Goal: Task Accomplishment & Management: Manage account settings

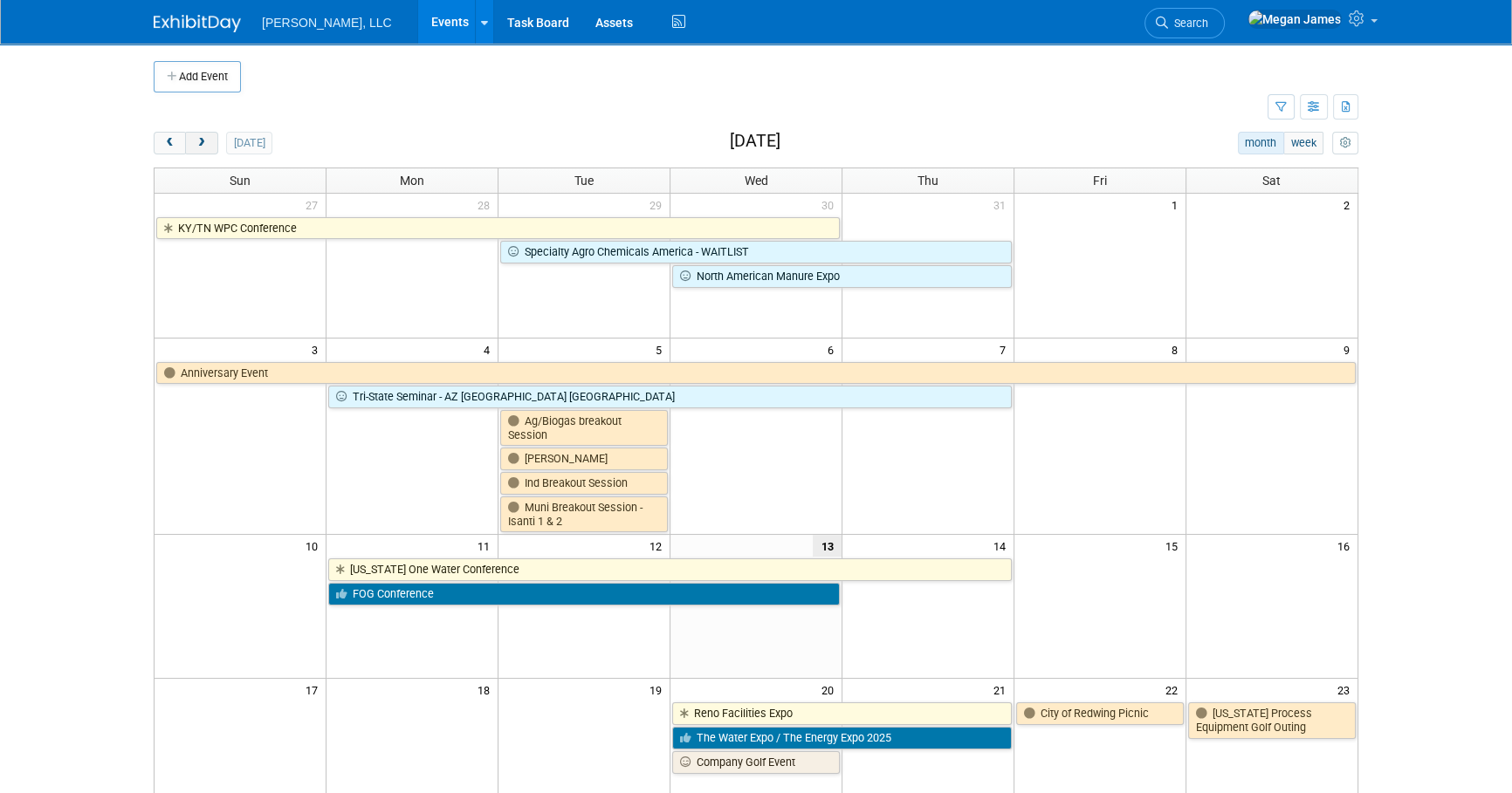
click at [209, 149] on button "next" at bounding box center [201, 143] width 32 height 22
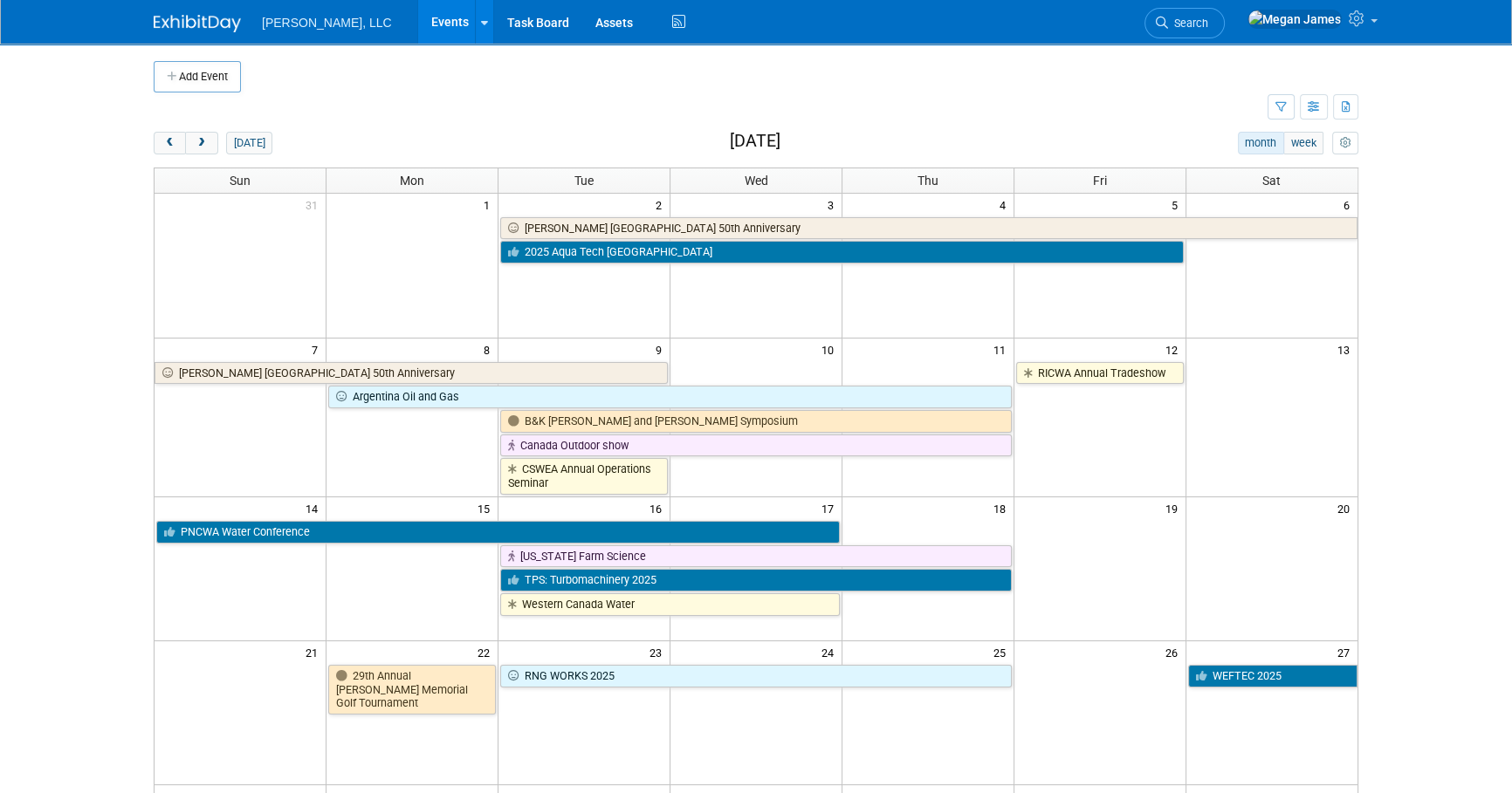
click at [1316, 366] on body "Boerger, LLC Events Add Event Bulk Upload Events Shareable Event Boards Recentl…" at bounding box center [756, 396] width 1512 height 793
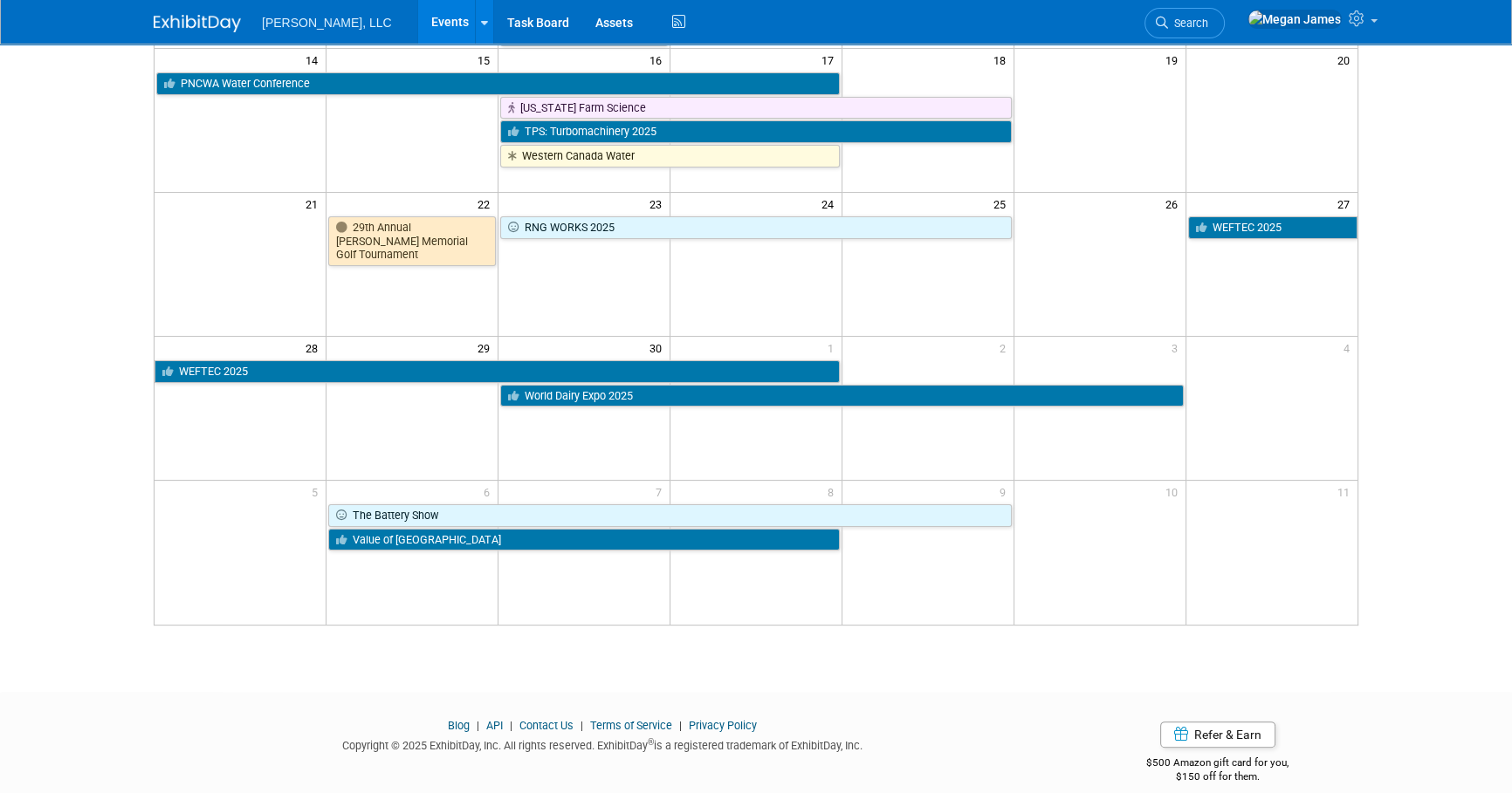
scroll to position [468, 0]
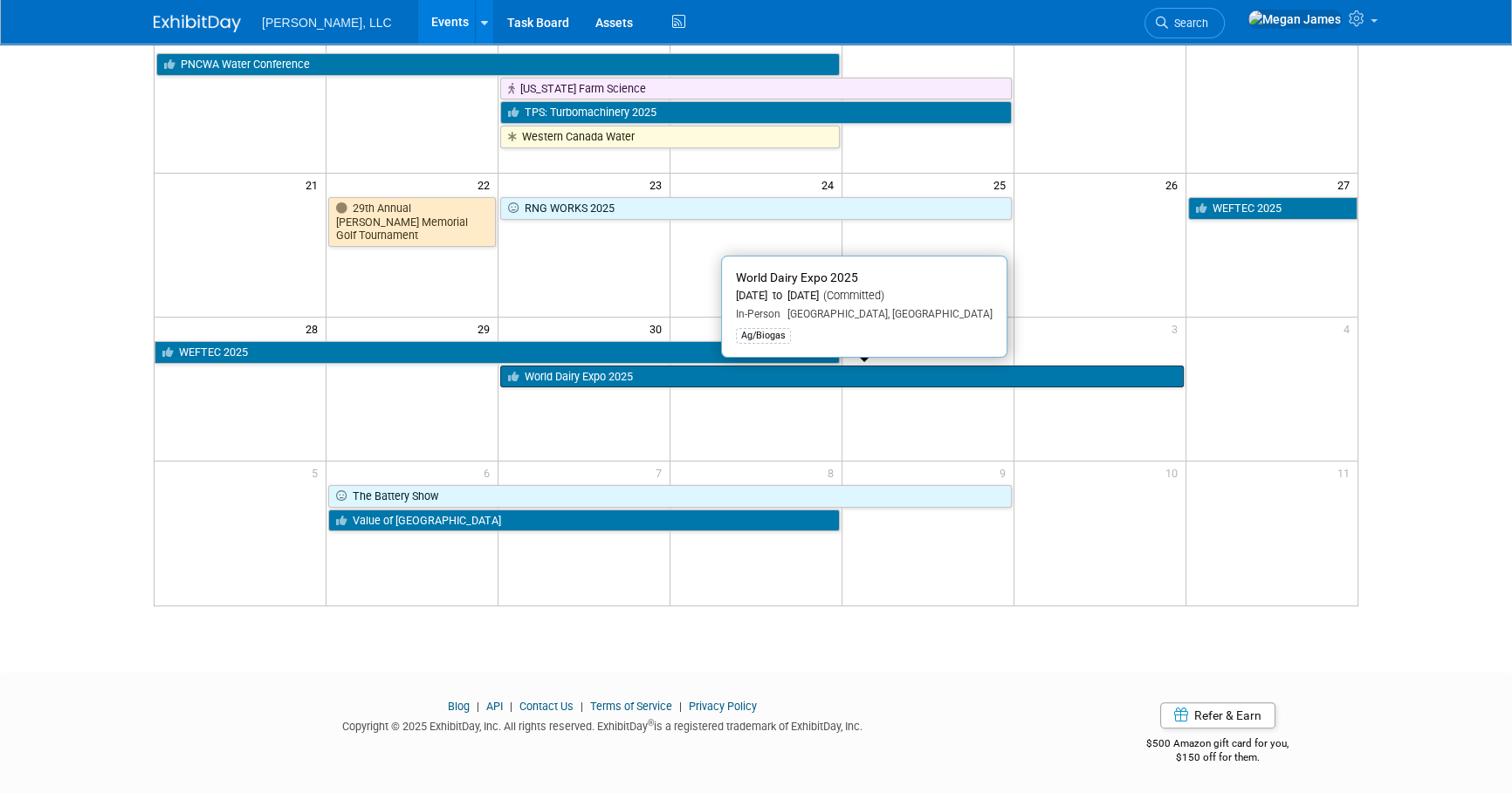
click at [627, 380] on link "World Dairy Expo 2025" at bounding box center [841, 377] width 683 height 22
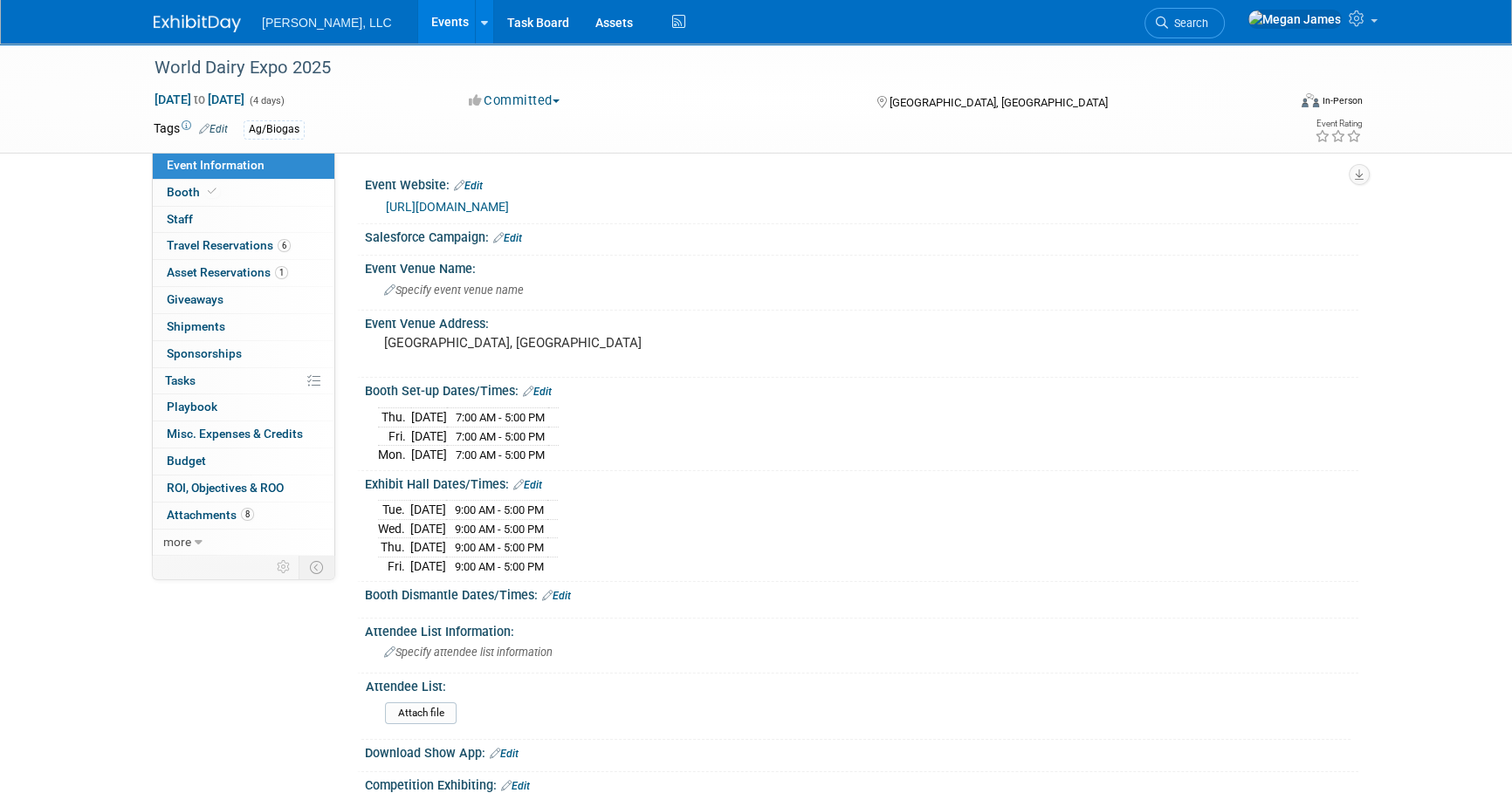
drag, startPoint x: 365, startPoint y: 448, endPoint x: 598, endPoint y: 464, distance: 233.5
click at [598, 464] on div "Booth Set-up Dates/Times: Edit Thu. Sep 25, 2025 7:00 AM - 5:00 PM Fri. Sep 26,…" at bounding box center [857, 423] width 1001 height 92
click at [1366, 537] on div "Event Information Event Info Booth Booth 0 Staff 0 Staff 6 Travel Reservations …" at bounding box center [756, 577] width 1231 height 1067
drag, startPoint x: 377, startPoint y: 500, endPoint x: 611, endPoint y: 577, distance: 246.3
click at [611, 577] on div "Event Website: Edit https://worlddairyexpo.com/ Salesforce Campaign: Edit Event…" at bounding box center [853, 641] width 984 height 939
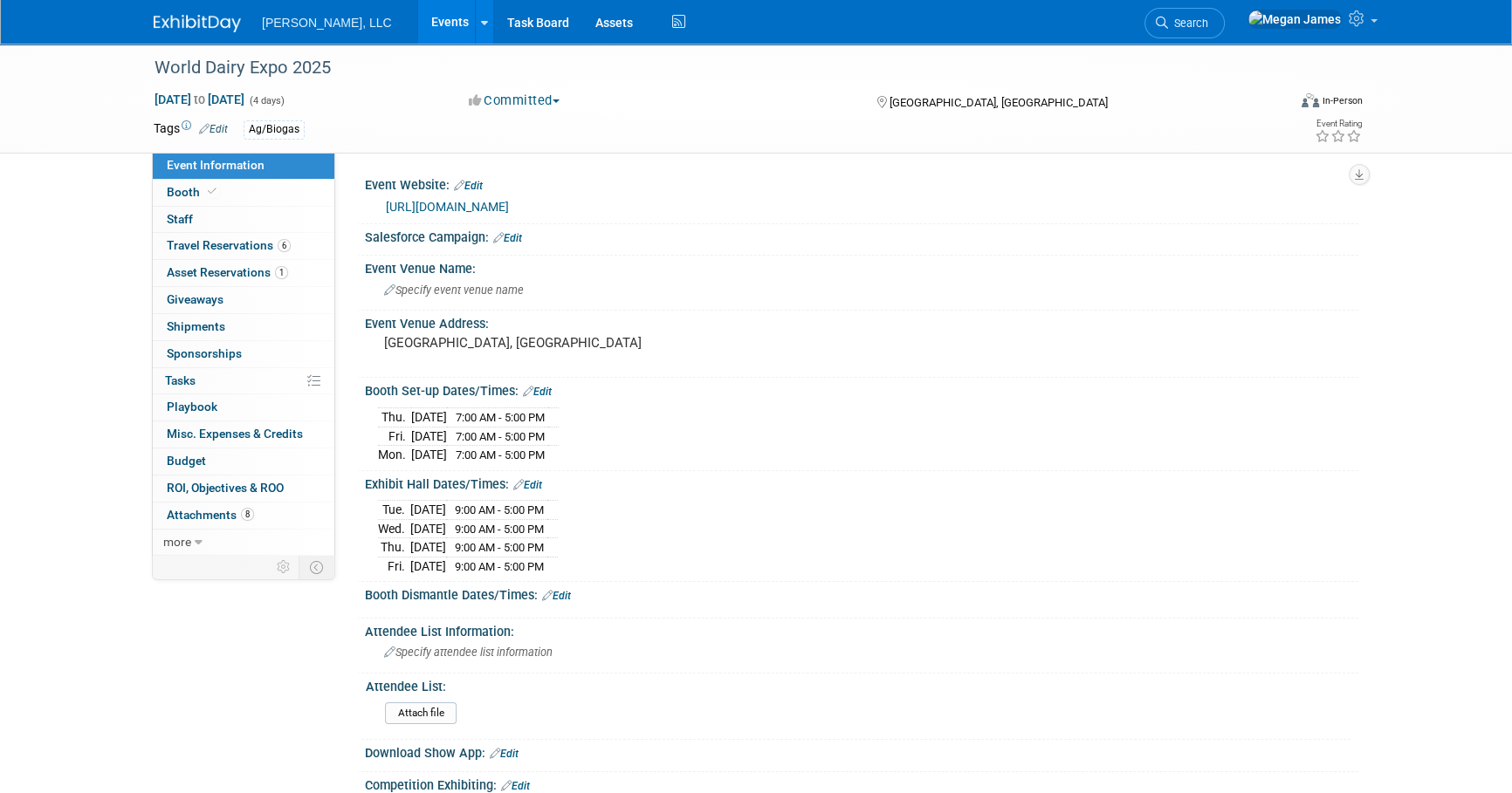
click at [1464, 614] on div "World Dairy Expo 2025 Sep 30, 2025 to Oct 3, 2025 (4 days) Sep 30, 2025 to Oct …" at bounding box center [756, 594] width 1512 height 1102
click at [1457, 614] on div "World Dairy Expo 2025 Sep 30, 2025 to Oct 3, 2025 (4 days) Sep 30, 2025 to Oct …" at bounding box center [756, 594] width 1512 height 1102
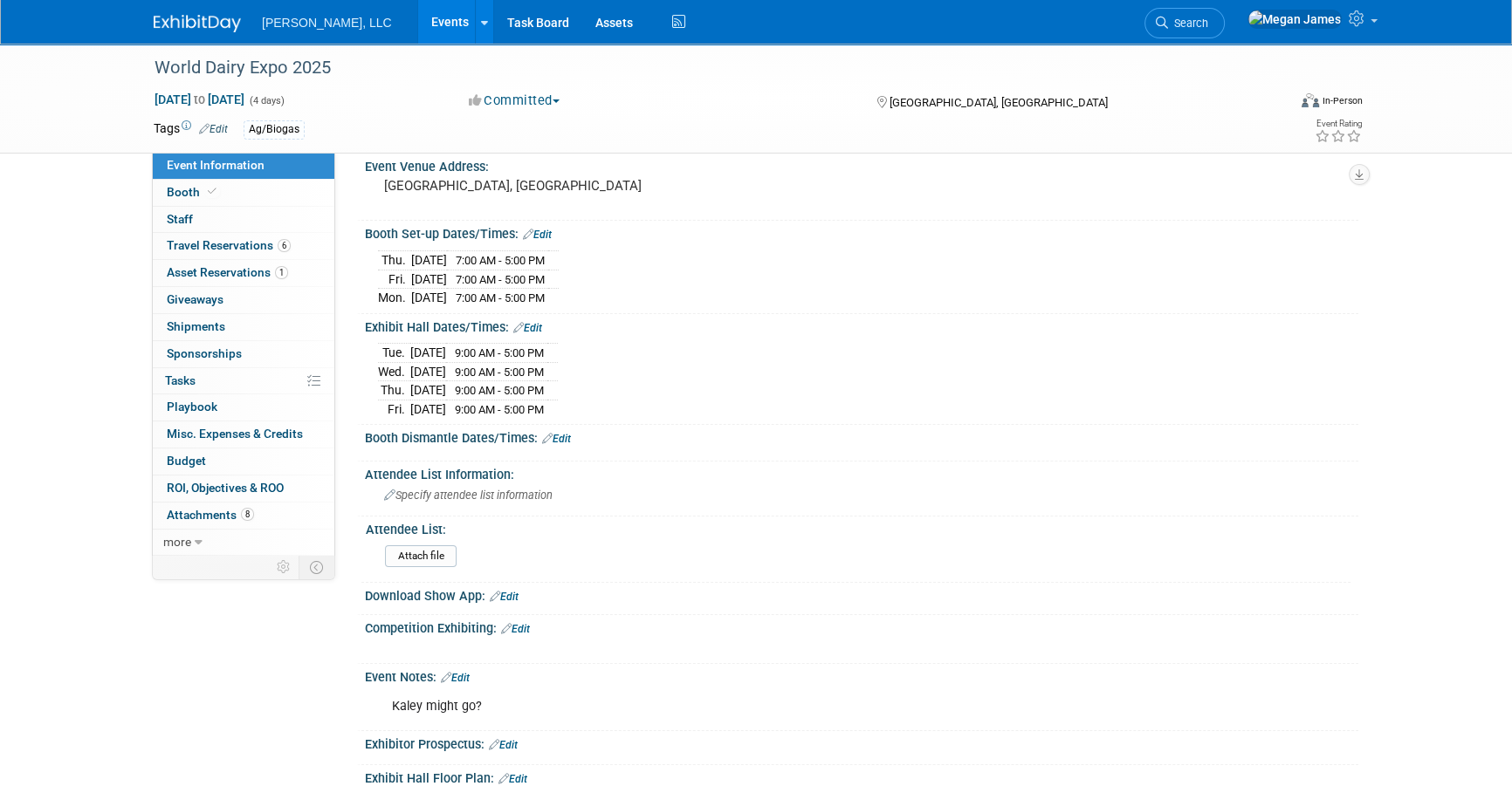
scroll to position [158, 0]
click at [1415, 593] on div "World Dairy Expo 2025 Sep 30, 2025 to Oct 3, 2025 (4 days) Sep 30, 2025 to Oct …" at bounding box center [756, 436] width 1512 height 1102
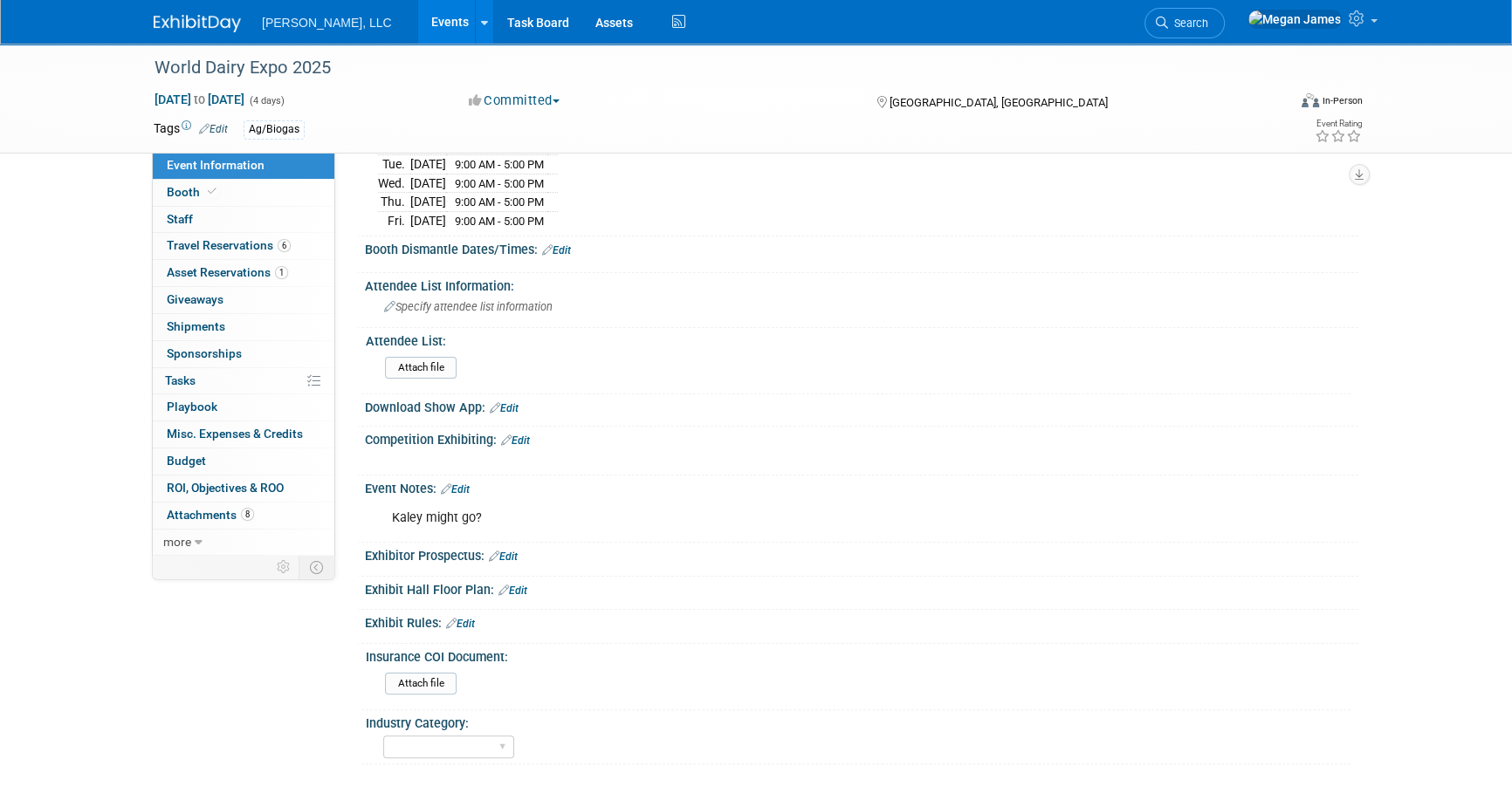
scroll to position [498, 0]
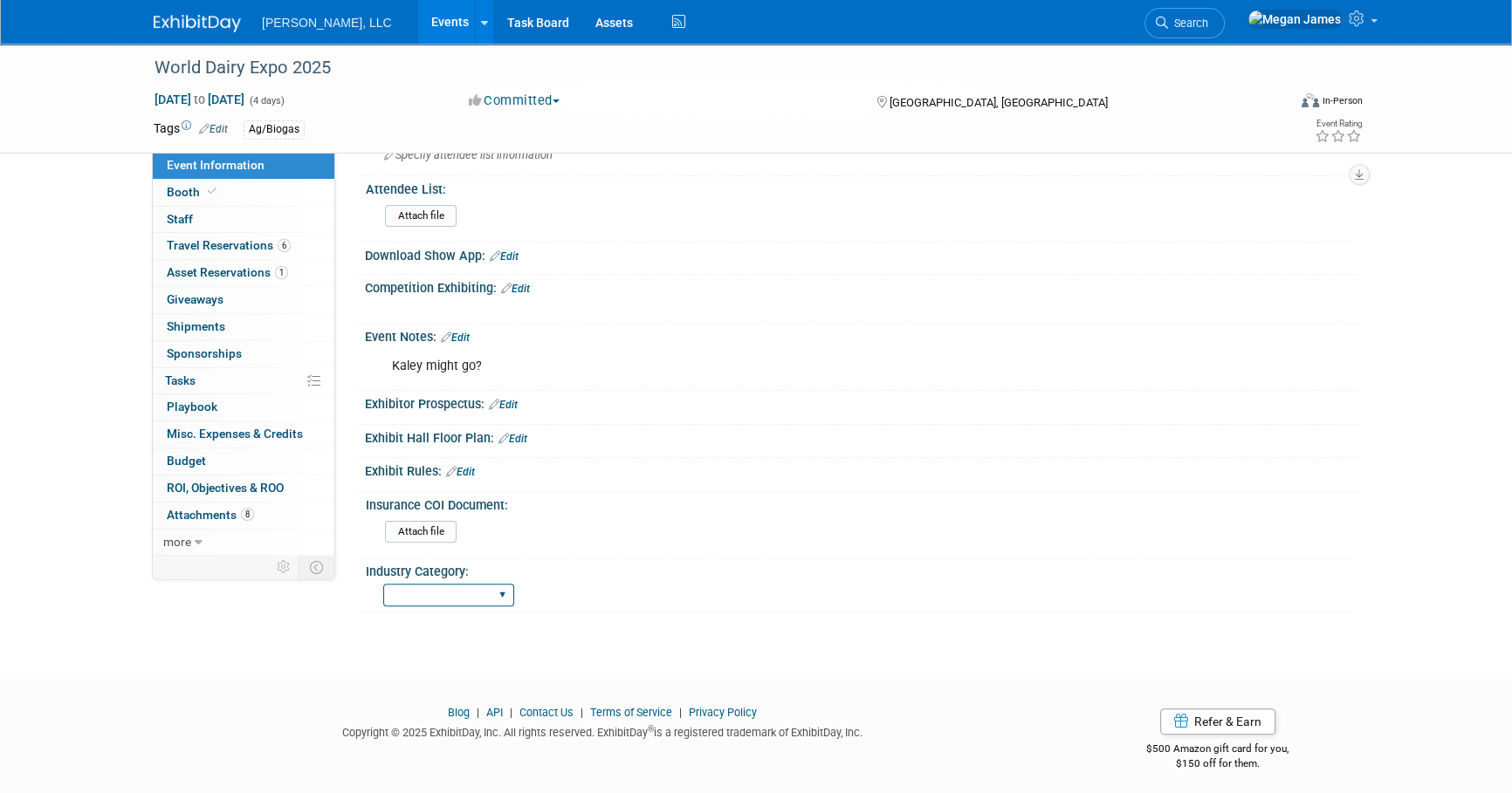
click at [489, 584] on select "Municipal Industrial Ag/Biogas" at bounding box center [449, 596] width 131 height 23
select select "Ag/Biogas"
click at [384, 584] on select "Municipal Industrial Ag/Biogas" at bounding box center [449, 596] width 131 height 23
click at [618, 611] on div "World Dairy Expo 2025 Sep 30, 2025 to Oct 3, 2025 (4 days) Sep 30, 2025 to Oct …" at bounding box center [756, 96] width 1512 height 1102
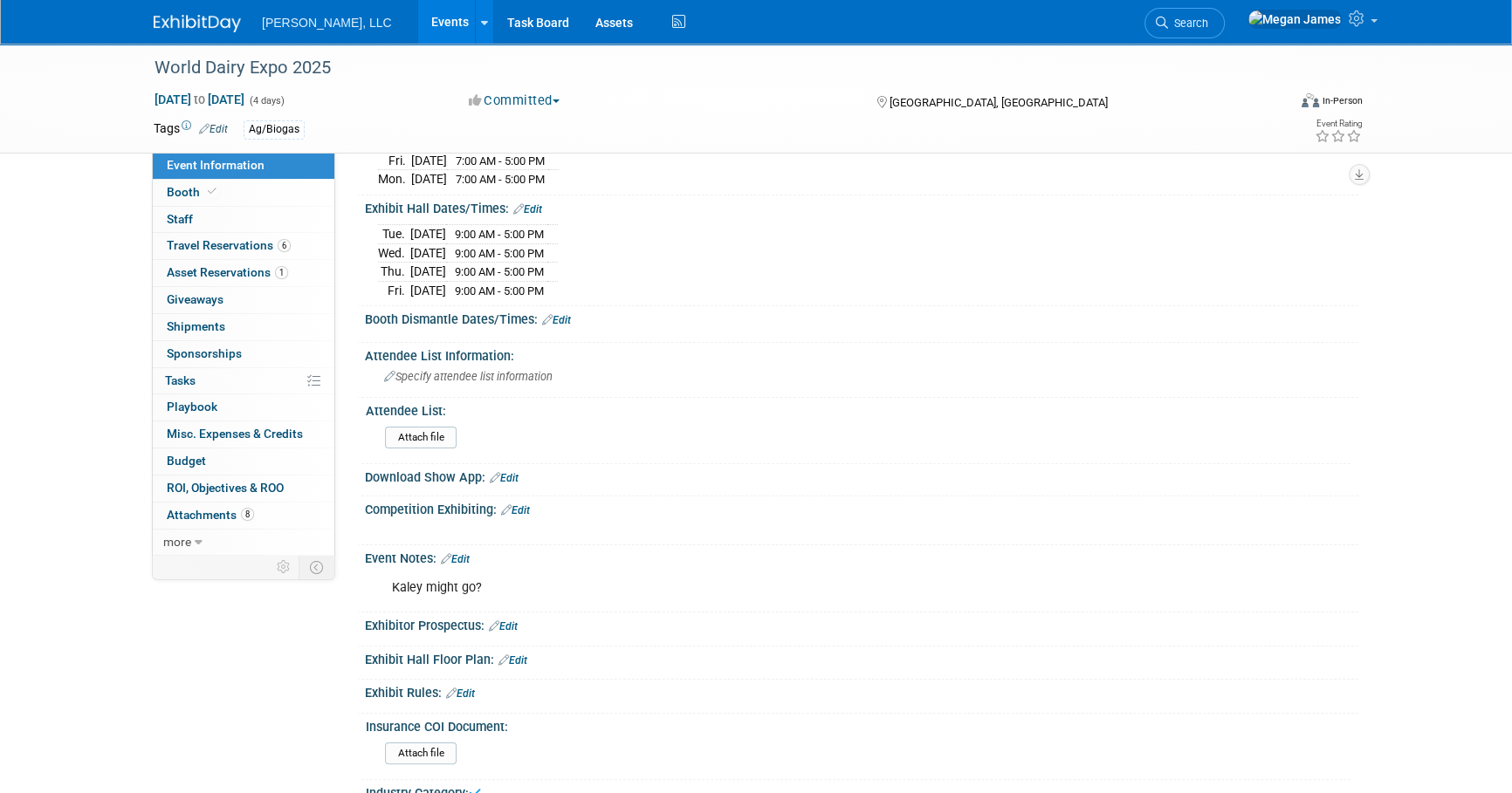
scroll to position [0, 0]
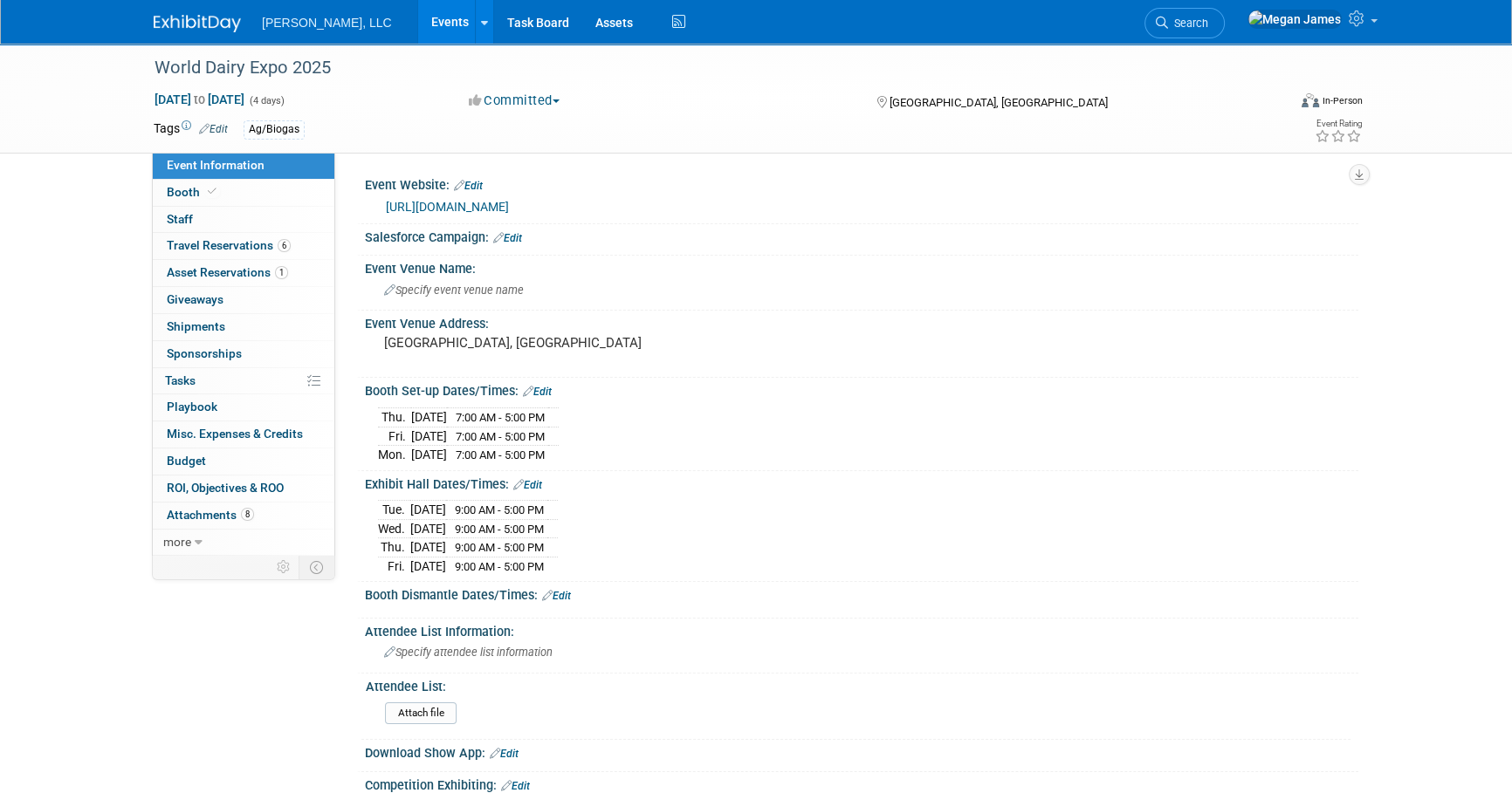
click at [1461, 406] on div "World Dairy Expo 2025 Sep 30, 2025 to Oct 3, 2025 (4 days) Sep 30, 2025 to Oct …" at bounding box center [756, 594] width 1512 height 1102
click at [61, 298] on div "World Dairy Expo 2025 Sep 30, 2025 to Oct 3, 2025 (4 days) Sep 30, 2025 to Oct …" at bounding box center [756, 594] width 1512 height 1102
click at [419, 17] on link "Events" at bounding box center [451, 21] width 64 height 44
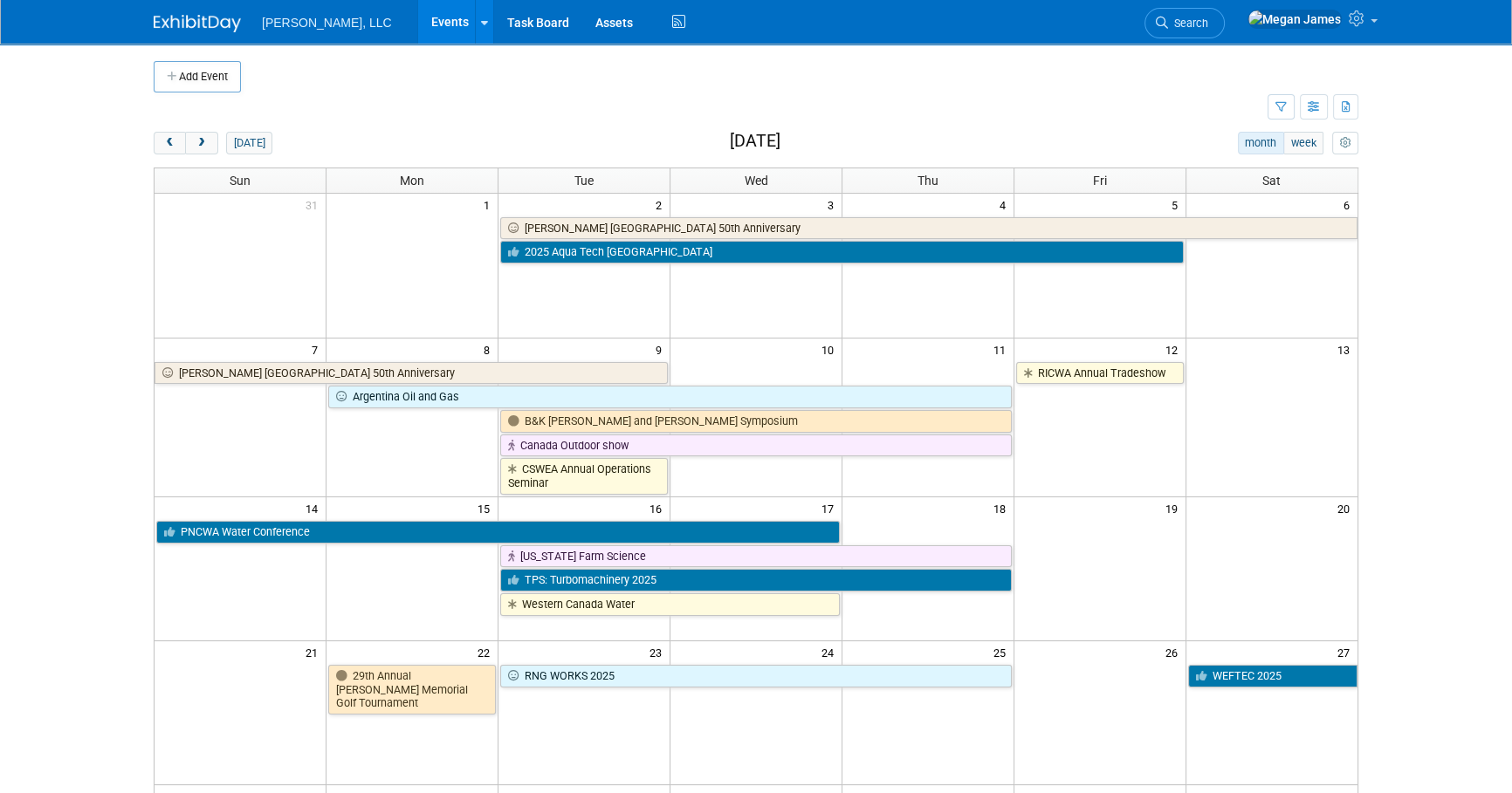
click at [1444, 289] on body "[PERSON_NAME], LLC Events Add Event Bulk Upload Events Shareable Event Boards R…" at bounding box center [756, 396] width 1512 height 793
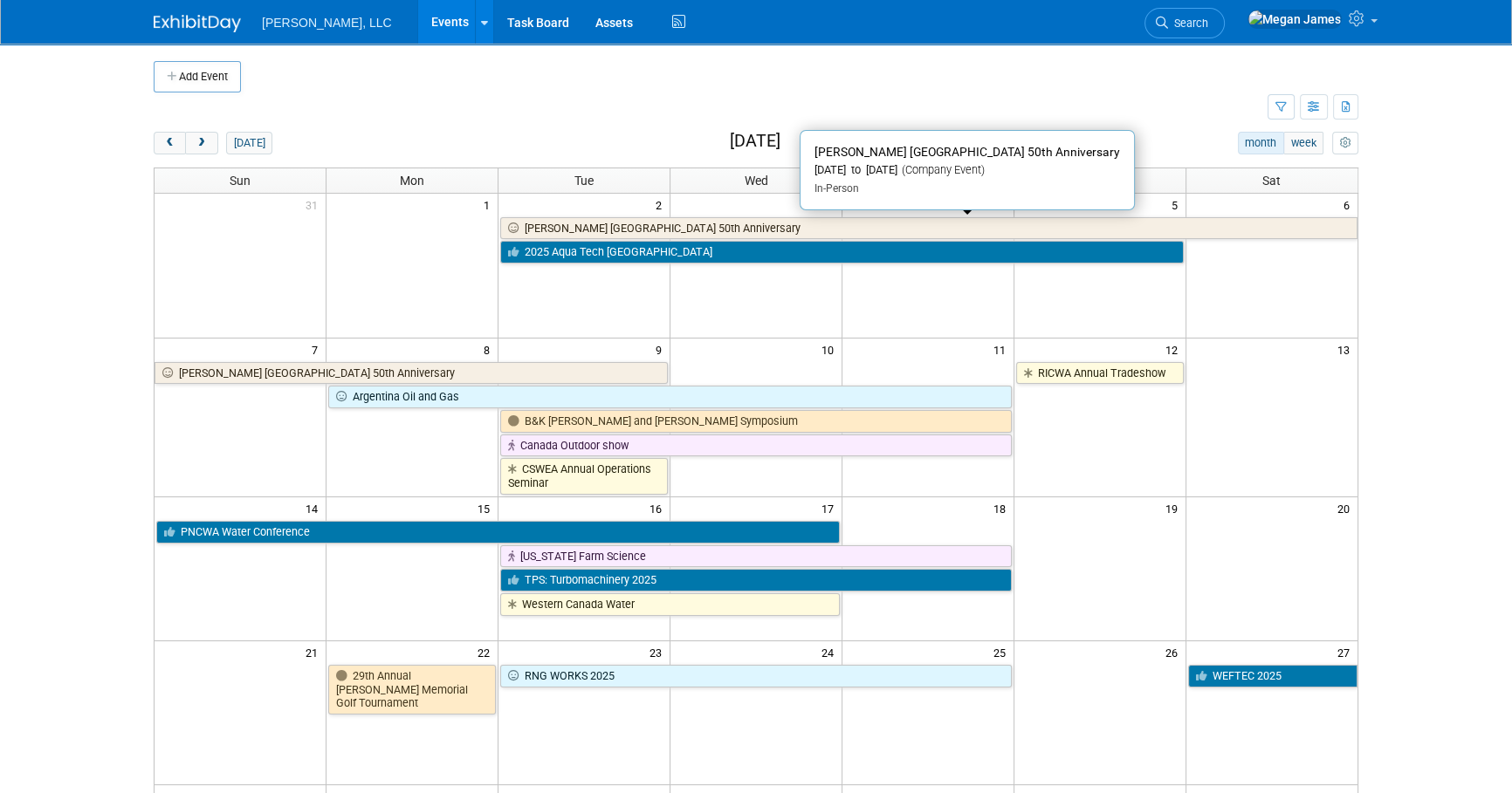
click at [563, 228] on link "[PERSON_NAME] [GEOGRAPHIC_DATA] 50th Anniversary" at bounding box center [928, 228] width 857 height 22
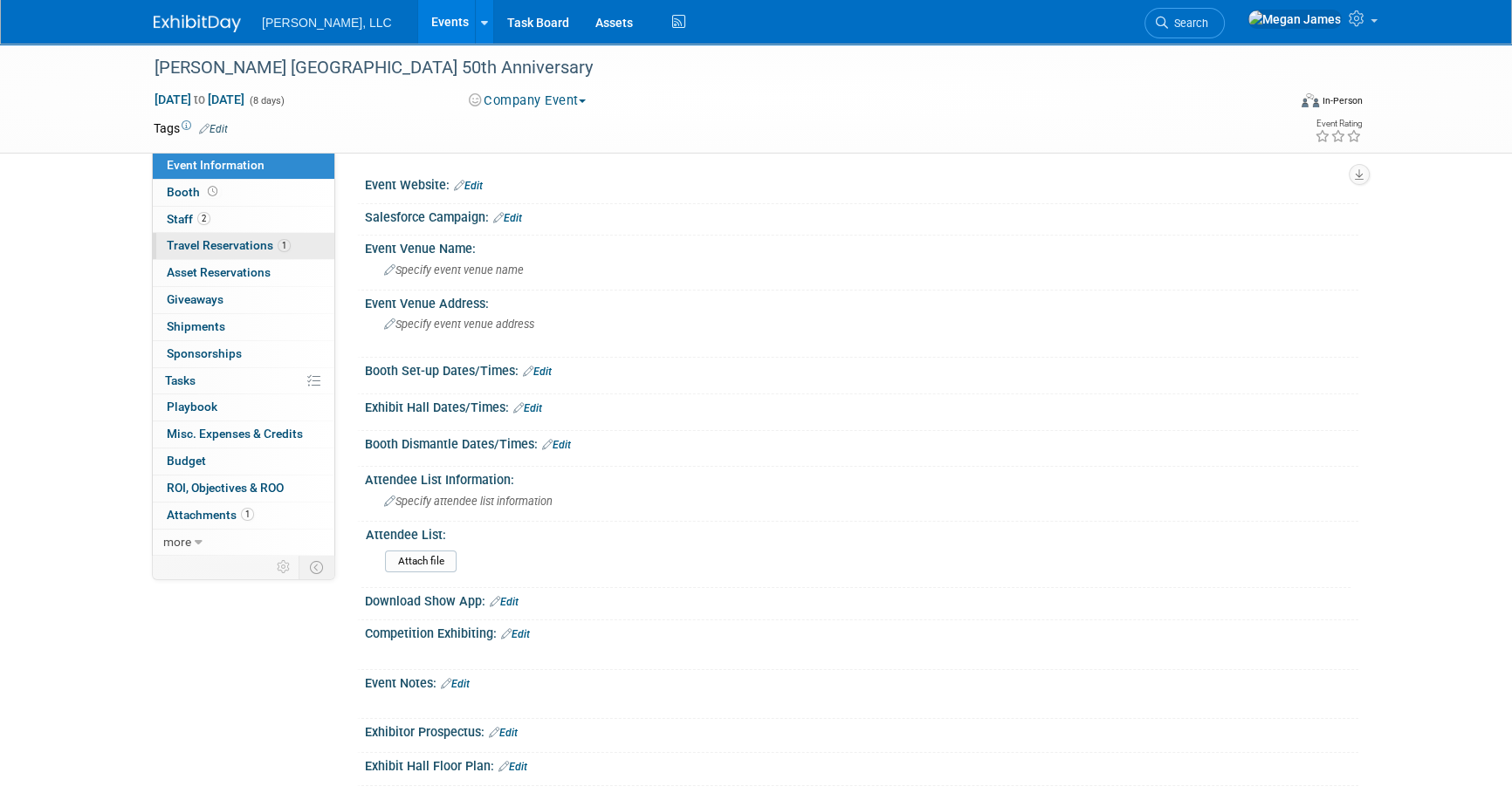
click at [306, 243] on link "1 Travel Reservations 1" at bounding box center [243, 246] width 182 height 26
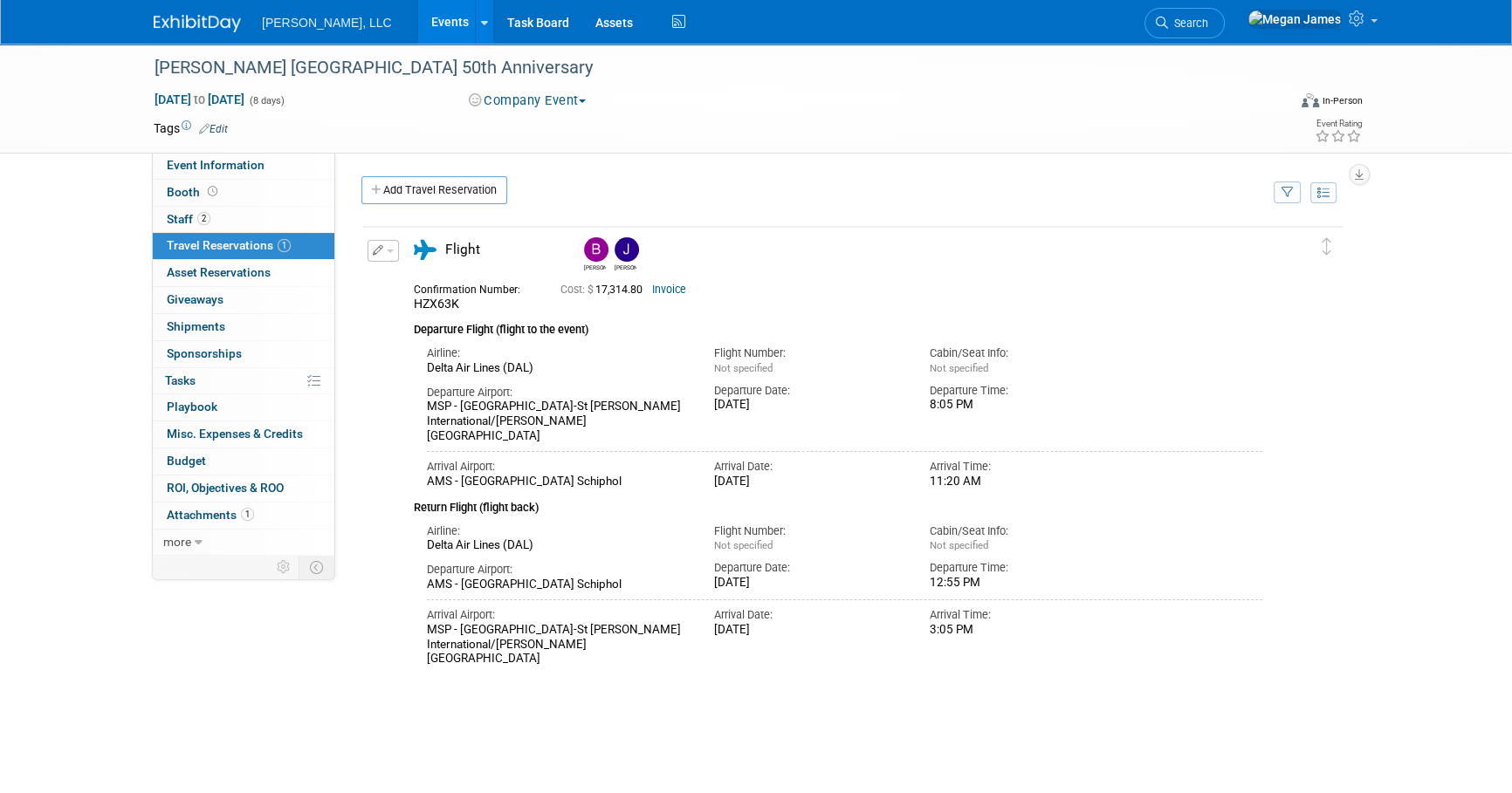
drag, startPoint x: 780, startPoint y: 408, endPoint x: 810, endPoint y: 408, distance: 30.0
click at [810, 408] on div "Tue. Sep 2, 2025" at bounding box center [809, 405] width 189 height 15
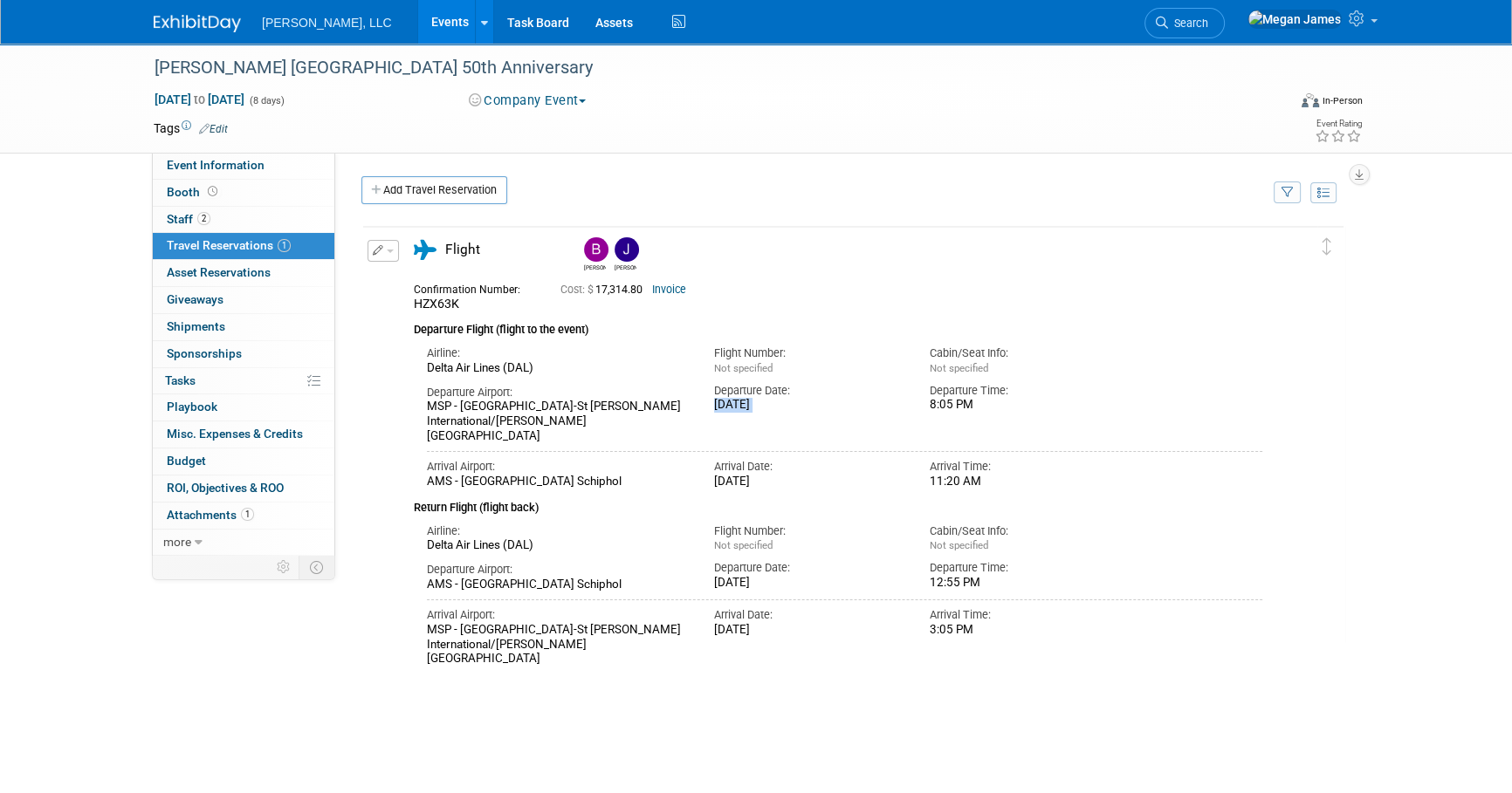
drag, startPoint x: 810, startPoint y: 408, endPoint x: 754, endPoint y: 398, distance: 56.9
click at [754, 398] on div "Tue. Sep 2, 2025" at bounding box center [809, 405] width 189 height 15
click at [866, 655] on div "Delete Reservation Bernhard Jeff HZX63K Cost: $" at bounding box center [853, 486] width 984 height 524
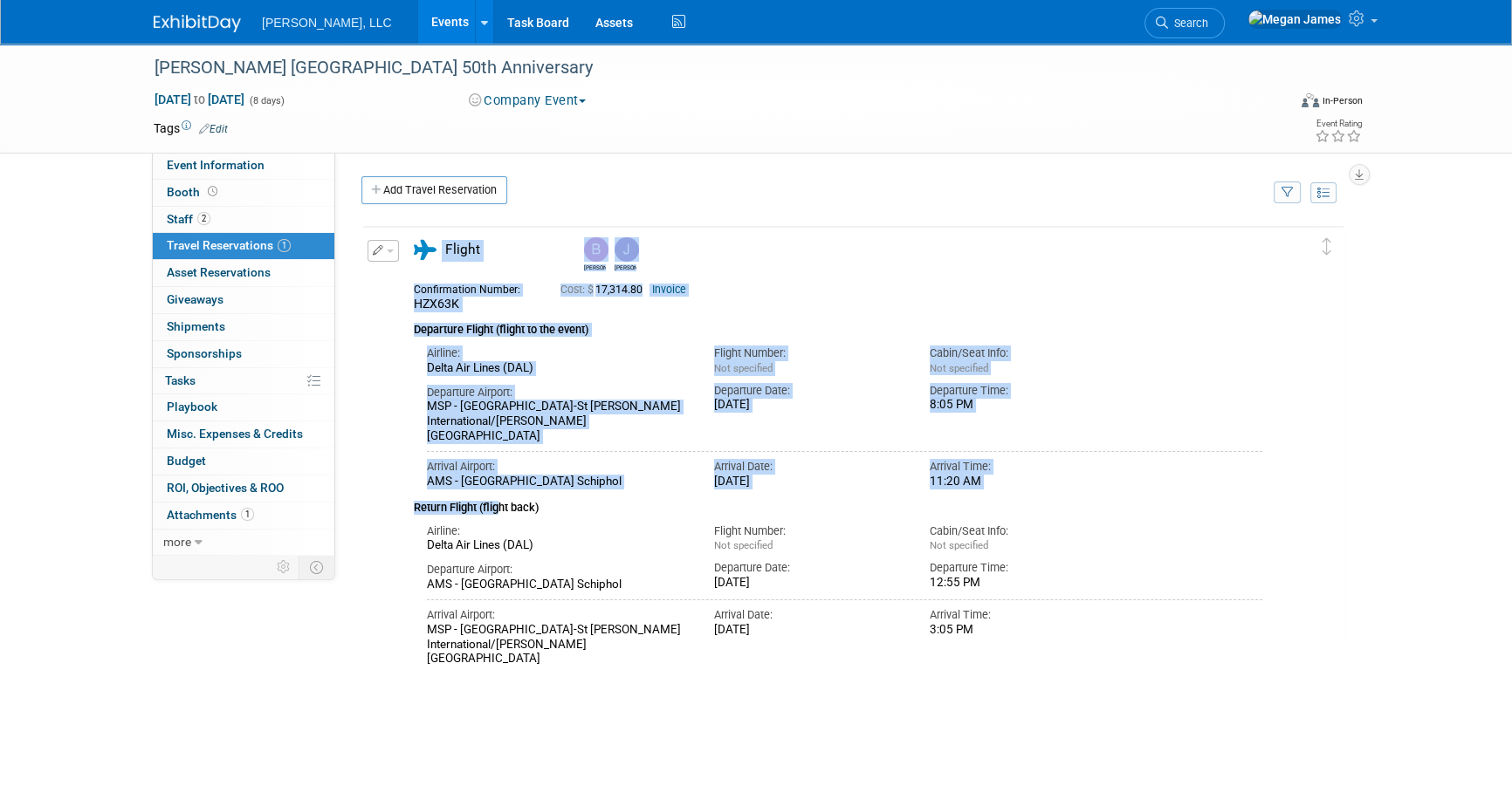
drag, startPoint x: 793, startPoint y: 655, endPoint x: 503, endPoint y: 478, distance: 339.7
click at [503, 478] on div "Delete Reservation Bernhard Jeff HZX63K Cost: $" at bounding box center [853, 486] width 984 height 524
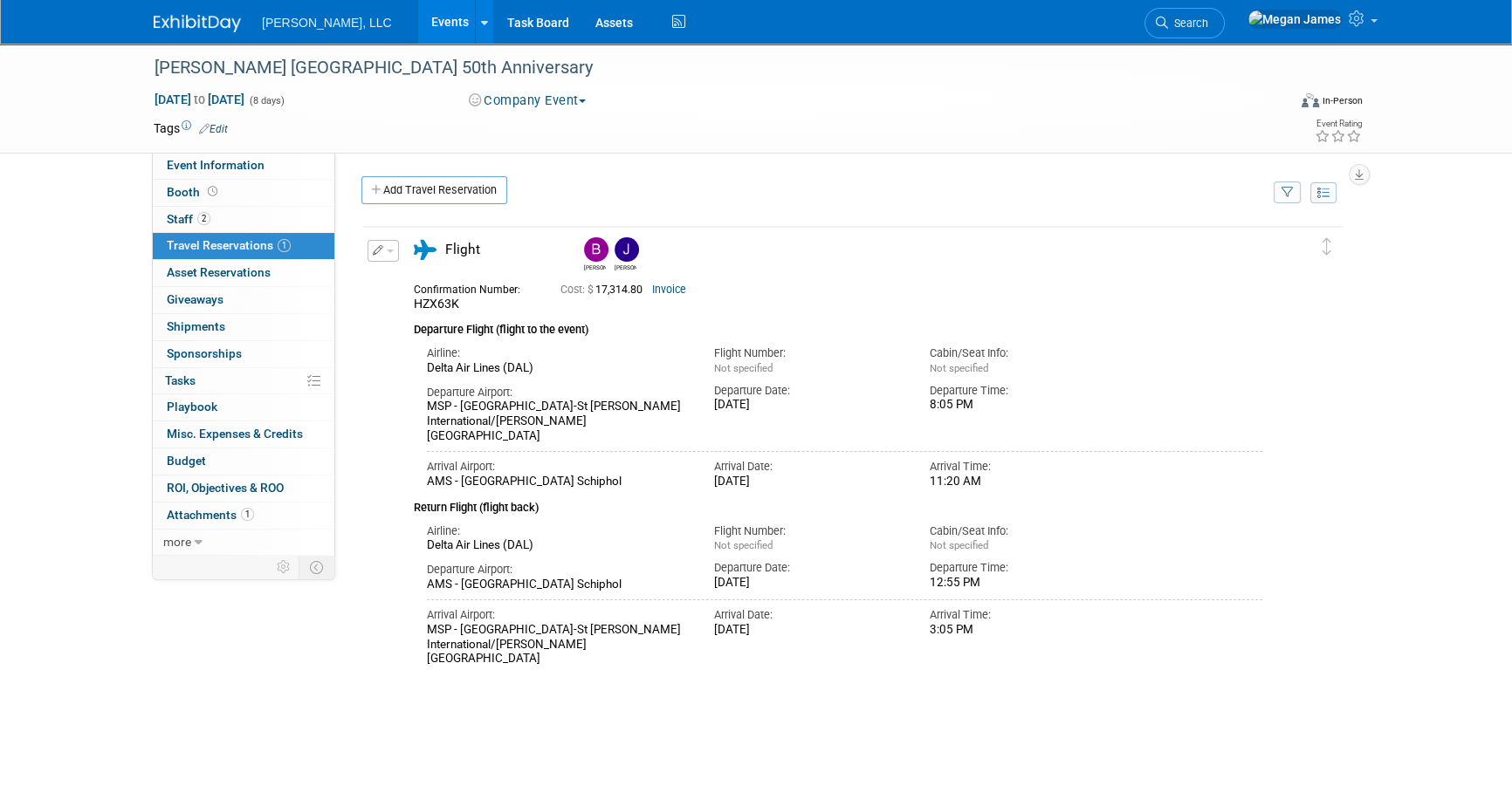
click at [1083, 664] on div "Delete Reservation Bernhard Jeff HZX63K Cost: $" at bounding box center [853, 486] width 984 height 524
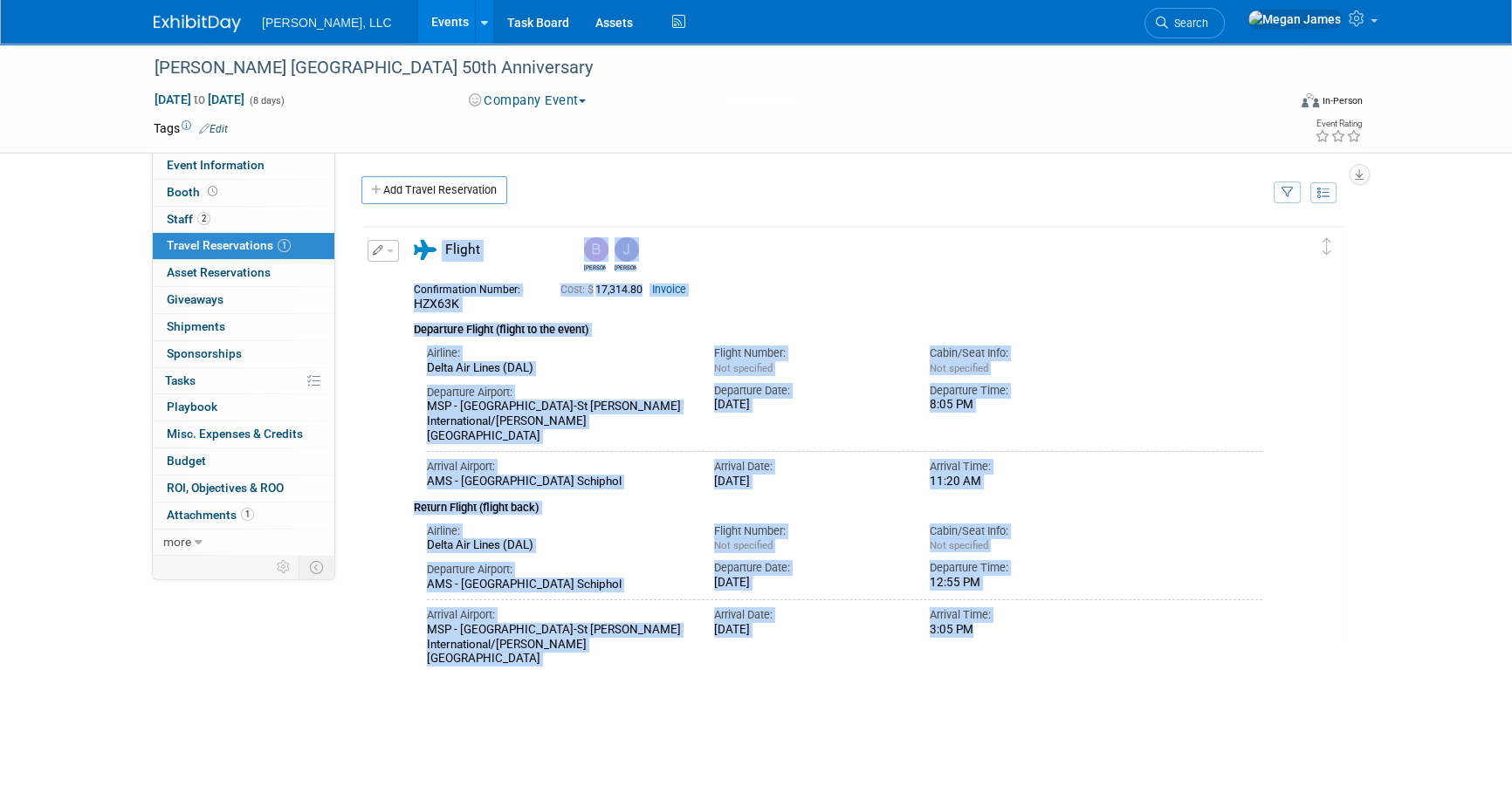
drag, startPoint x: 756, startPoint y: 576, endPoint x: 986, endPoint y: 617, distance: 233.6
click at [986, 617] on div "Delete Reservation Bernhard Jeff HZX63K Cost: $" at bounding box center [853, 486] width 984 height 524
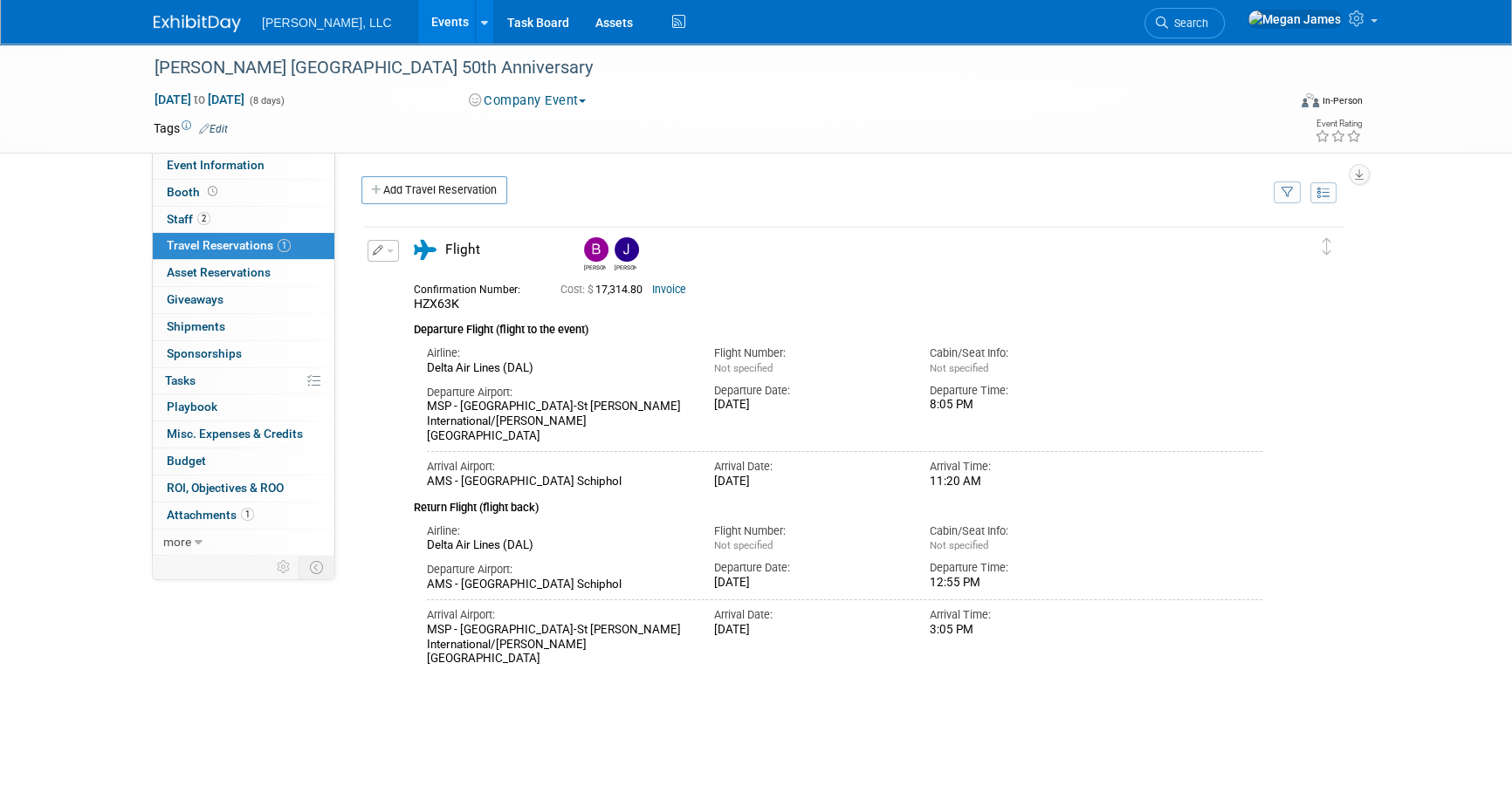
drag, startPoint x: 986, startPoint y: 617, endPoint x: 987, endPoint y: 659, distance: 42.0
click at [987, 659] on div "Delete Reservation Bernhard Jeff HZX63K Cost: $" at bounding box center [853, 486] width 984 height 524
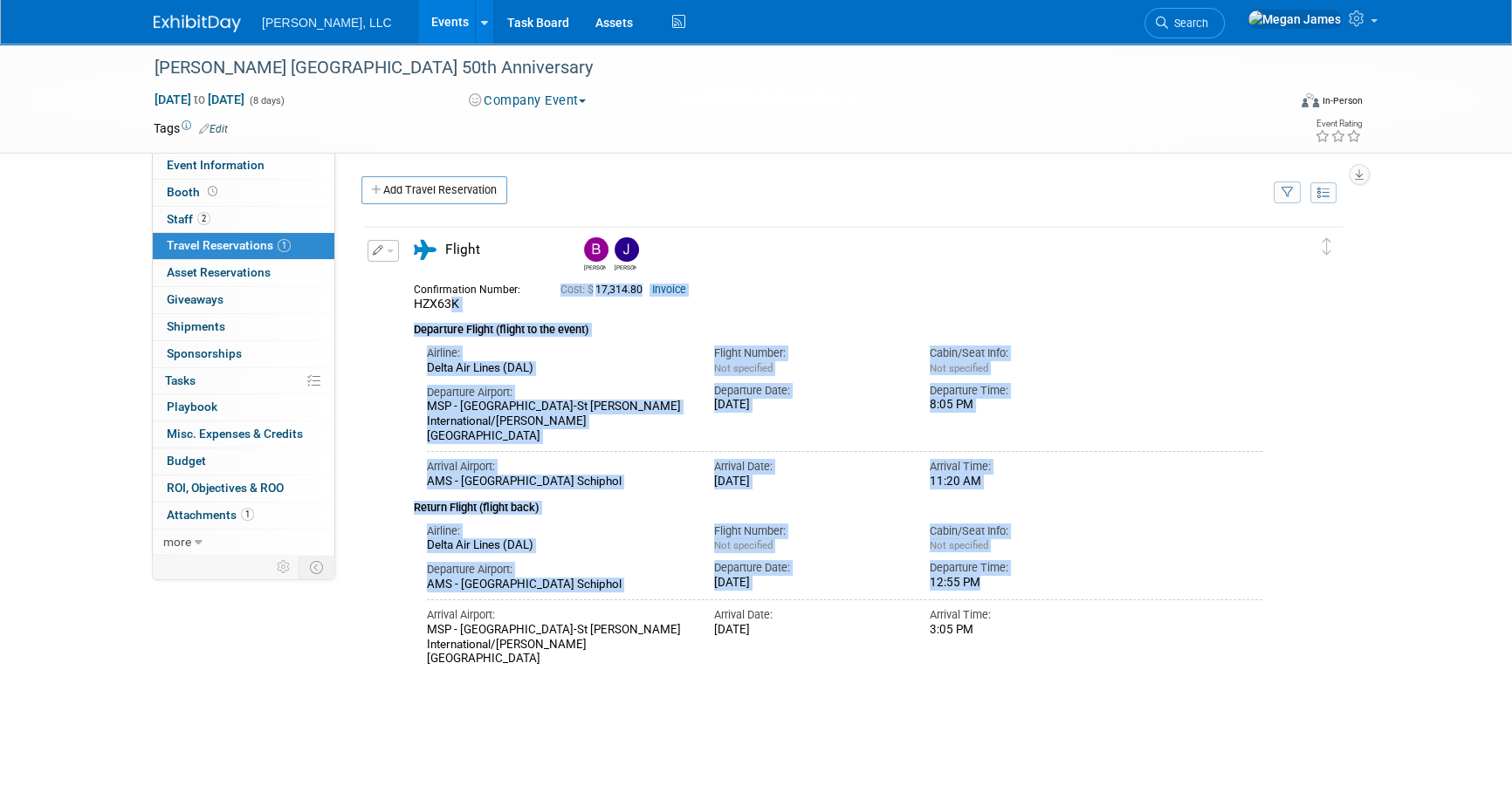
drag, startPoint x: 991, startPoint y: 632, endPoint x: 450, endPoint y: 297, distance: 636.3
click at [450, 297] on div "Confirmation Number: HZX63K Cost: $ 17,314.80 Invoice Departure Flight (flight …" at bounding box center [838, 471] width 849 height 391
drag, startPoint x: 450, startPoint y: 297, endPoint x: 545, endPoint y: 424, distance: 158.6
click at [545, 424] on div "MSP - Minneapolis-St Paul International/Wold-Chamberlain Airport" at bounding box center [557, 421] width 261 height 44
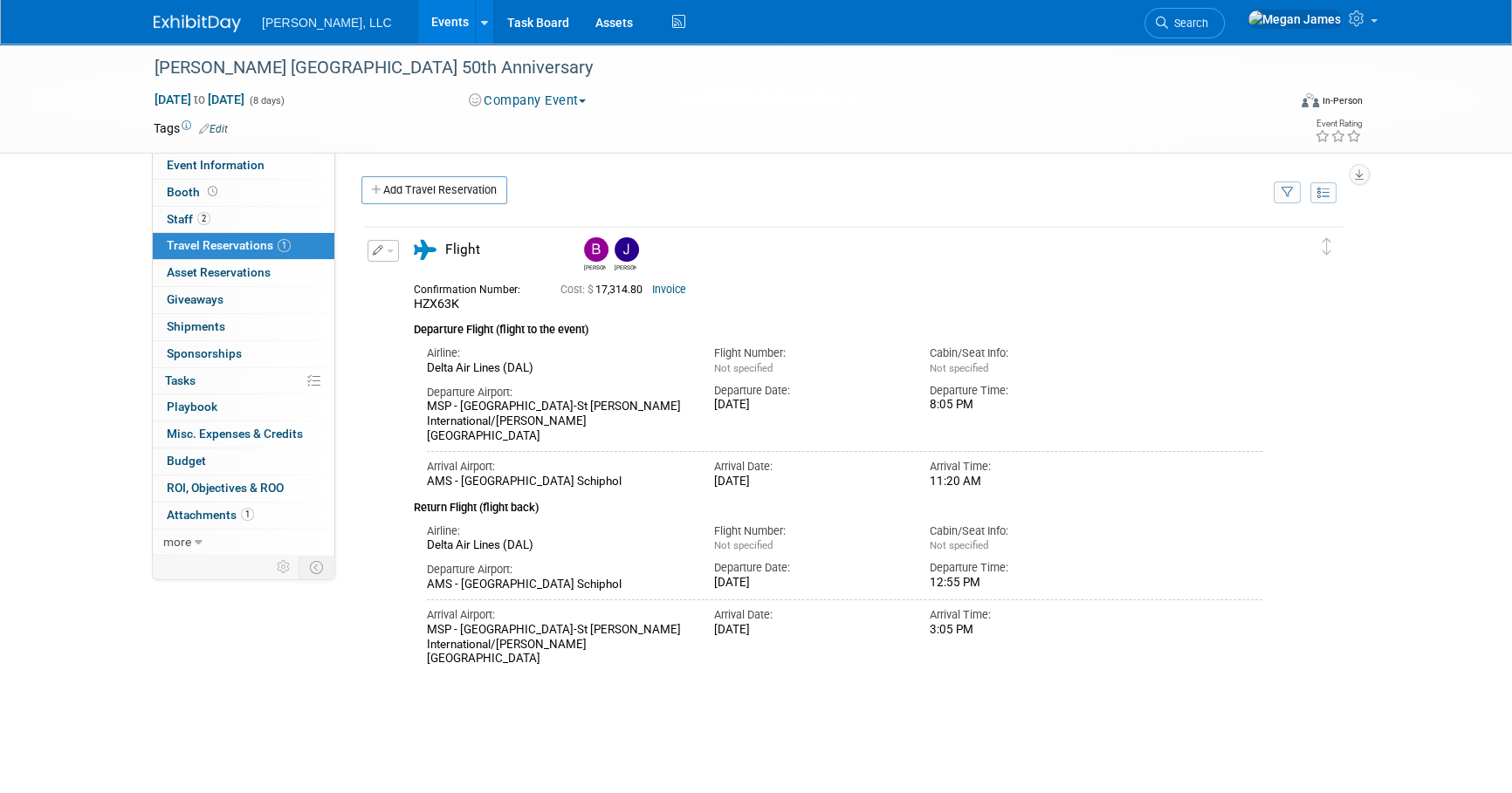
click at [1408, 392] on div "Boerger Germany 50th Anniversary Sep 2, 2025 to Sep 9, 2025 (8 days) Sep 2, 202…" at bounding box center [756, 413] width 1512 height 741
click at [419, 23] on link "Events" at bounding box center [451, 21] width 64 height 44
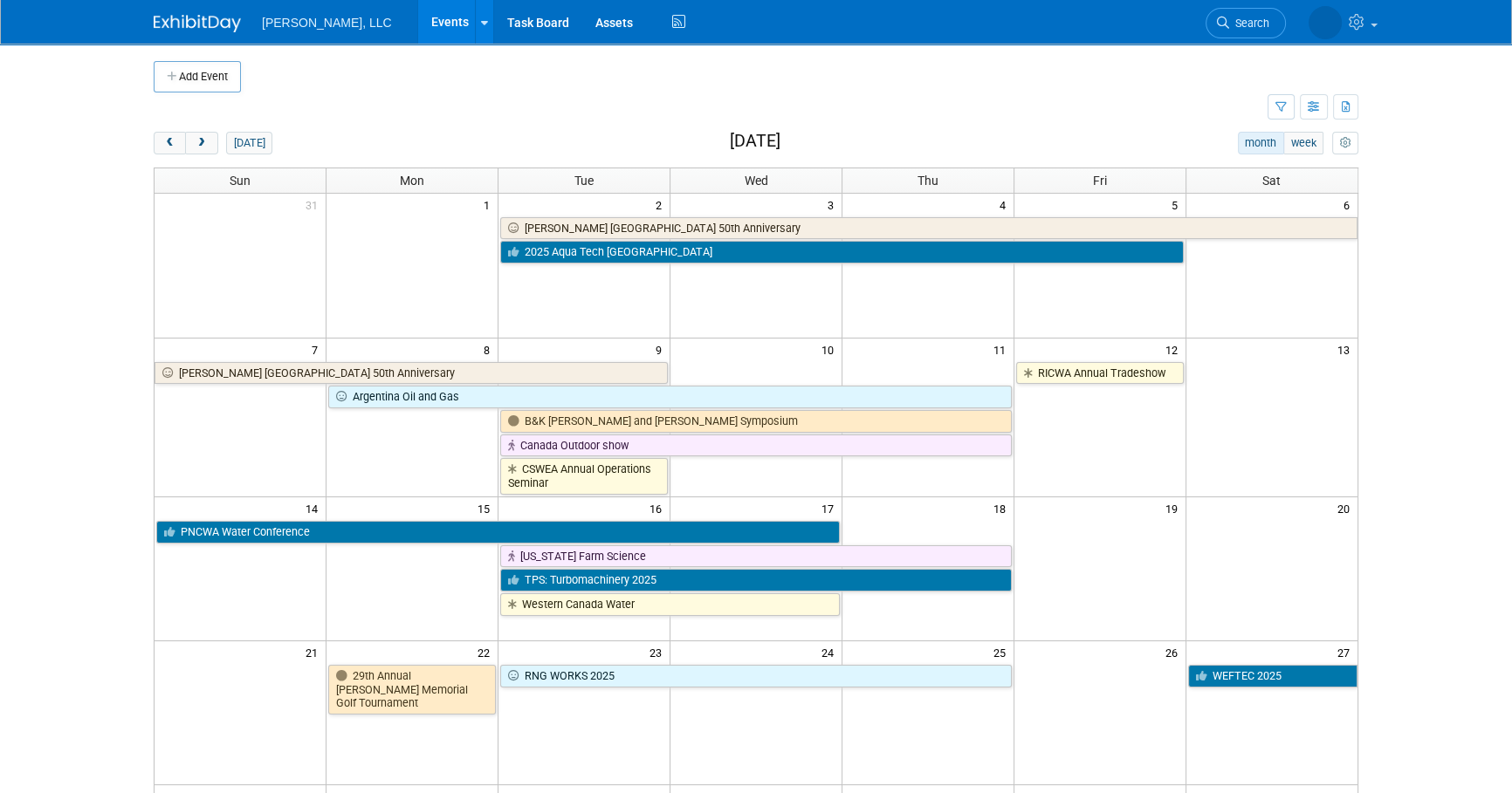
click at [1462, 527] on body "[PERSON_NAME], LLC Events Add Event Bulk Upload Events Shareable Event Boards R…" at bounding box center [756, 396] width 1512 height 793
click at [1456, 542] on body "[PERSON_NAME], LLC Events Add Event Bulk Upload Events Shareable Event Boards R…" at bounding box center [756, 396] width 1512 height 793
click at [169, 133] on button "prev" at bounding box center [169, 143] width 32 height 22
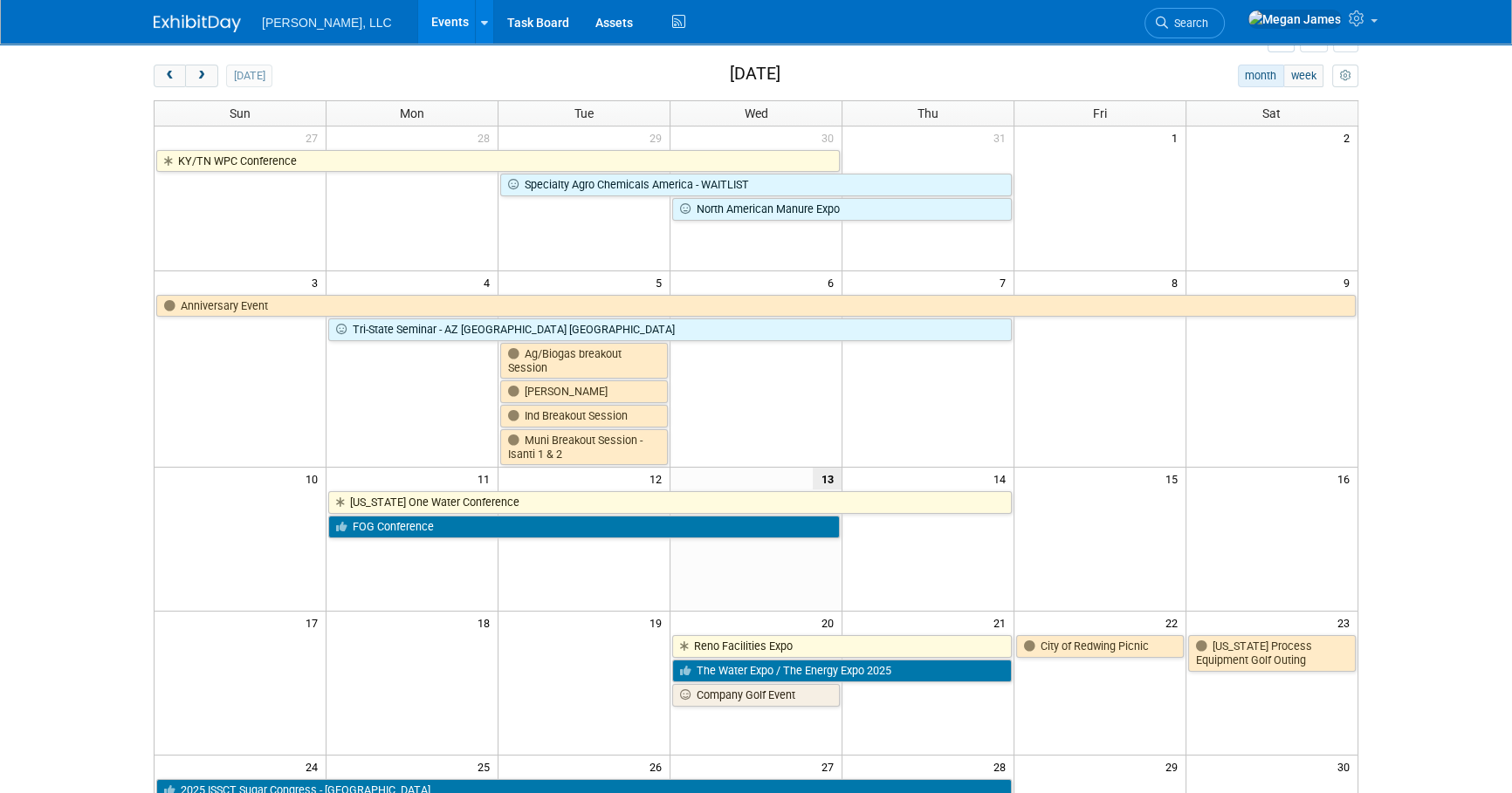
scroll to position [158, 0]
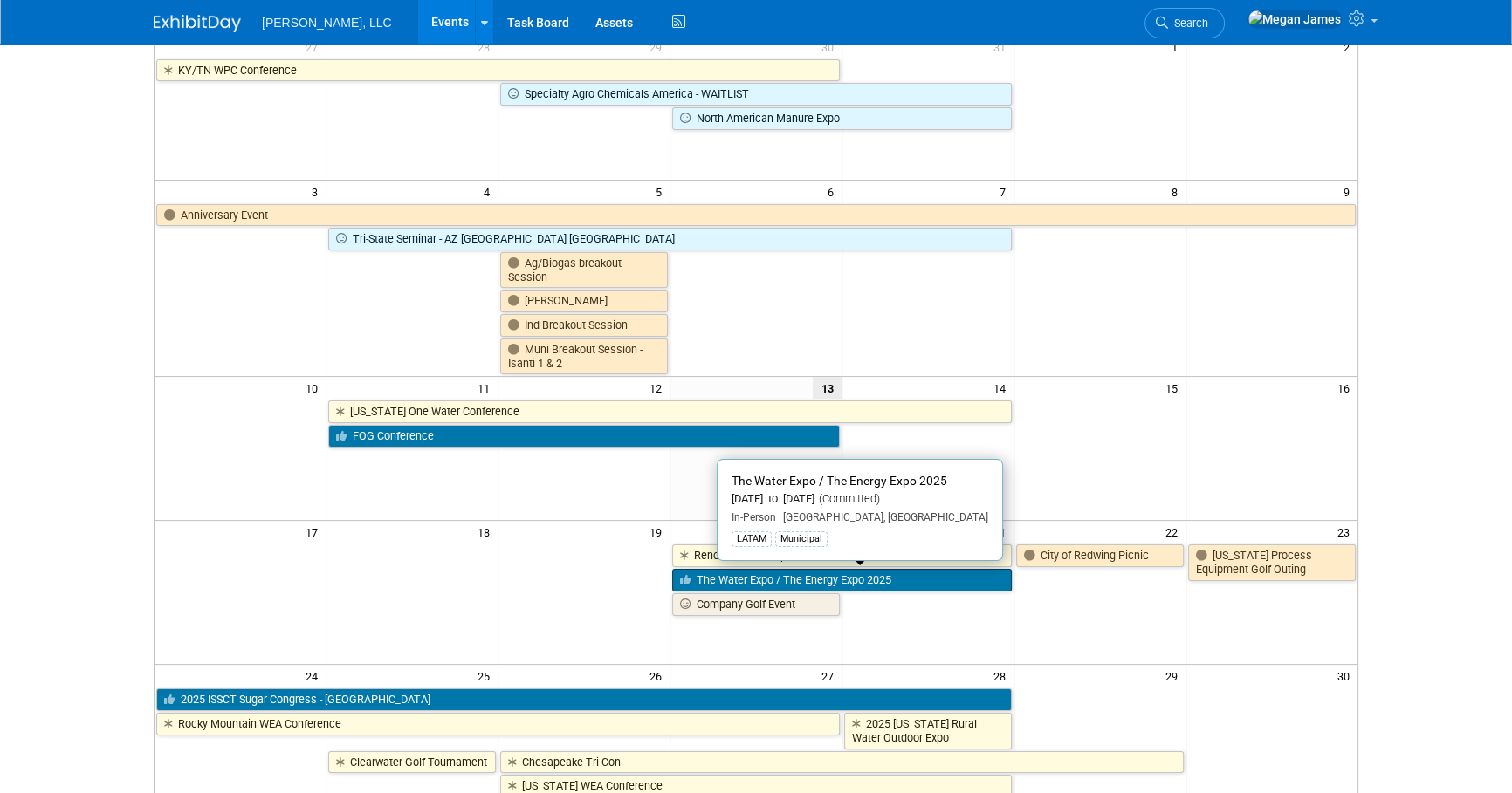
click at [881, 577] on link "The Water Expo / The Energy Expo 2025" at bounding box center [842, 579] width 340 height 22
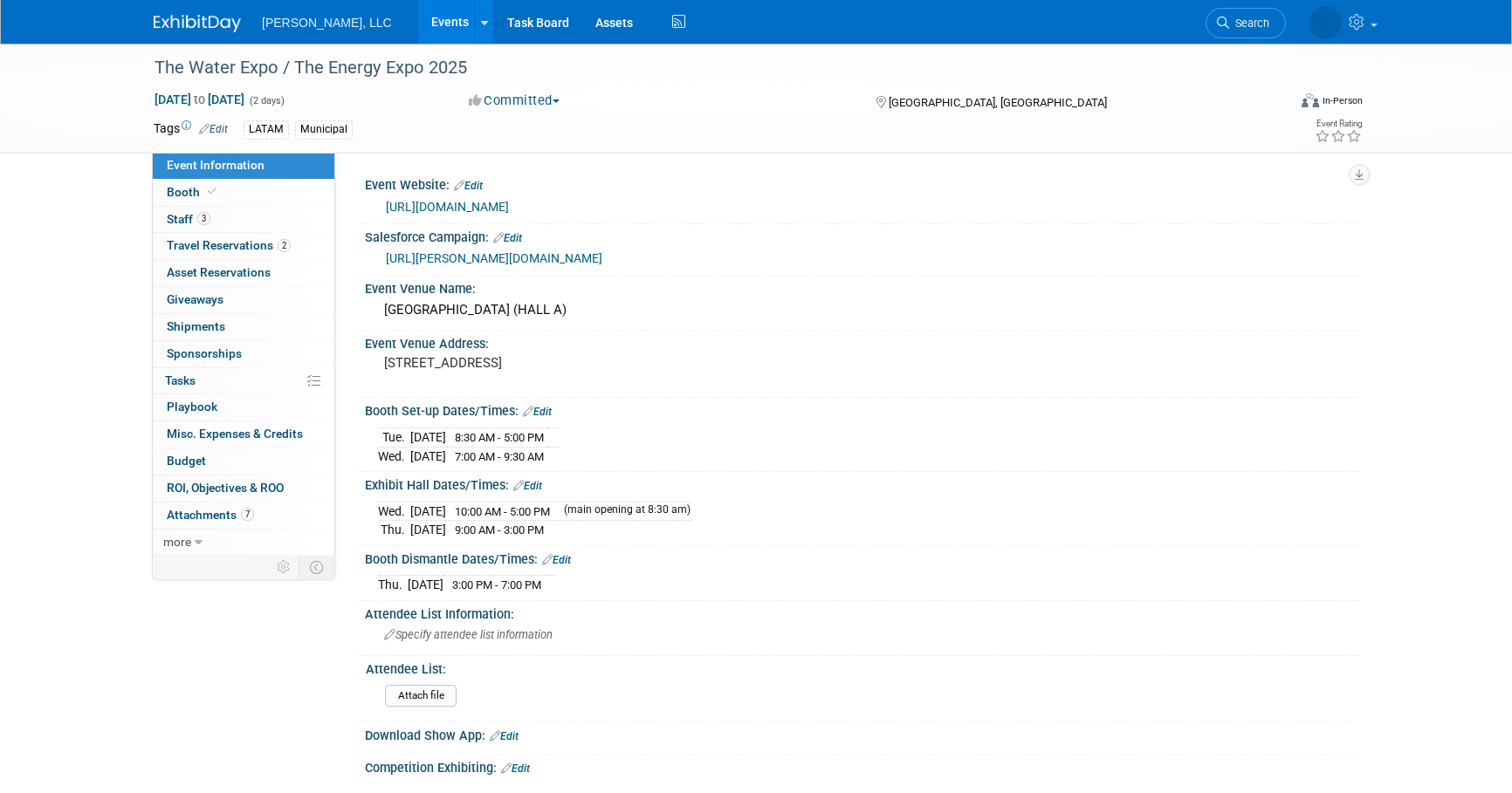
select select "Municipal"
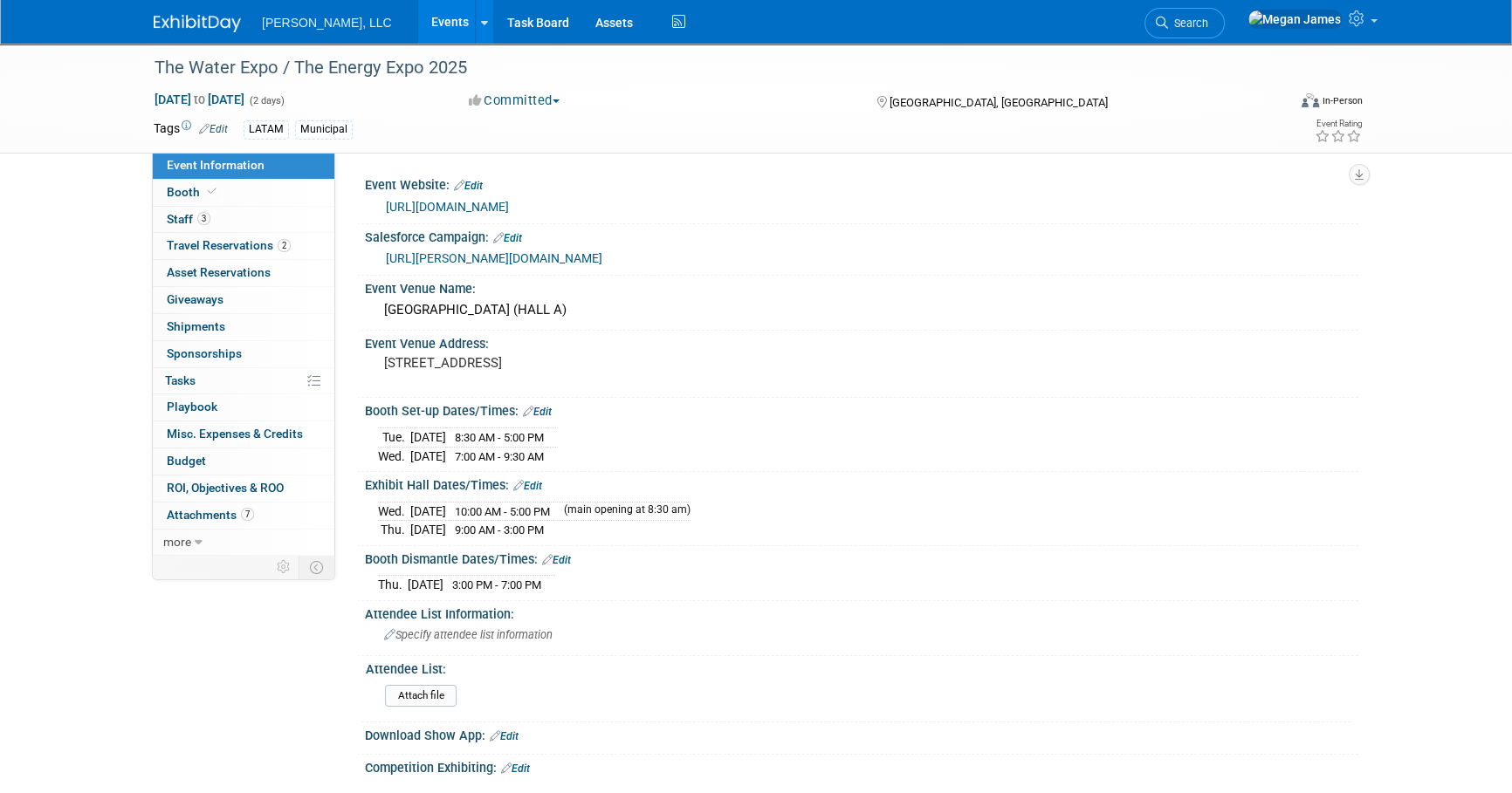
click at [472, 203] on link "https://www.thewaterexpo.com/index.html" at bounding box center [447, 207] width 123 height 14
click at [253, 215] on link "3 Staff 3" at bounding box center [243, 219] width 182 height 26
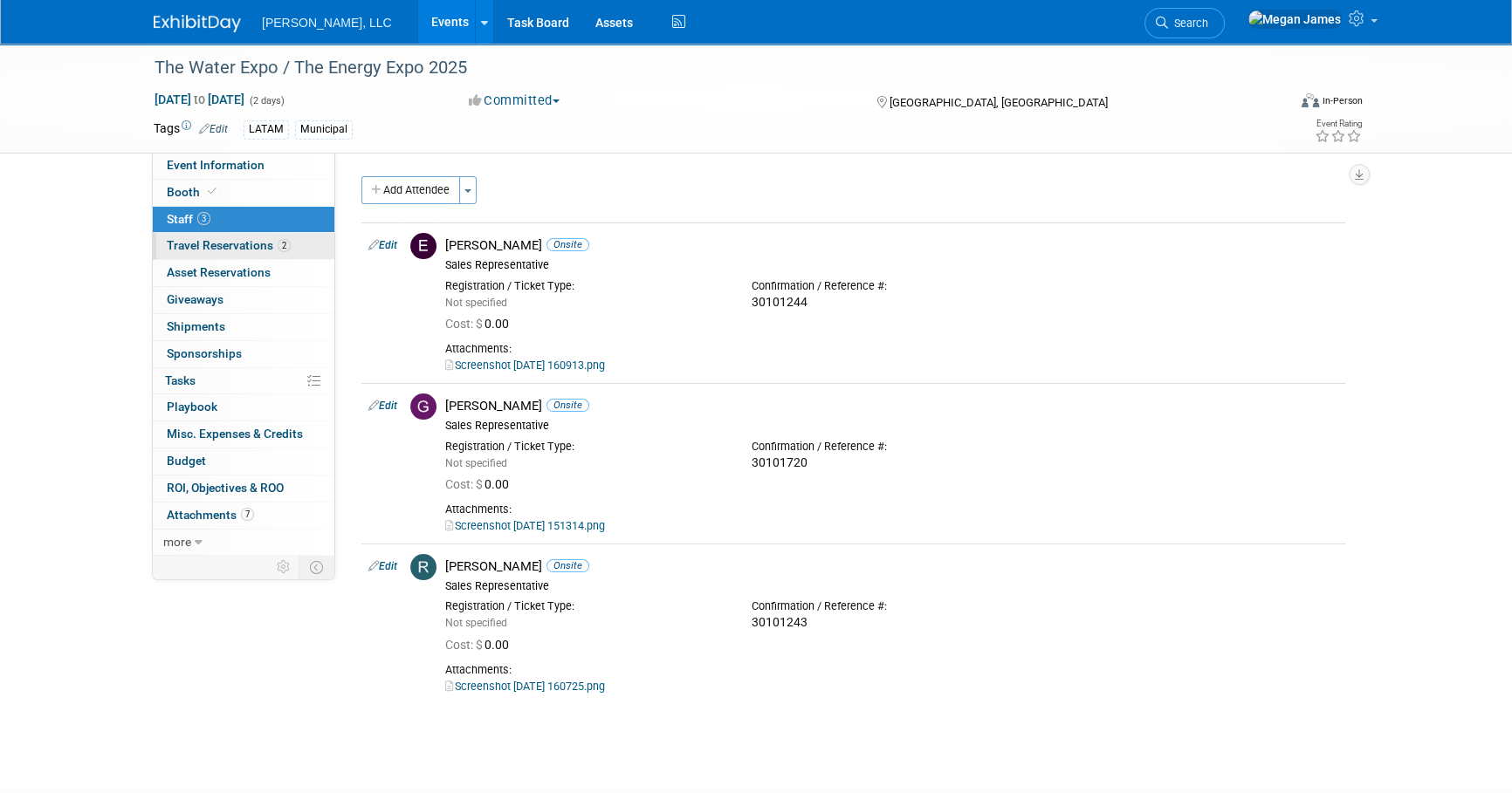
click at [306, 246] on link "2 Travel Reservations 2" at bounding box center [243, 246] width 182 height 26
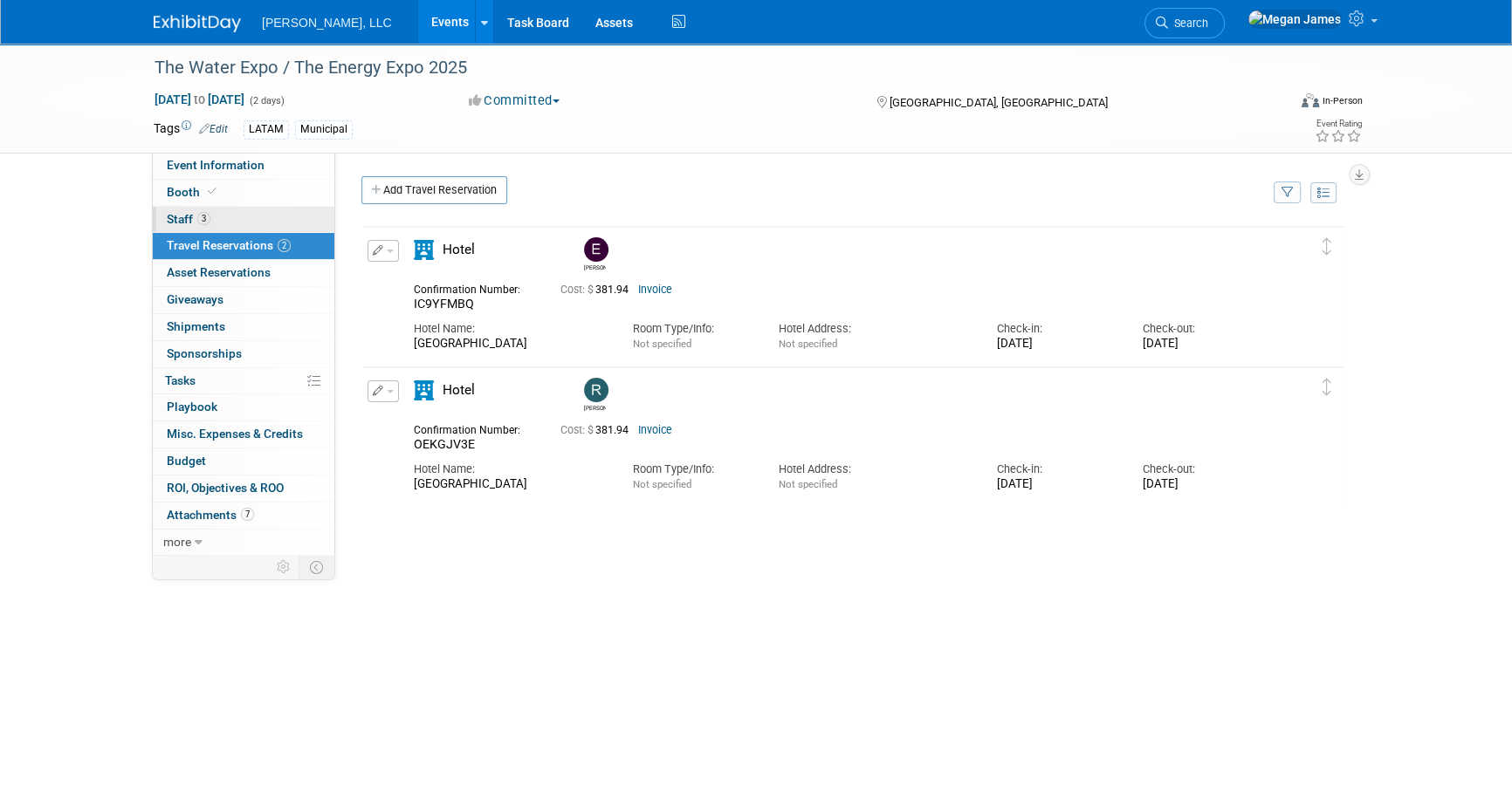
click at [292, 218] on link "3 Staff 3" at bounding box center [243, 219] width 182 height 26
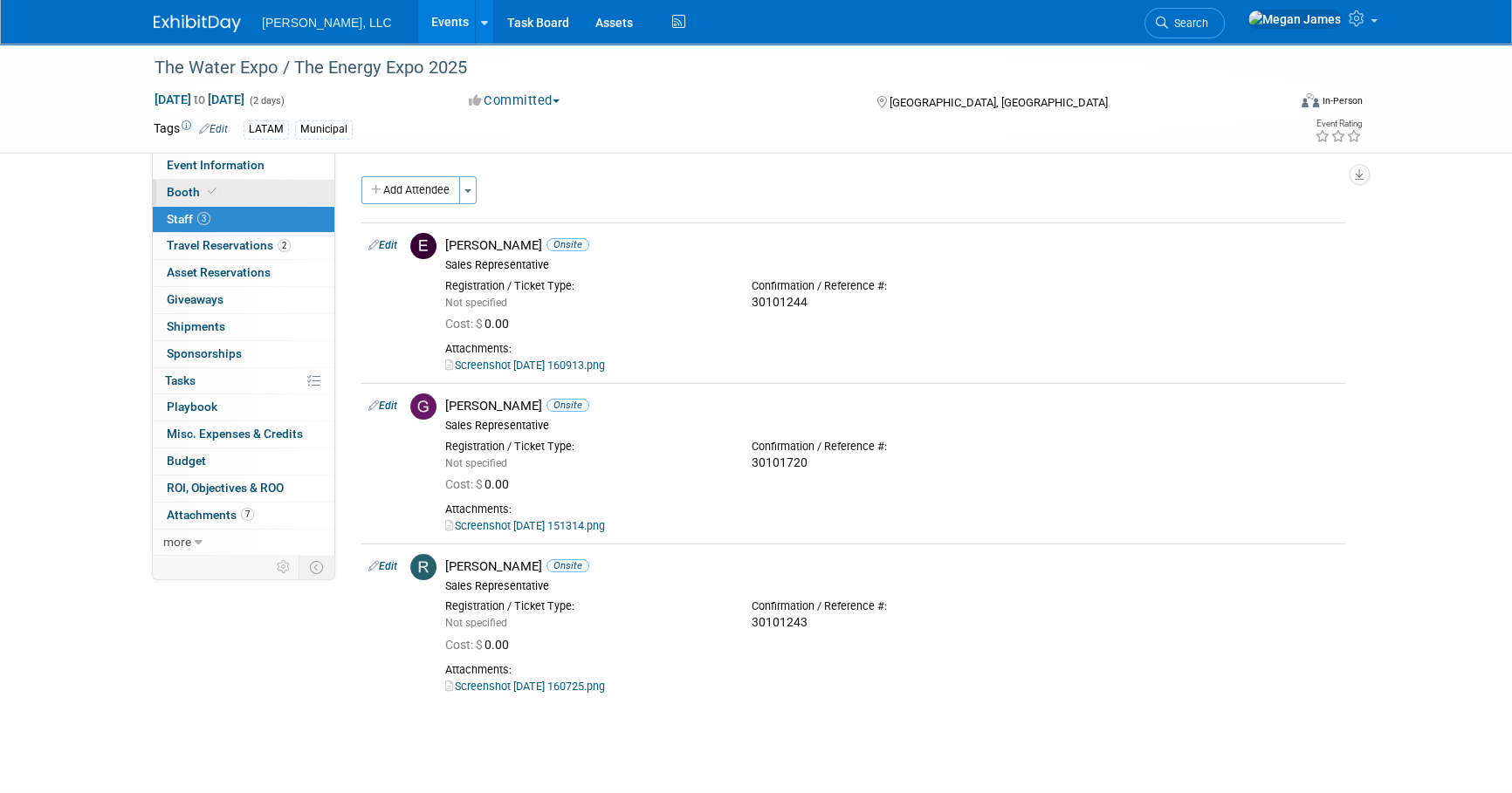
click at [273, 189] on link "Booth" at bounding box center [243, 192] width 182 height 26
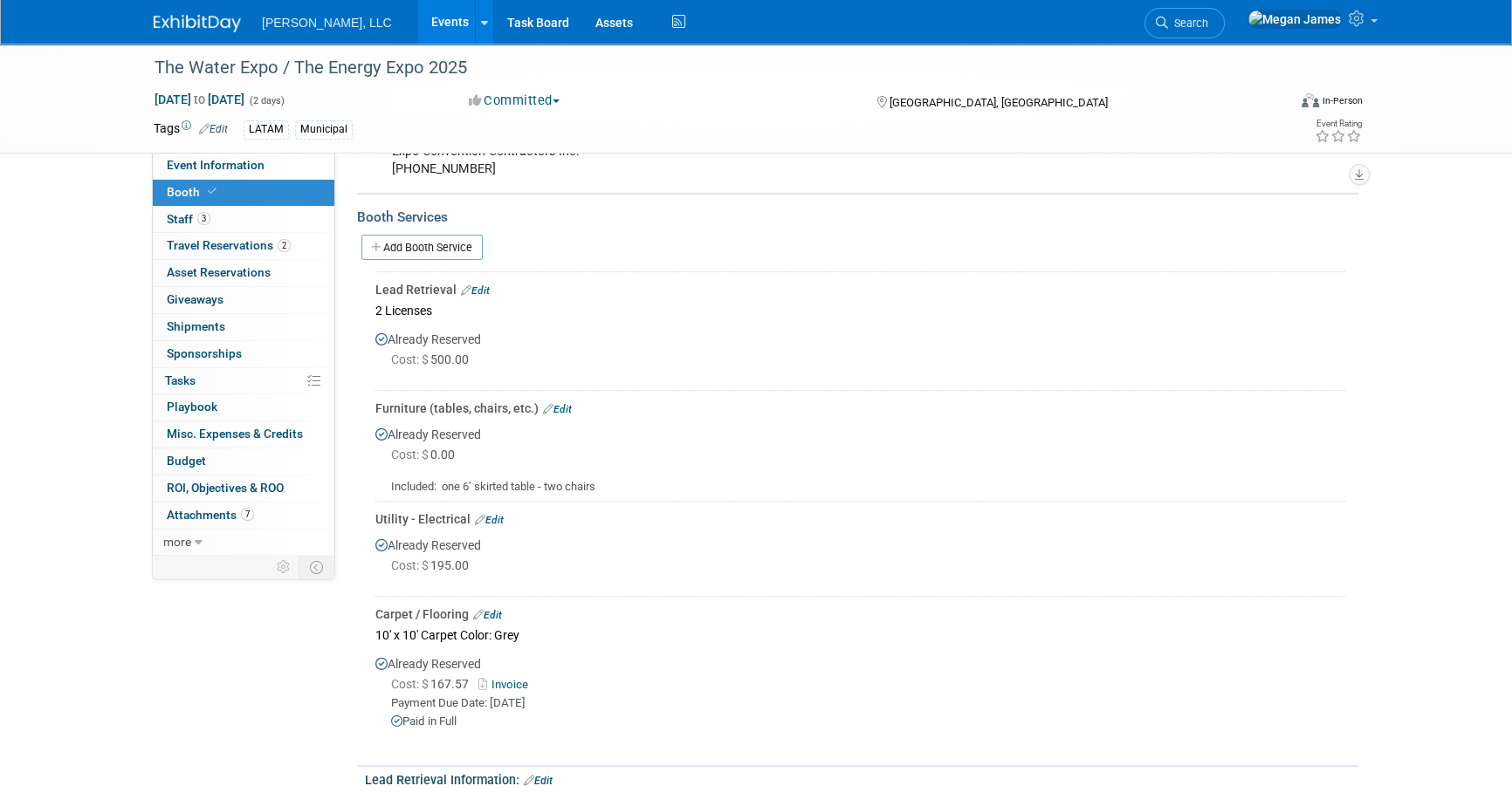
scroll to position [714, 0]
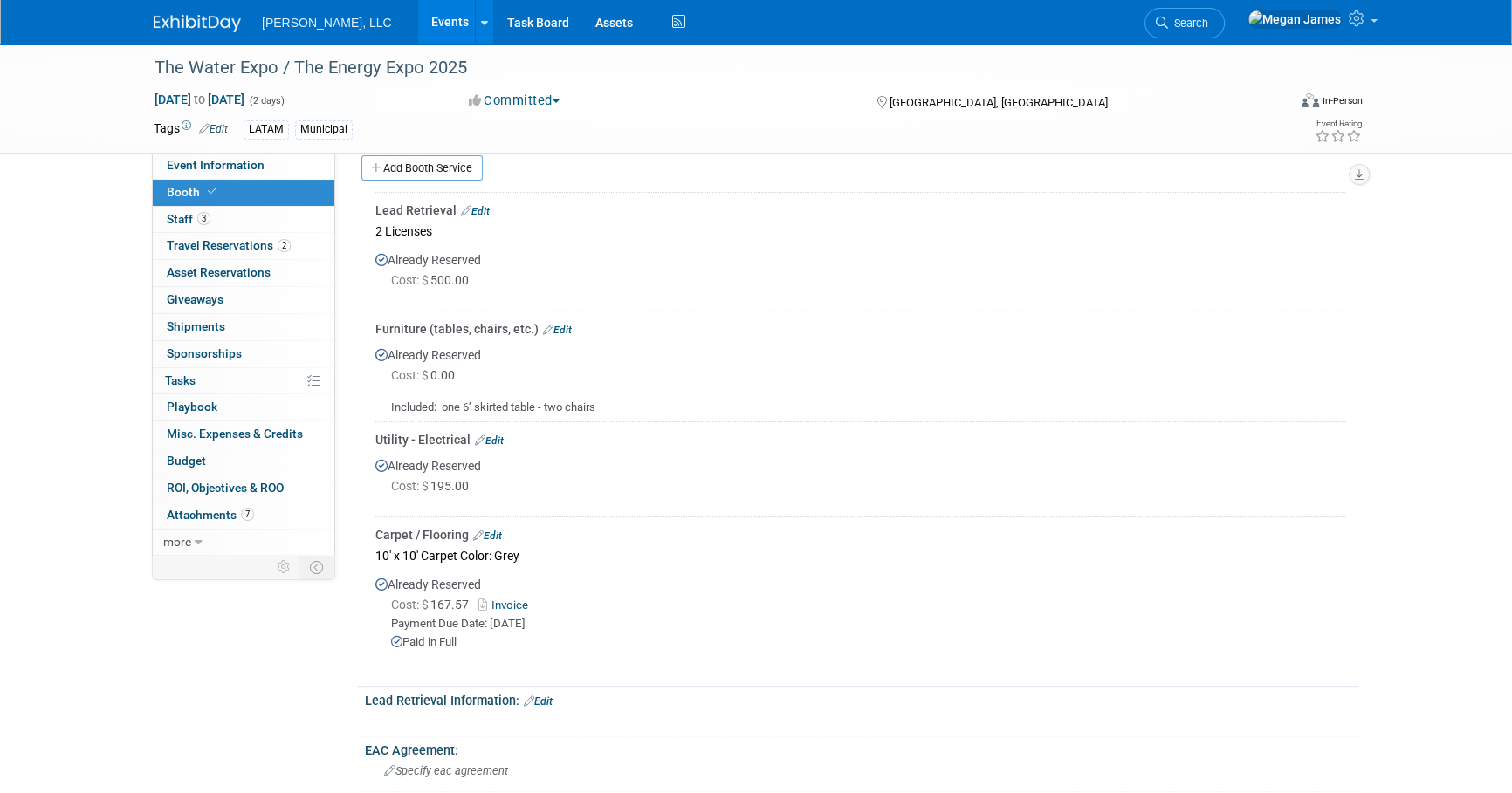
drag, startPoint x: 447, startPoint y: 420, endPoint x: 609, endPoint y: 426, distance: 162.1
click at [609, 416] on div "Included: one 6’ skirted table - two chairs" at bounding box center [860, 400] width 970 height 30
click at [726, 438] on td "Utility - Electrical Edit Already Reserved Cost: $ 195.00" at bounding box center [860, 470] width 970 height 95
drag, startPoint x: 585, startPoint y: 425, endPoint x: 334, endPoint y: 323, distance: 270.9
click at [334, 323] on div "Event Information Event Info Booth Booth 3 Staff 3 Staff 2 Travel Reservations …" at bounding box center [756, 252] width 1231 height 1846
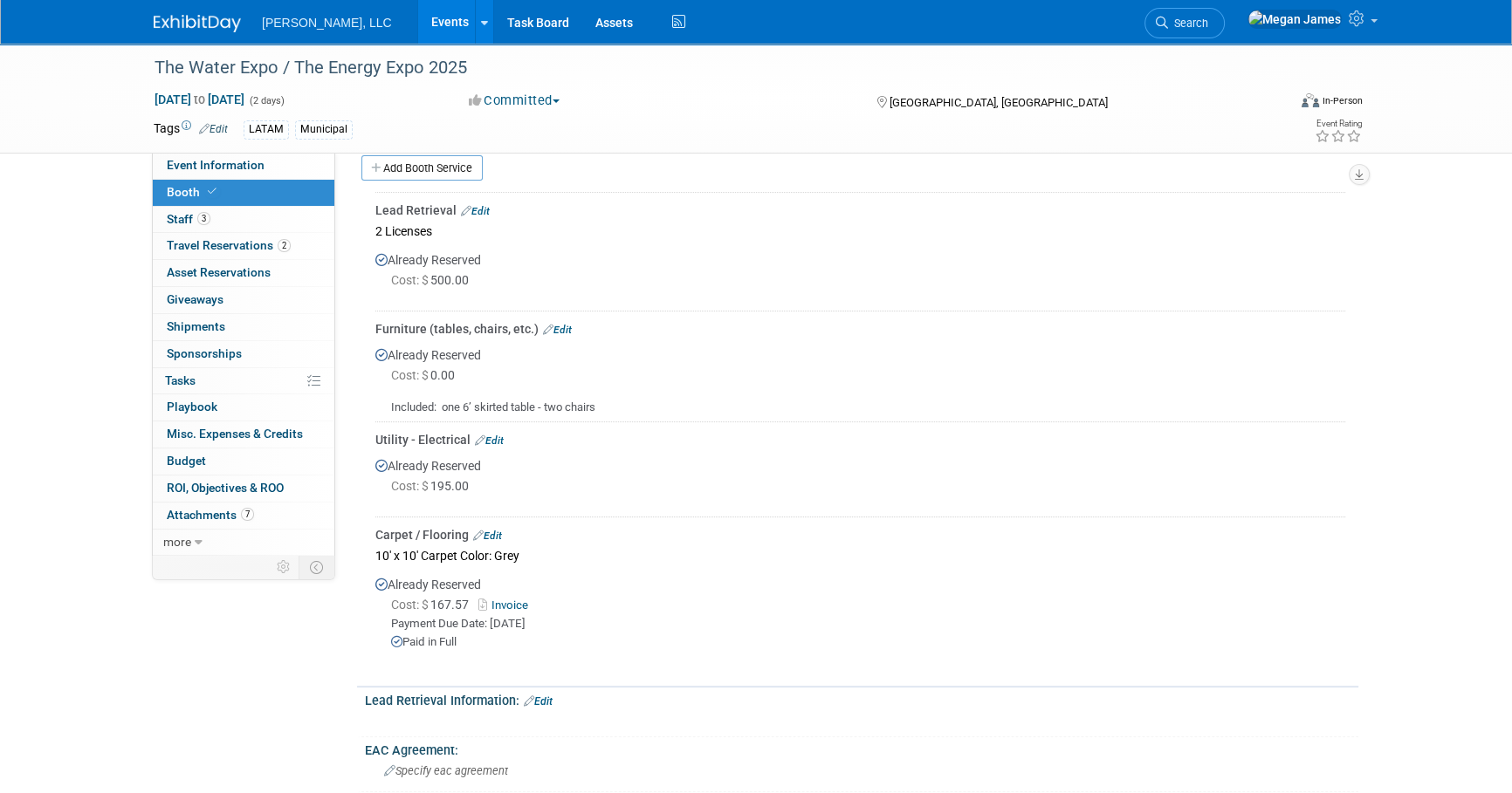
drag, startPoint x: 334, startPoint y: 323, endPoint x: 852, endPoint y: 403, distance: 524.1
click at [852, 403] on div "Included: one 6’ skirted table - two chairs" at bounding box center [860, 400] width 970 height 30
click at [285, 169] on link "Event Information" at bounding box center [243, 165] width 182 height 26
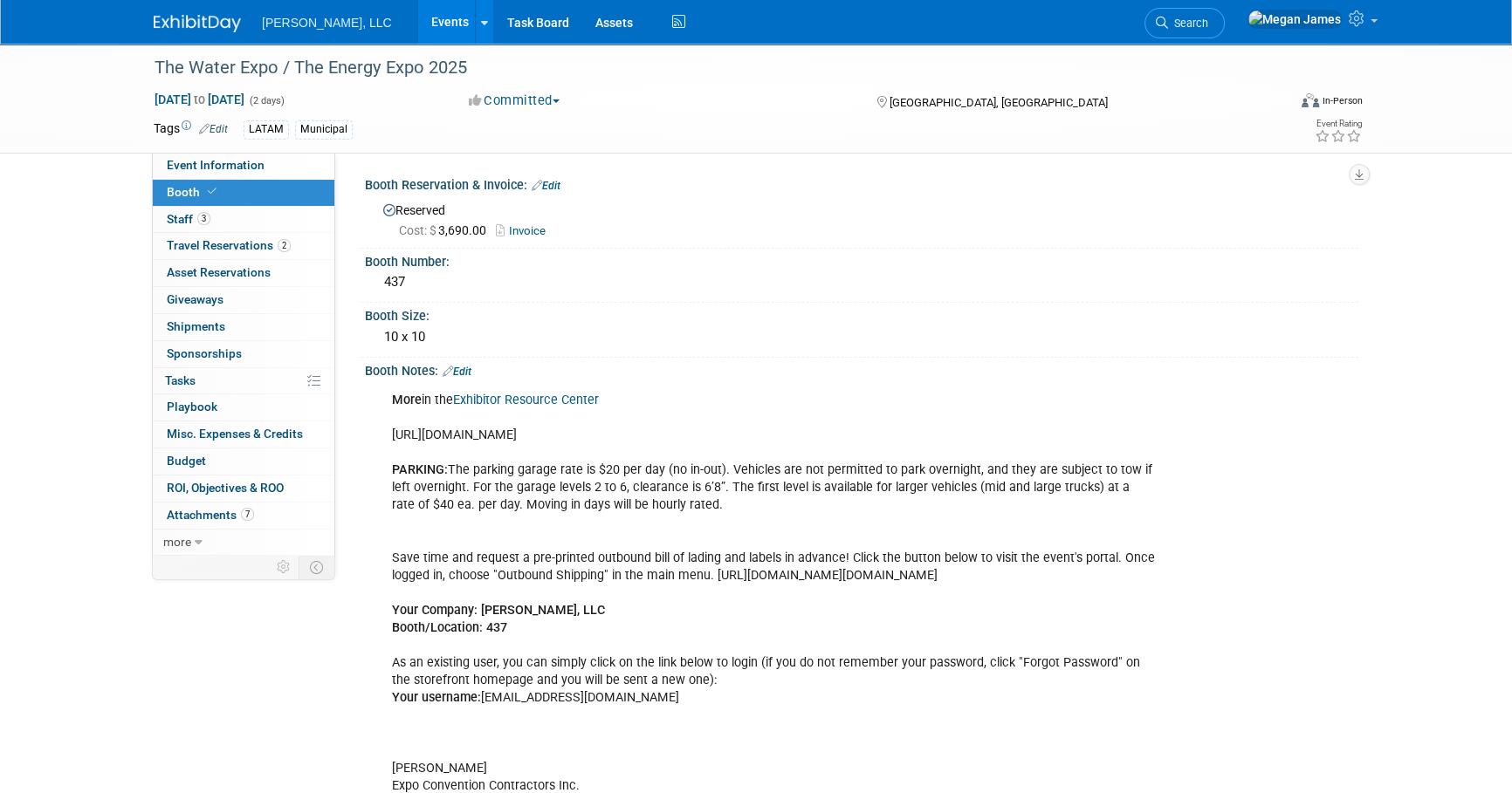
select select "Municipal"
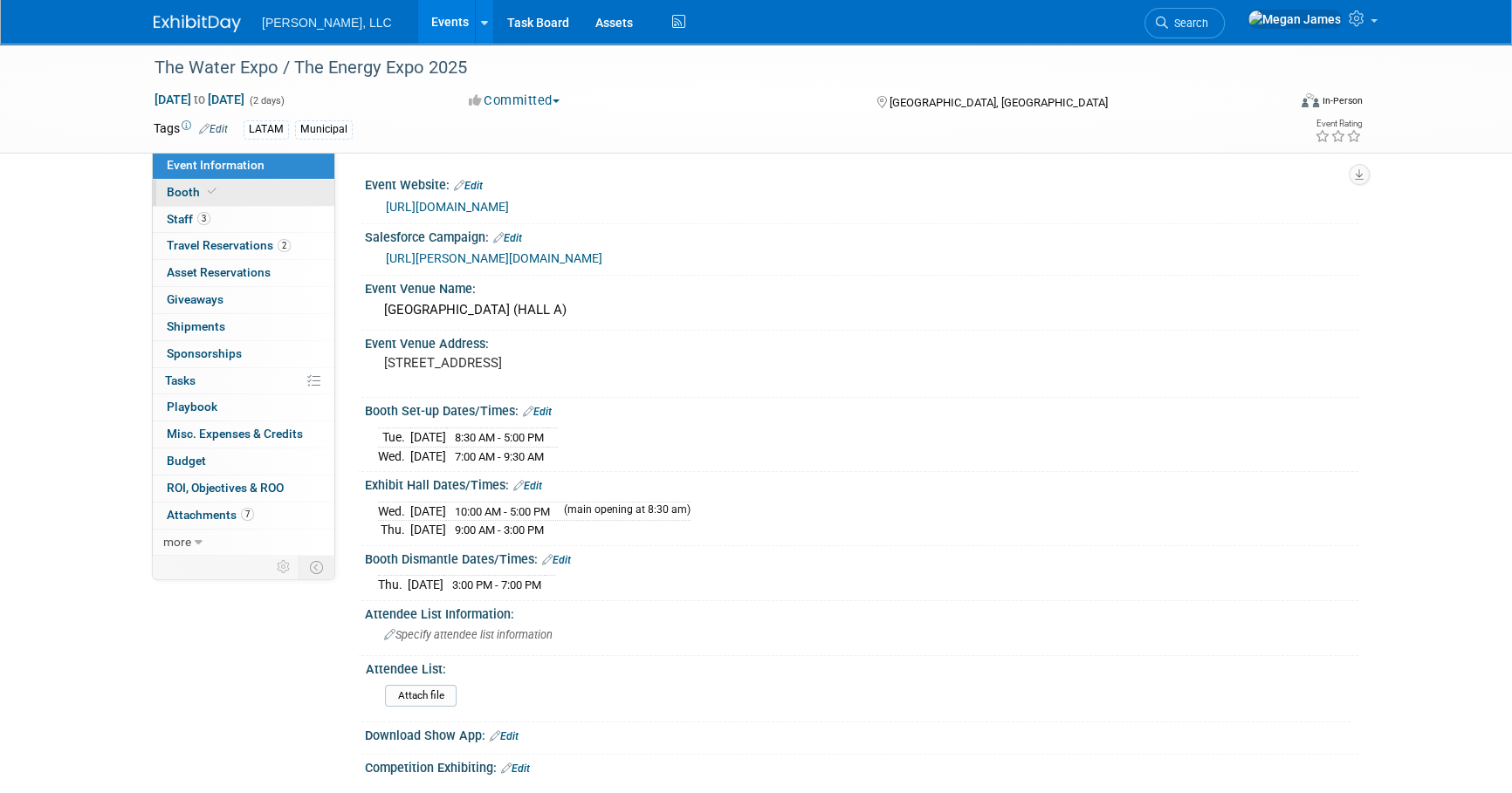
click at [286, 193] on link "Booth" at bounding box center [243, 192] width 182 height 26
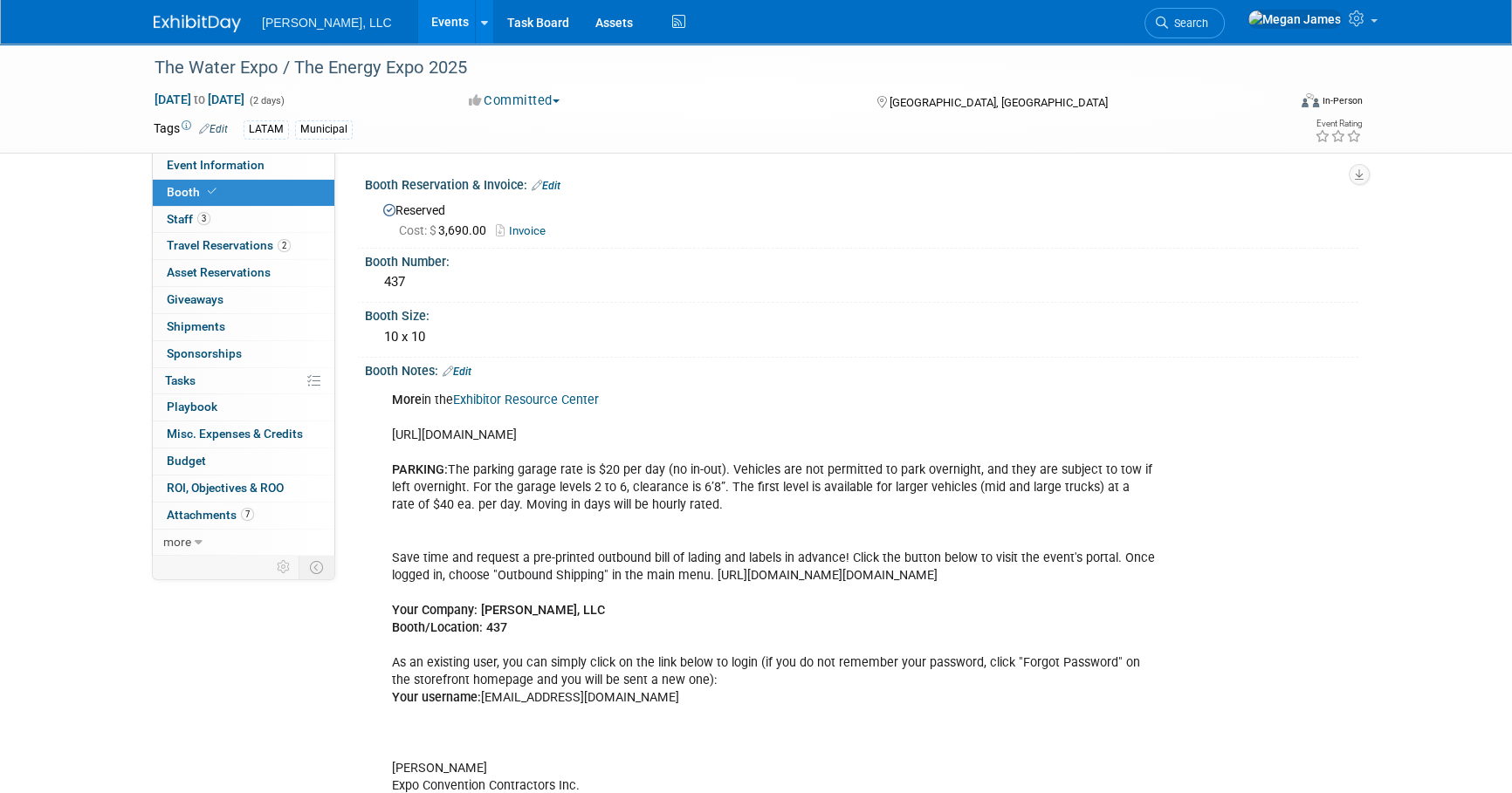
click at [642, 577] on div "More in the Exhibitor Resource Center https://www.thewaterexpo.com/resourcecent…" at bounding box center [773, 602] width 787 height 438
click at [637, 608] on div "More in the Exhibitor Resource Center https://www.thewaterexpo.com/resourcecent…" at bounding box center [773, 602] width 787 height 438
click at [419, 17] on link "Events" at bounding box center [451, 21] width 64 height 44
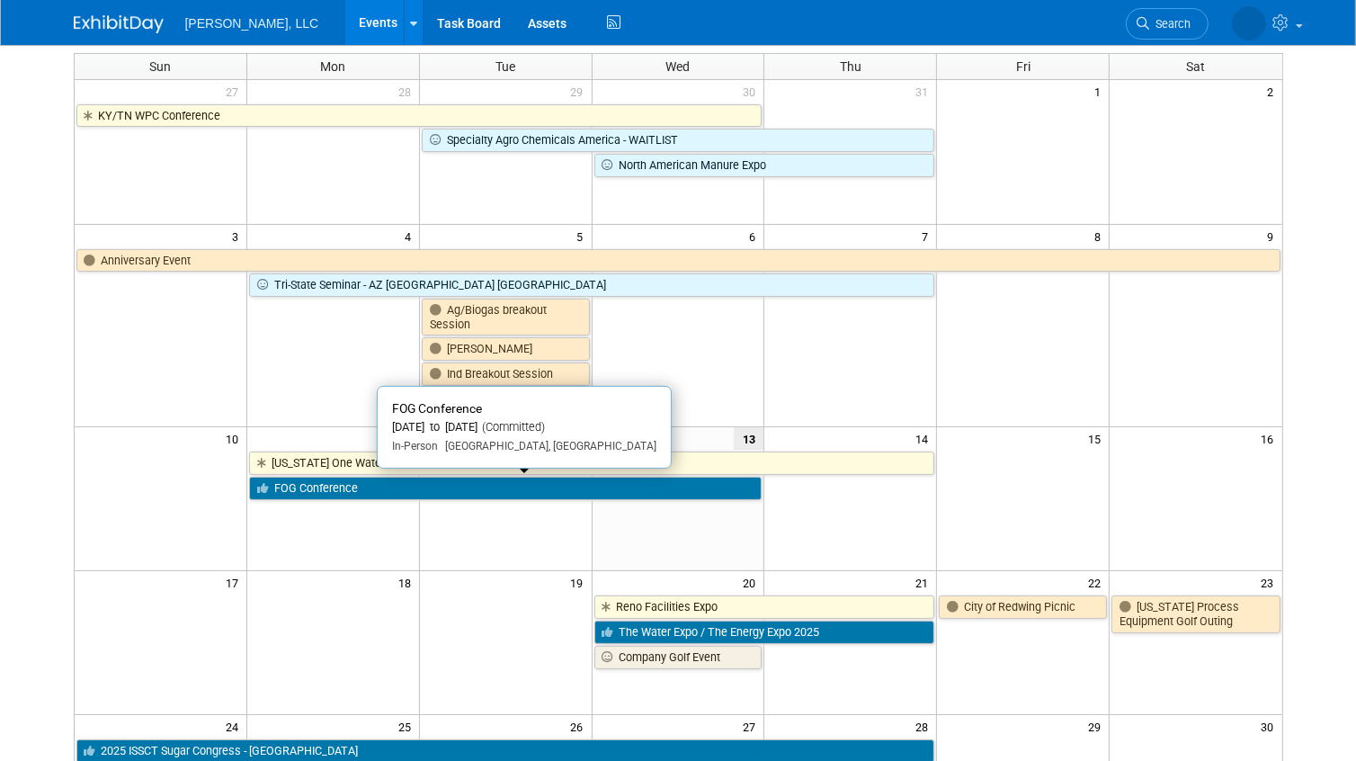
scroll to position [245, 0]
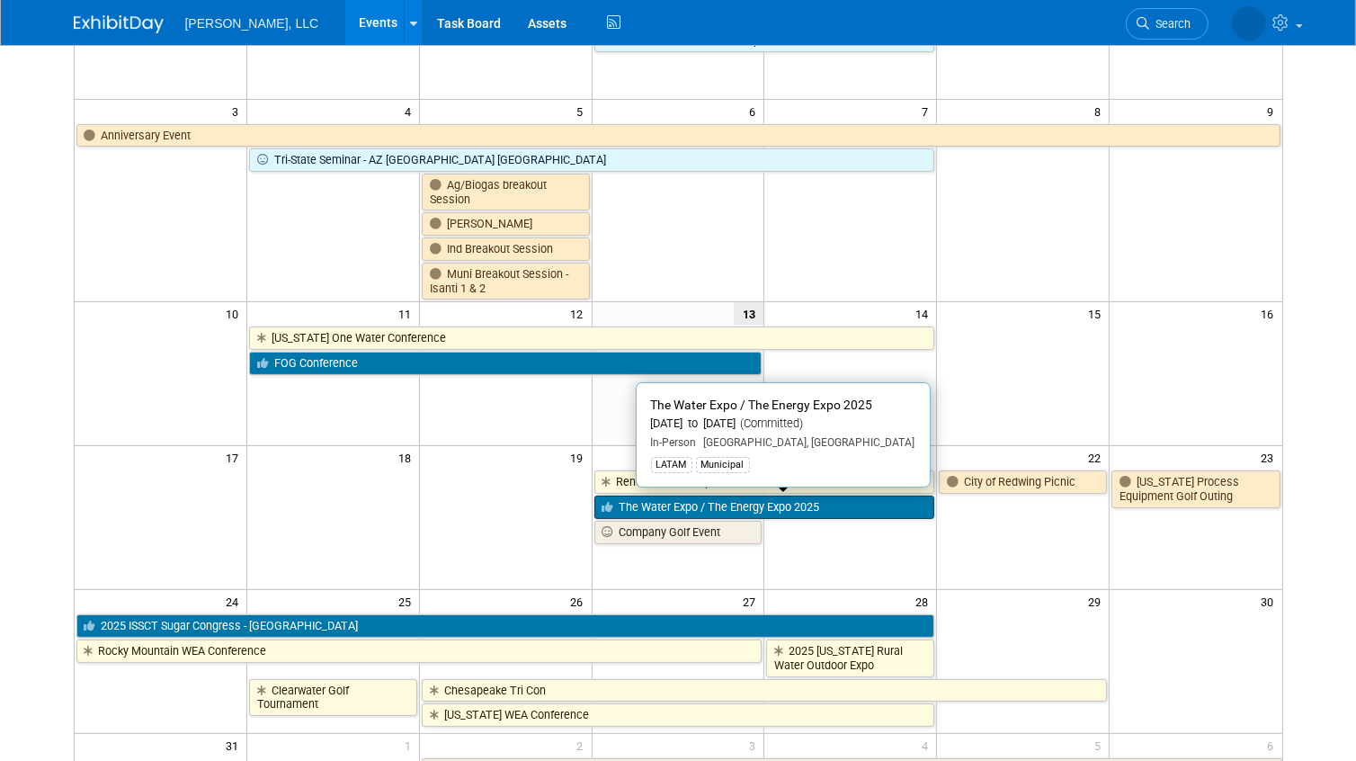
click at [804, 509] on link "The Water Expo / The Energy Expo 2025" at bounding box center [764, 506] width 341 height 23
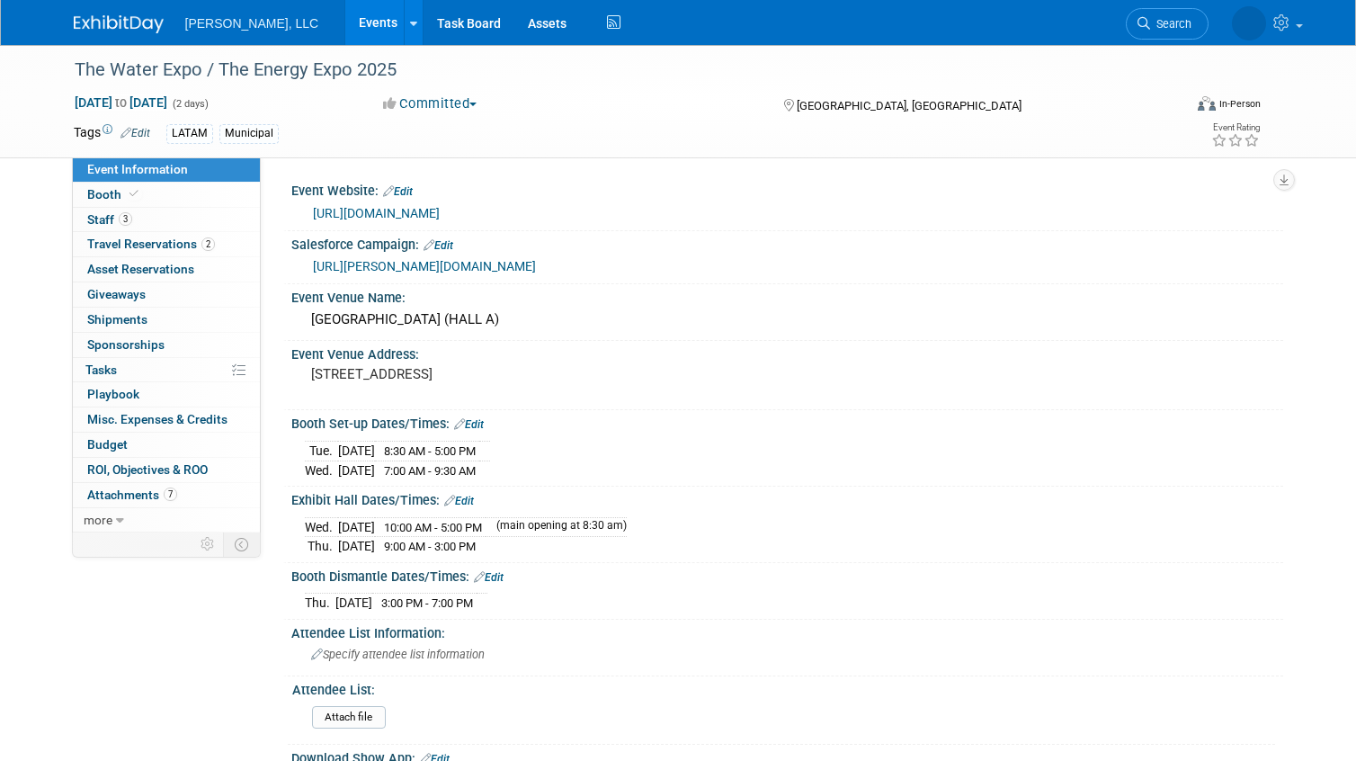
select select "Municipal"
click at [134, 522] on link "more" at bounding box center [166, 520] width 187 height 24
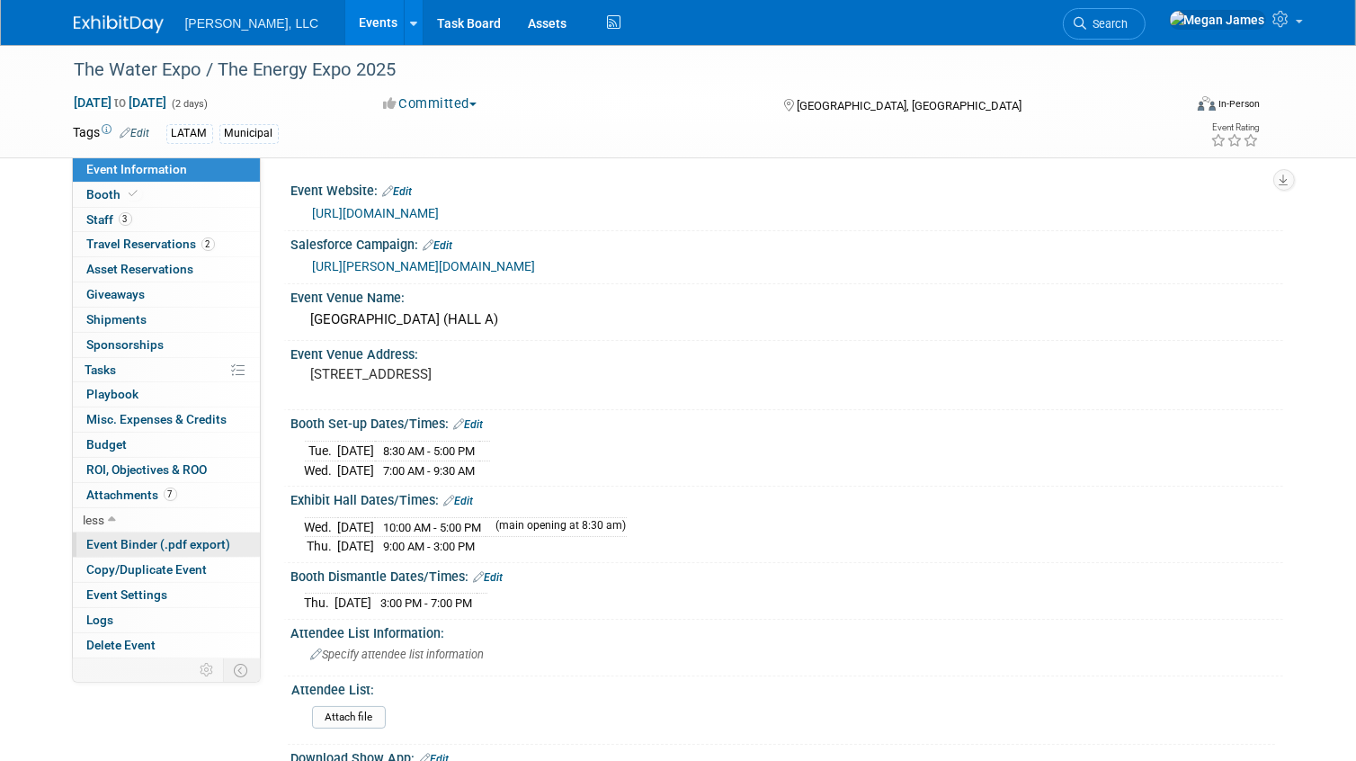
click at [173, 547] on span "Event Binder (.pdf export)" at bounding box center [159, 544] width 144 height 14
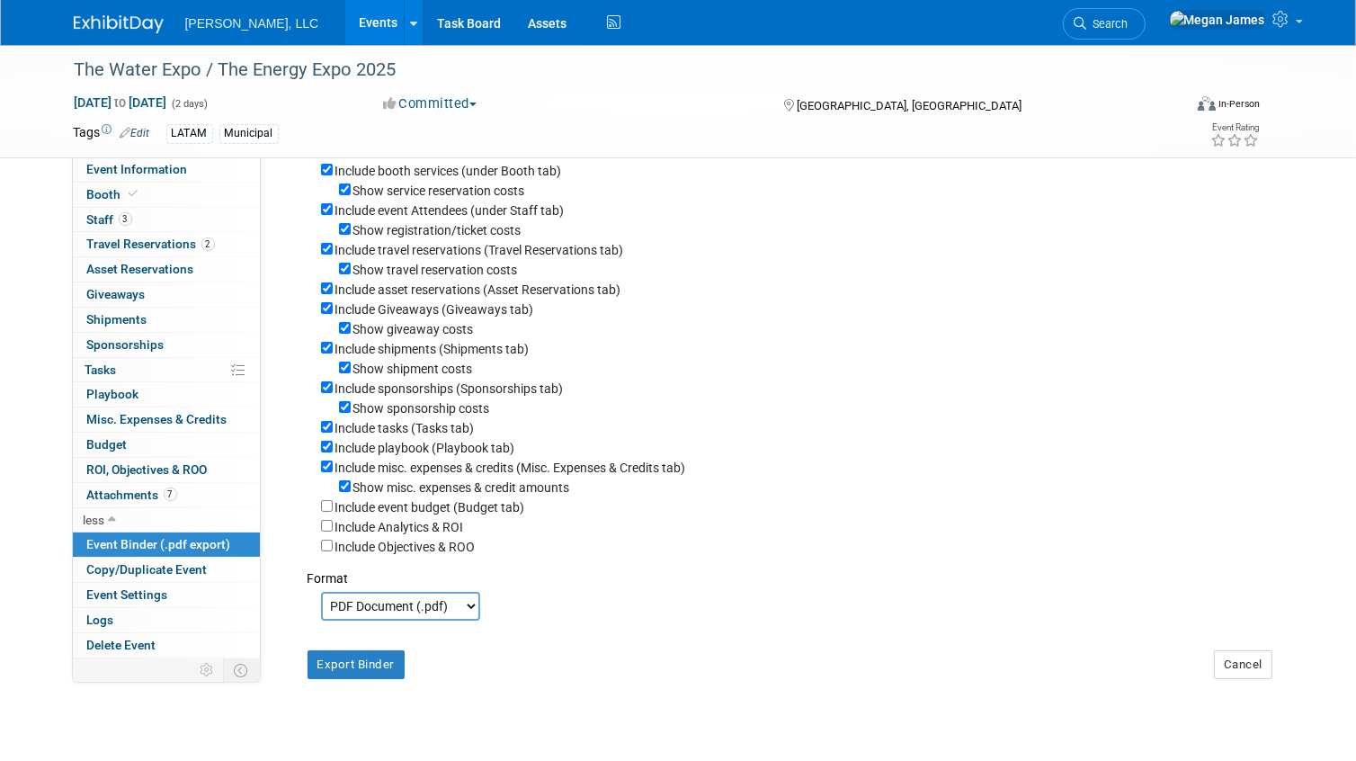
scroll to position [292, 0]
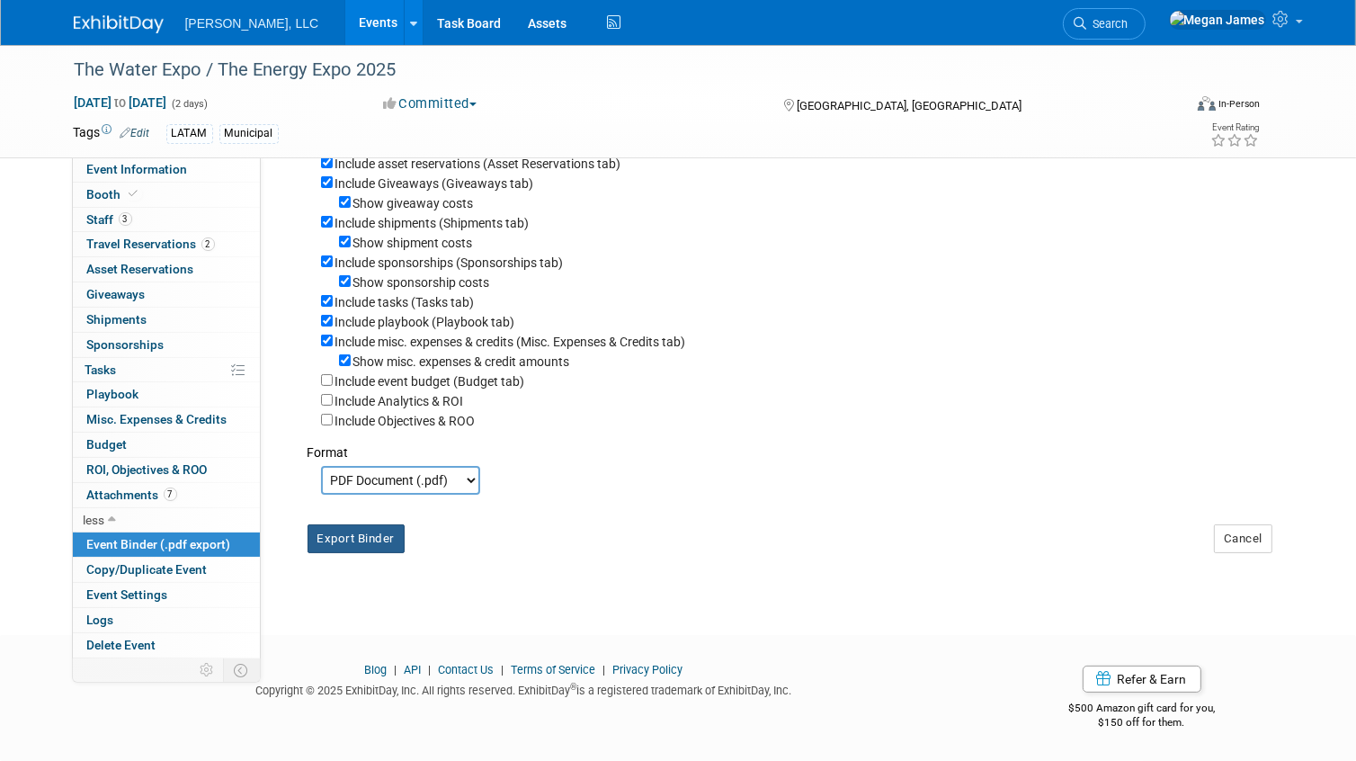
click at [380, 548] on button "Export Binder" at bounding box center [357, 538] width 98 height 29
click at [345, 26] on link "Events" at bounding box center [378, 22] width 66 height 45
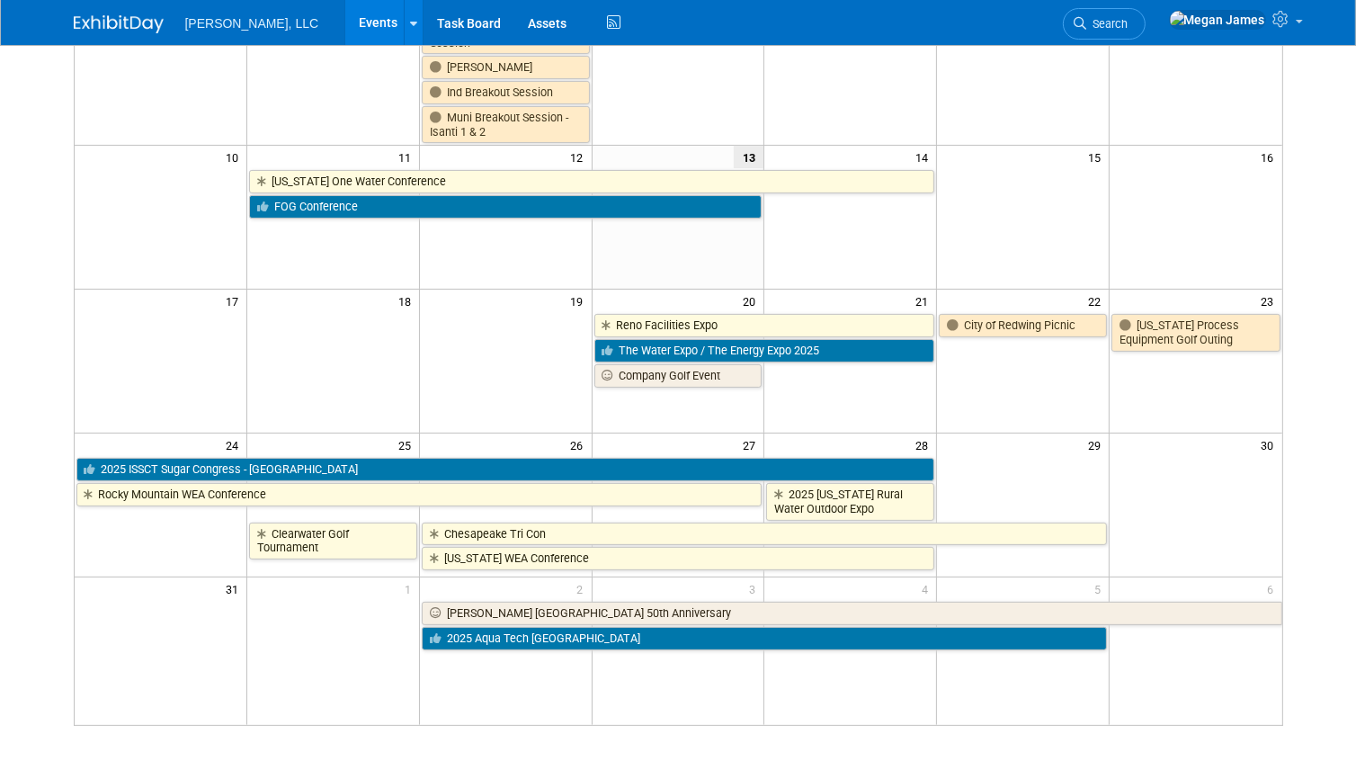
scroll to position [408, 0]
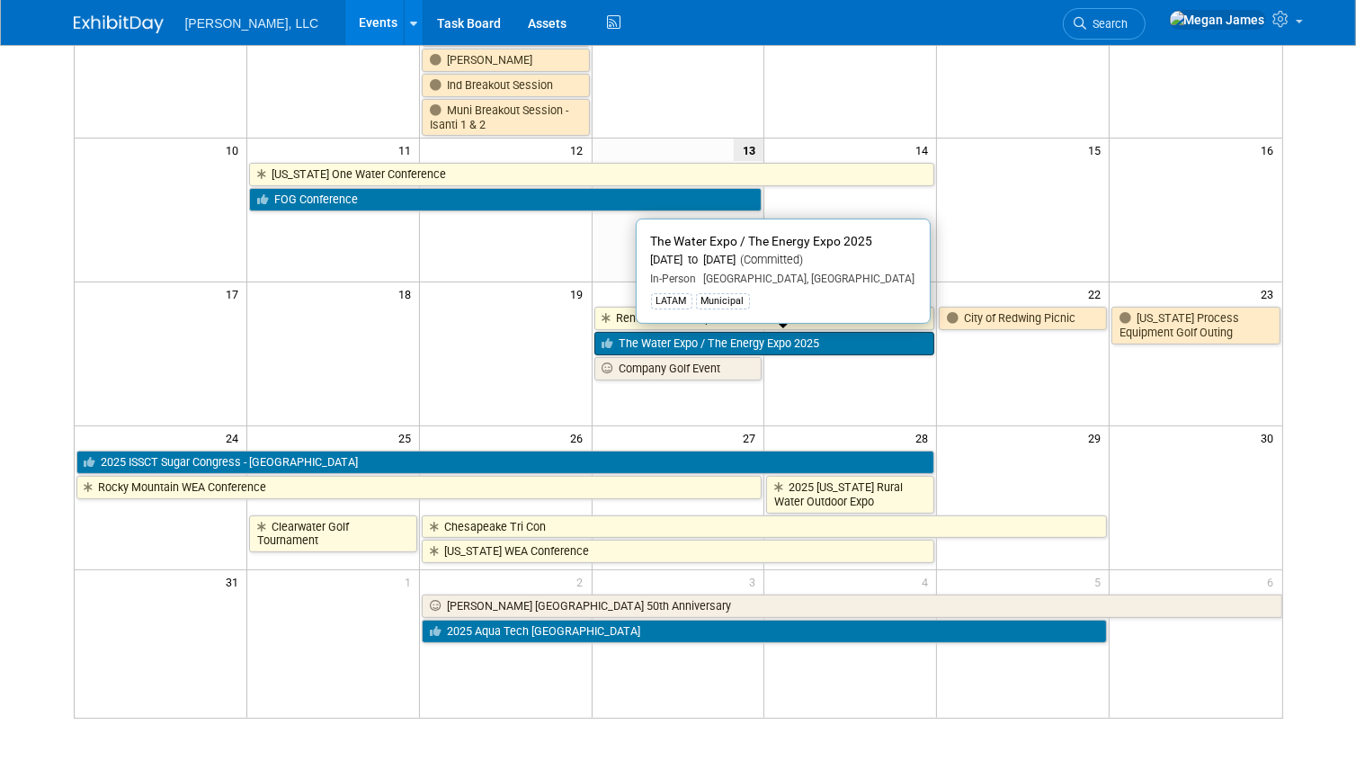
click at [715, 344] on link "The Water Expo / The Energy Expo 2025" at bounding box center [764, 343] width 341 height 23
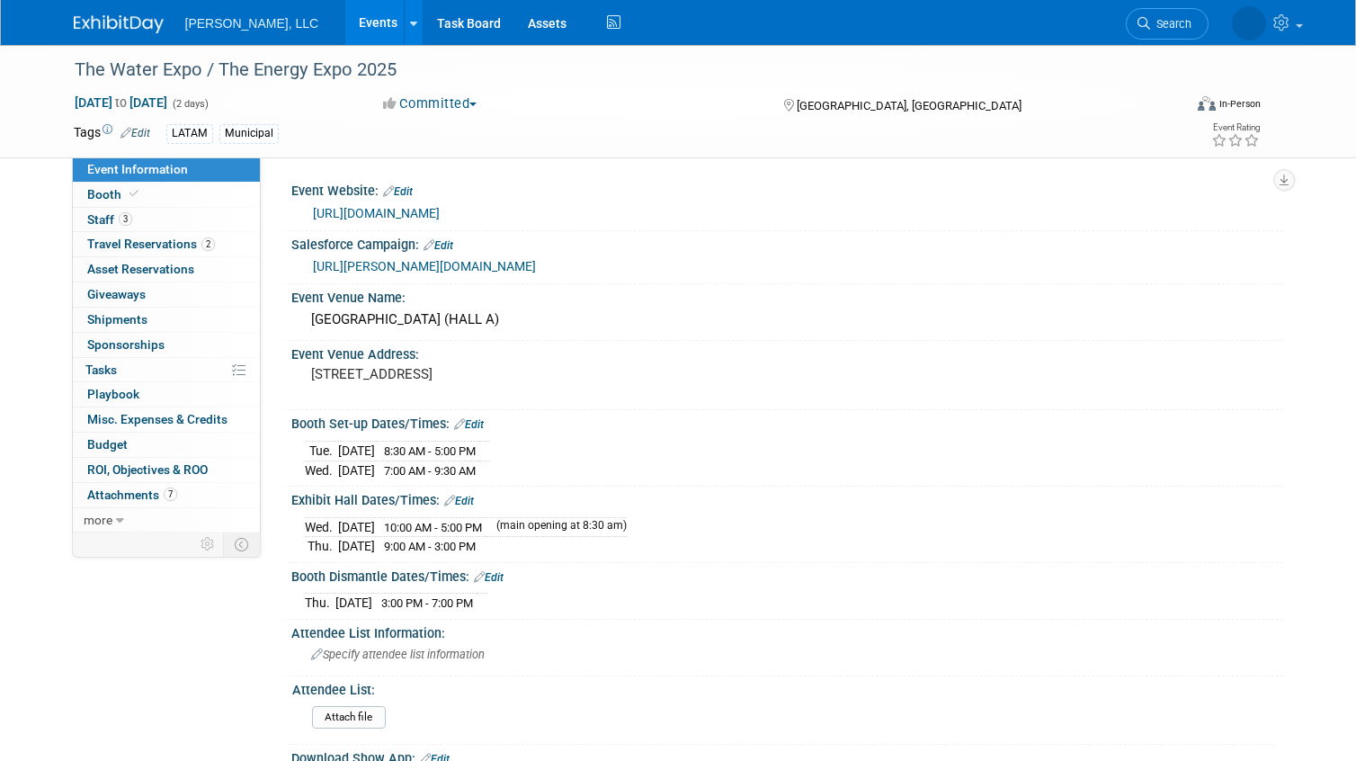
select select "Municipal"
click at [161, 198] on link "Booth" at bounding box center [166, 195] width 187 height 24
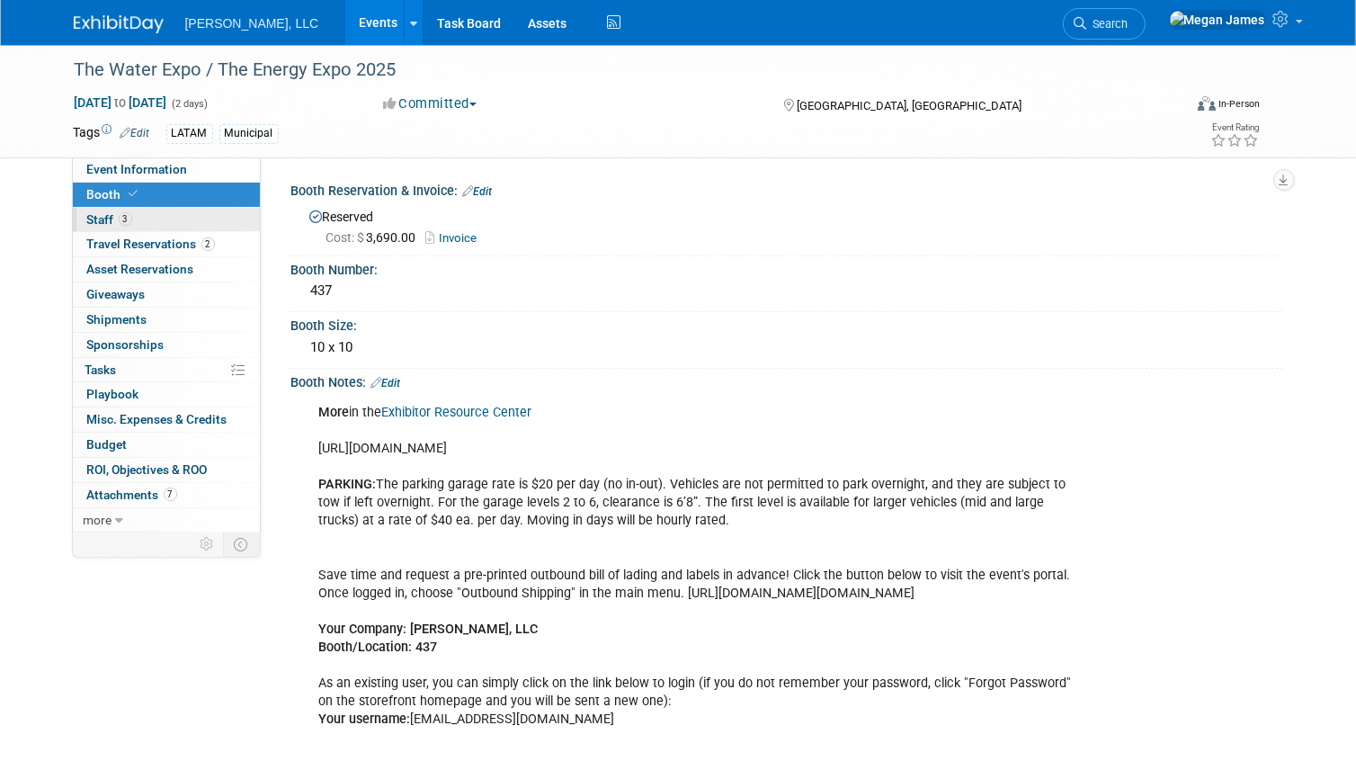
click at [159, 219] on link "3 Staff 3" at bounding box center [166, 220] width 187 height 24
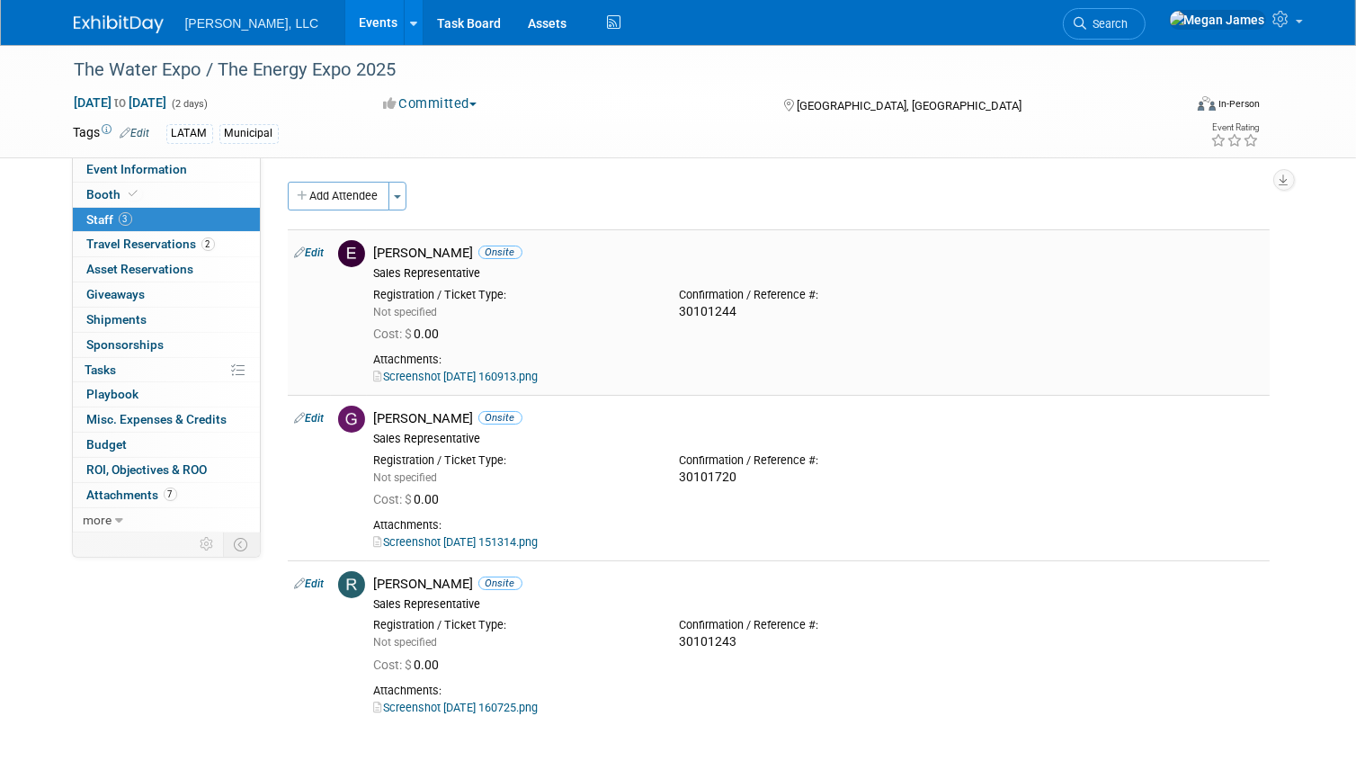
click at [532, 377] on link "Screenshot 2025-07-18 160913.png" at bounding box center [456, 376] width 165 height 13
click at [1283, 176] on icon "button" at bounding box center [1284, 180] width 9 height 12
click at [1181, 238] on link "Export tab to PDF" at bounding box center [1176, 231] width 210 height 25
drag, startPoint x: 1013, startPoint y: 465, endPoint x: 991, endPoint y: 435, distance: 36.7
click at [1013, 465] on div "Registration / Ticket Type: Not specified Confirmation / Reference #: 30101720" at bounding box center [818, 466] width 915 height 40
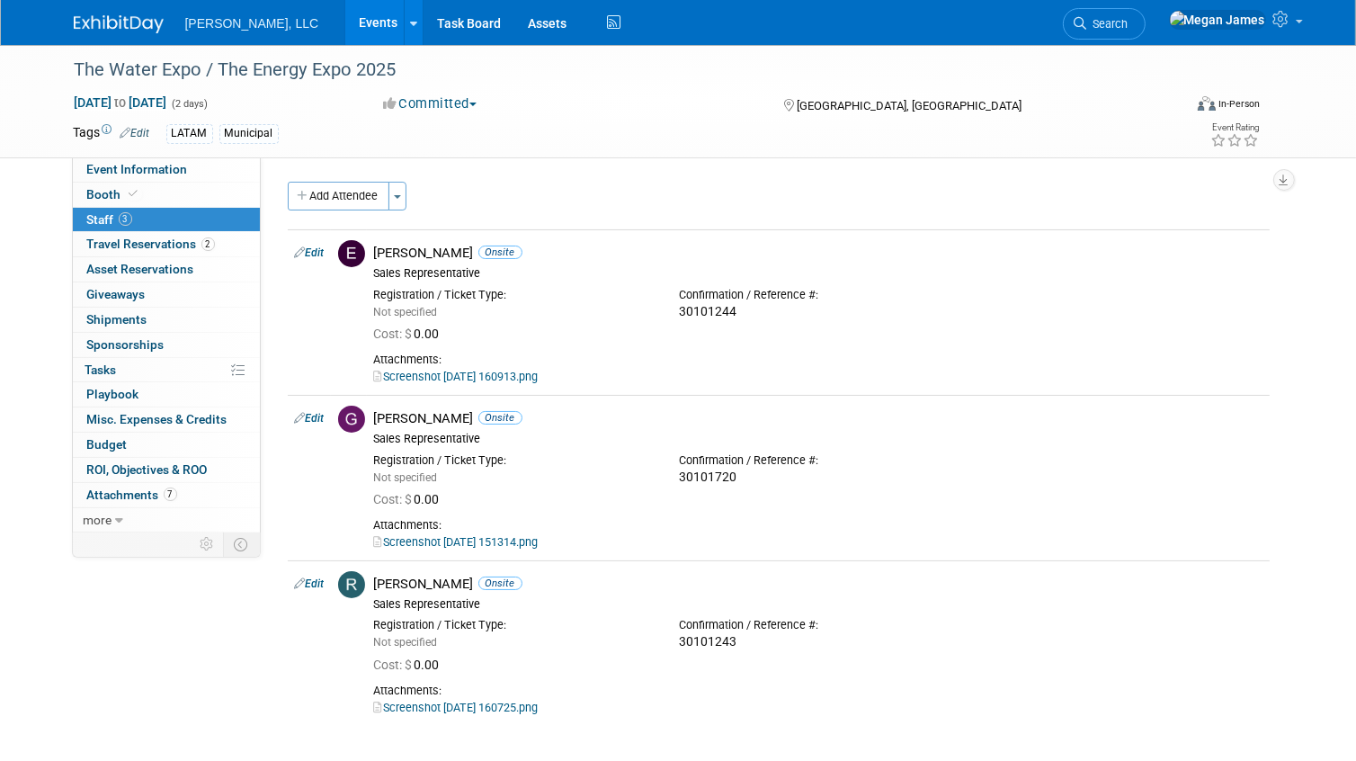
click at [1340, 369] on div "The Water Expo / The Energy Expo 2025 Aug 20, 2025 to Aug 21, 2025 (2 days) Aug…" at bounding box center [678, 412] width 1356 height 735
click at [165, 321] on link "0 Shipments 0" at bounding box center [166, 320] width 187 height 24
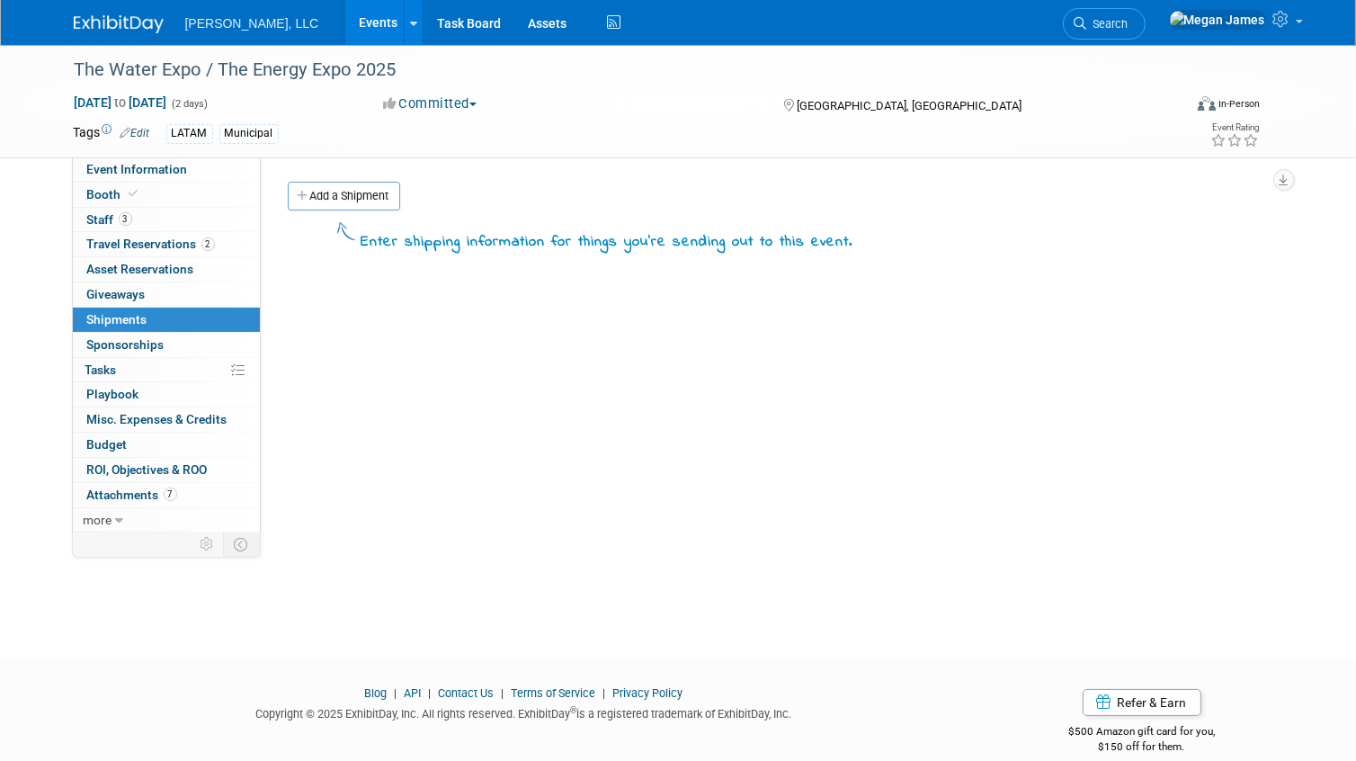
click at [713, 451] on div "Event Website: Edit https://www.thewaterexpo.com/index.html Salesforce Campaign…" at bounding box center [772, 344] width 1022 height 374
click at [345, 31] on link "Events" at bounding box center [378, 22] width 66 height 45
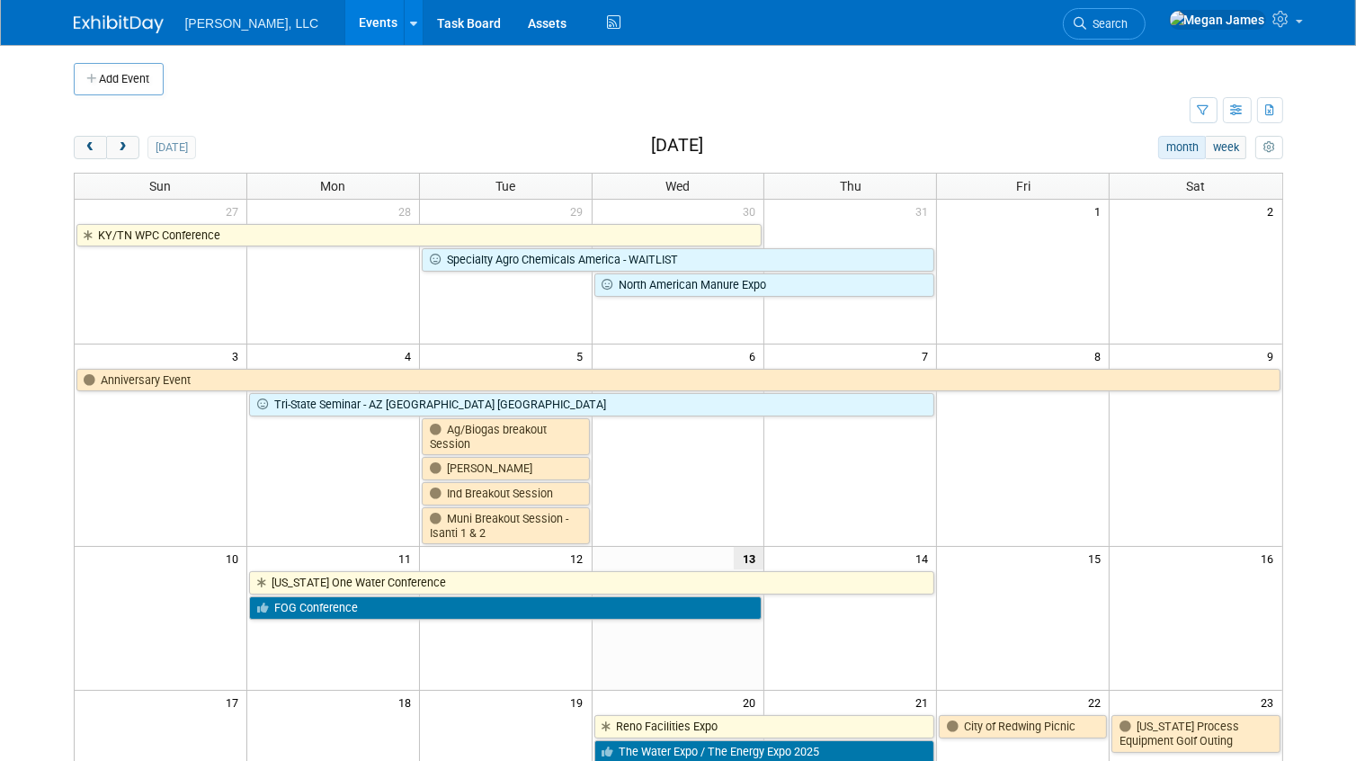
click at [1322, 364] on body "[PERSON_NAME], LLC Events Add Event Bulk Upload Events Shareable Event Boards R…" at bounding box center [678, 380] width 1356 height 761
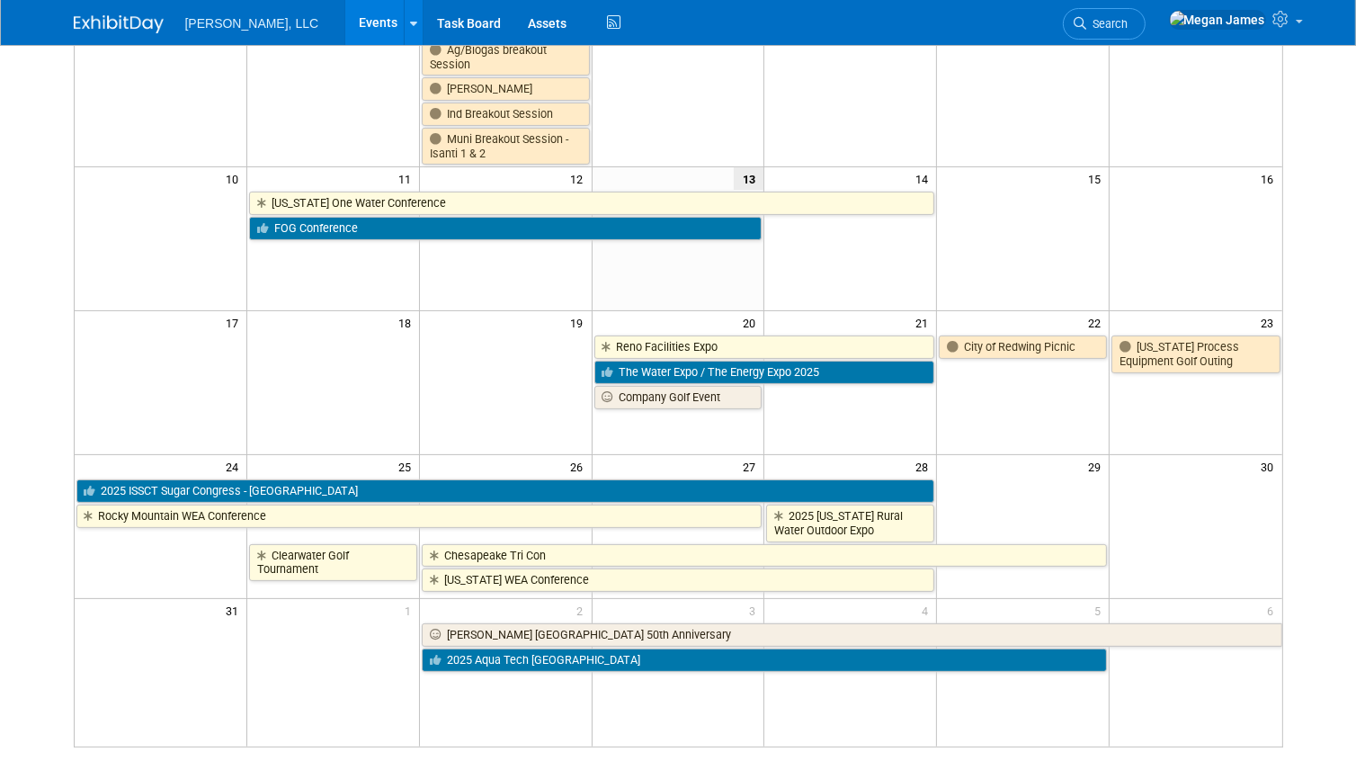
scroll to position [408, 0]
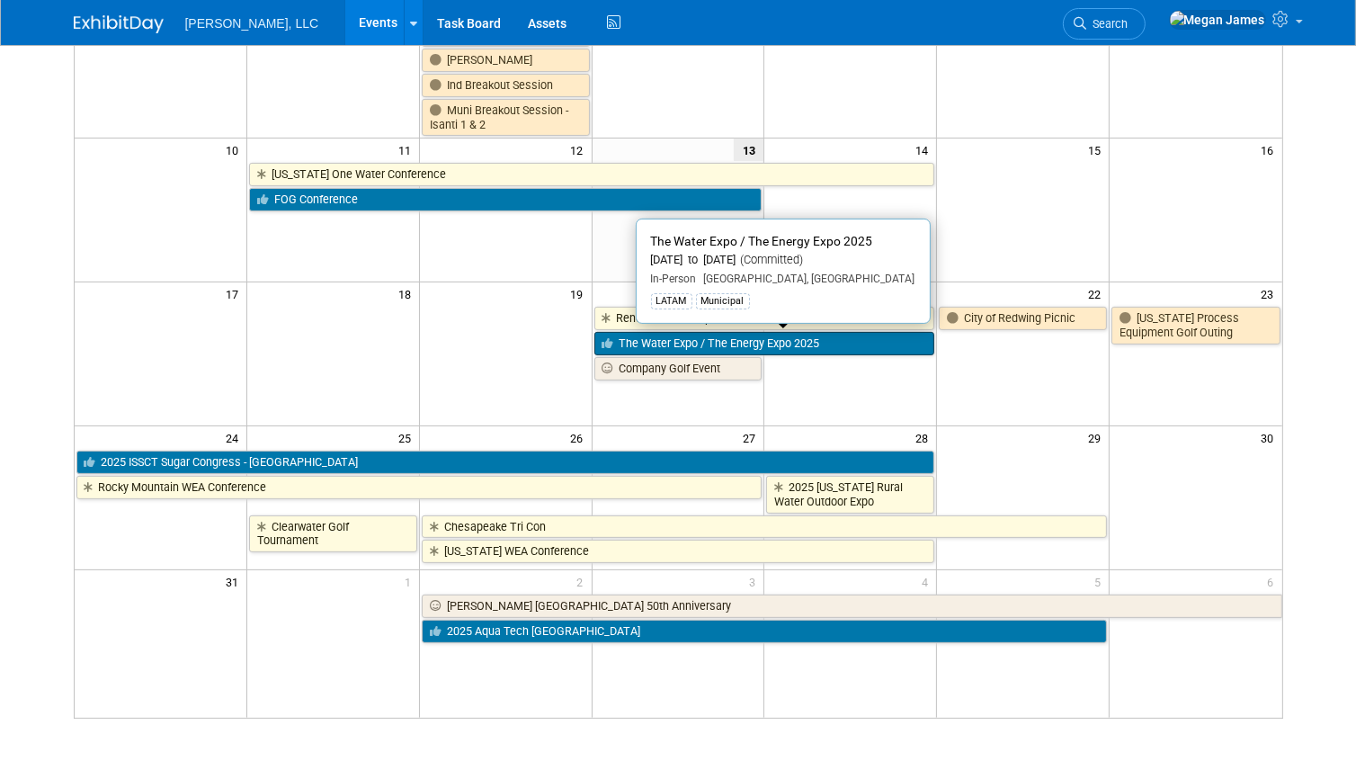
click at [751, 342] on link "The Water Expo / The Energy Expo 2025" at bounding box center [764, 343] width 341 height 23
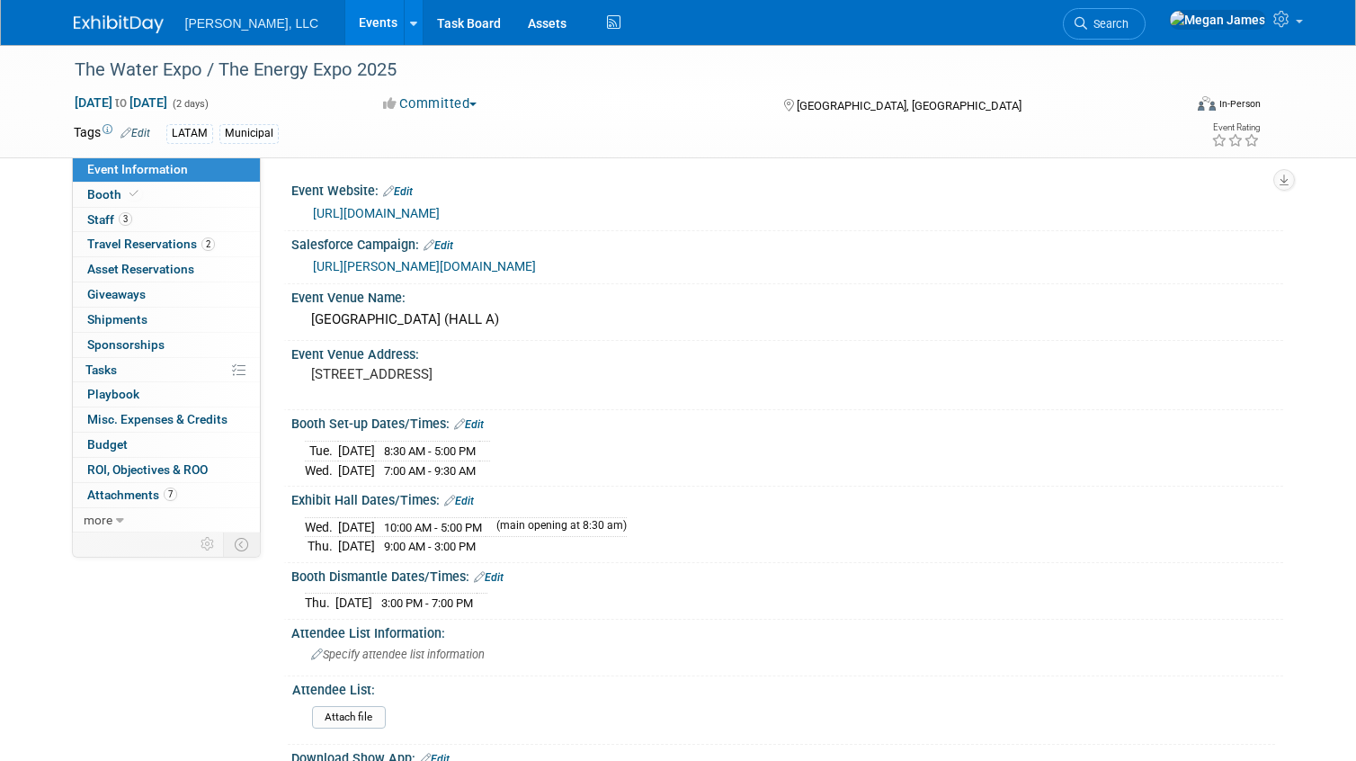
select select "Municipal"
click at [207, 190] on link "Booth" at bounding box center [166, 195] width 187 height 24
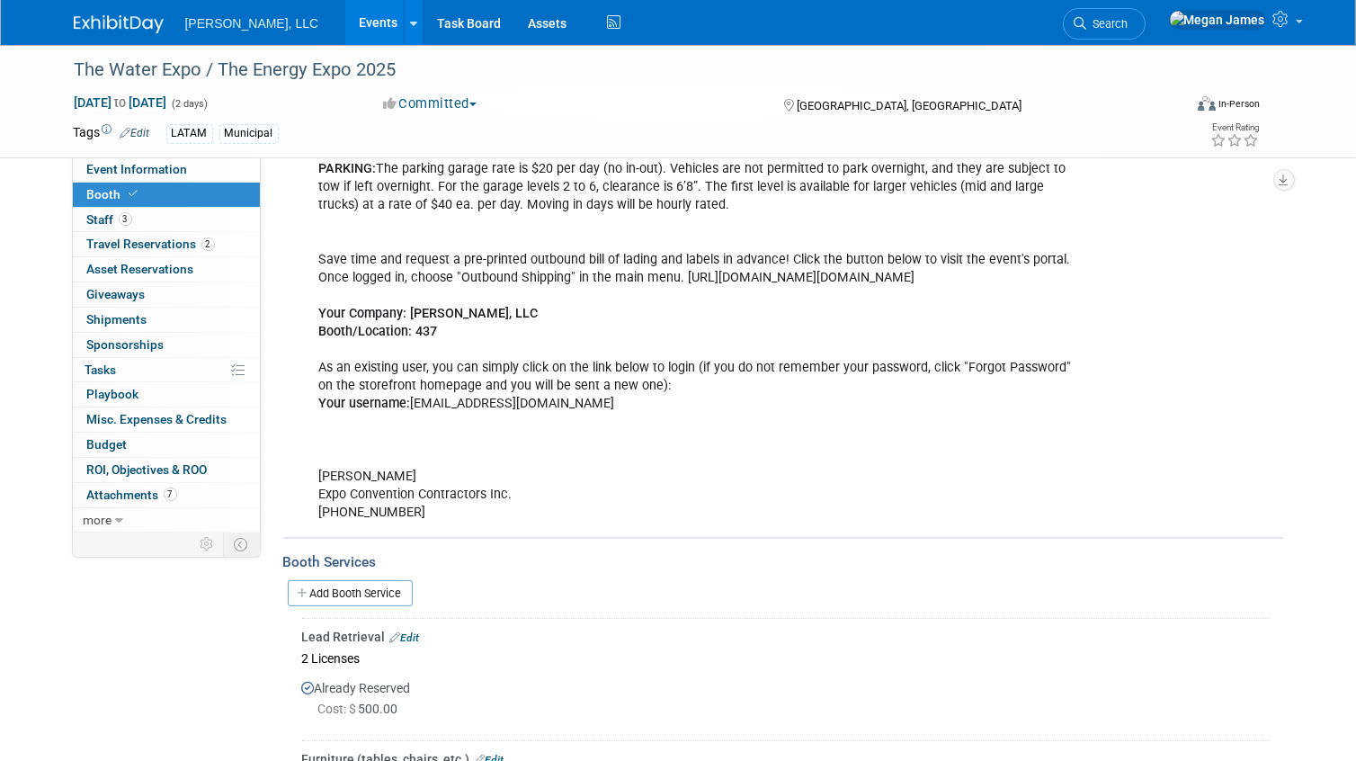
scroll to position [408, 0]
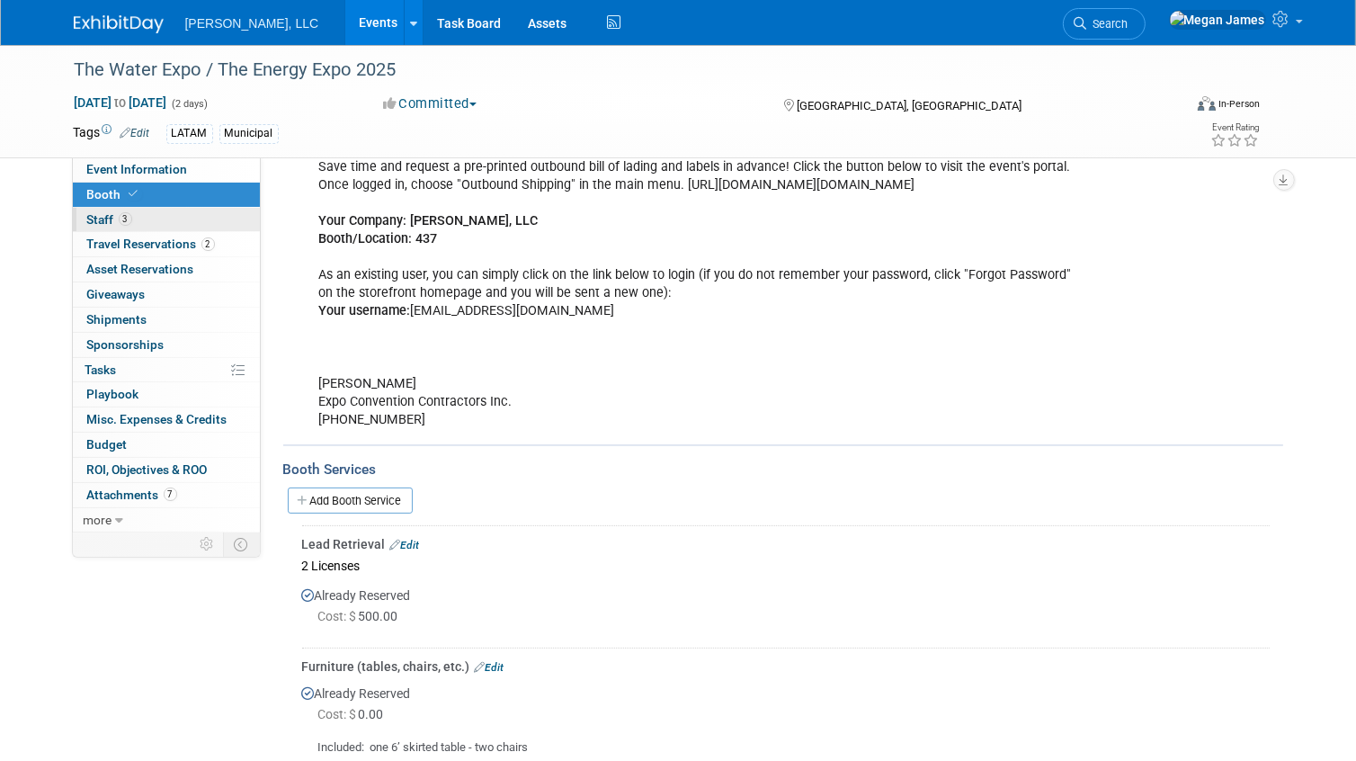
click at [192, 224] on link "3 Staff 3" at bounding box center [166, 220] width 187 height 24
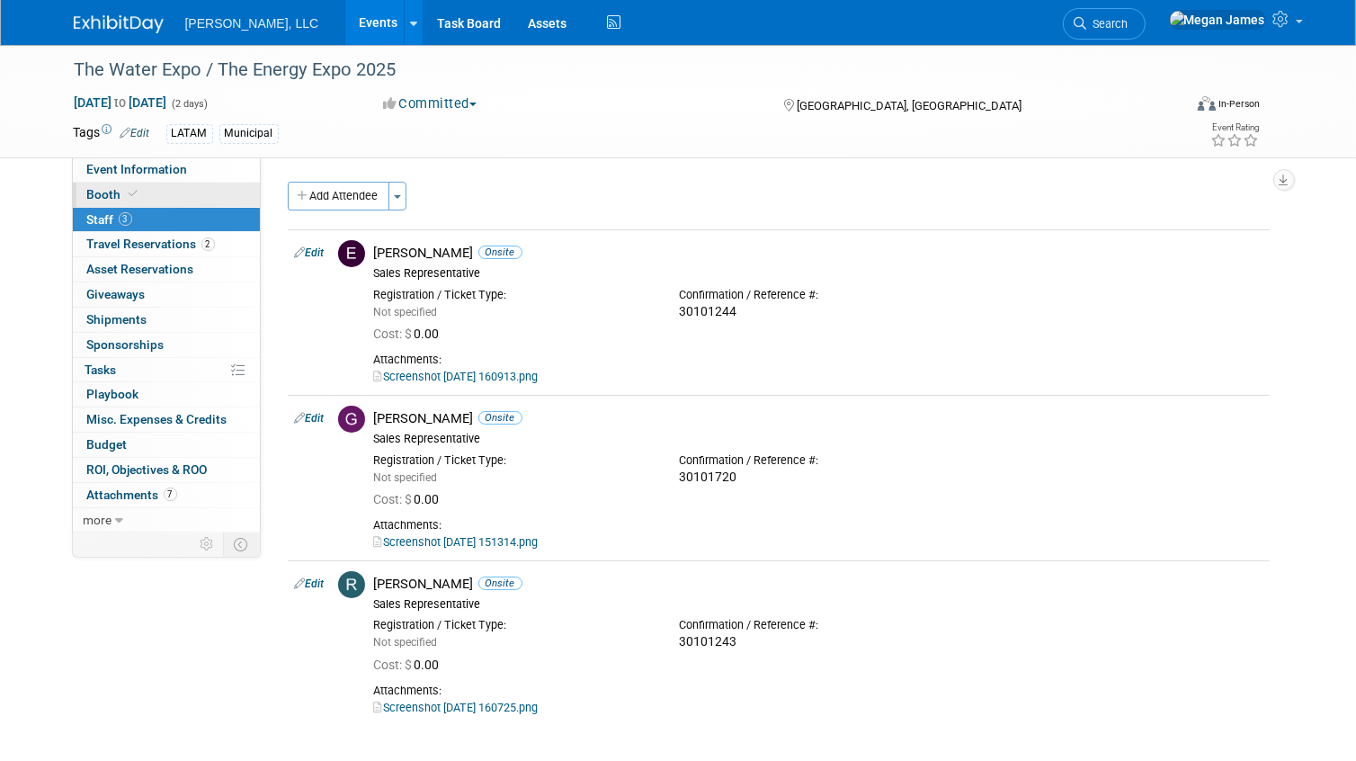
click at [230, 201] on link "Booth" at bounding box center [166, 195] width 187 height 24
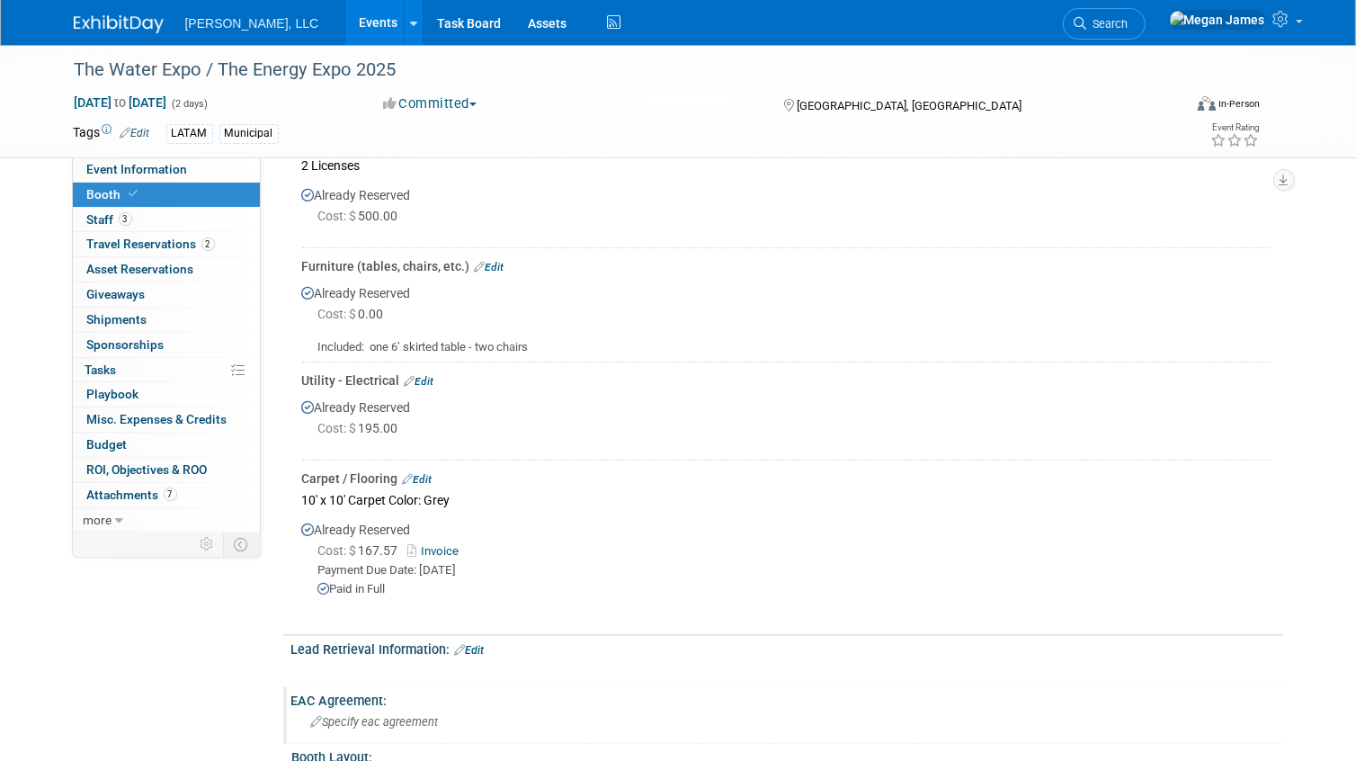
scroll to position [654, 0]
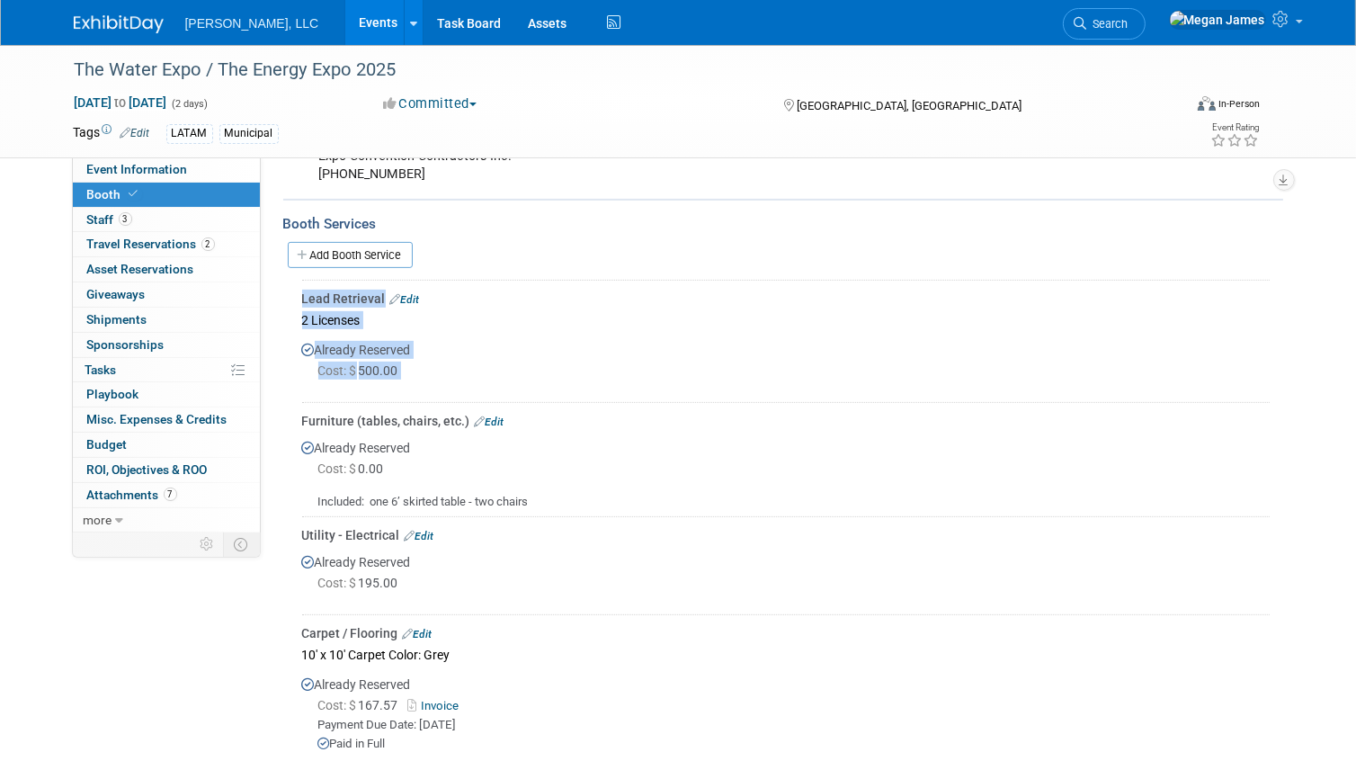
drag, startPoint x: 305, startPoint y: 353, endPoint x: 442, endPoint y: 416, distance: 151.7
click at [442, 416] on div "Lead Retrieval Edit 2 Licenses Already Reserved Cost: $ 500.00" at bounding box center [783, 527] width 973 height 495
drag, startPoint x: 442, startPoint y: 416, endPoint x: 331, endPoint y: 367, distance: 122.0
click at [442, 396] on div at bounding box center [786, 388] width 968 height 14
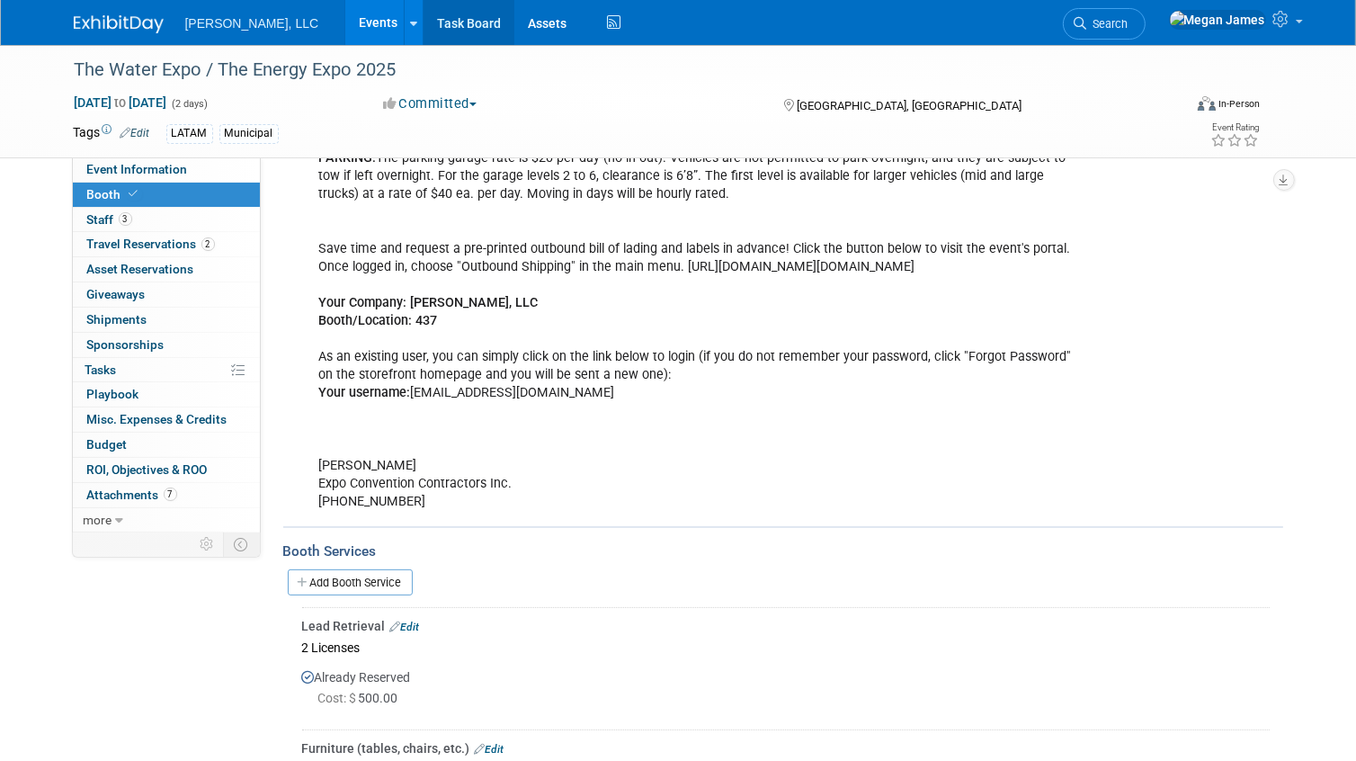
scroll to position [0, 0]
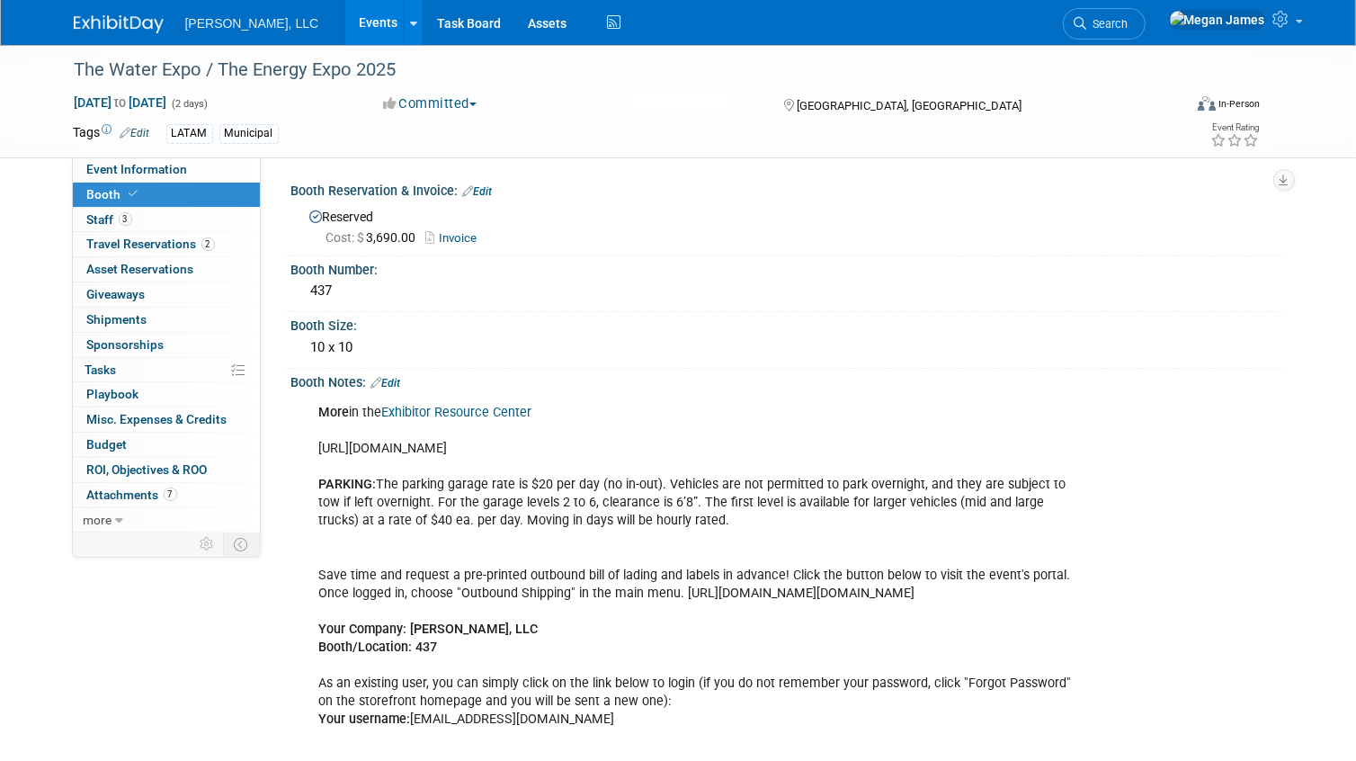
click at [345, 25] on link "Events" at bounding box center [378, 22] width 66 height 45
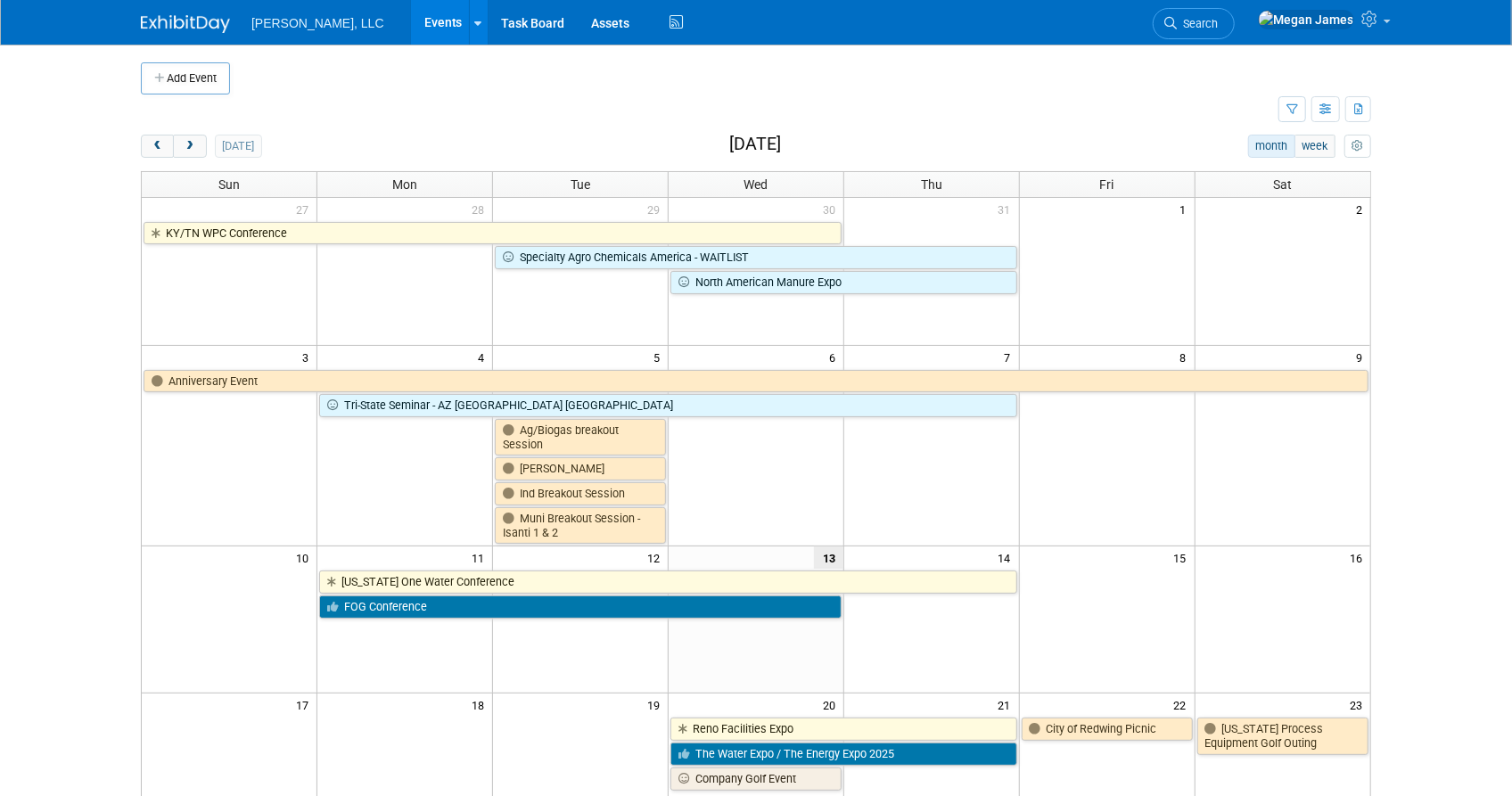
click at [1343, 510] on body "Boerger, LLC Events Add Event Bulk Upload Events Shareable Event Boards Recentl…" at bounding box center [756, 398] width 1512 height 796
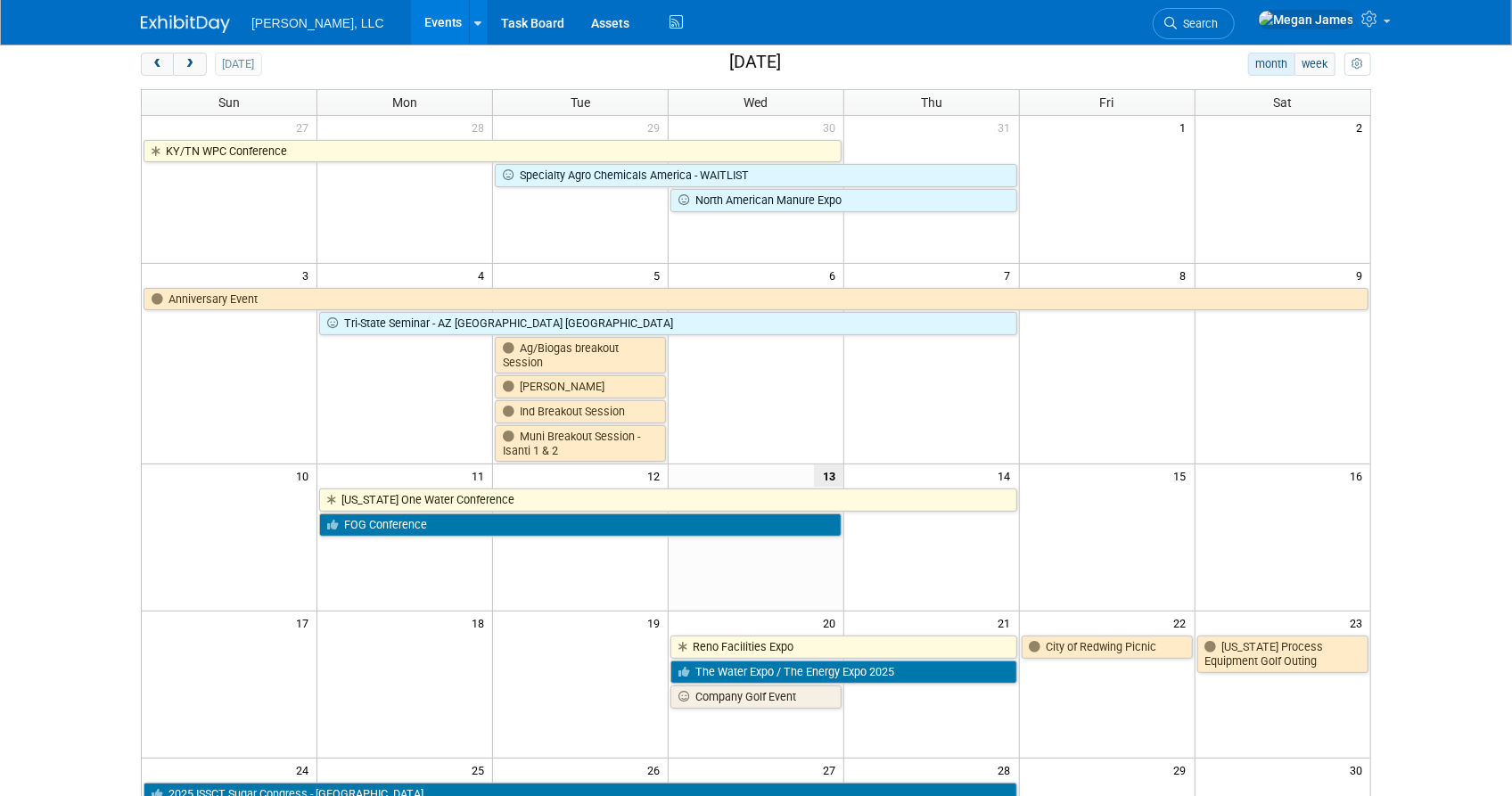
scroll to position [323, 0]
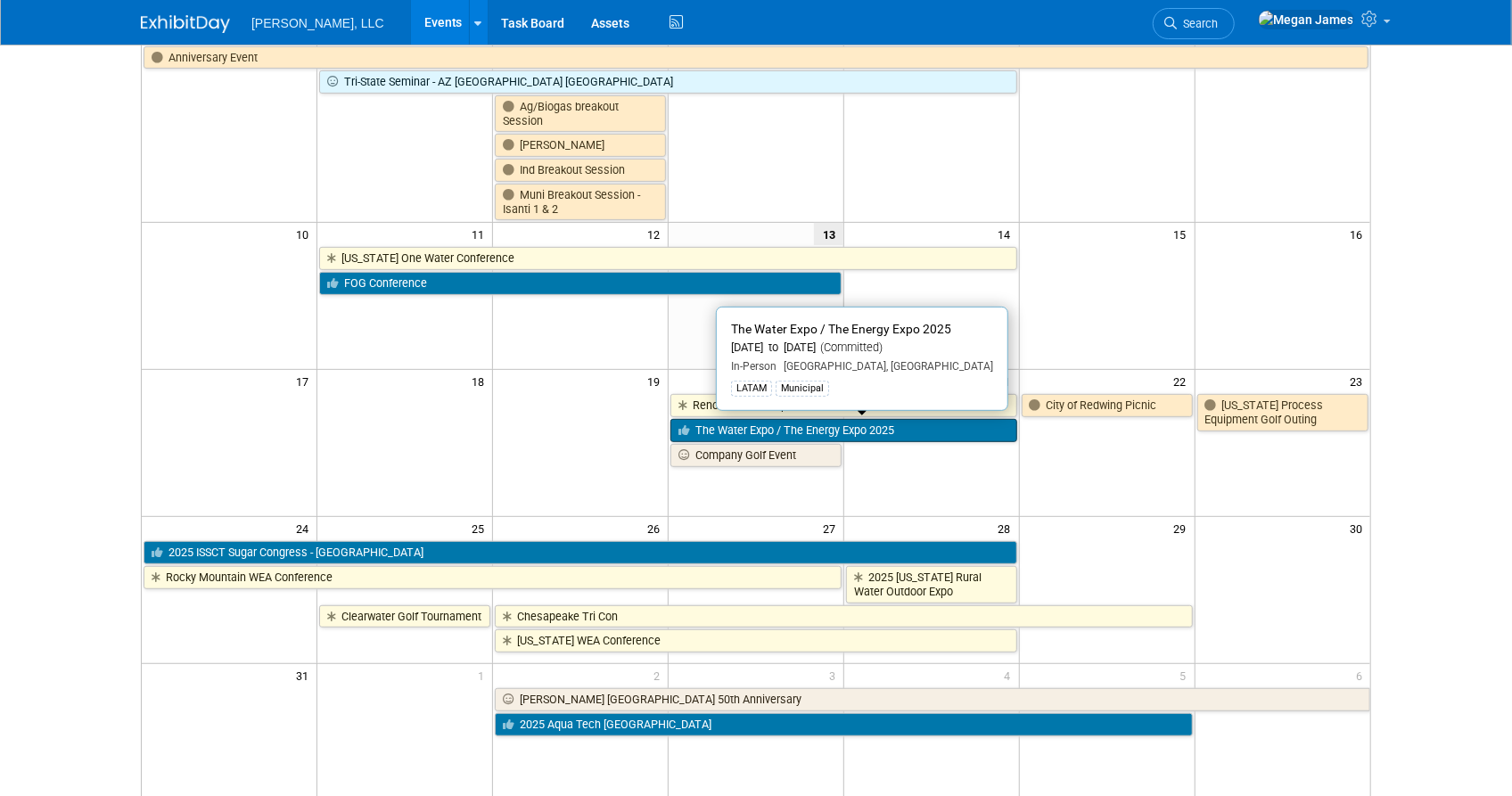
click at [892, 429] on link "The Water Expo / The Energy Expo 2025" at bounding box center [844, 430] width 347 height 23
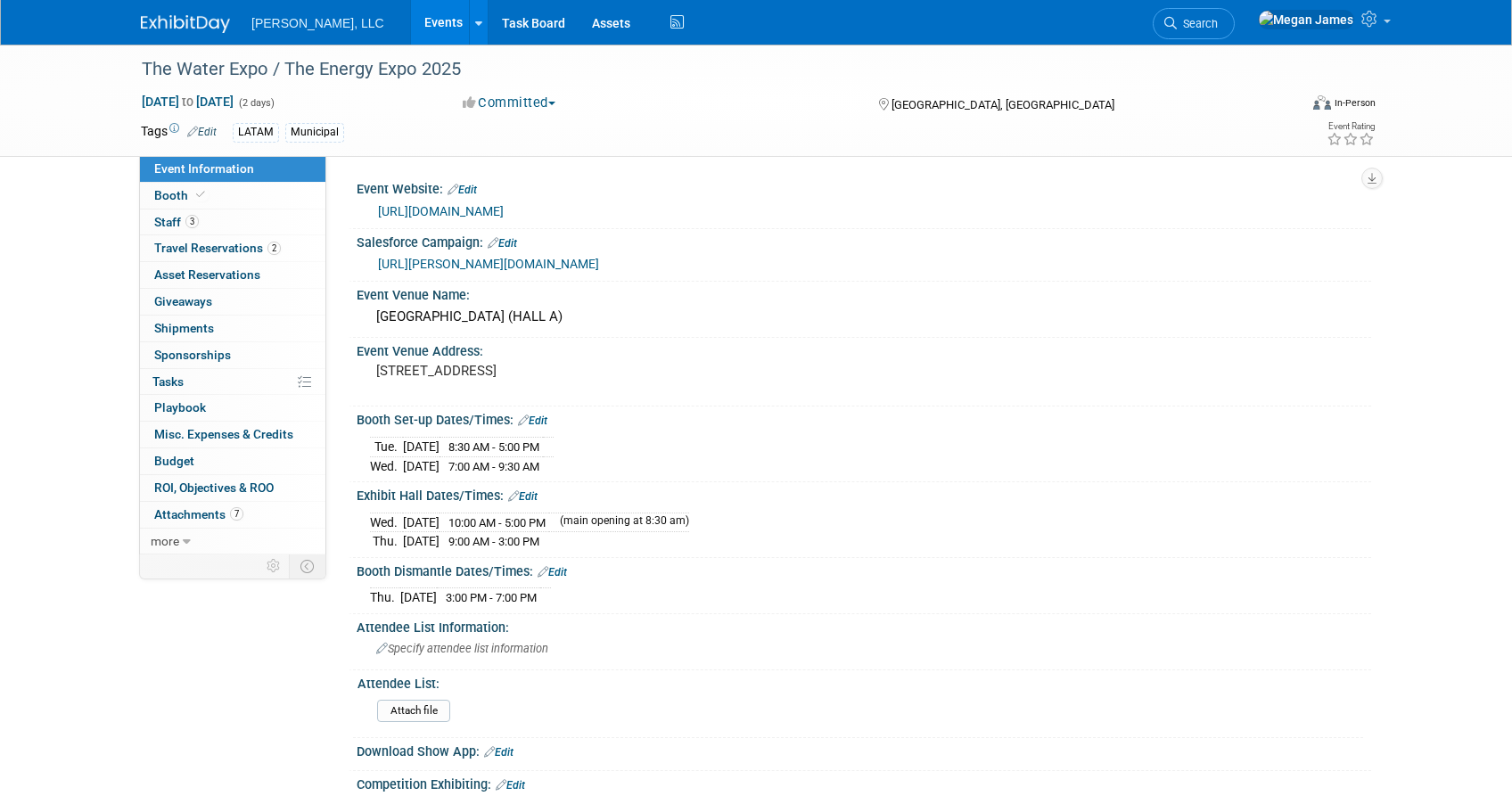
select select "Municipal"
click at [287, 200] on link "Booth" at bounding box center [232, 195] width 185 height 26
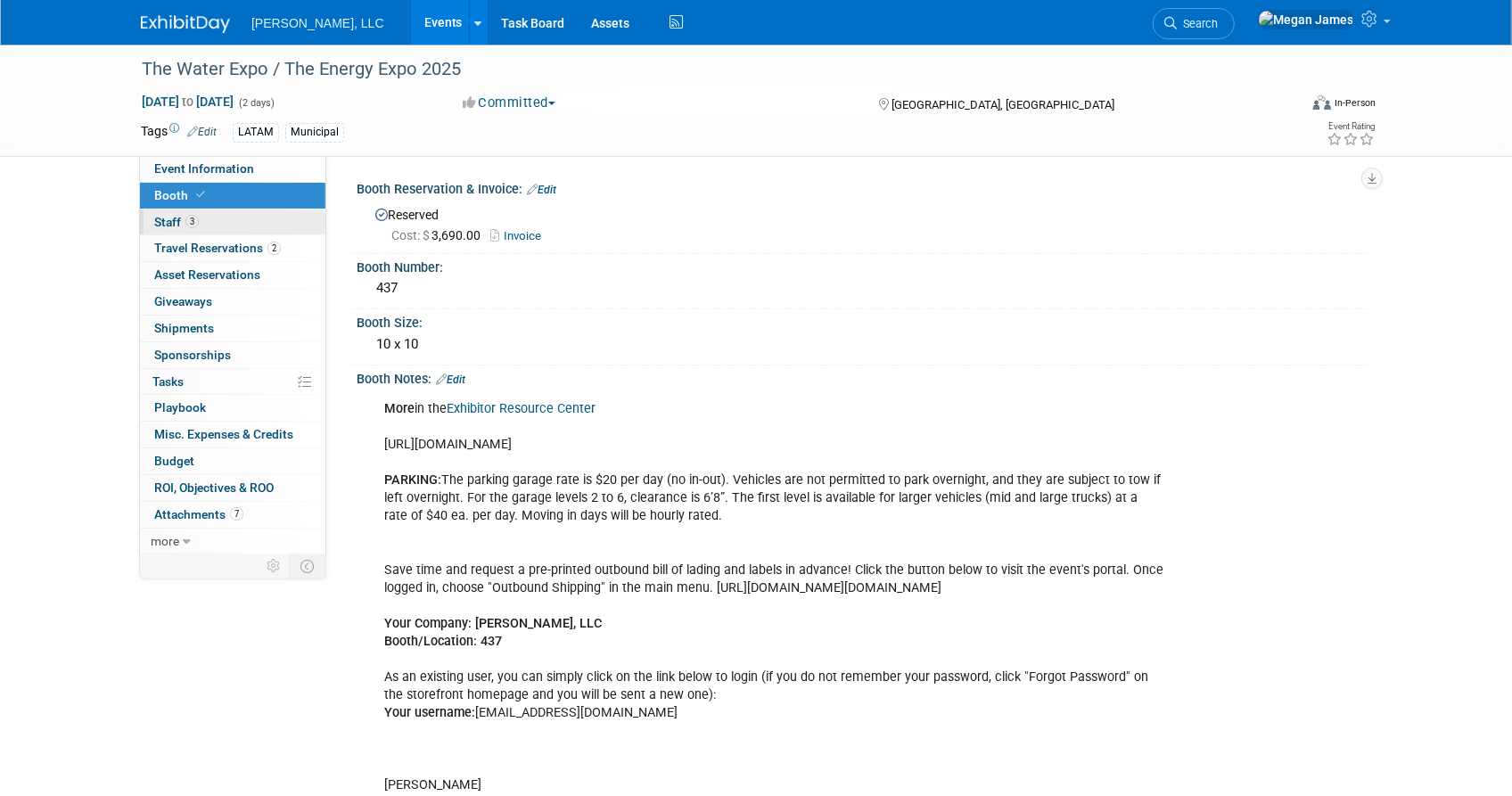
click at [281, 220] on link "3 Staff 3" at bounding box center [232, 222] width 185 height 26
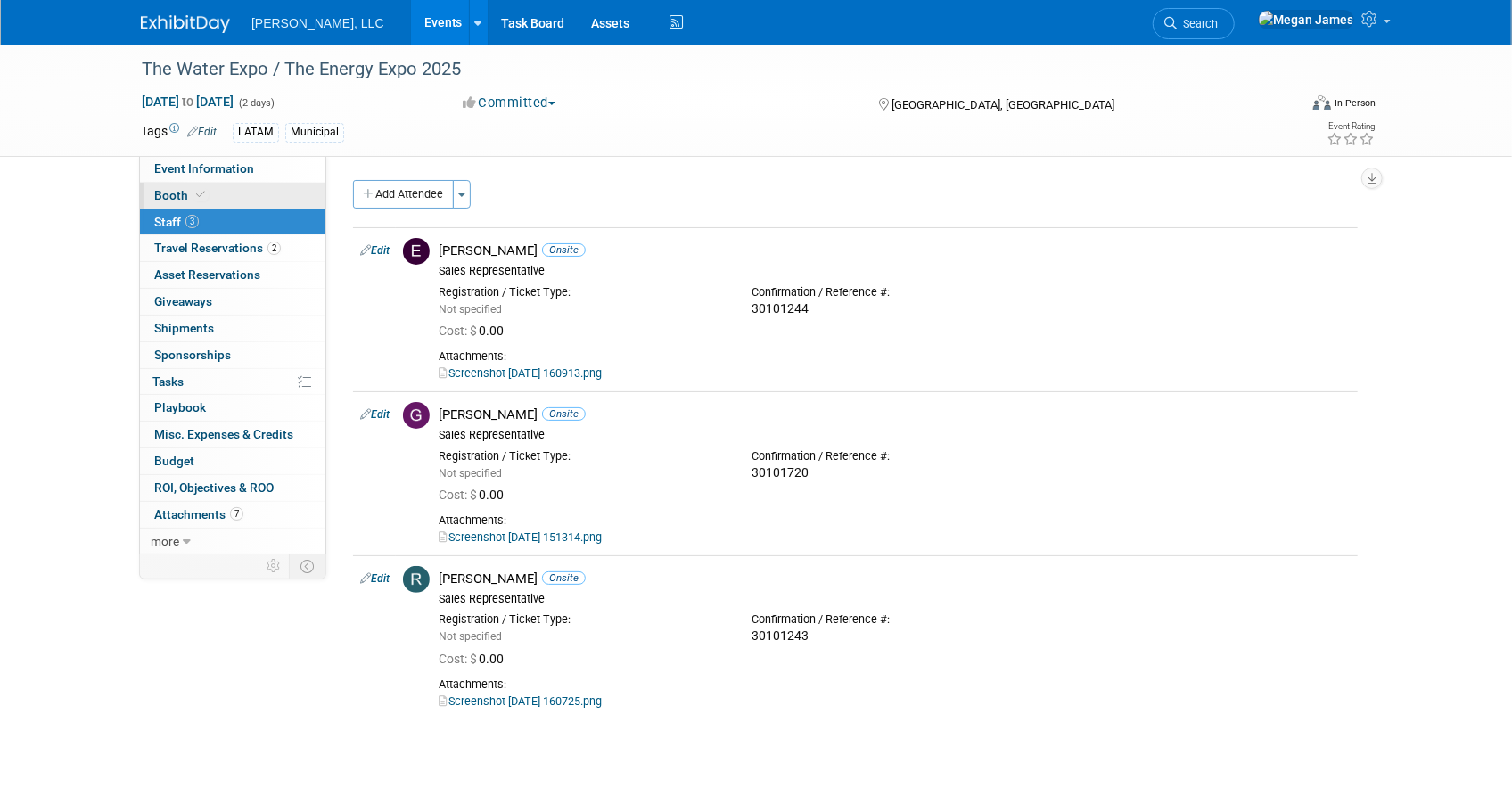
click at [272, 203] on link "Booth" at bounding box center [232, 195] width 185 height 26
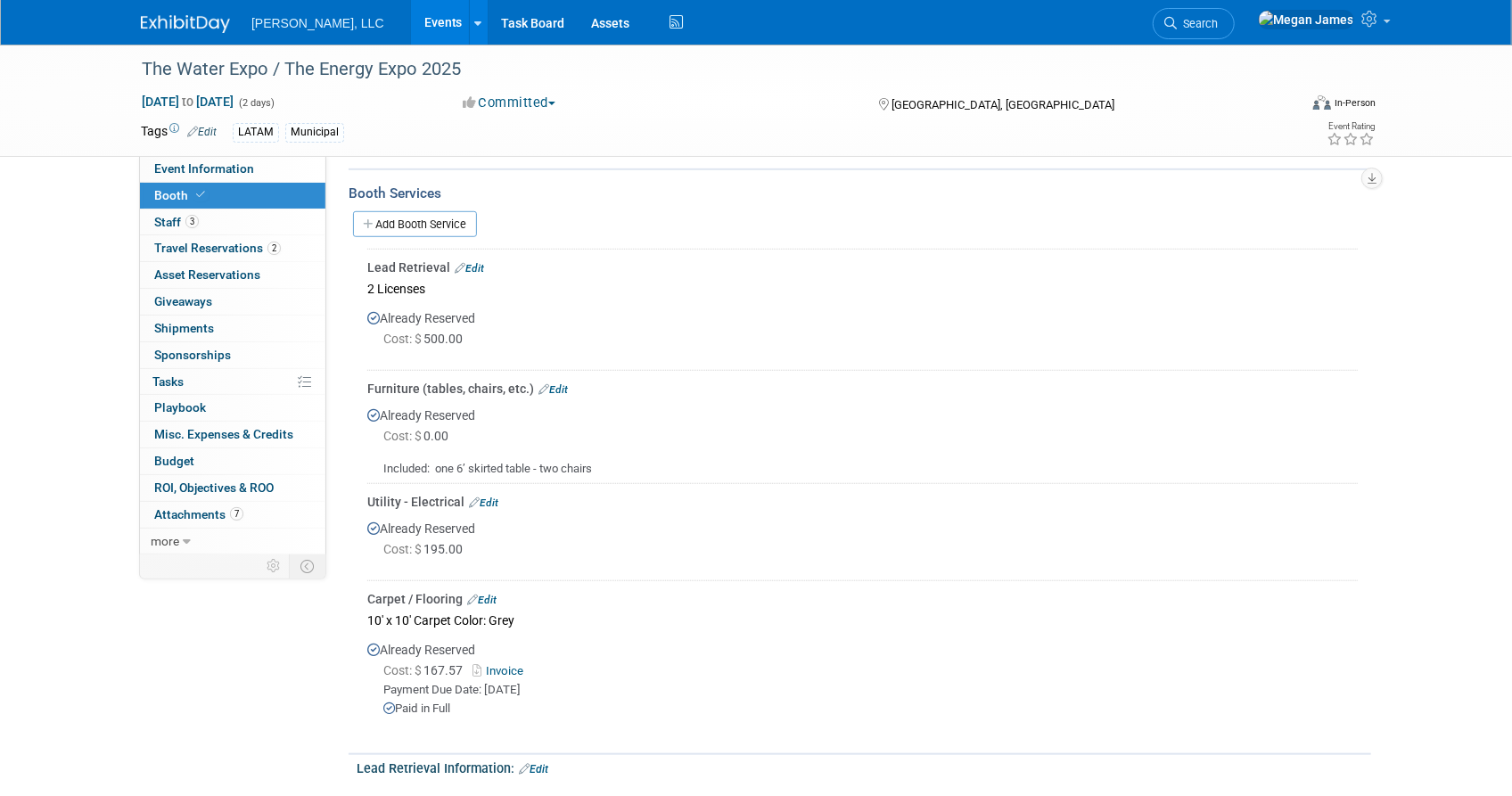
scroll to position [810, 0]
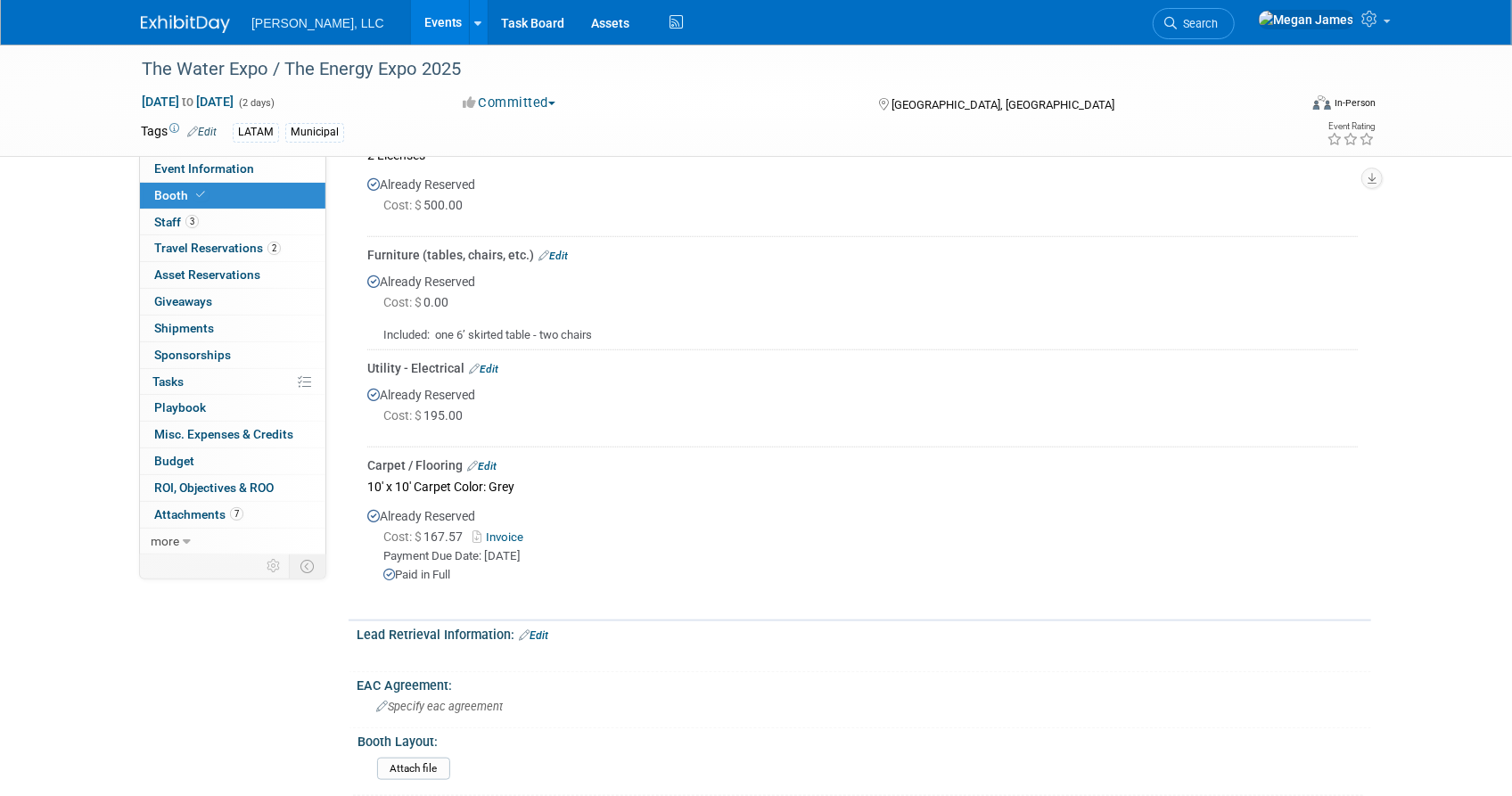
click at [411, 34] on link "Events" at bounding box center [444, 22] width 65 height 45
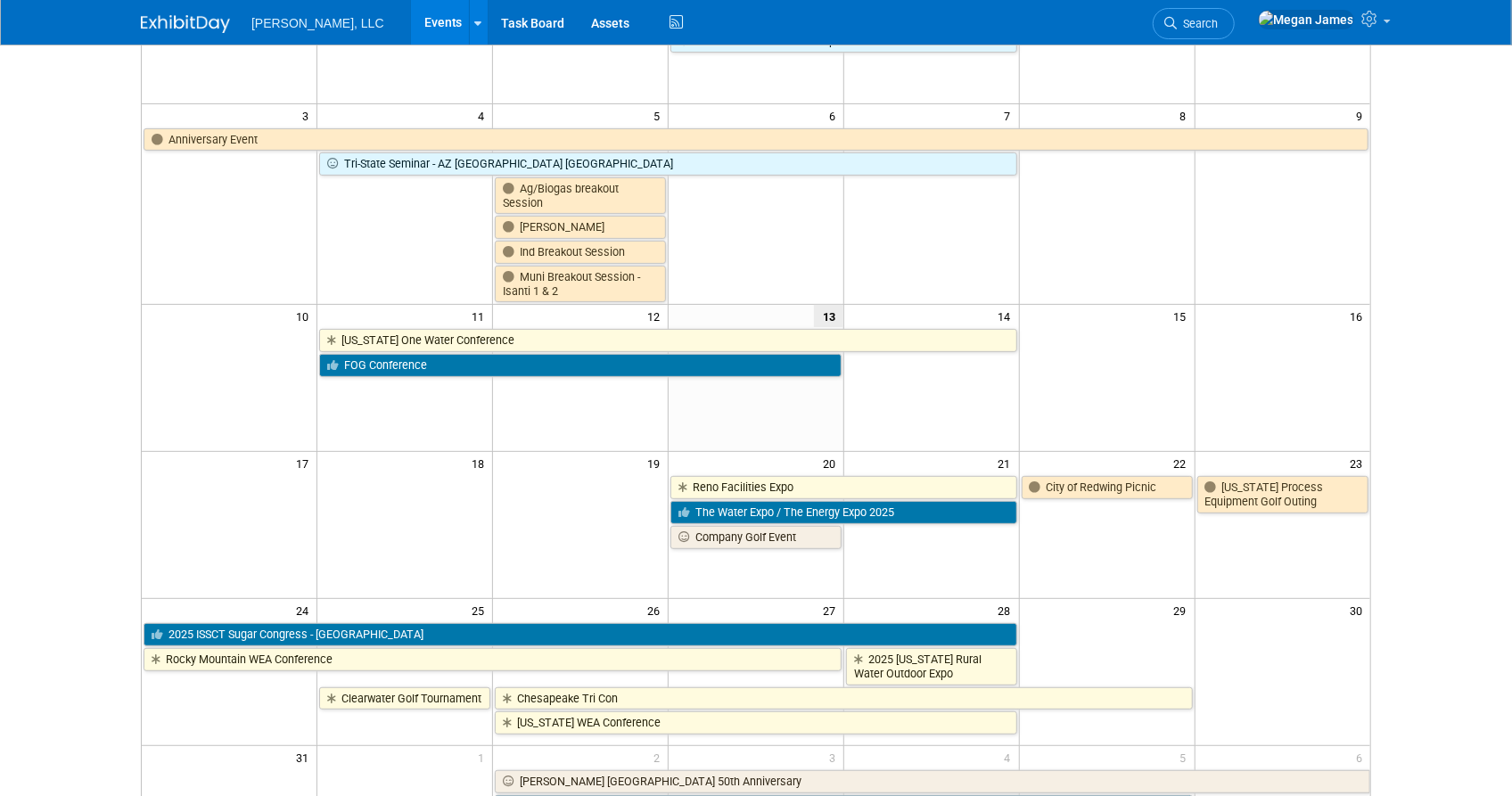
scroll to position [243, 0]
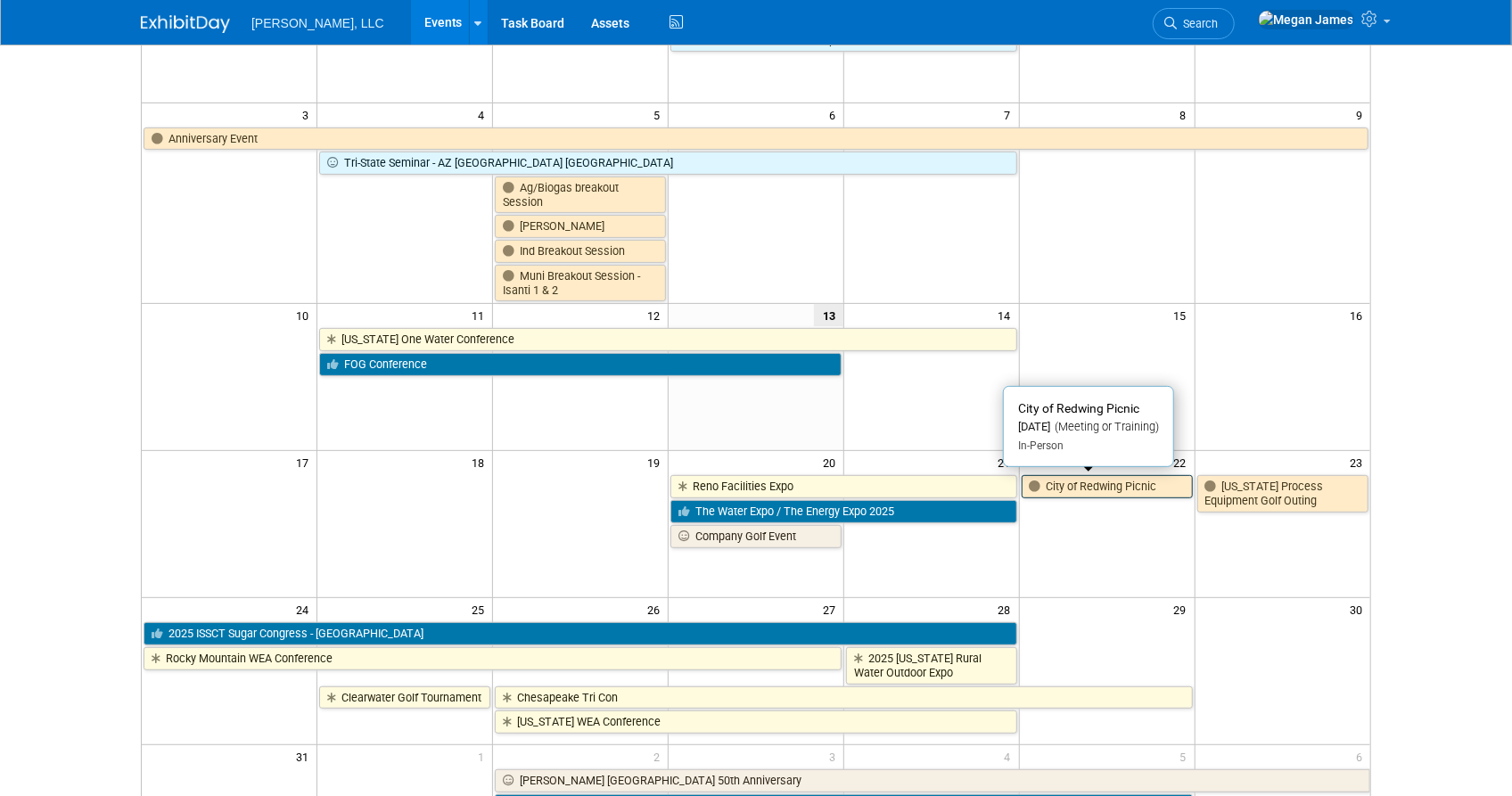
click at [1127, 476] on link "City of Redwing Picnic" at bounding box center [1107, 486] width 172 height 23
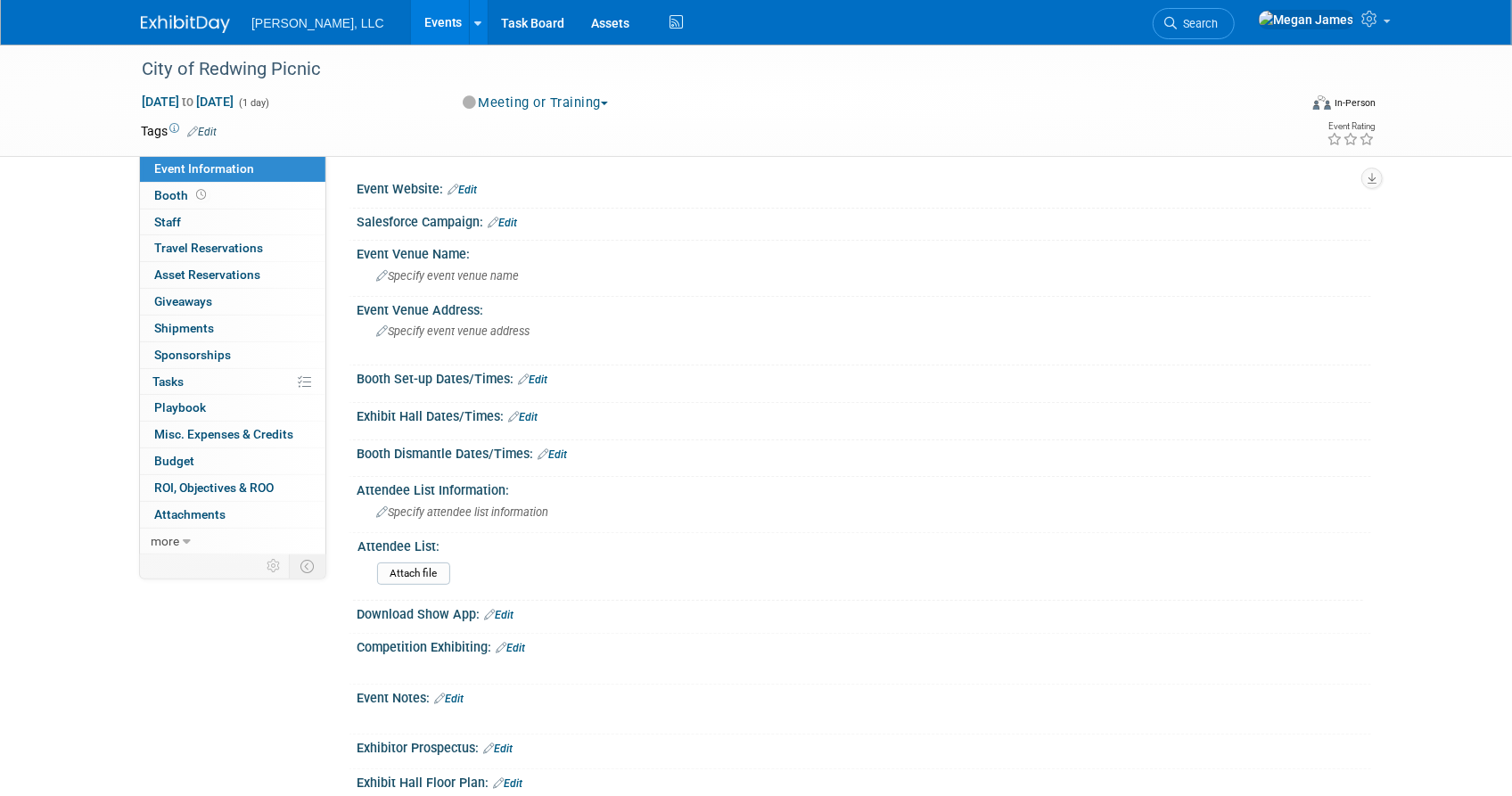
click at [411, 22] on link "Events" at bounding box center [444, 22] width 65 height 45
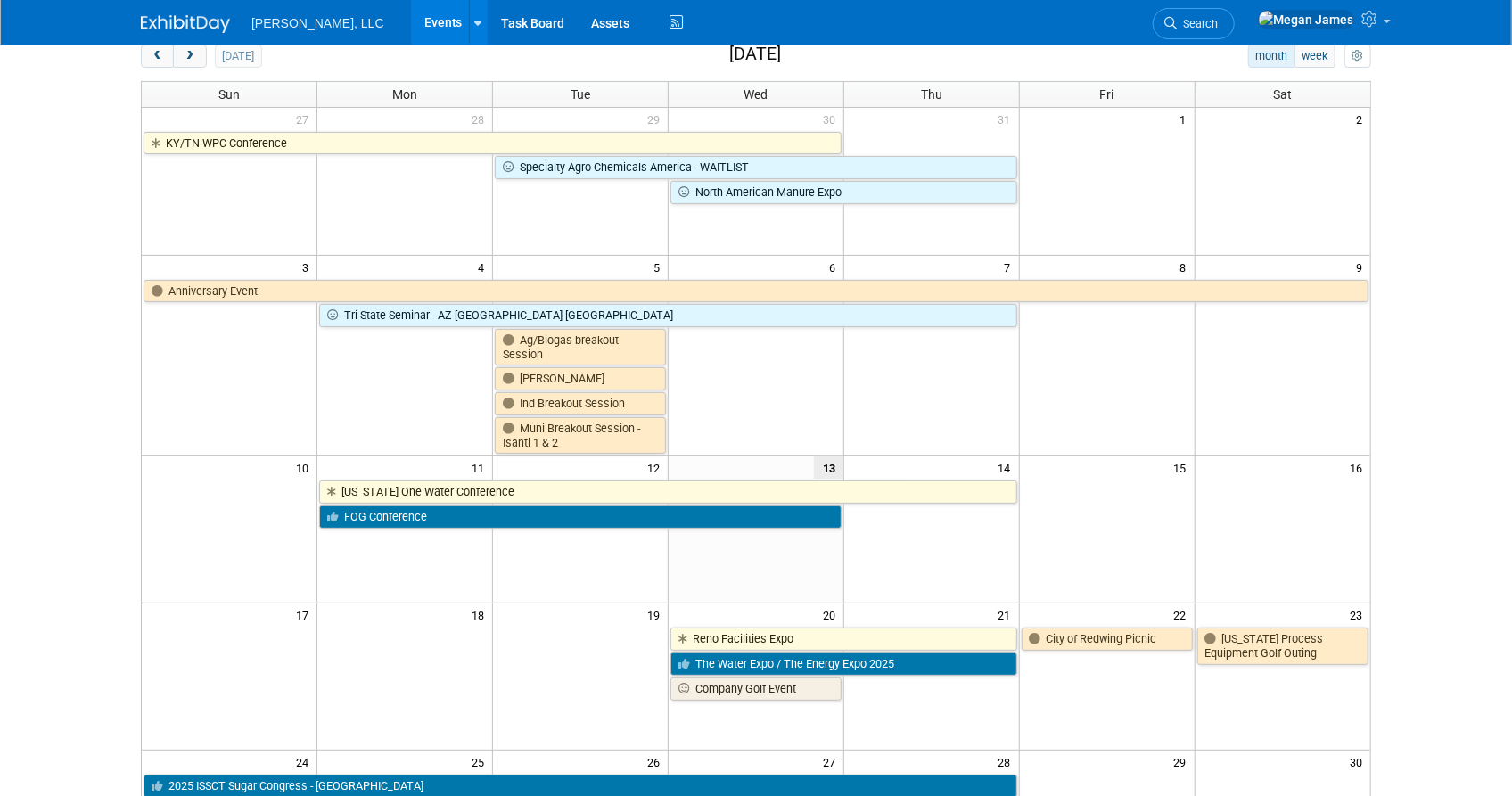
scroll to position [323, 0]
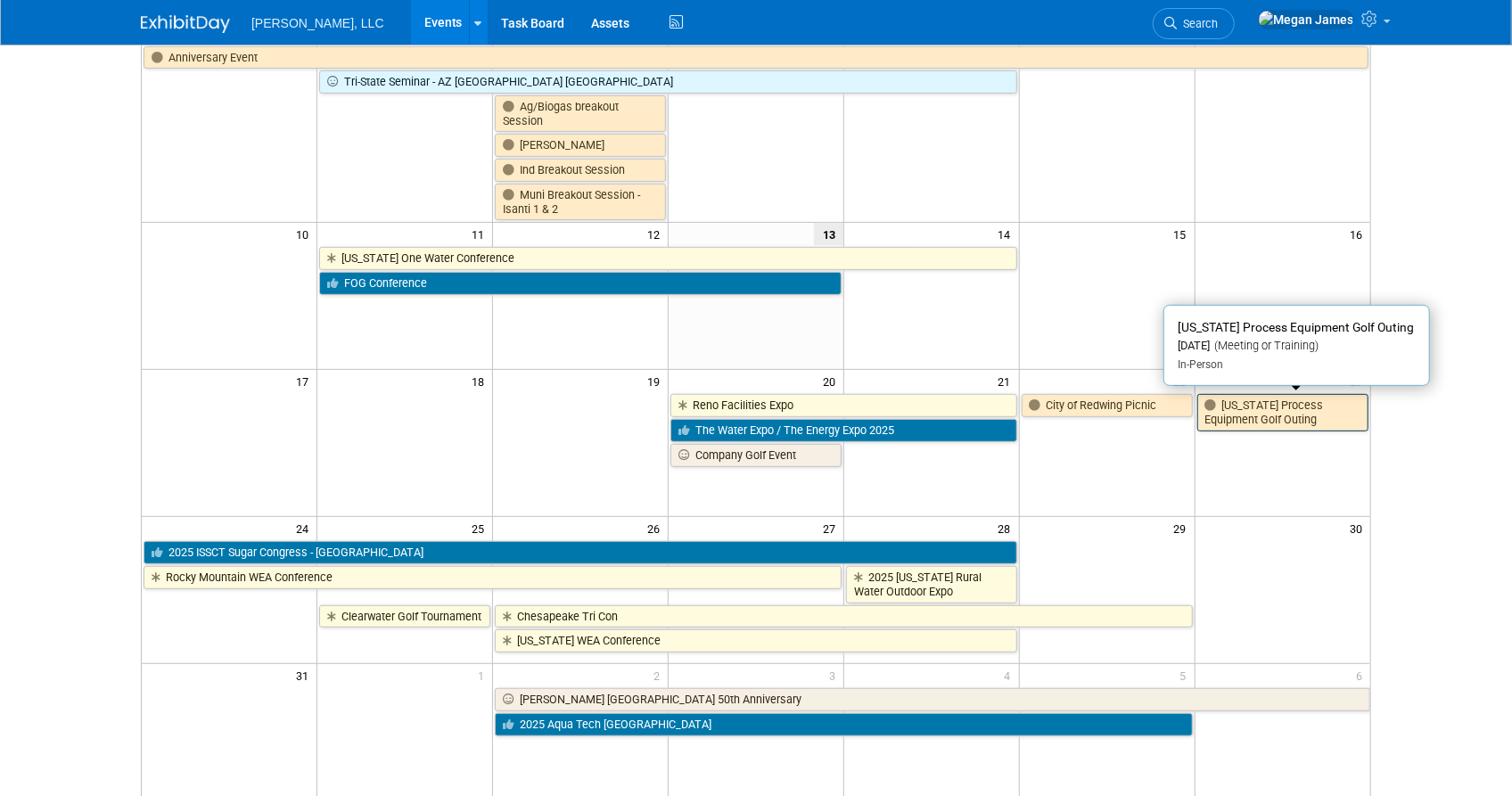
click at [1312, 418] on link "[US_STATE] Process Equipment Golf Outing" at bounding box center [1283, 411] width 172 height 37
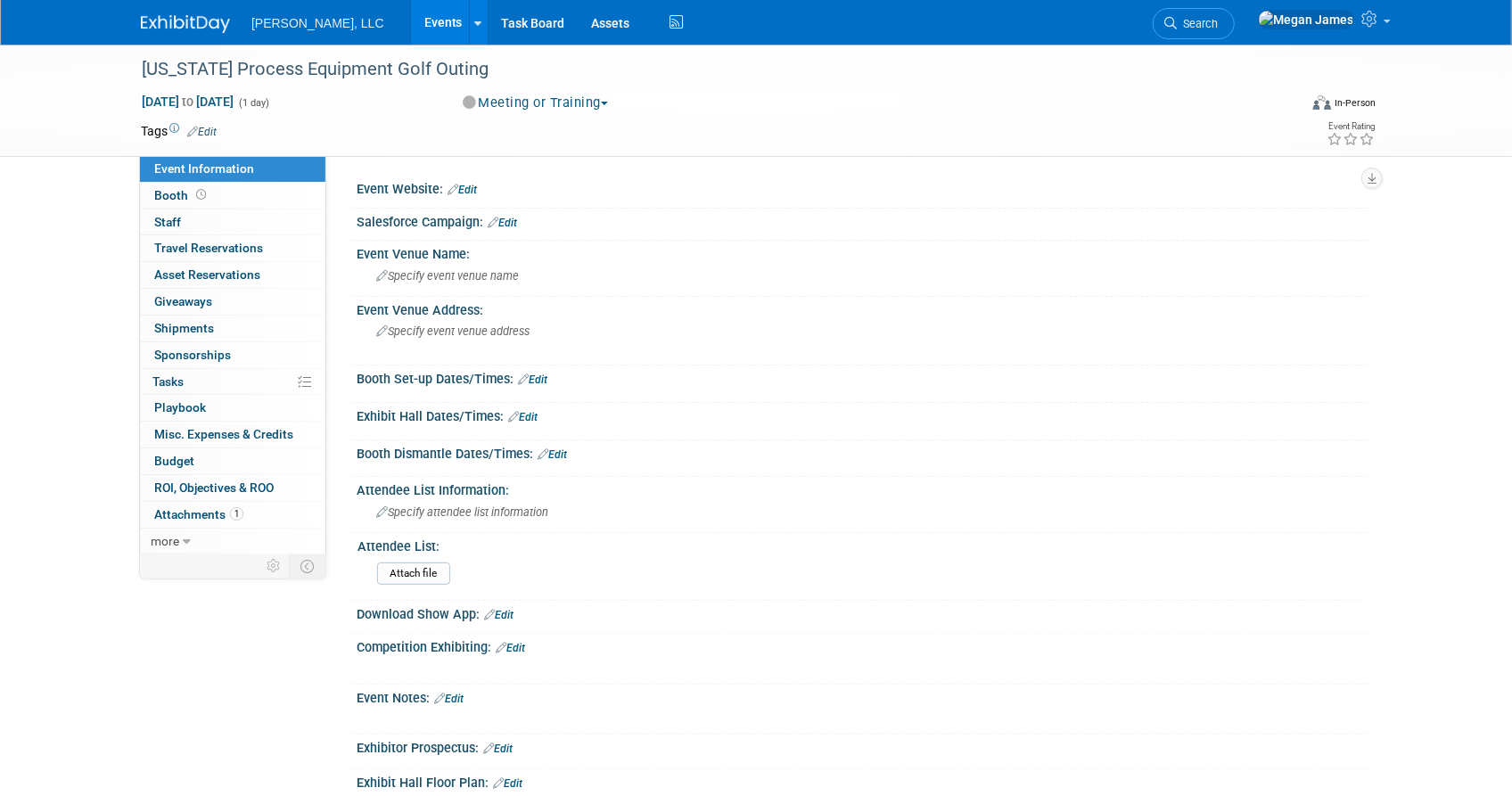
click at [411, 34] on link "Events" at bounding box center [444, 22] width 65 height 45
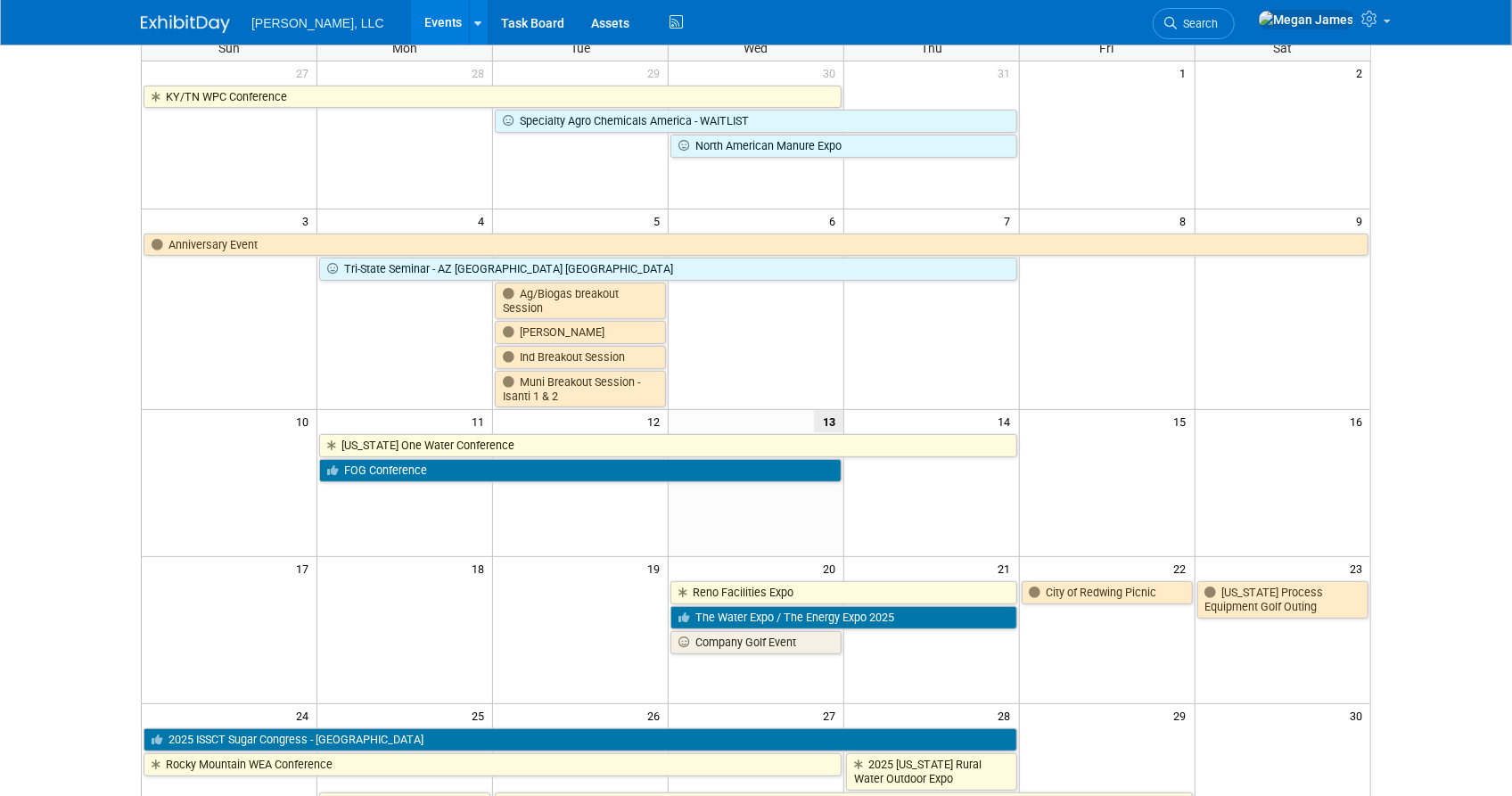
scroll to position [243, 0]
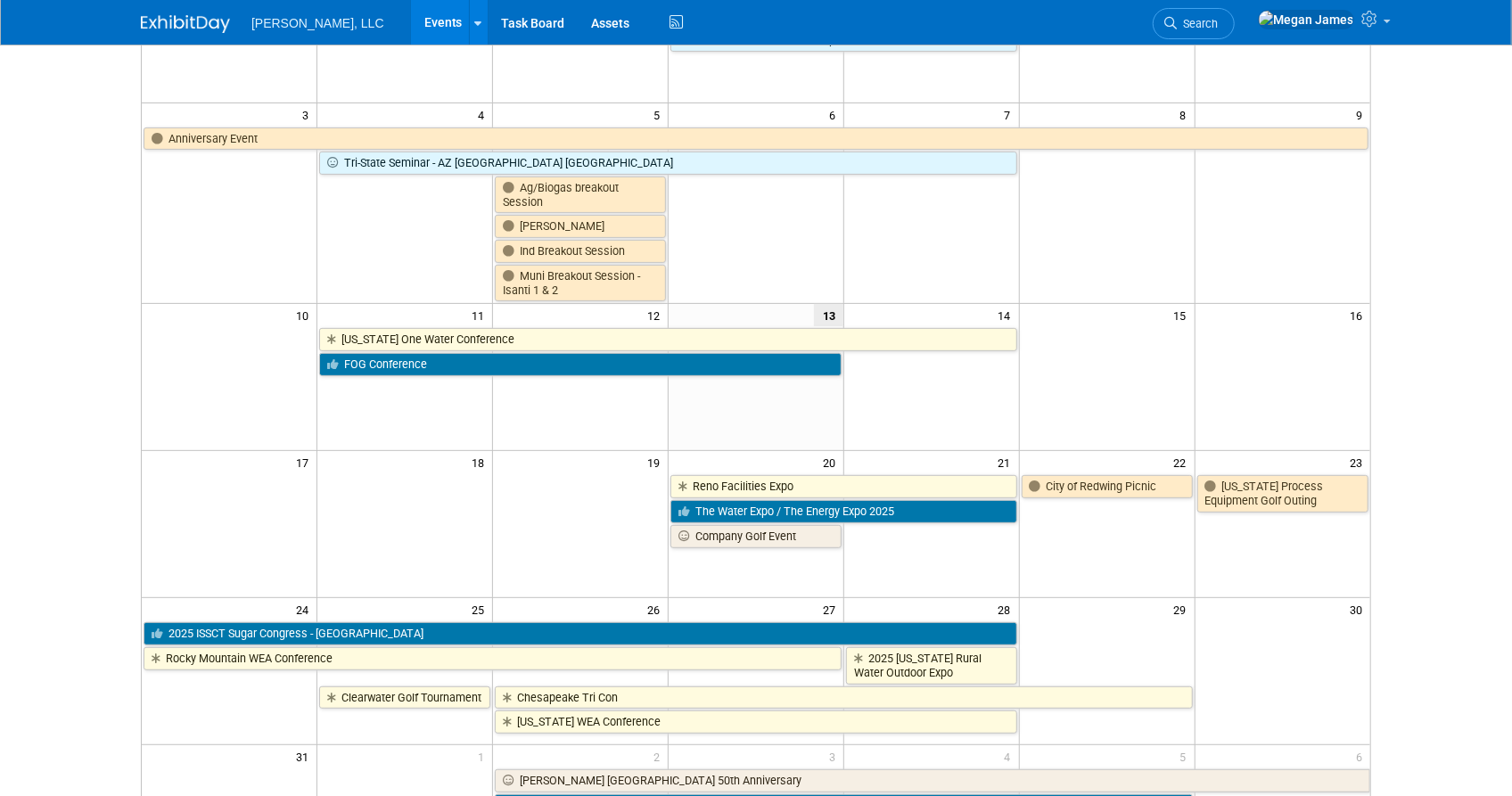
click at [1401, 498] on body "[PERSON_NAME], LLC Events Add Event Bulk Upload Events Shareable Event Boards R…" at bounding box center [756, 155] width 1512 height 796
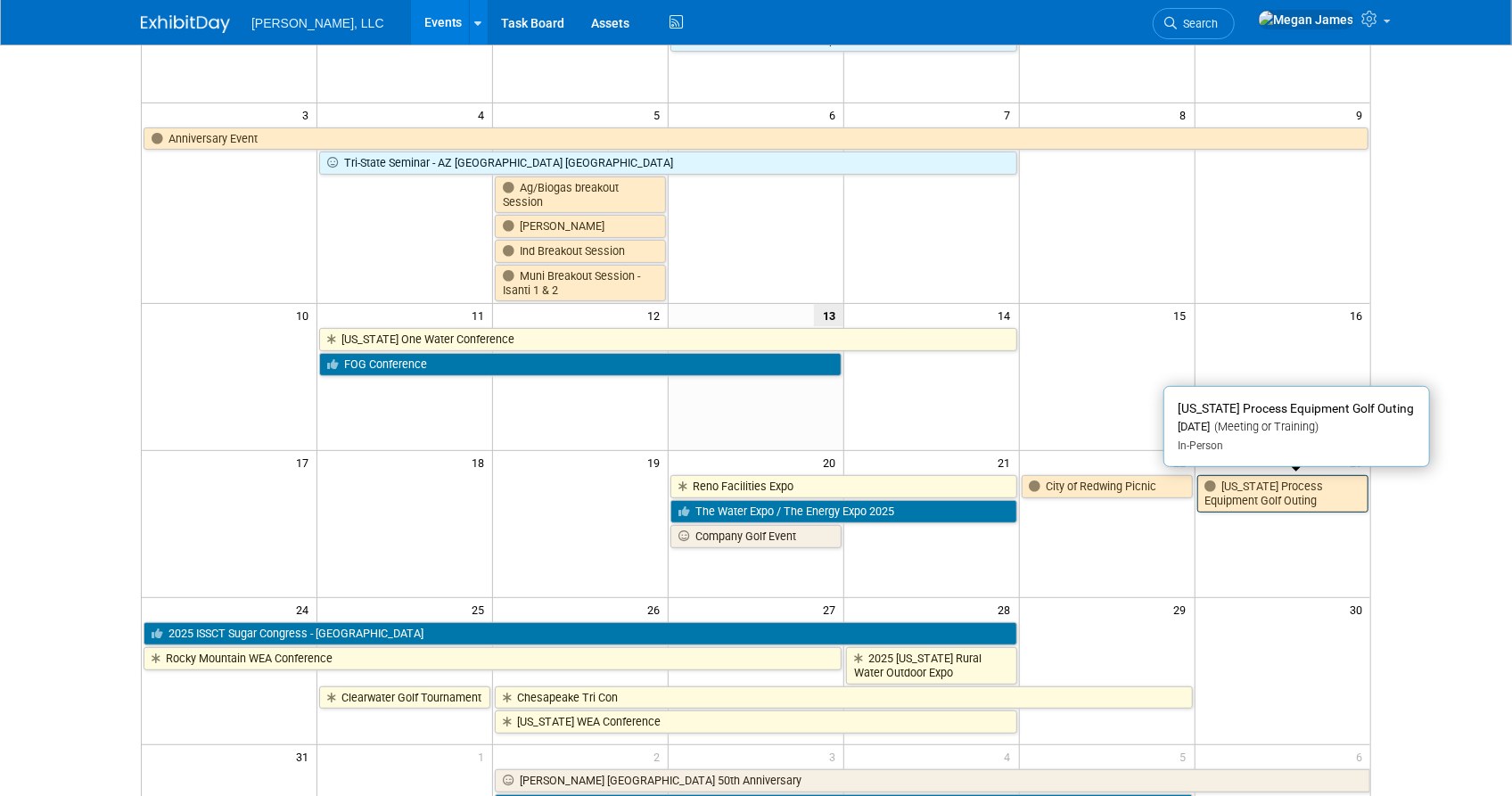
click at [1253, 498] on link "[US_STATE] Process Equipment Golf Outing" at bounding box center [1283, 493] width 172 height 37
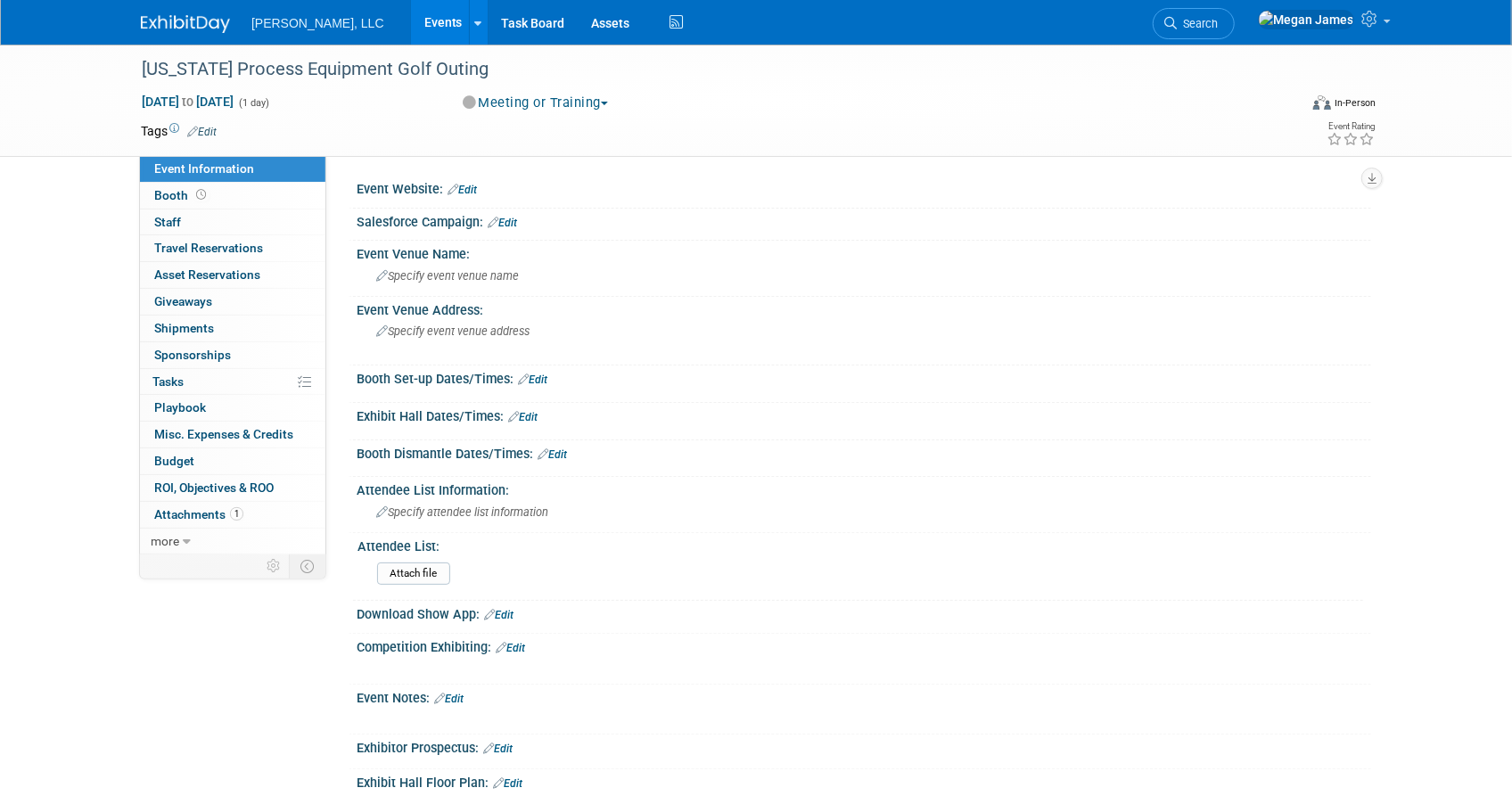
click at [80, 279] on div "[US_STATE] Process Equipment Golf Outing [DATE] to [DATE] (1 day) [DATE] to [DA…" at bounding box center [756, 520] width 1512 height 952
click at [411, 29] on link "Events" at bounding box center [444, 22] width 65 height 45
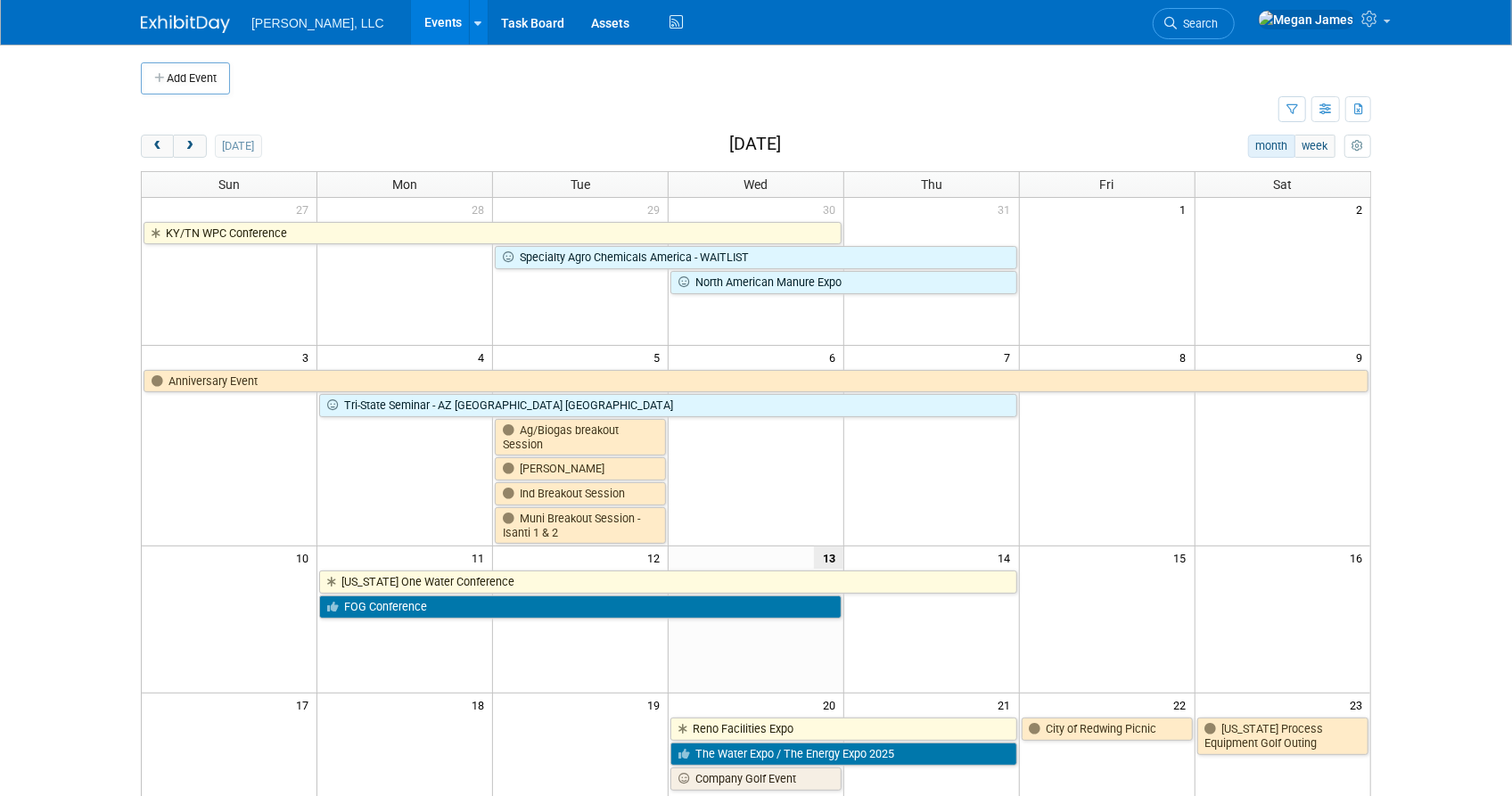
click at [1445, 519] on body "Boerger, LLC Events Add Event Bulk Upload Events Shareable Event Boards Recentl…" at bounding box center [756, 398] width 1512 height 796
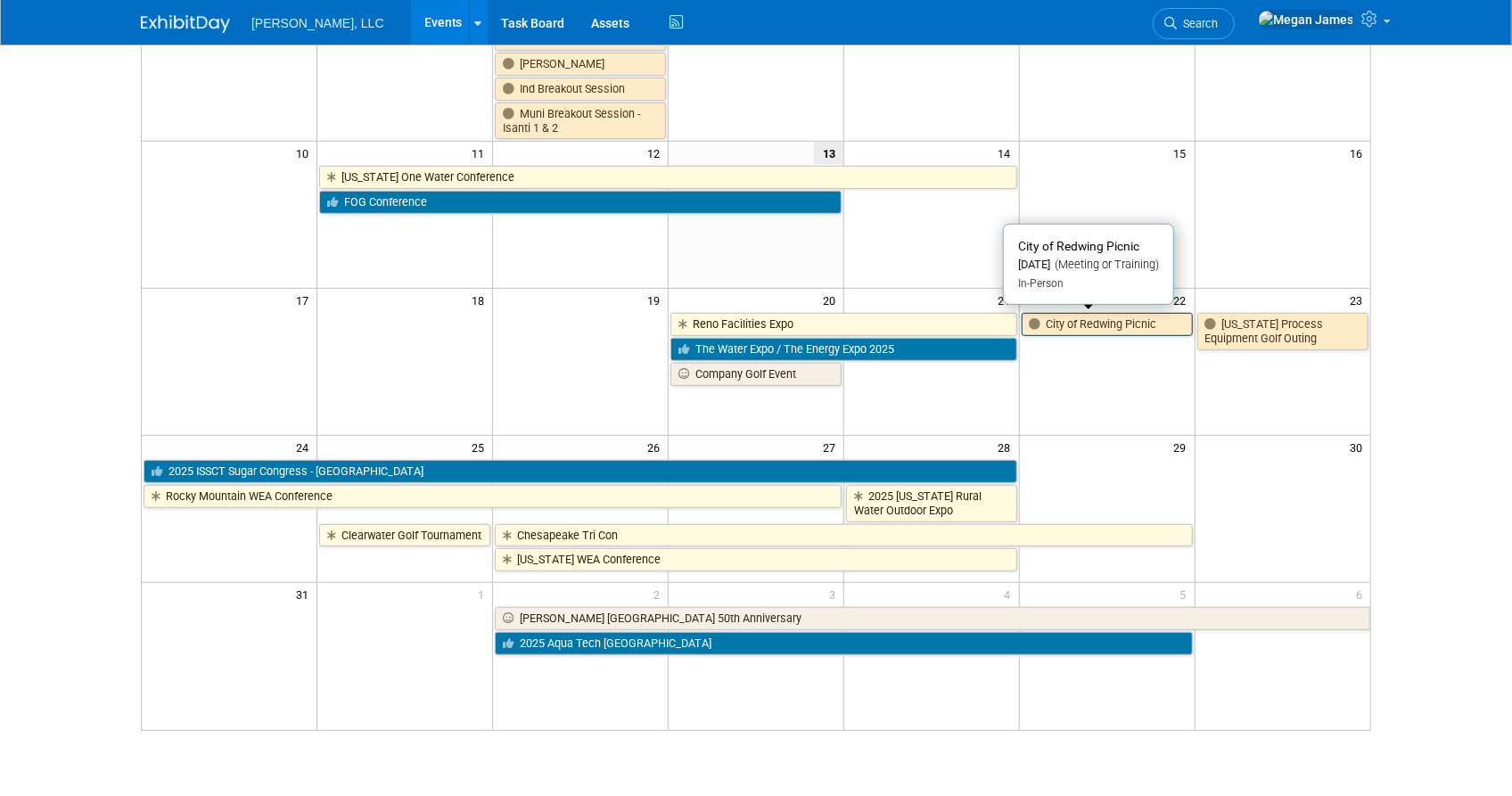
click at [1158, 323] on link "City of Redwing Picnic" at bounding box center [1107, 324] width 172 height 23
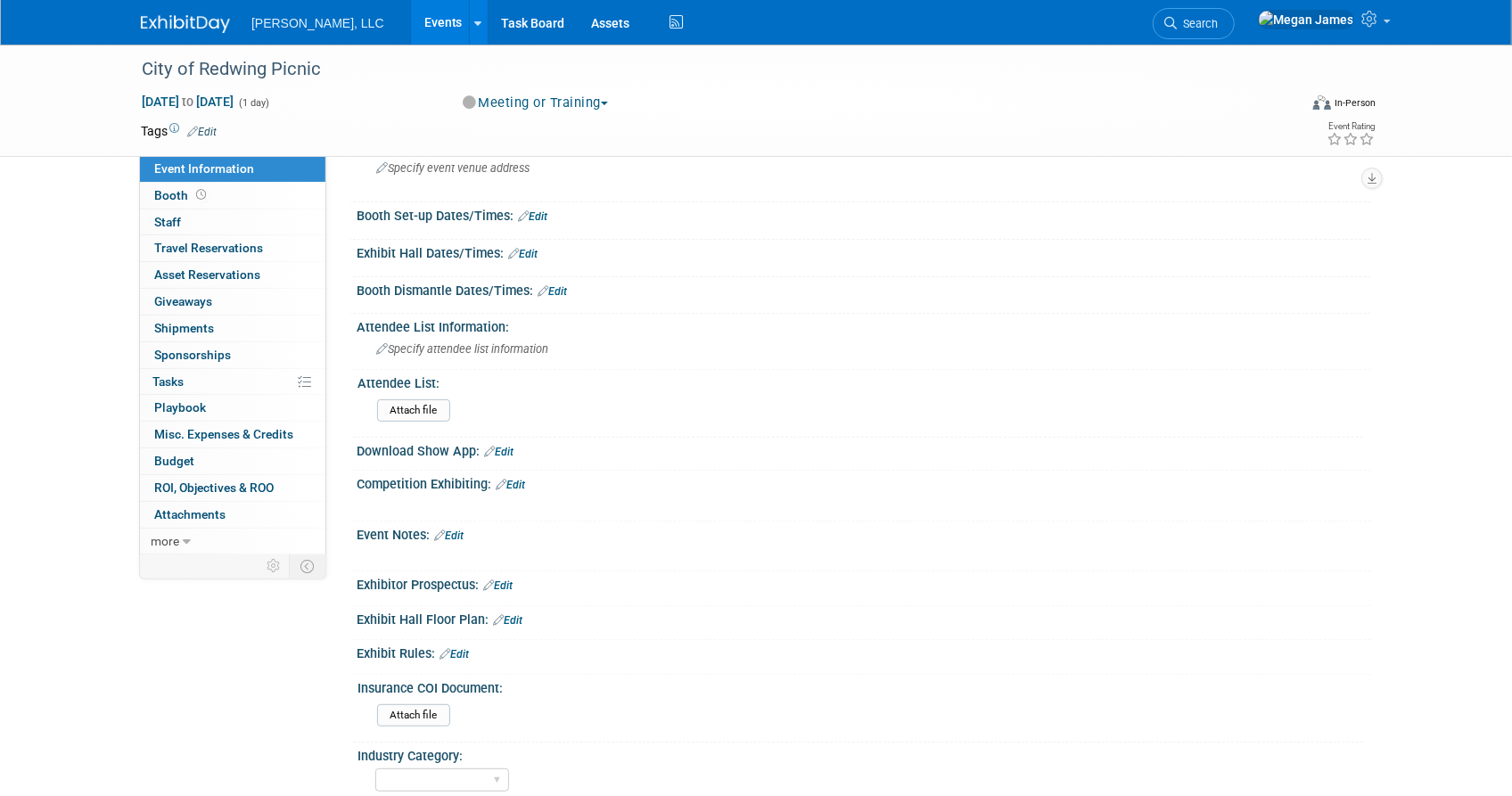
scroll to position [353, 0]
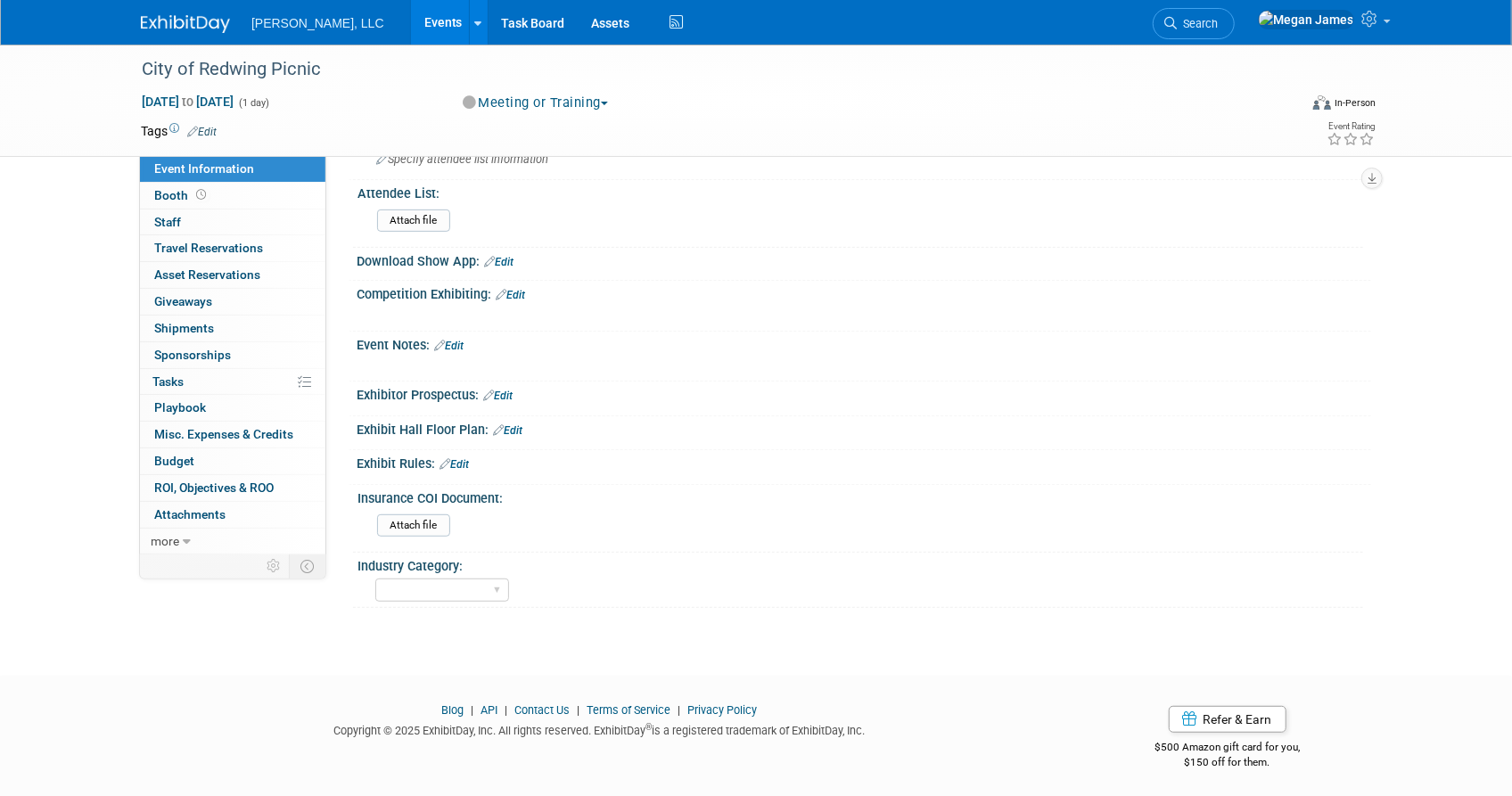
click at [411, 24] on link "Events" at bounding box center [444, 22] width 65 height 45
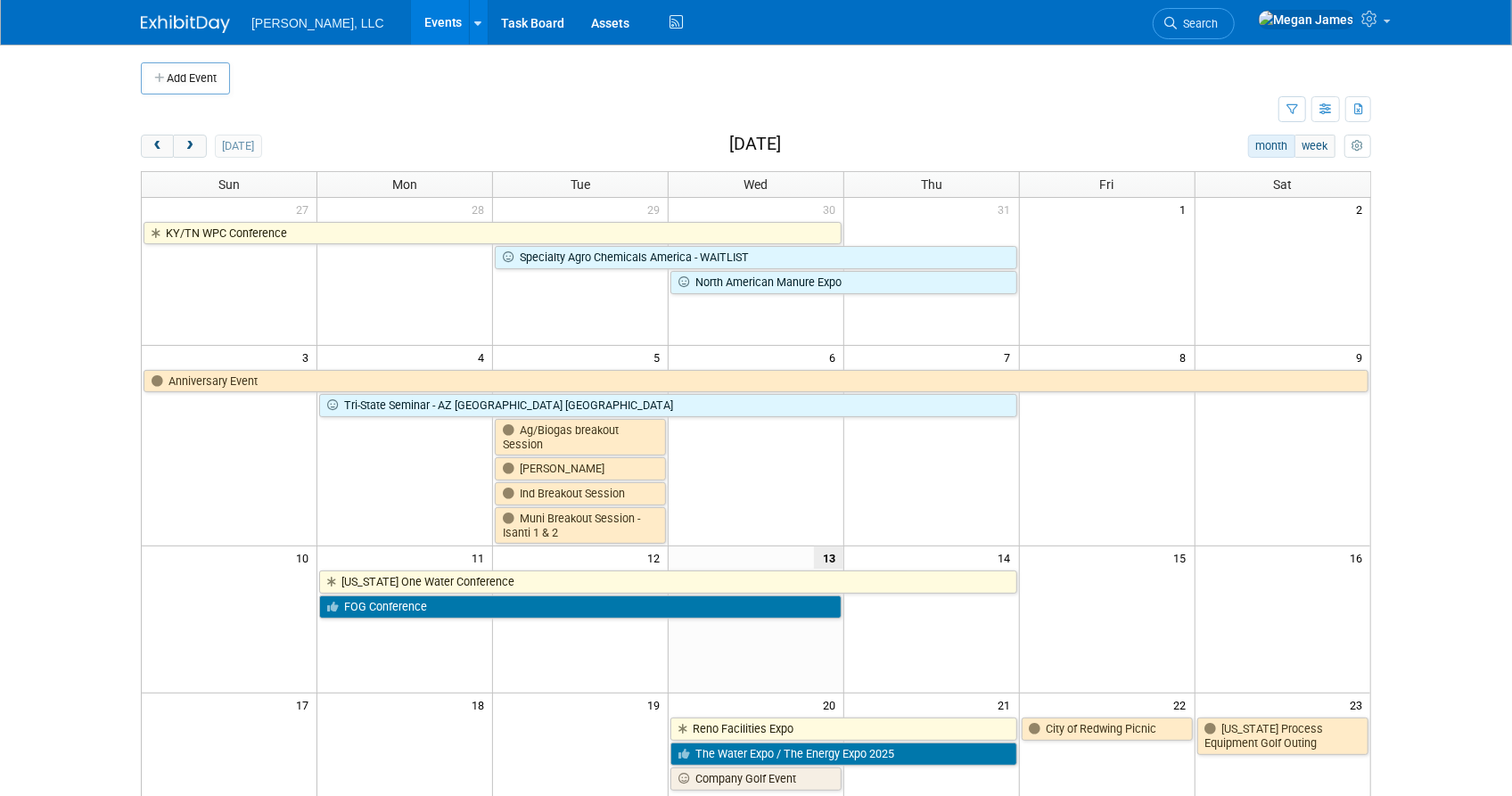
click at [1435, 465] on body "[PERSON_NAME], LLC Events Add Event Bulk Upload Events Shareable Event Boards R…" at bounding box center [756, 398] width 1512 height 796
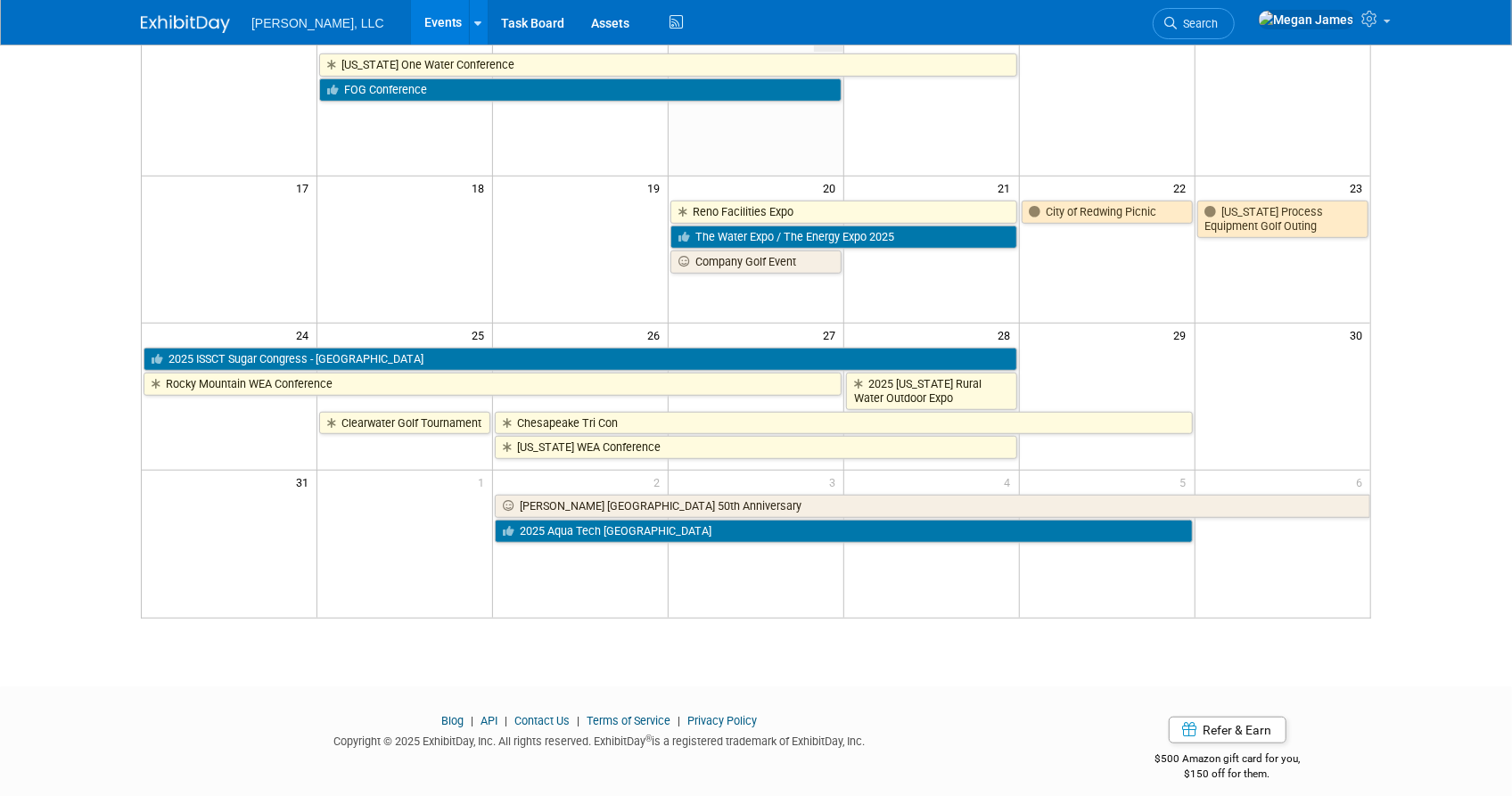
scroll to position [531, 0]
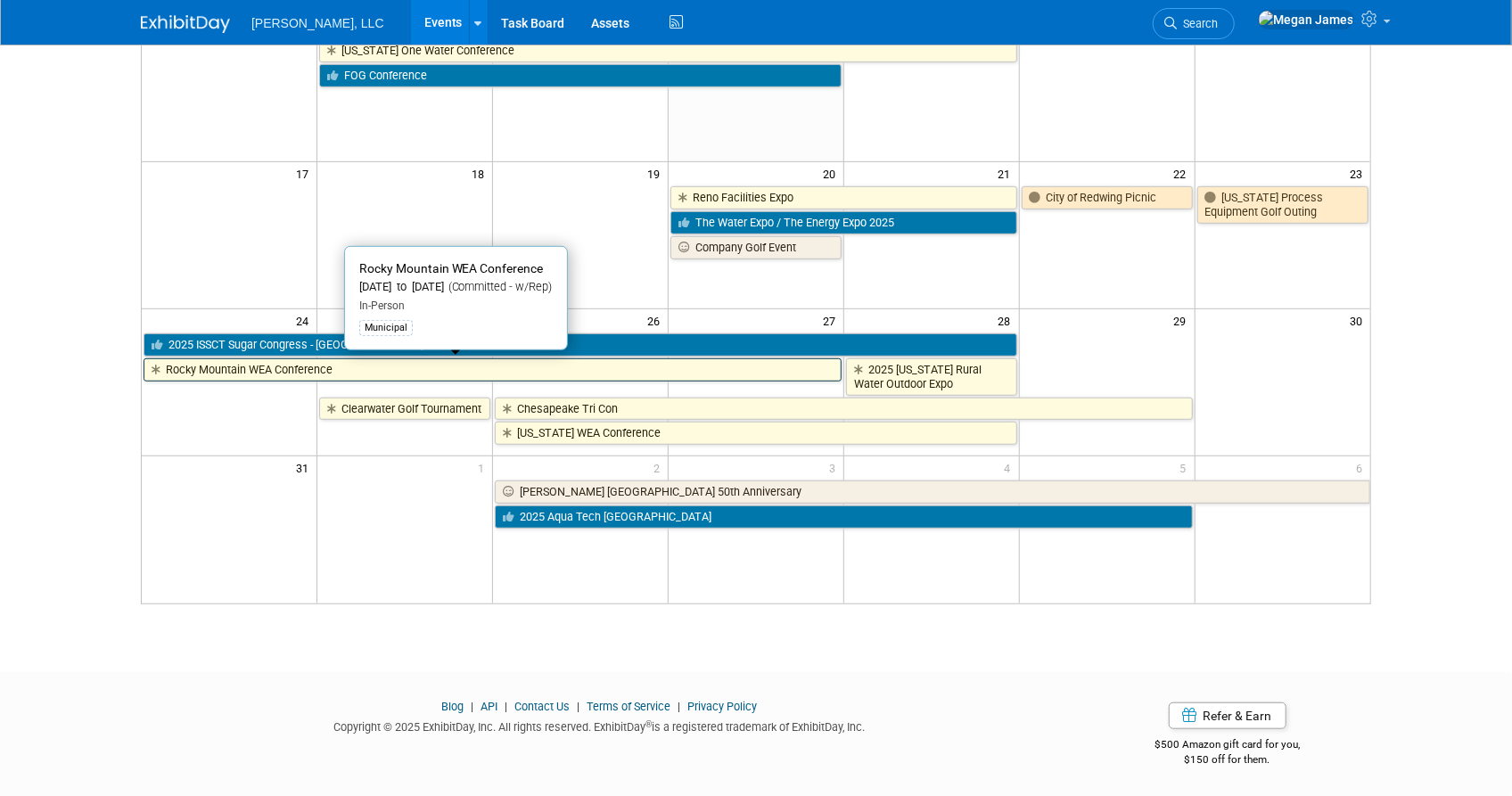
click at [440, 368] on link "Rocky Mountain WEA Conference" at bounding box center [493, 369] width 698 height 23
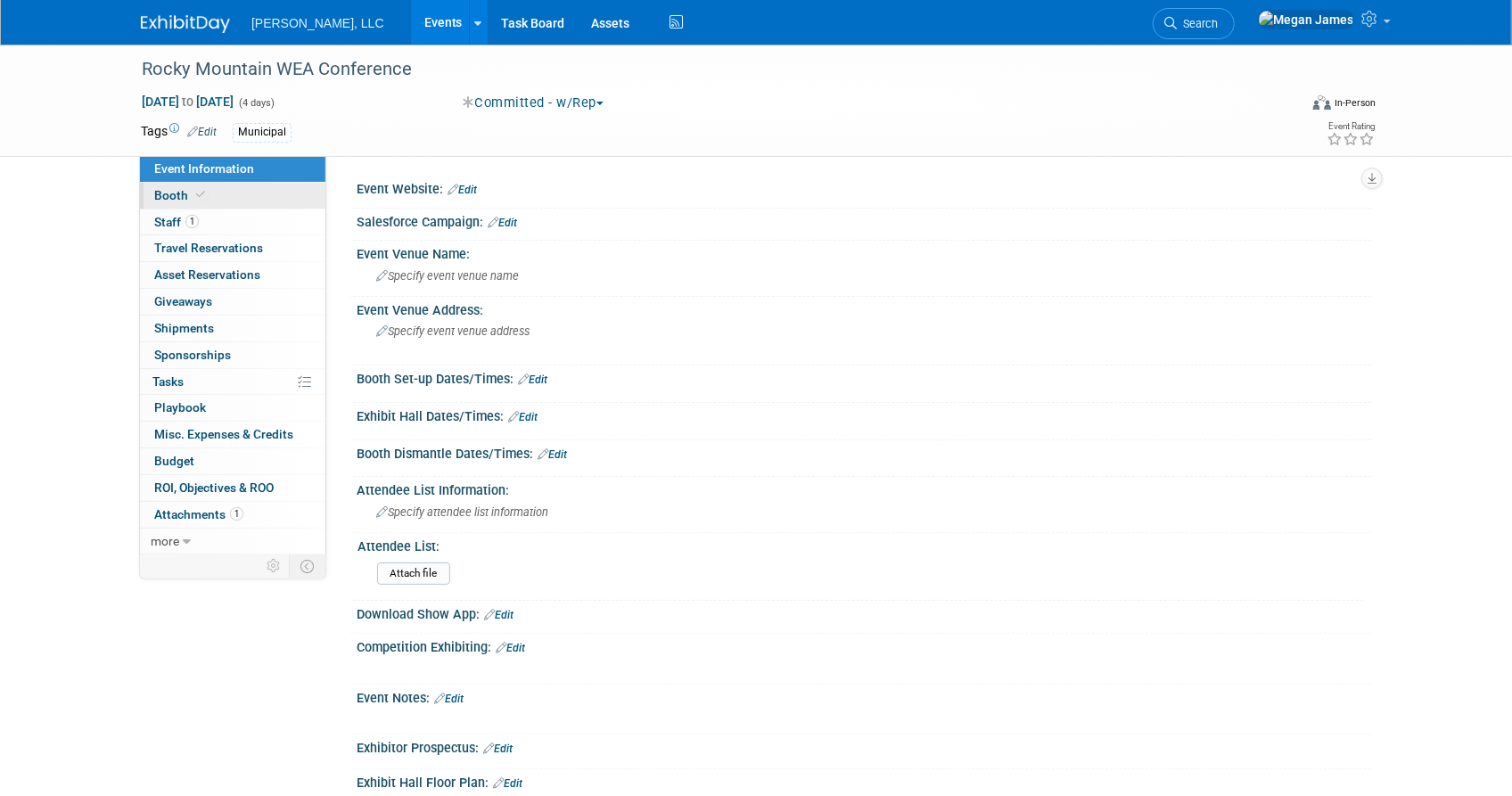
click at [279, 187] on link "Booth" at bounding box center [232, 195] width 185 height 26
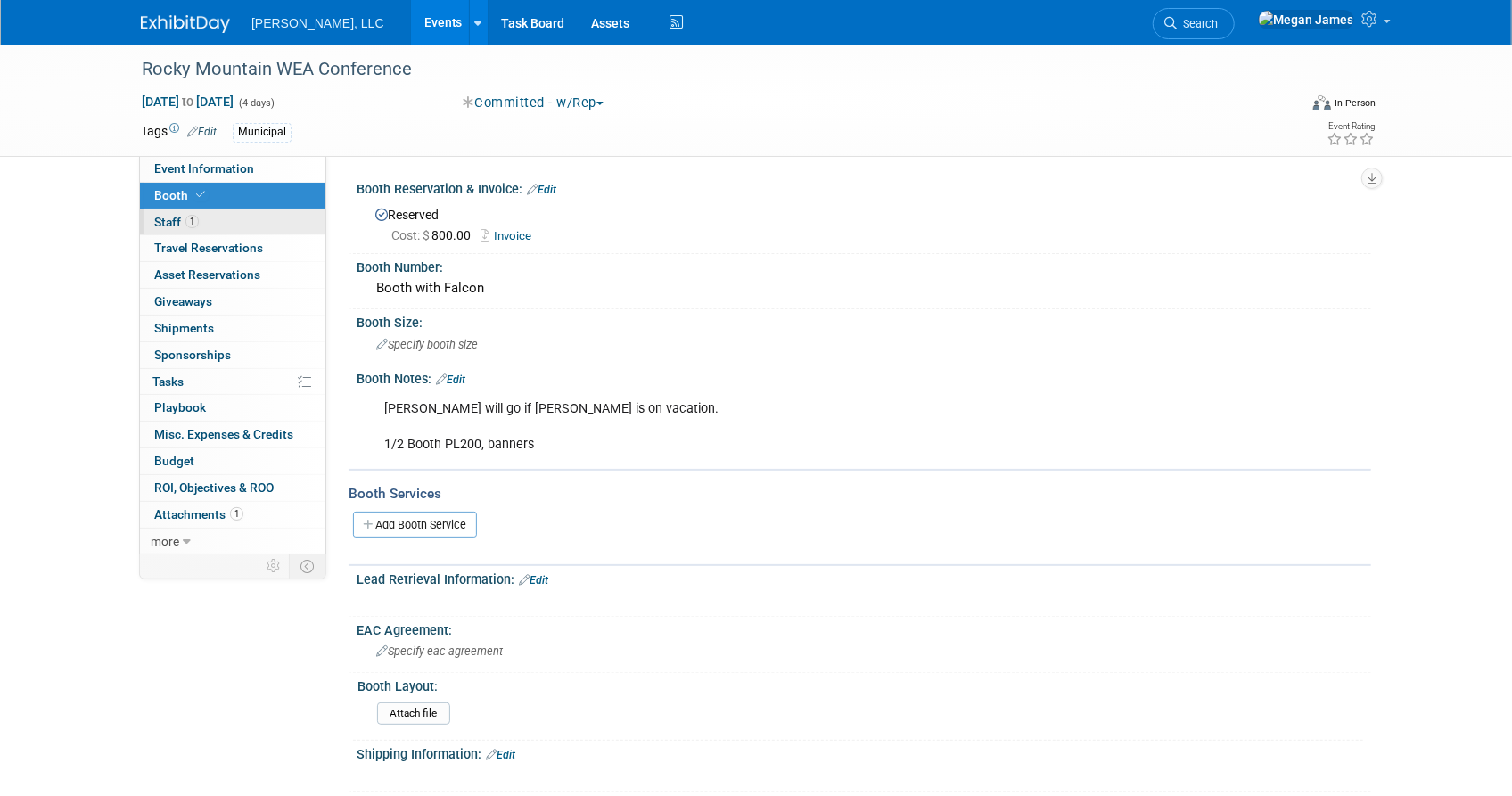
click at [270, 231] on link "1 Staff 1" at bounding box center [232, 222] width 185 height 26
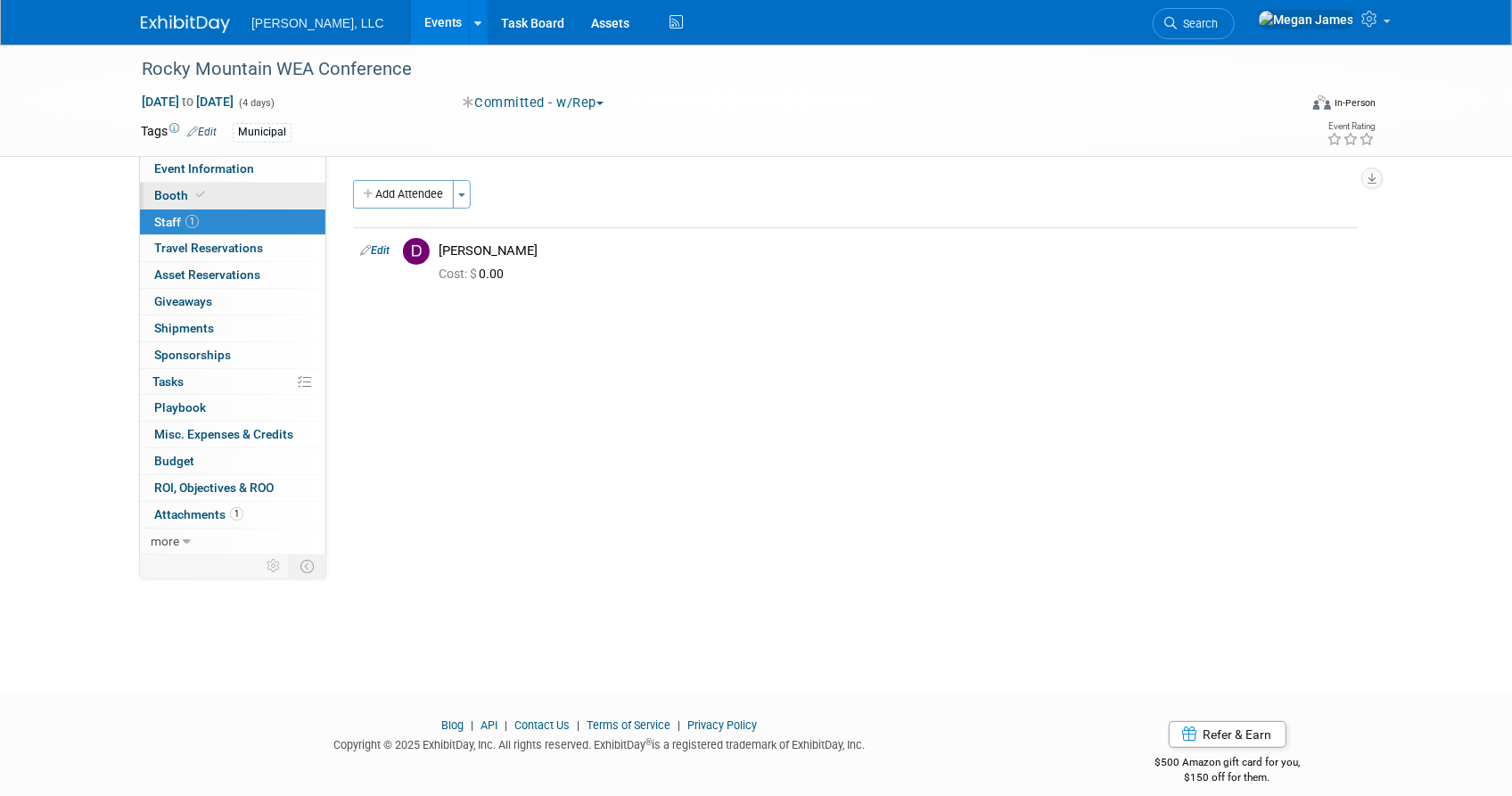
click at [269, 199] on link "Booth" at bounding box center [232, 195] width 185 height 26
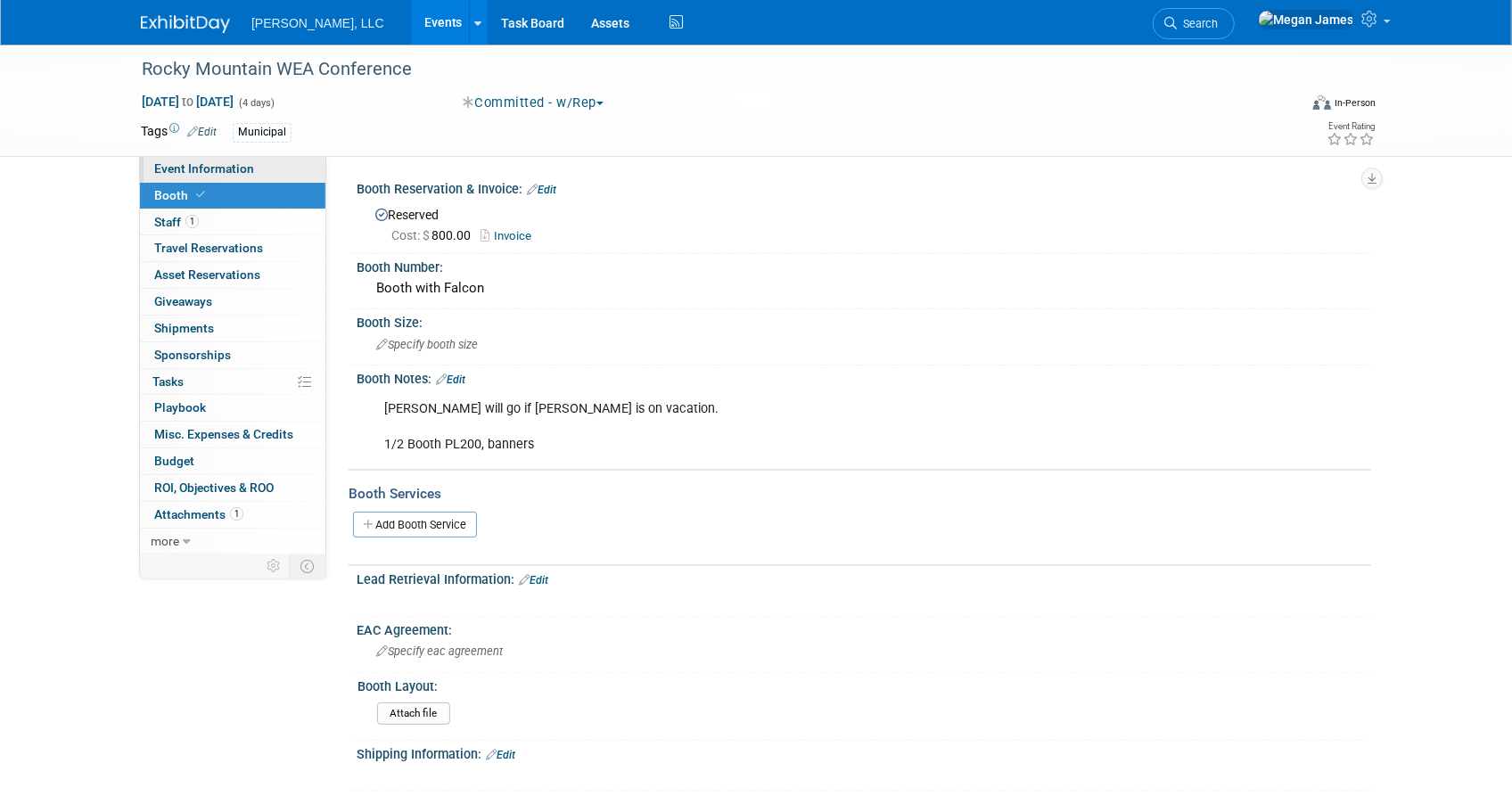
click at [268, 166] on link "Event Information" at bounding box center [232, 169] width 185 height 26
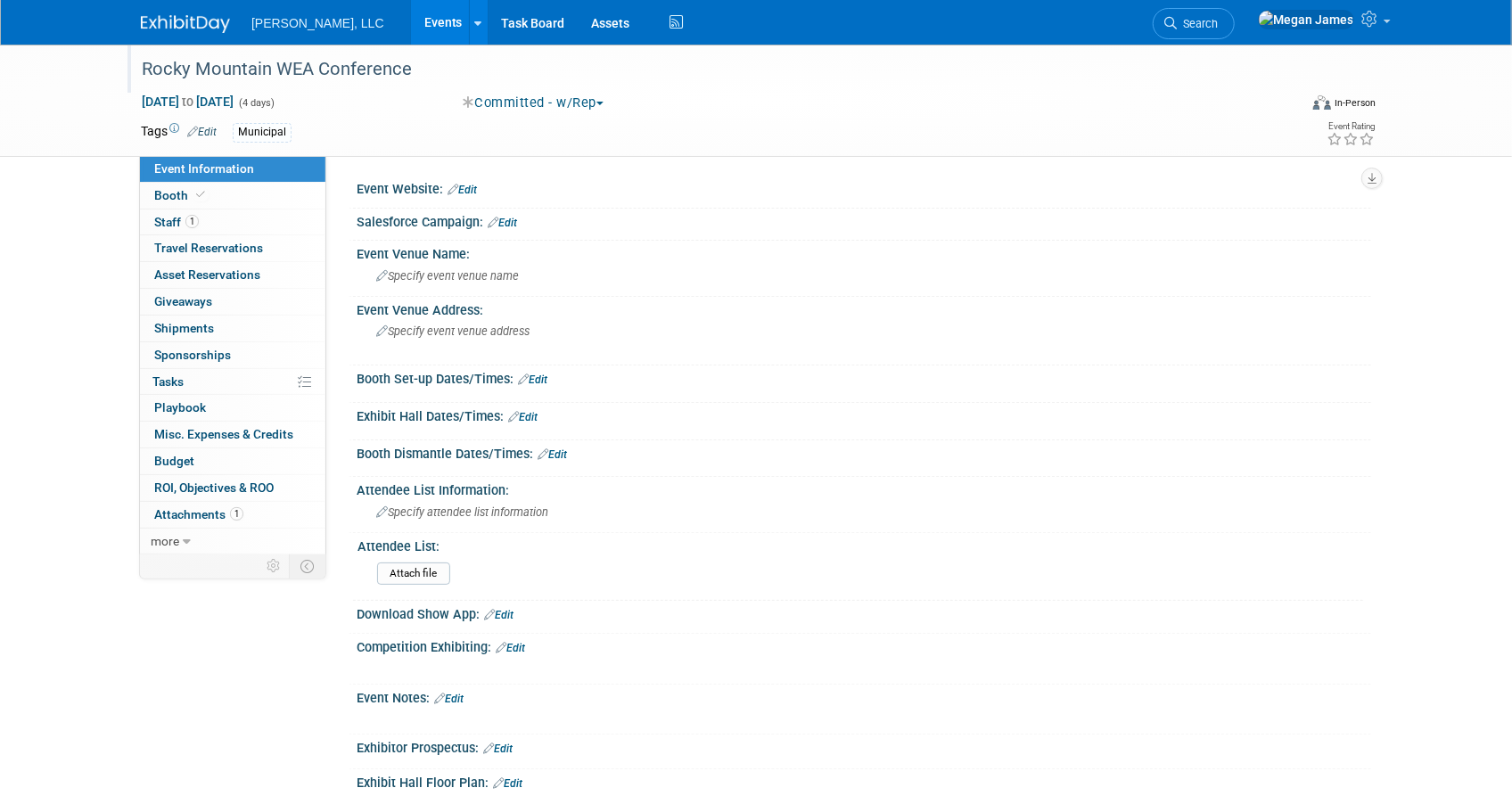
click at [309, 69] on div "Rocky Mountain WEA Conference" at bounding box center [703, 69] width 1135 height 32
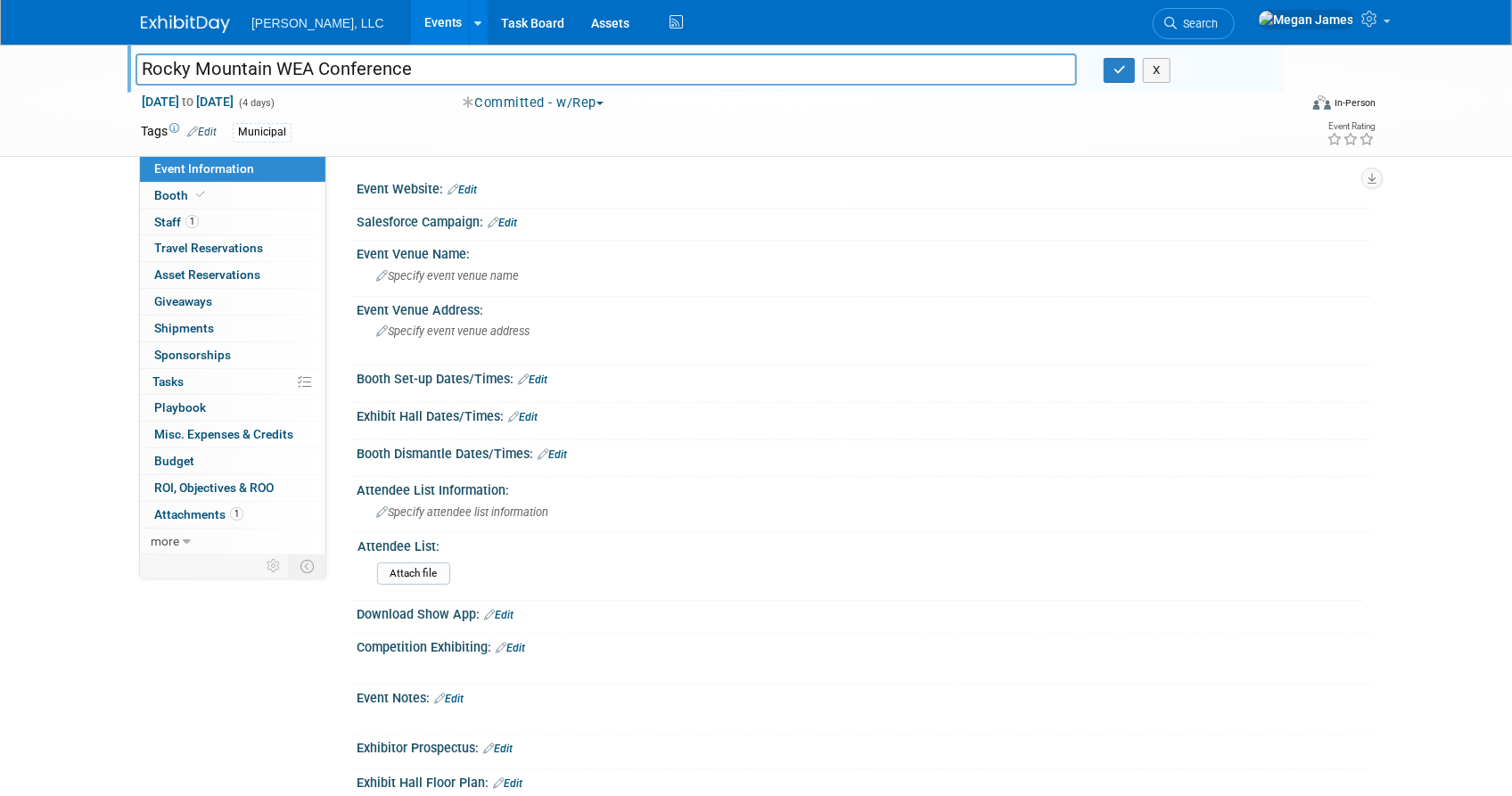
click at [309, 69] on input "Rocky Mountain WEA Conference" at bounding box center [607, 68] width 942 height 31
click at [431, 274] on span "Specify event venue name" at bounding box center [447, 276] width 143 height 13
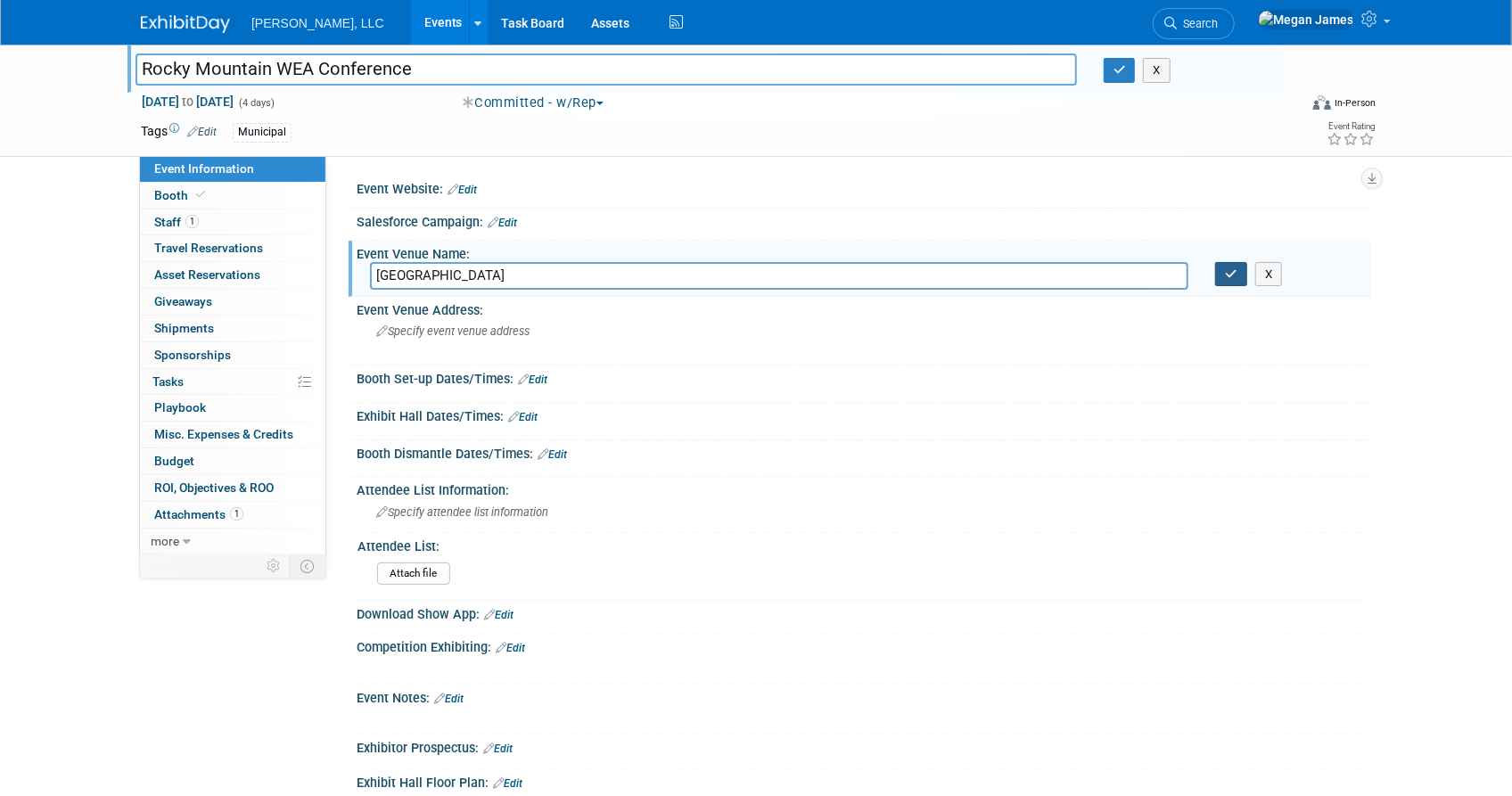
type input "Keystone Conference Center"
click at [1226, 278] on icon "button" at bounding box center [1231, 275] width 13 height 12
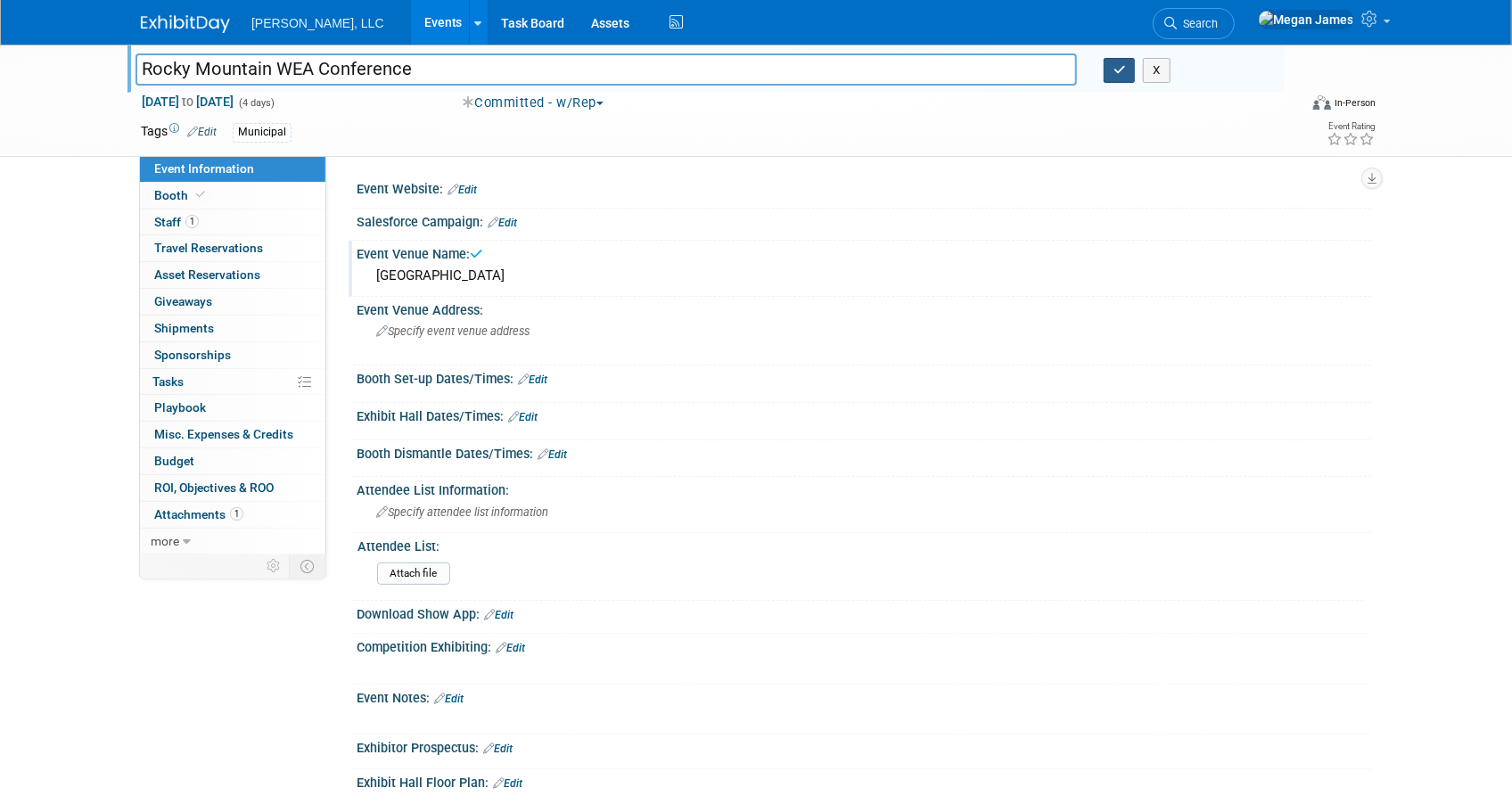
click at [1123, 68] on icon "button" at bounding box center [1119, 70] width 13 height 12
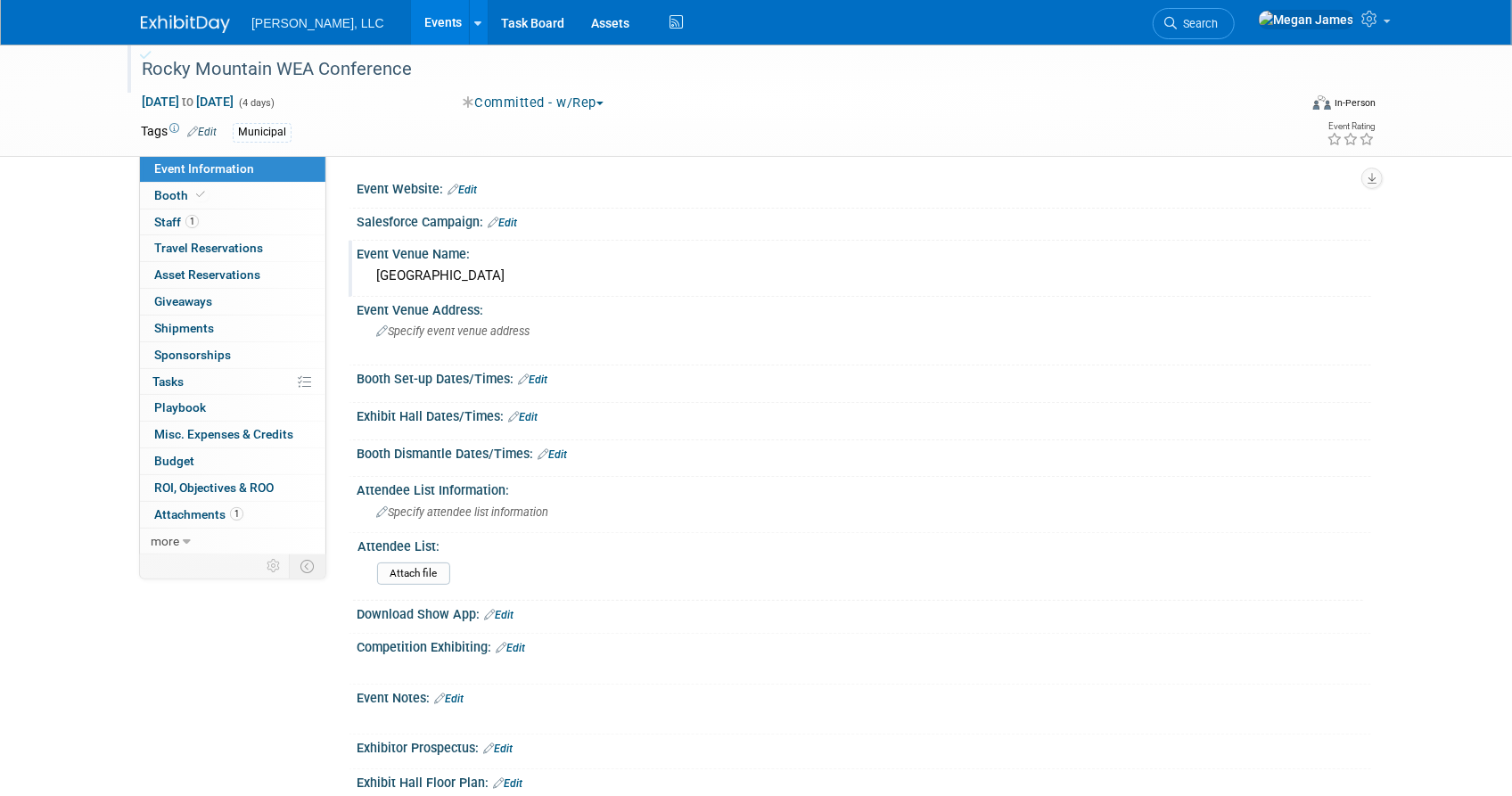
click at [464, 183] on link "Edit" at bounding box center [462, 189] width 30 height 13
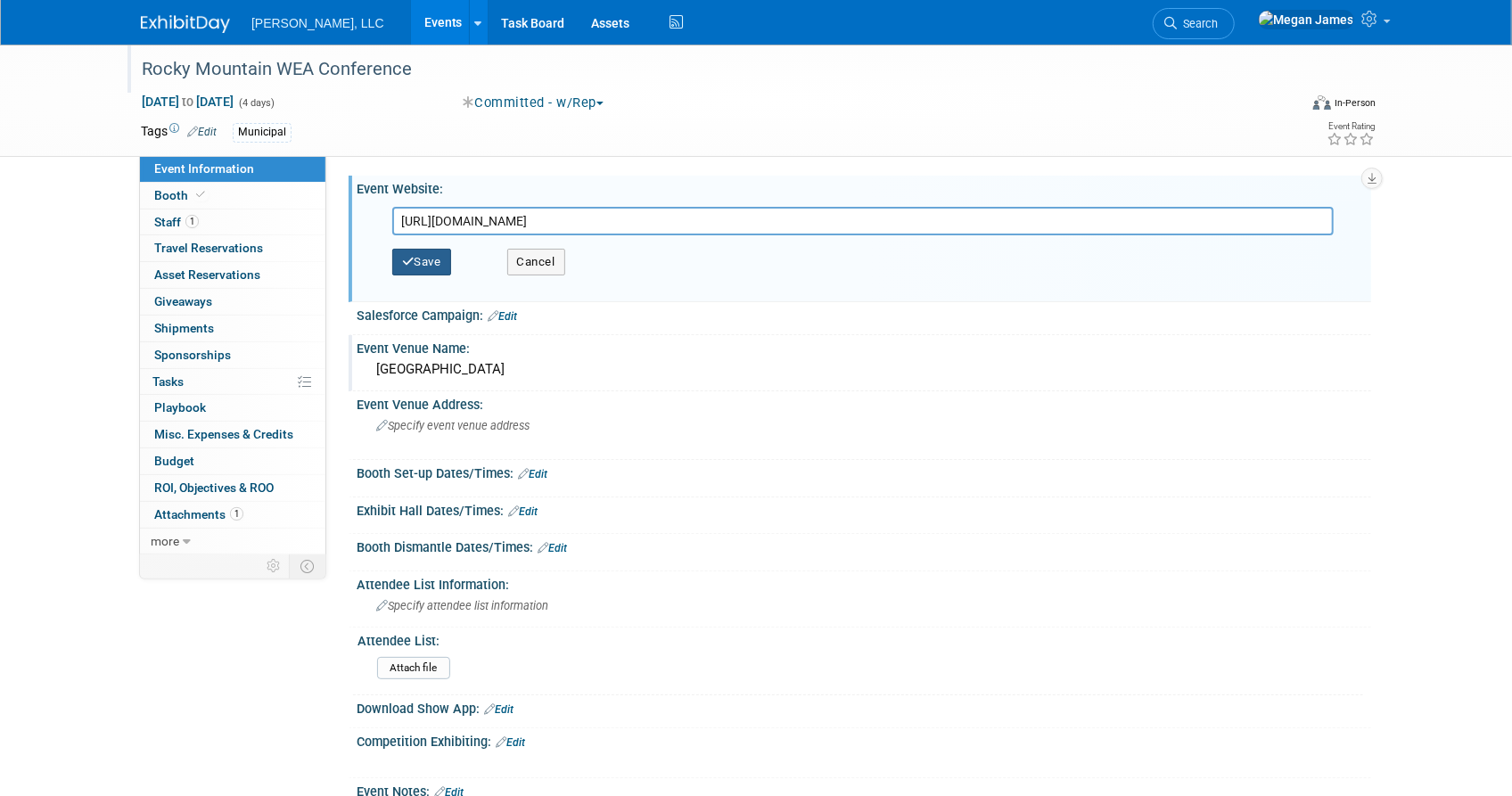
type input "https://www.rmwea.org/rmwc.php"
click at [444, 261] on button "Save" at bounding box center [421, 262] width 58 height 27
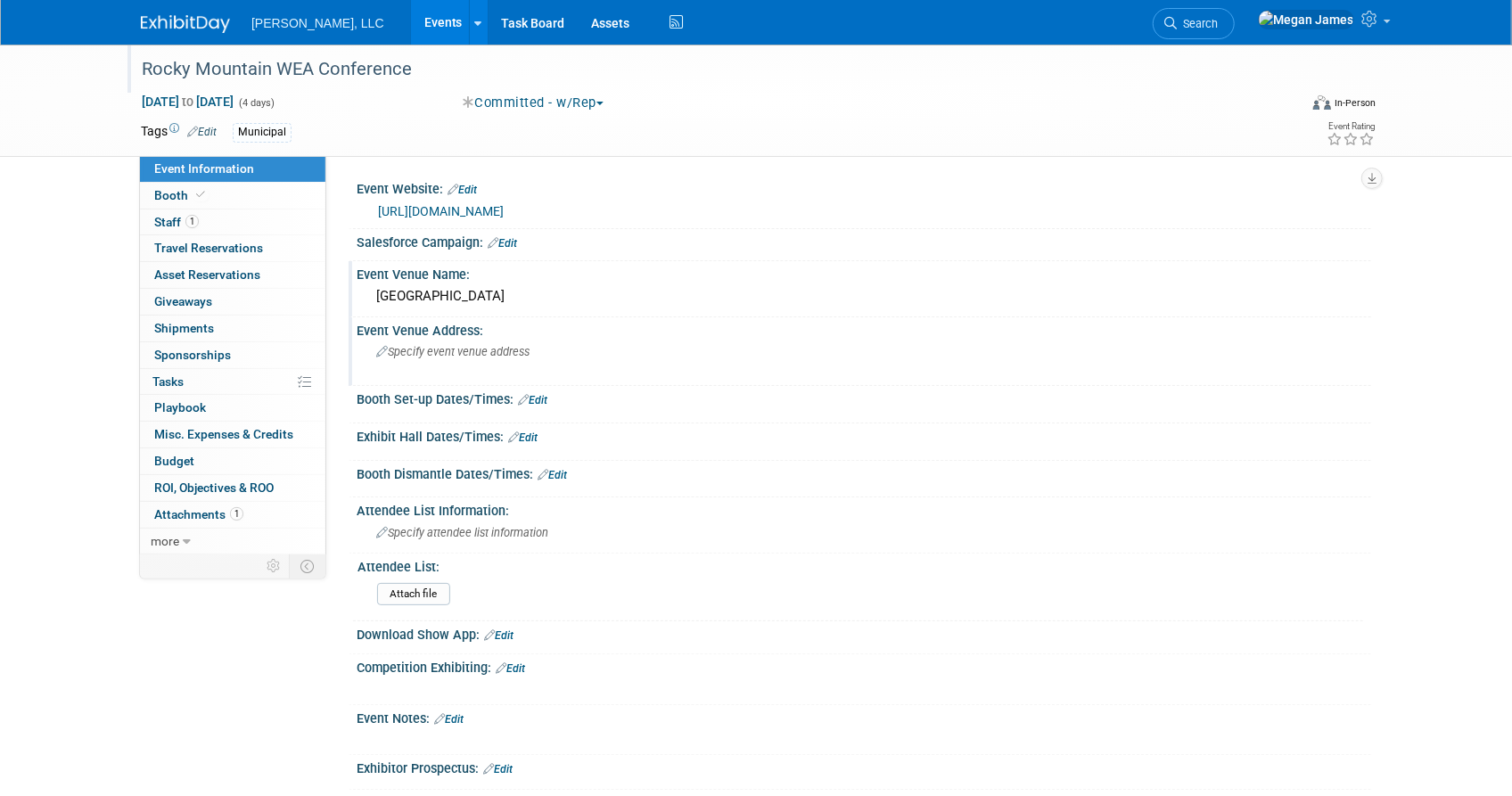
click at [524, 362] on div "Specify event venue address" at bounding box center [567, 358] width 396 height 41
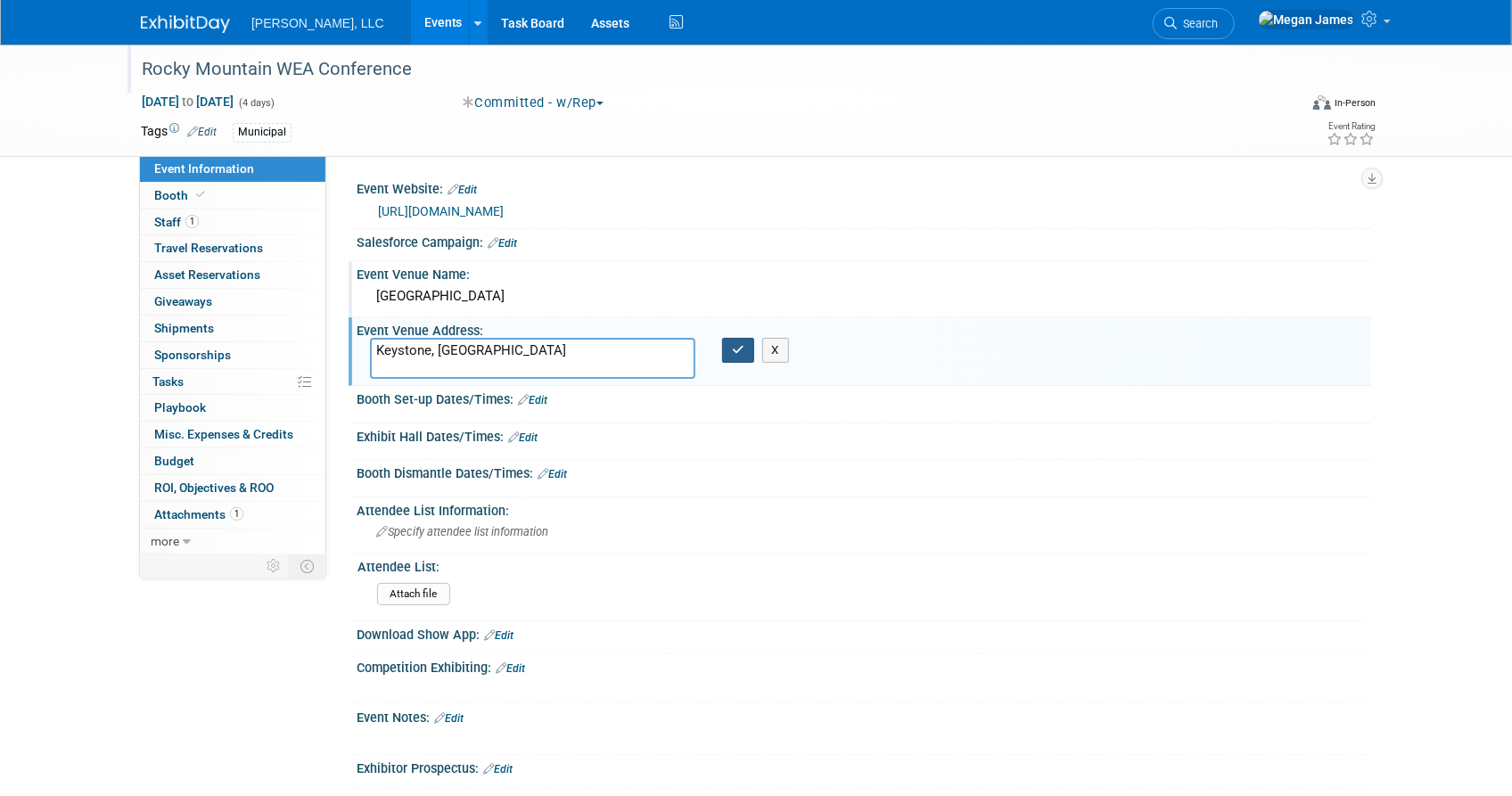
type textarea "Keystone, [GEOGRAPHIC_DATA]"
click at [740, 350] on icon "button" at bounding box center [738, 350] width 13 height 12
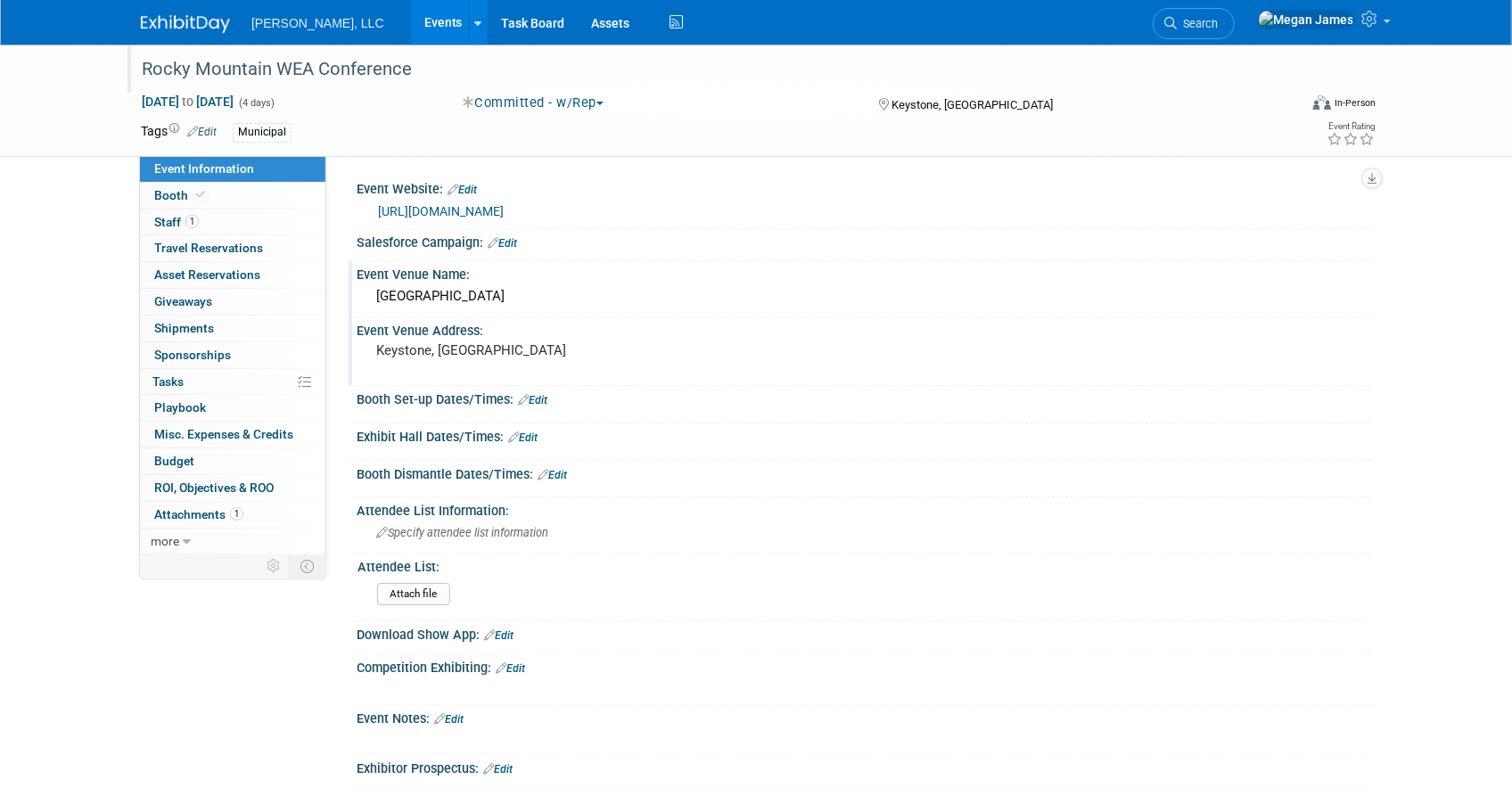
click at [531, 436] on link "Edit" at bounding box center [523, 437] width 30 height 13
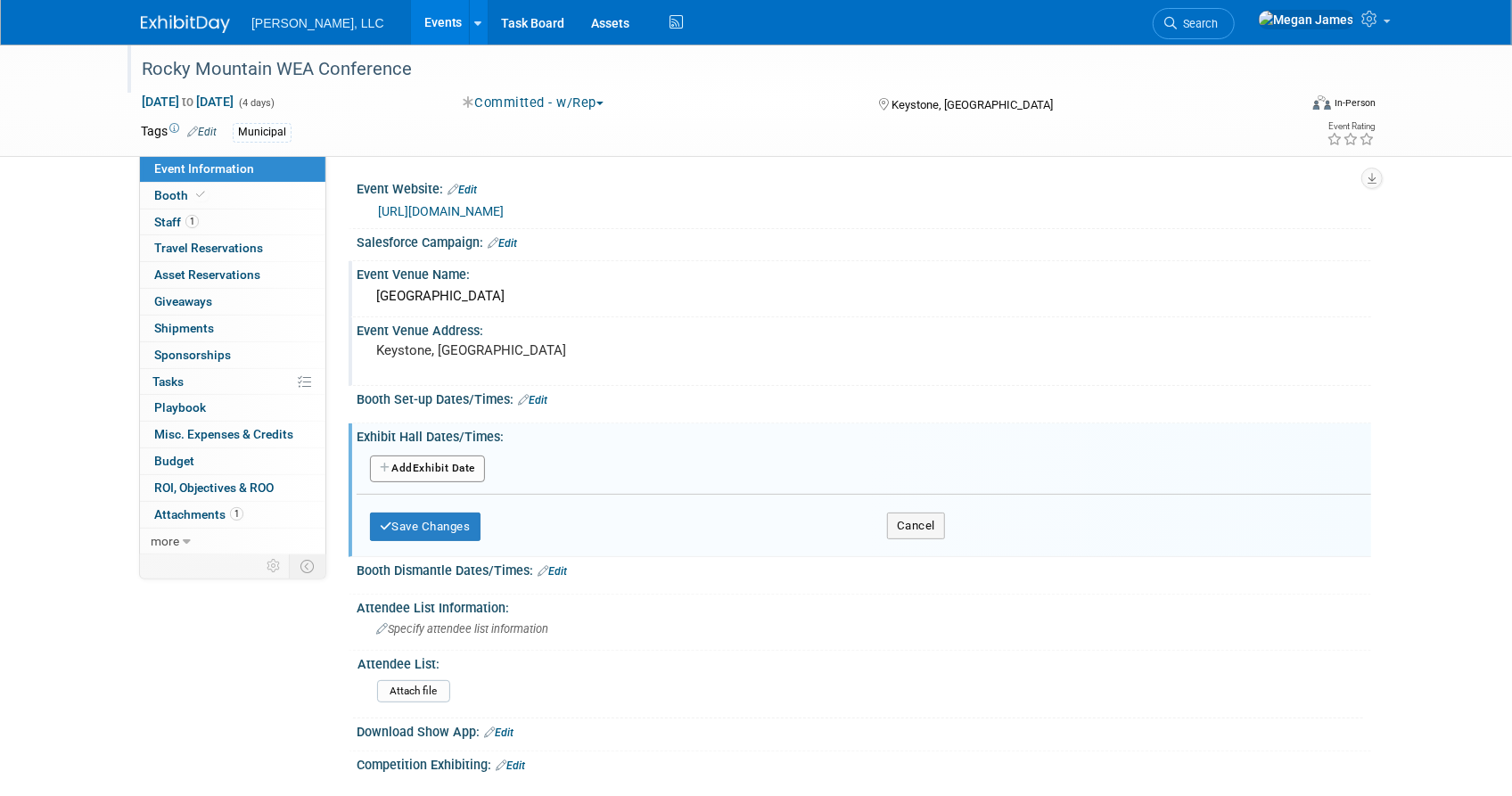
click at [444, 473] on button "Add Another Exhibit Date" at bounding box center [427, 469] width 115 height 27
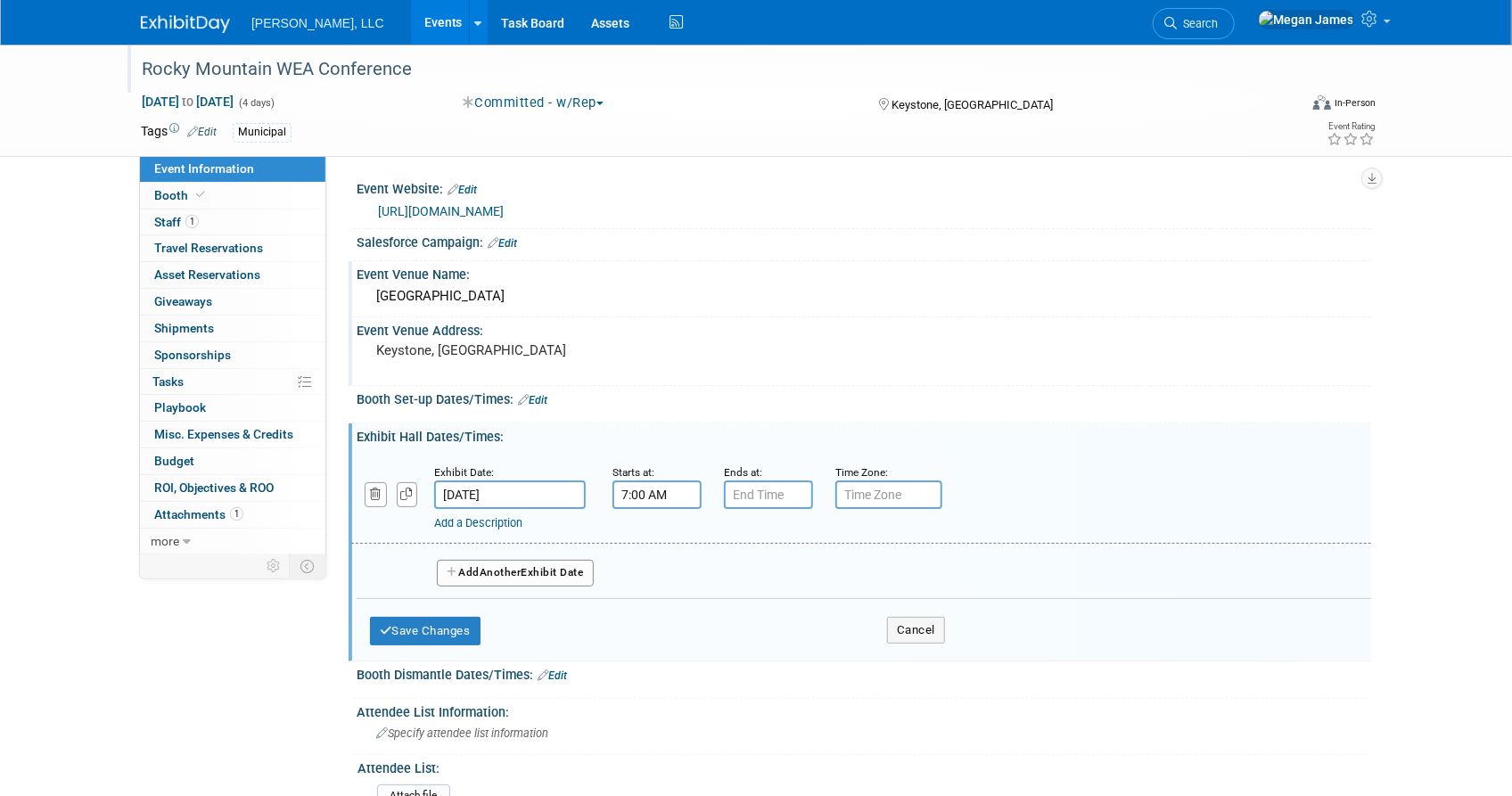
click at [652, 492] on input "7:00 AM" at bounding box center [657, 495] width 89 height 29
drag, startPoint x: 668, startPoint y: 491, endPoint x: 580, endPoint y: 490, distance: 88.0
click at [580, 490] on div "Exhibit Date: Aug 24, 2025 Starts at: 7:00 AM 07 : 00 AM 12 01 02 03 04 05 06 0…" at bounding box center [861, 499] width 1020 height 91
type input "5:00 PM"
type input "7:00 PM"
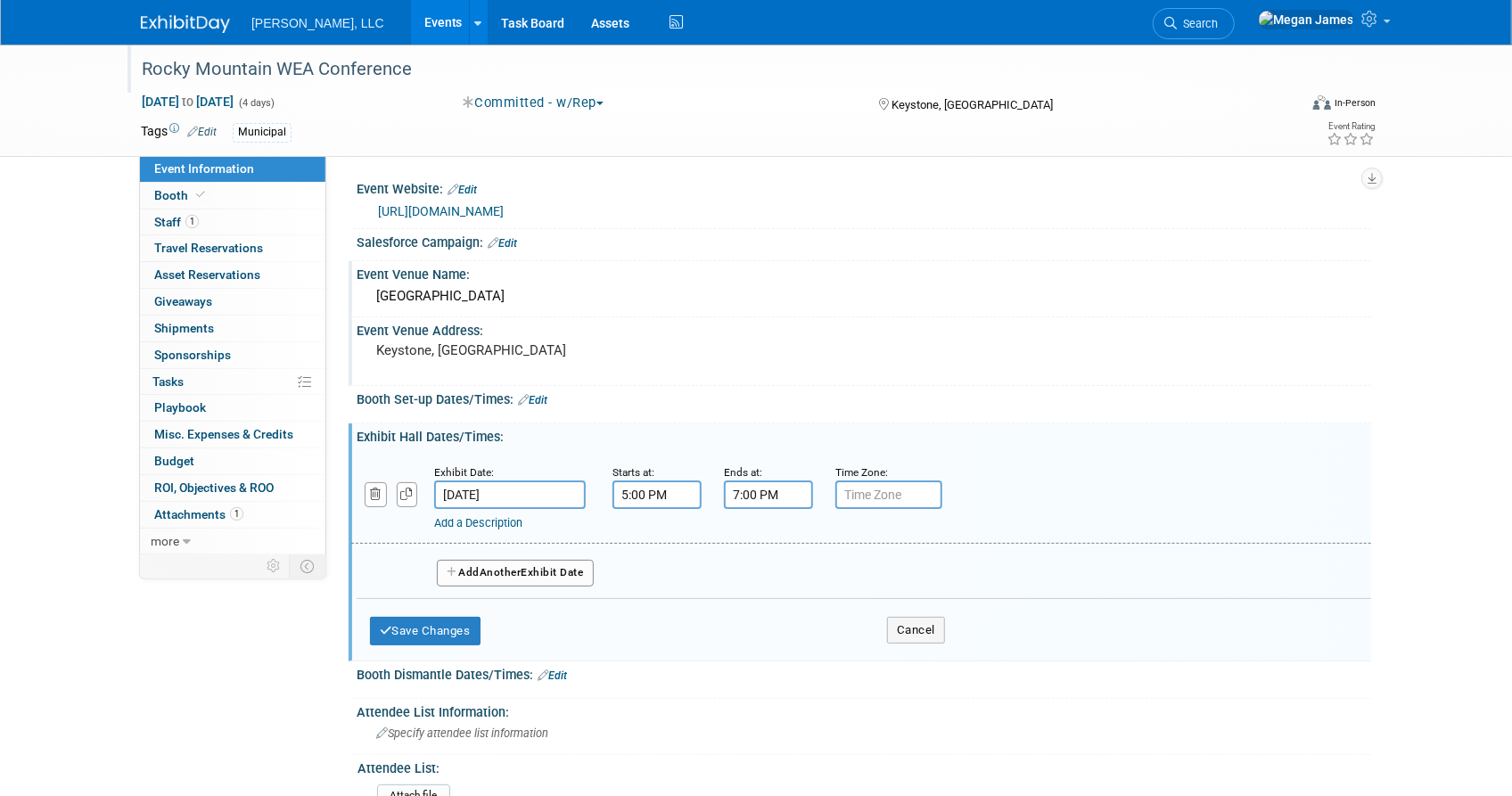
click at [545, 560] on button "Add Another Exhibit Date" at bounding box center [516, 573] width 157 height 27
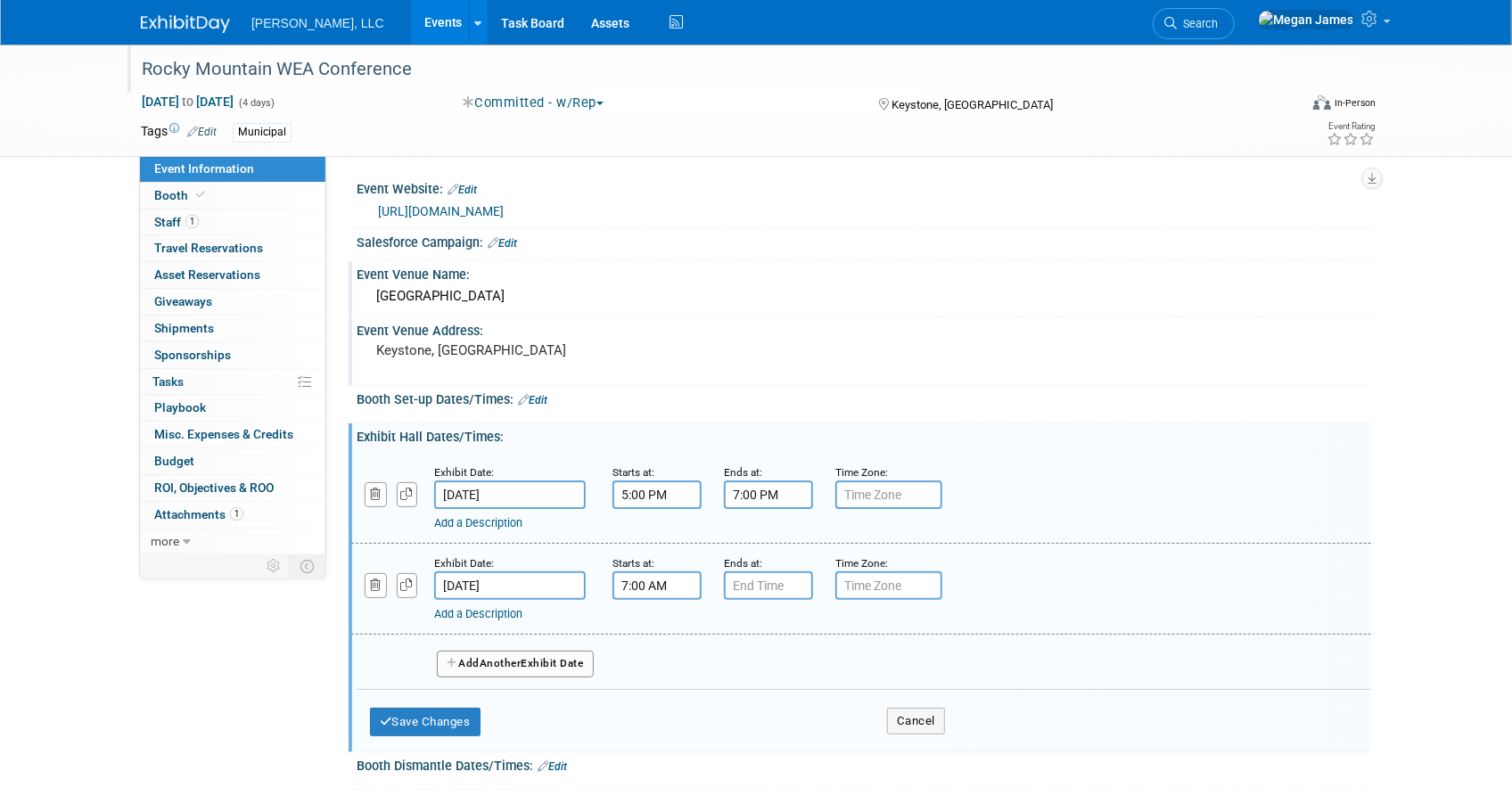
click at [660, 580] on input "7:00 AM" at bounding box center [657, 585] width 89 height 29
drag, startPoint x: 679, startPoint y: 588, endPoint x: 584, endPoint y: 585, distance: 95.0
click at [584, 585] on div "Exhibit Date: Aug 25, 2025 Starts at: 7:00 AM 07 : 00 AM 12 01 02 03 04 05 06 0…" at bounding box center [861, 590] width 1020 height 91
type input "3:00 PM"
type input "7"
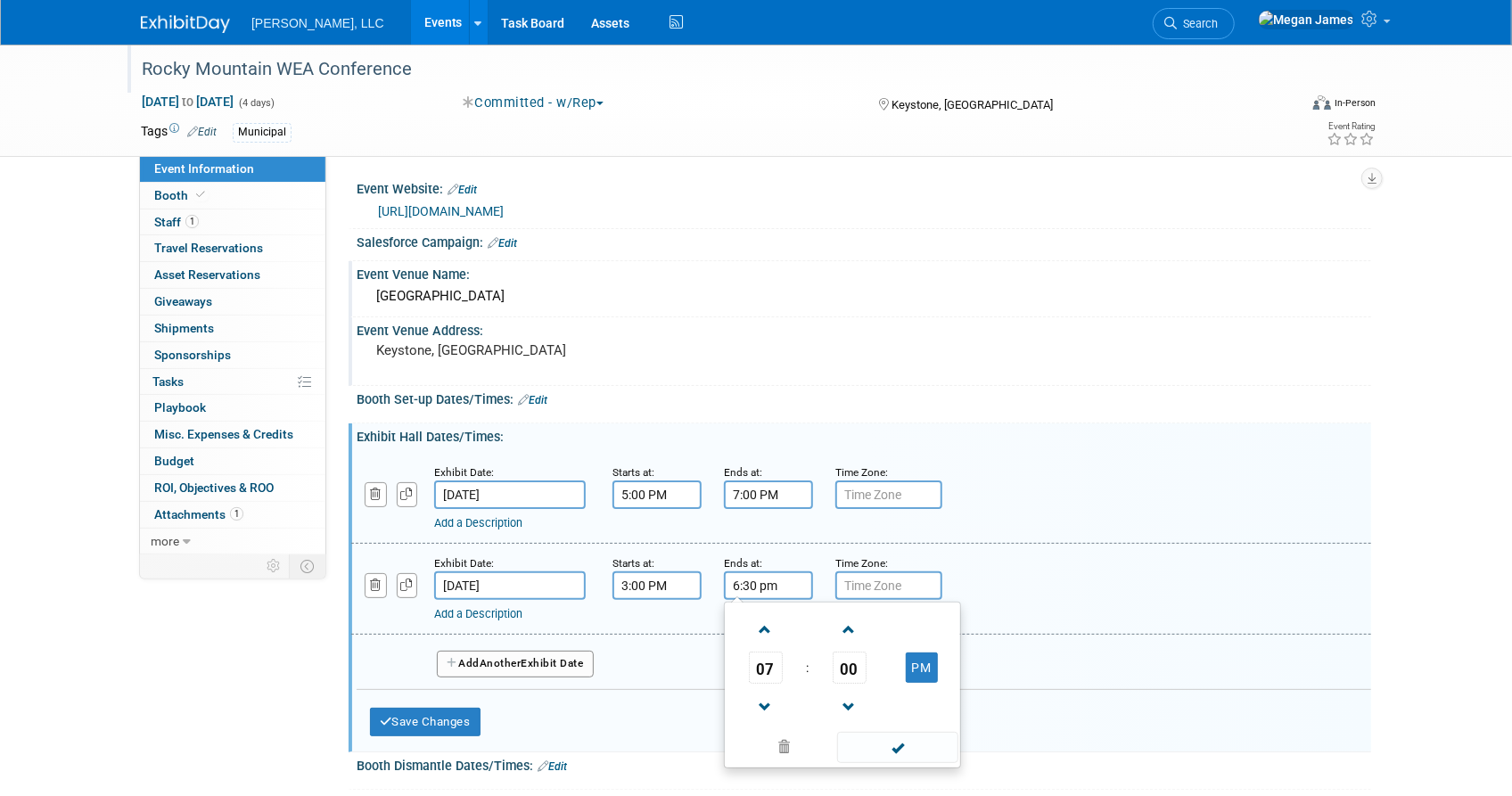
type input "6:30 PM"
click at [553, 650] on button "Add Another Exhibit Date" at bounding box center [516, 663] width 157 height 27
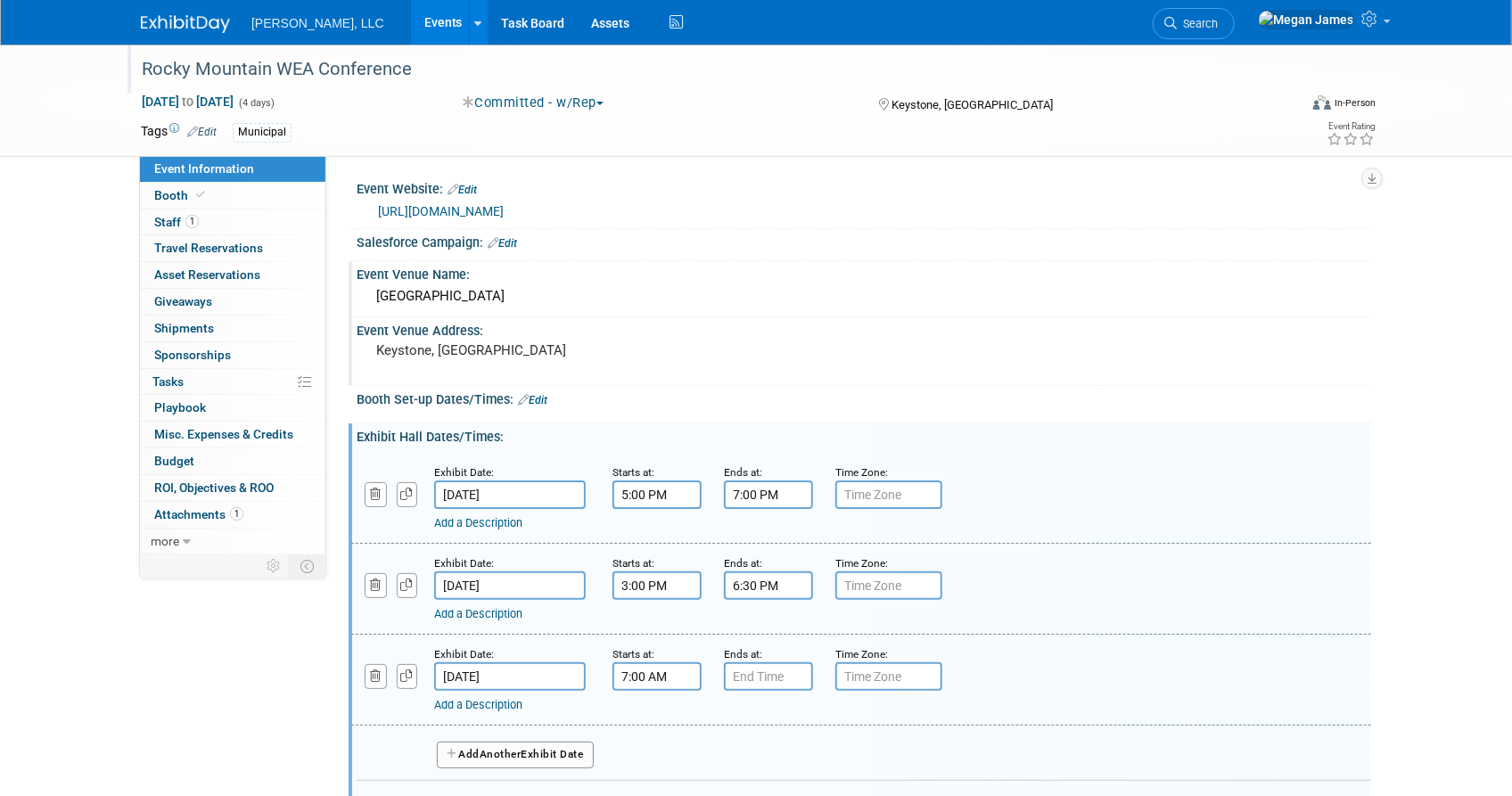
click at [645, 668] on input "7:00 AM" at bounding box center [657, 676] width 89 height 29
drag, startPoint x: 672, startPoint y: 677, endPoint x: 597, endPoint y: 677, distance: 75.0
click at [597, 677] on div "Exhibit Date: Aug 26, 2025 Starts at: 7:00 AM 07 : 00 AM 12 01 02 03 04 05 06 0…" at bounding box center [861, 680] width 1020 height 91
type input "3:00 PM"
type input "7"
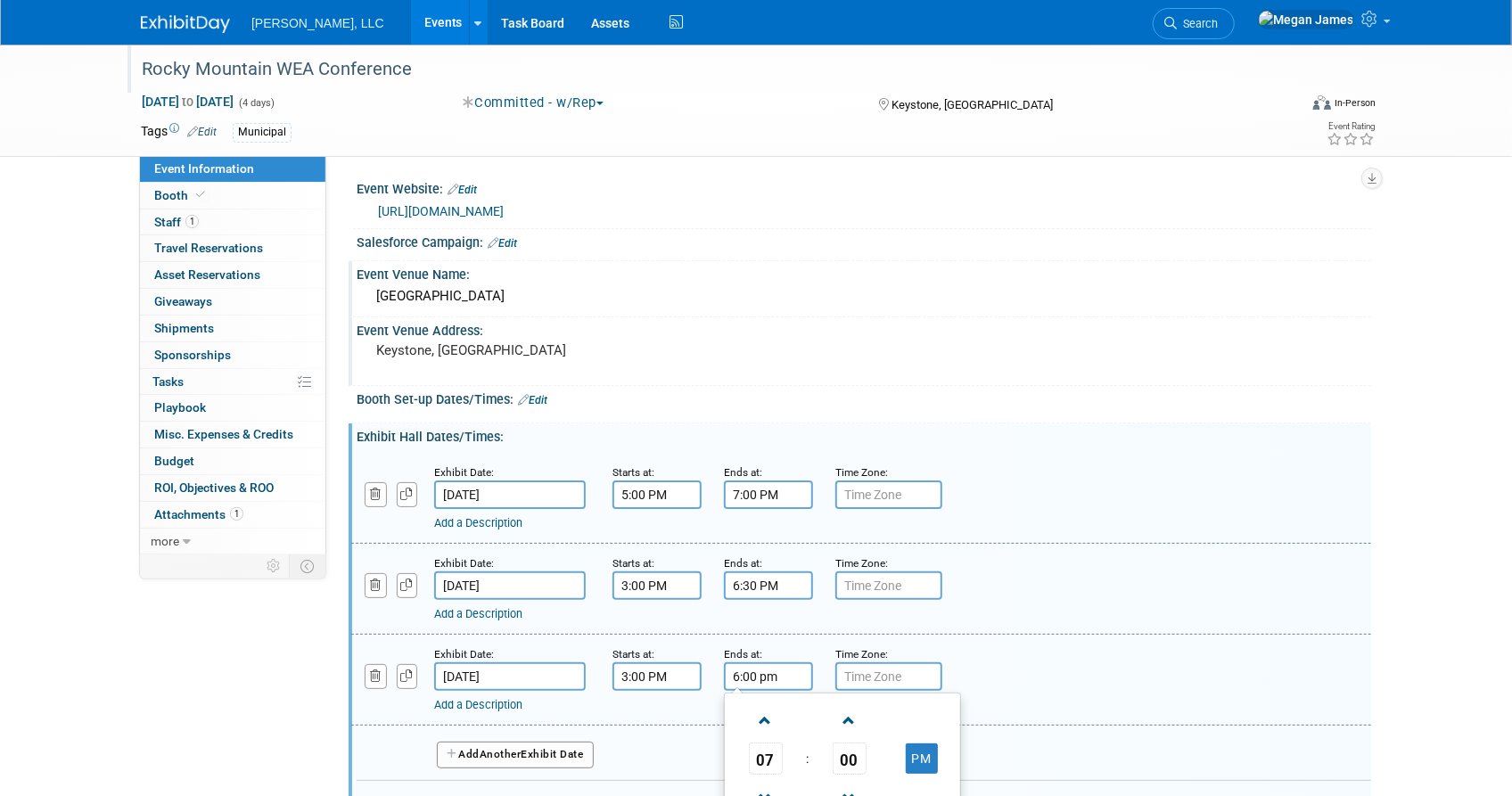
type input "6:00 PM"
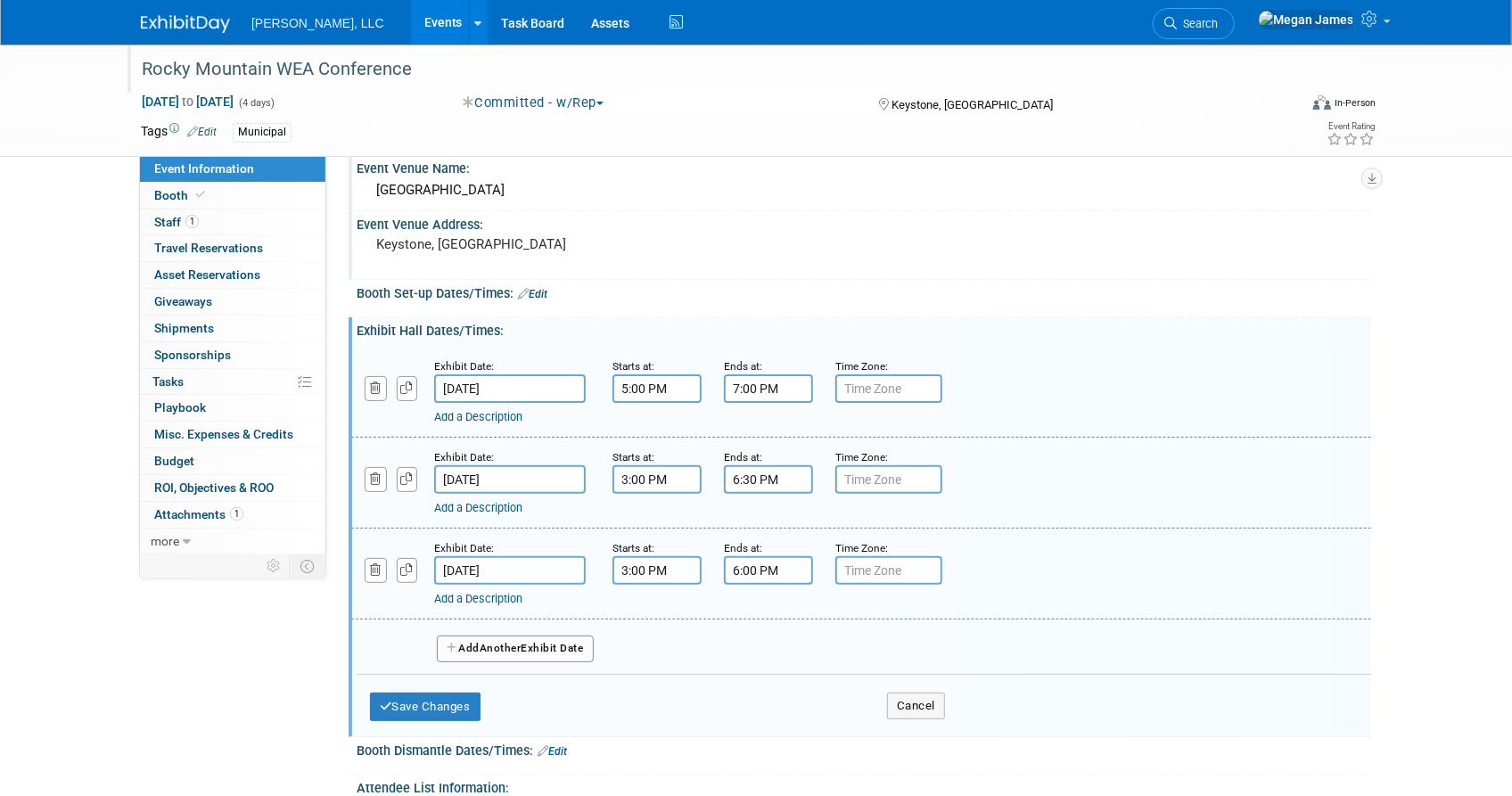
scroll to position [243, 0]
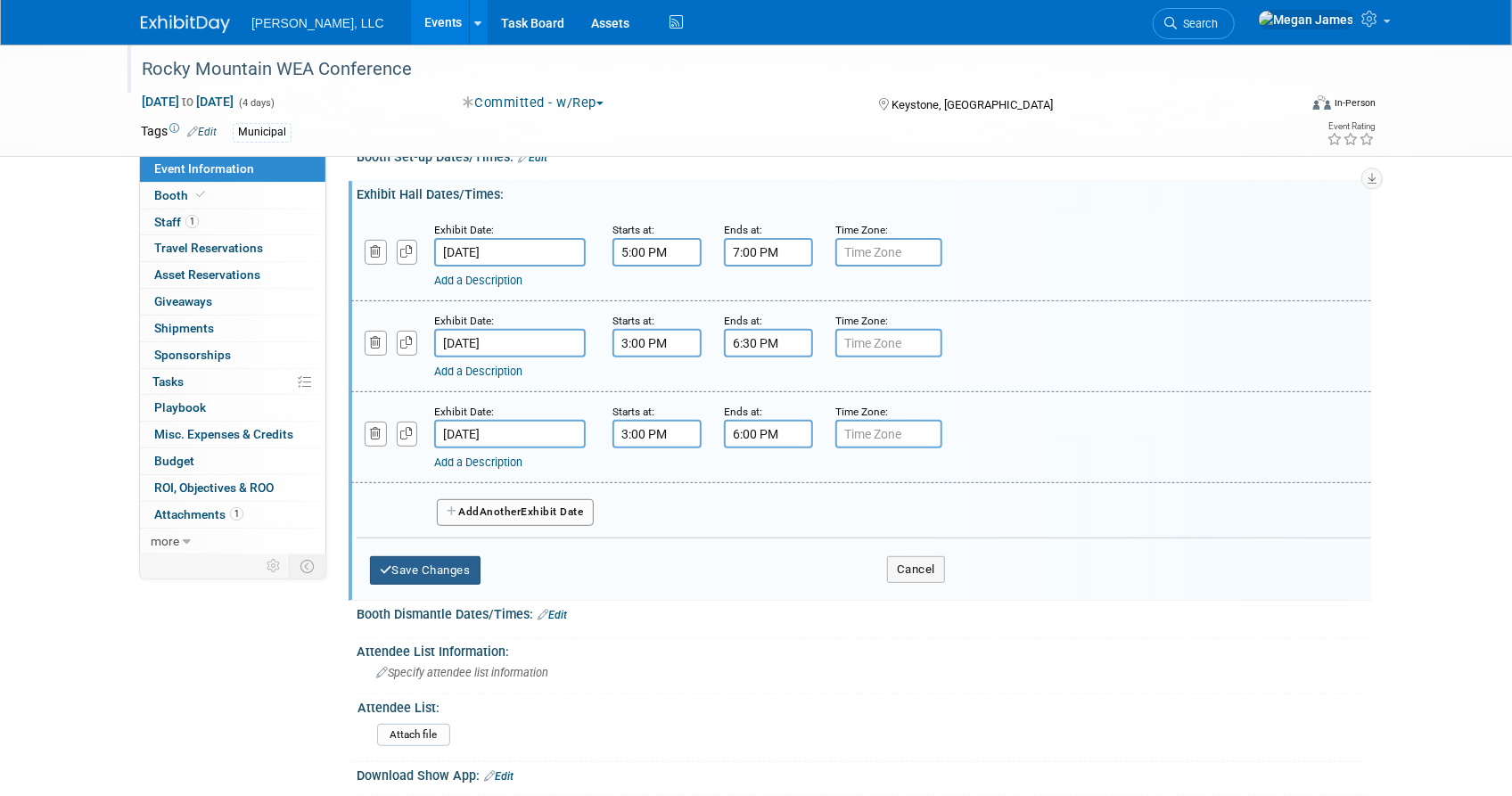
click at [442, 571] on button "Save Changes" at bounding box center [425, 570] width 111 height 29
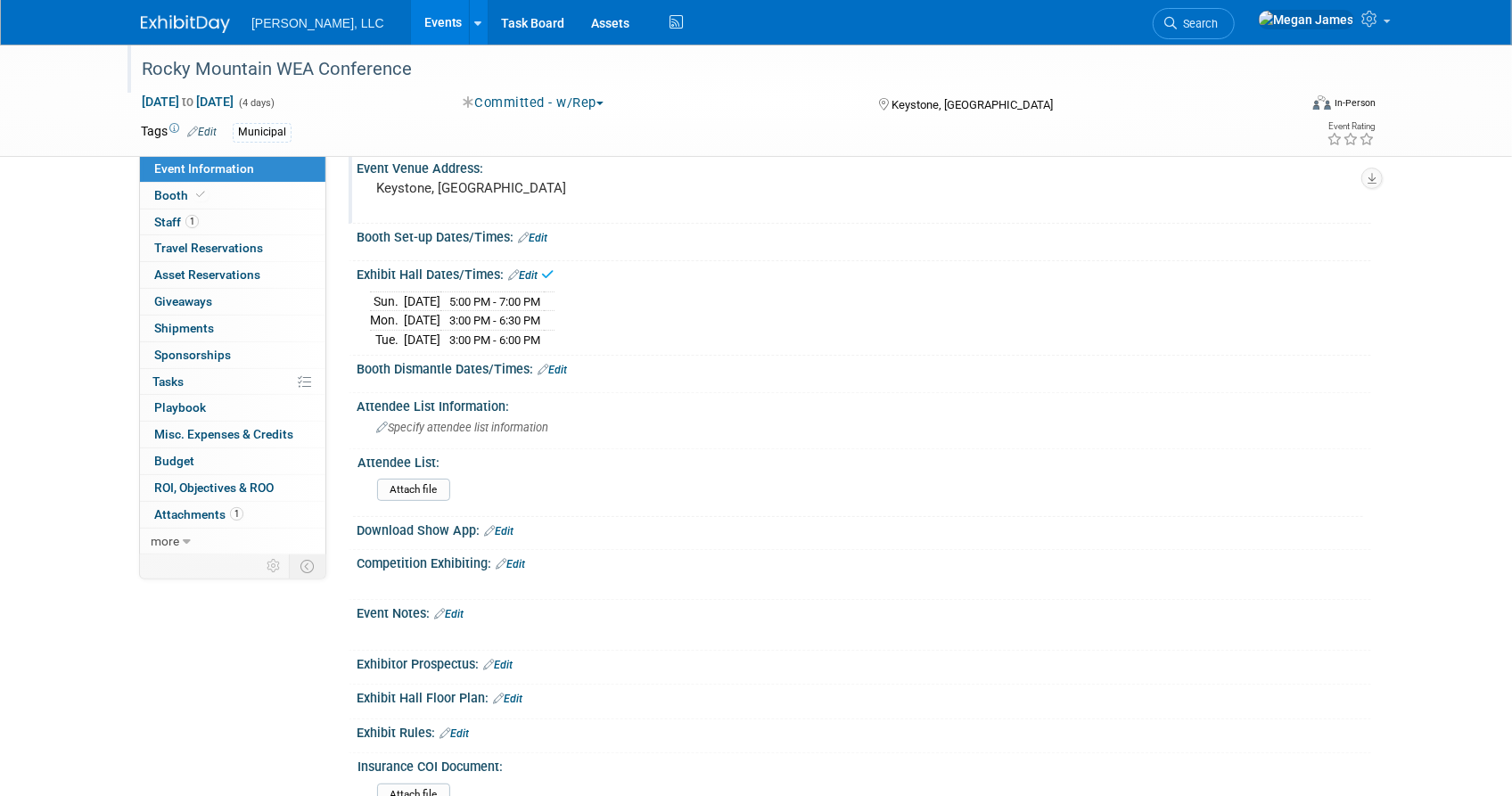
scroll to position [0, 0]
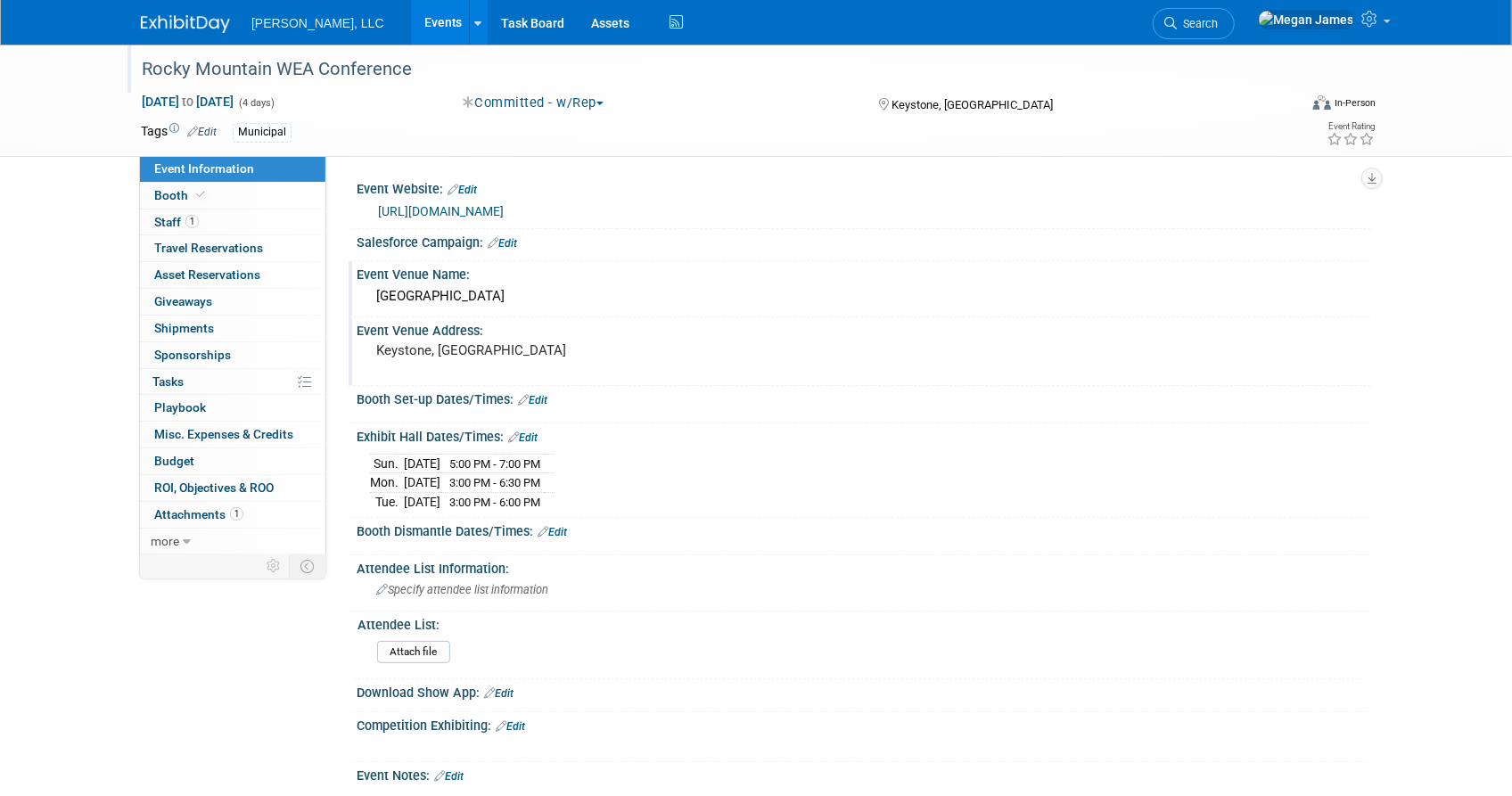
click at [480, 185] on div "Event Website: Edit" at bounding box center [864, 186] width 1014 height 23
click at [466, 179] on div "Event Website: Edit" at bounding box center [864, 186] width 1014 height 23
click at [466, 187] on link "Edit" at bounding box center [462, 189] width 30 height 13
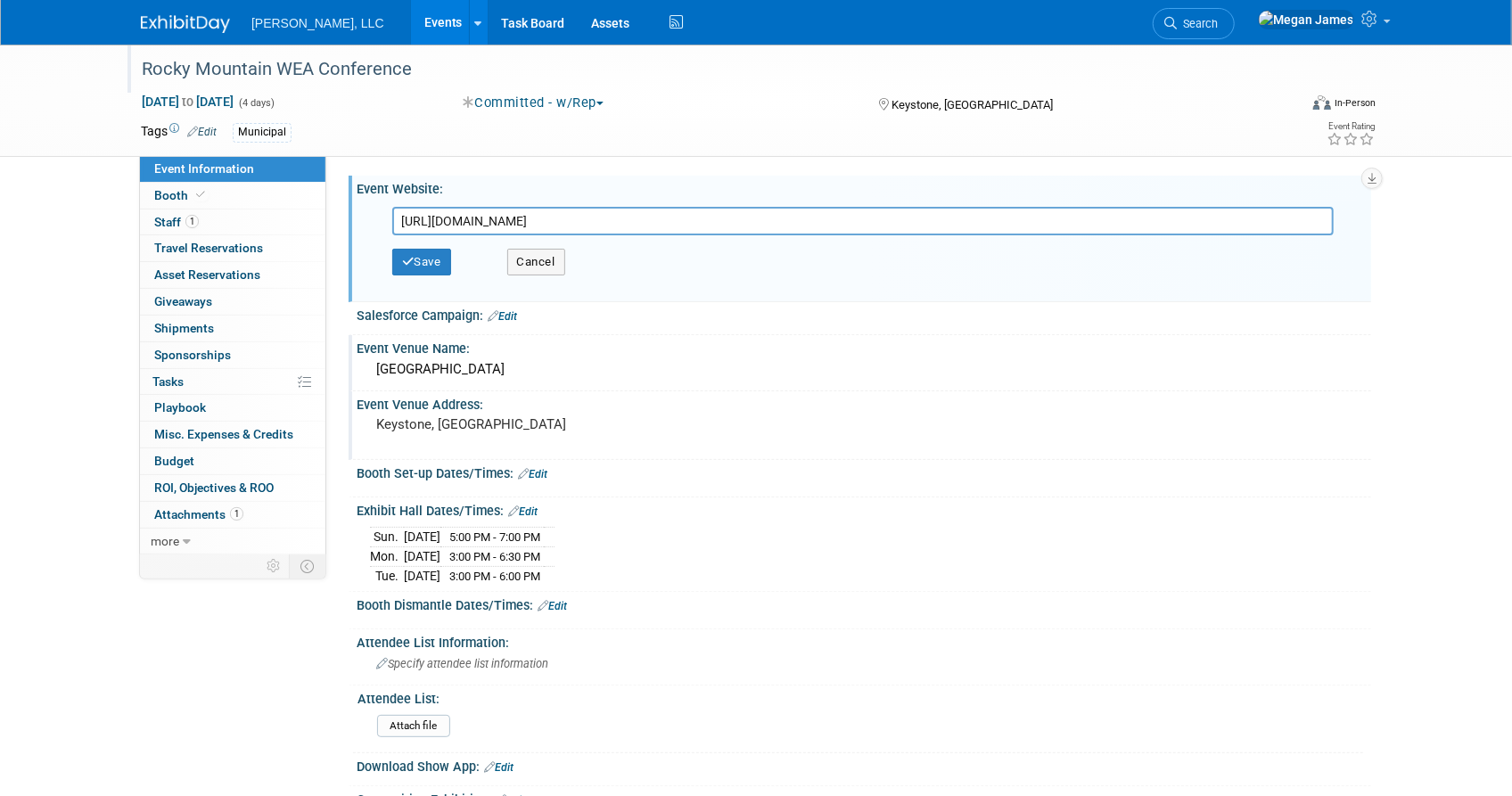
click at [633, 218] on input "https://www.rmwea.org/rmwc.php" at bounding box center [864, 221] width 942 height 29
type input "https://www.rockymountainwaterconference.org/"
click at [420, 269] on button "Save" at bounding box center [421, 262] width 58 height 27
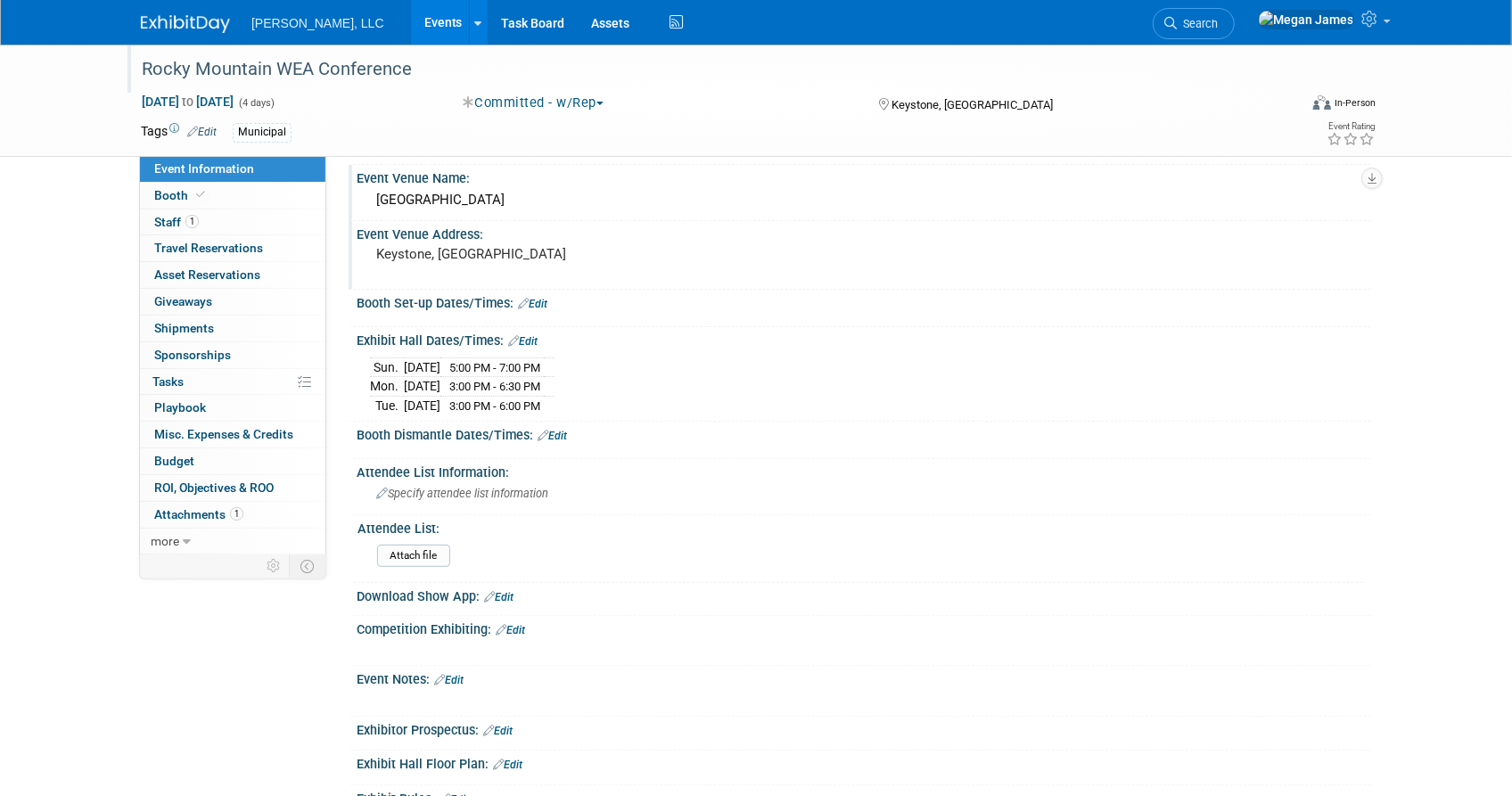
scroll to position [323, 0]
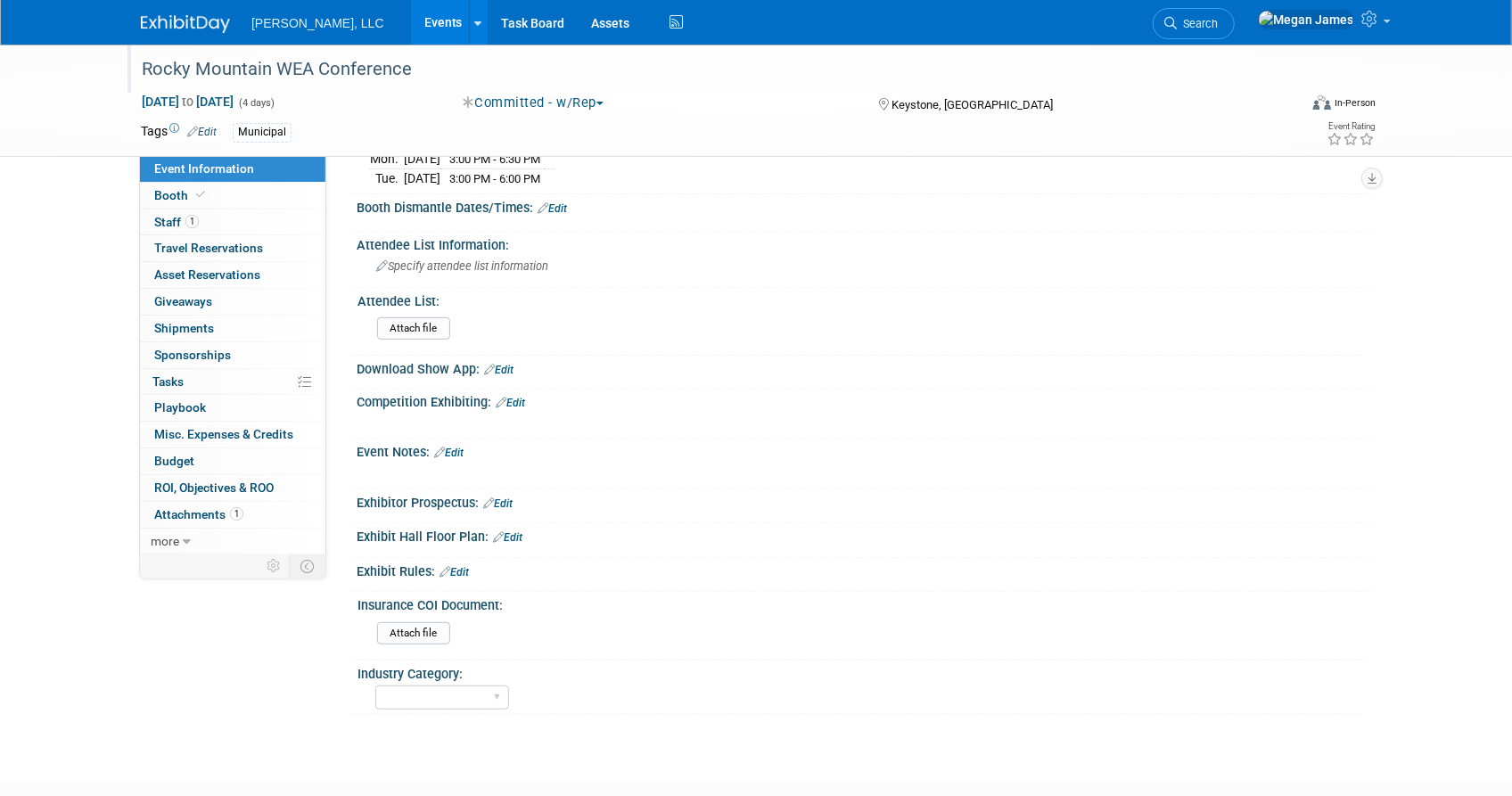
click at [517, 533] on link "Edit" at bounding box center [508, 537] width 30 height 13
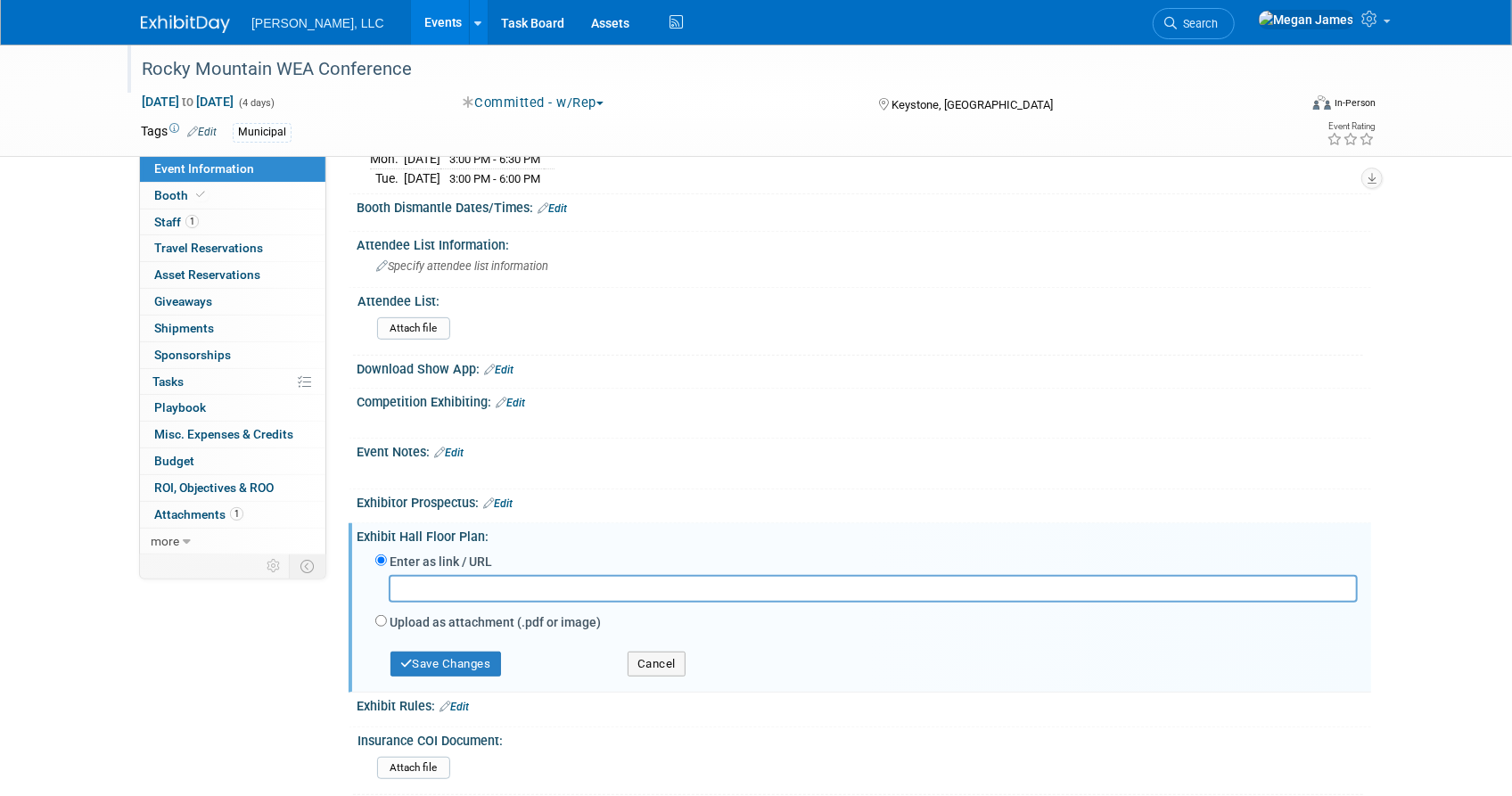
click at [509, 575] on input "text" at bounding box center [872, 589] width 969 height 28
type input "https://homebase.map-dynamics.com/rmwc2025/floorplan"
click at [485, 659] on button "Save Changes" at bounding box center [446, 663] width 111 height 25
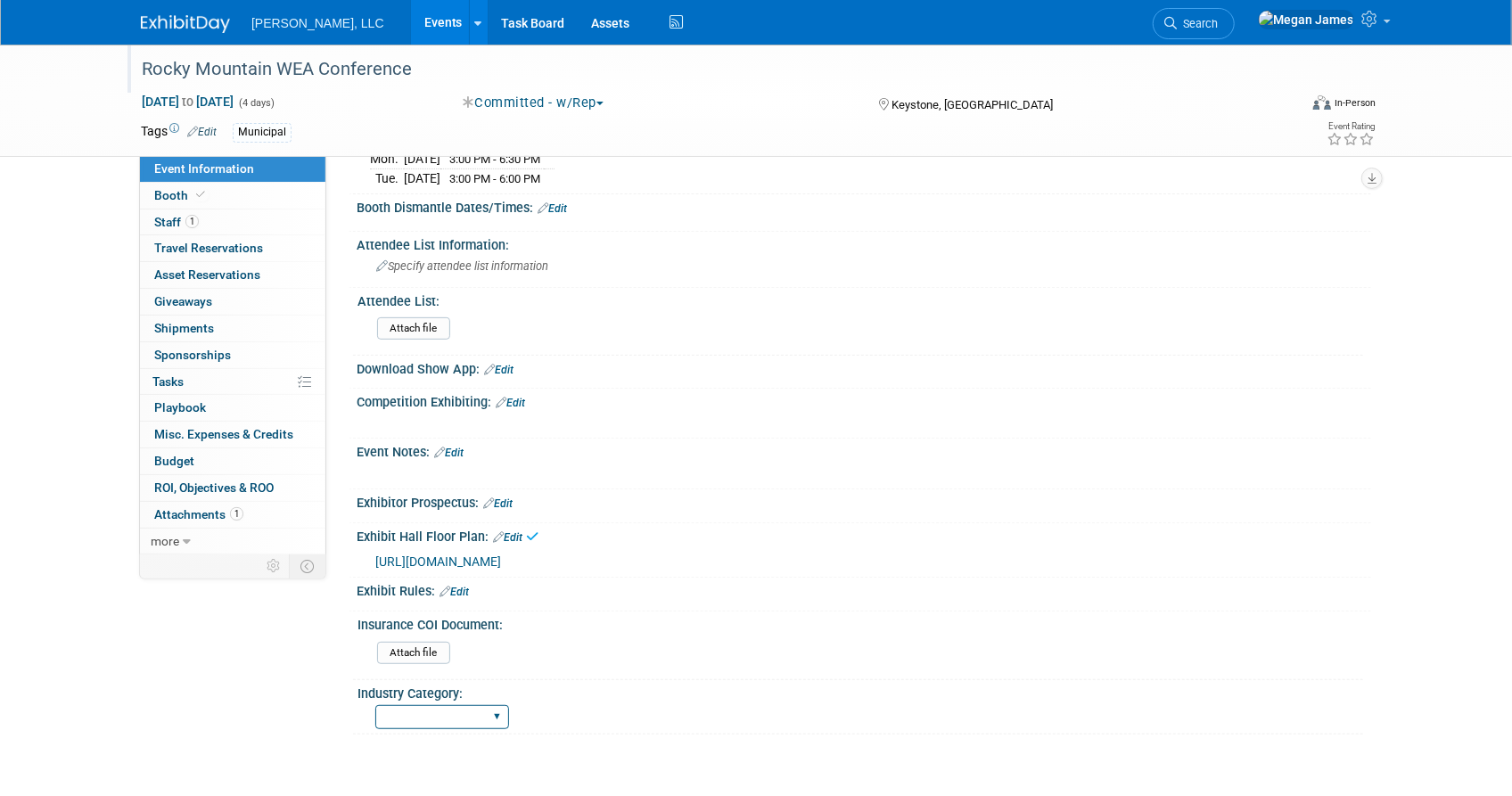
click at [469, 705] on select "Municipal Industrial Ag/Biogas" at bounding box center [442, 717] width 134 height 24
select select "Municipal"
click at [376, 705] on select "Municipal Industrial Ag/Biogas" at bounding box center [442, 717] width 134 height 24
click at [716, 680] on div "Industry Category:" at bounding box center [861, 691] width 1005 height 22
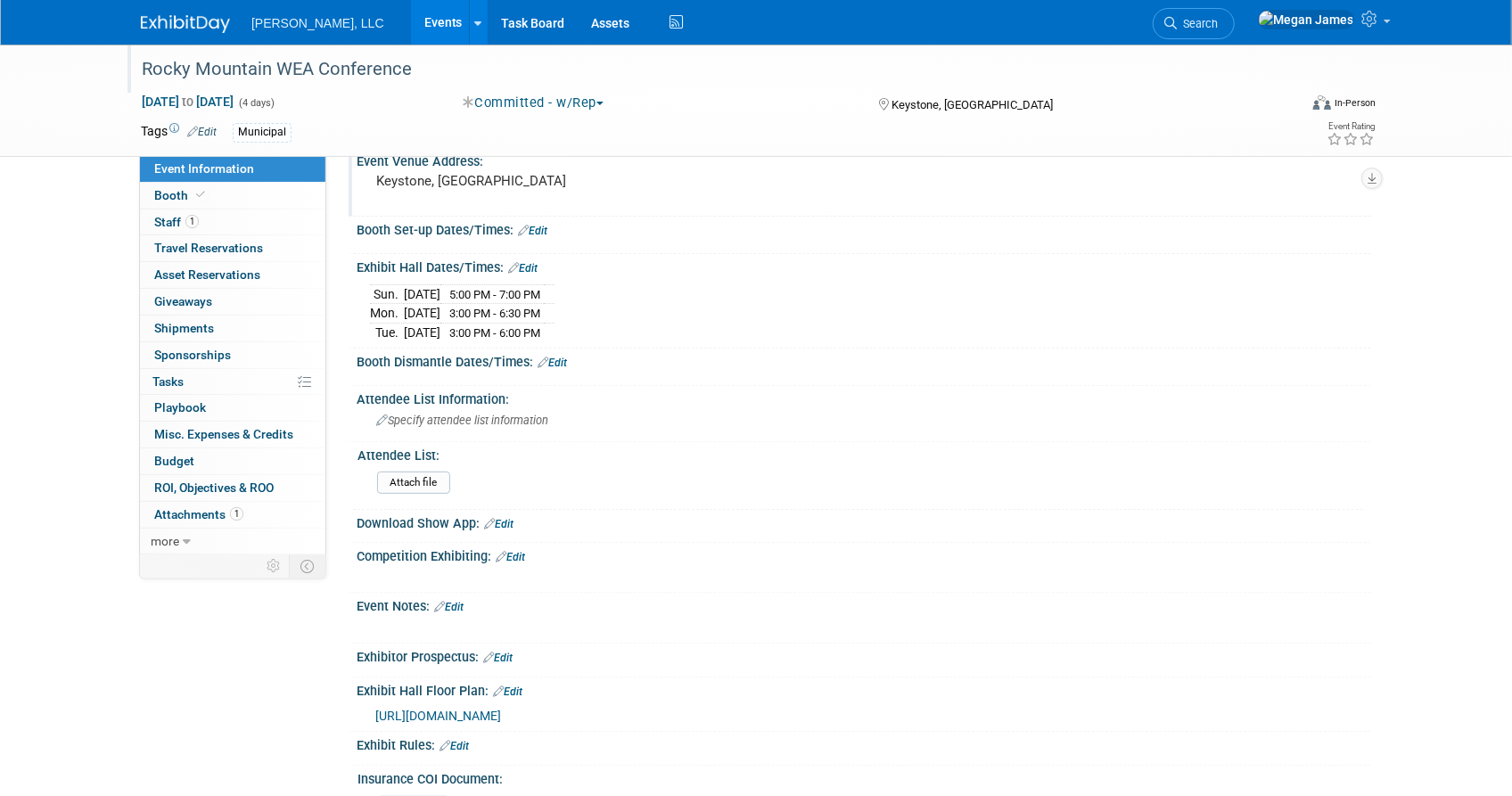
scroll to position [0, 0]
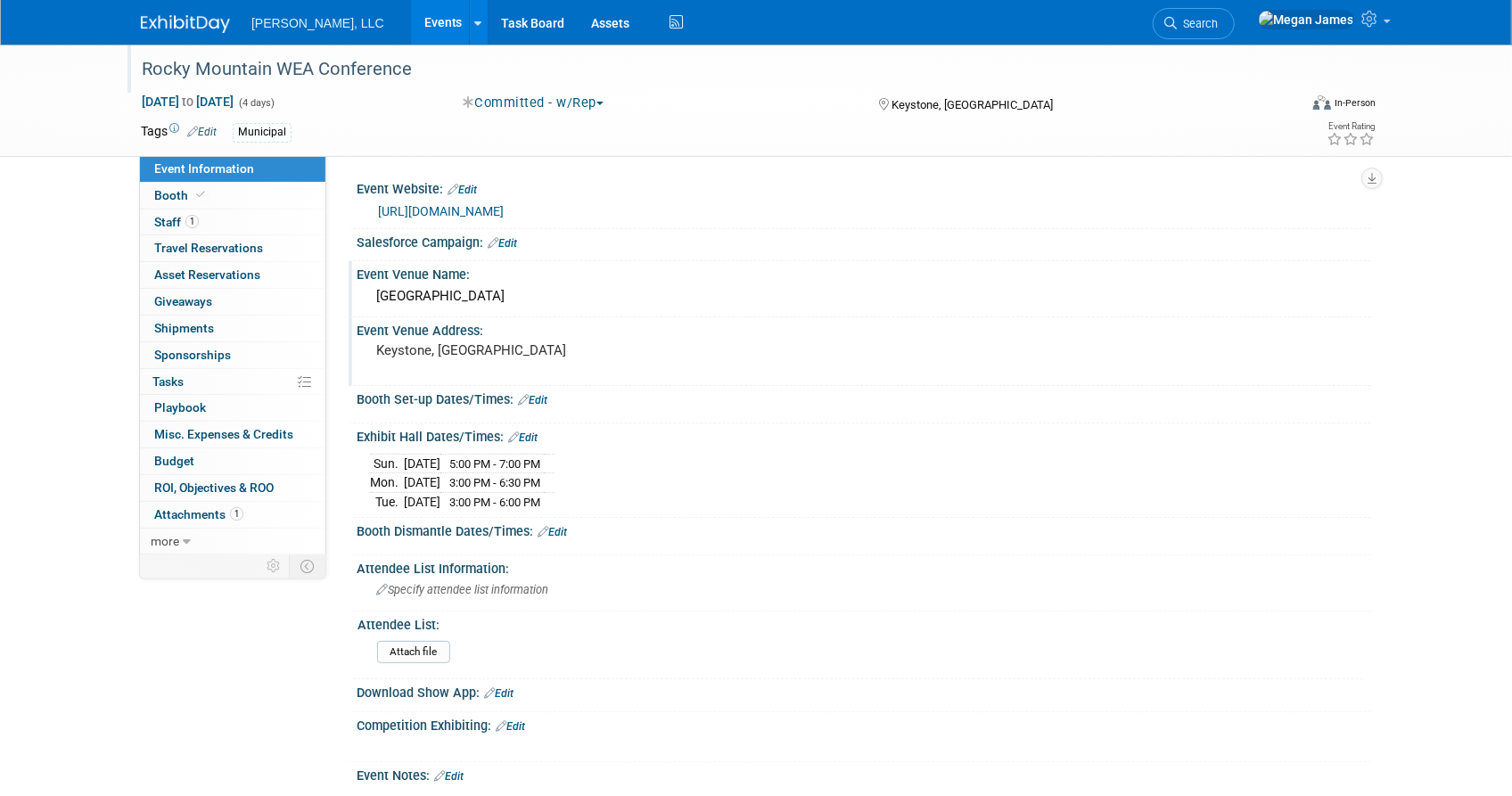
click at [483, 297] on div "Keystone Conference Center" at bounding box center [864, 296] width 988 height 28
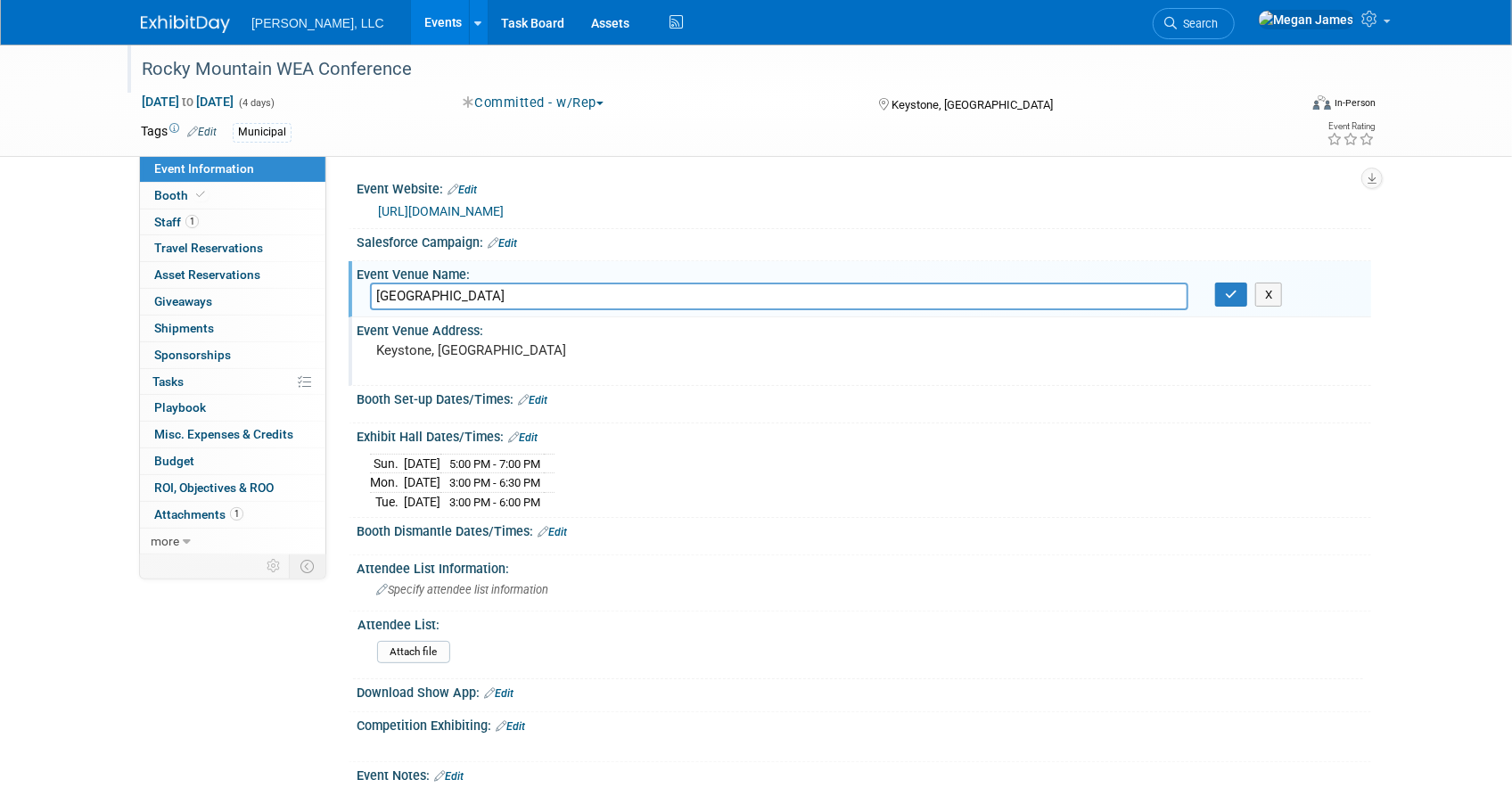
click at [483, 297] on input "Keystone Conference Center" at bounding box center [779, 296] width 819 height 28
click at [1216, 294] on button "button" at bounding box center [1231, 294] width 32 height 25
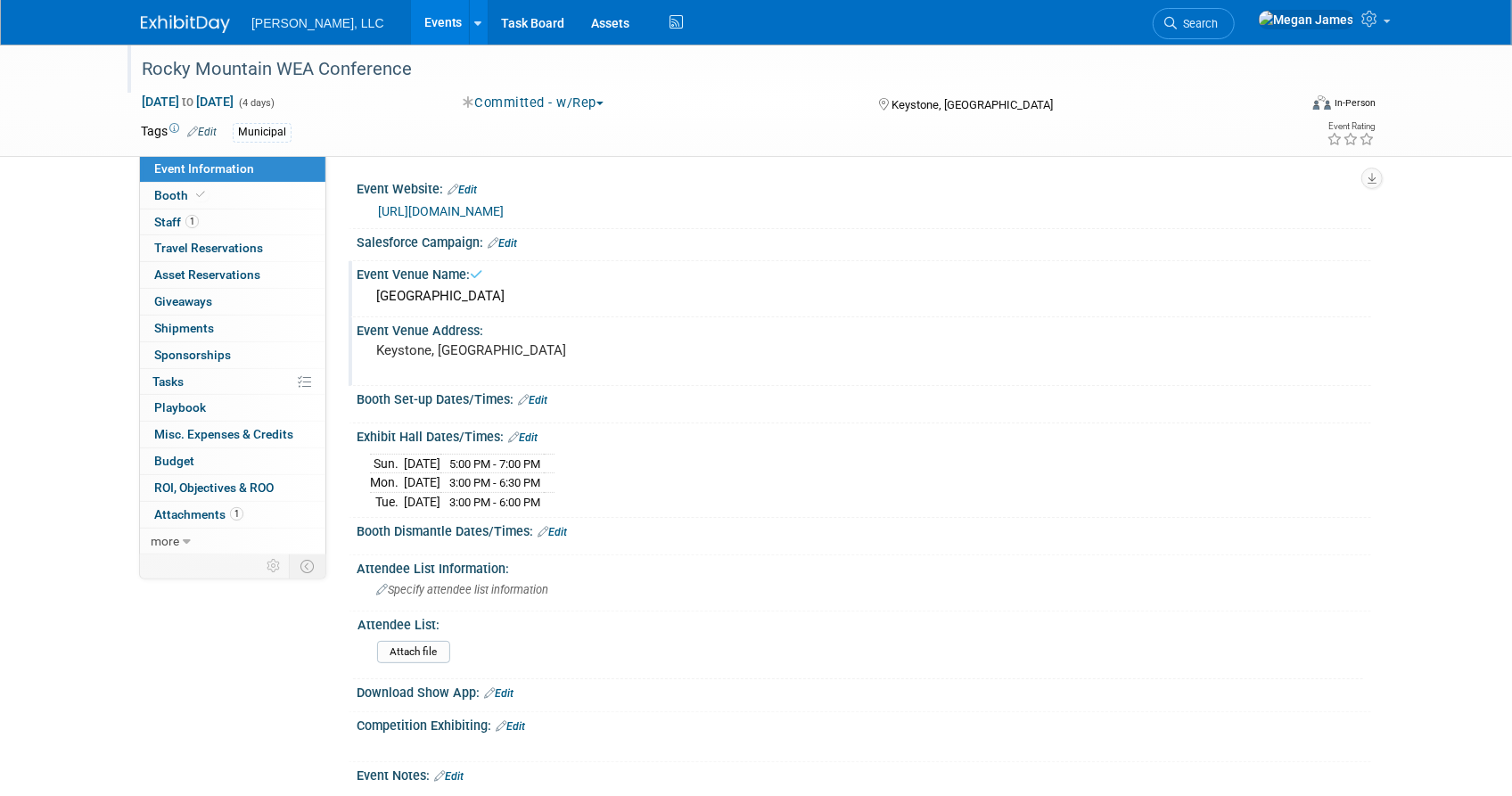
click at [1445, 407] on div "Rocky Mountain WEA Conference Aug 24, 2025 to Aug 27, 2025 (4 days) Aug 24, 202…" at bounding box center [756, 569] width 1512 height 1049
click at [265, 189] on link "Booth" at bounding box center [232, 195] width 185 height 26
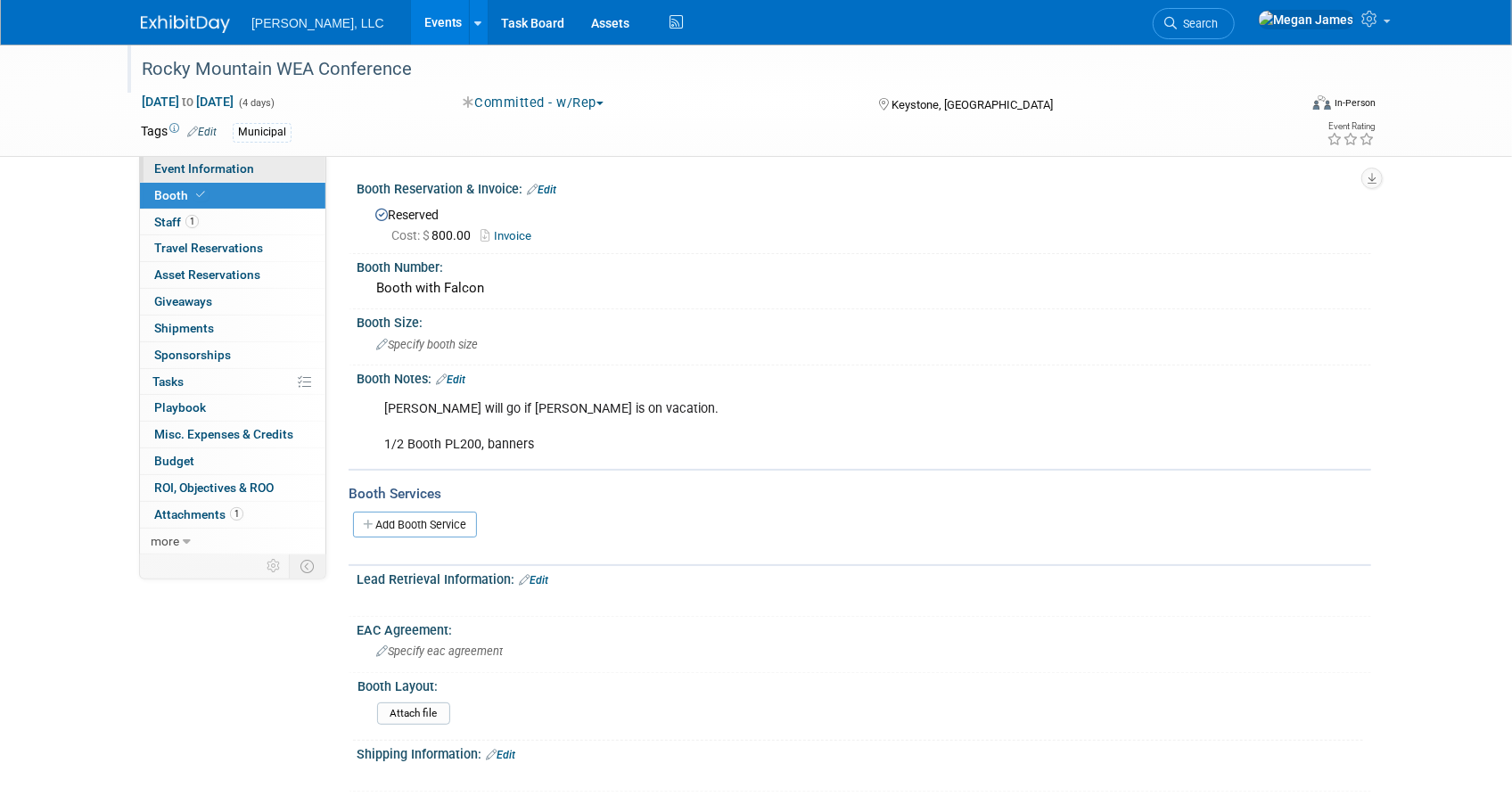
click at [254, 167] on link "Event Information" at bounding box center [232, 169] width 185 height 26
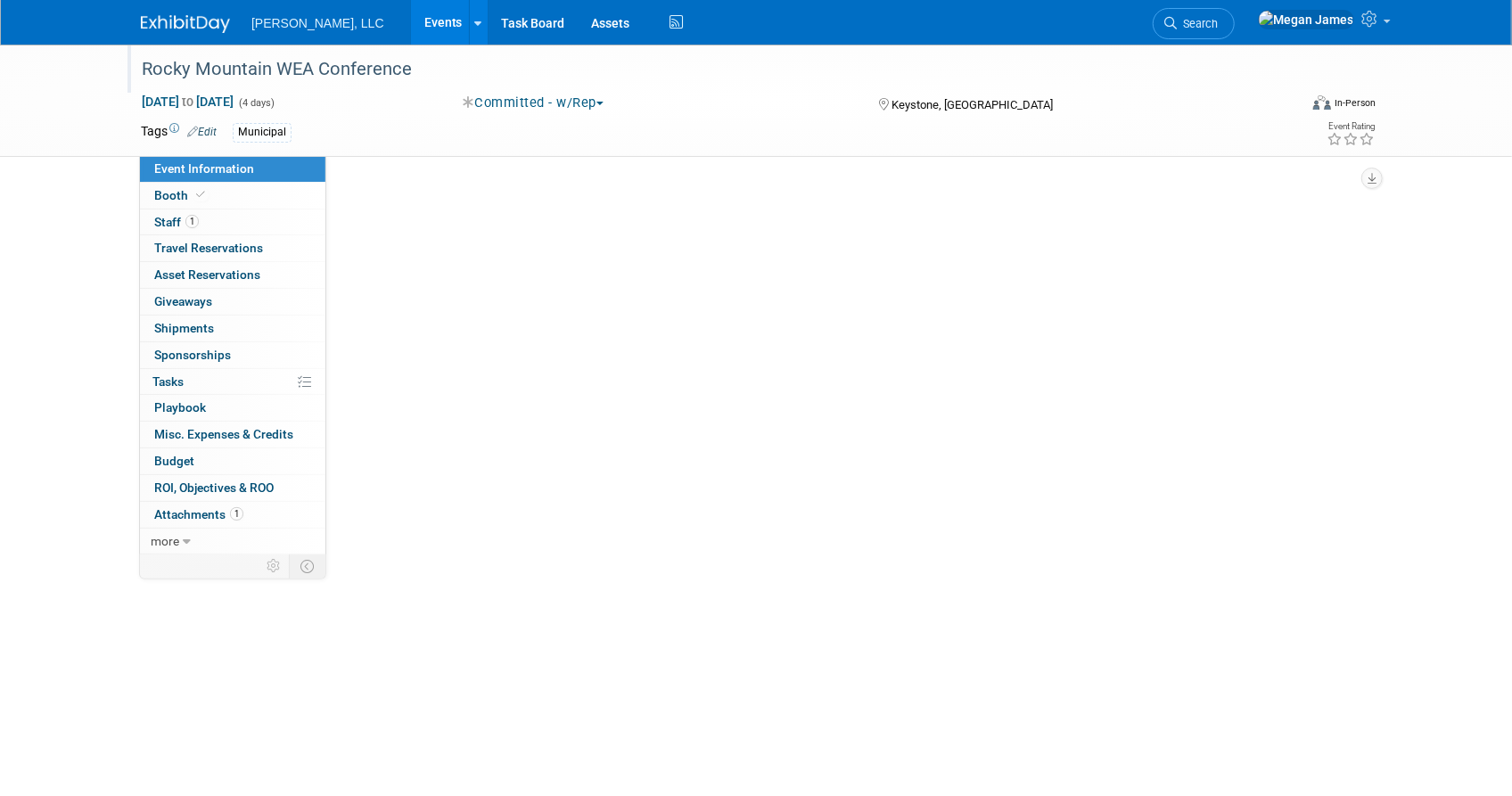
select select "Municipal"
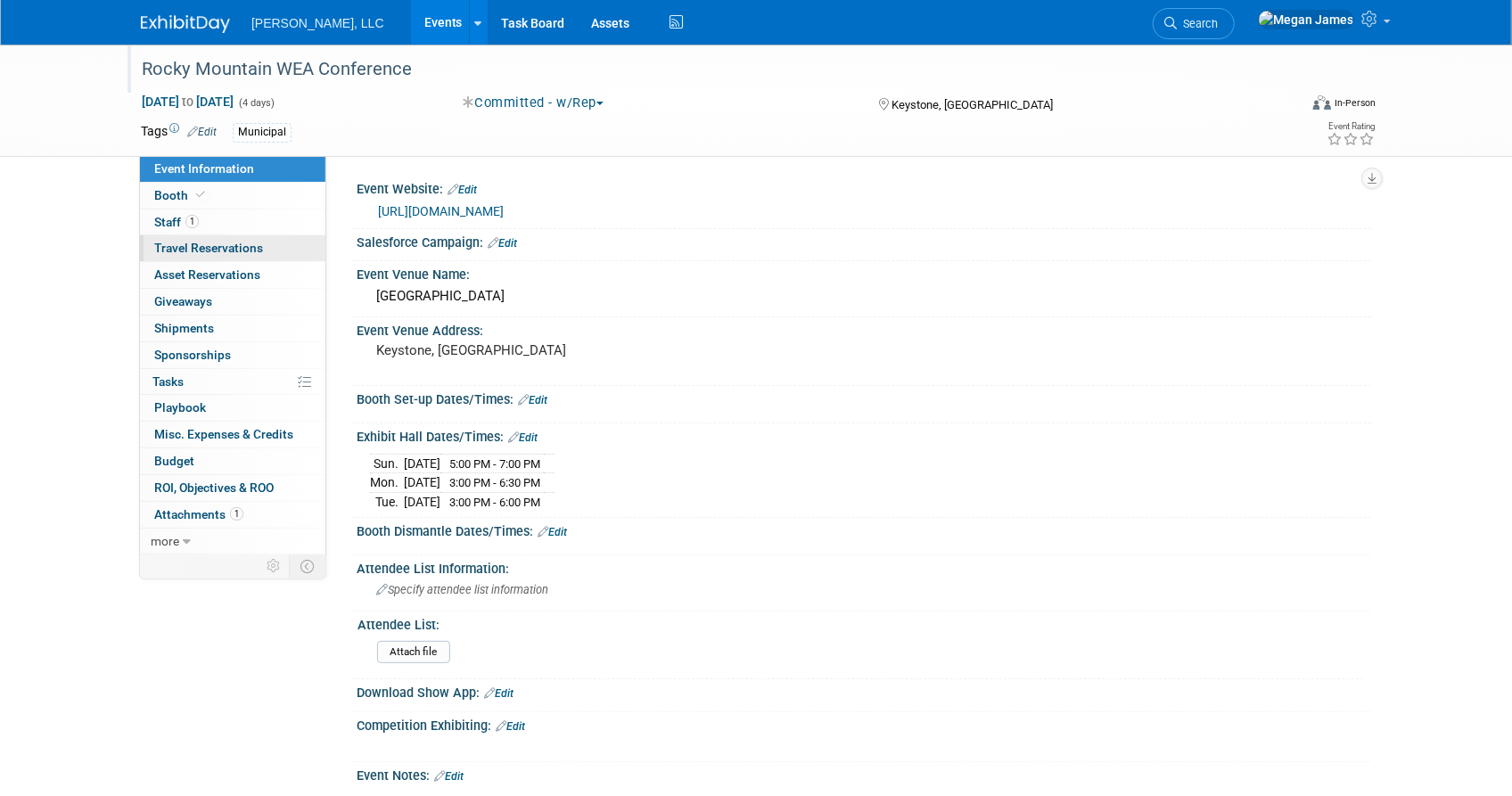
click at [259, 252] on span "Travel Reservations 0" at bounding box center [209, 248] width 109 height 14
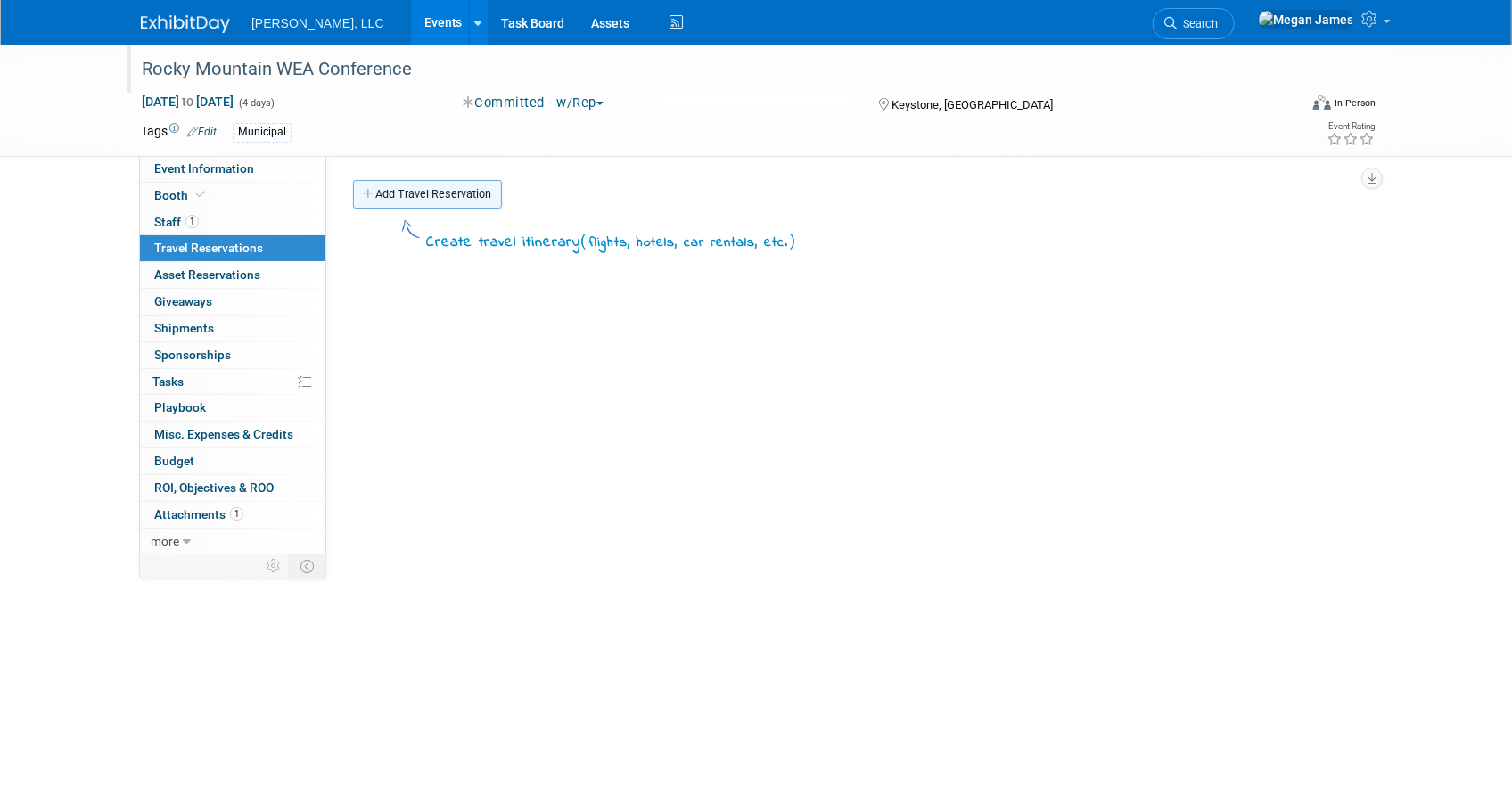
click at [465, 192] on link "Add Travel Reservation" at bounding box center [427, 194] width 149 height 29
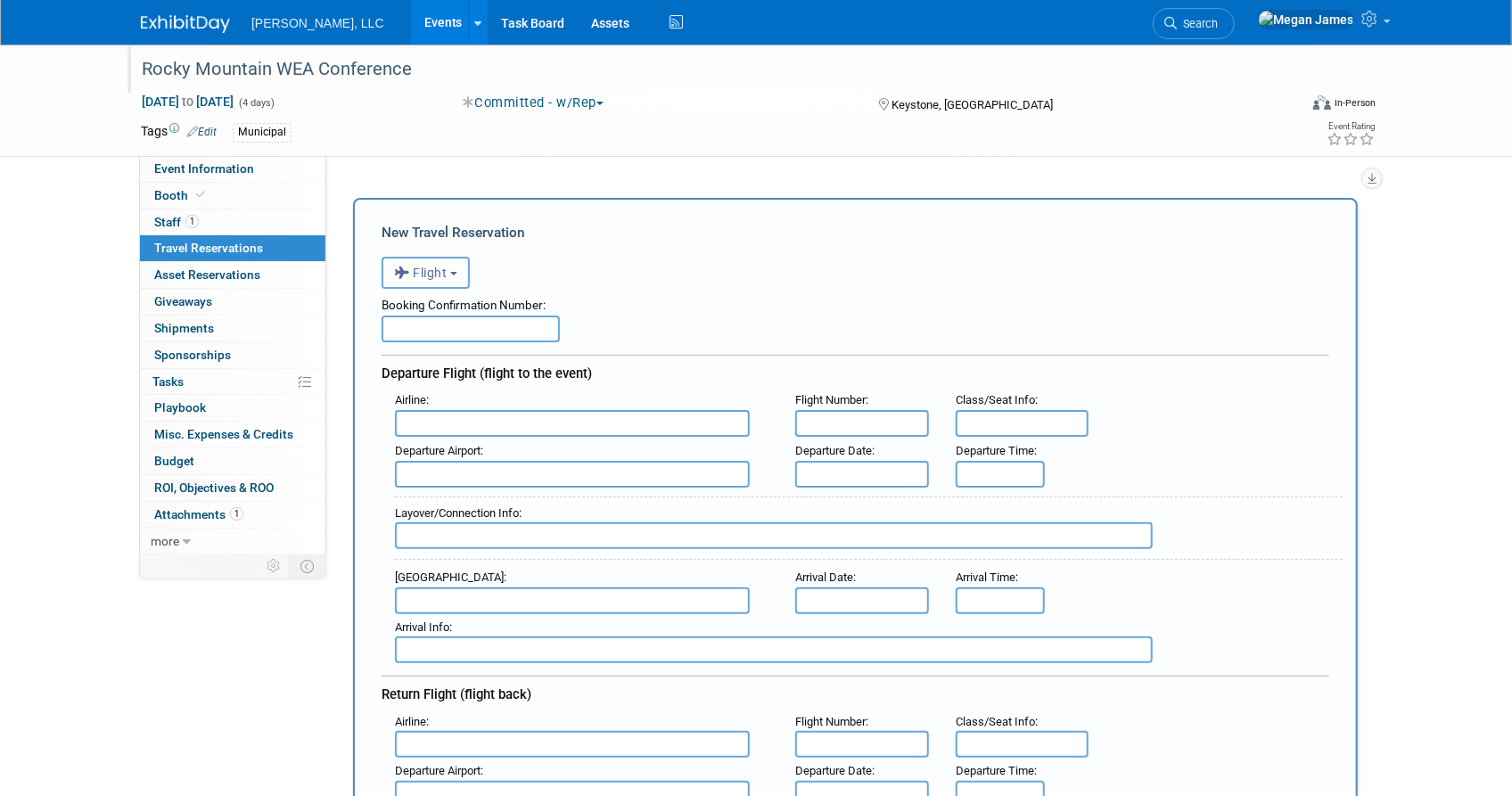
click at [471, 335] on input "text" at bounding box center [471, 328] width 178 height 27
click at [438, 268] on span "Flight" at bounding box center [420, 273] width 54 height 14
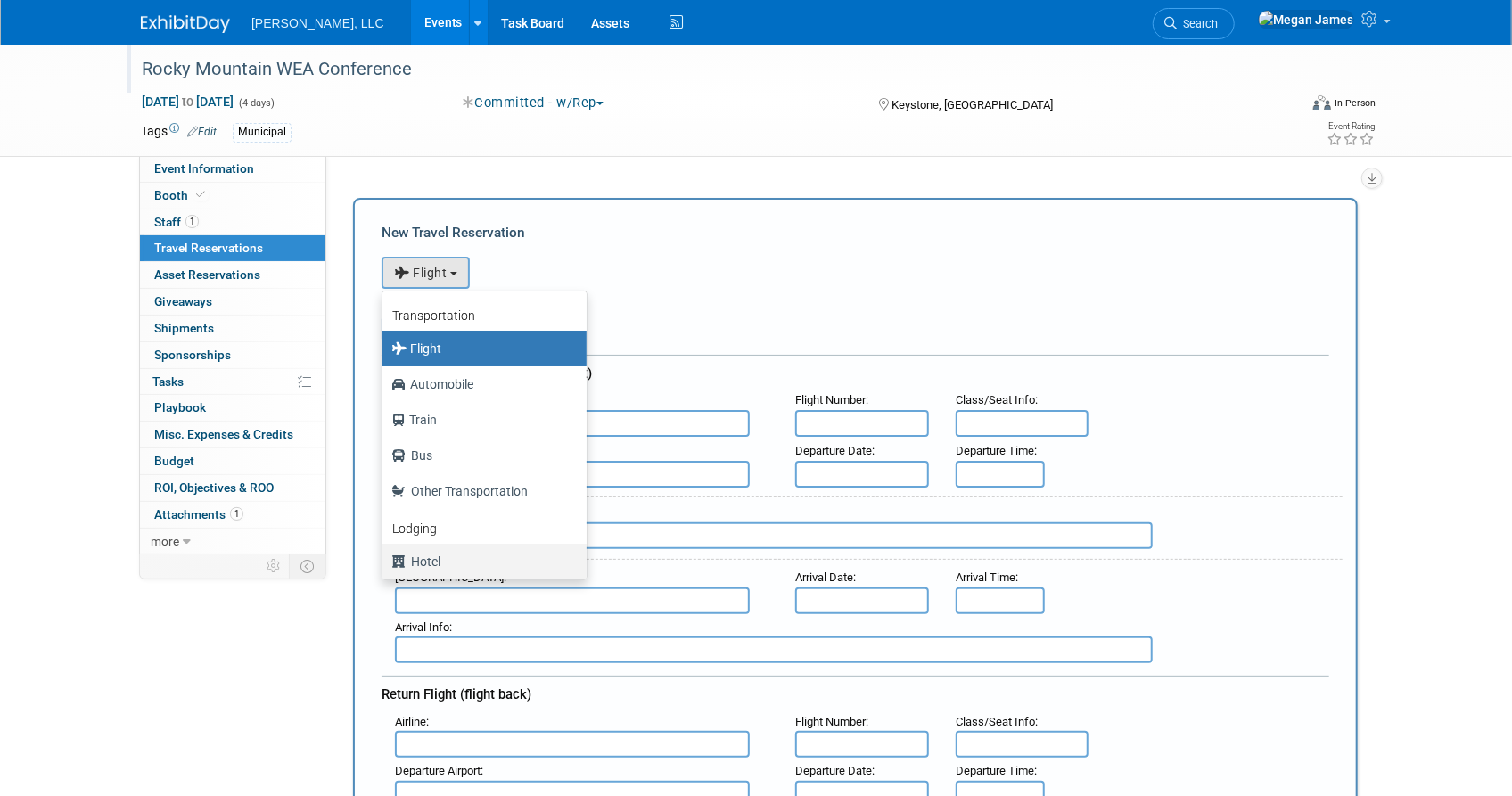
click at [442, 570] on label "Hotel" at bounding box center [480, 561] width 177 height 29
click at [385, 565] on input "Hotel" at bounding box center [380, 559] width 12 height 12
select select "6"
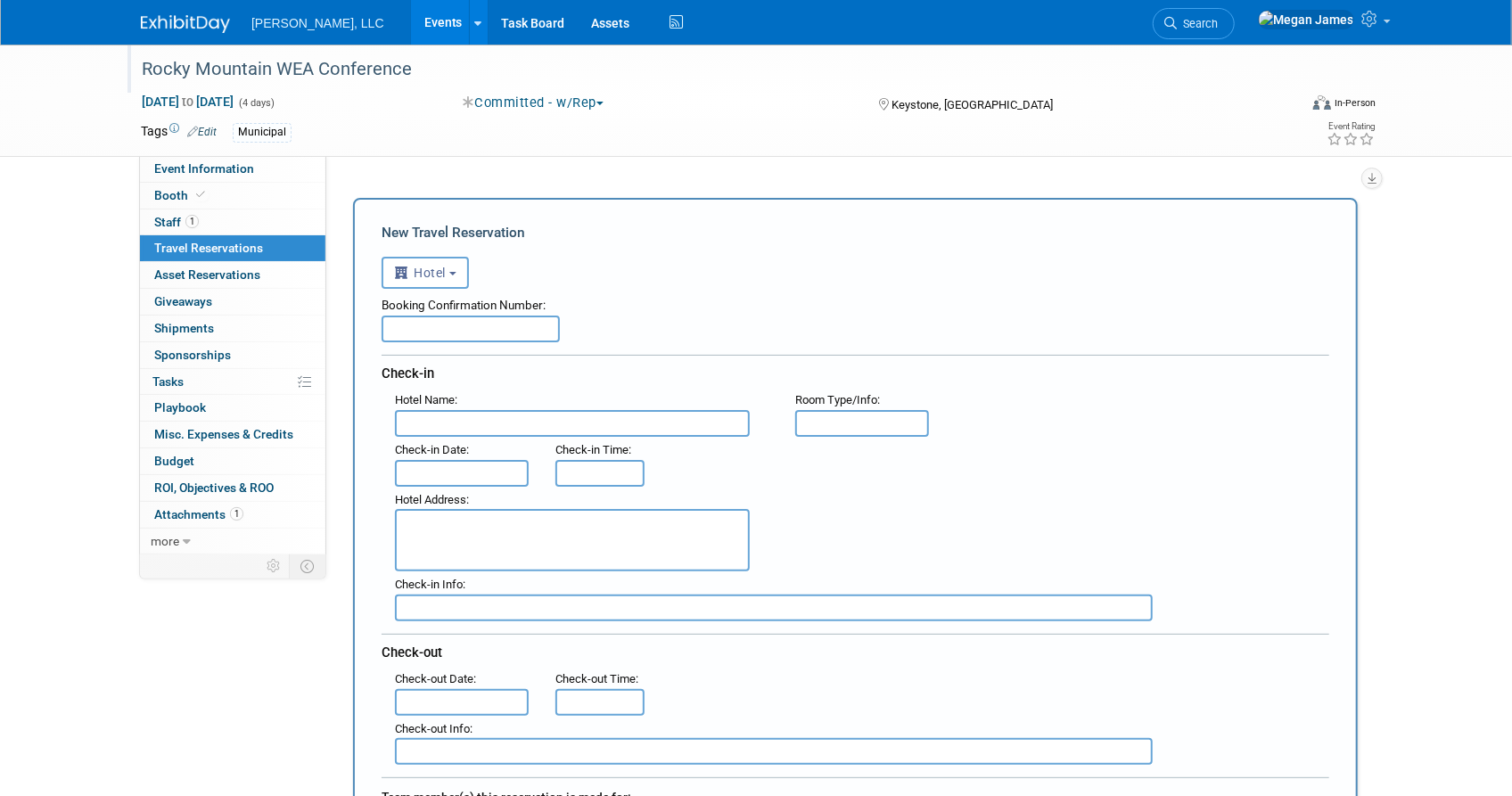
click at [447, 323] on input "text" at bounding box center [471, 328] width 178 height 27
paste input "40081SF009626"
type input "40081SF009626"
drag, startPoint x: 631, startPoint y: 425, endPoint x: 830, endPoint y: 452, distance: 200.8
click at [630, 425] on input "text" at bounding box center [572, 423] width 355 height 27
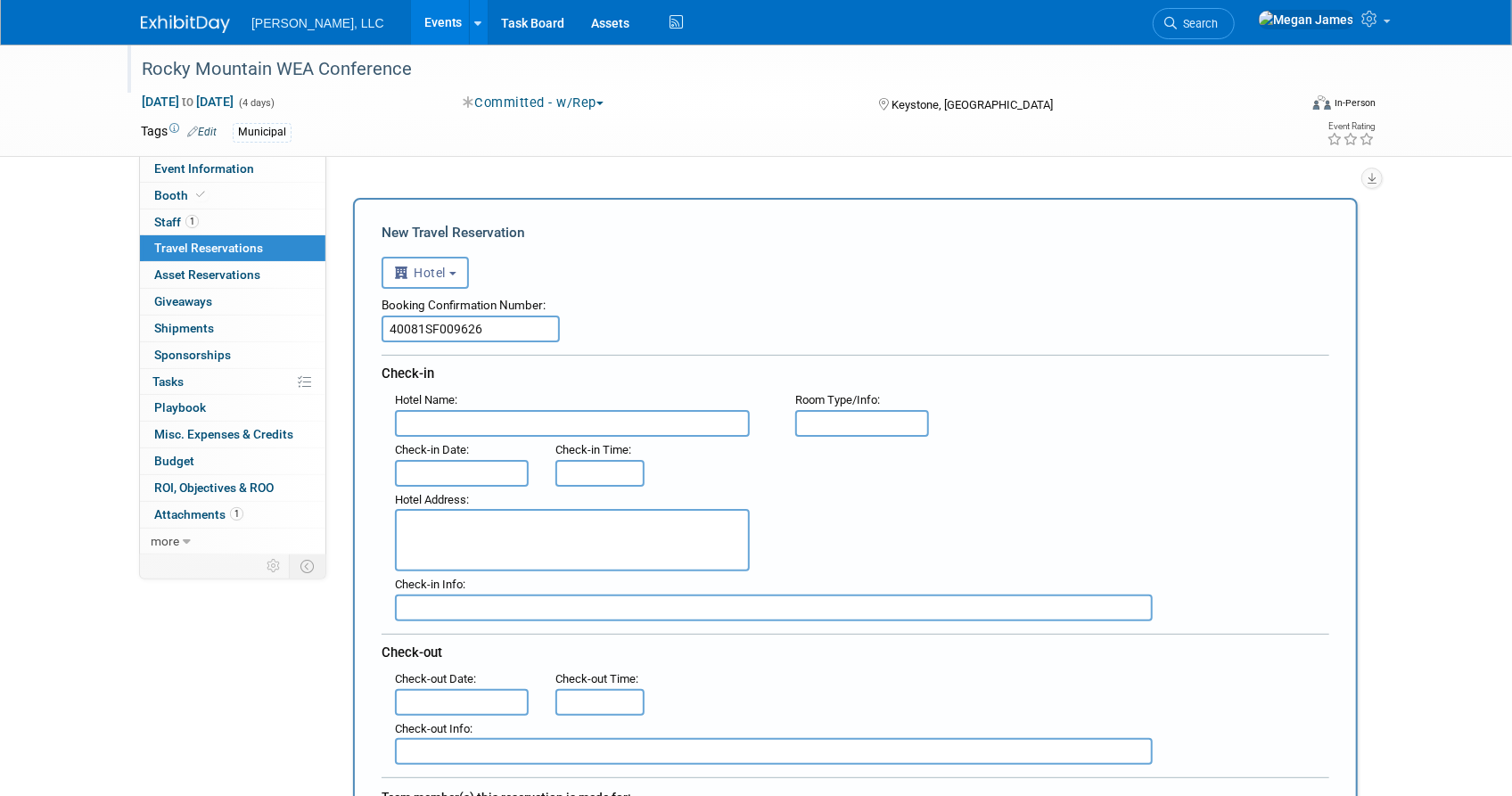
paste input "Lakeside Village by Keystone Resort"
type input "Lakeside Village by Keystone Resort"
click at [947, 491] on div "Hotel Address :" at bounding box center [862, 529] width 961 height 85
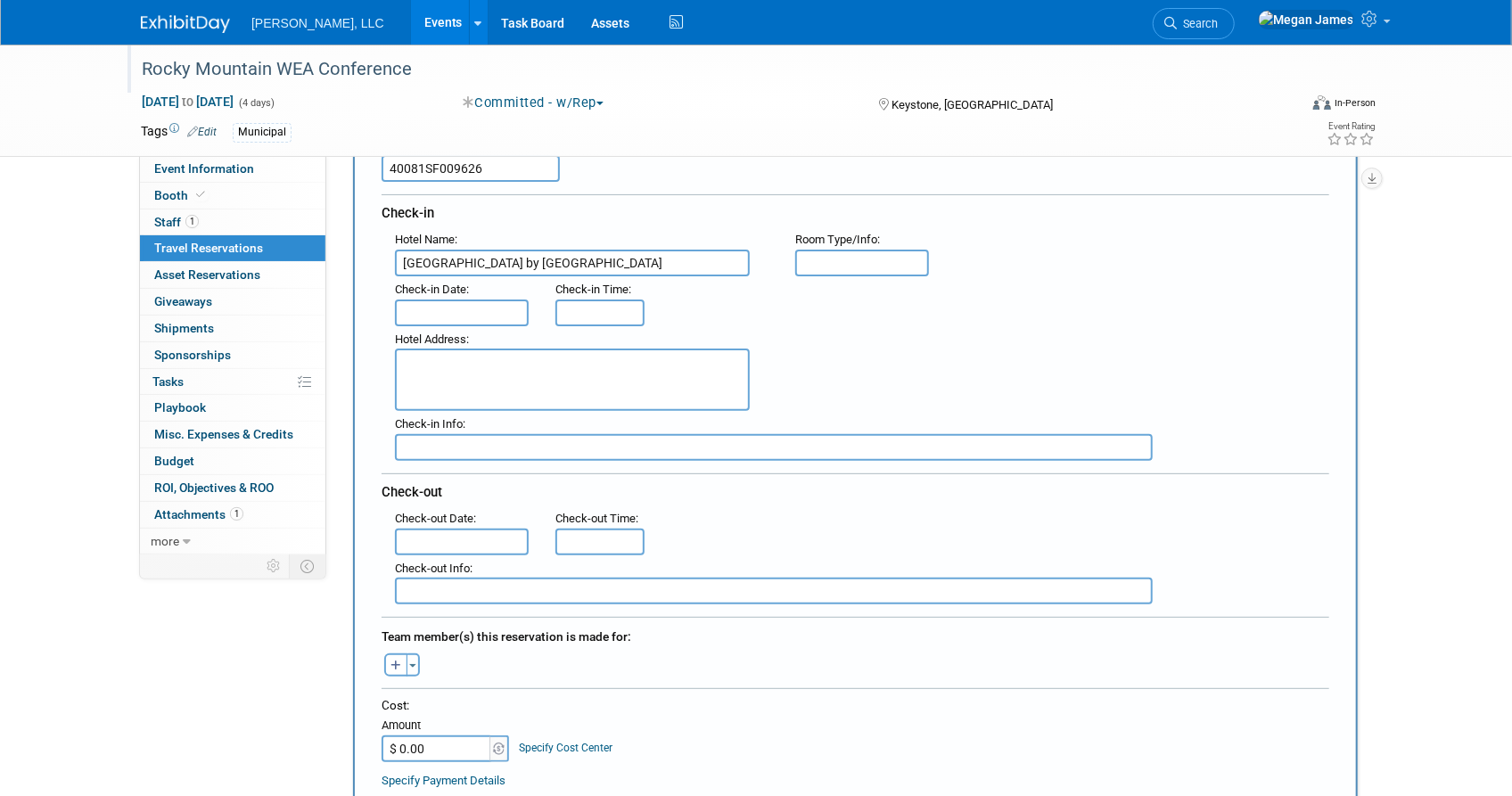
scroll to position [162, 0]
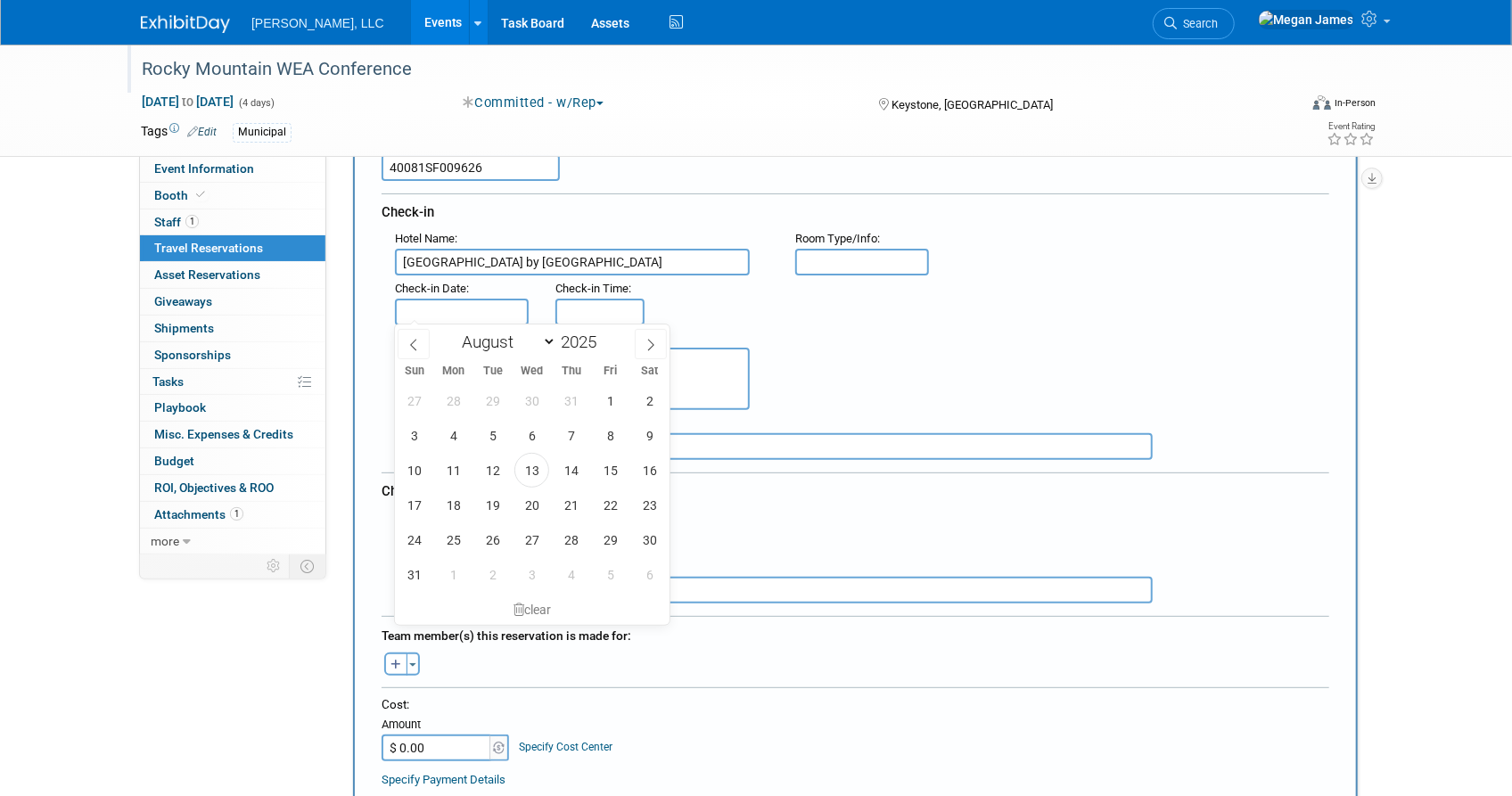
click at [489, 316] on input "text" at bounding box center [461, 311] width 134 height 27
click at [410, 544] on span "24" at bounding box center [413, 539] width 35 height 35
type input "Aug 24, 2025"
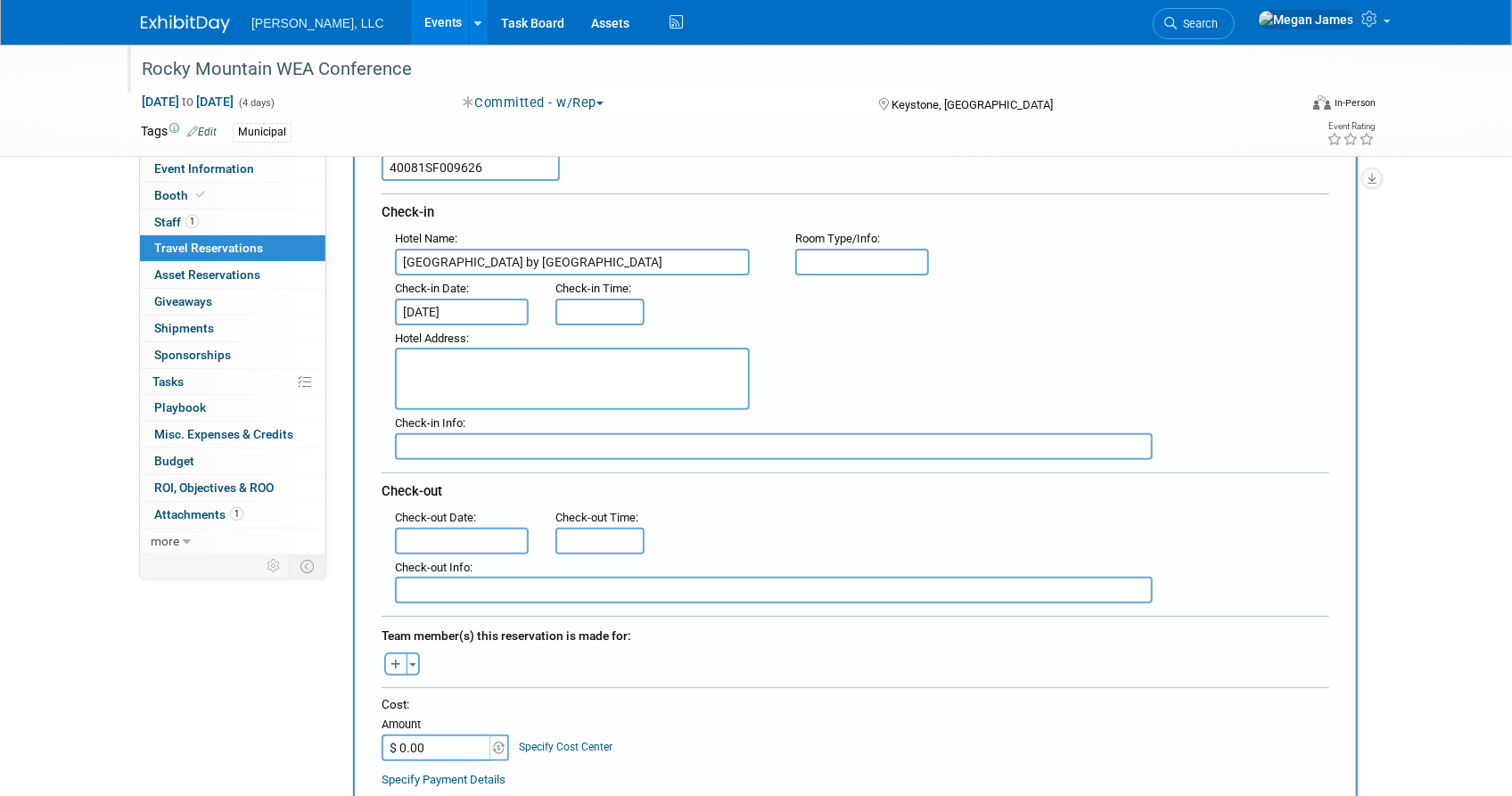
click at [457, 529] on input "text" at bounding box center [461, 540] width 134 height 27
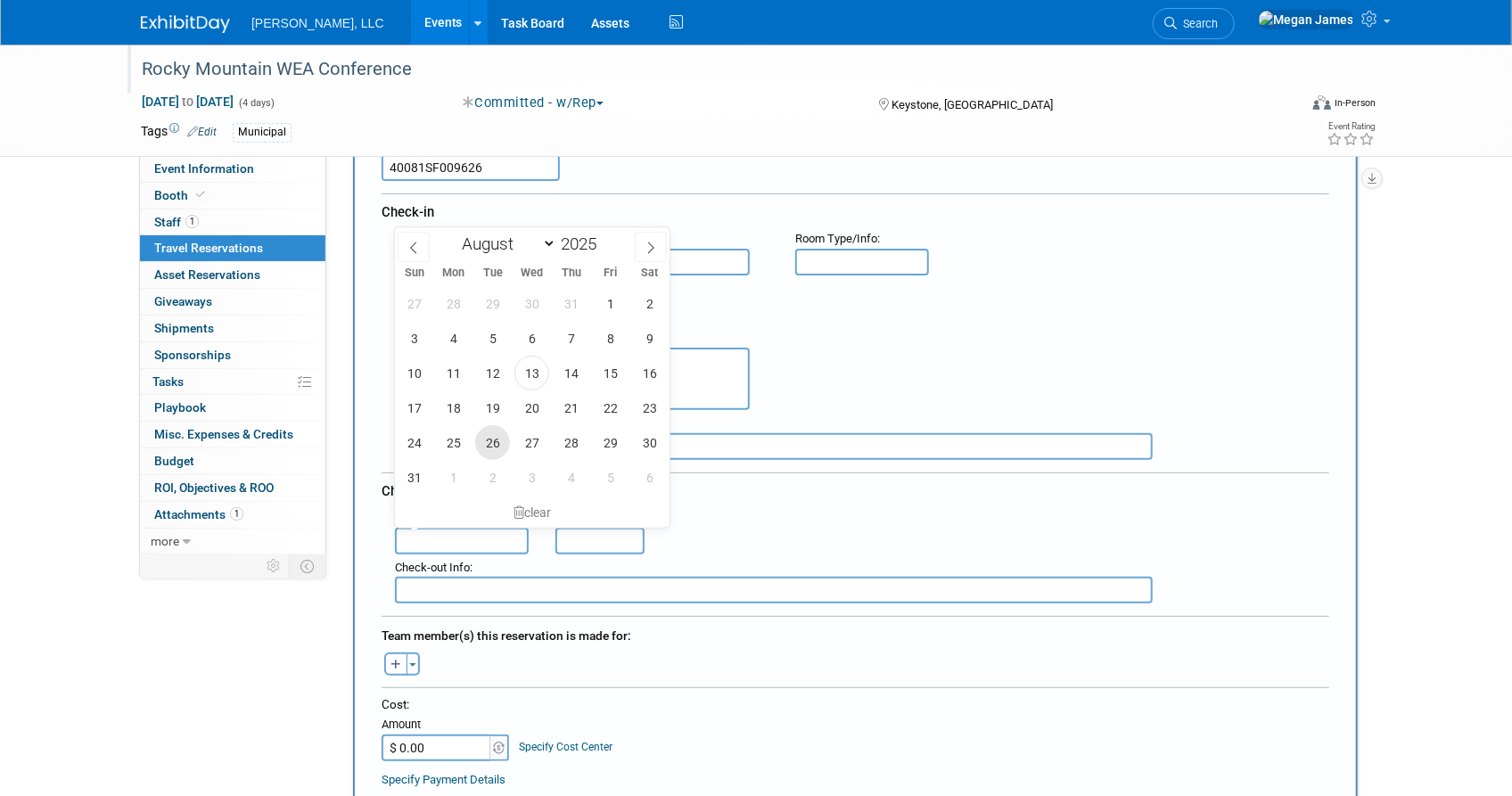
click at [501, 439] on span "26" at bounding box center [492, 442] width 35 height 35
type input "Aug 26, 2025"
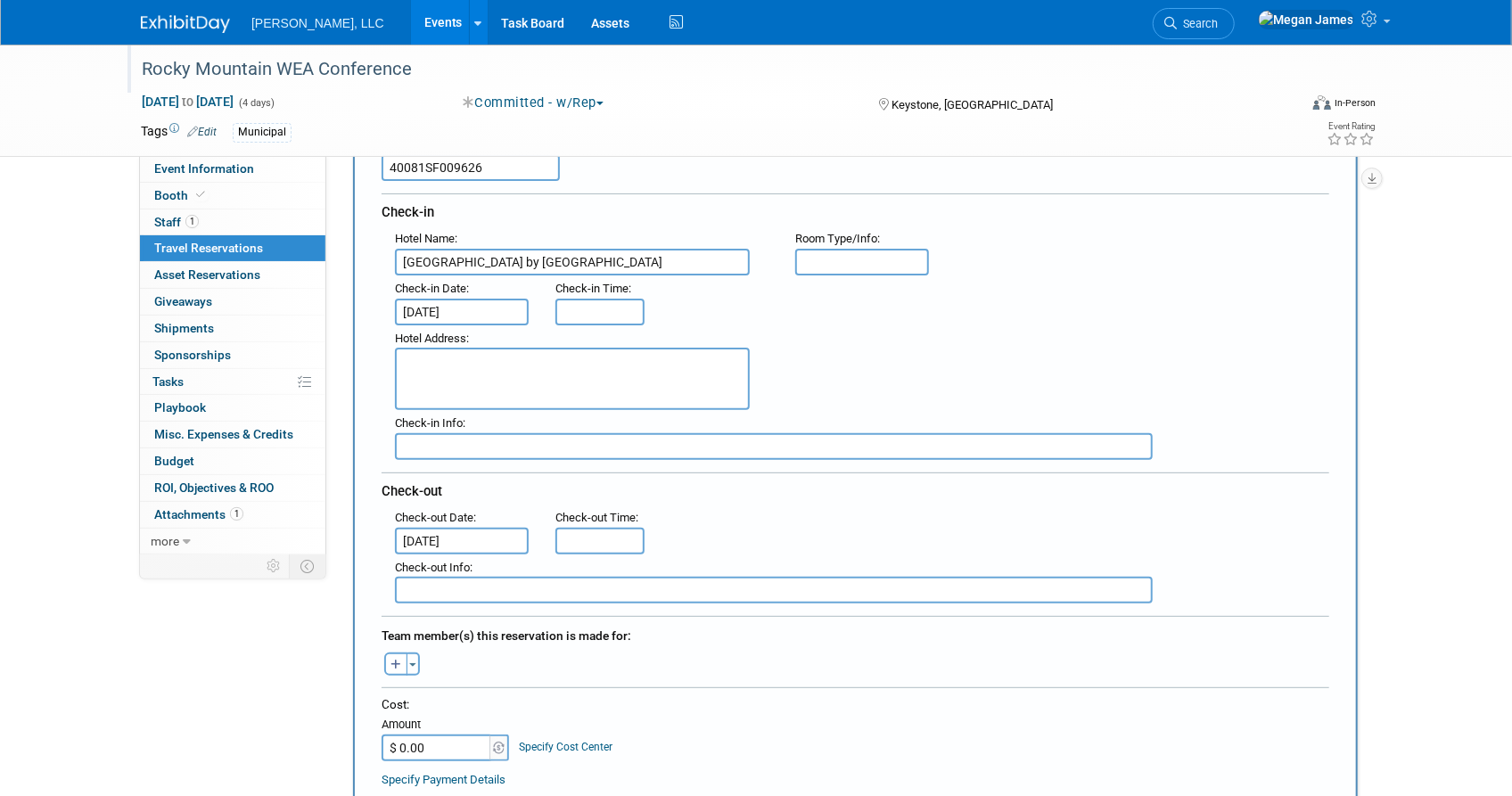
click at [0, 0] on div "27 28 29 30 31 1 2 3 4 5 6 7 8 9 10 11 12 13 14 15 16 17 18 19 20 21 22 23 24 2…" at bounding box center [0, 0] width 0 height 0
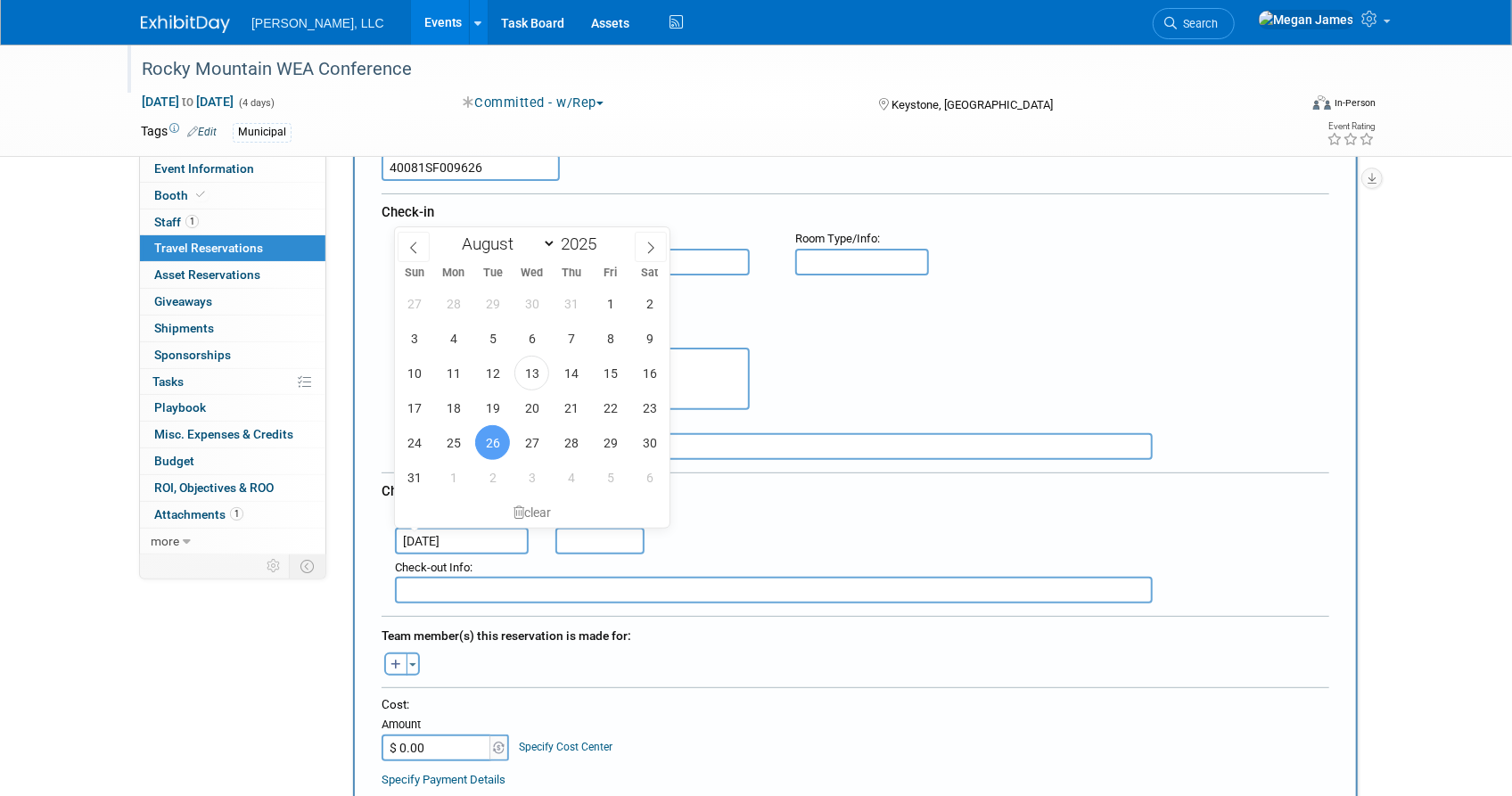
click at [871, 383] on div "Hotel Address :" at bounding box center [862, 368] width 961 height 85
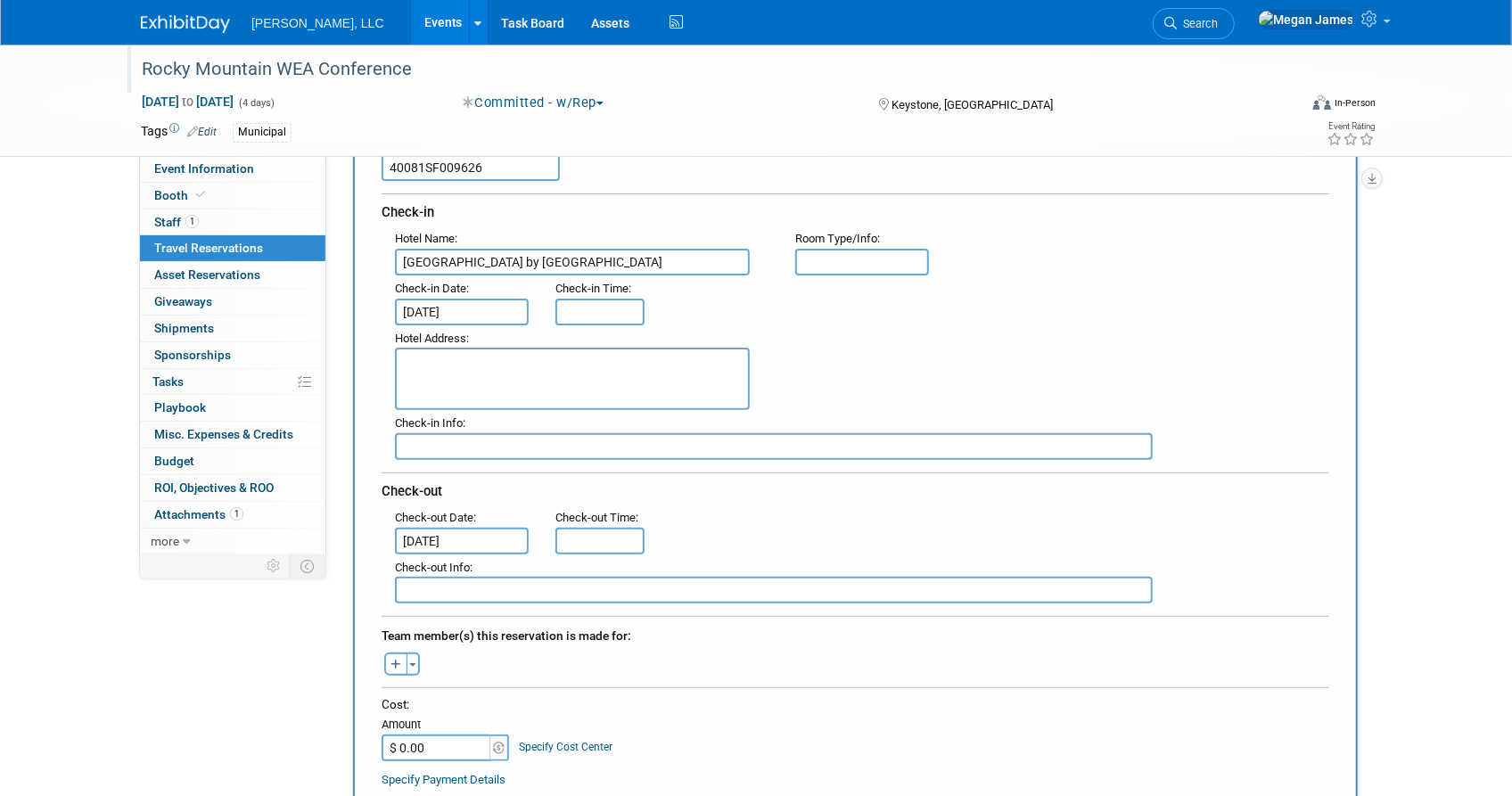
click at [629, 366] on textarea at bounding box center [572, 379] width 355 height 62
paste textarea "22080 US Highway 6, . Keystone, Colorado 80435"
type textarea "22080 US Highway 6, . Keystone, Colorado 80435"
click at [945, 386] on div "Hotel Address : 22080 US Highway 6, . Keystone, Colorado 80435" at bounding box center [862, 368] width 961 height 85
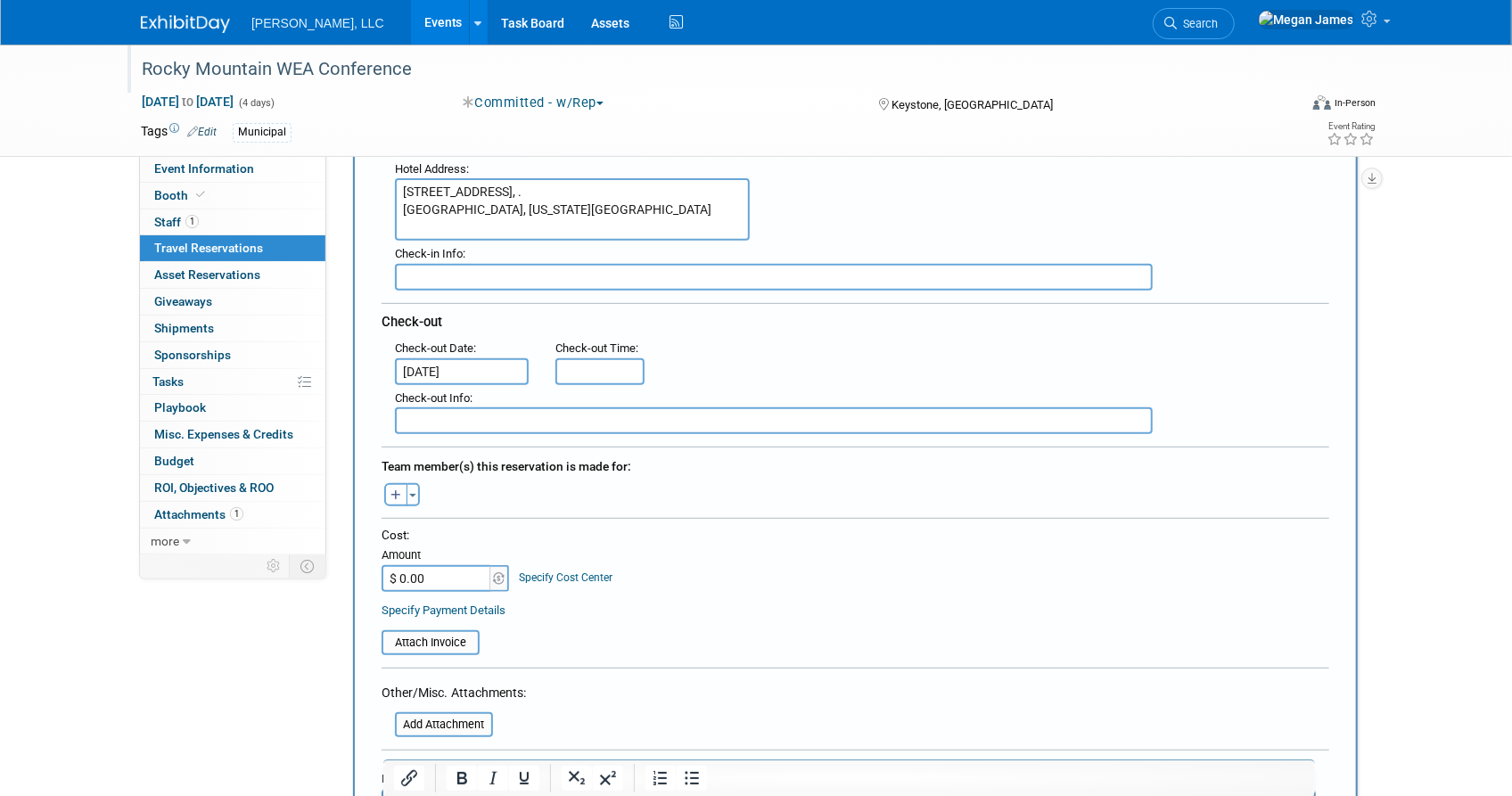
scroll to position [486, 0]
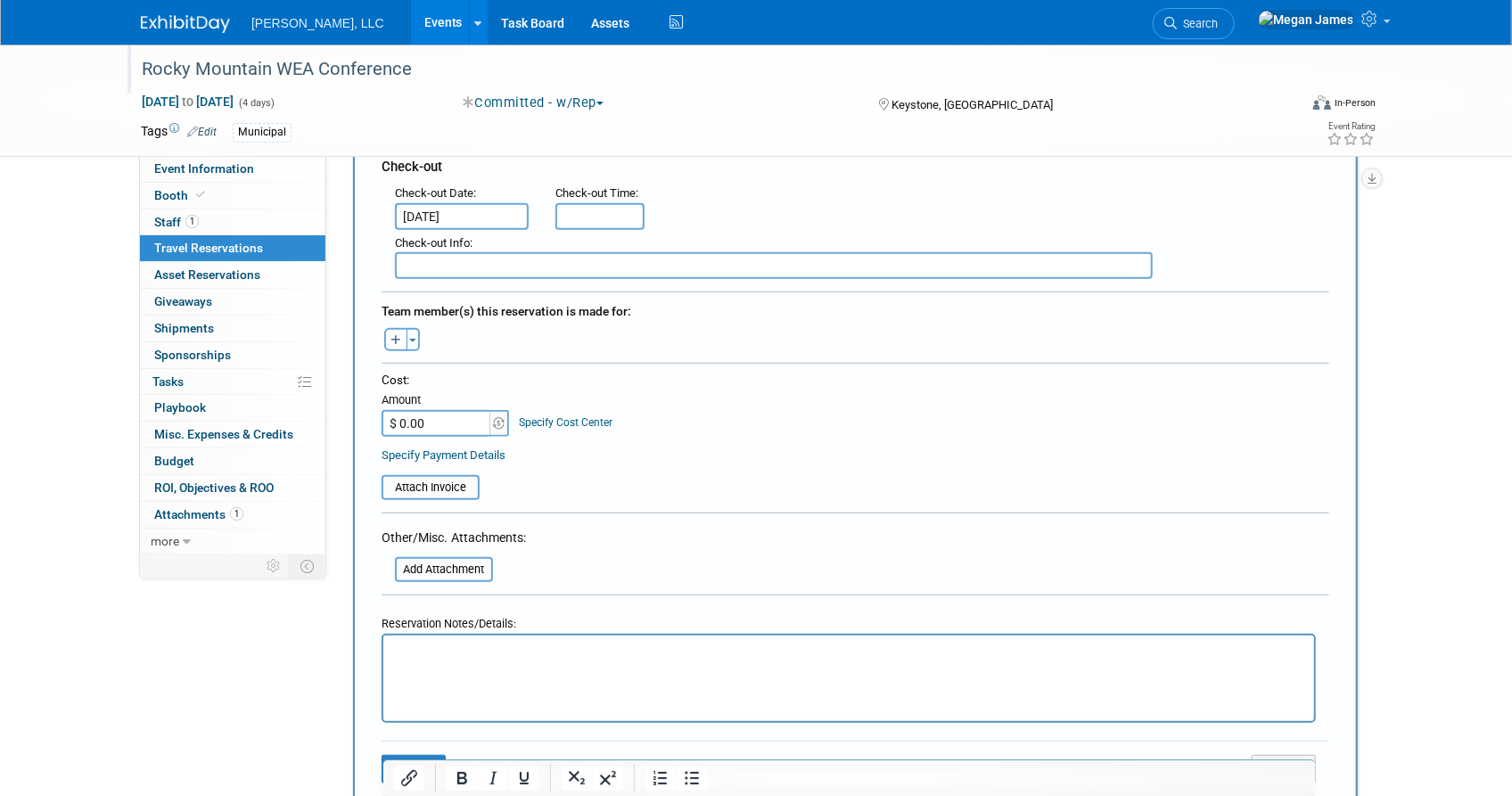
click at [586, 661] on html at bounding box center [848, 648] width 931 height 26
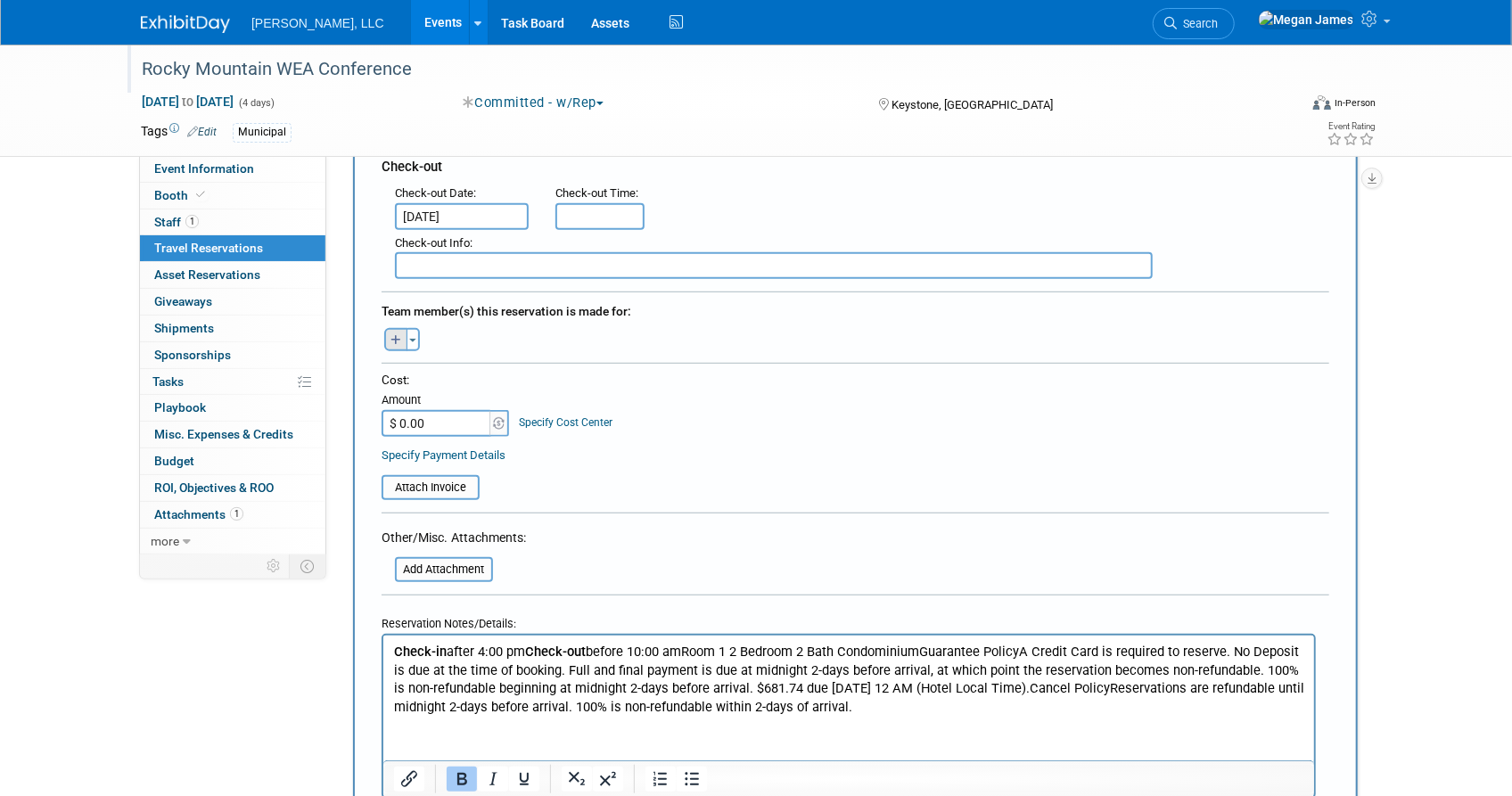
click at [385, 332] on button "button" at bounding box center [396, 339] width 23 height 23
select select
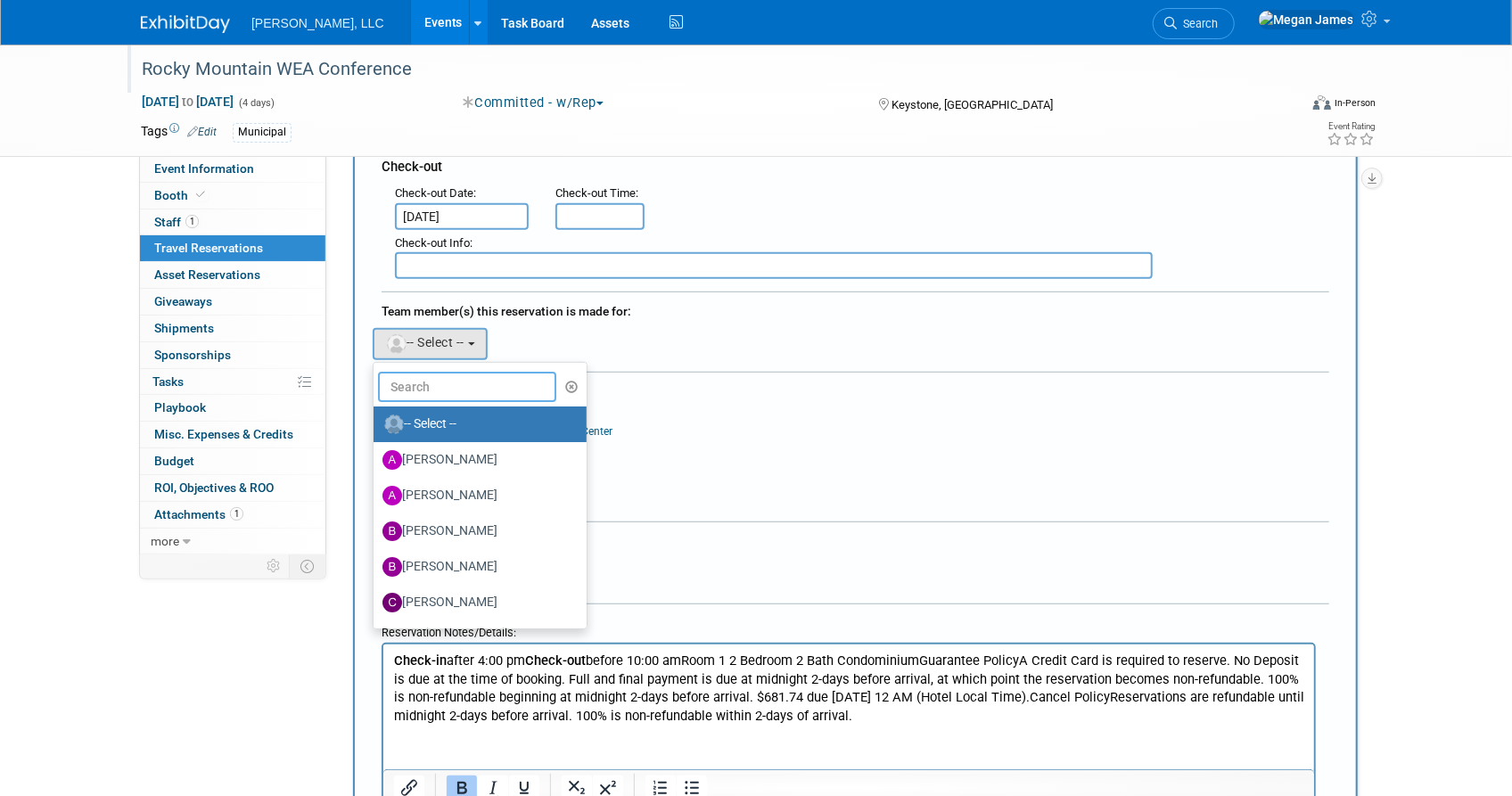
click at [463, 384] on input "text" at bounding box center [467, 387] width 178 height 31
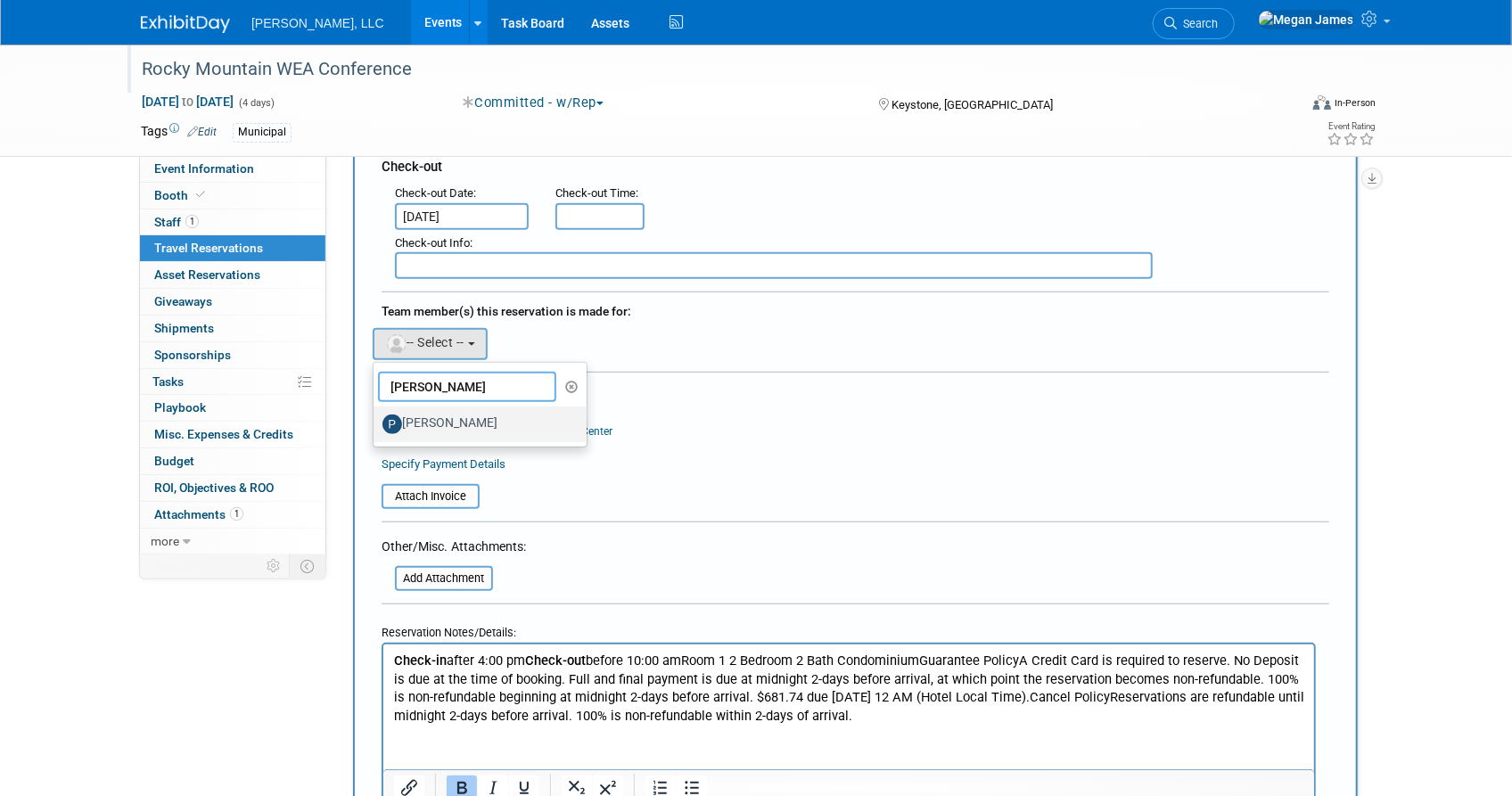
type input "Paul"
click at [463, 420] on label "Paul Herskind" at bounding box center [476, 424] width 186 height 29
click at [376, 420] on input "Paul Herskind" at bounding box center [371, 422] width 12 height 12
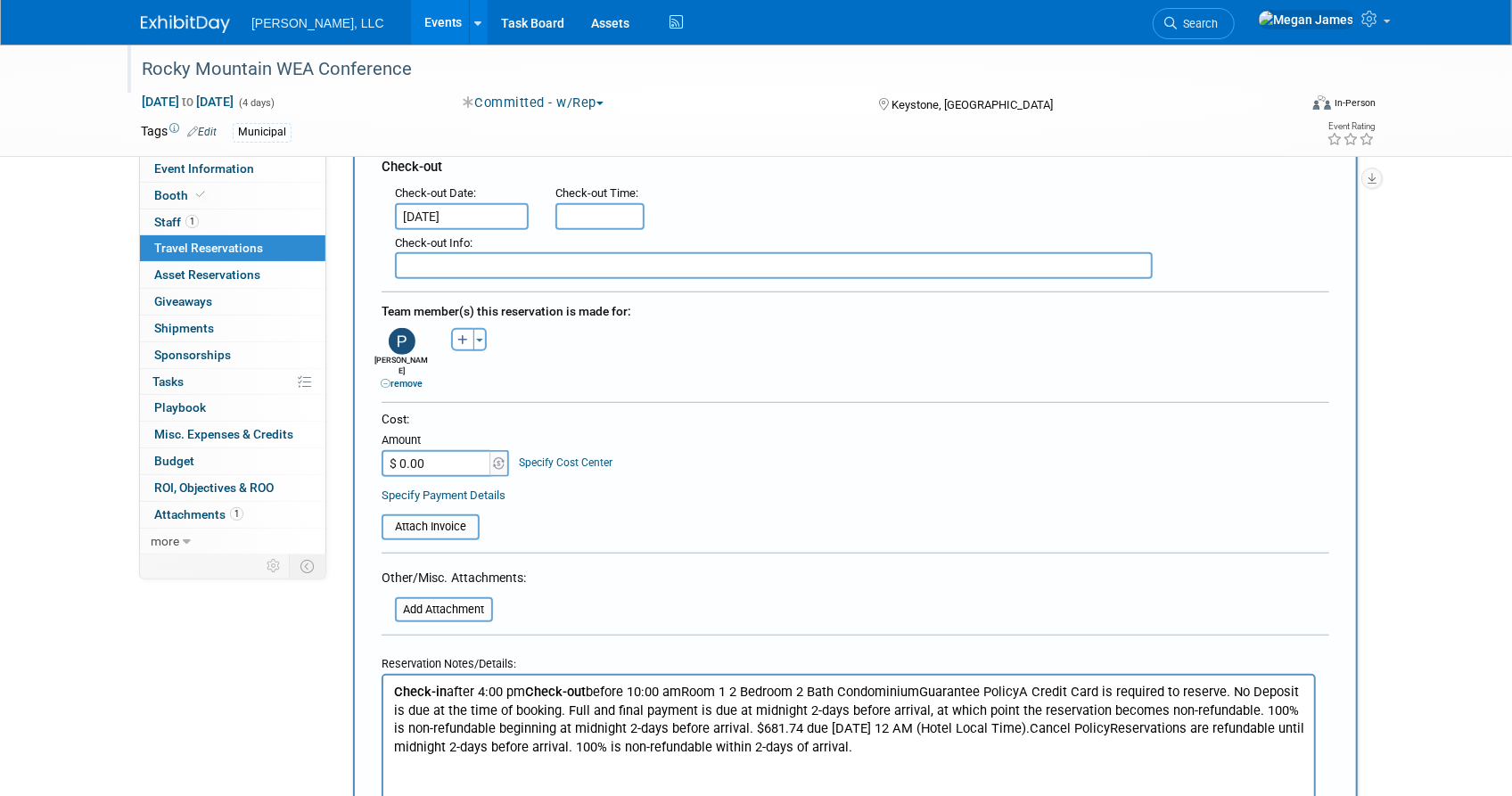
click at [688, 411] on div "Cost:" at bounding box center [856, 419] width 948 height 17
click at [464, 599] on input "file" at bounding box center [385, 610] width 212 height 22
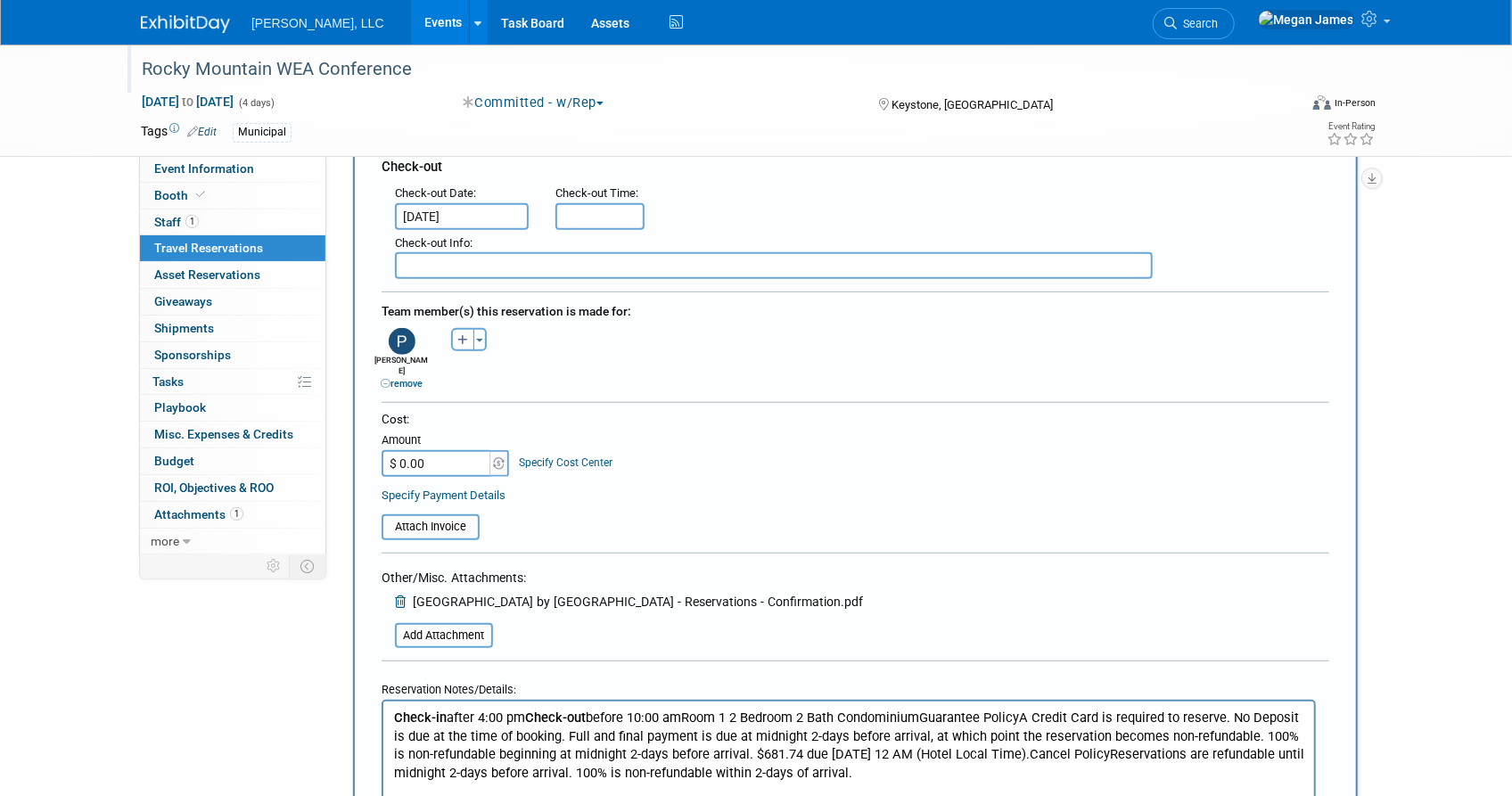
click at [1037, 429] on div "Cost: Amount $ 0.00 Specify Cost Center Cost Center -- Not Specified --" at bounding box center [856, 444] width 948 height 65
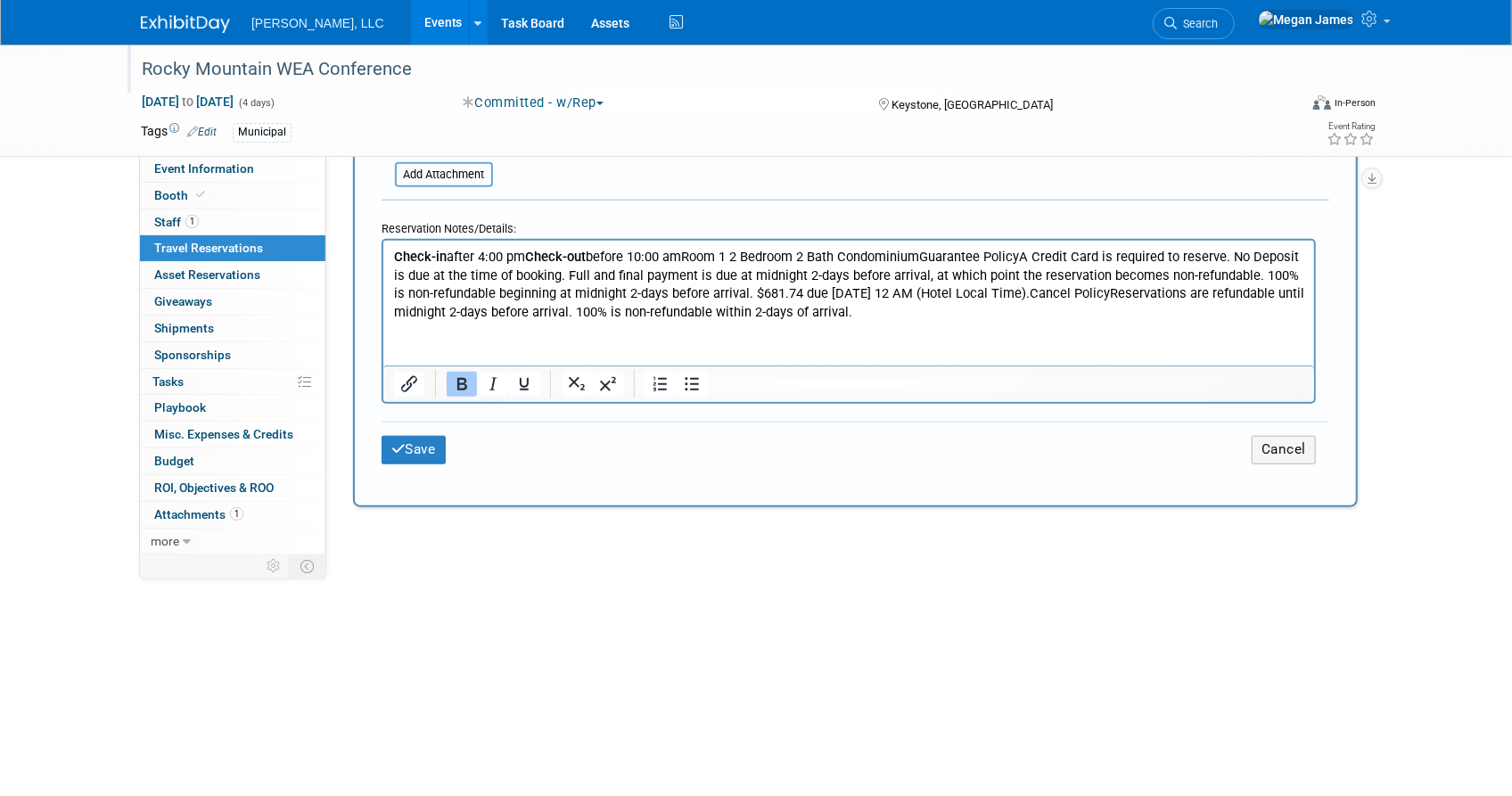
scroll to position [1053, 0]
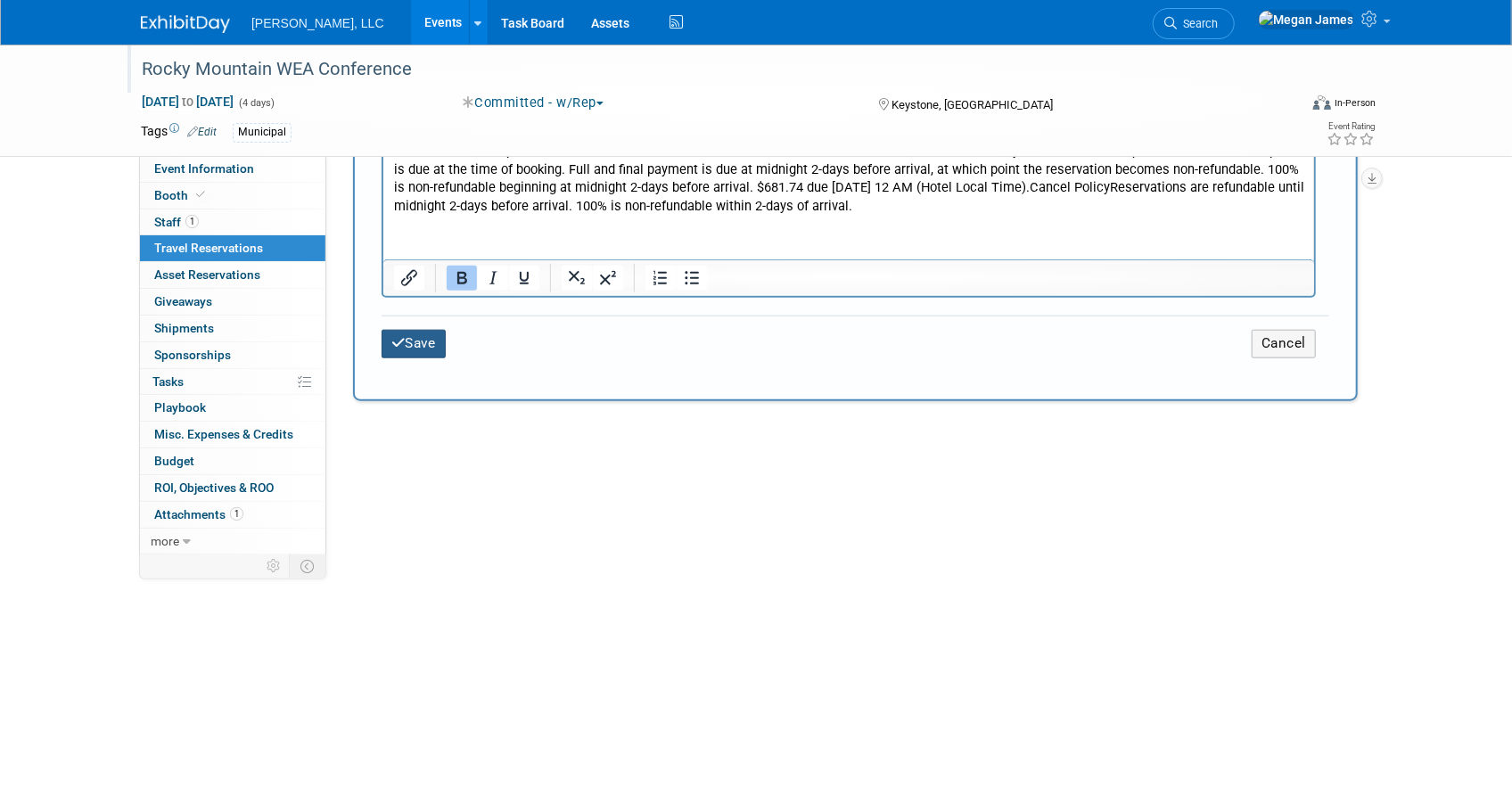
click at [426, 330] on button "Save" at bounding box center [413, 344] width 64 height 28
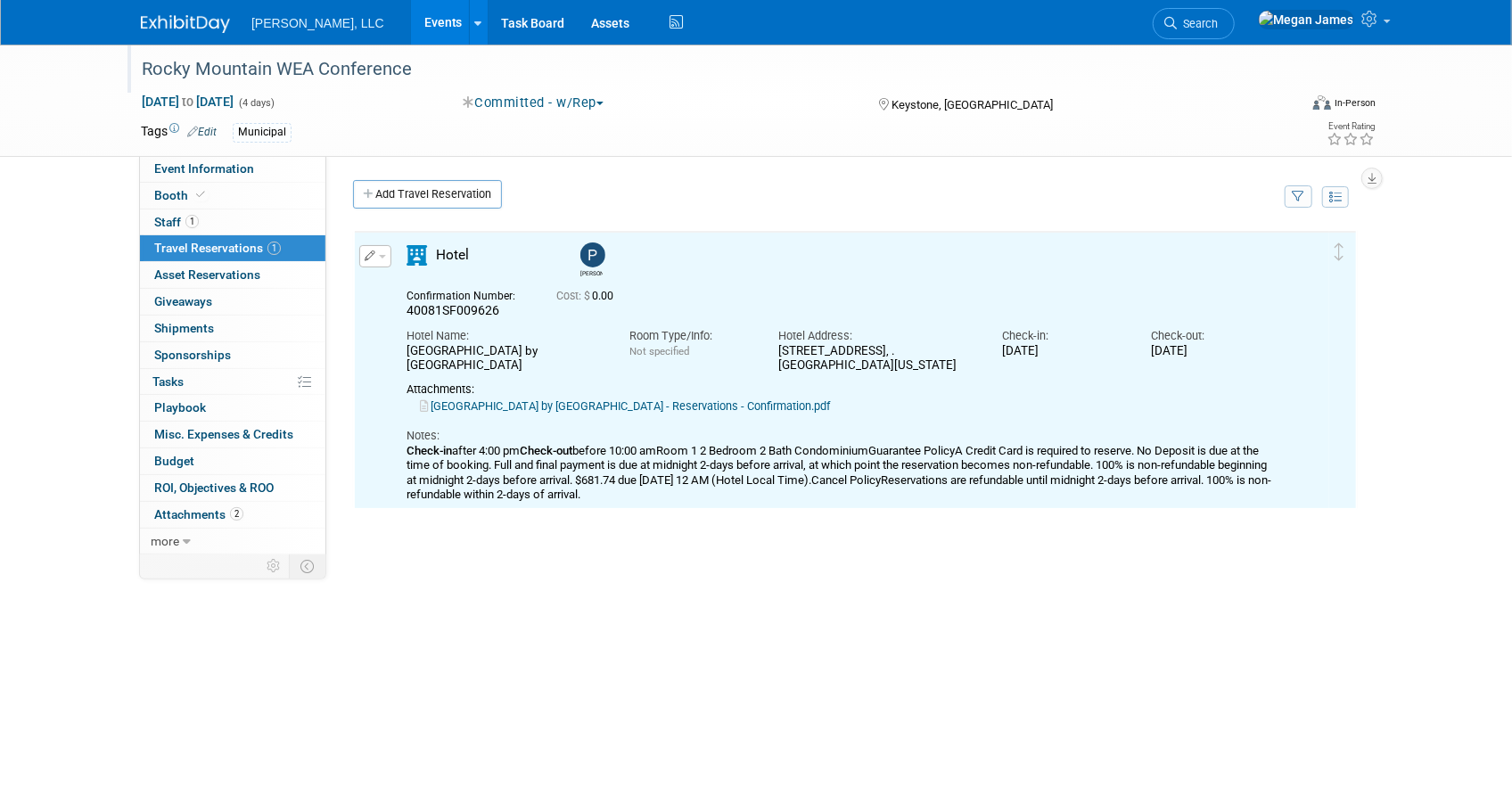
scroll to position [0, 0]
click at [1083, 586] on div "Delete Reservation Paul 40081SF009626 Cost: $ 0.00" at bounding box center [855, 497] width 1004 height 535
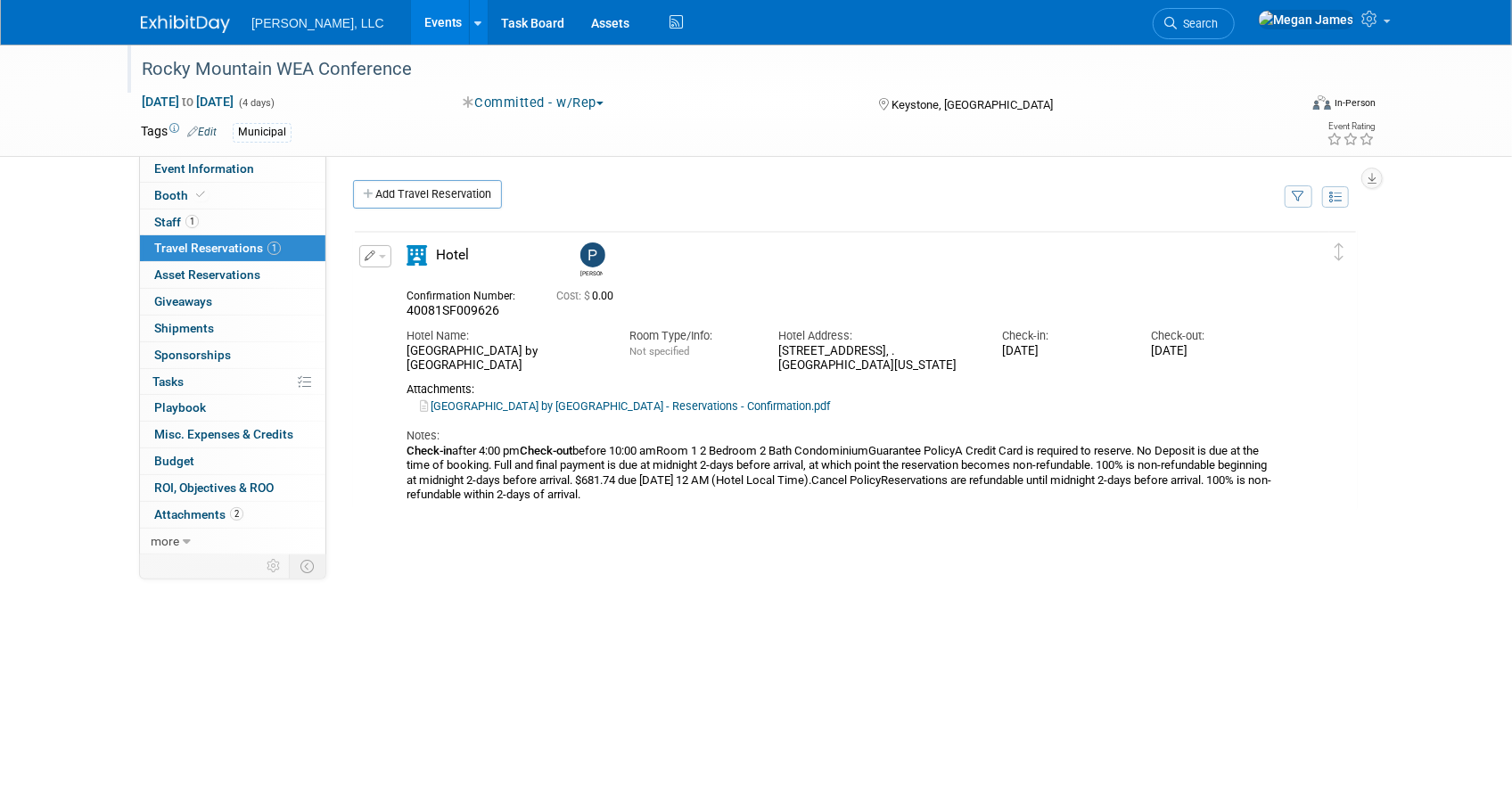
click at [606, 703] on div "Delete Reservation Paul 40081SF009626 Cost: $ 0.00" at bounding box center [855, 497] width 1004 height 535
click at [235, 212] on link "1 Staff 1" at bounding box center [232, 222] width 185 height 26
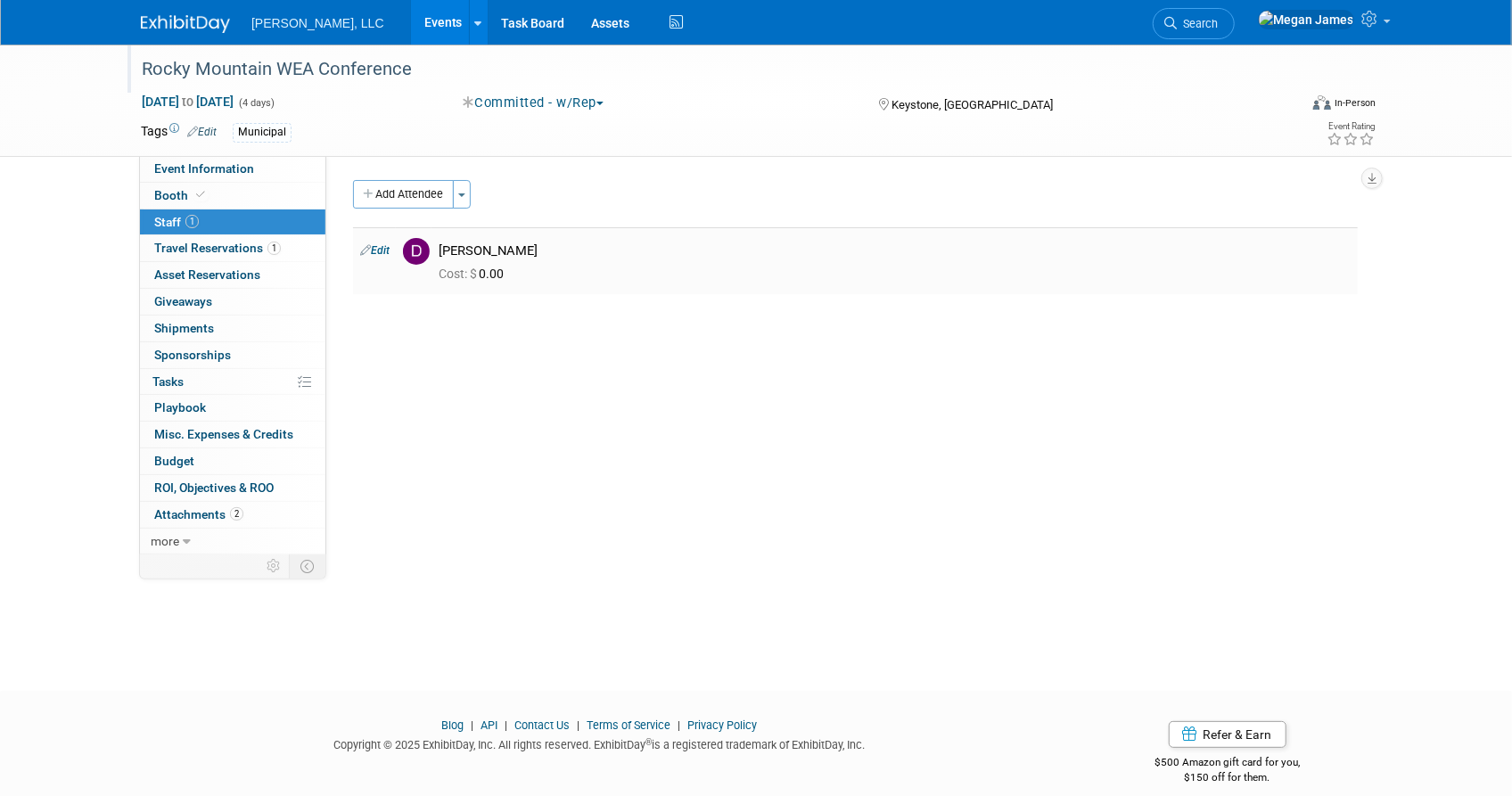
click at [381, 247] on link "Edit" at bounding box center [375, 250] width 30 height 13
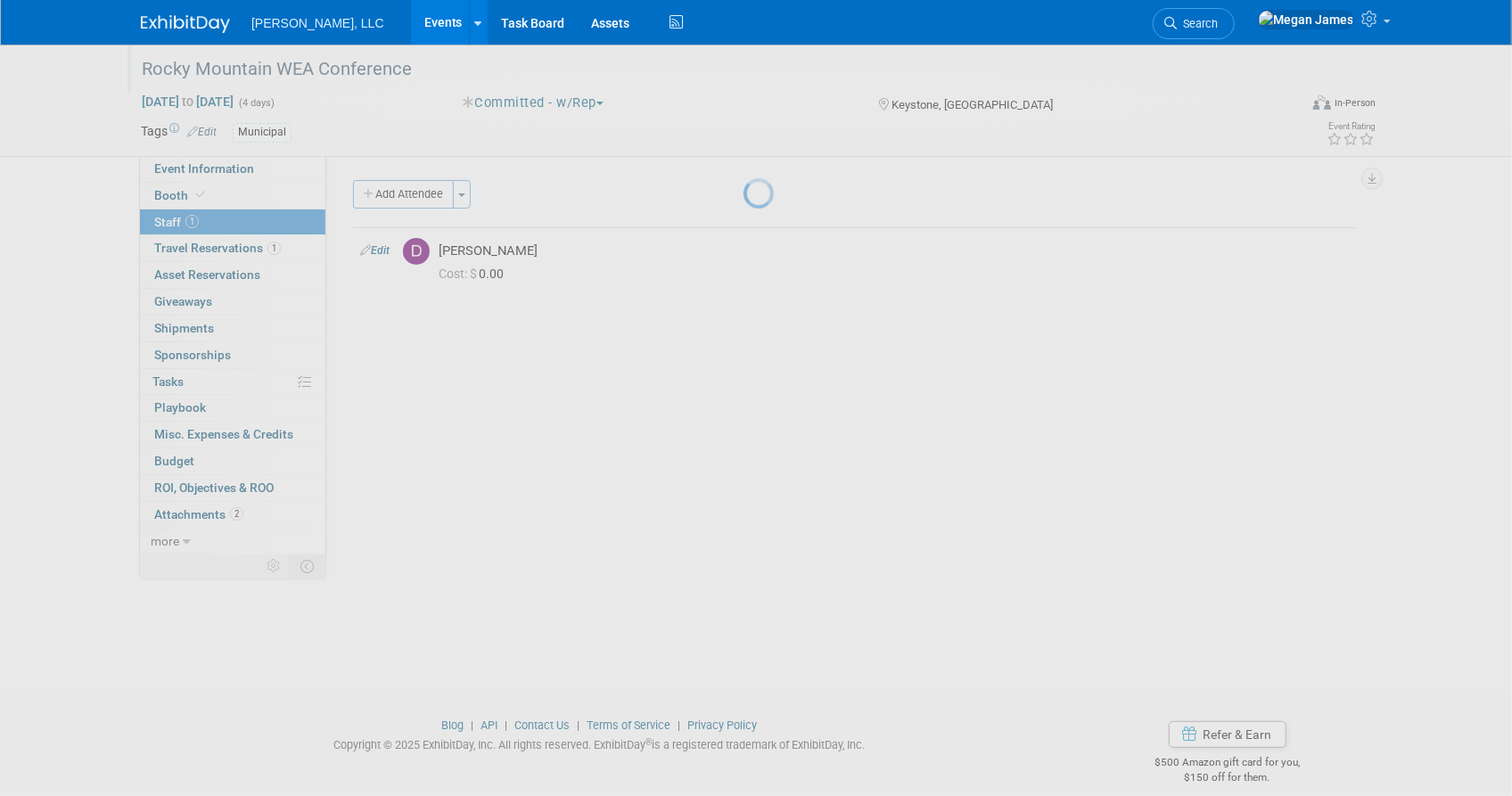
select select "b6c1f713-dbee-4d9e-80a4-d98bf6d4a484"
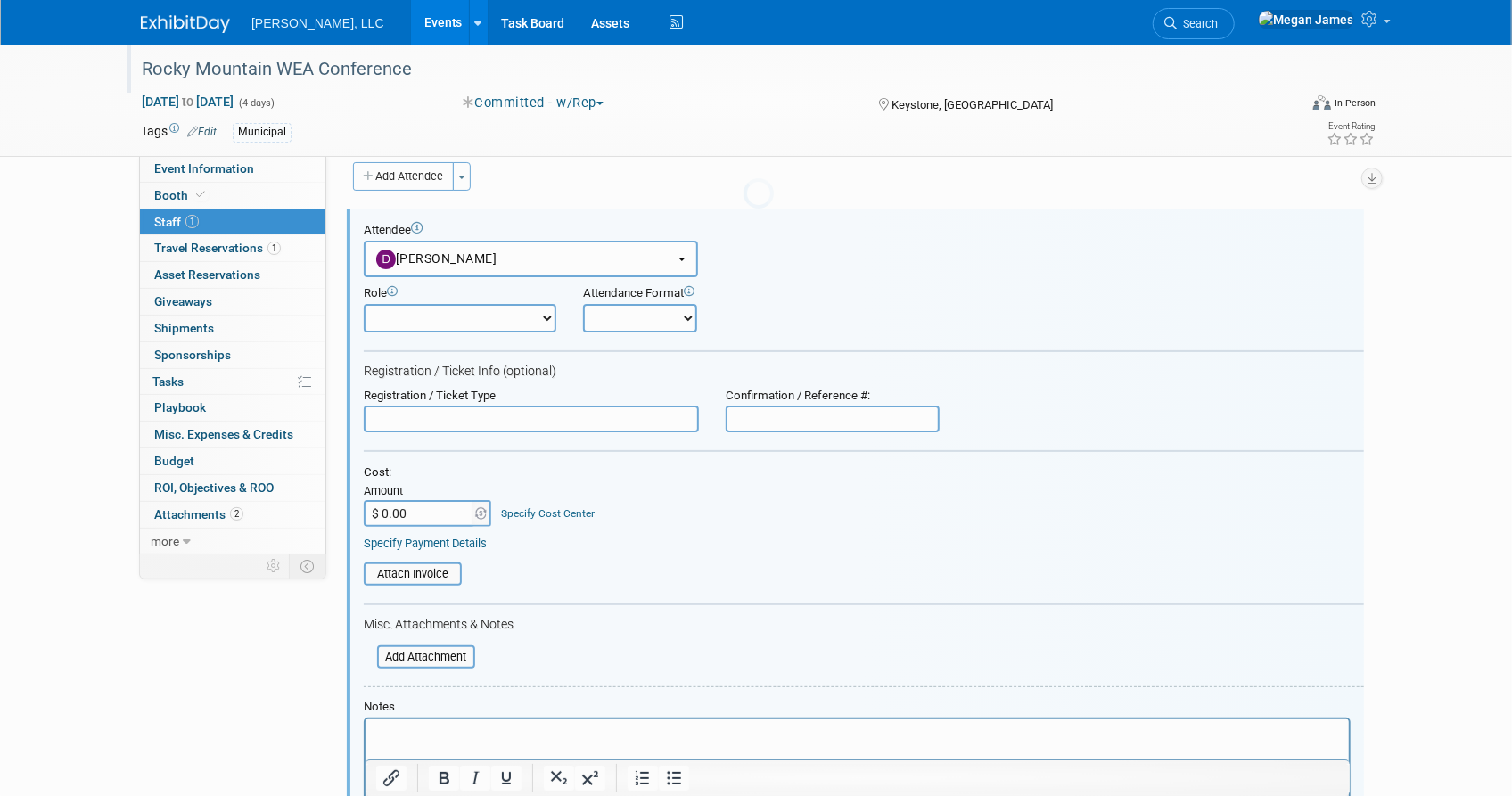
scroll to position [25, 0]
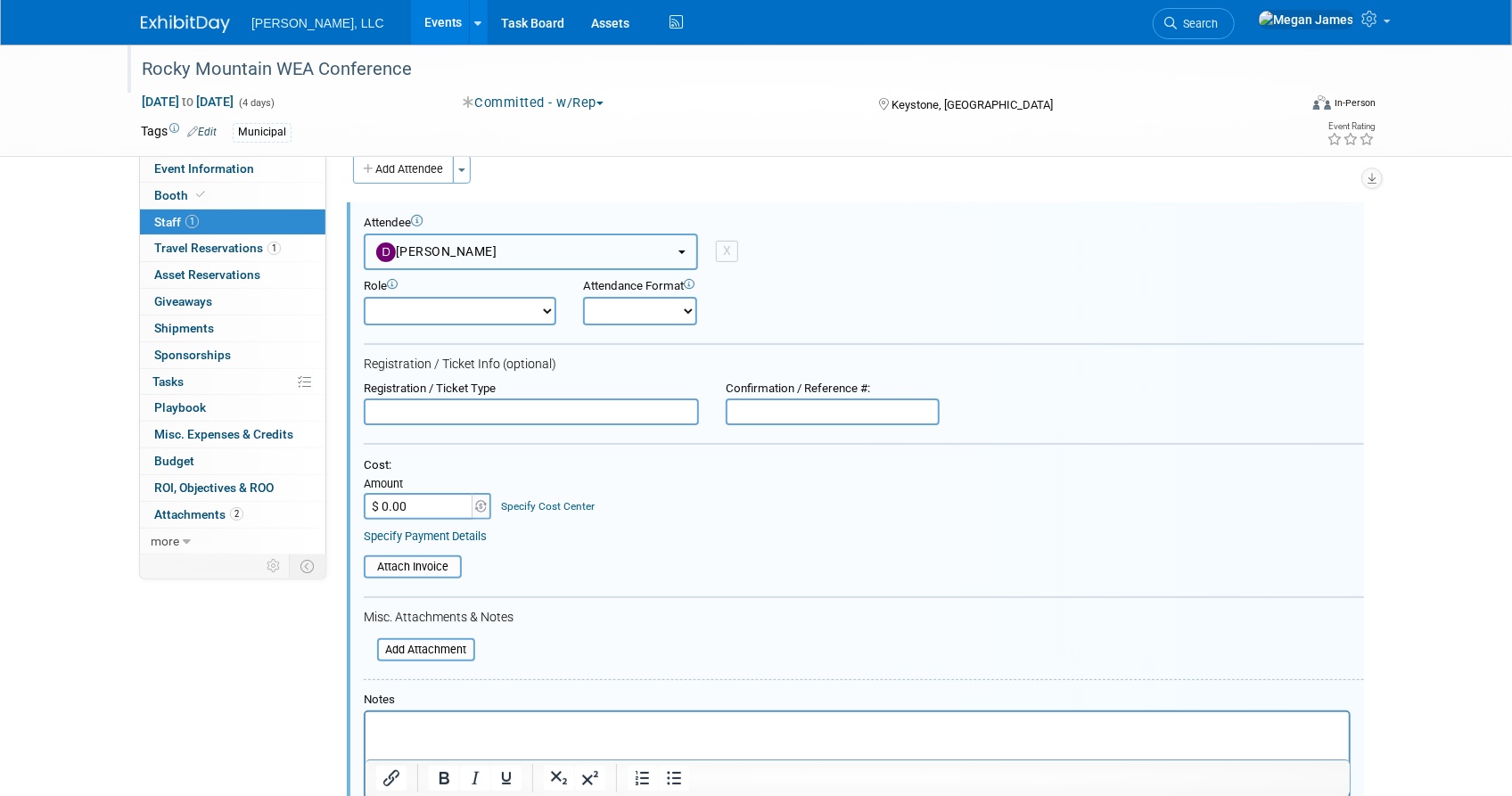
click at [508, 251] on button "Dale Mork" at bounding box center [530, 252] width 334 height 37
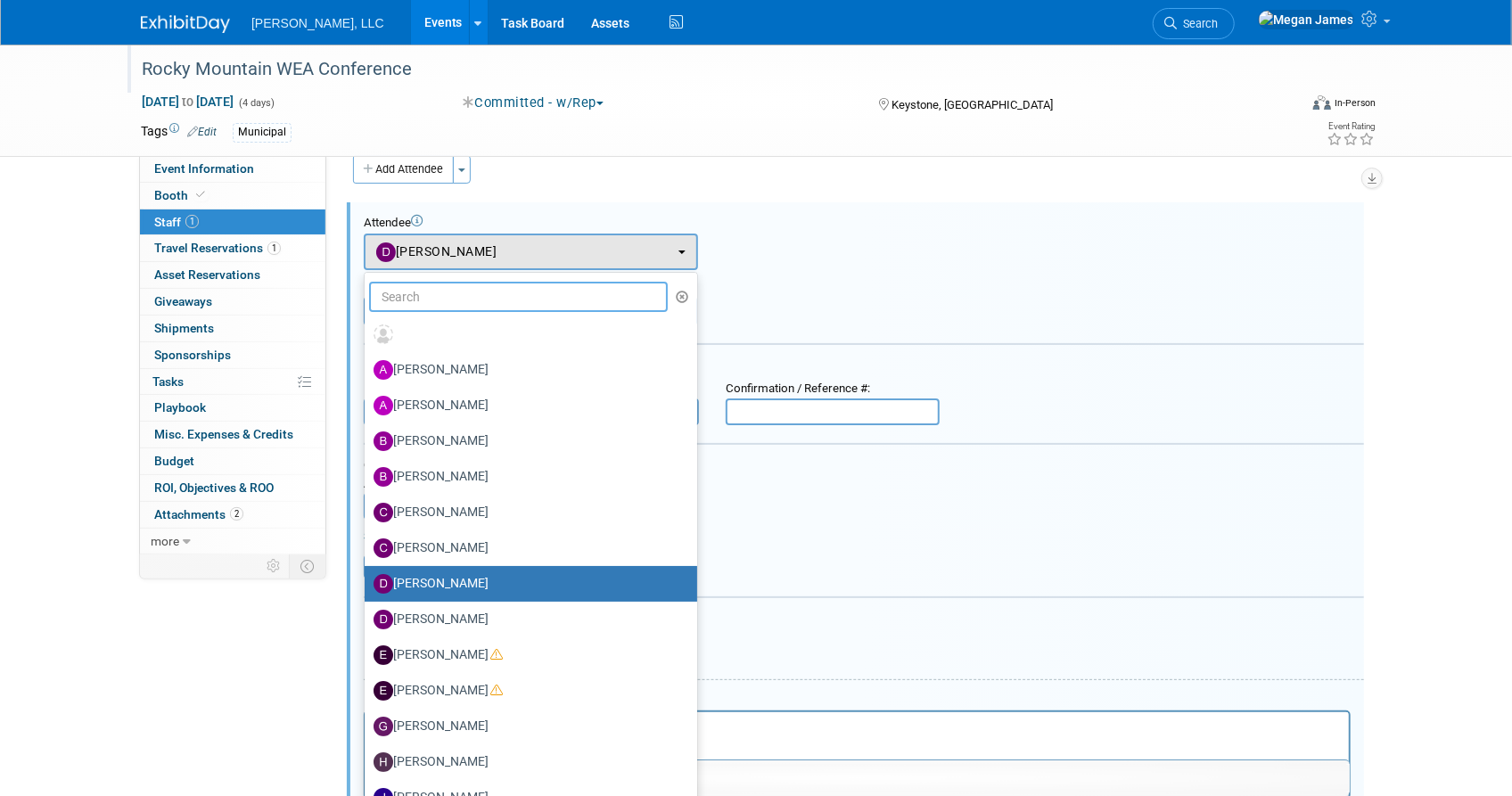
click at [496, 288] on input "text" at bounding box center [518, 296] width 298 height 31
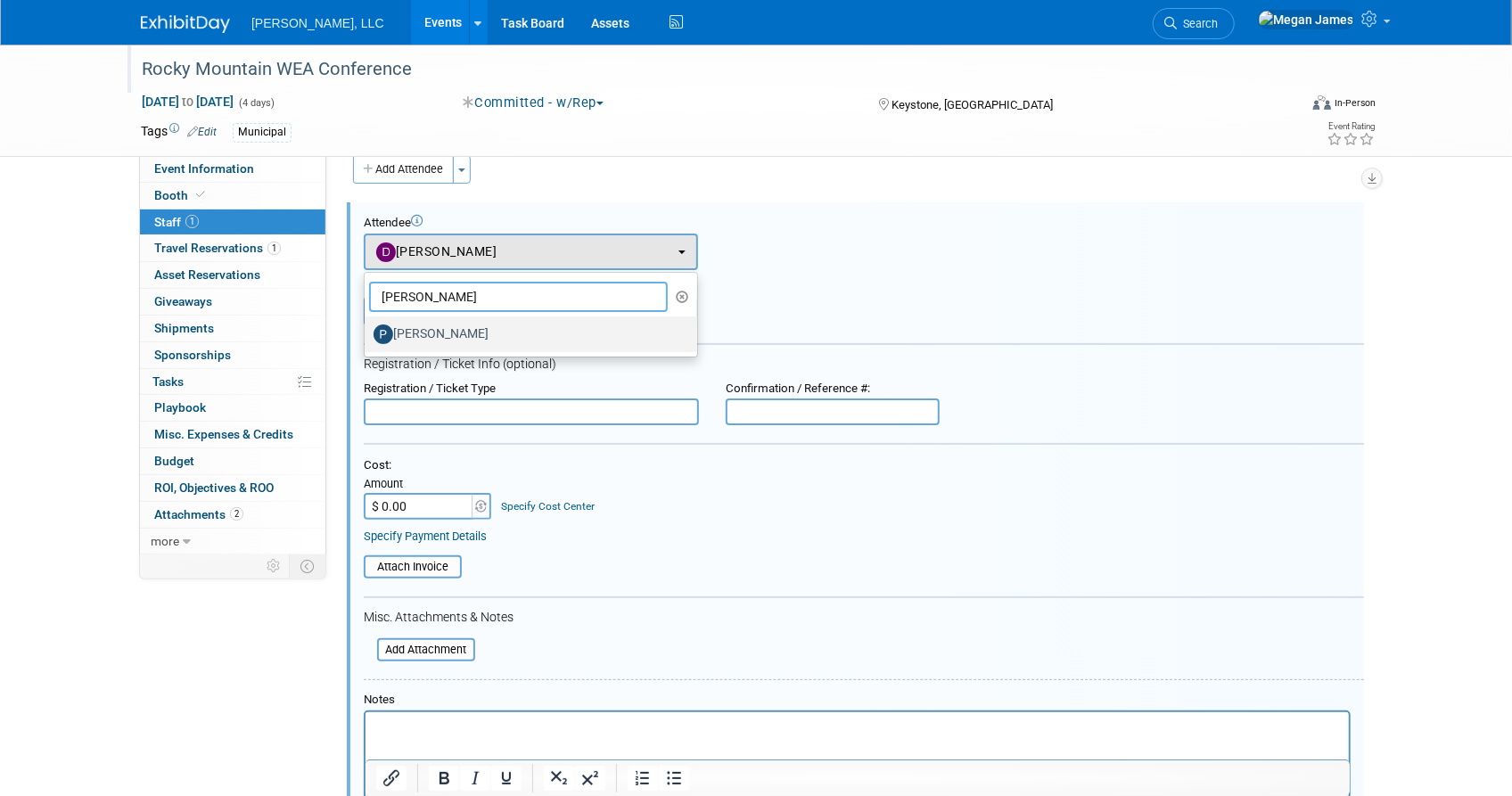
type input "Paul"
click at [484, 327] on label "Paul Herskind" at bounding box center [526, 334] width 305 height 29
click at [367, 327] on input "Paul Herskind" at bounding box center [362, 332] width 12 height 12
select select "d8b51c22-eb7c-42cd-a066-3e20eb4dc52d"
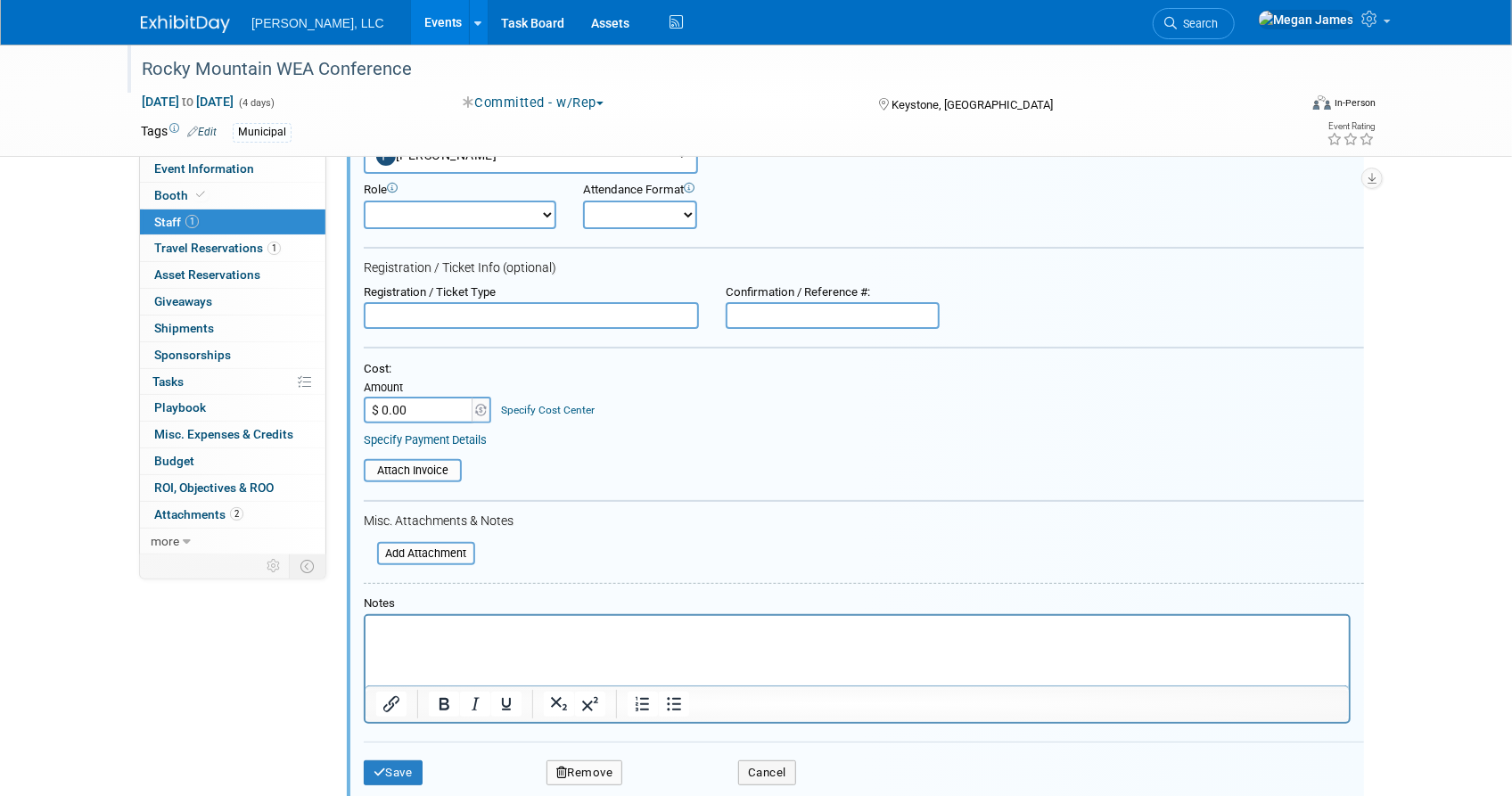
scroll to position [0, 0]
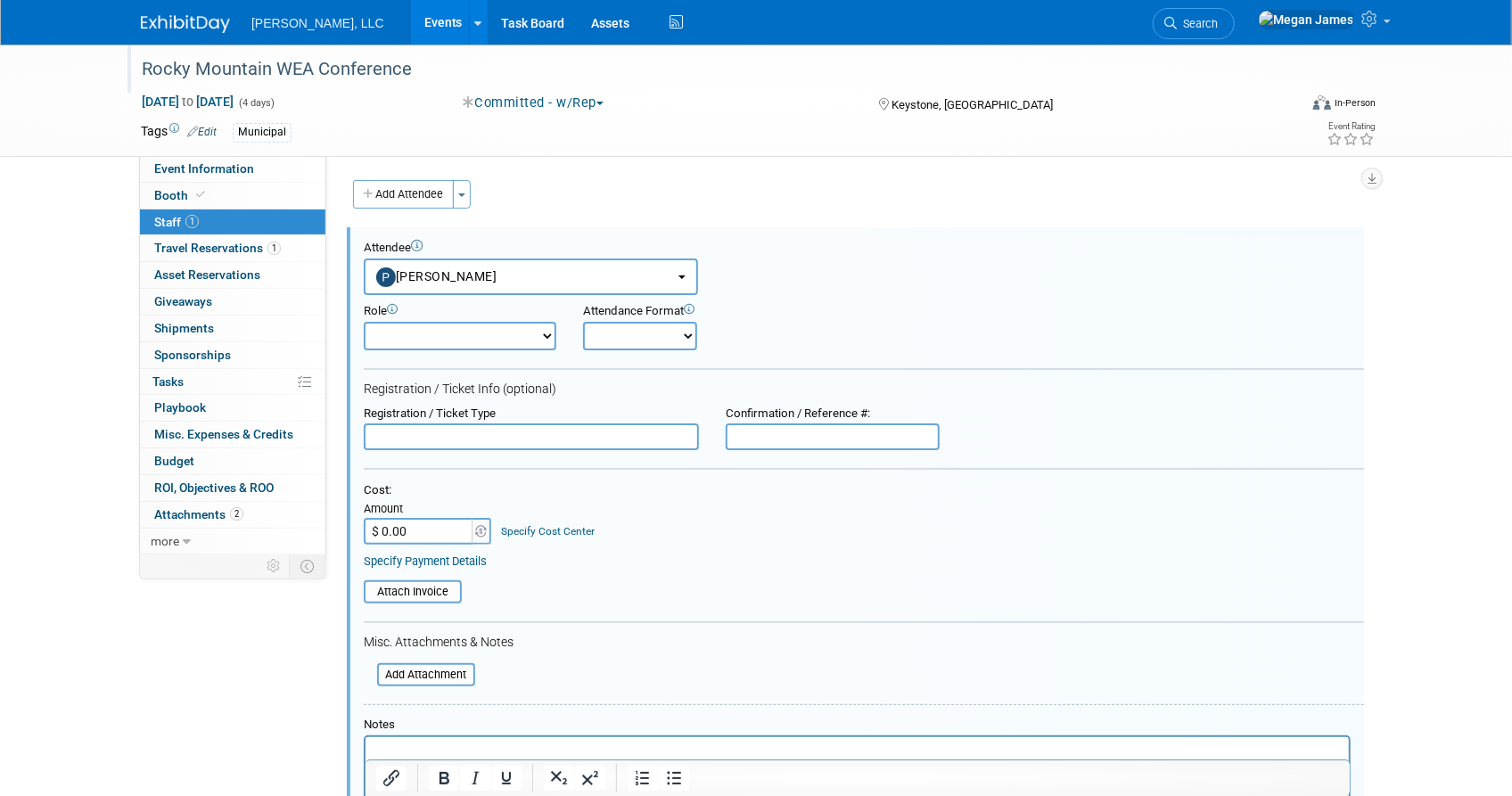
drag, startPoint x: 497, startPoint y: 337, endPoint x: 516, endPoint y: 350, distance: 23.0
click at [497, 337] on select "Conference Attendee Demonstrator Host Planner Presenter Sales Representative" at bounding box center [460, 336] width 192 height 29
select select "4"
click at [364, 322] on select "Conference Attendee Demonstrator Host Planner Presenter Sales Representative" at bounding box center [460, 336] width 192 height 29
drag, startPoint x: 673, startPoint y: 322, endPoint x: 678, endPoint y: 341, distance: 19.6
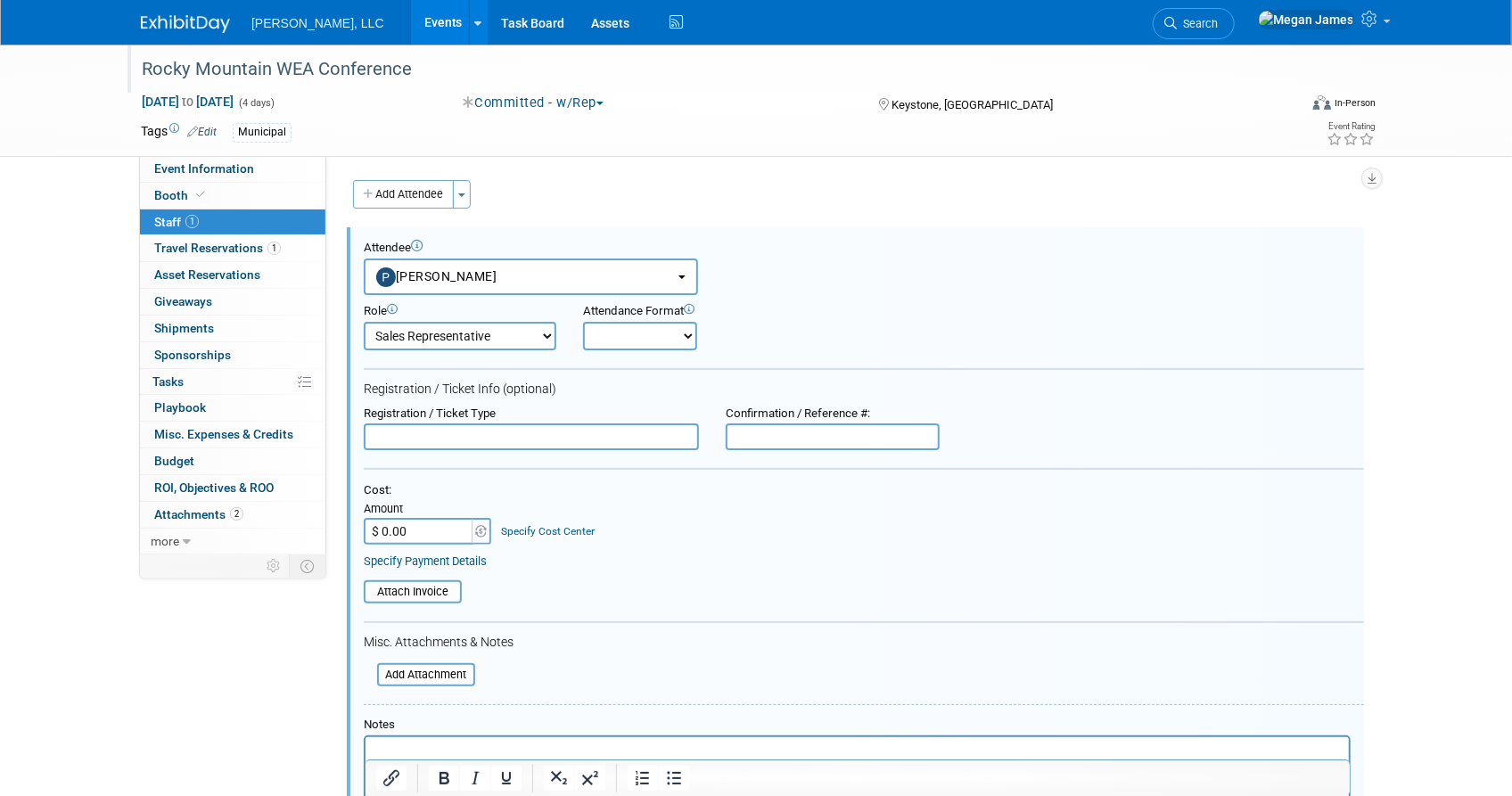
click at [673, 322] on select "Onsite Remote" at bounding box center [640, 336] width 114 height 29
select select "1"
click at [583, 322] on select "Onsite Remote" at bounding box center [640, 336] width 114 height 29
click at [788, 677] on form "Attendee <img src="https://www.exhibitday.com/Images/Unassigned-User-Icon.png" …" at bounding box center [864, 580] width 1000 height 679
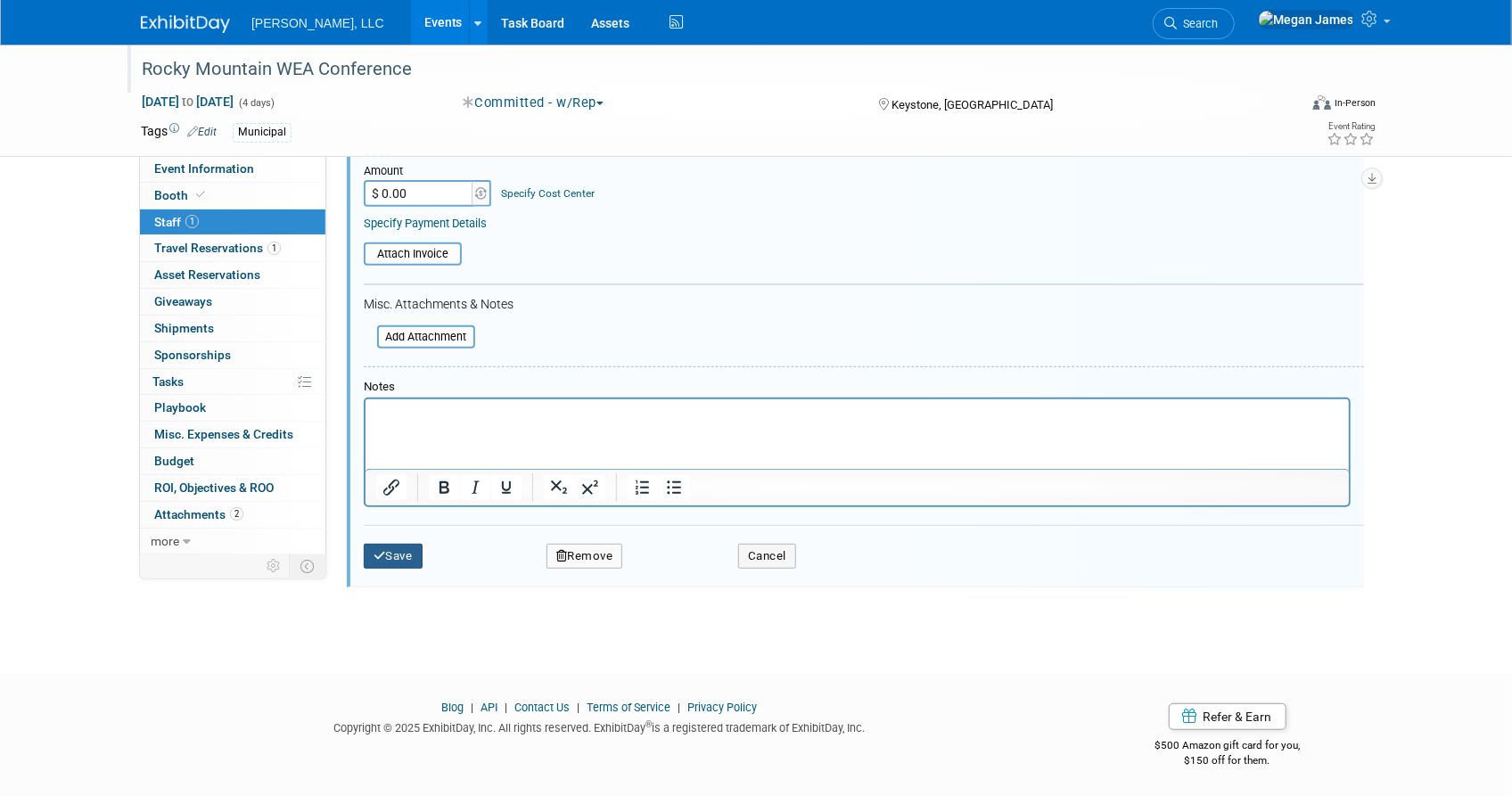
click at [420, 554] on button "Save" at bounding box center [393, 556] width 58 height 25
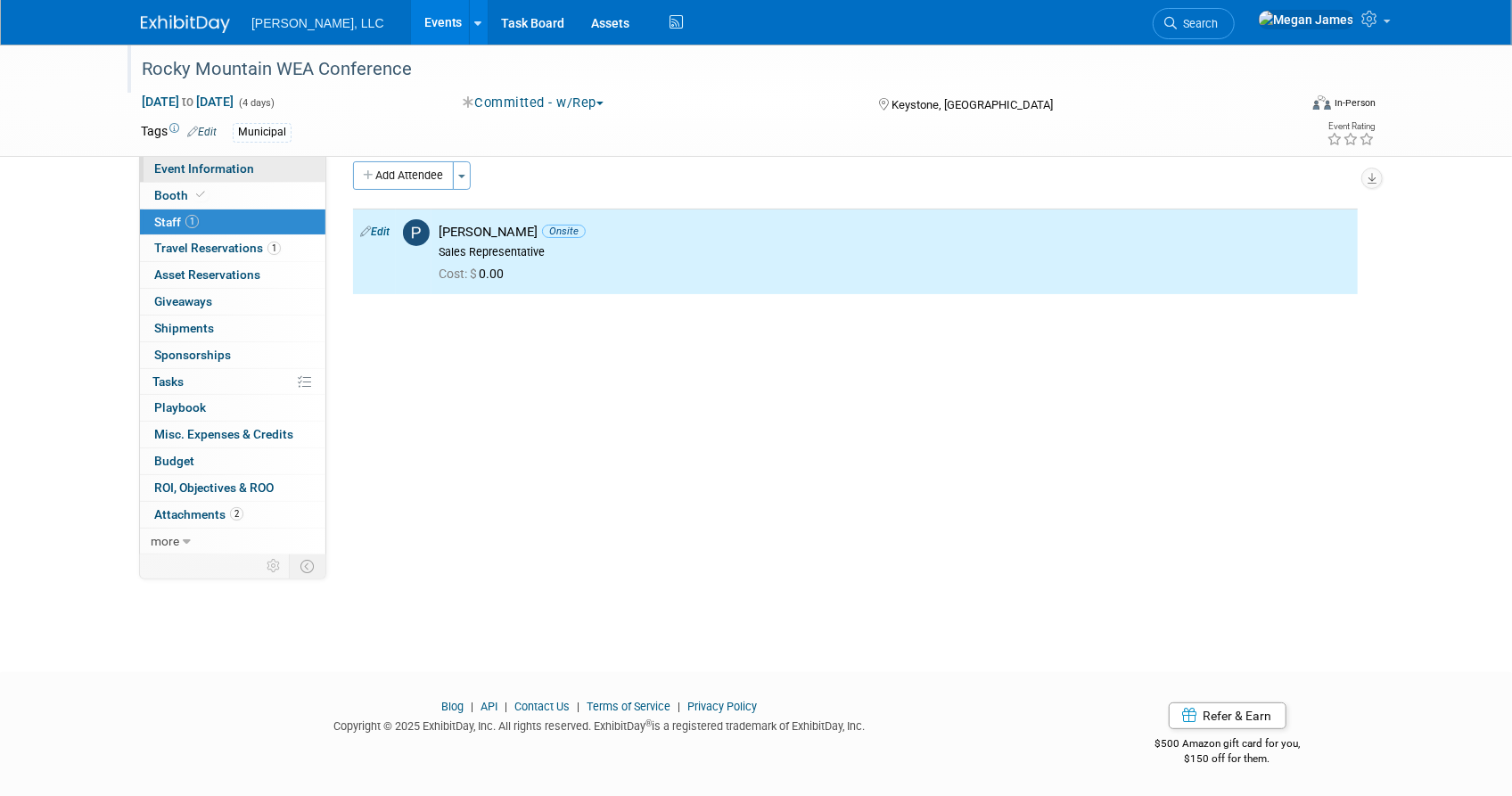
drag, startPoint x: 535, startPoint y: 451, endPoint x: 244, endPoint y: 176, distance: 400.4
click at [533, 443] on div "Event Website: Edit https://www.rockymountainwaterconference.org/ Salesforce Ca…" at bounding box center [849, 335] width 1045 height 398
click at [218, 164] on span "Event Information" at bounding box center [204, 169] width 100 height 14
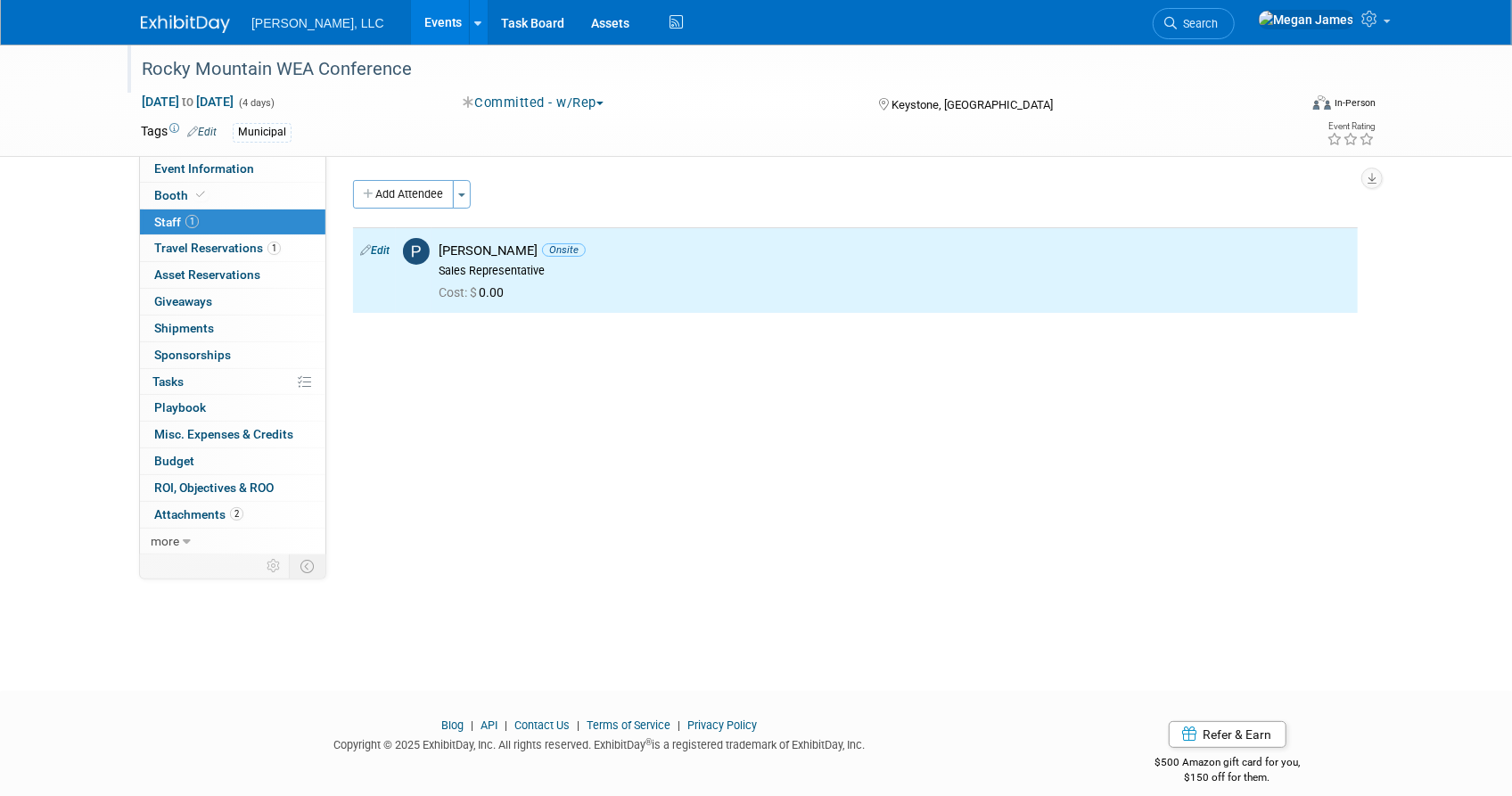
select select "Municipal"
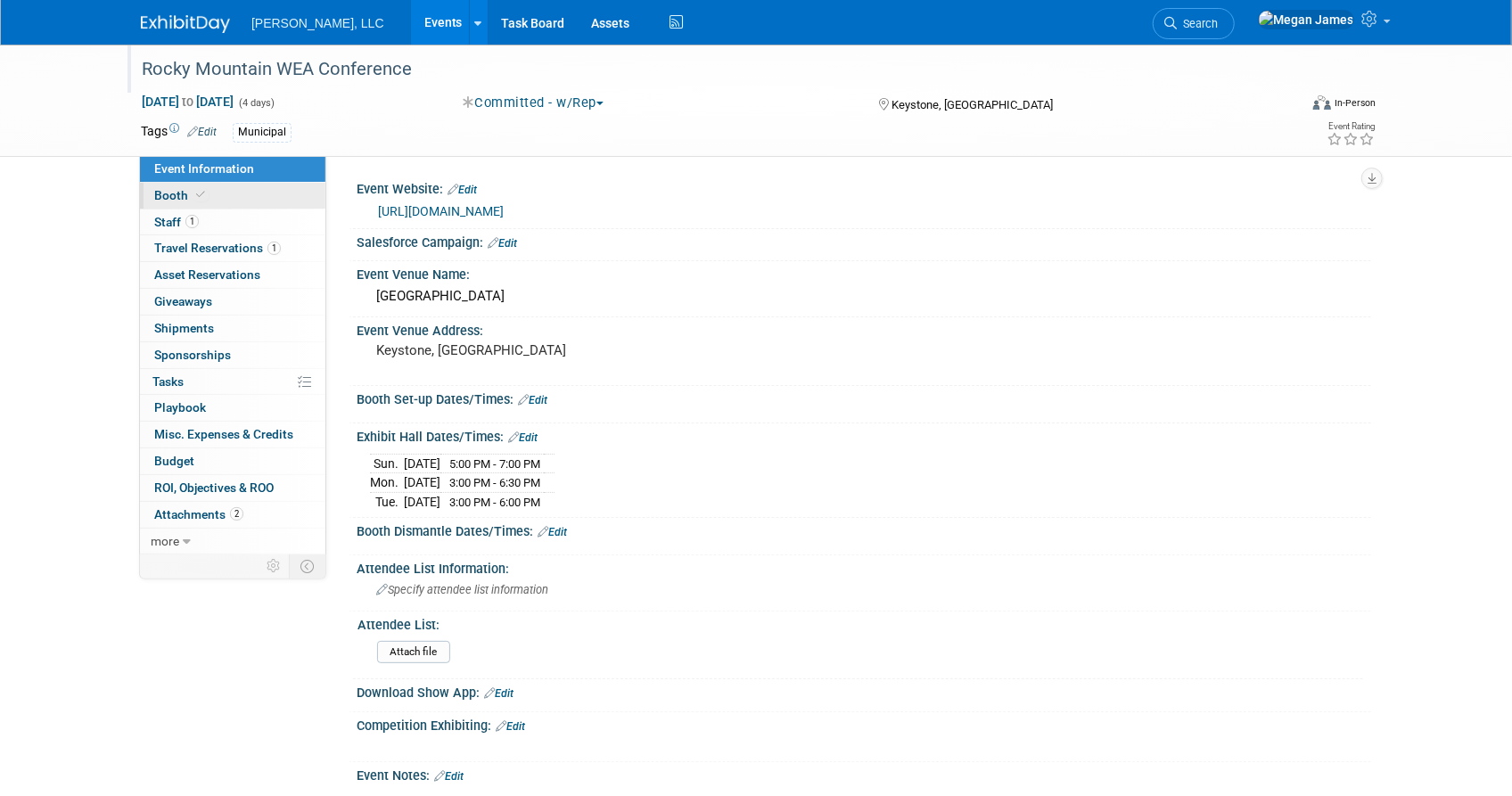
click at [270, 194] on link "Booth" at bounding box center [232, 195] width 185 height 26
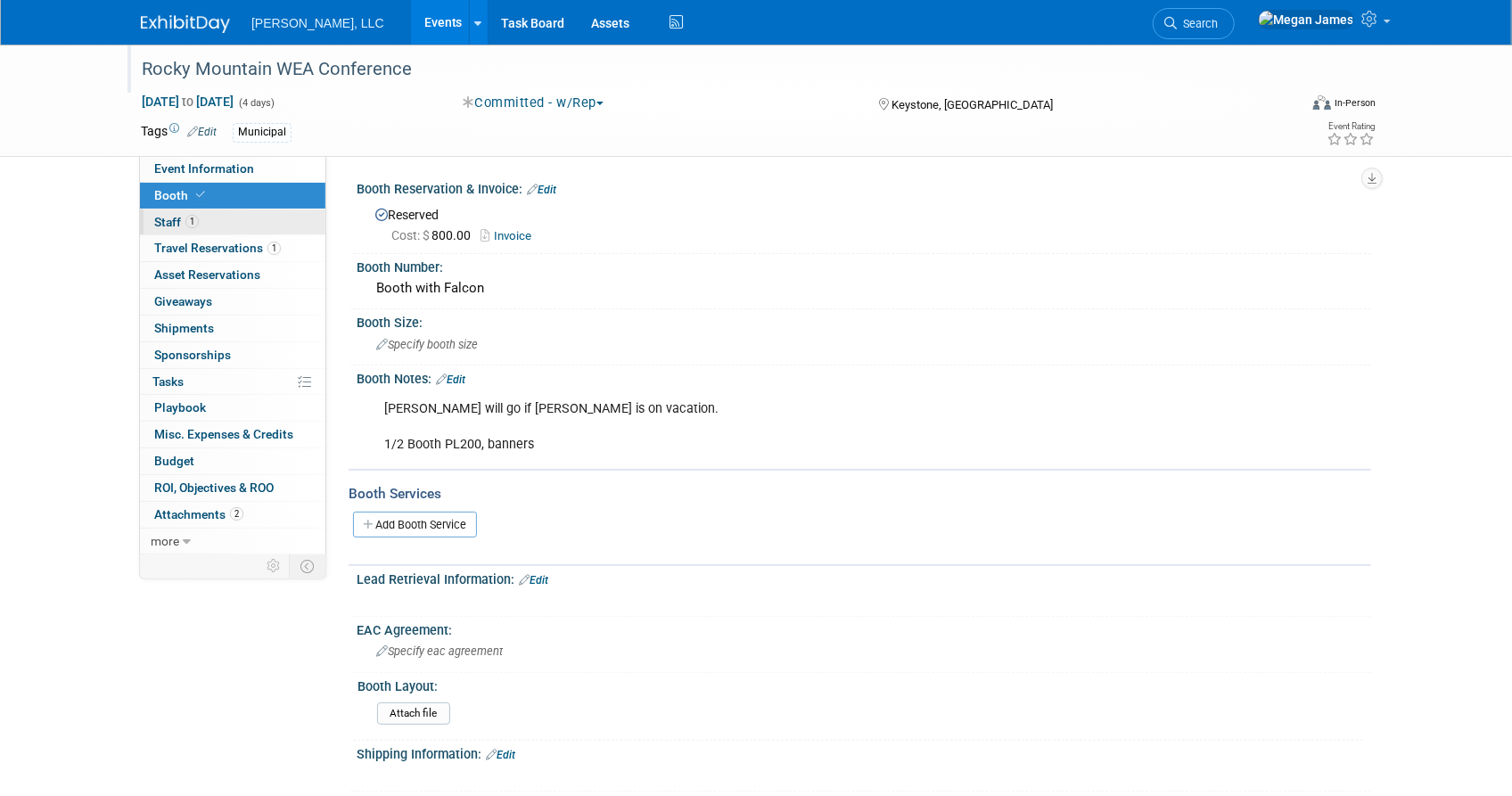
click at [274, 222] on link "1 Staff 1" at bounding box center [232, 222] width 185 height 26
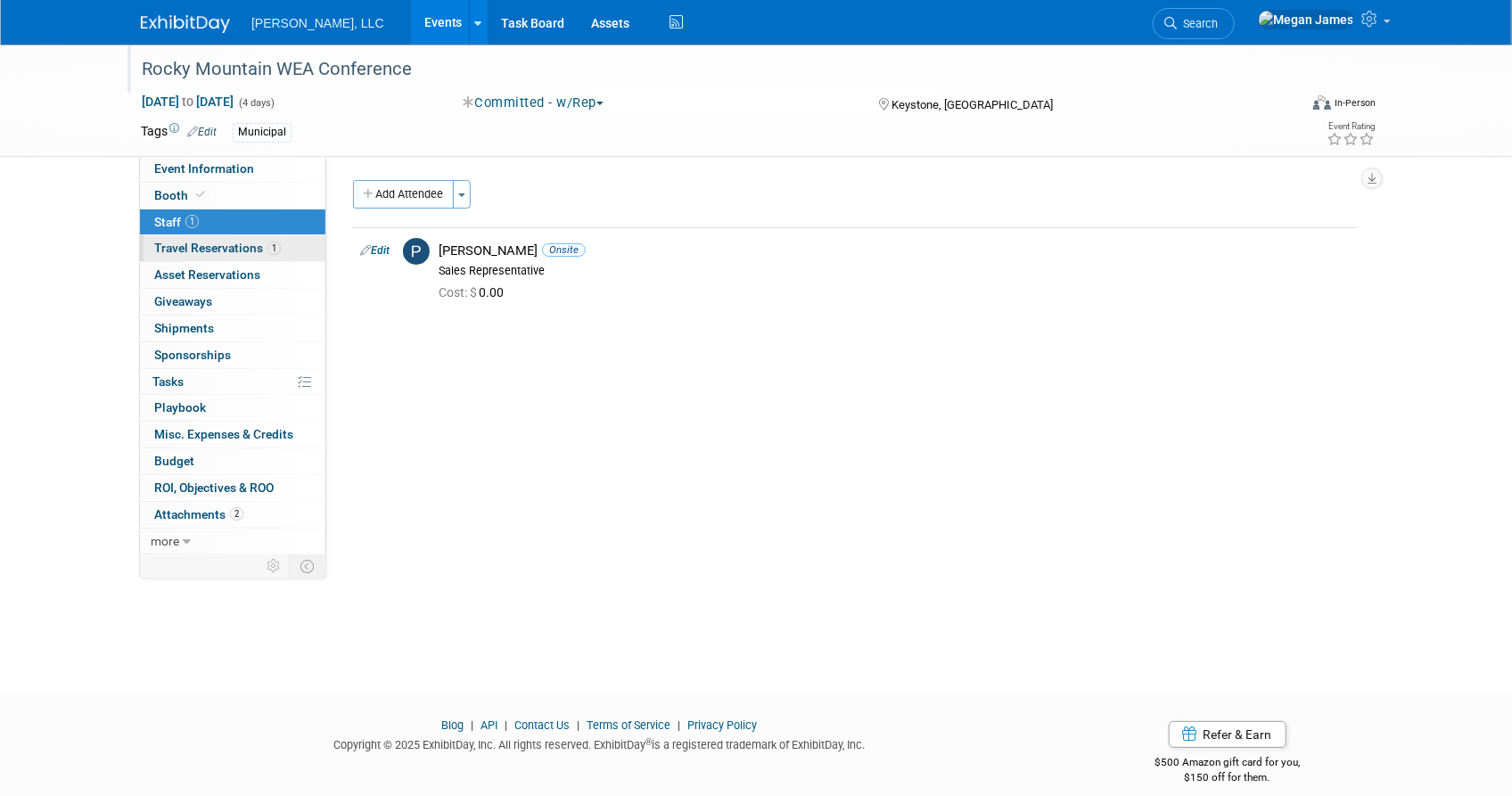
click at [275, 243] on span "1" at bounding box center [274, 248] width 13 height 13
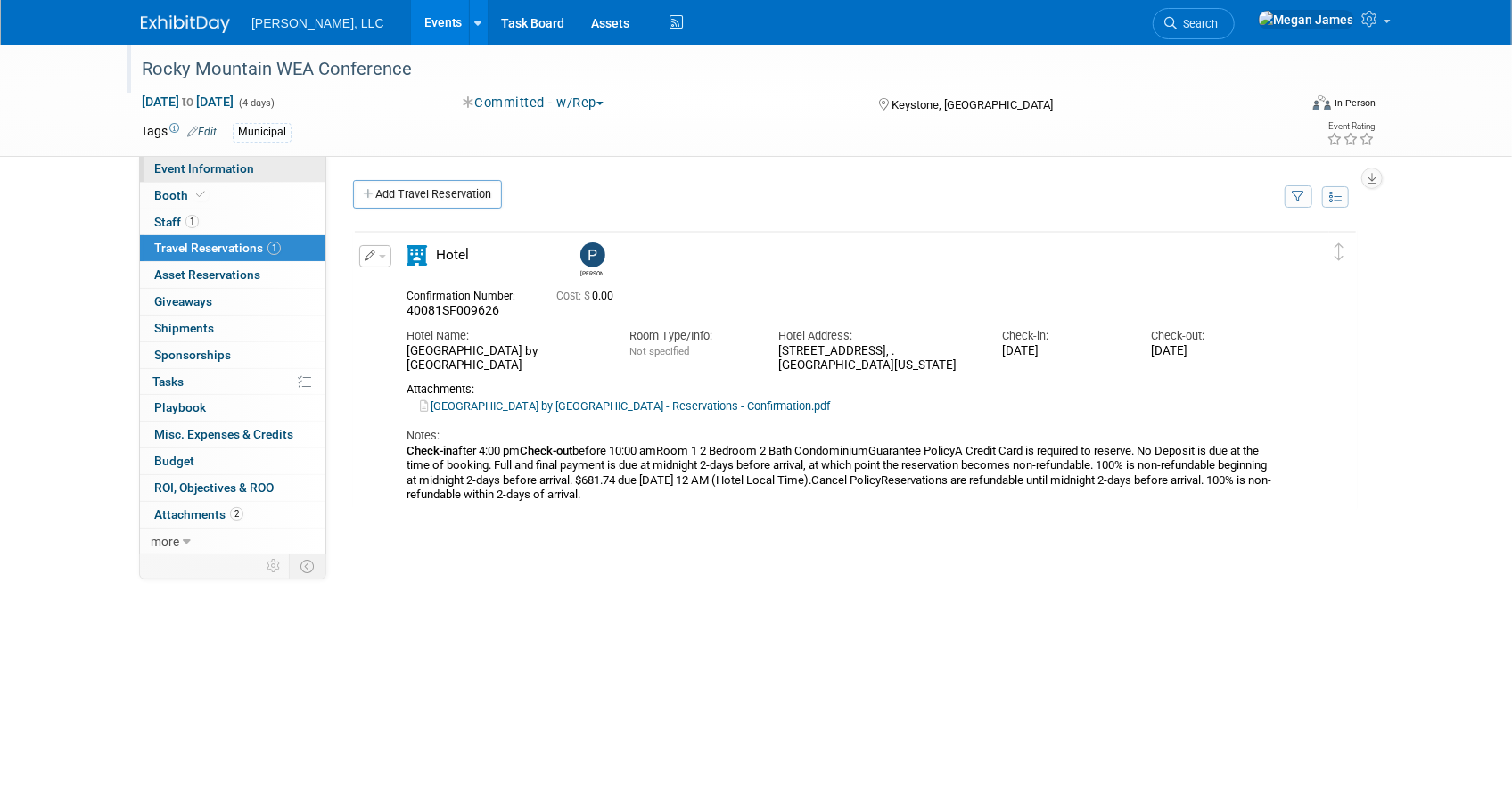
click at [199, 172] on span "Event Information" at bounding box center [204, 169] width 100 height 14
select select "Municipal"
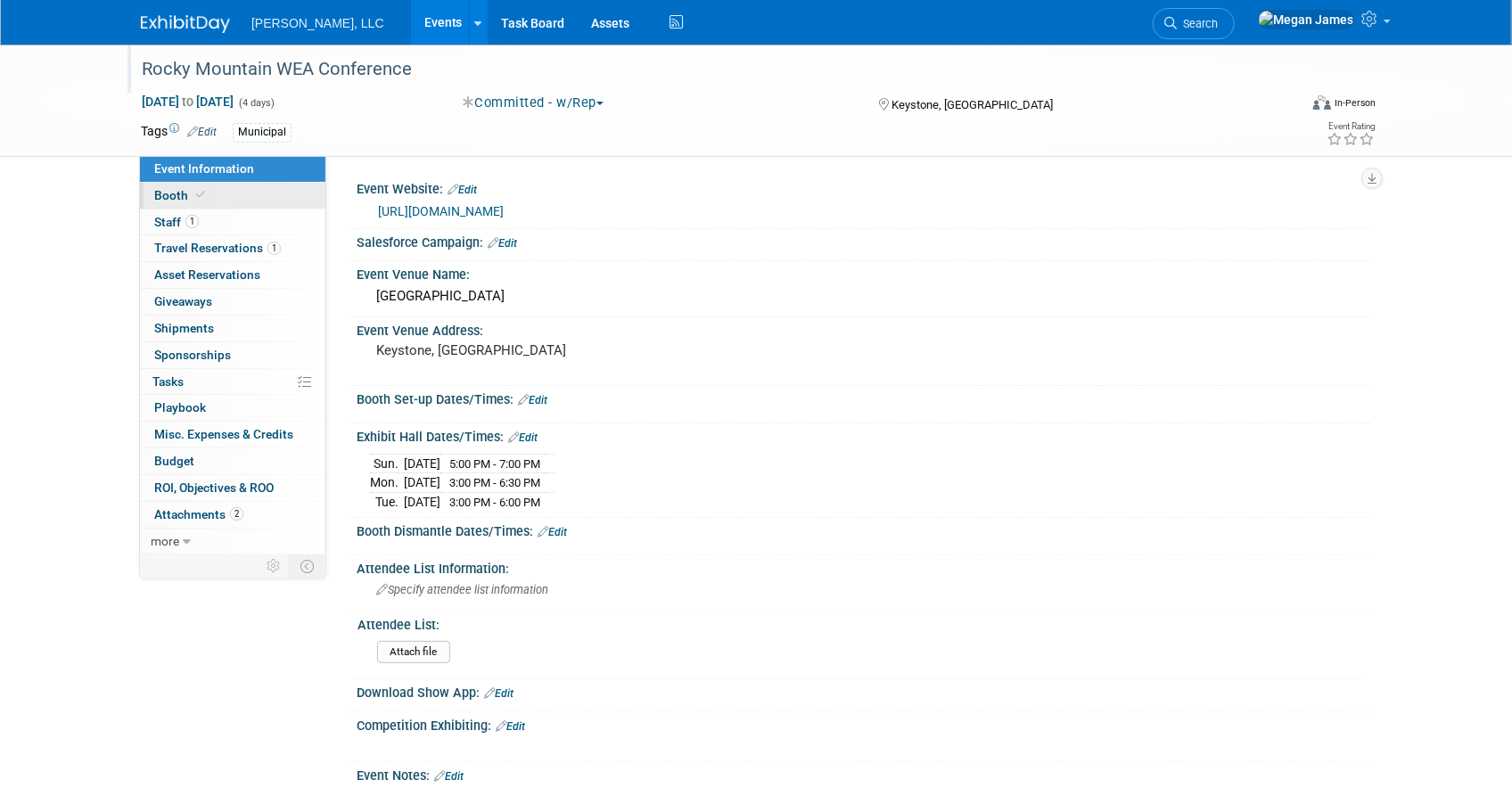
click at [223, 188] on link "Booth" at bounding box center [232, 195] width 185 height 26
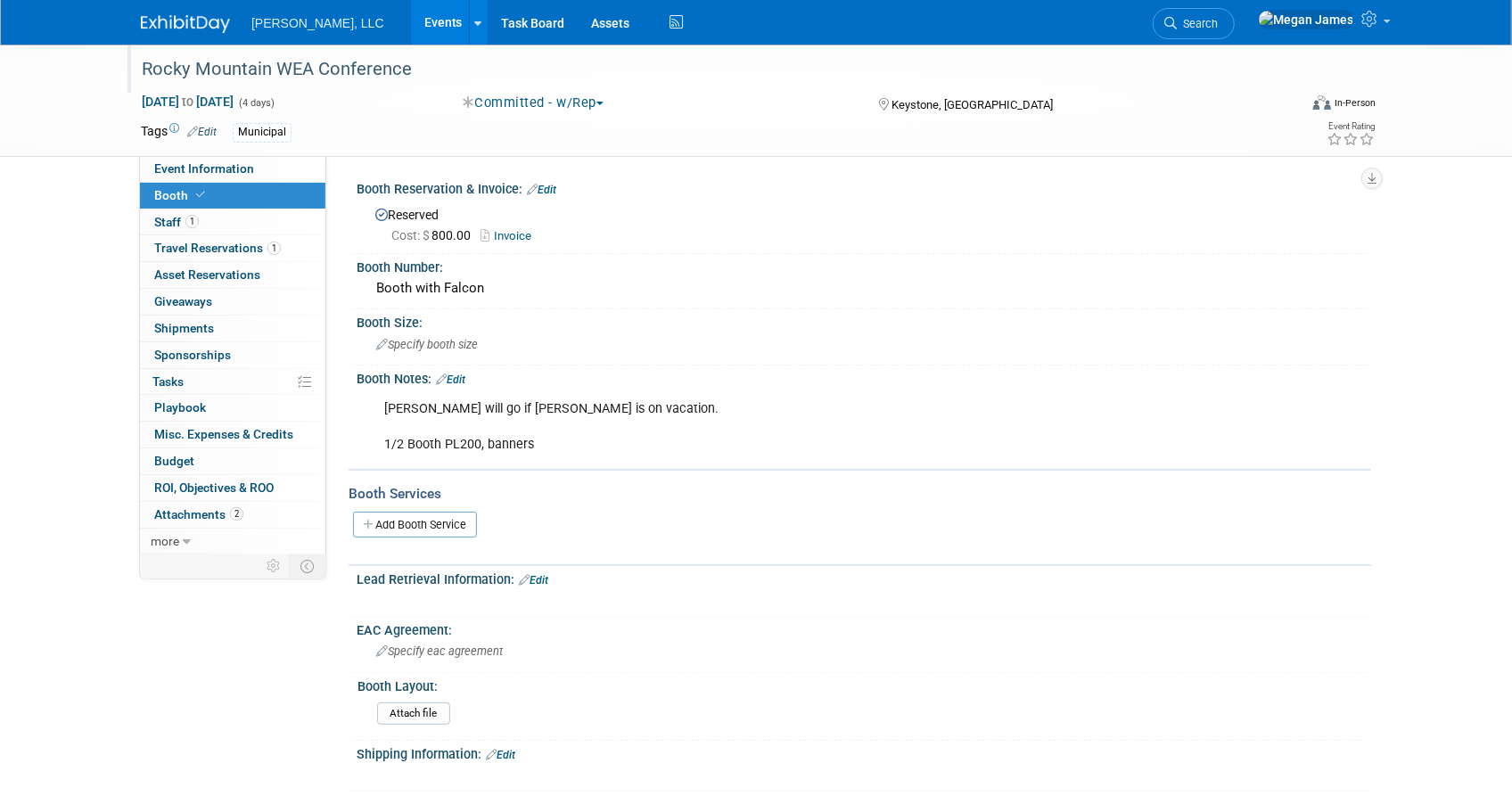
click at [411, 28] on link "Events" at bounding box center [444, 22] width 65 height 45
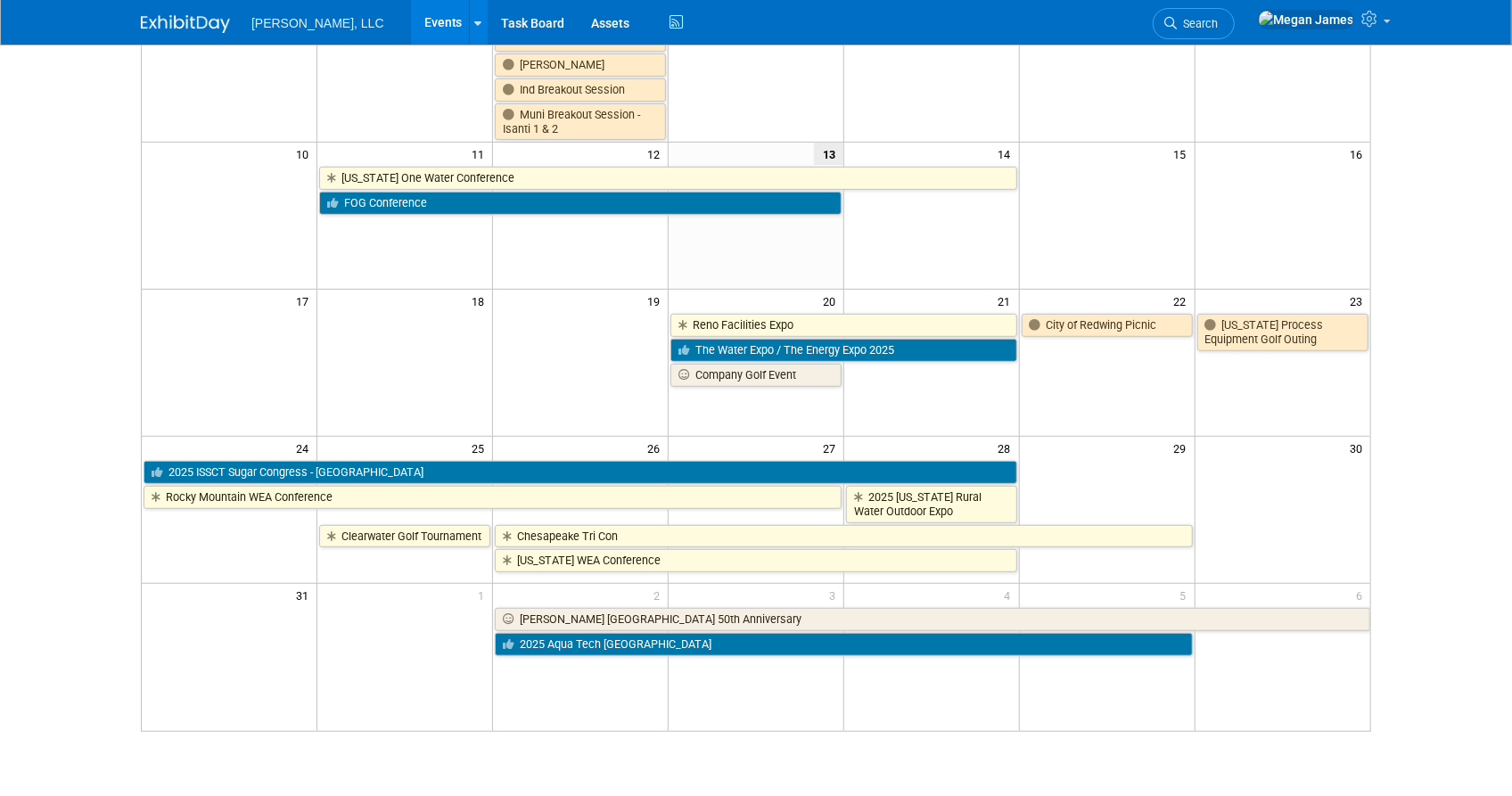
scroll to position [404, 0]
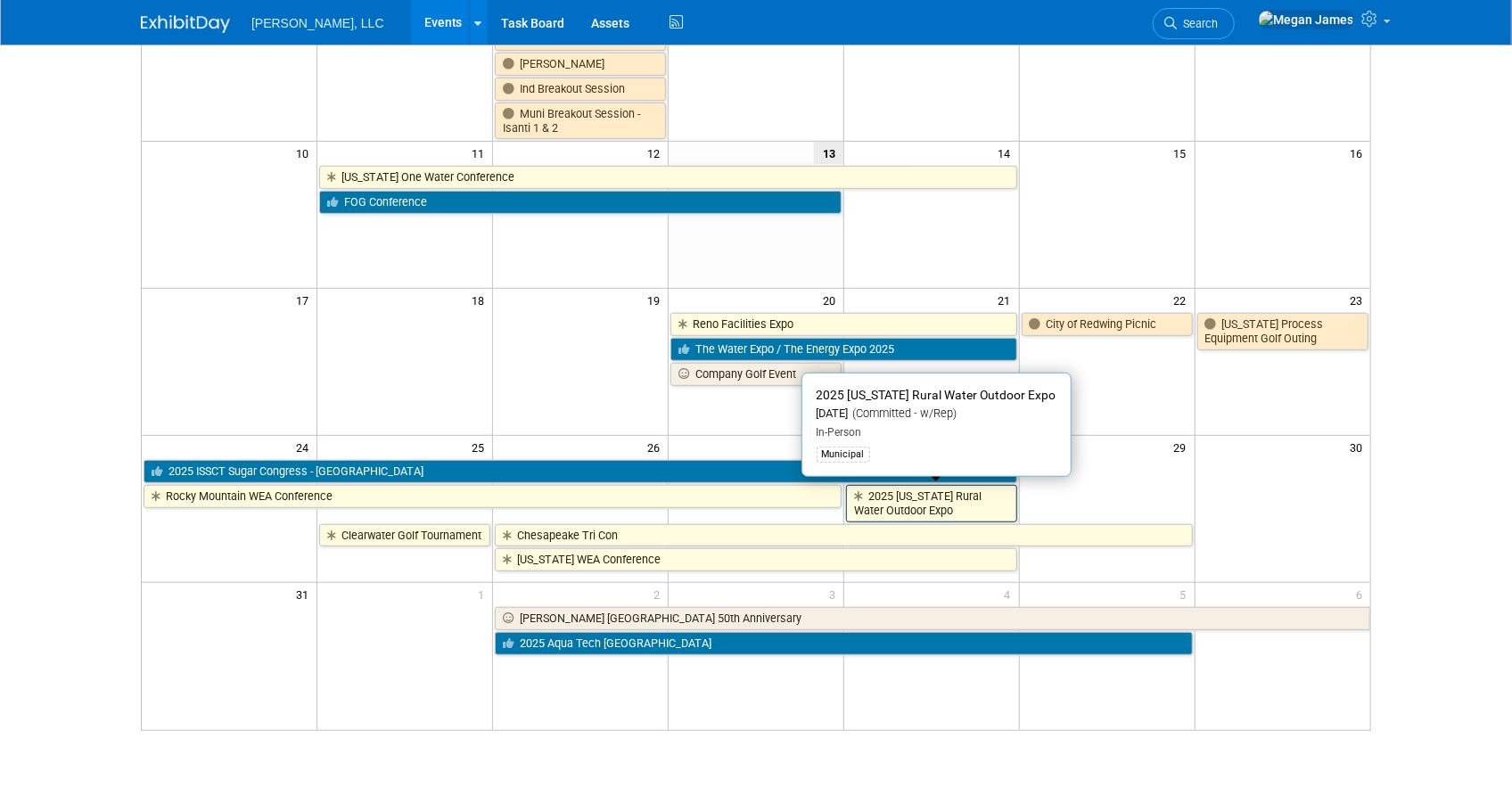
click at [899, 509] on link "2025 [US_STATE] Rural Water Outdoor Expo" at bounding box center [931, 503] width 172 height 37
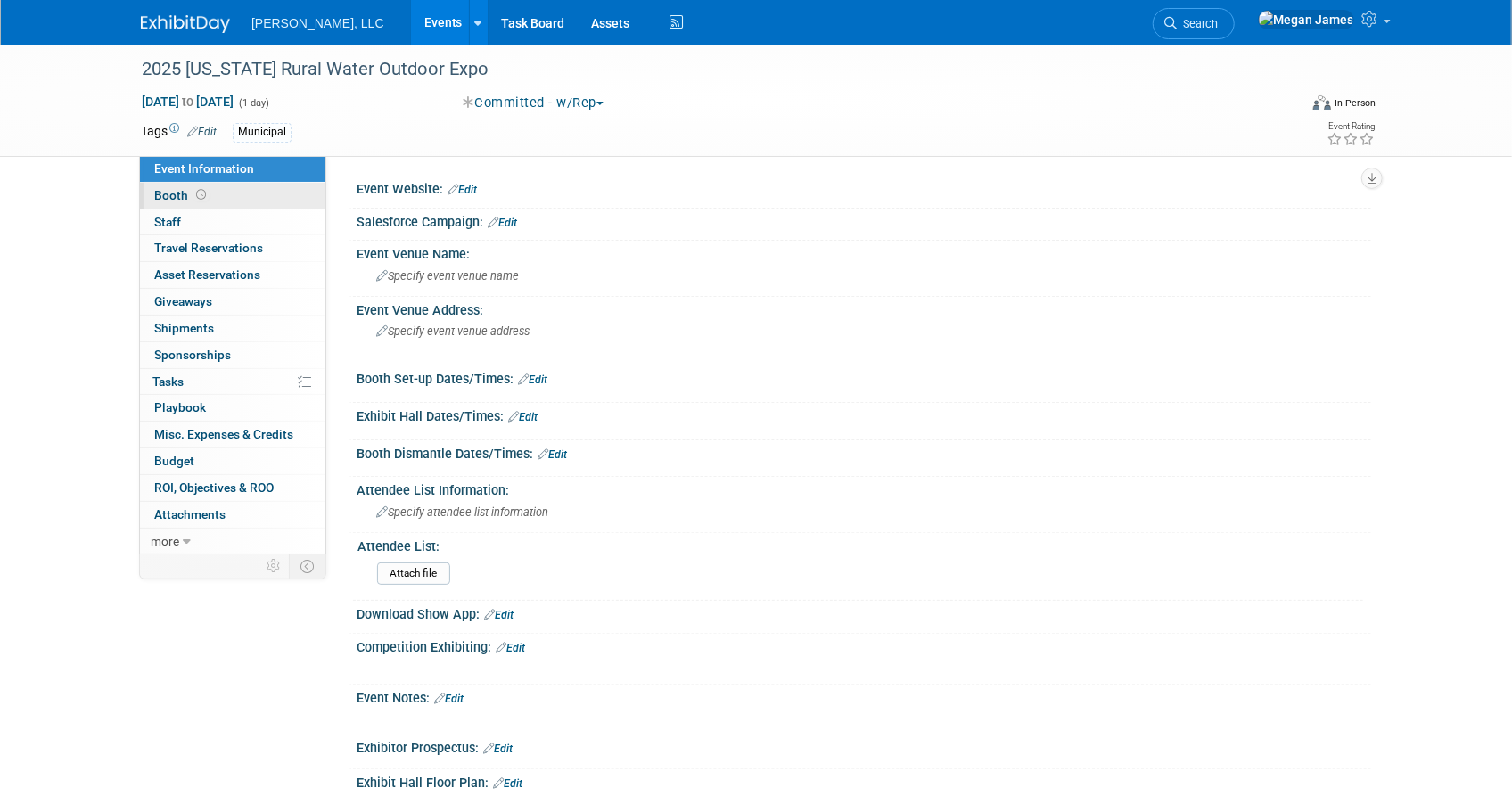
click at [270, 195] on link "Booth" at bounding box center [232, 195] width 185 height 26
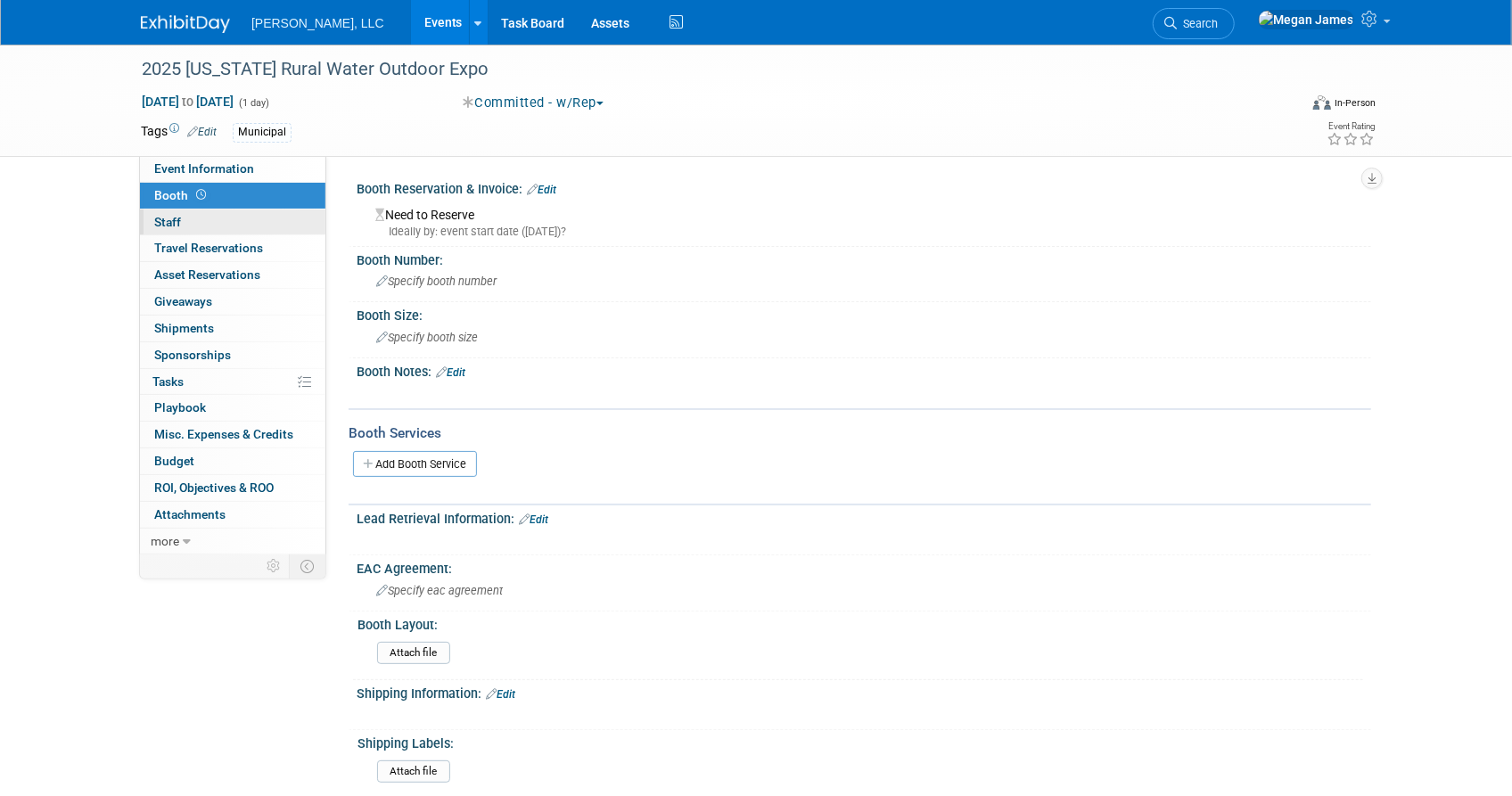
click at [250, 211] on link "0 Staff 0" at bounding box center [232, 222] width 185 height 26
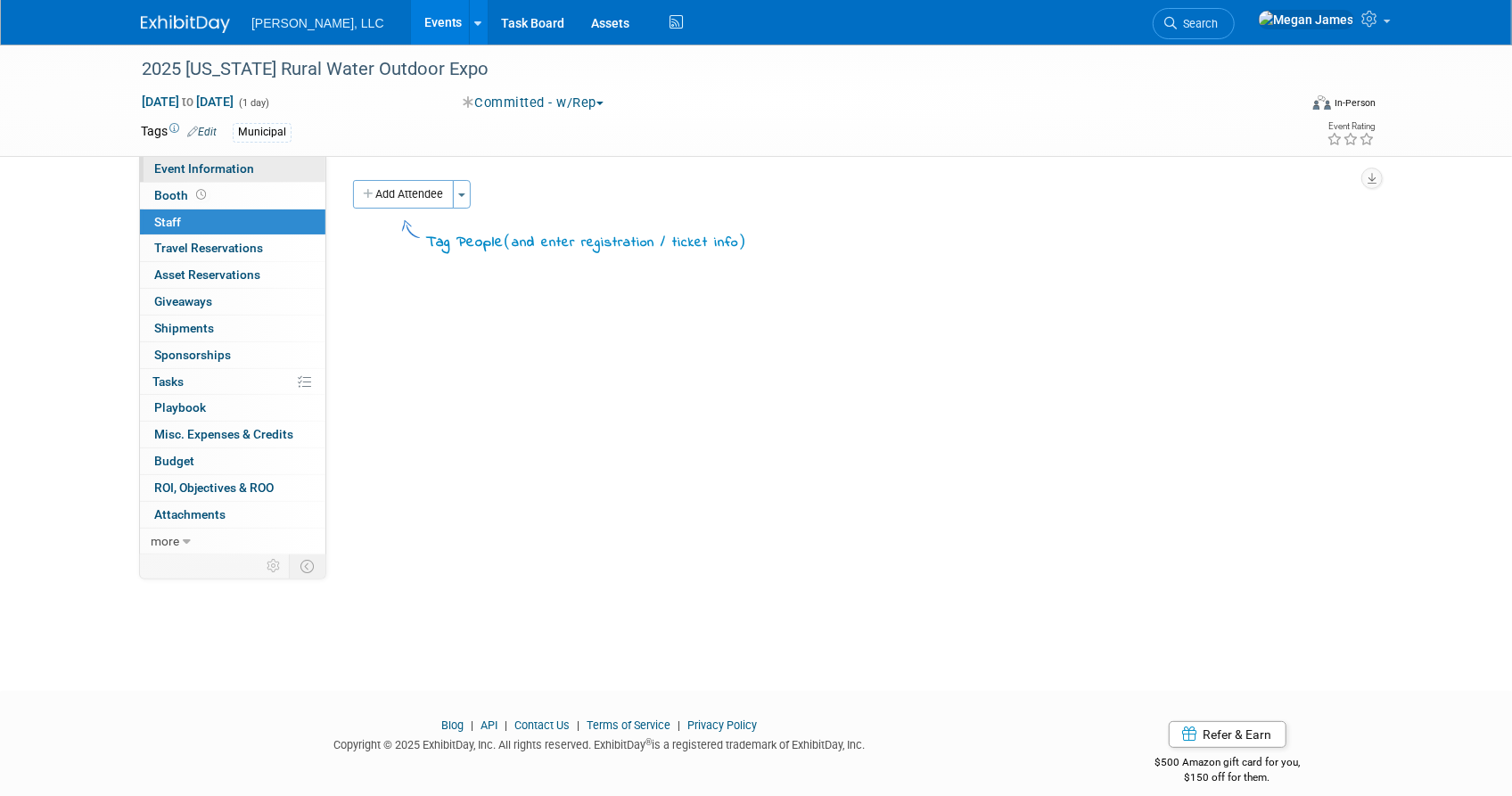
click at [267, 170] on link "Event Information" at bounding box center [232, 169] width 185 height 26
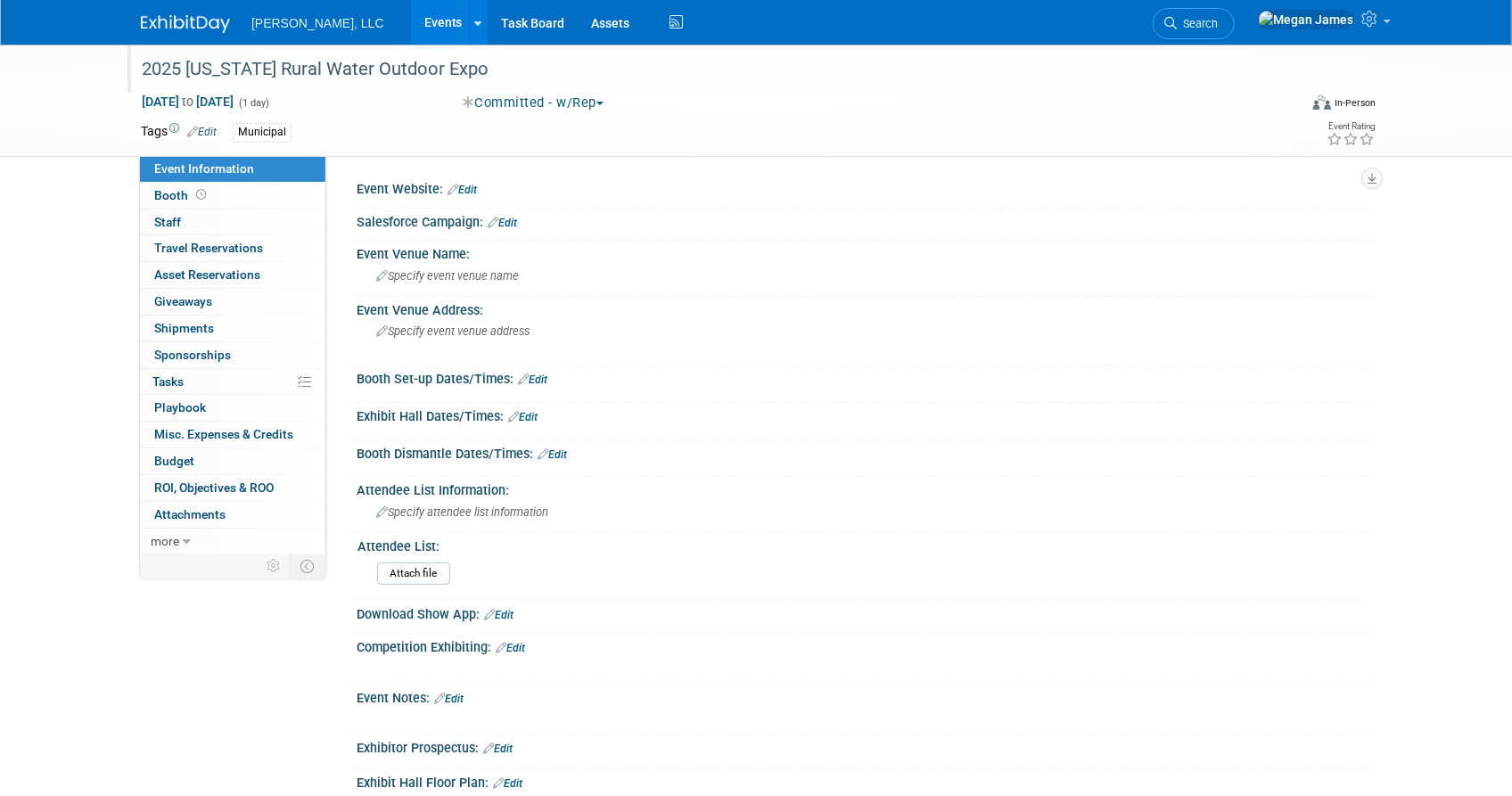
click at [330, 72] on div "2025 [US_STATE] Rural Water Outdoor Expo" at bounding box center [703, 69] width 1135 height 32
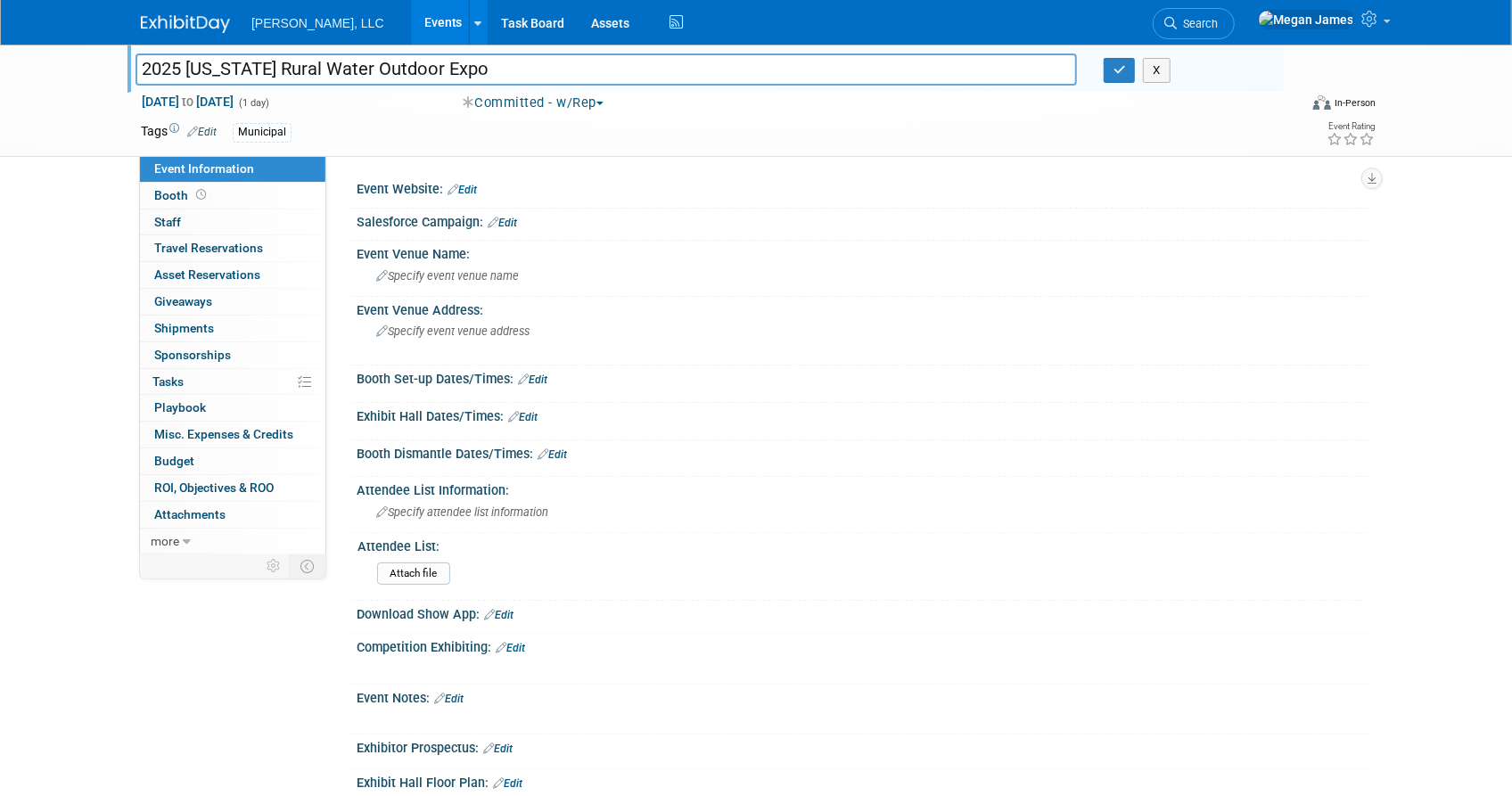
click at [330, 72] on input "2025 [US_STATE] Rural Water Outdoor Expo" at bounding box center [607, 68] width 942 height 31
click at [1114, 70] on icon "button" at bounding box center [1119, 70] width 13 height 12
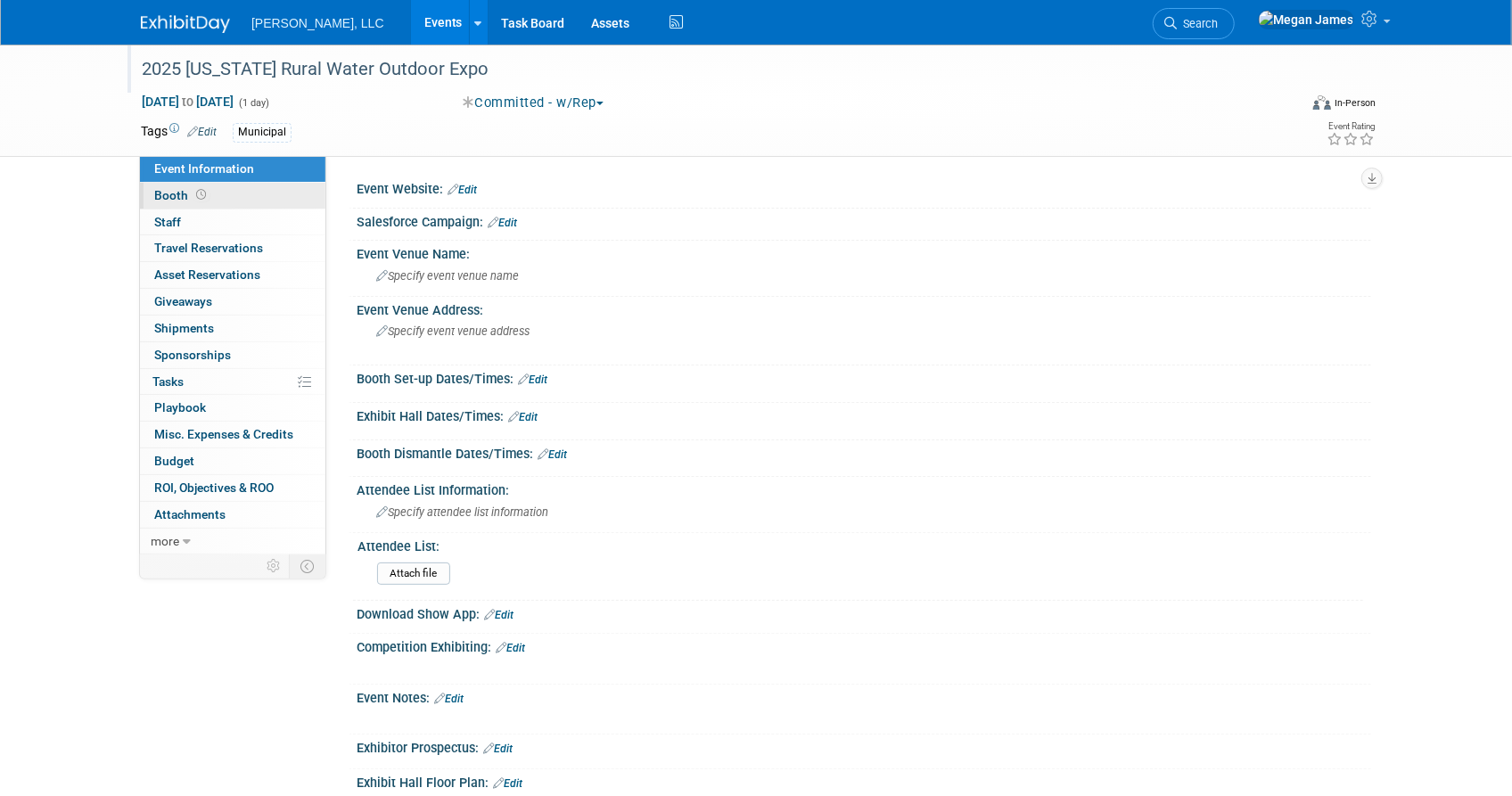
click at [246, 190] on link "Booth" at bounding box center [232, 195] width 185 height 26
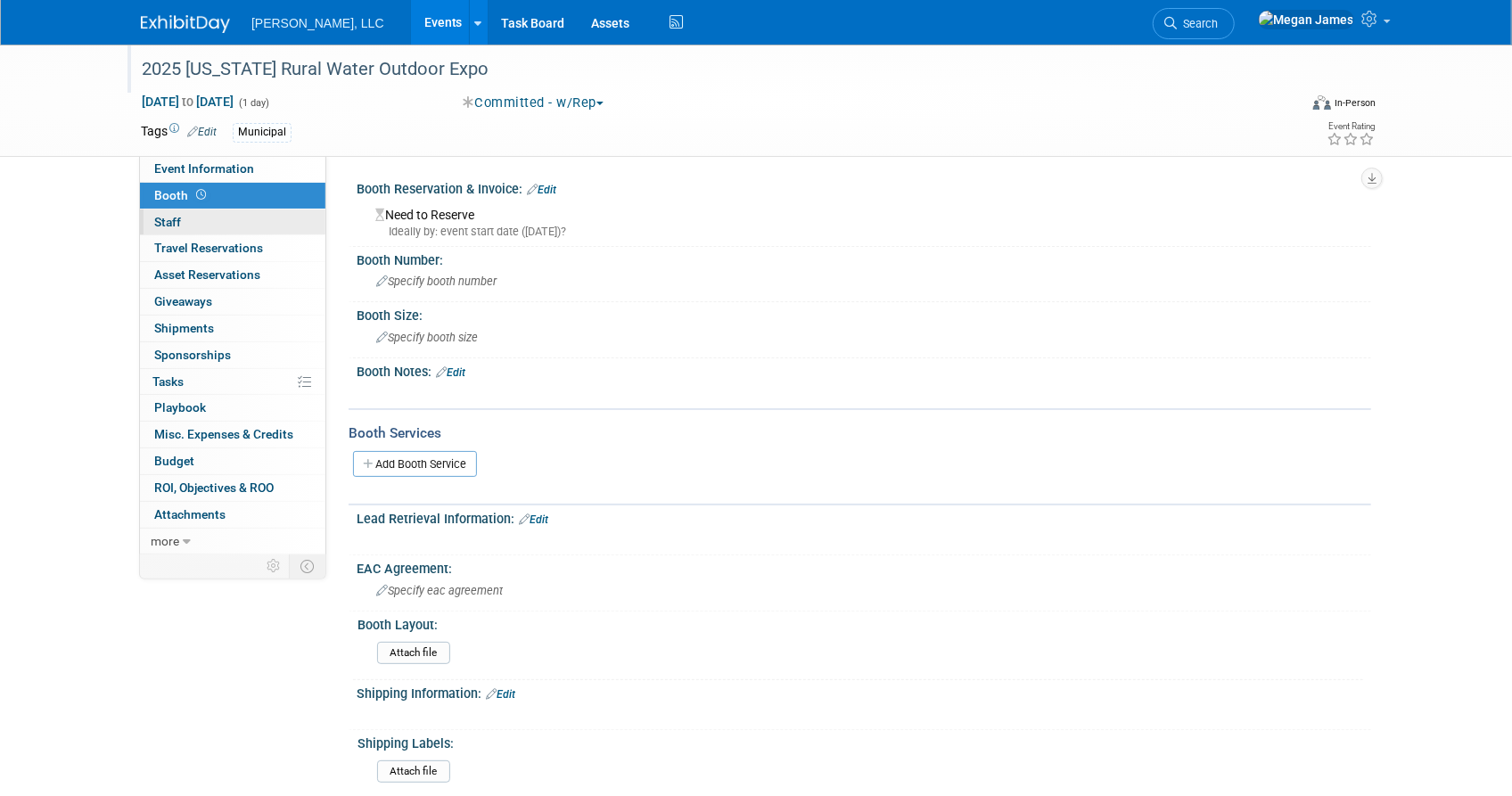
click at [305, 226] on link "0 Staff 0" at bounding box center [232, 222] width 185 height 26
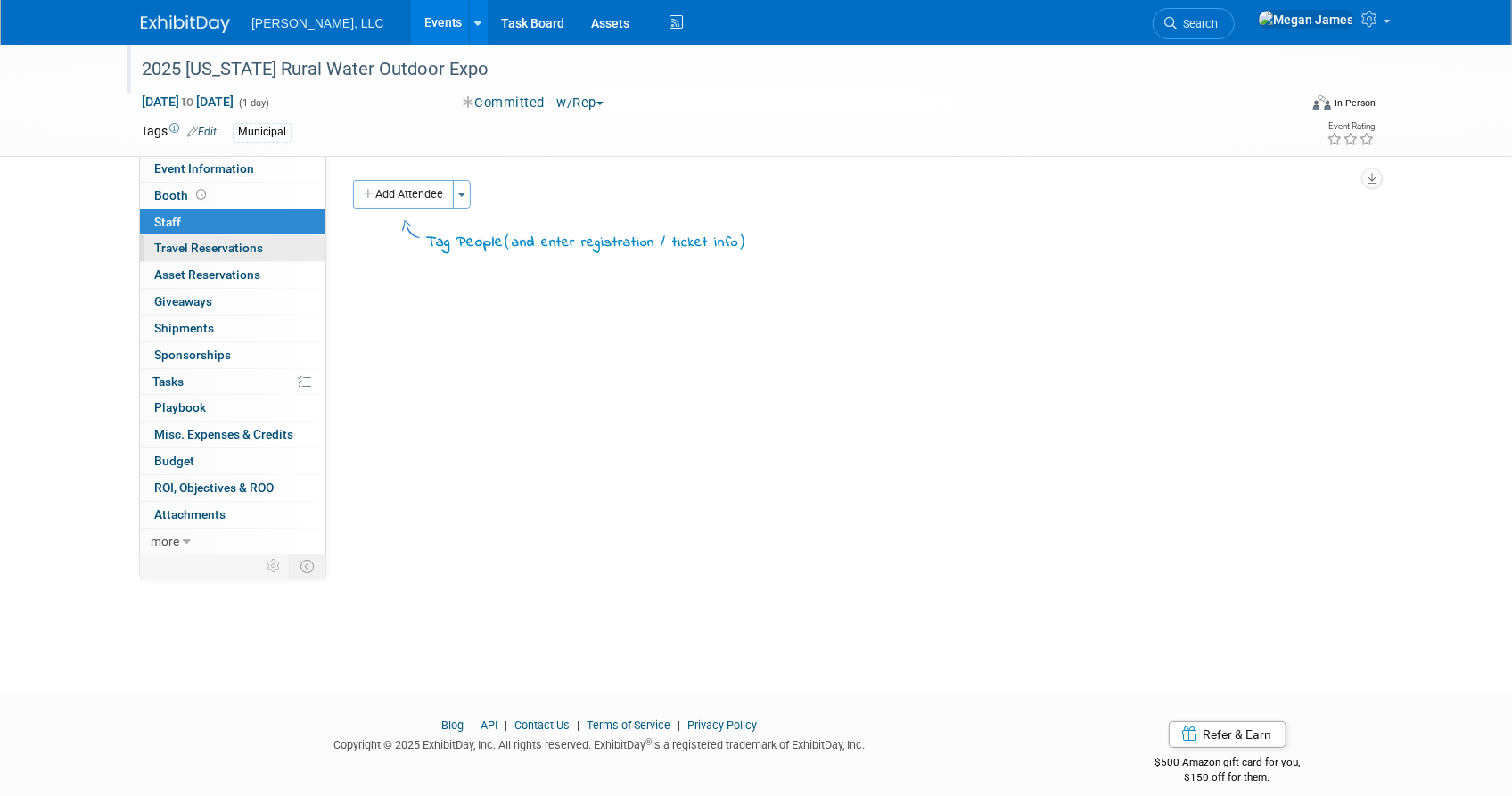
click at [302, 250] on link "0 Travel Reservations 0" at bounding box center [232, 248] width 185 height 26
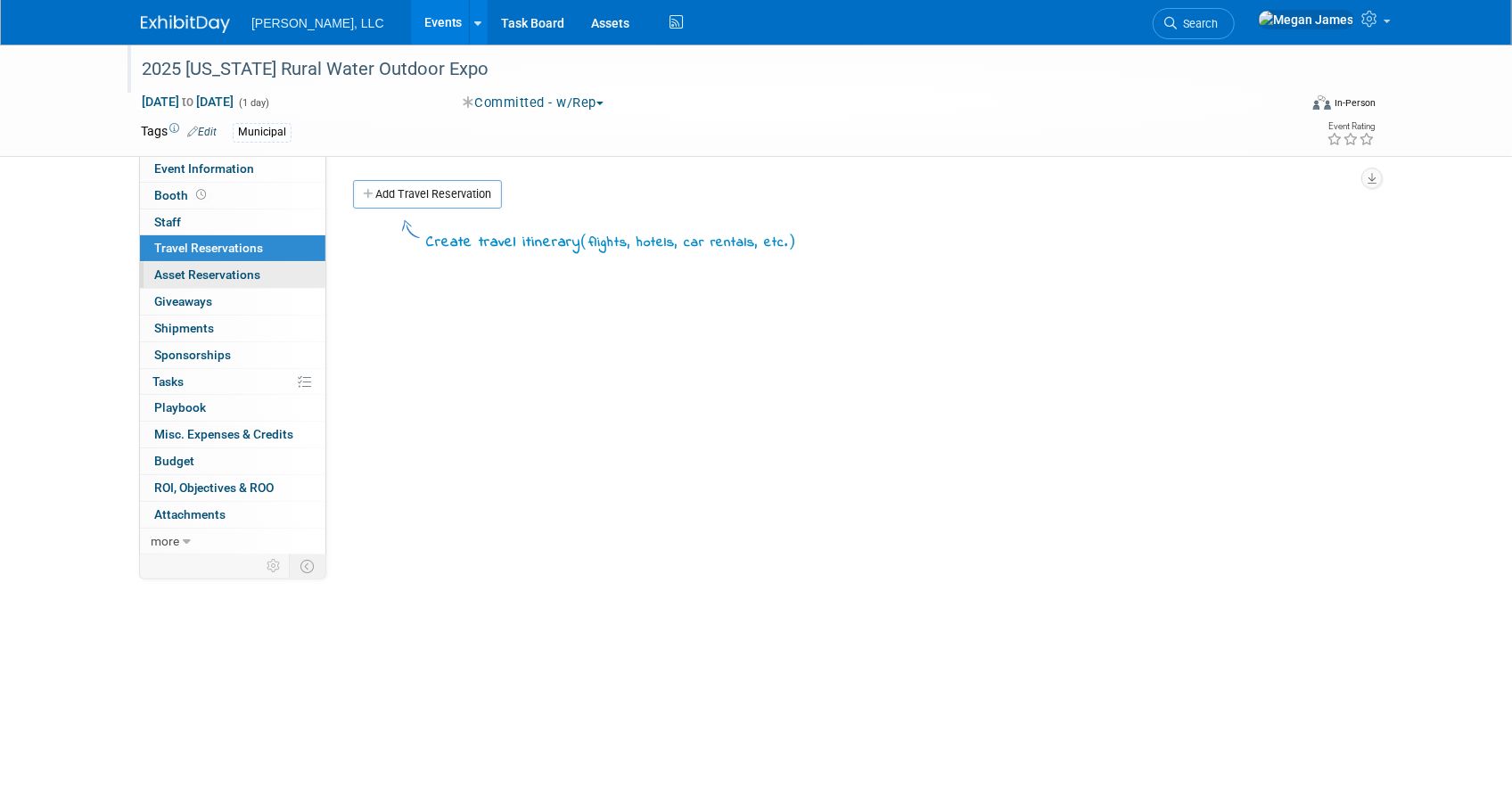
click at [296, 277] on link "0 Asset Reservations 0" at bounding box center [232, 275] width 185 height 26
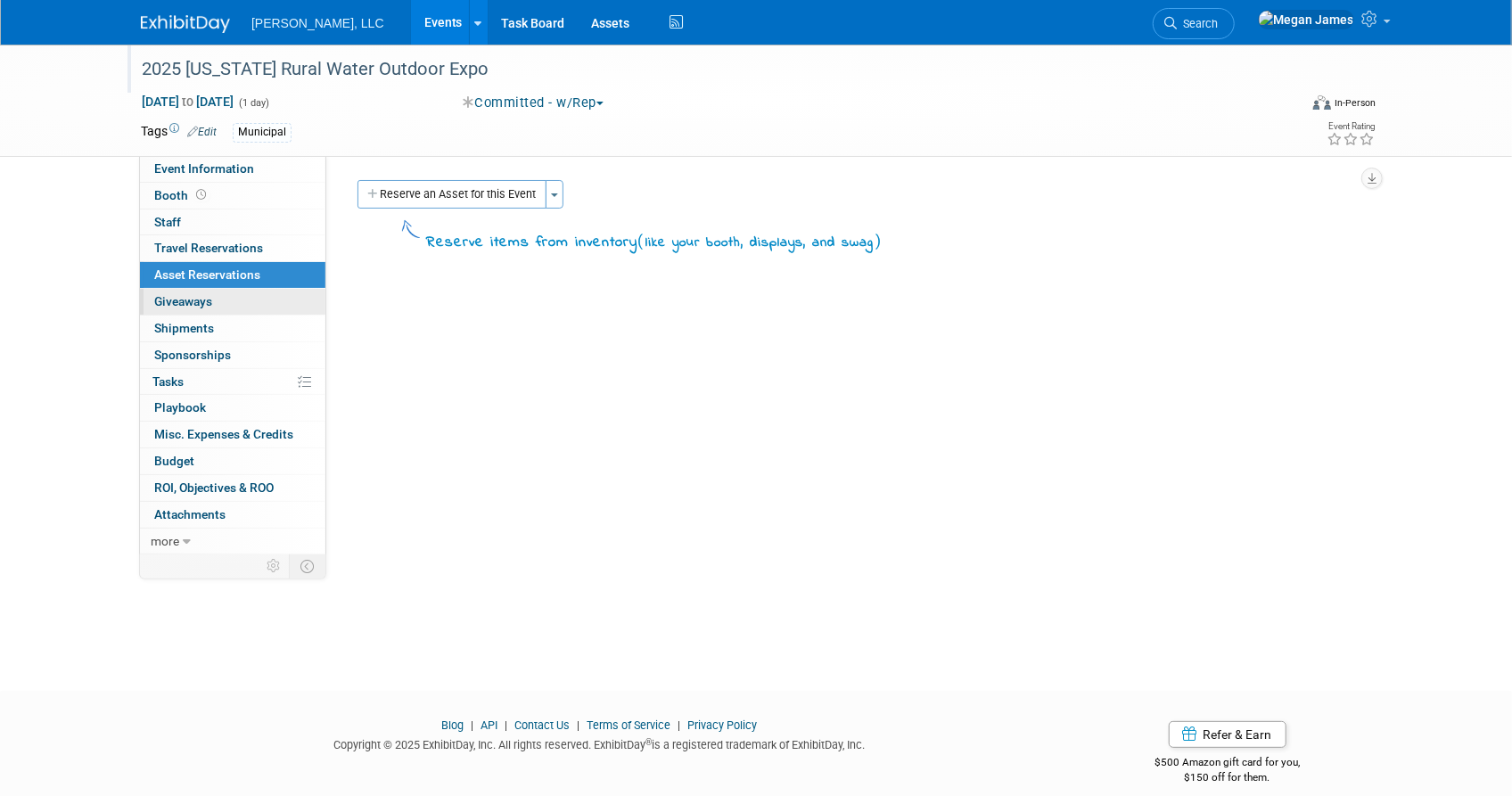
click at [290, 306] on link "0 Giveaways 0" at bounding box center [232, 301] width 185 height 26
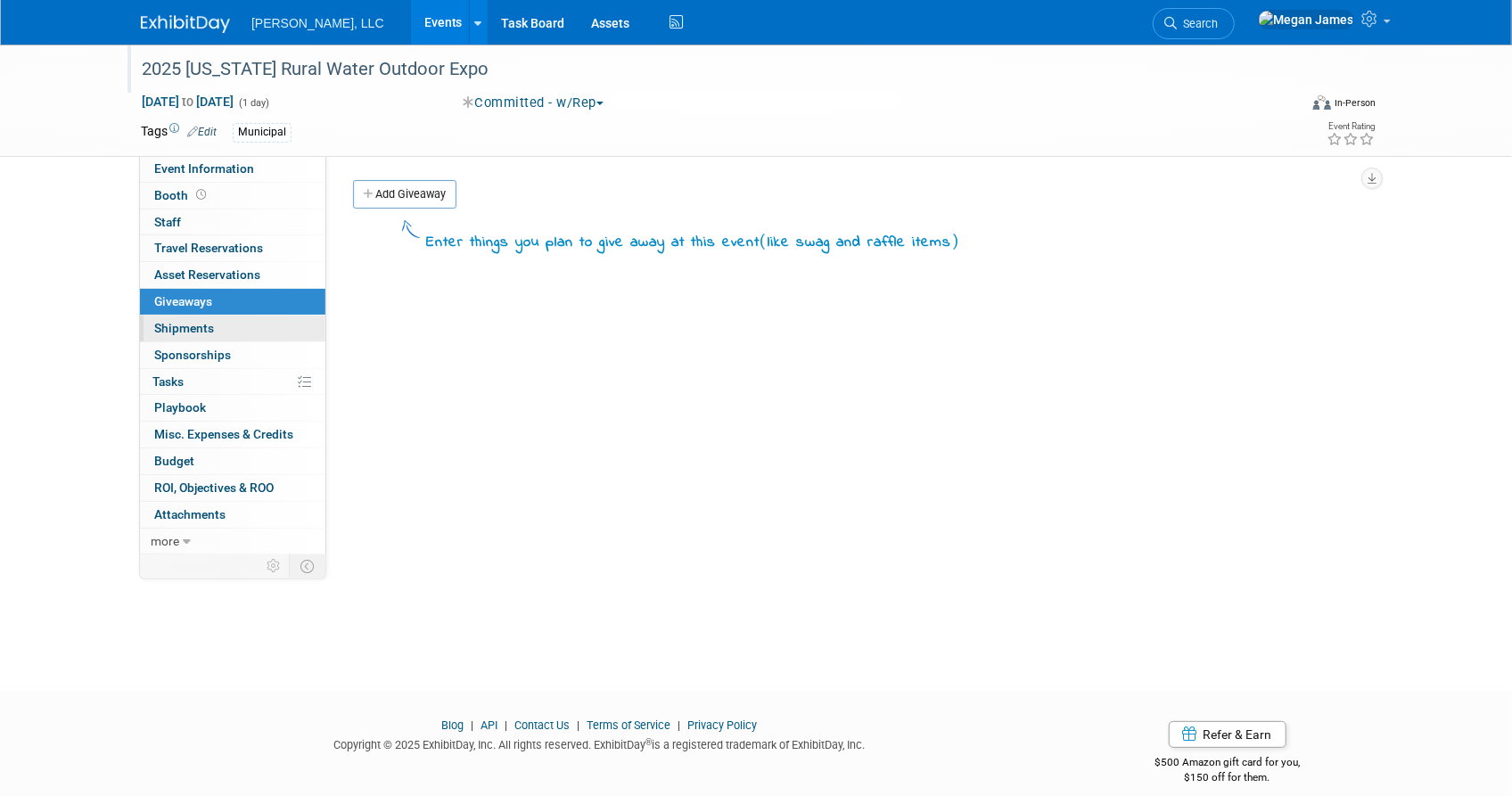
click at [291, 332] on link "0 Shipments 0" at bounding box center [232, 328] width 185 height 26
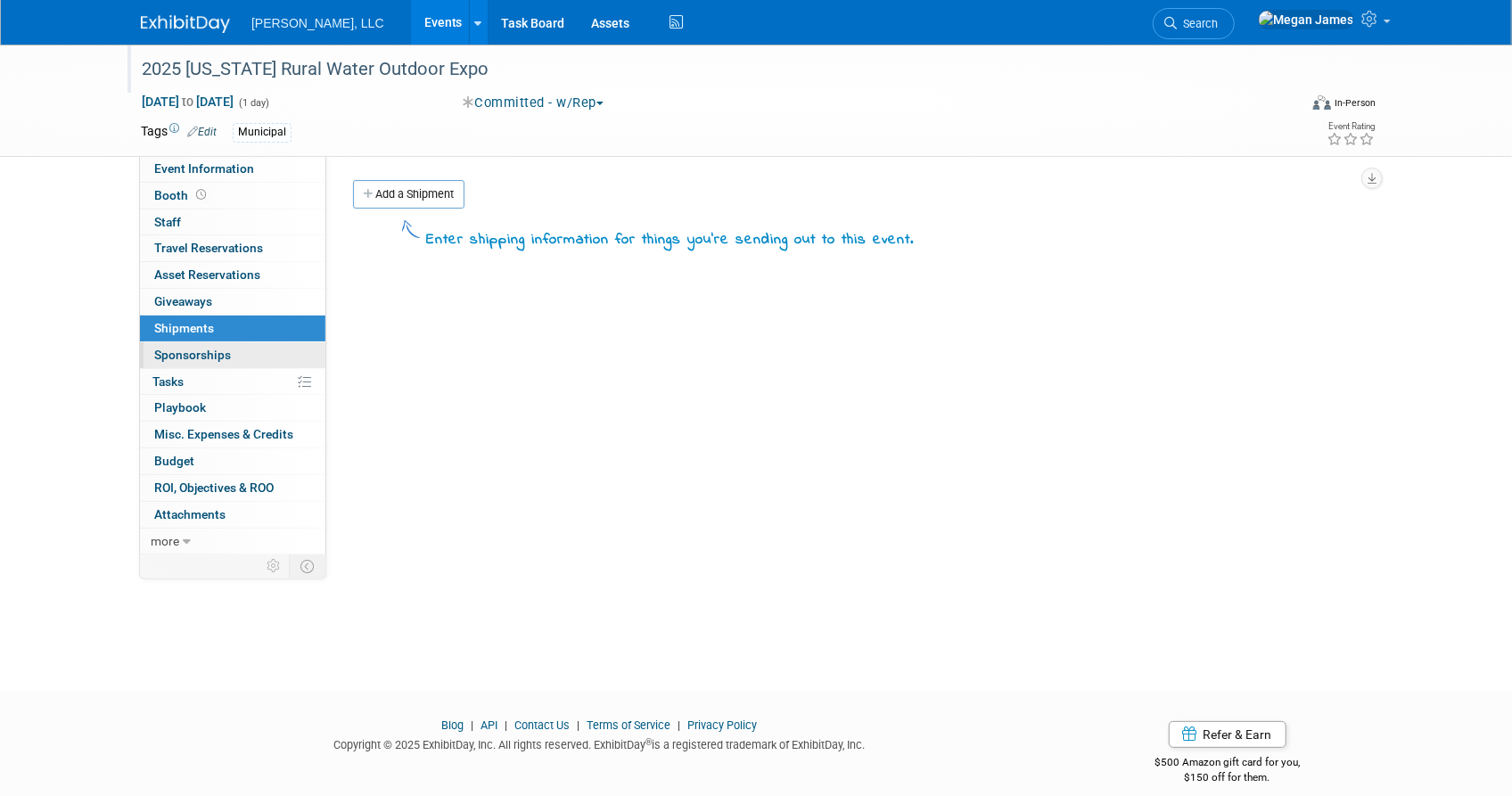
click at [286, 358] on link "0 Sponsorships 0" at bounding box center [232, 355] width 185 height 26
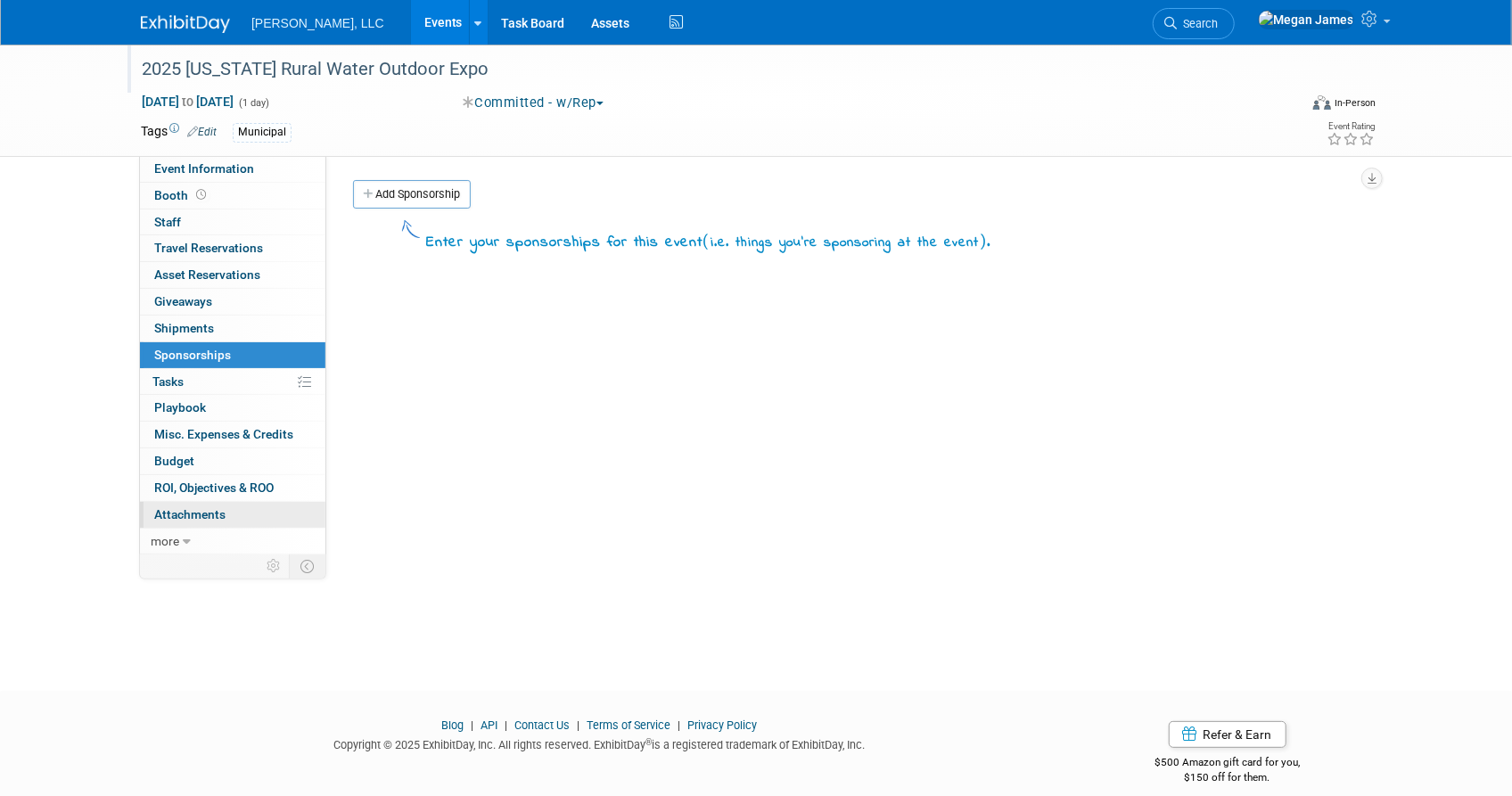
click at [249, 505] on link "0 Attachments 0" at bounding box center [232, 514] width 185 height 26
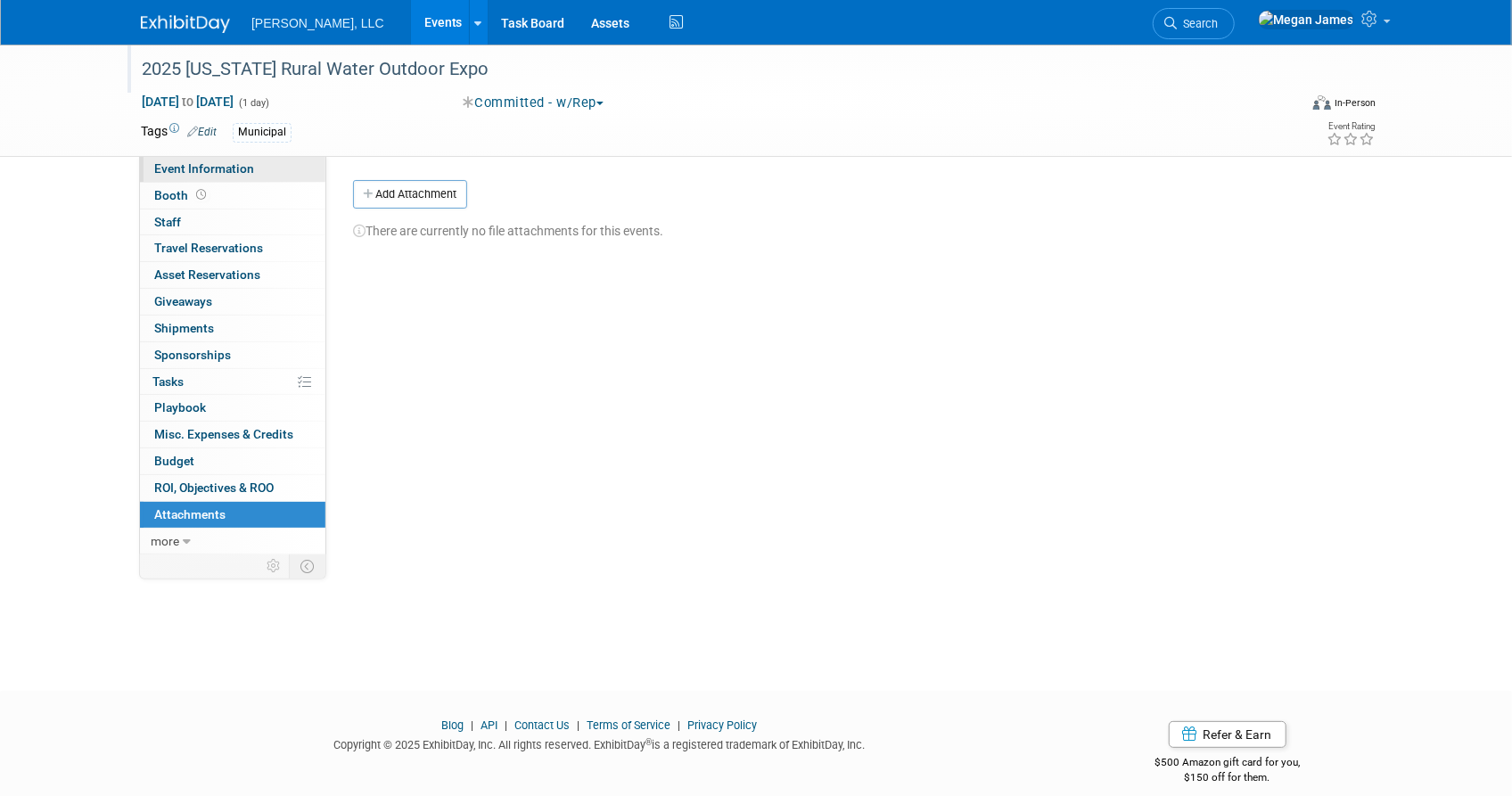
click at [284, 170] on link "Event Information" at bounding box center [232, 169] width 185 height 26
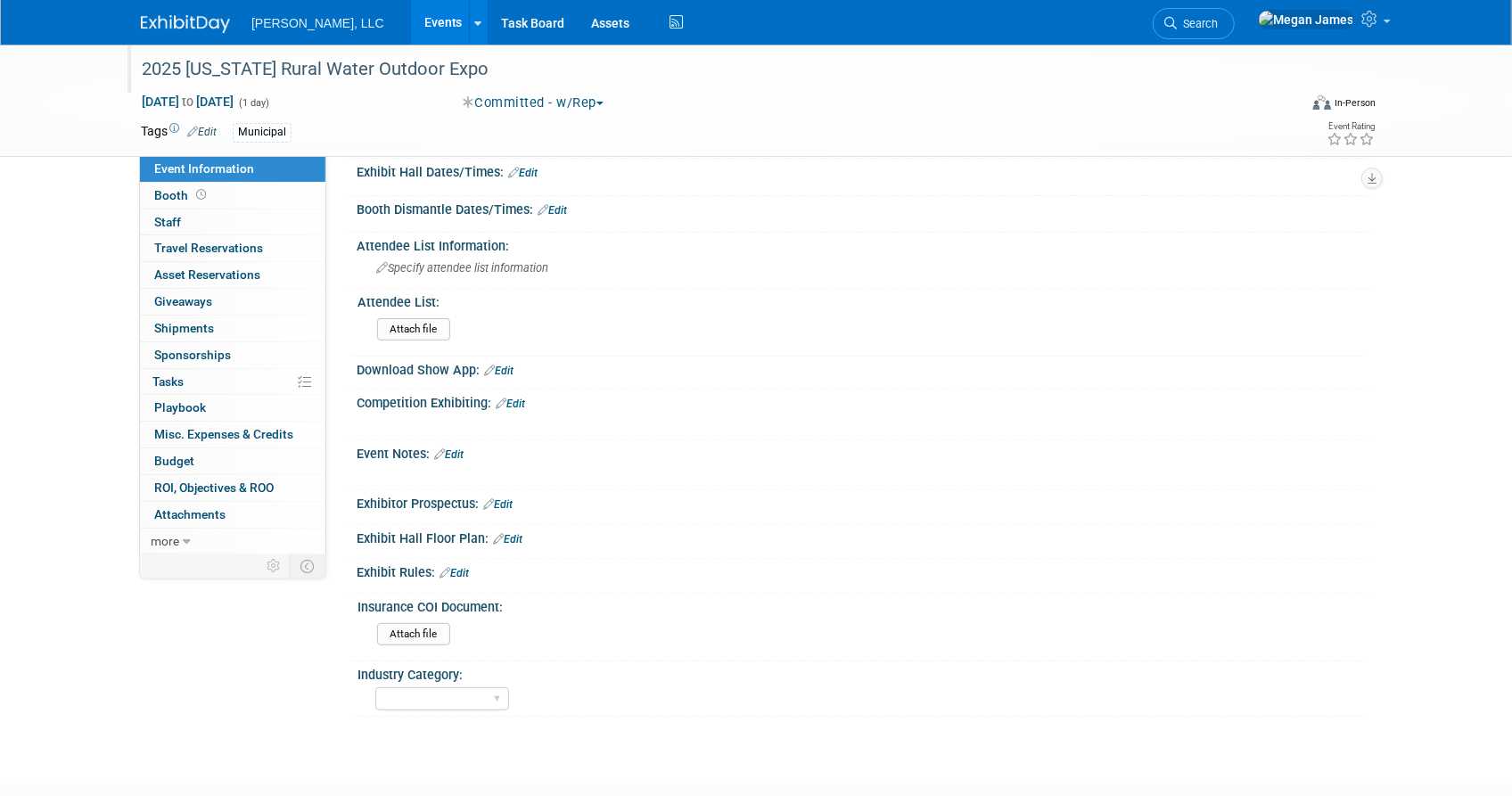
scroll to position [353, 0]
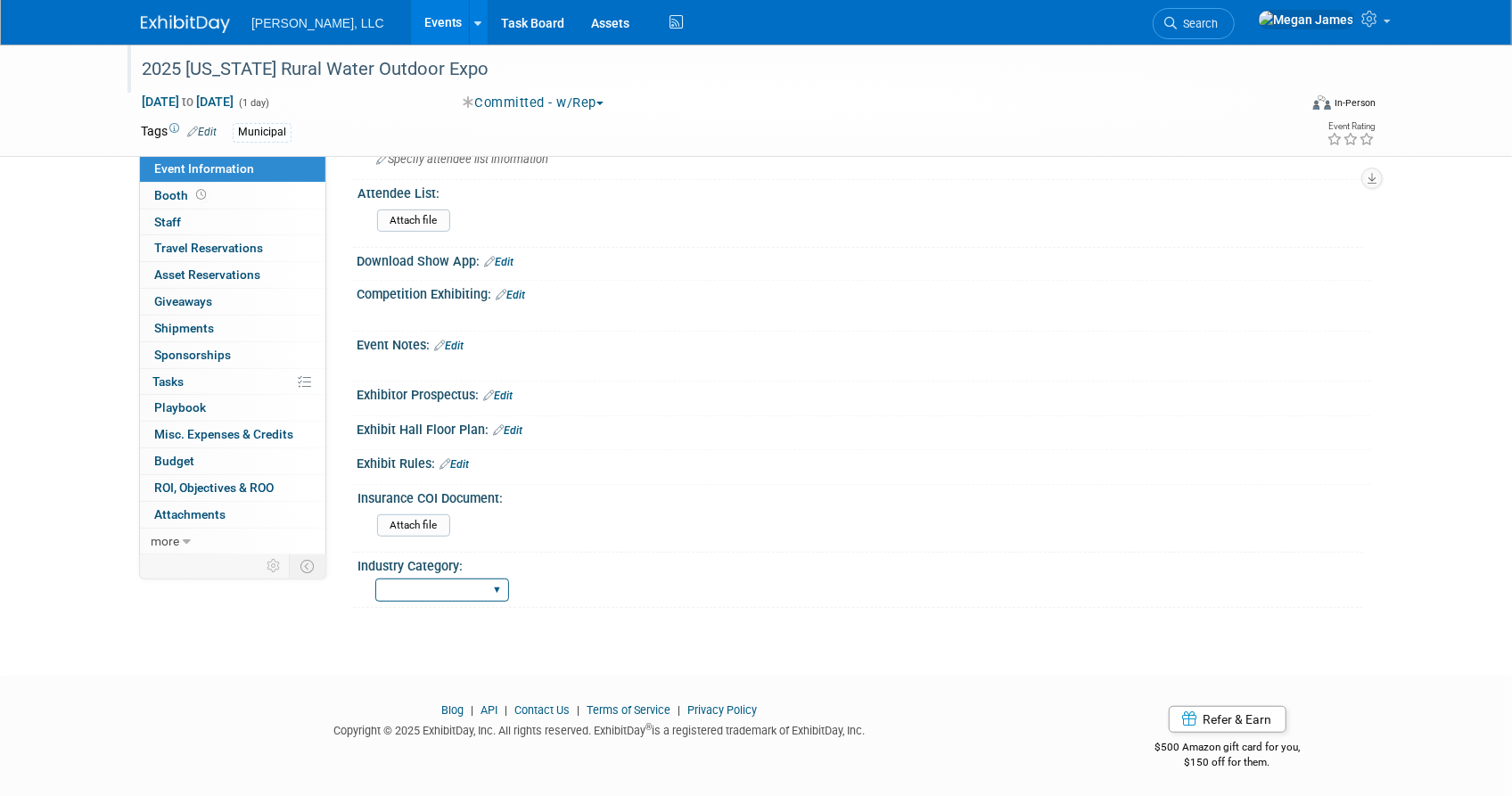
click at [433, 587] on select "Municipal Industrial Ag/Biogas" at bounding box center [442, 591] width 134 height 24
select select "Municipal"
click at [376, 579] on select "Municipal Industrial Ag/Biogas" at bounding box center [442, 591] width 134 height 24
drag, startPoint x: 369, startPoint y: 16, endPoint x: 391, endPoint y: 16, distance: 22.0
click at [411, 16] on link "Events" at bounding box center [444, 22] width 65 height 45
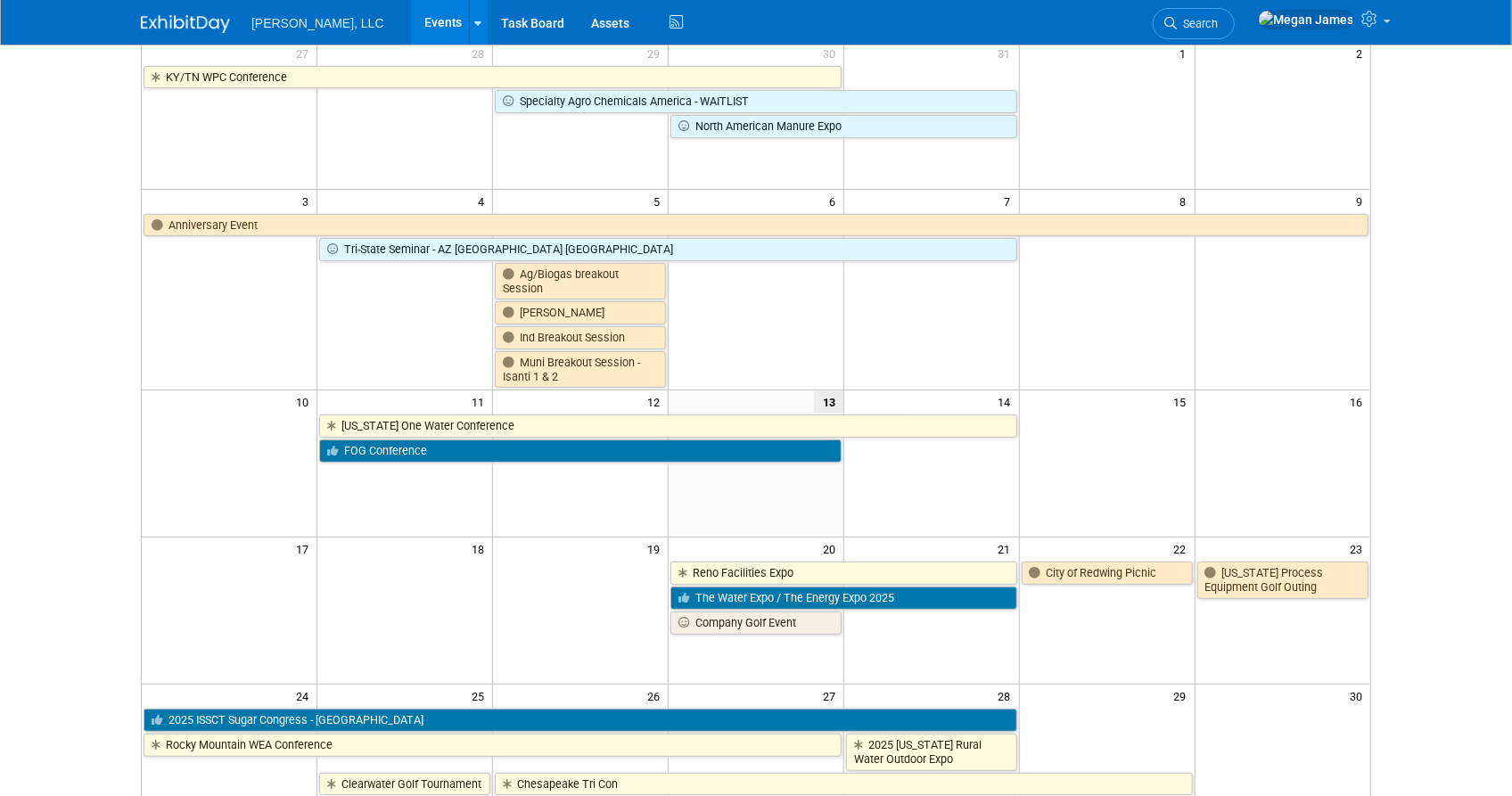
scroll to position [486, 0]
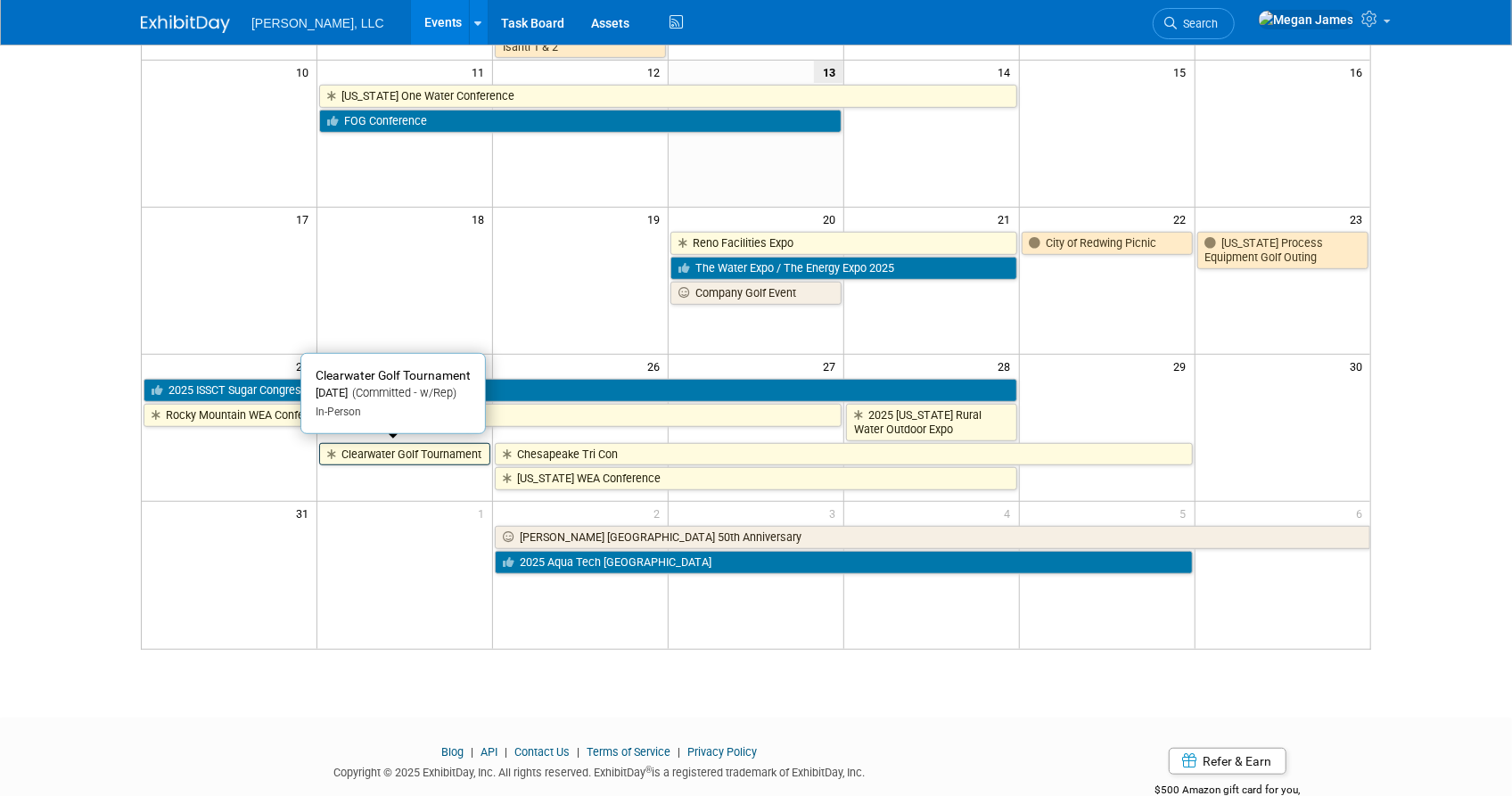
click at [429, 453] on link "Clearwater Golf Tournament" at bounding box center [405, 454] width 172 height 23
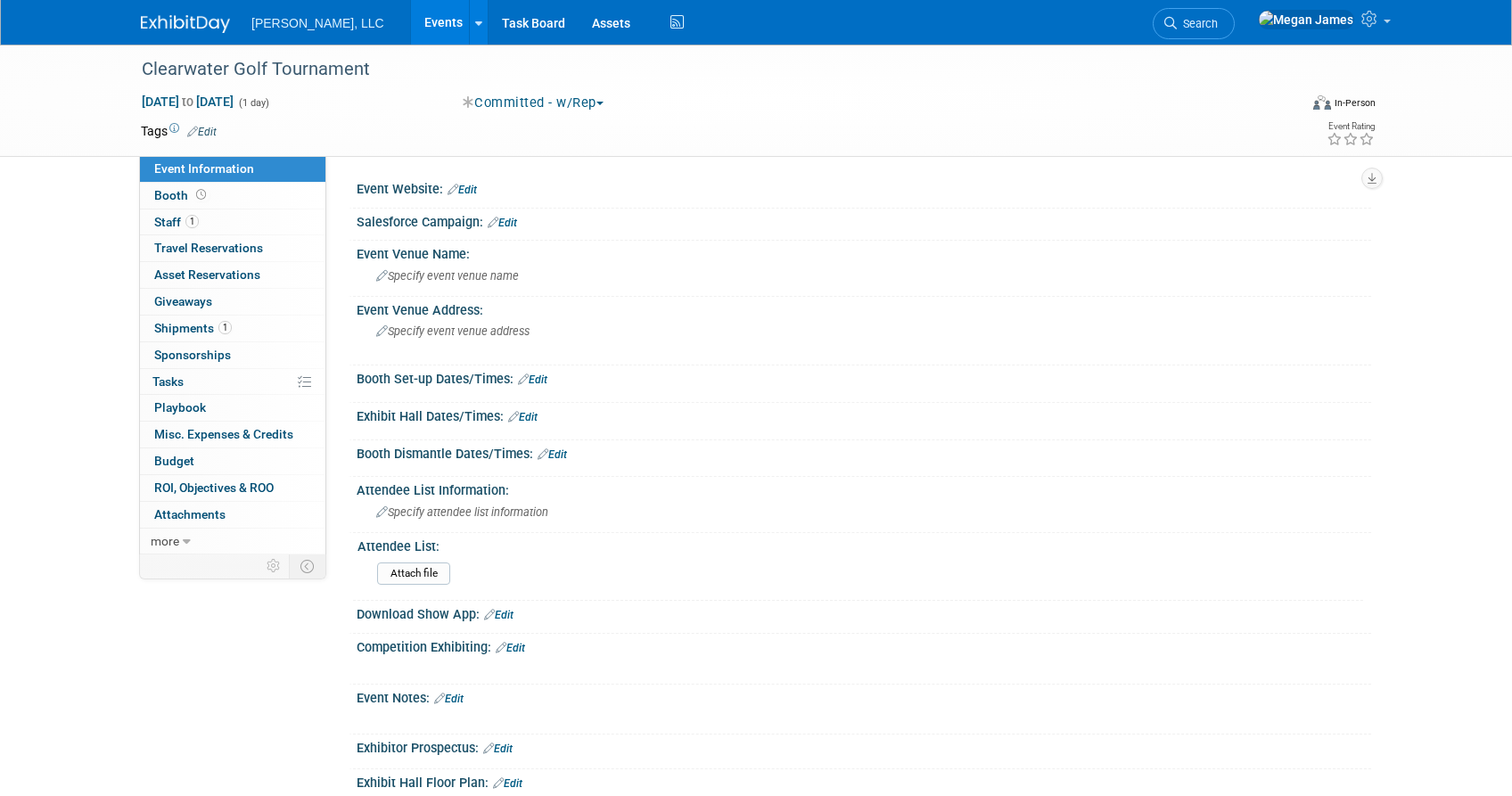
select select "Municipal"
click at [265, 312] on link "0 Giveaways 0" at bounding box center [232, 301] width 185 height 26
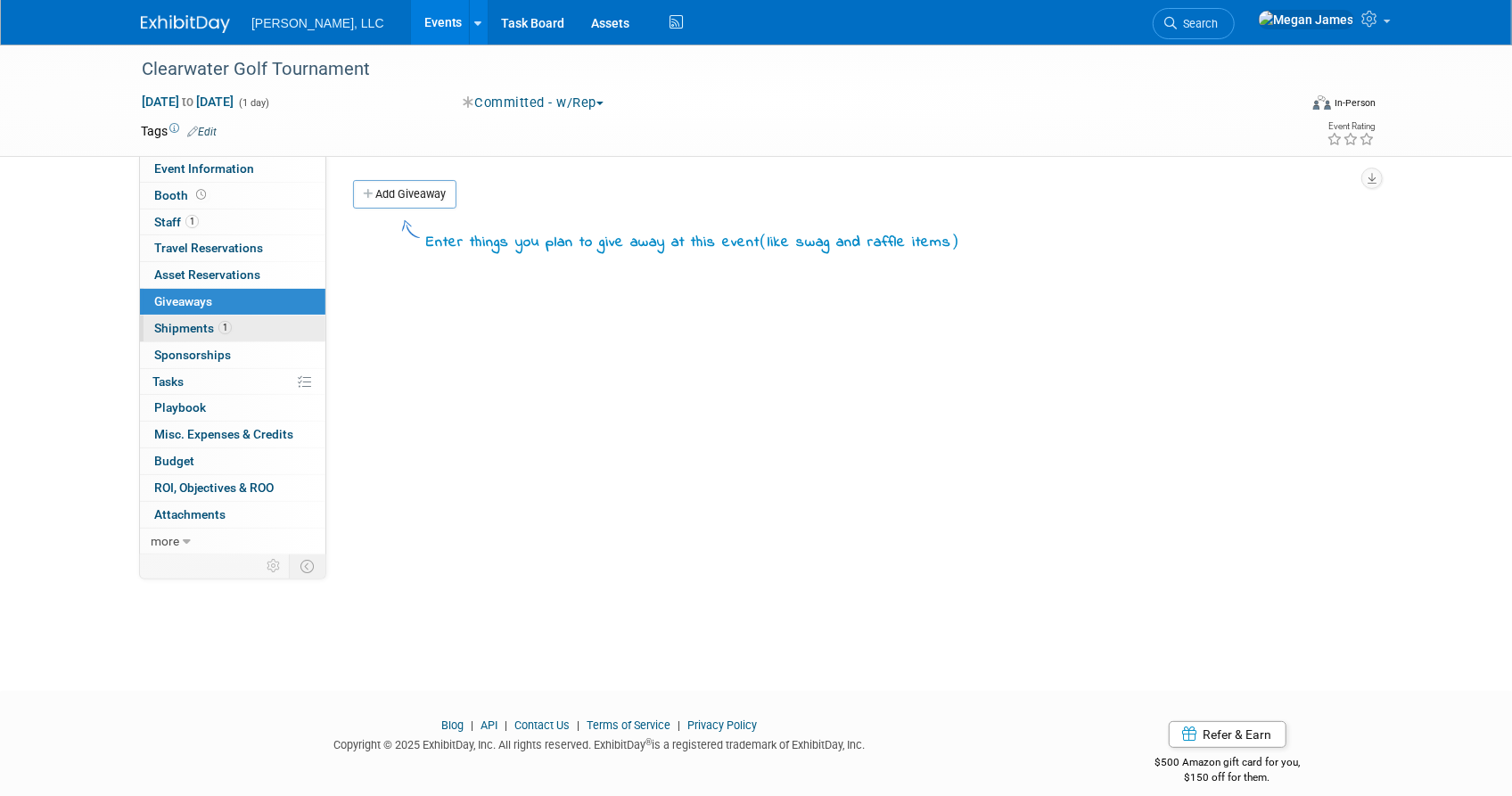
click at [262, 326] on link "1 Shipments 1" at bounding box center [232, 328] width 185 height 26
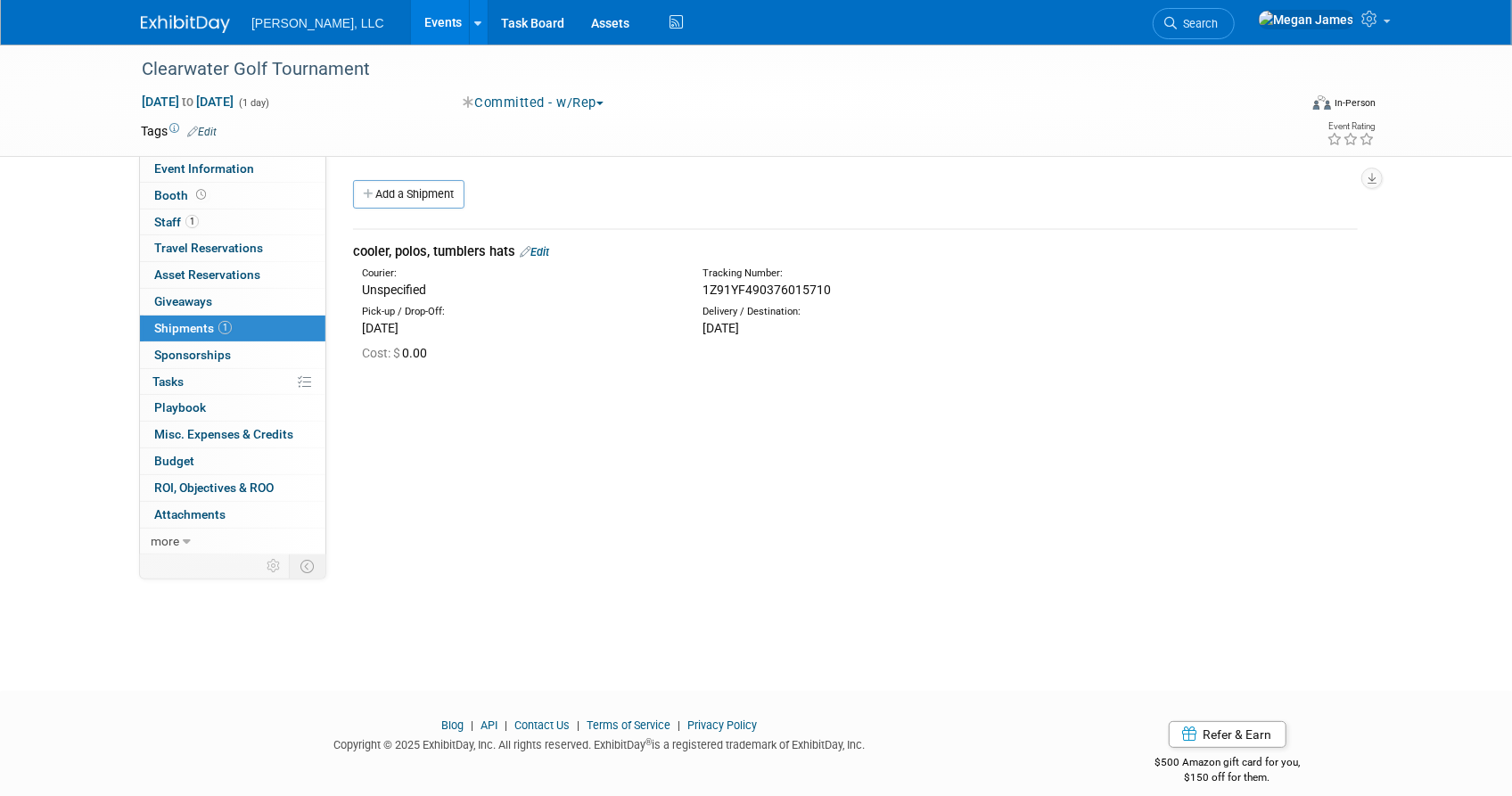
click at [411, 22] on link "Events" at bounding box center [444, 22] width 65 height 45
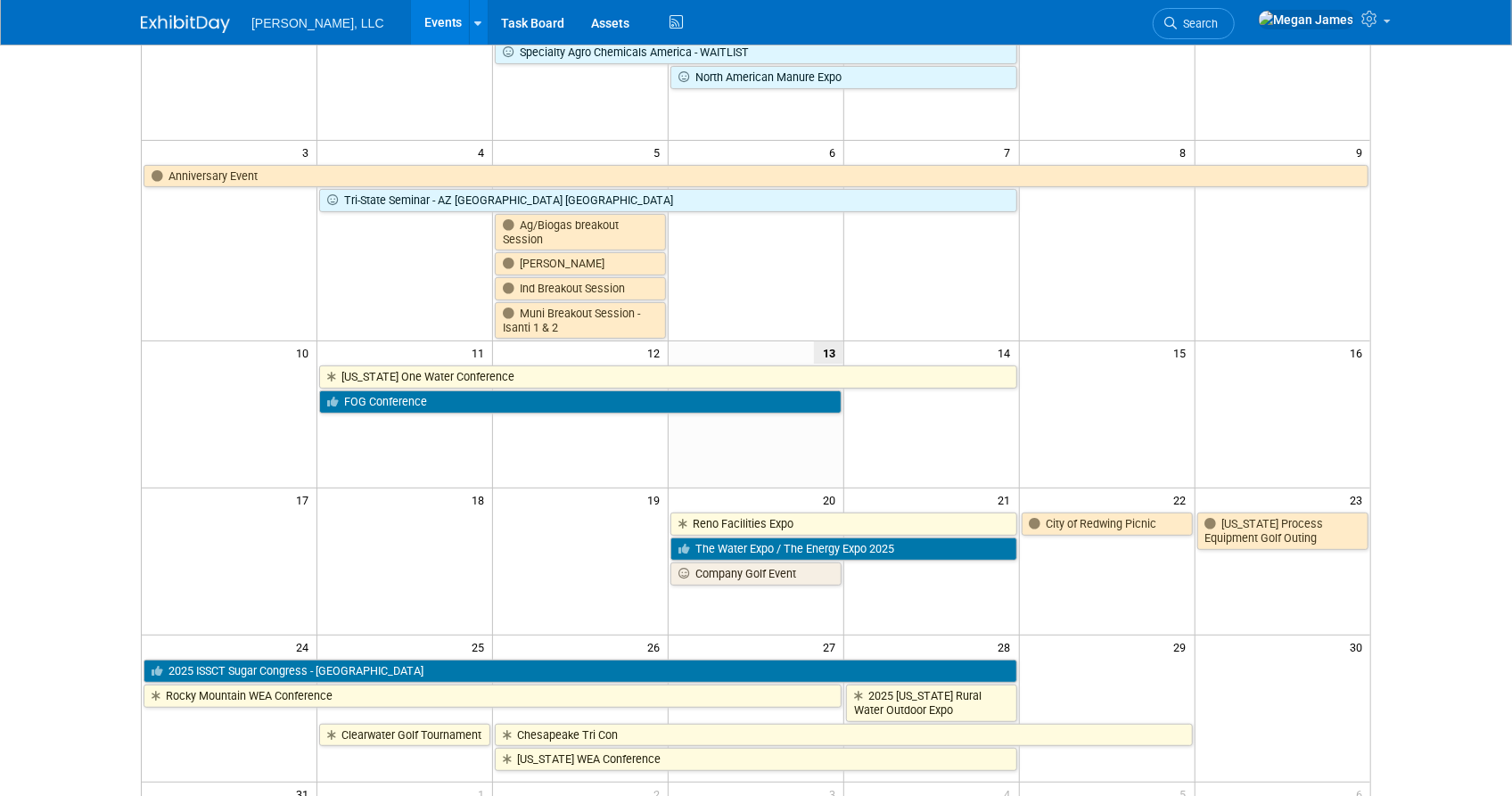
scroll to position [486, 0]
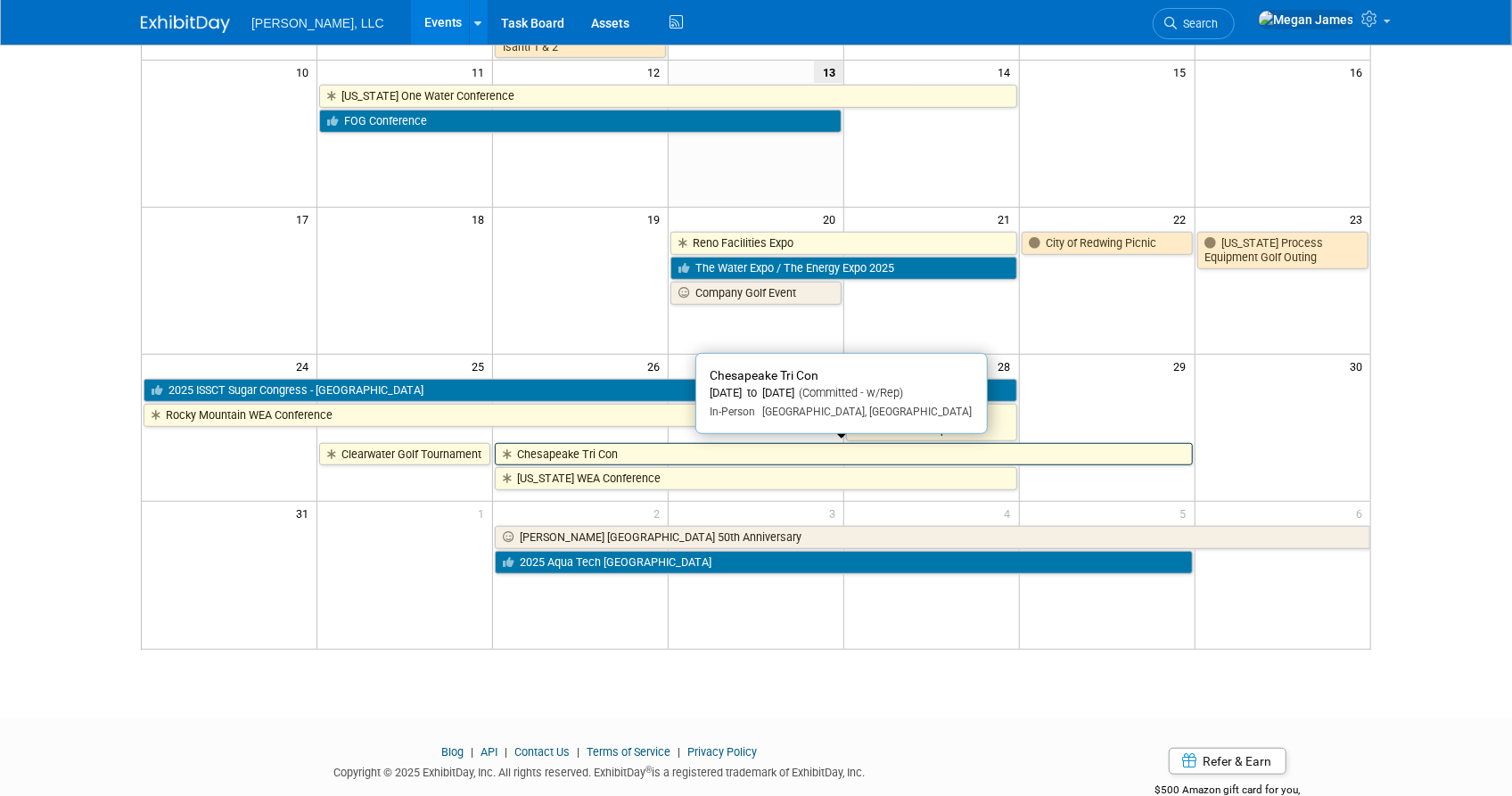
click at [650, 456] on link "Chesapeake Tri Con" at bounding box center [843, 454] width 697 height 23
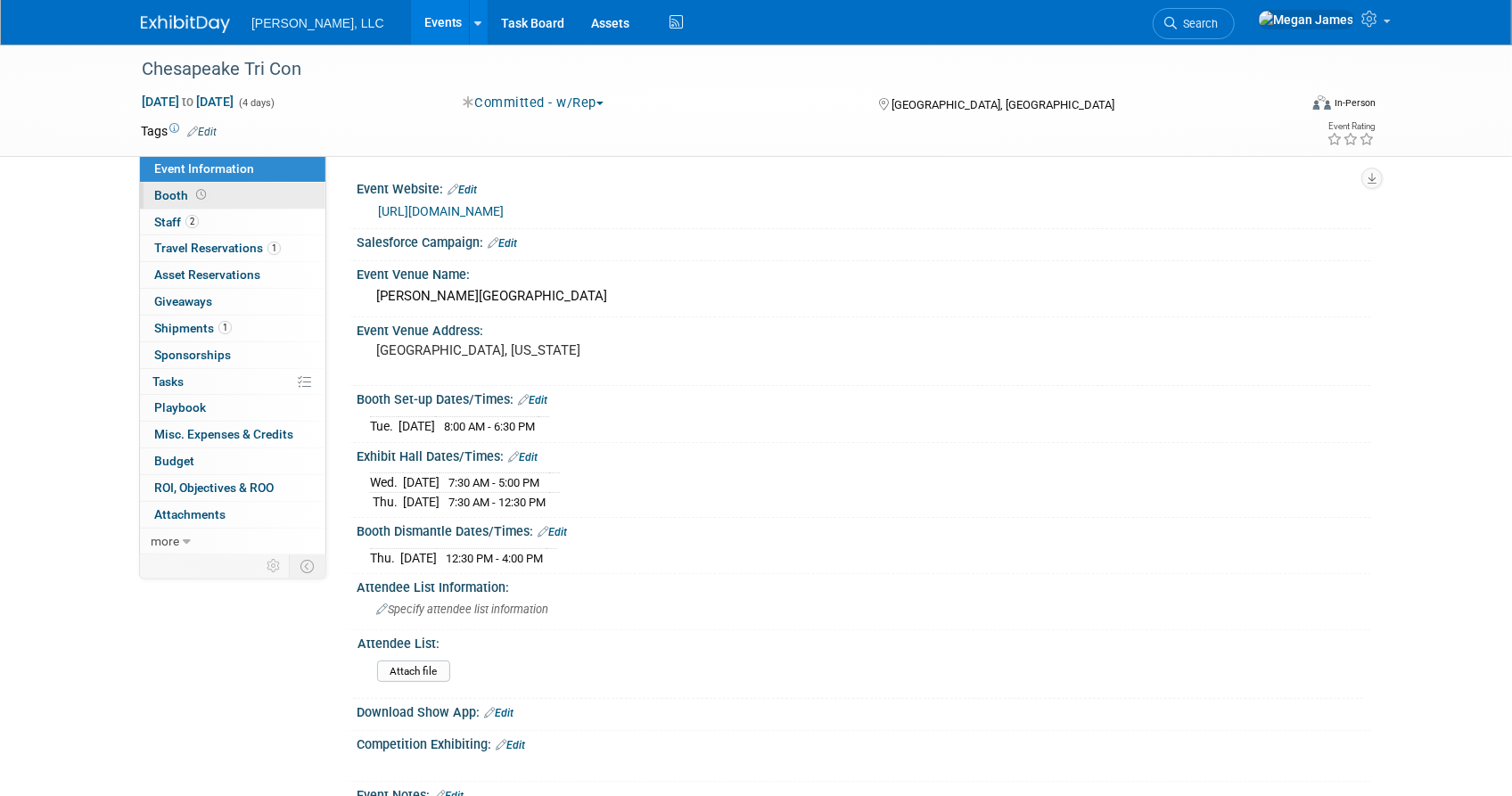
click at [254, 193] on link "Booth" at bounding box center [232, 195] width 185 height 26
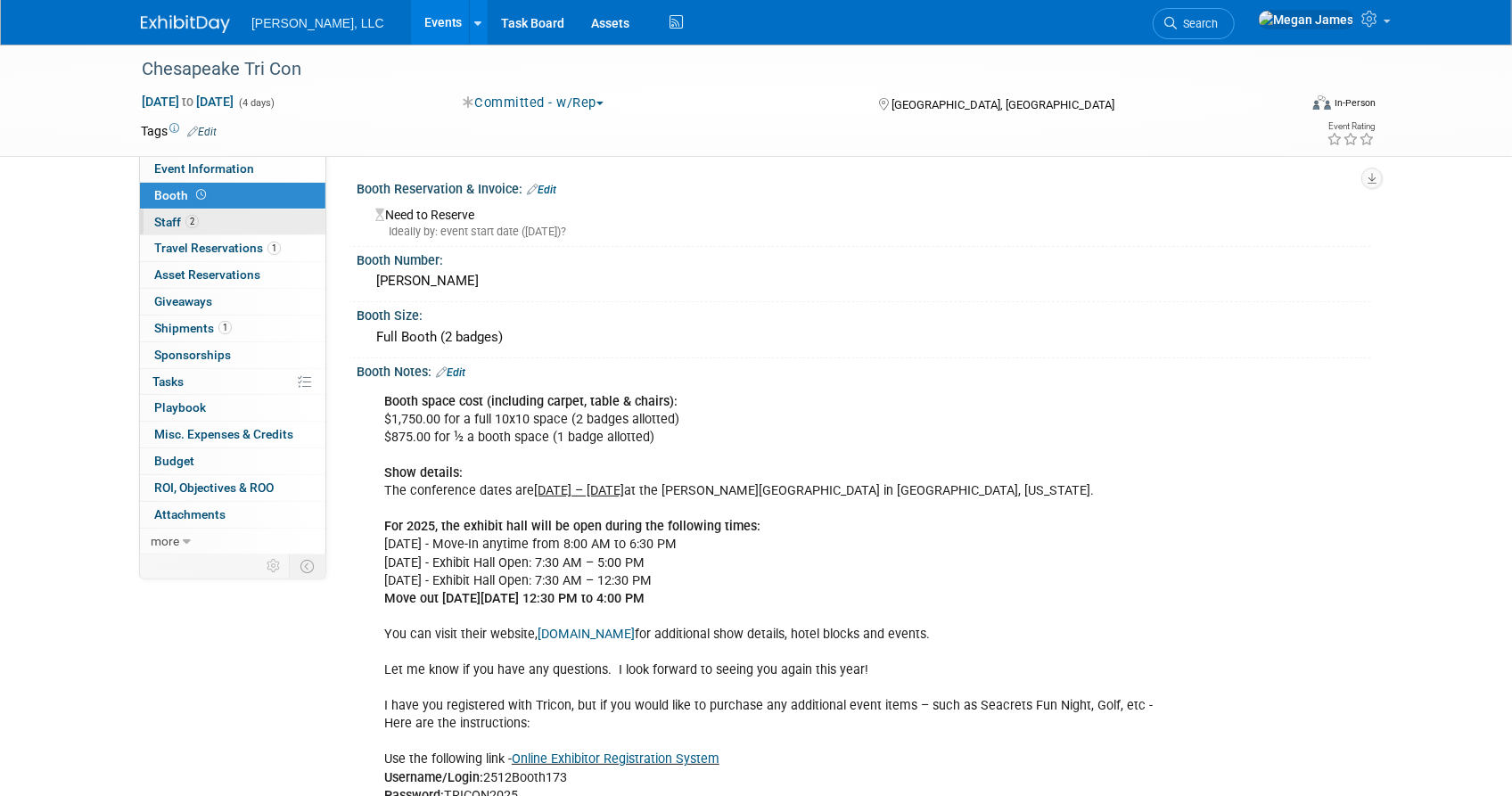
click at [259, 218] on link "2 Staff 2" at bounding box center [232, 222] width 185 height 26
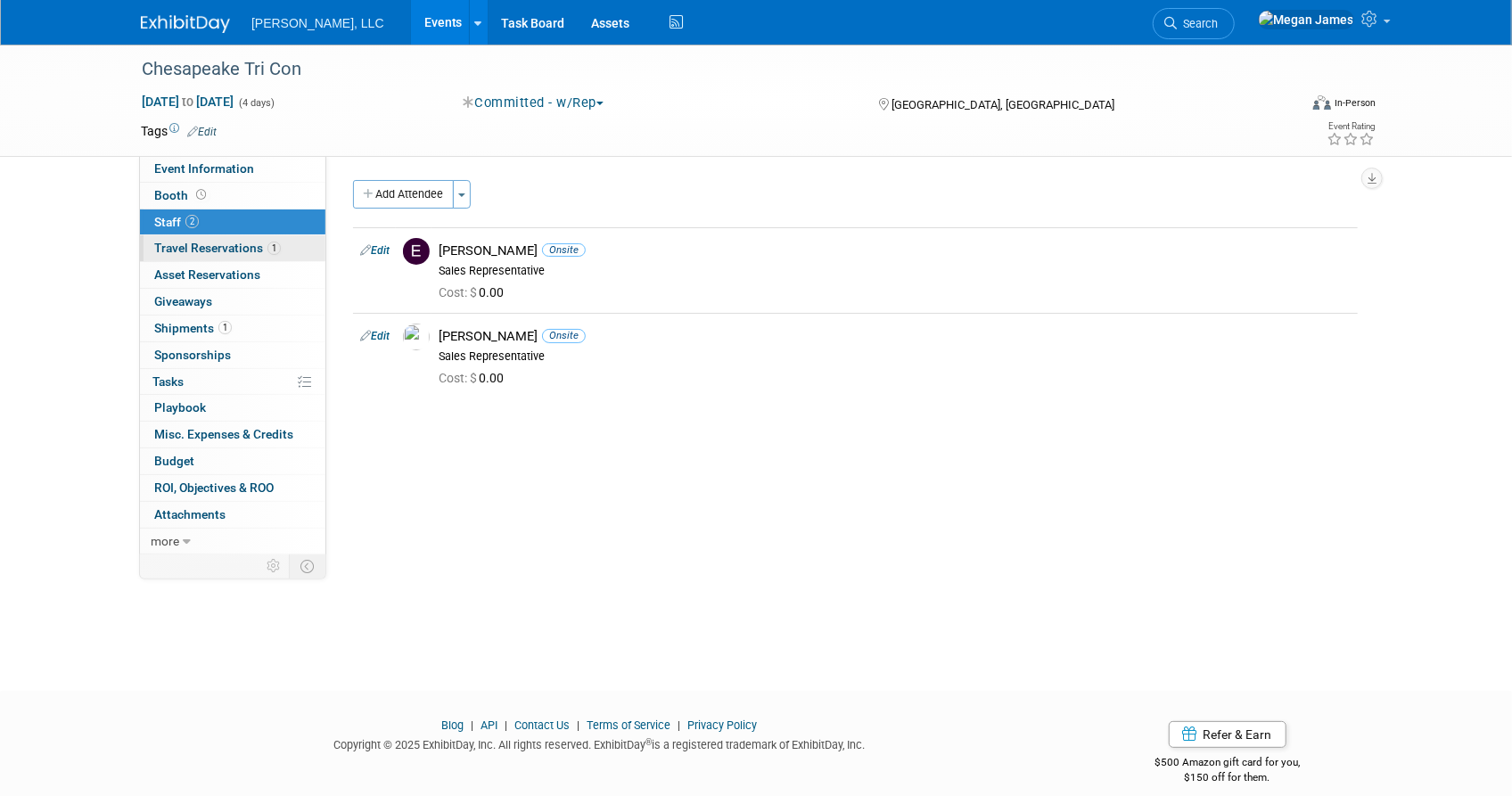
click at [256, 243] on span "Travel Reservations 1" at bounding box center [218, 248] width 127 height 14
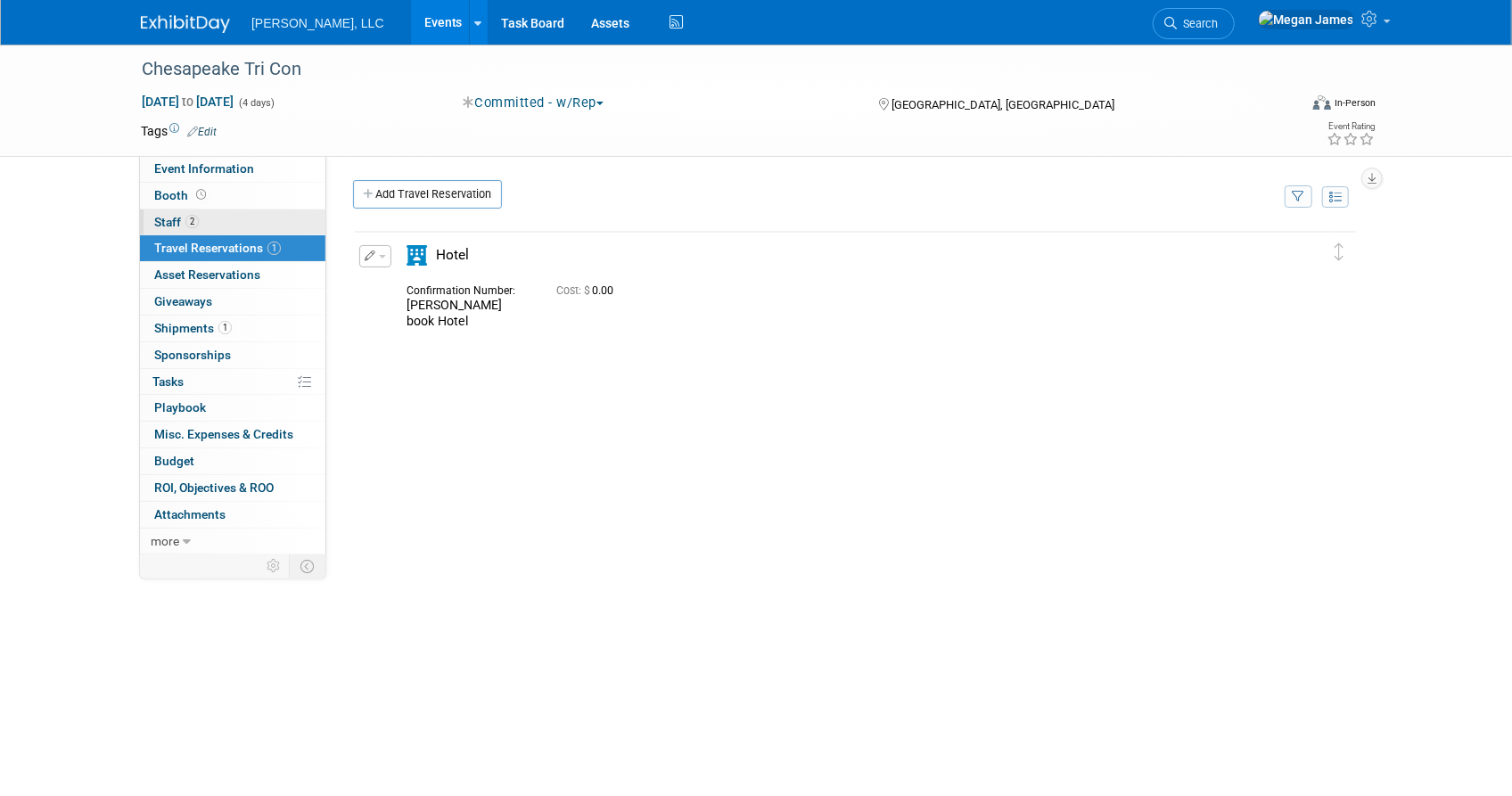
click at [261, 228] on link "2 Staff 2" at bounding box center [232, 222] width 185 height 26
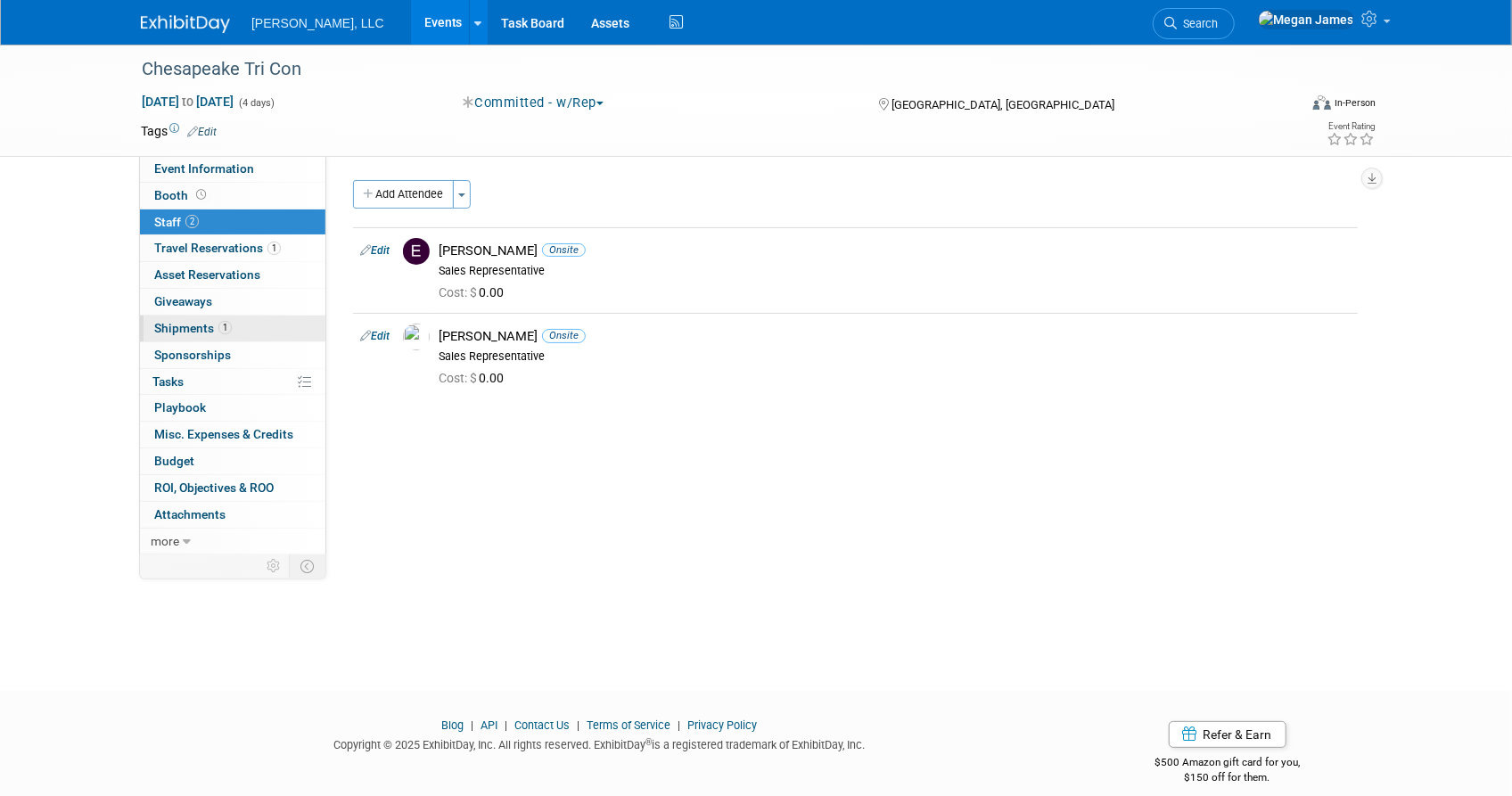
click at [241, 319] on link "1 Shipments 1" at bounding box center [232, 328] width 185 height 26
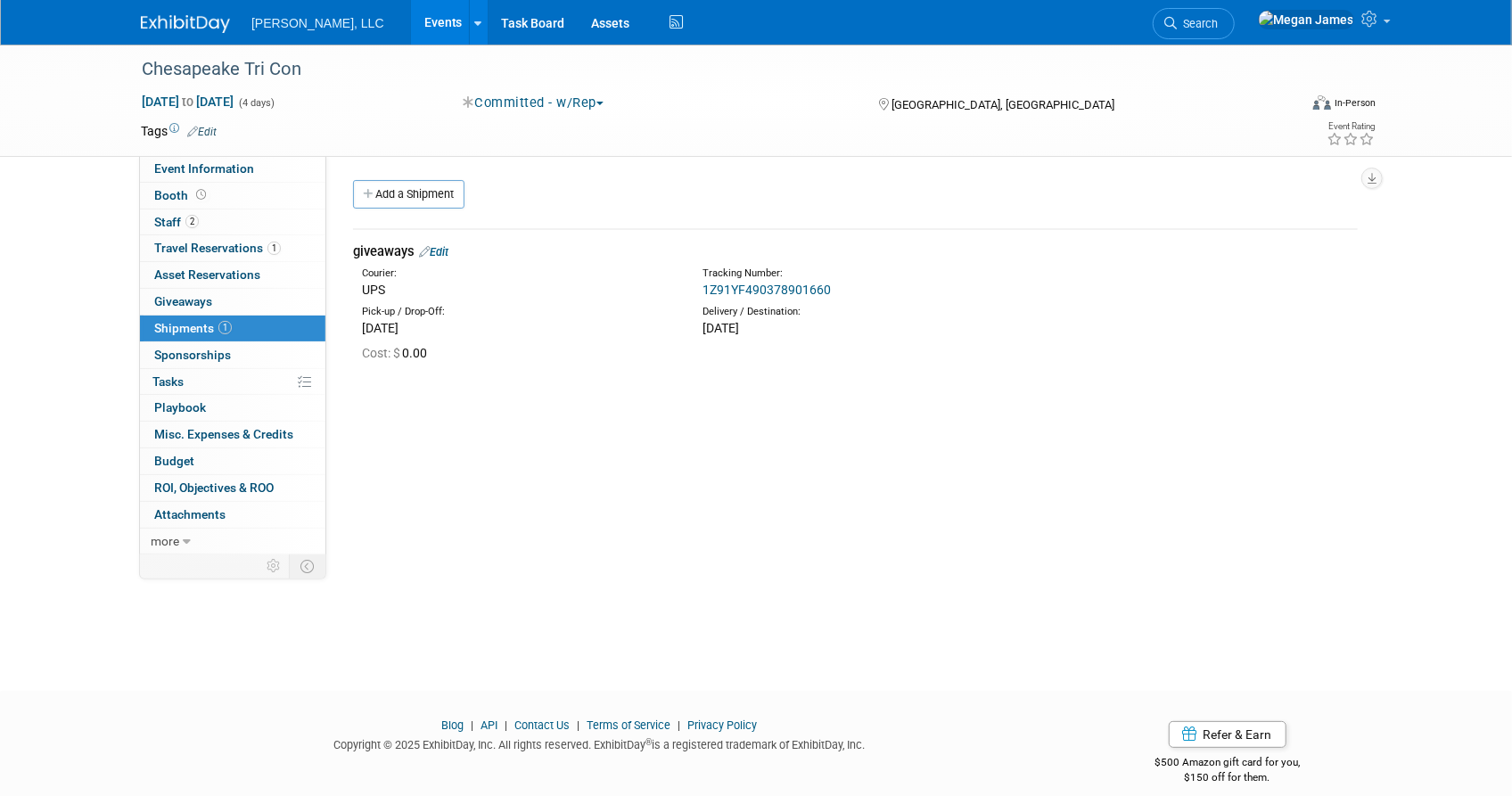
drag, startPoint x: 878, startPoint y: 427, endPoint x: 366, endPoint y: 171, distance: 572.4
click at [370, 172] on div "Event Website: Edit http://www.chesapeaketricon.org Salesforce Campaign: Edit E…" at bounding box center [849, 354] width 1045 height 398
click at [234, 172] on span "Event Information" at bounding box center [204, 169] width 100 height 14
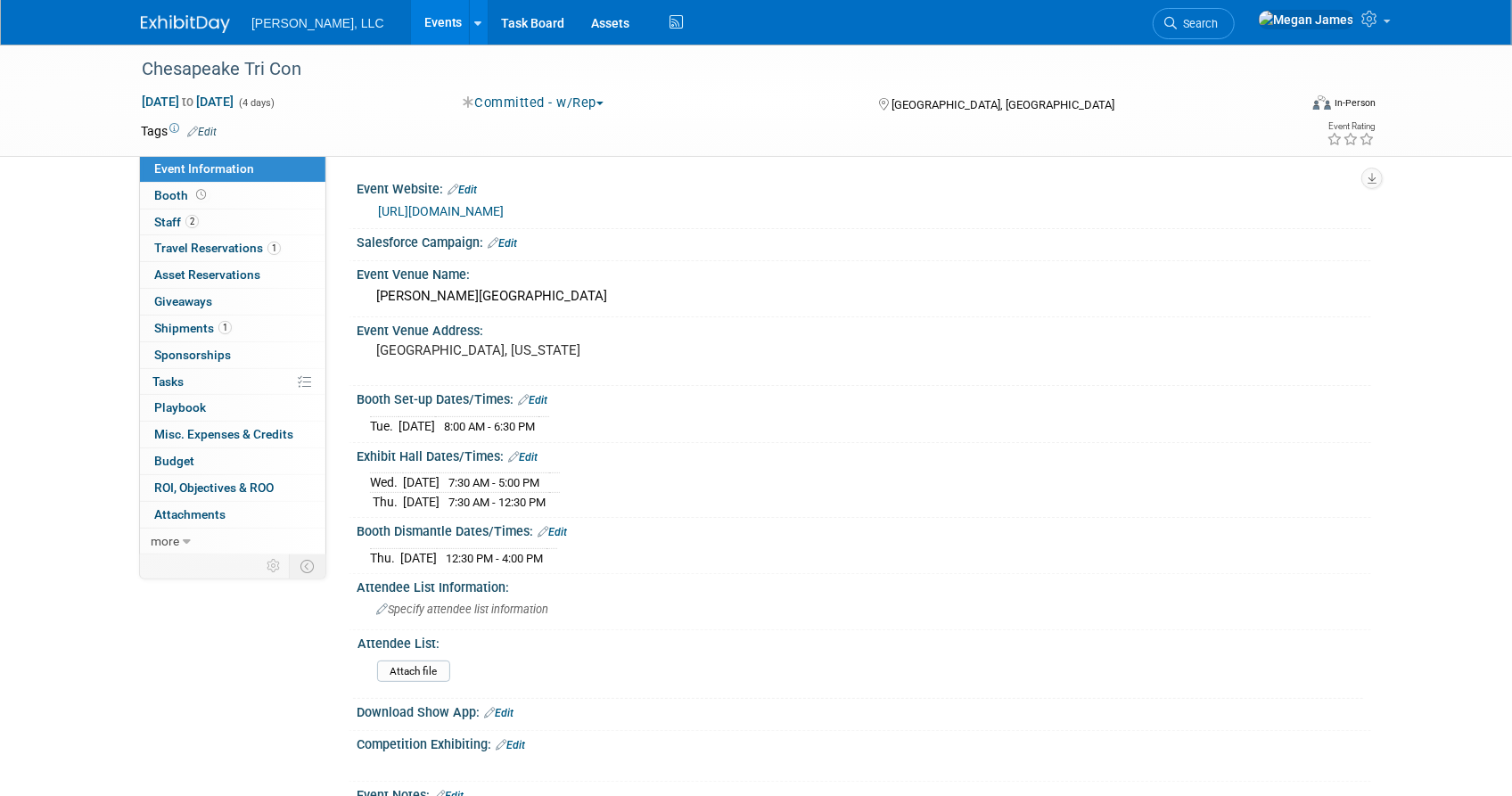
scroll to position [448, 0]
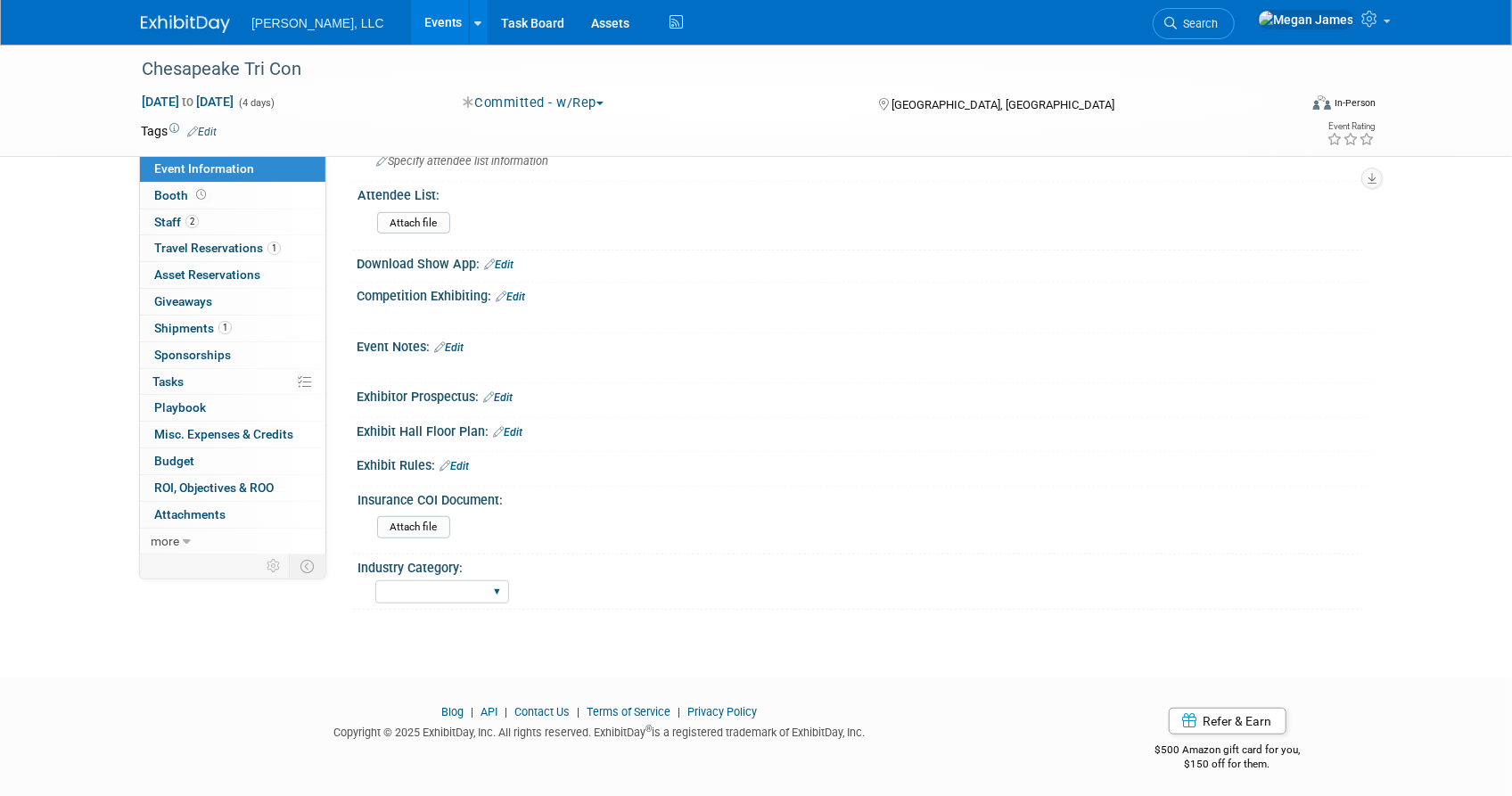
click at [448, 576] on div "Municipal Industrial Ag/Biogas" at bounding box center [442, 592] width 134 height 33
drag, startPoint x: 450, startPoint y: 574, endPoint x: 467, endPoint y: 595, distance: 27.0
click at [450, 580] on select "Municipal Industrial Ag/Biogas" at bounding box center [442, 592] width 134 height 24
select select "Municipal"
click at [376, 580] on select "Municipal Industrial Ag/Biogas" at bounding box center [442, 592] width 134 height 24
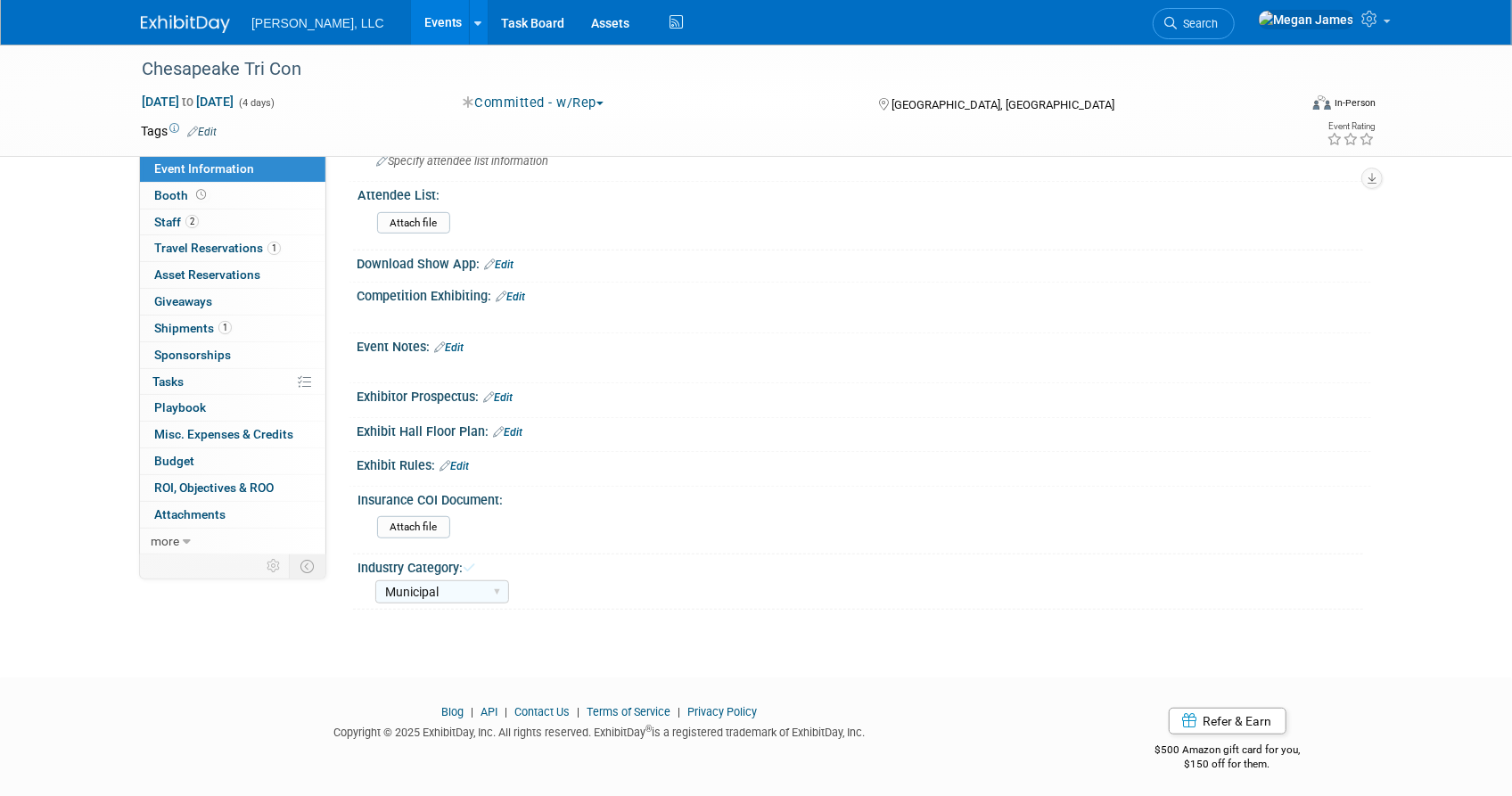
click at [599, 628] on div "Chesapeake Tri Con Aug 26, 2025 to Aug 29, 2025 (4 days) Aug 26, 2025 to Aug 29…" at bounding box center [756, 121] width 1512 height 1049
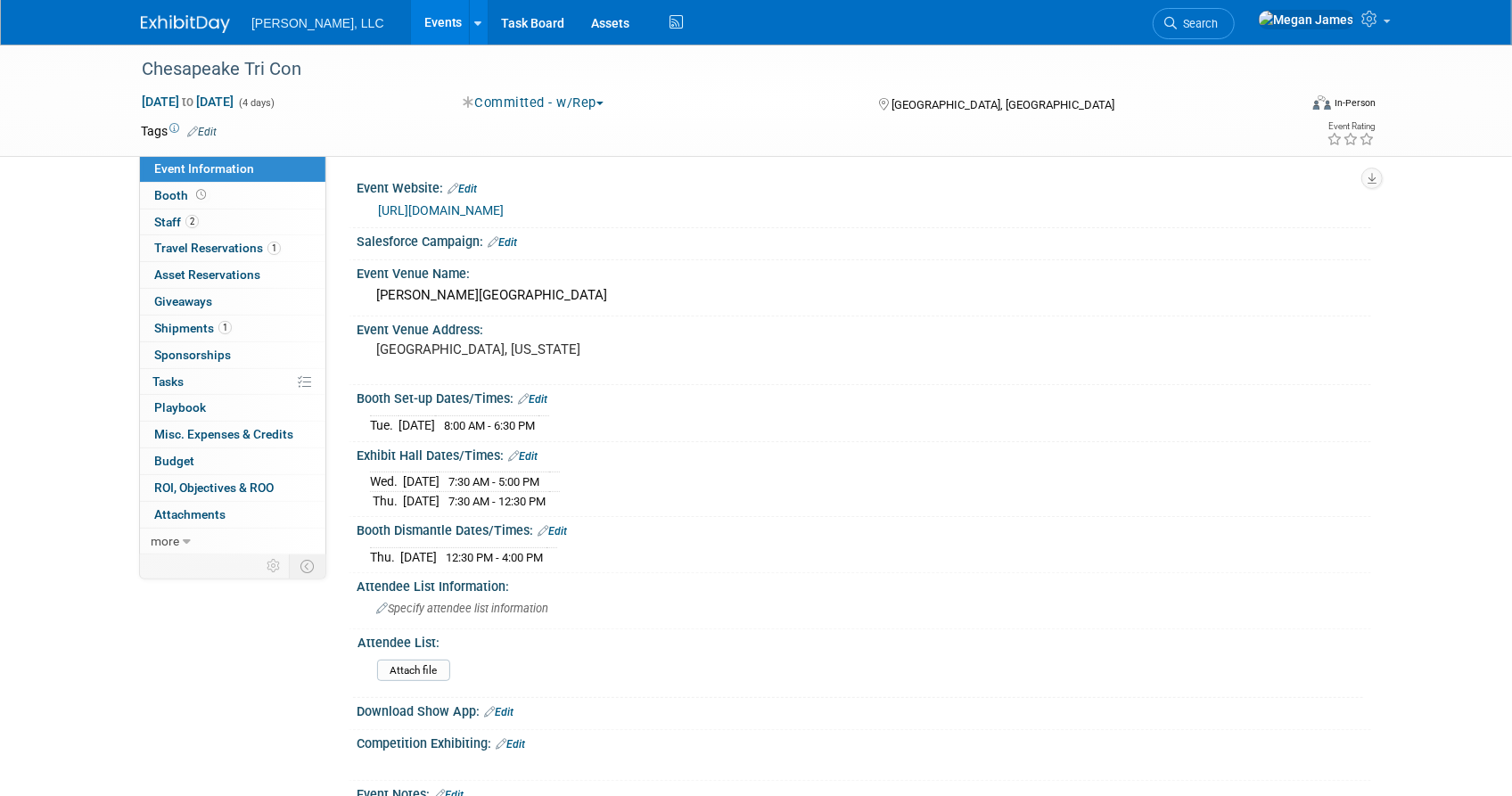
scroll to position [0, 0]
click at [248, 199] on link "Booth" at bounding box center [232, 195] width 185 height 26
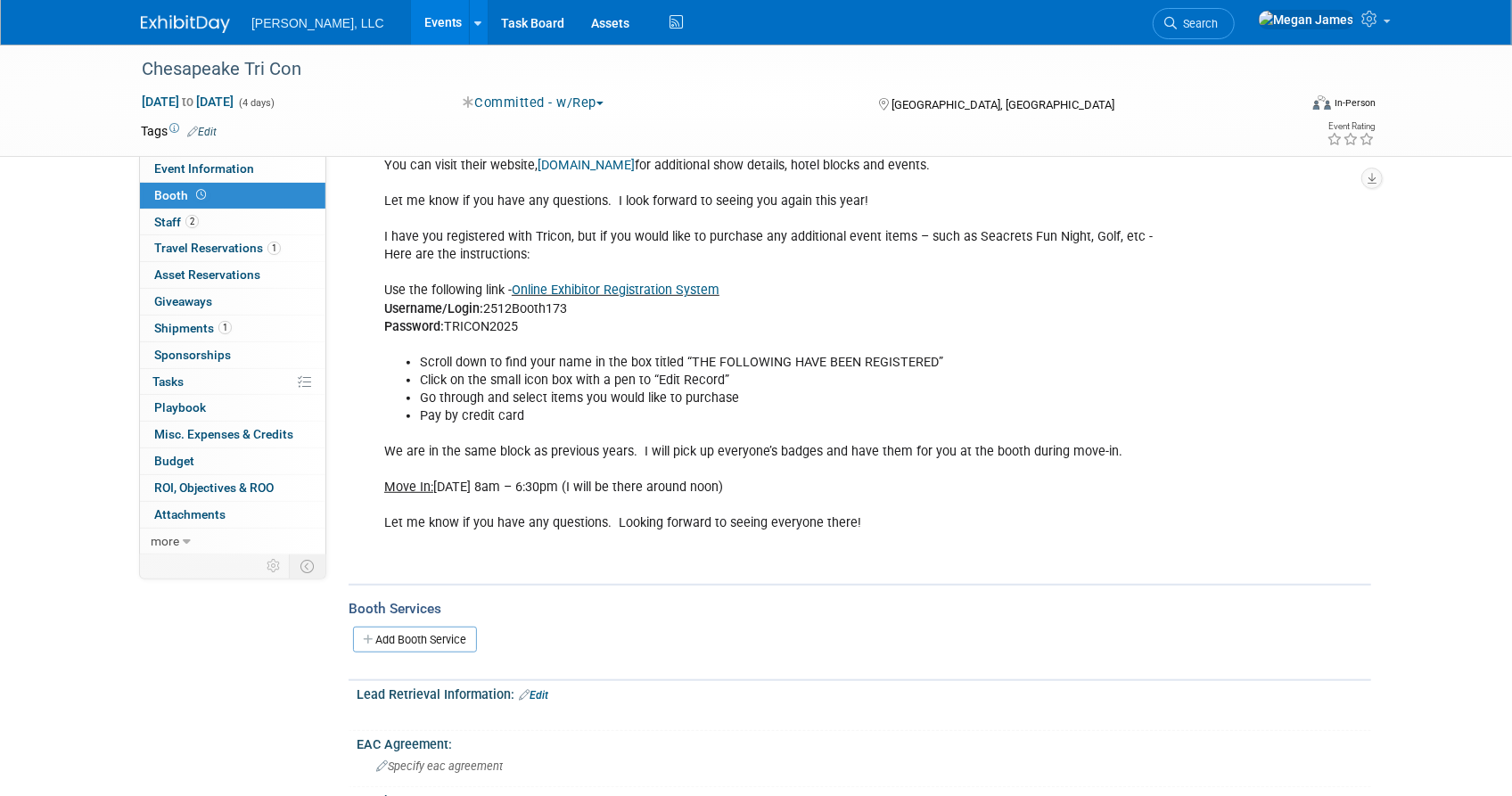
scroll to position [486, 0]
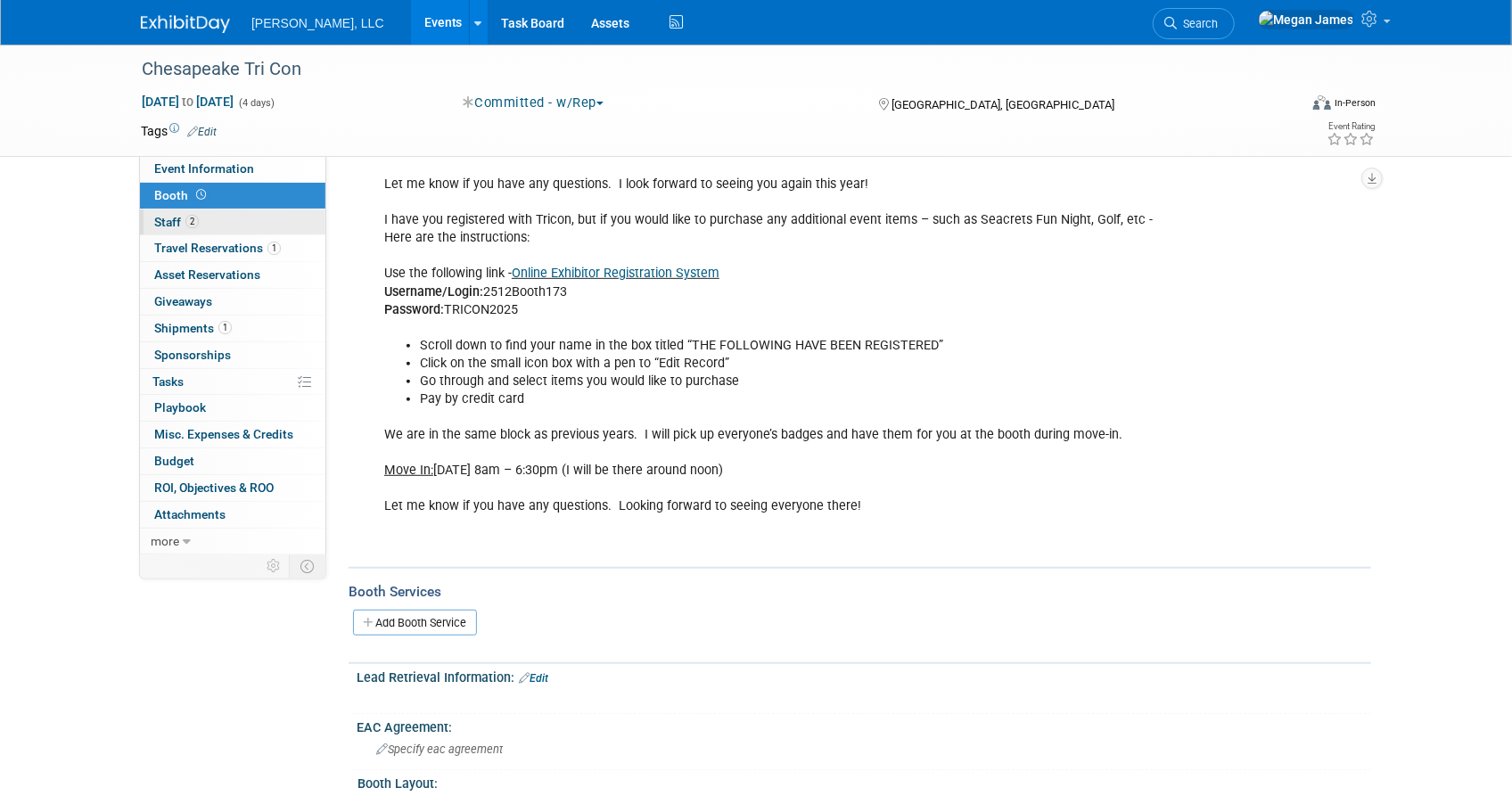
click at [290, 220] on link "2 Staff 2" at bounding box center [232, 222] width 185 height 26
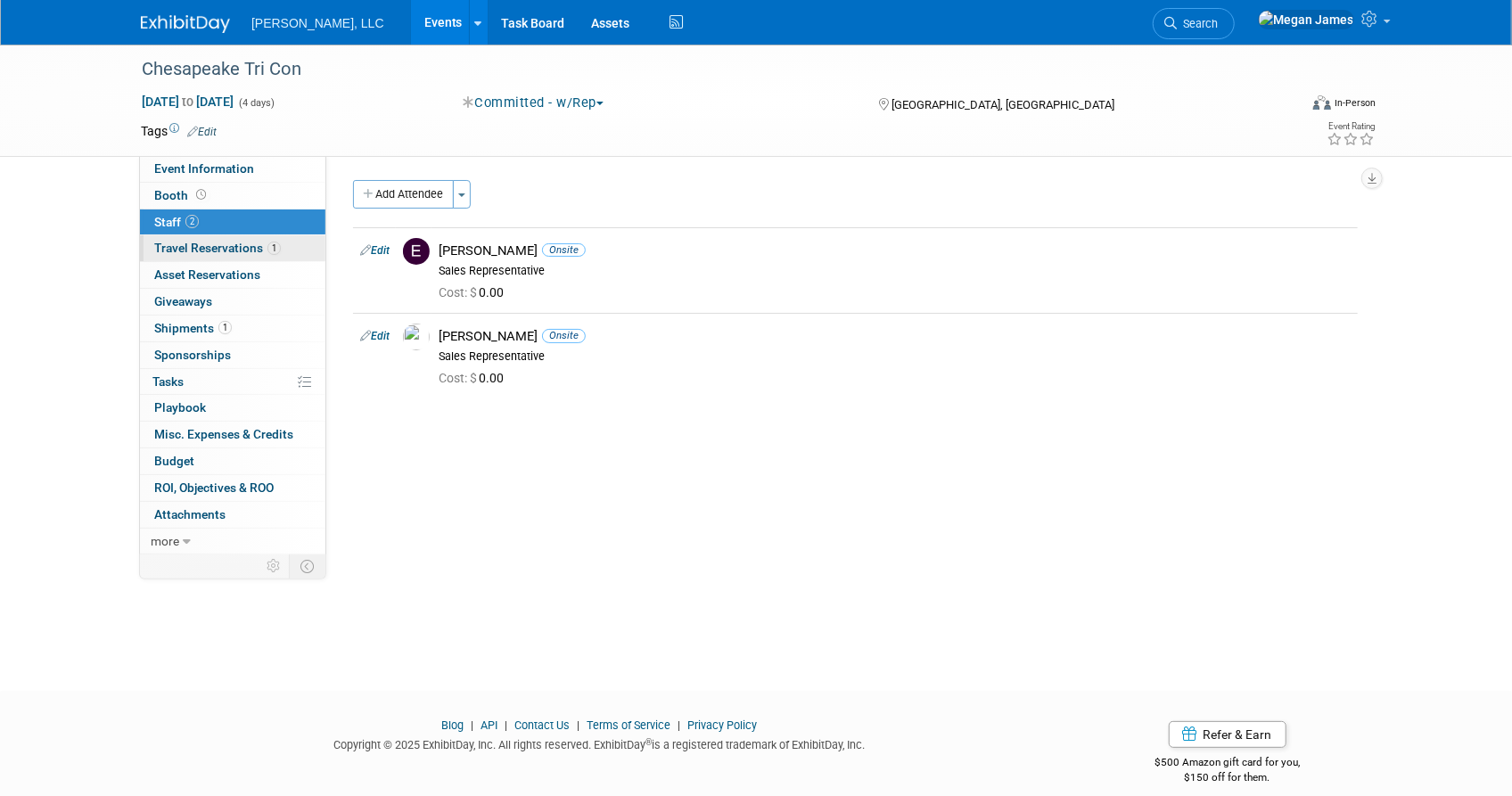
click at [290, 237] on link "1 Travel Reservations 1" at bounding box center [232, 248] width 185 height 26
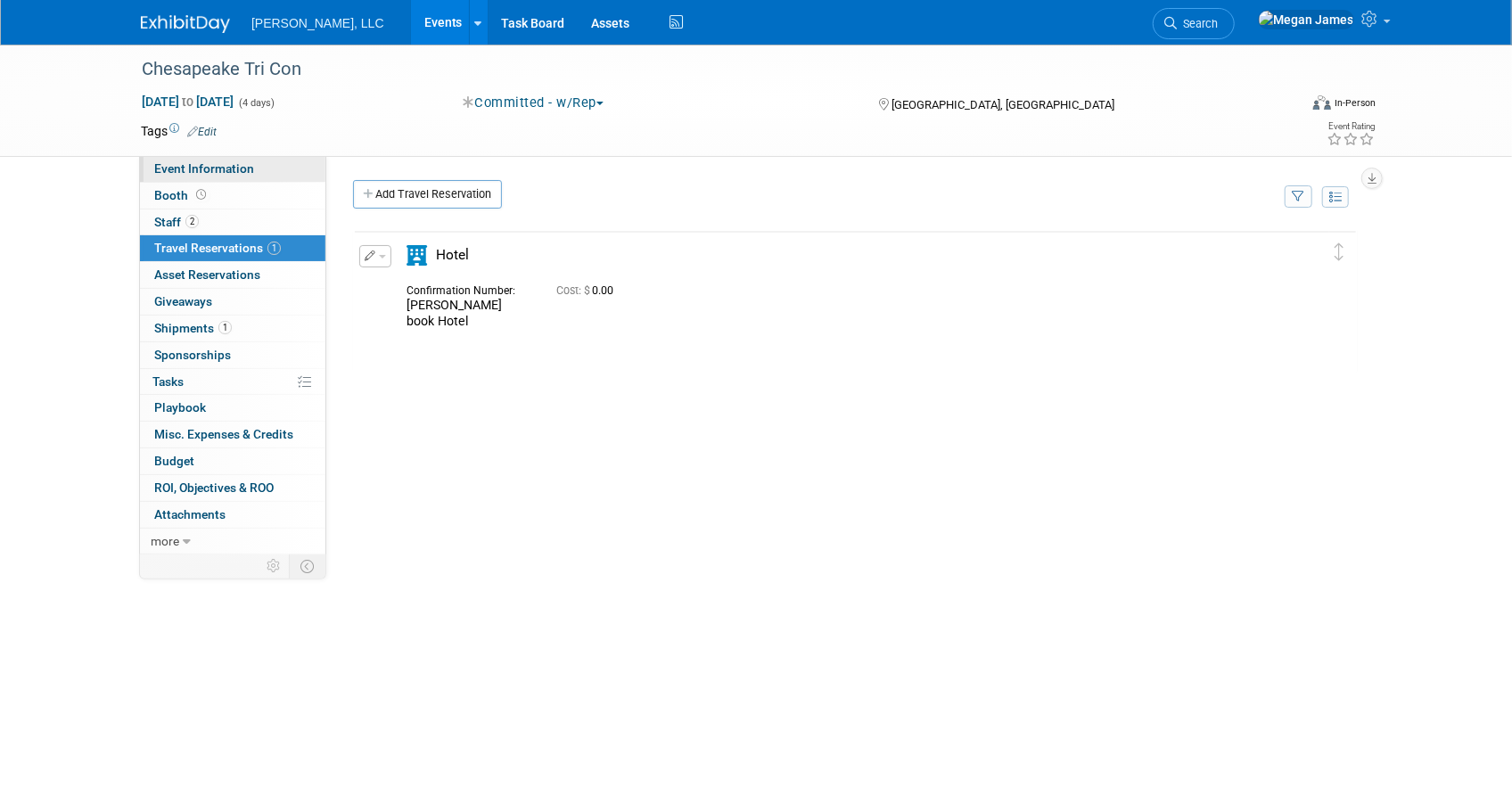
click at [296, 172] on link "Event Information" at bounding box center [232, 169] width 185 height 26
select select "Municipal"
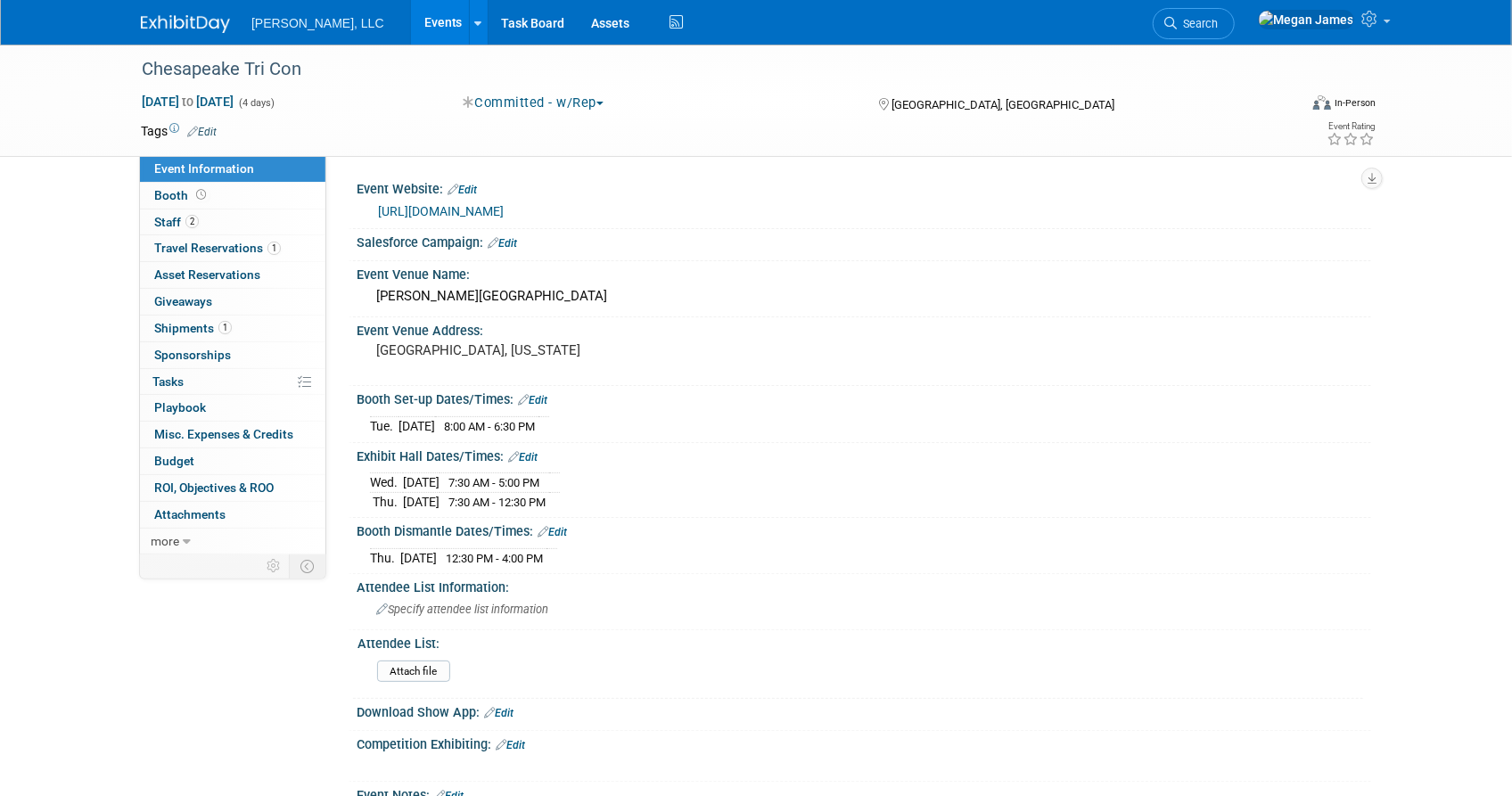
click at [411, 19] on link "Events" at bounding box center [444, 22] width 65 height 45
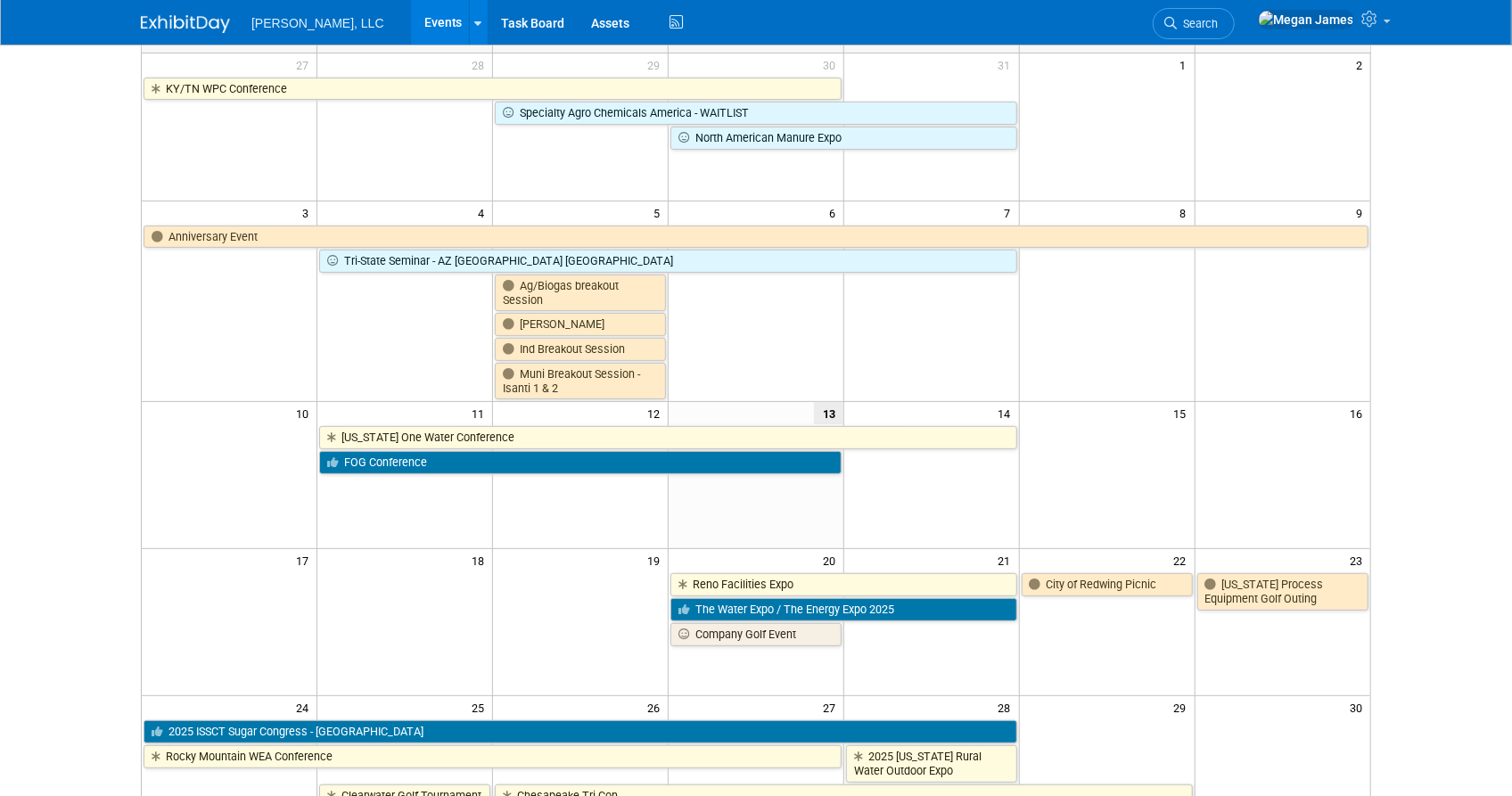
scroll to position [323, 0]
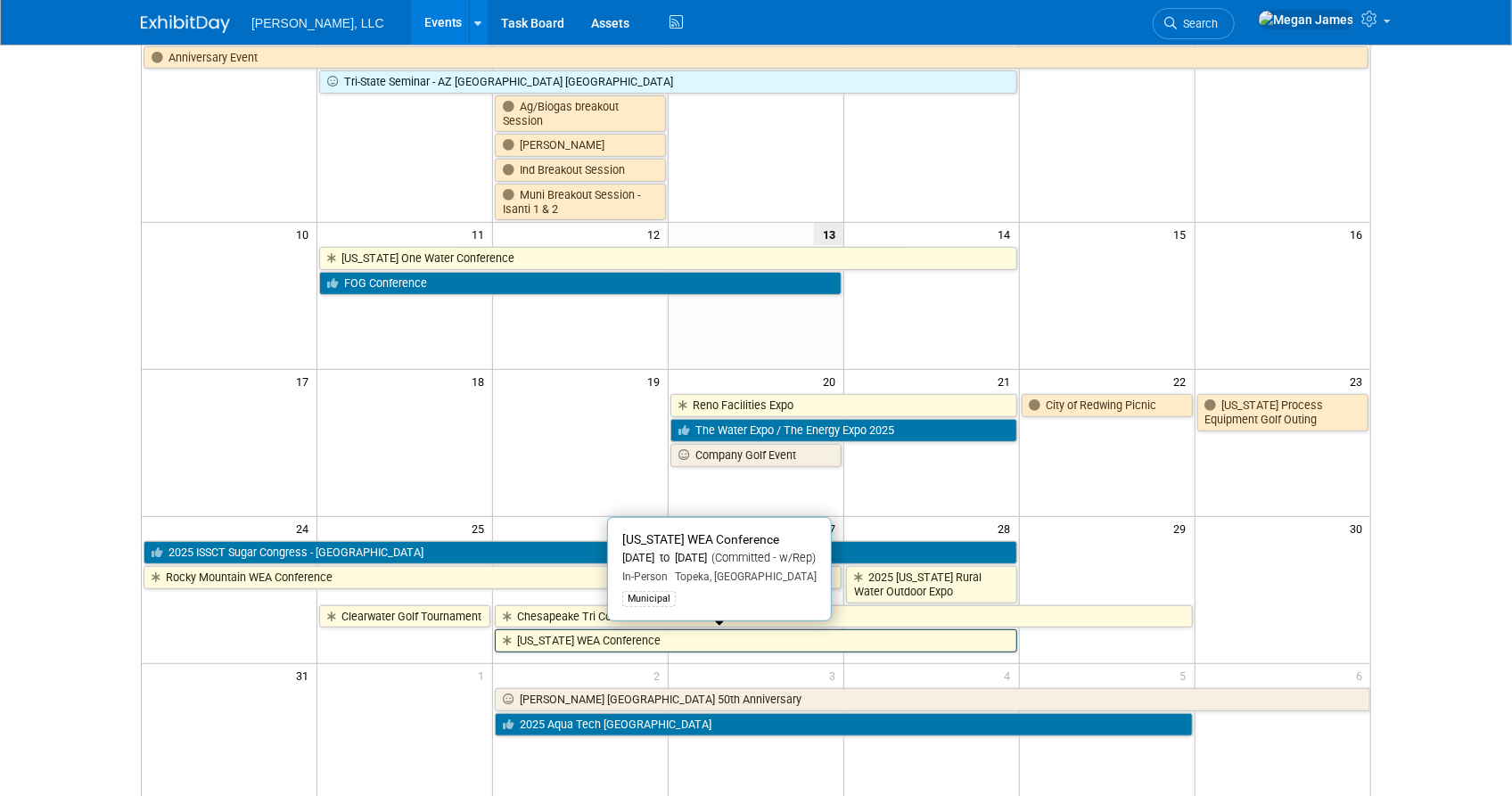
click at [584, 639] on link "[US_STATE] WEA Conference" at bounding box center [756, 640] width 523 height 23
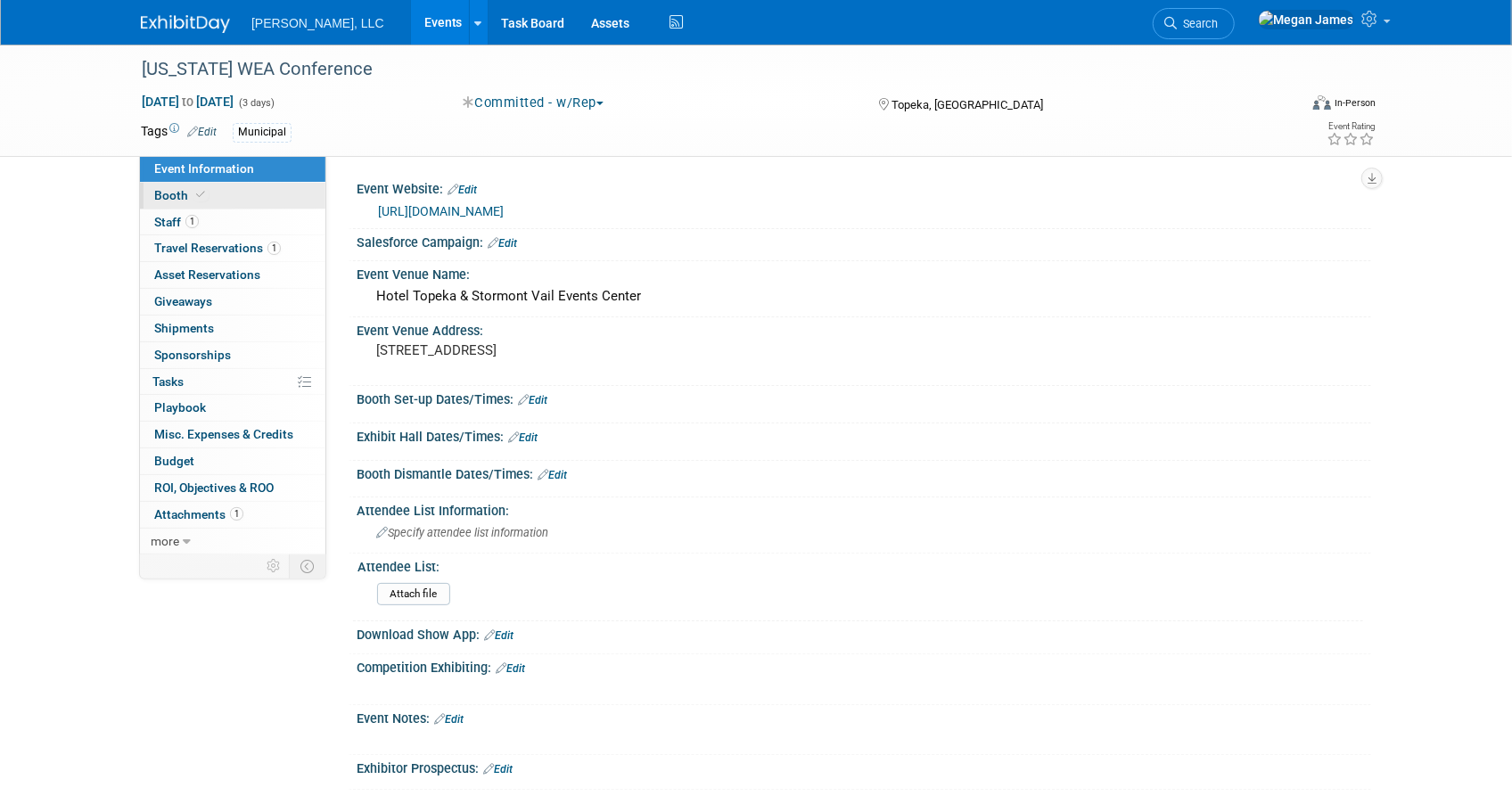
click at [282, 190] on link "Booth" at bounding box center [232, 195] width 185 height 26
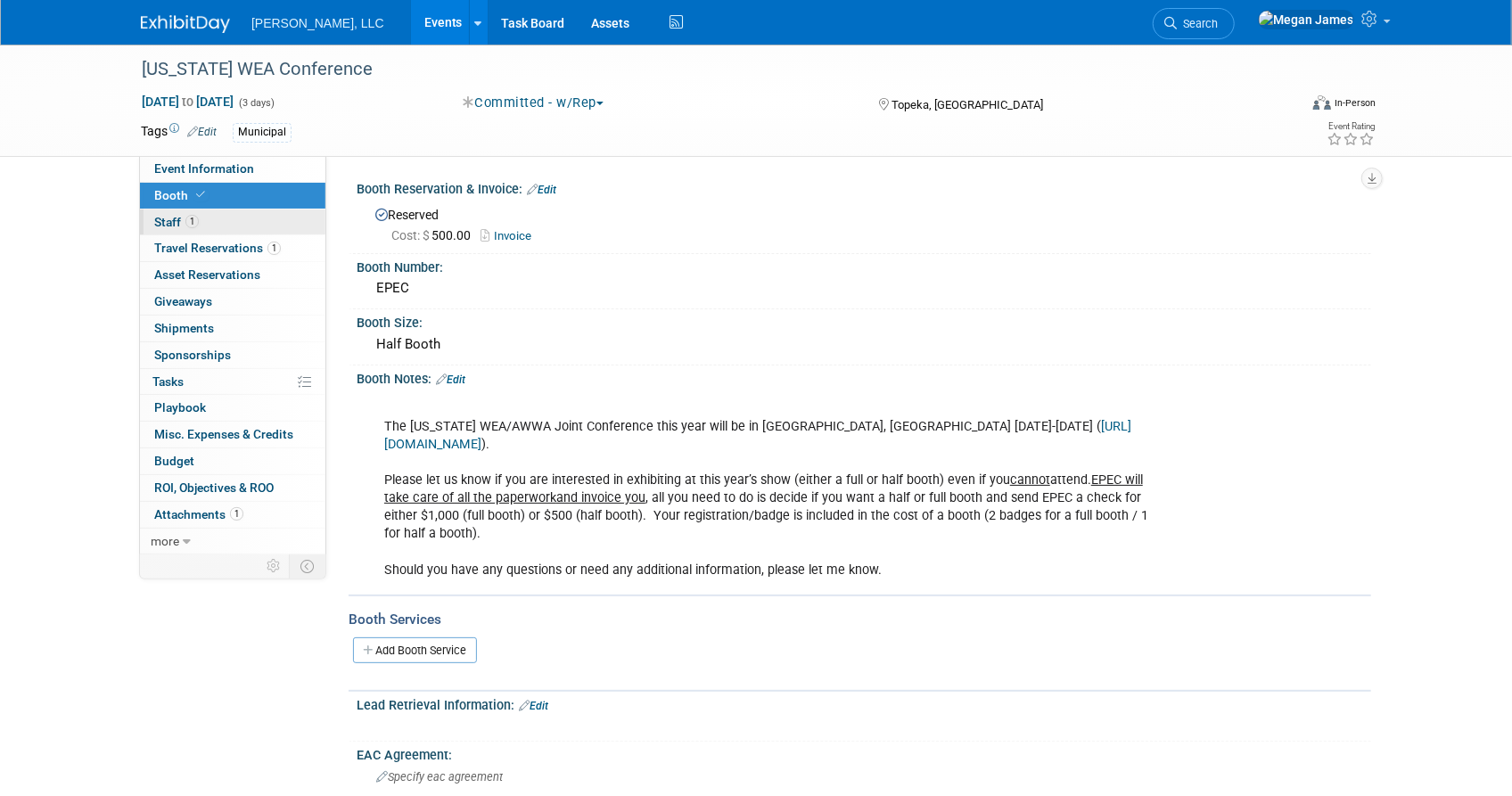
click at [278, 227] on link "1 Staff 1" at bounding box center [232, 222] width 185 height 26
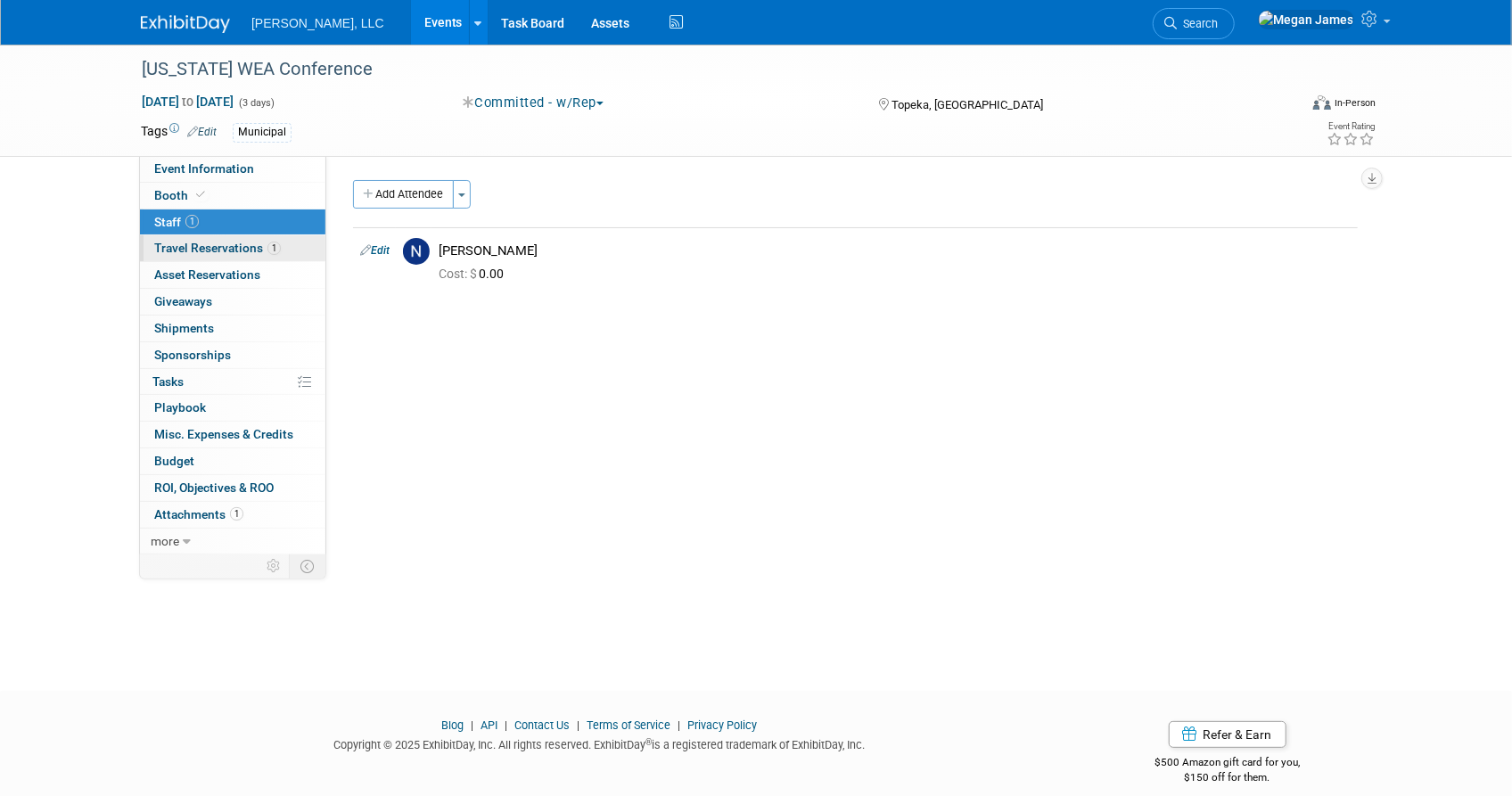
click at [278, 252] on span "1" at bounding box center [274, 248] width 13 height 13
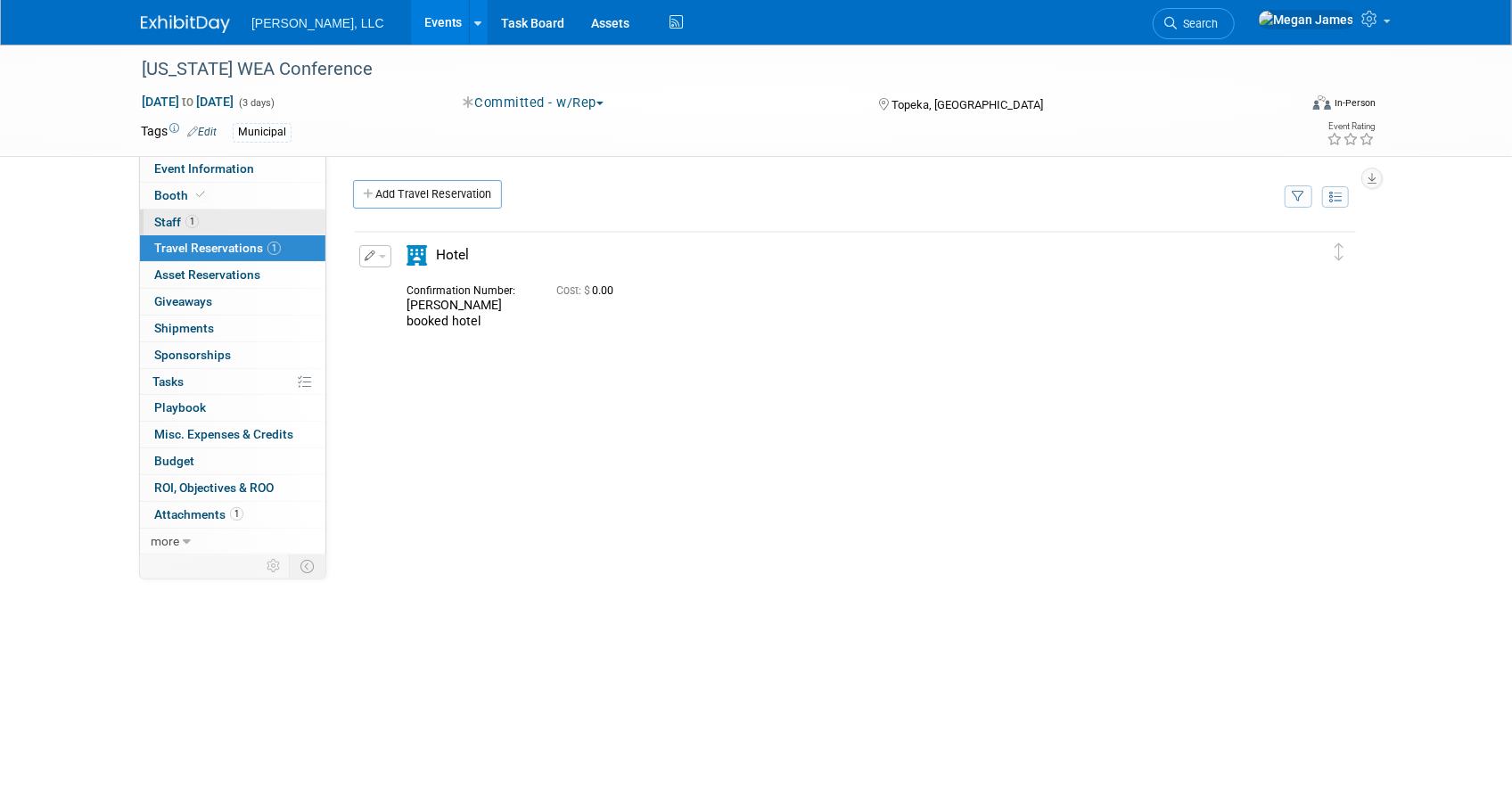
click at [285, 226] on link "1 Staff 1" at bounding box center [232, 222] width 185 height 26
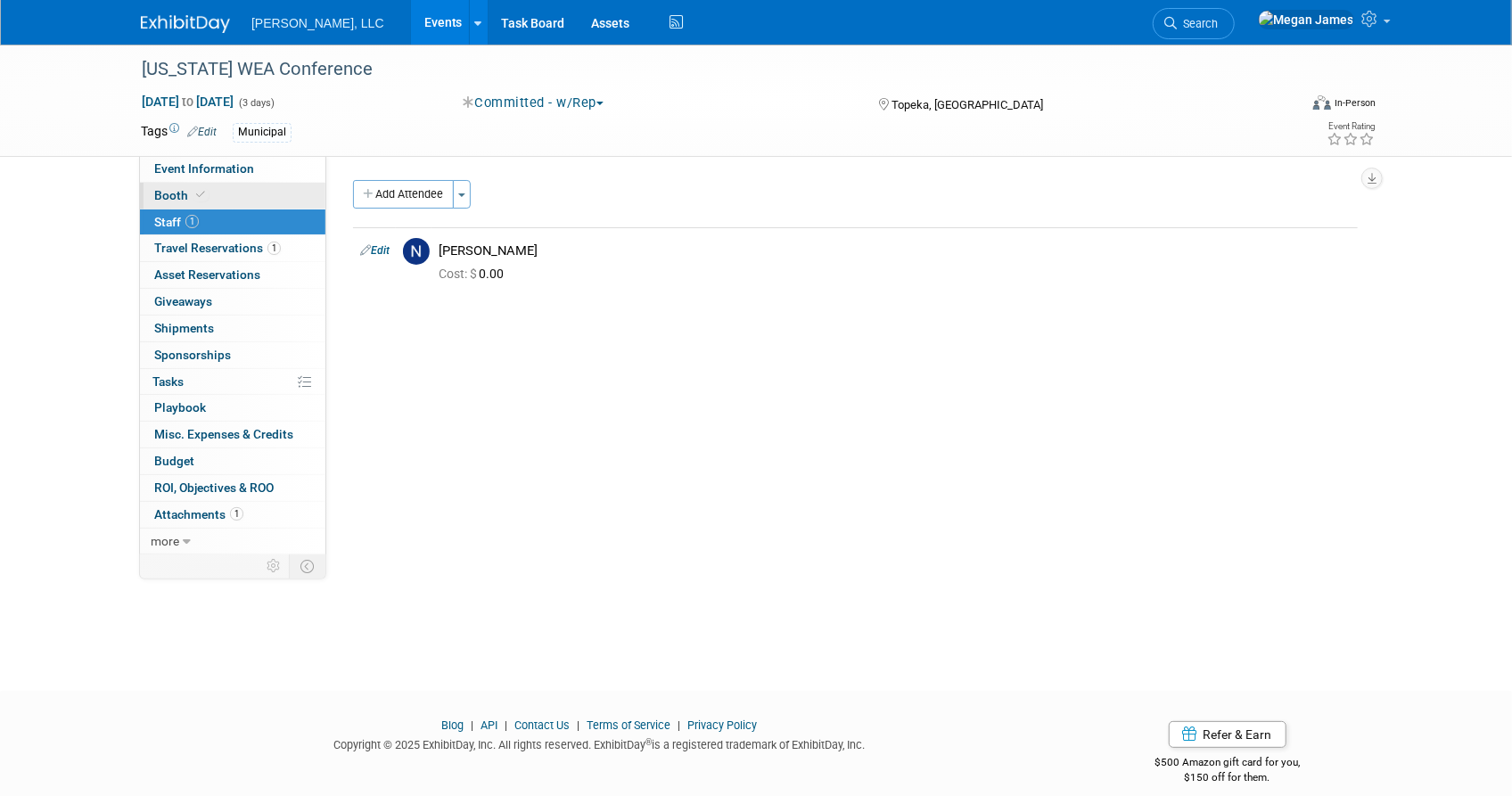
click at [282, 199] on link "Booth" at bounding box center [232, 195] width 185 height 26
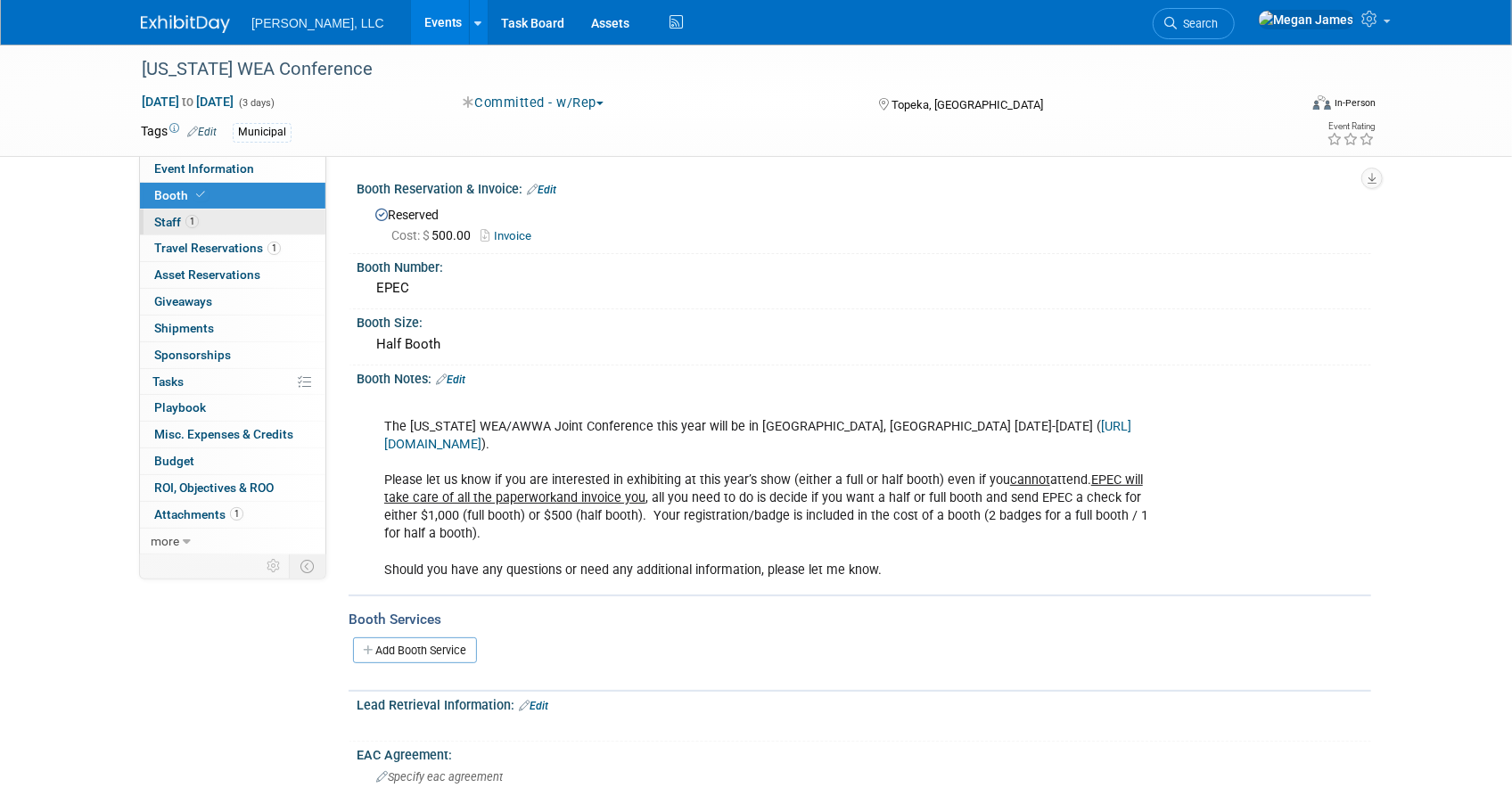
click at [252, 226] on link "1 Staff 1" at bounding box center [232, 222] width 185 height 26
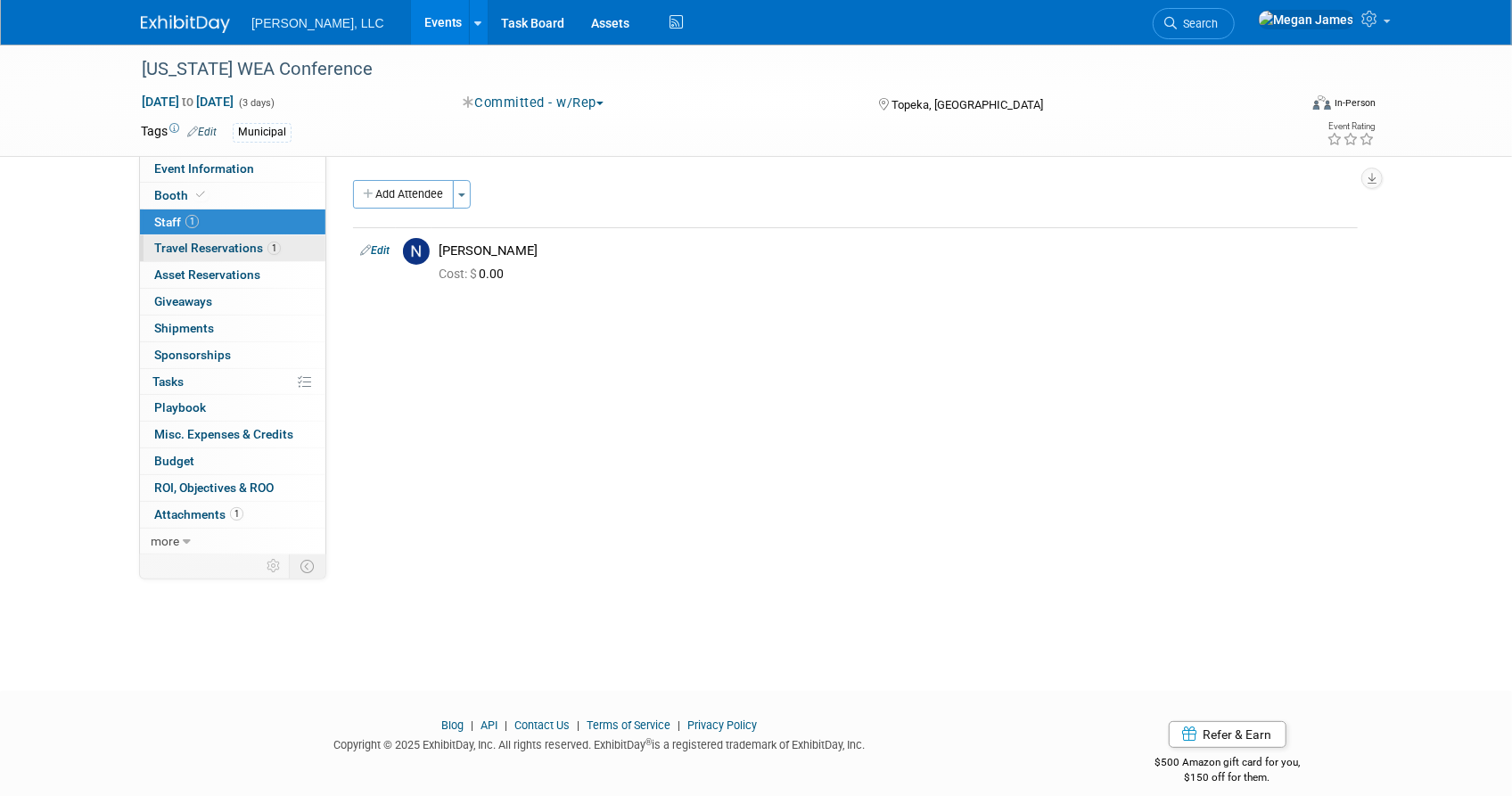
click at [257, 243] on span "Travel Reservations 1" at bounding box center [218, 248] width 127 height 14
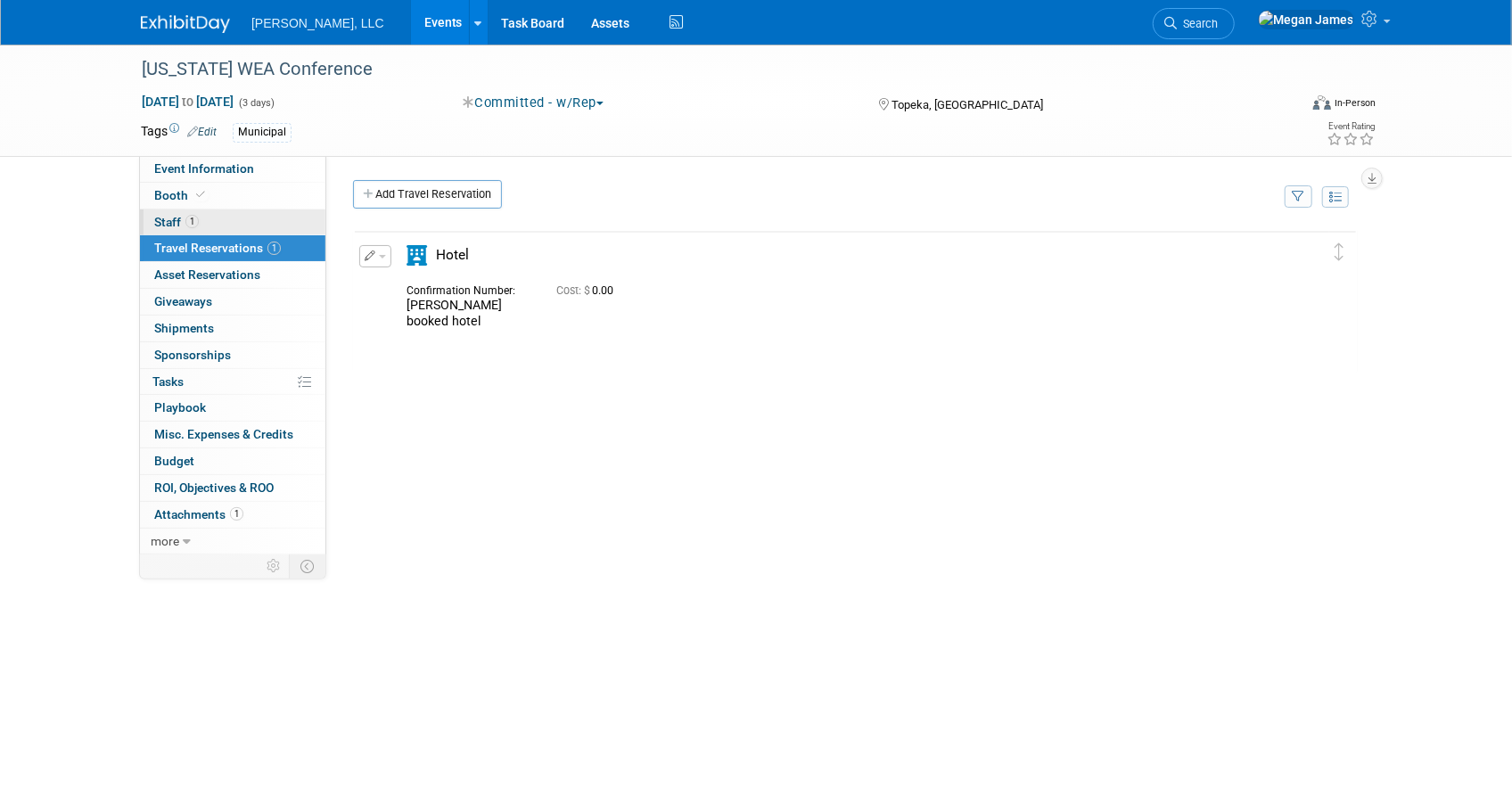
click at [263, 226] on link "1 Staff 1" at bounding box center [232, 222] width 185 height 26
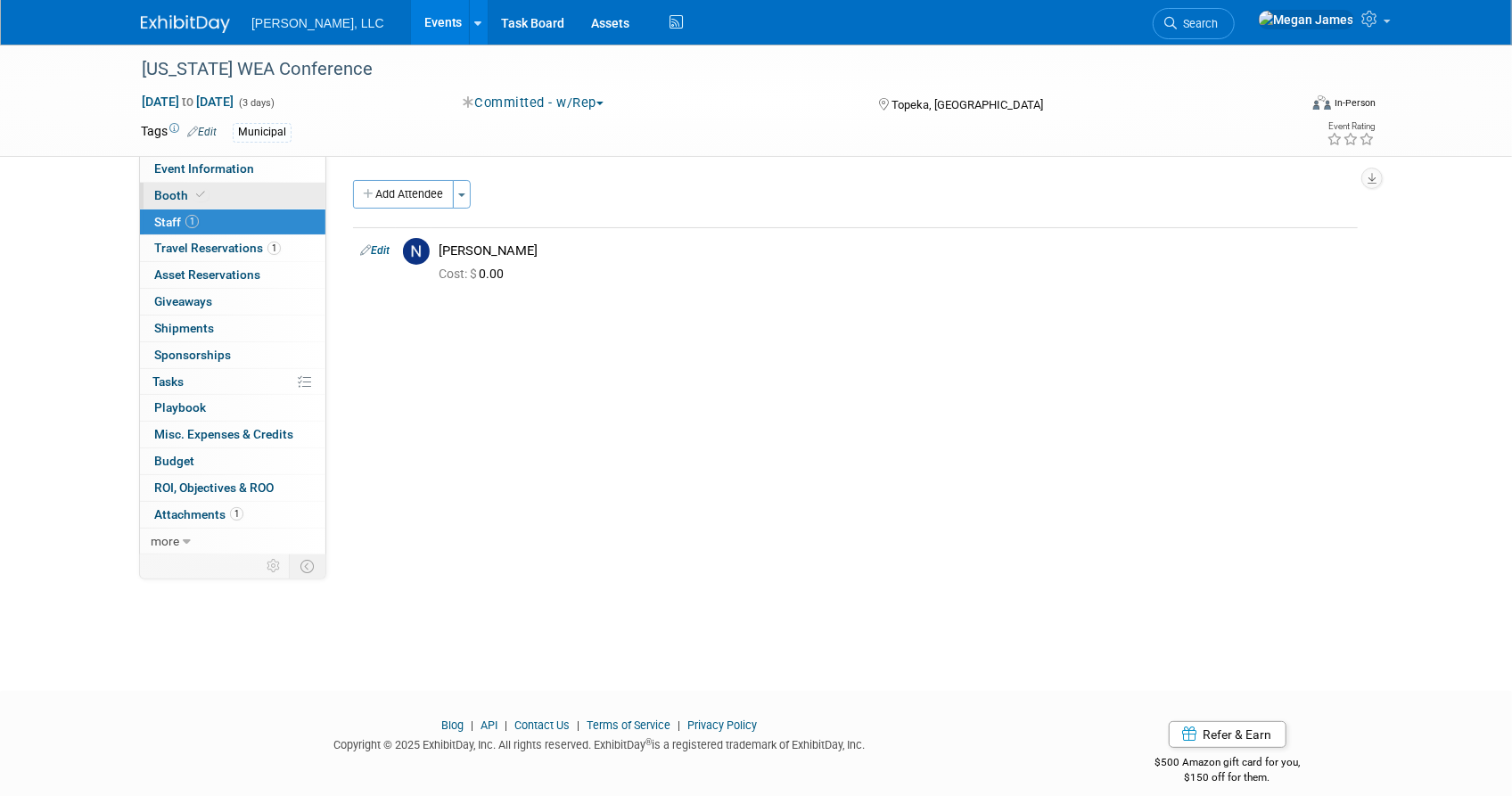
click at [270, 193] on link "Booth" at bounding box center [232, 195] width 185 height 26
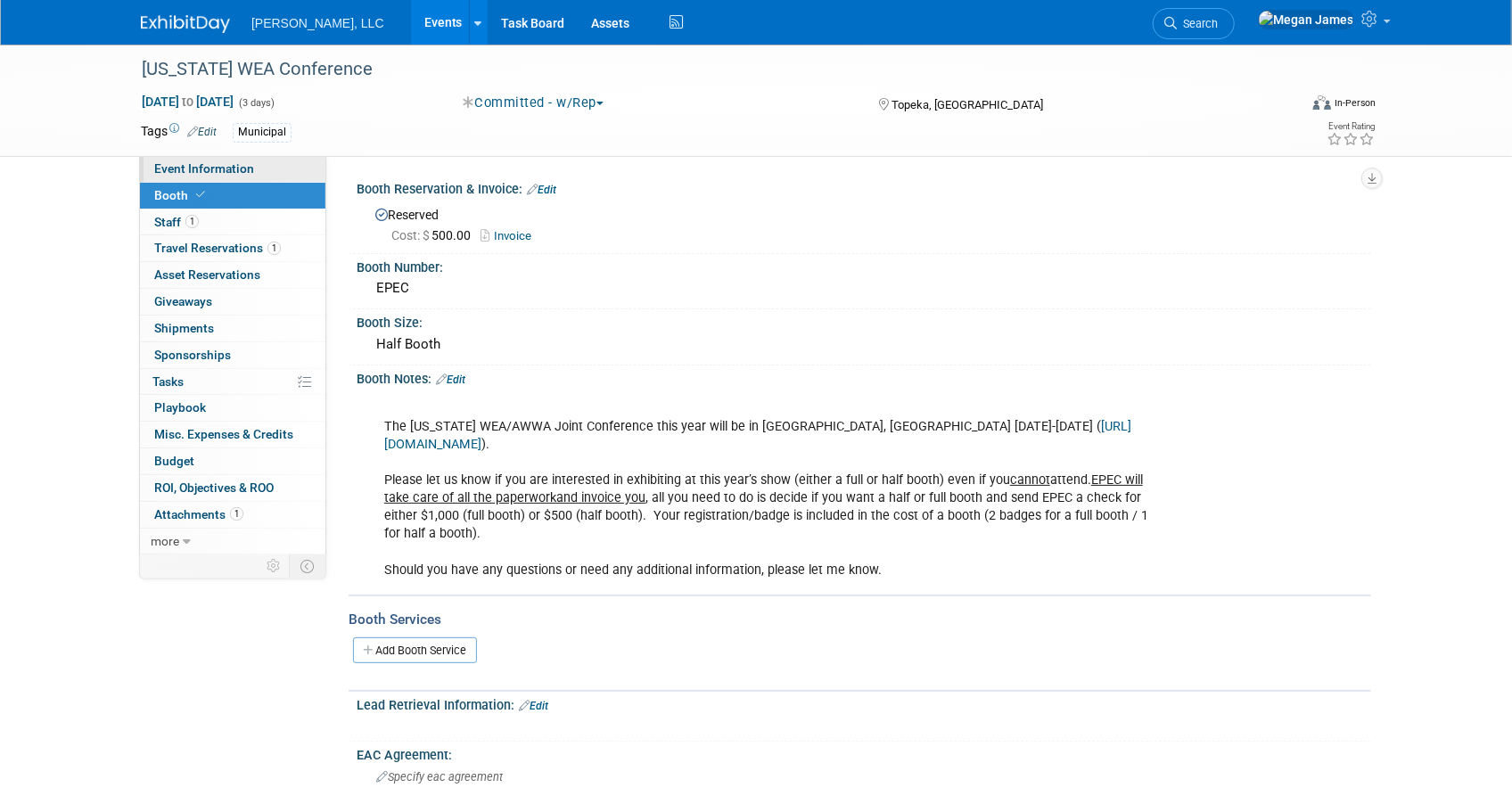
click at [279, 168] on link "Event Information" at bounding box center [232, 169] width 185 height 26
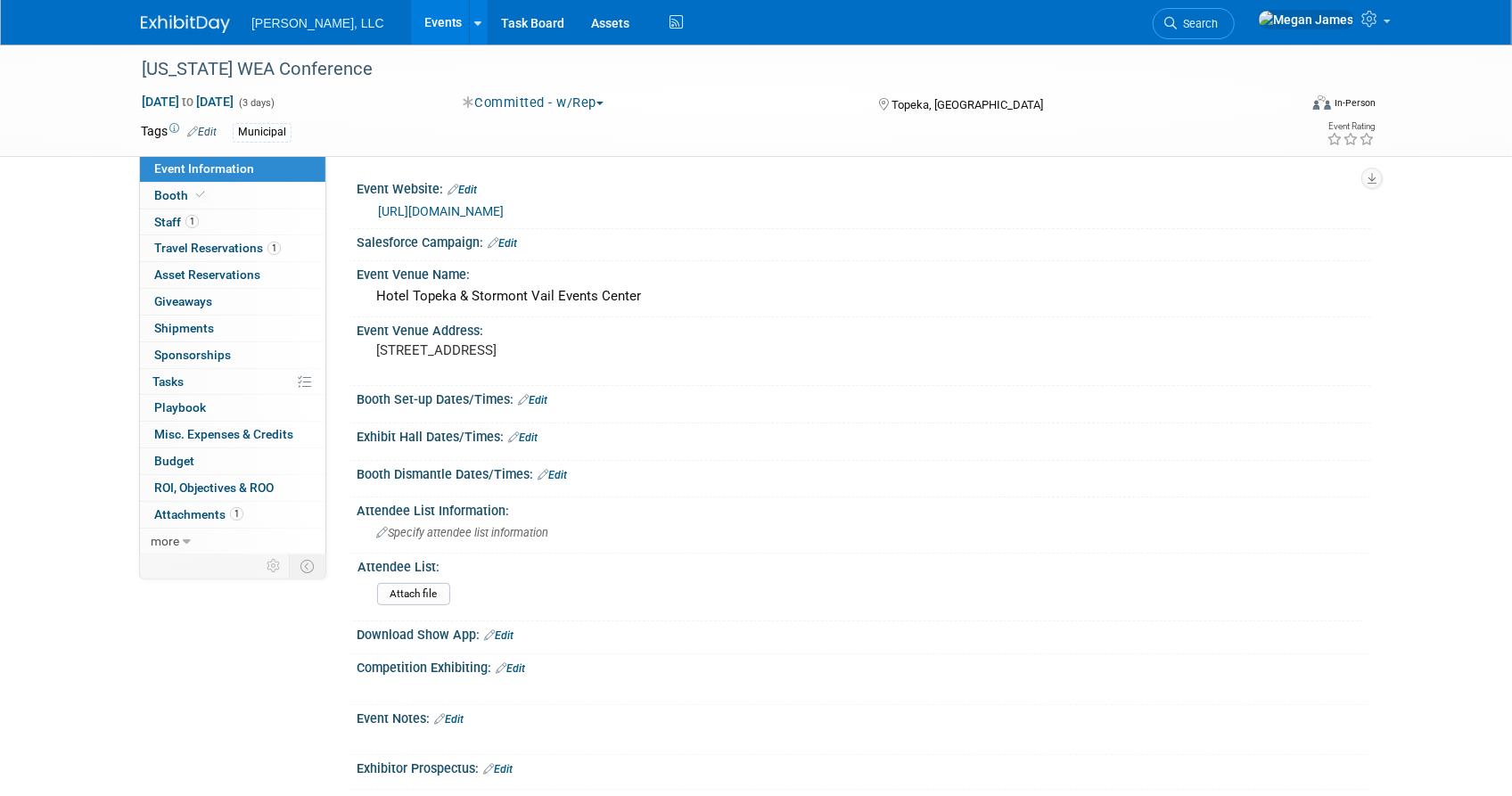
click at [411, 18] on link "Events" at bounding box center [444, 22] width 65 height 45
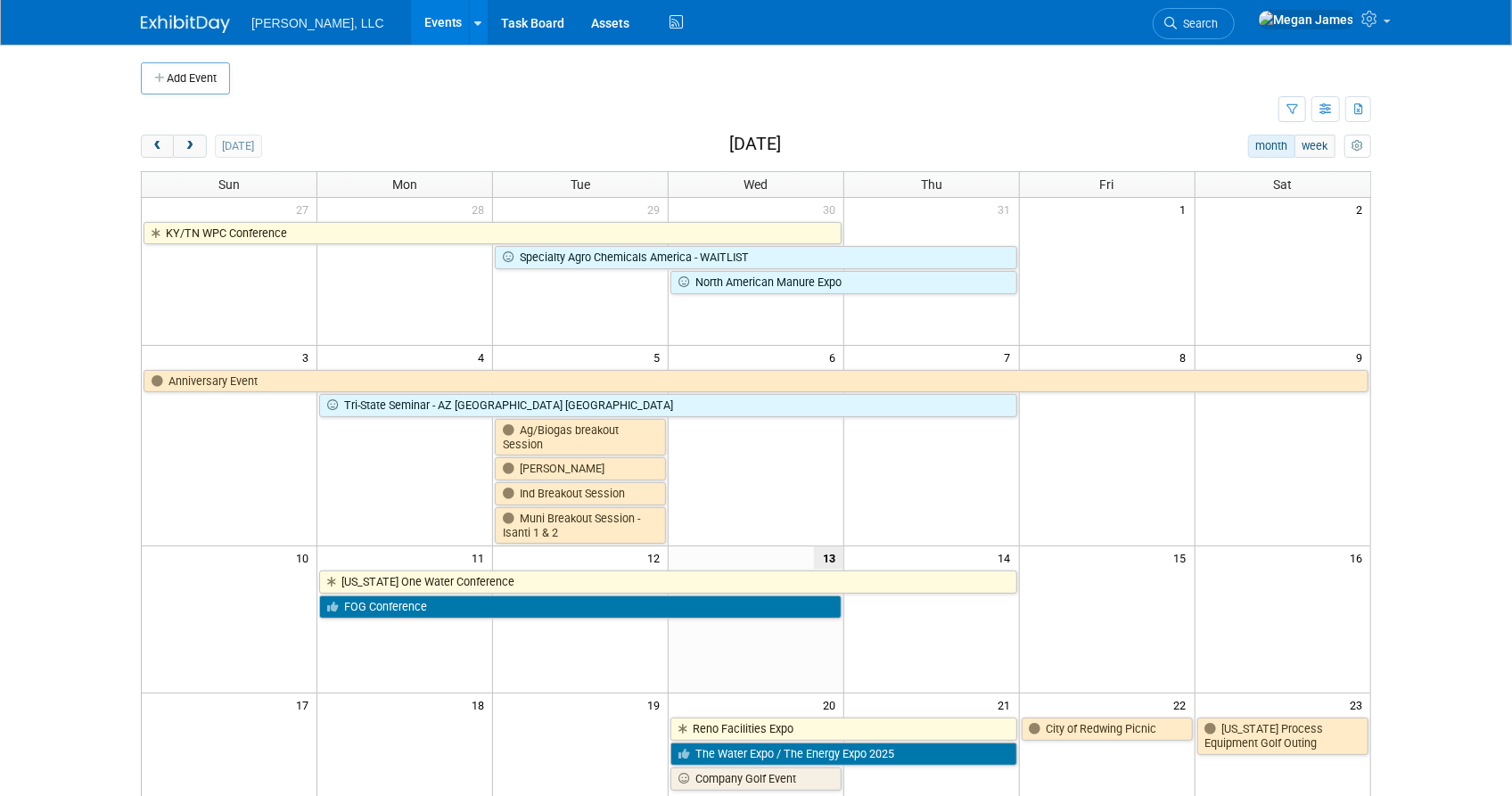
scroll to position [404, 0]
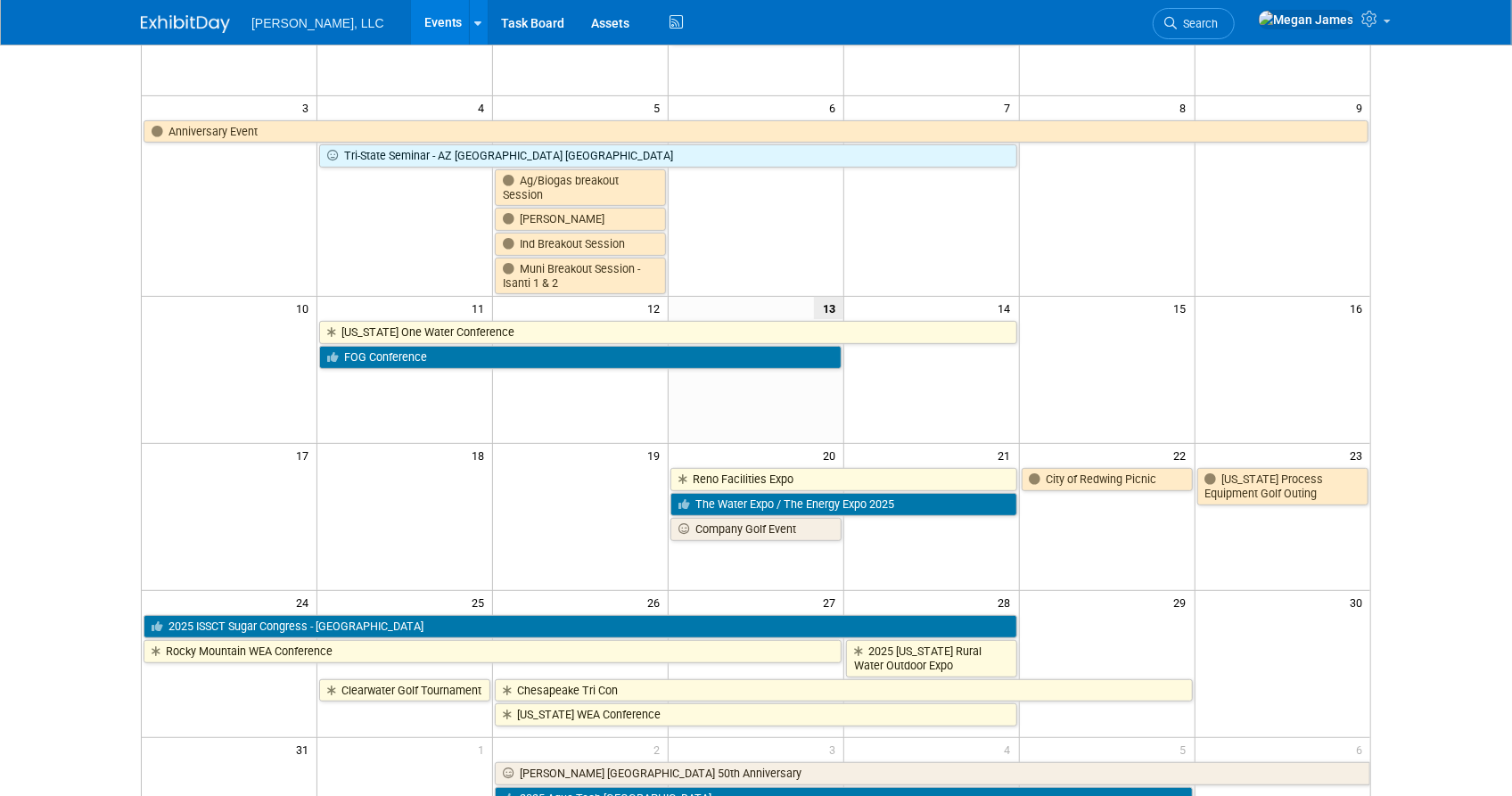
scroll to position [243, 0]
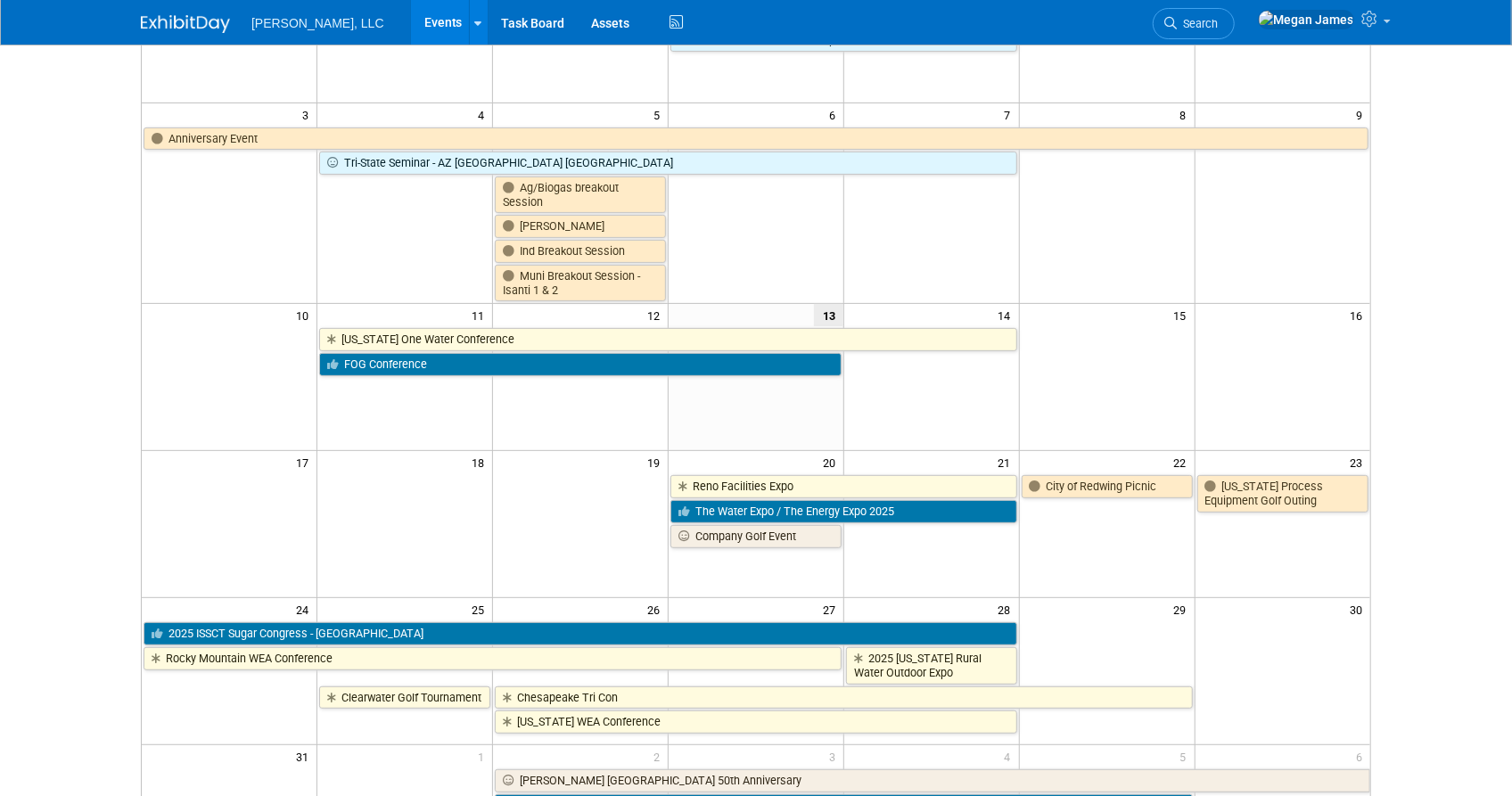
click at [1441, 480] on body "[PERSON_NAME], LLC Events Add Event Bulk Upload Events Shareable Event Boards R…" at bounding box center [756, 155] width 1512 height 796
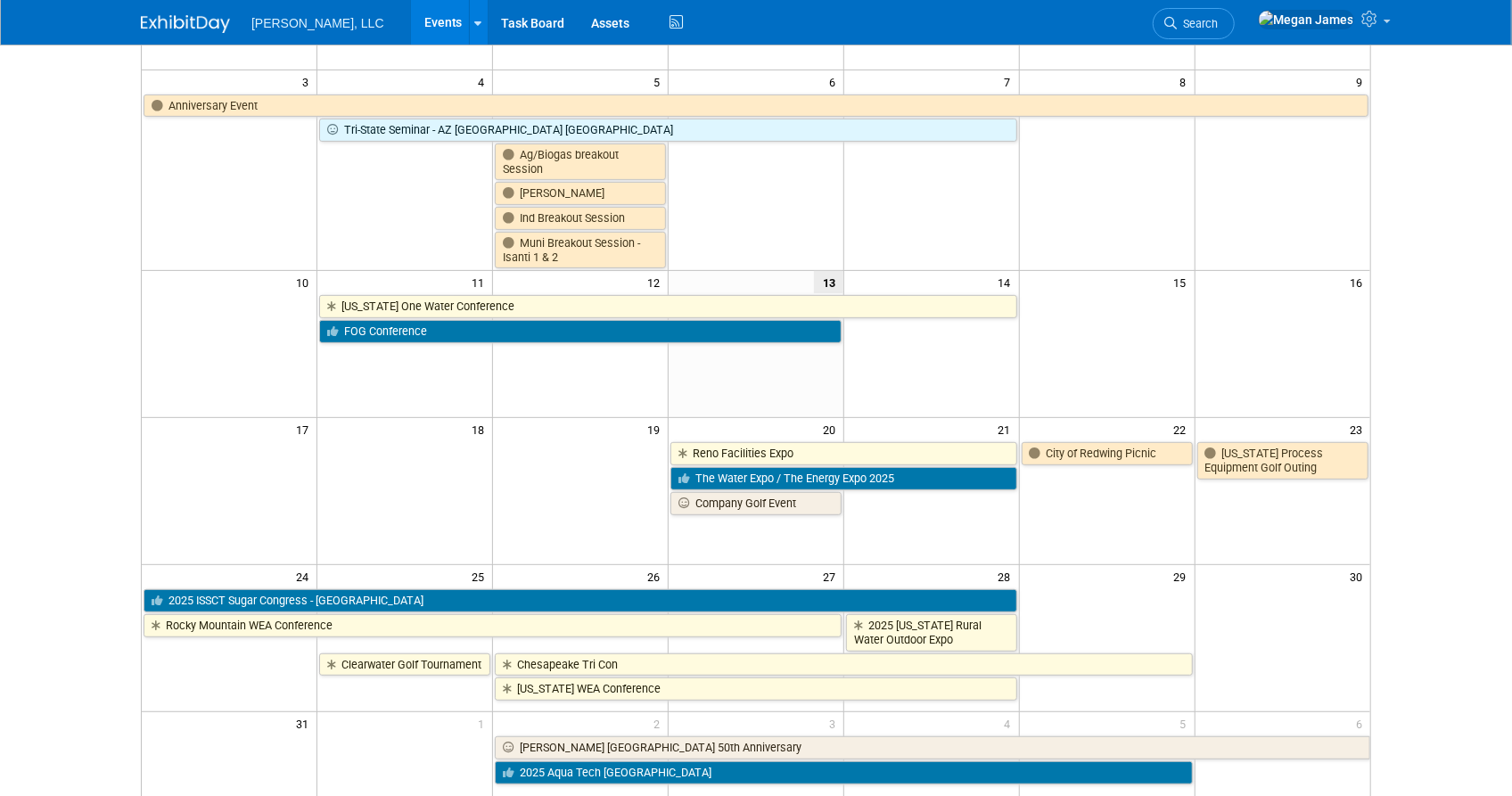
scroll to position [323, 0]
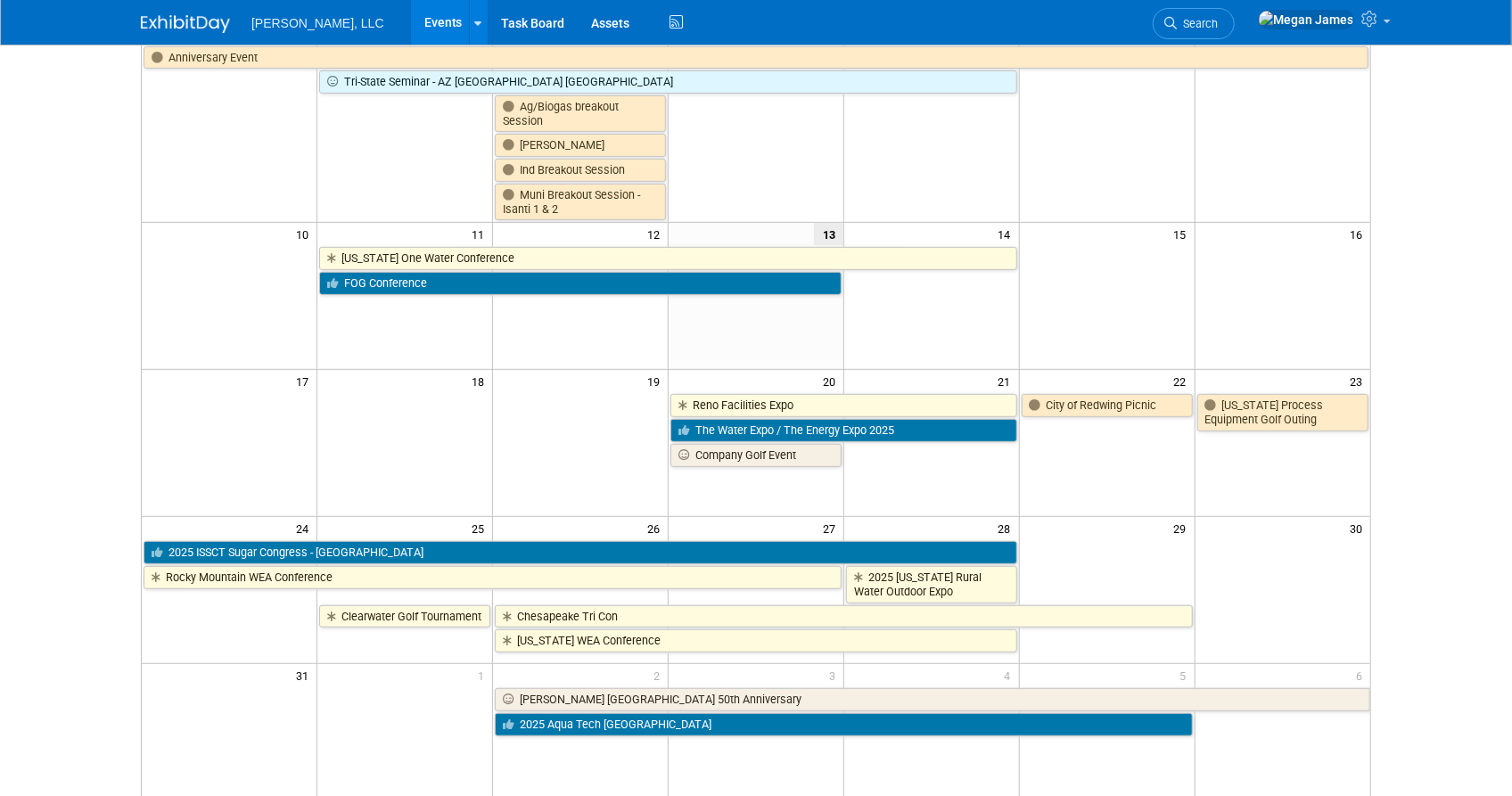
drag, startPoint x: 1453, startPoint y: 390, endPoint x: 1441, endPoint y: 437, distance: 48.5
click at [1453, 390] on body "[PERSON_NAME], LLC Events Add Event Bulk Upload Events Shareable Event Boards R…" at bounding box center [756, 74] width 1512 height 796
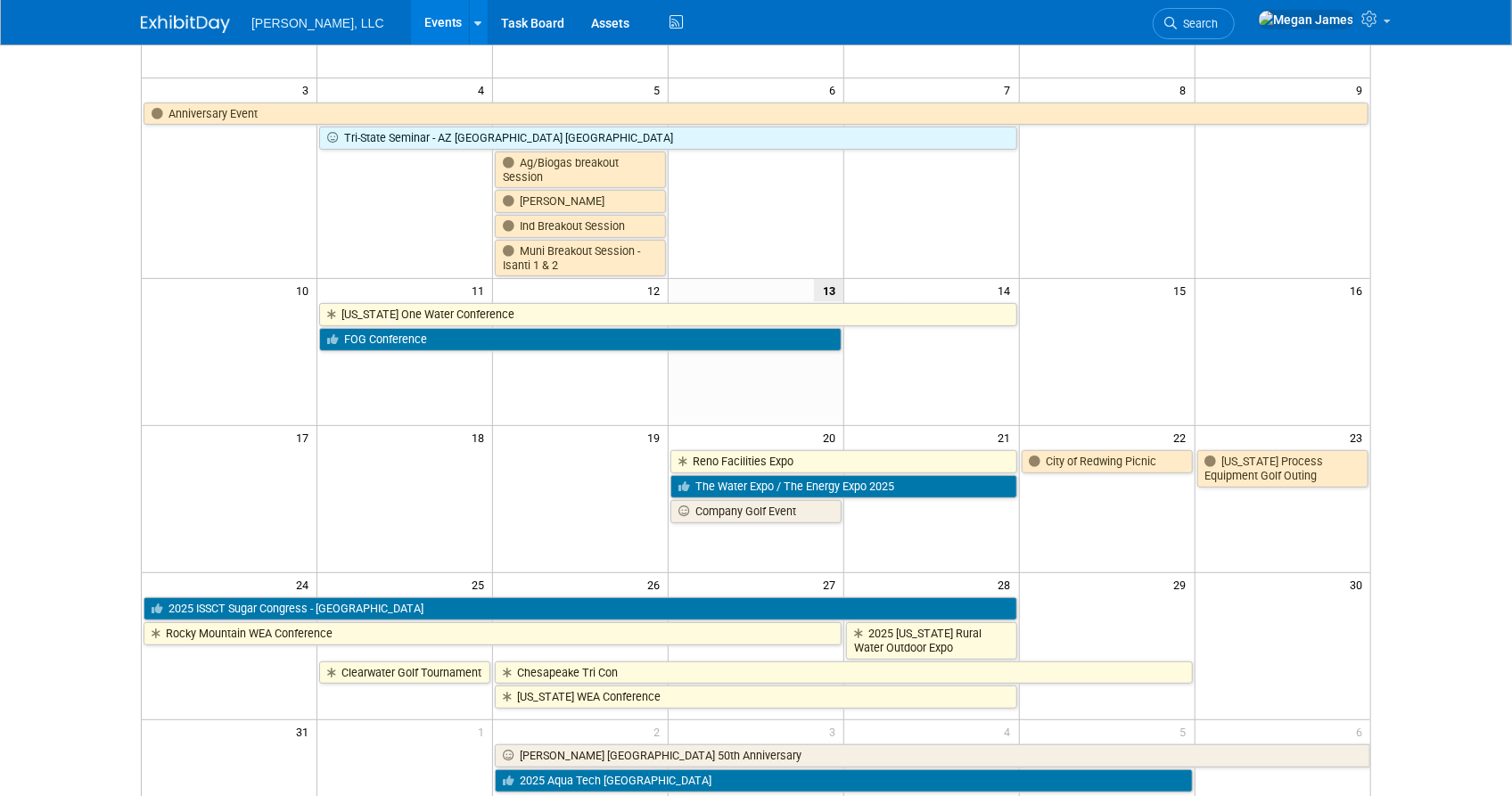
scroll to position [0, 0]
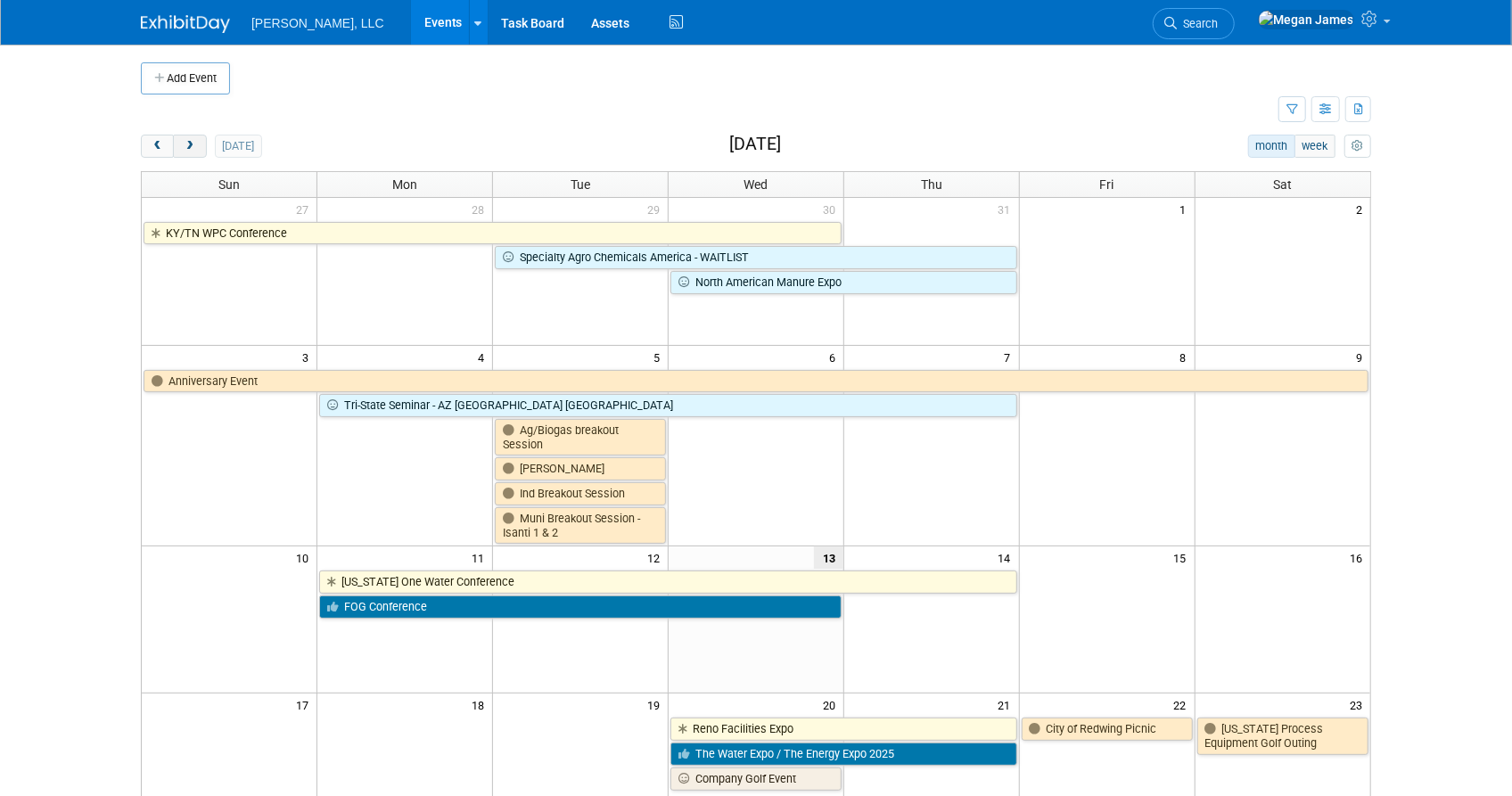
click at [195, 152] on button "next" at bounding box center [188, 146] width 33 height 23
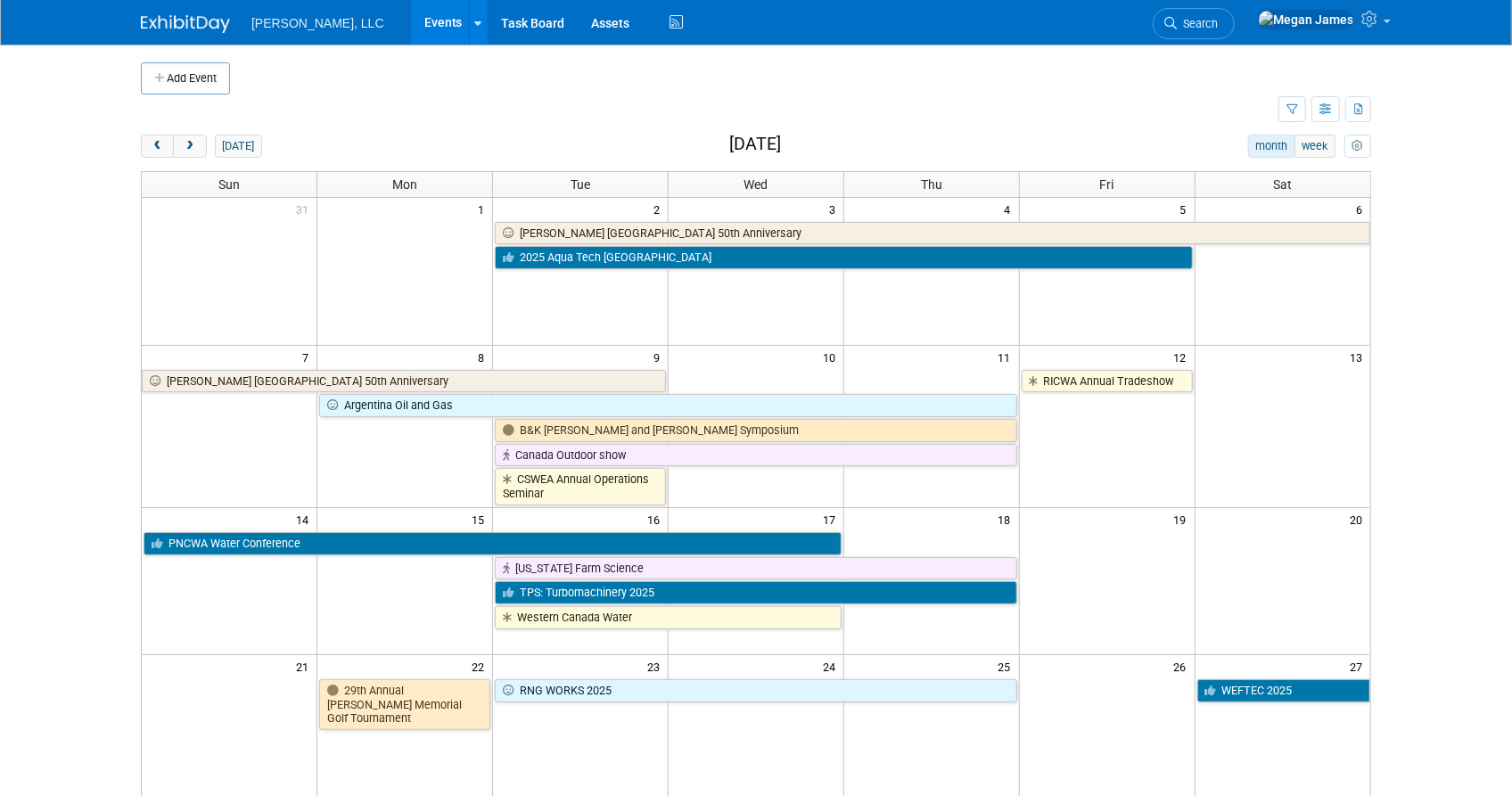
click at [84, 252] on body "Boerger, LLC Events Add Event Bulk Upload Events Shareable Event Boards Recentl…" at bounding box center [756, 398] width 1512 height 796
drag, startPoint x: 155, startPoint y: 143, endPoint x: 172, endPoint y: 143, distance: 17.0
click at [155, 143] on span "prev" at bounding box center [157, 147] width 13 height 12
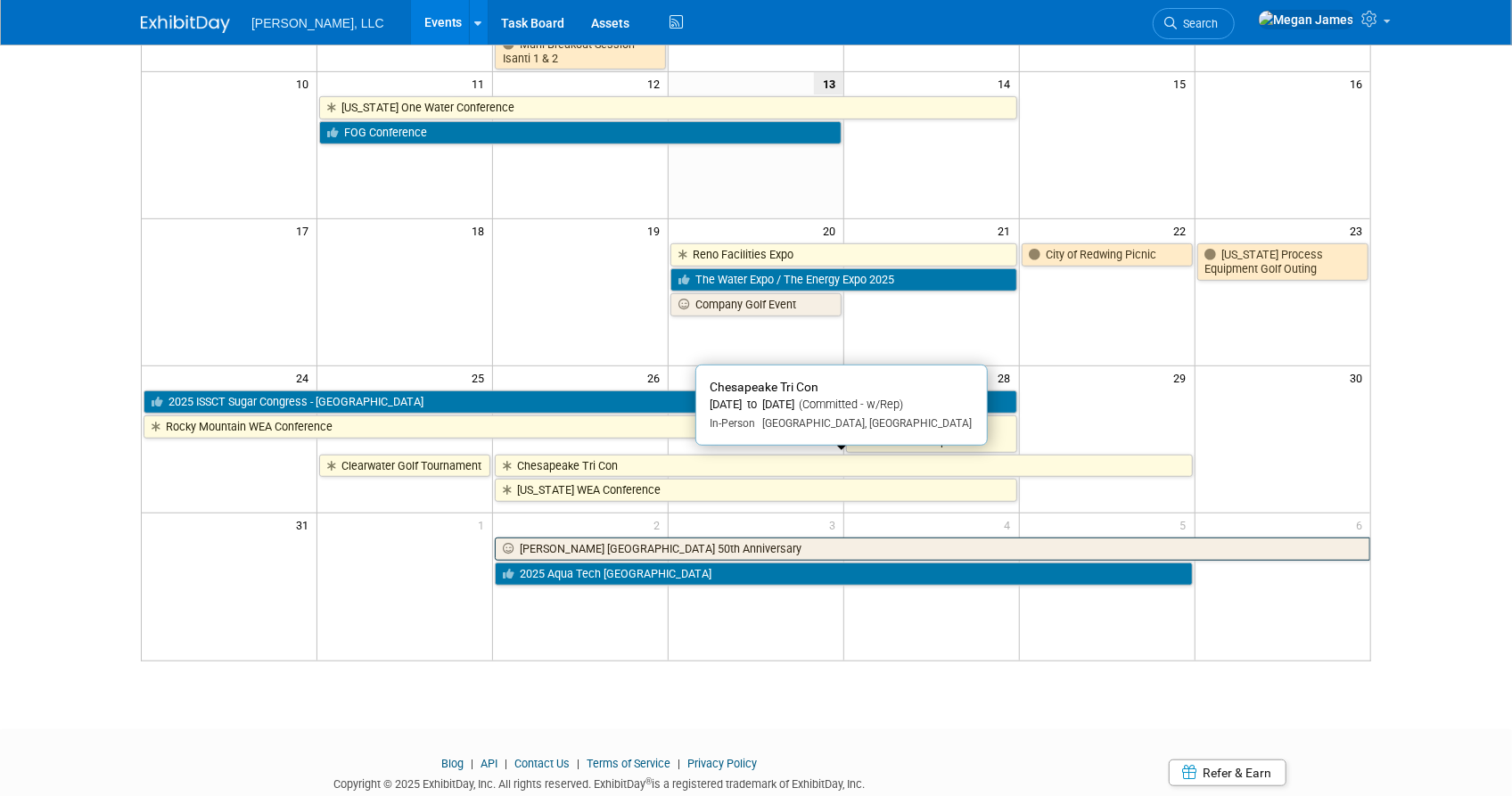
scroll to position [486, 0]
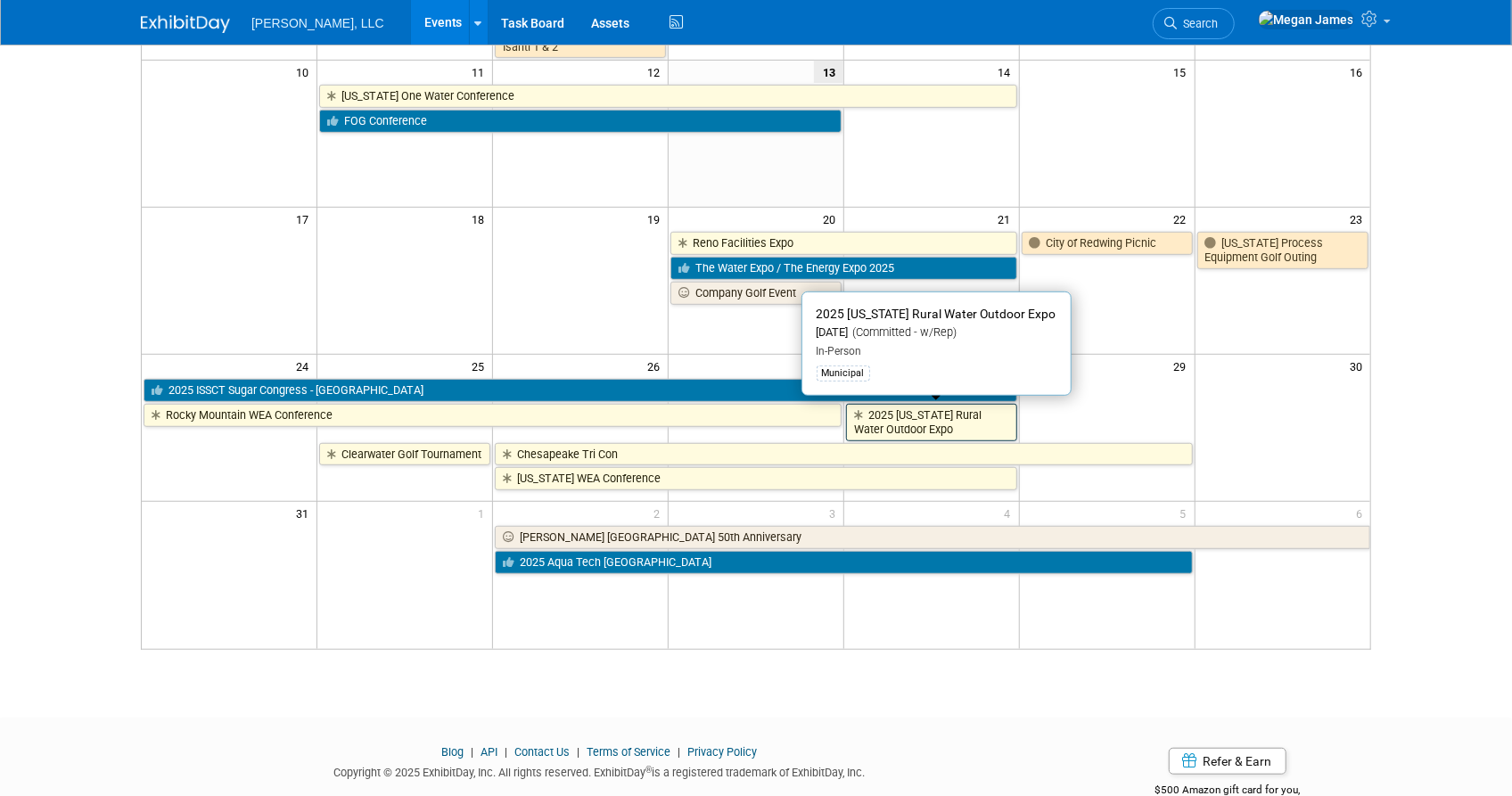
click at [942, 424] on link "2025 Wisconsin Rural Water Outdoor Expo" at bounding box center [931, 421] width 172 height 37
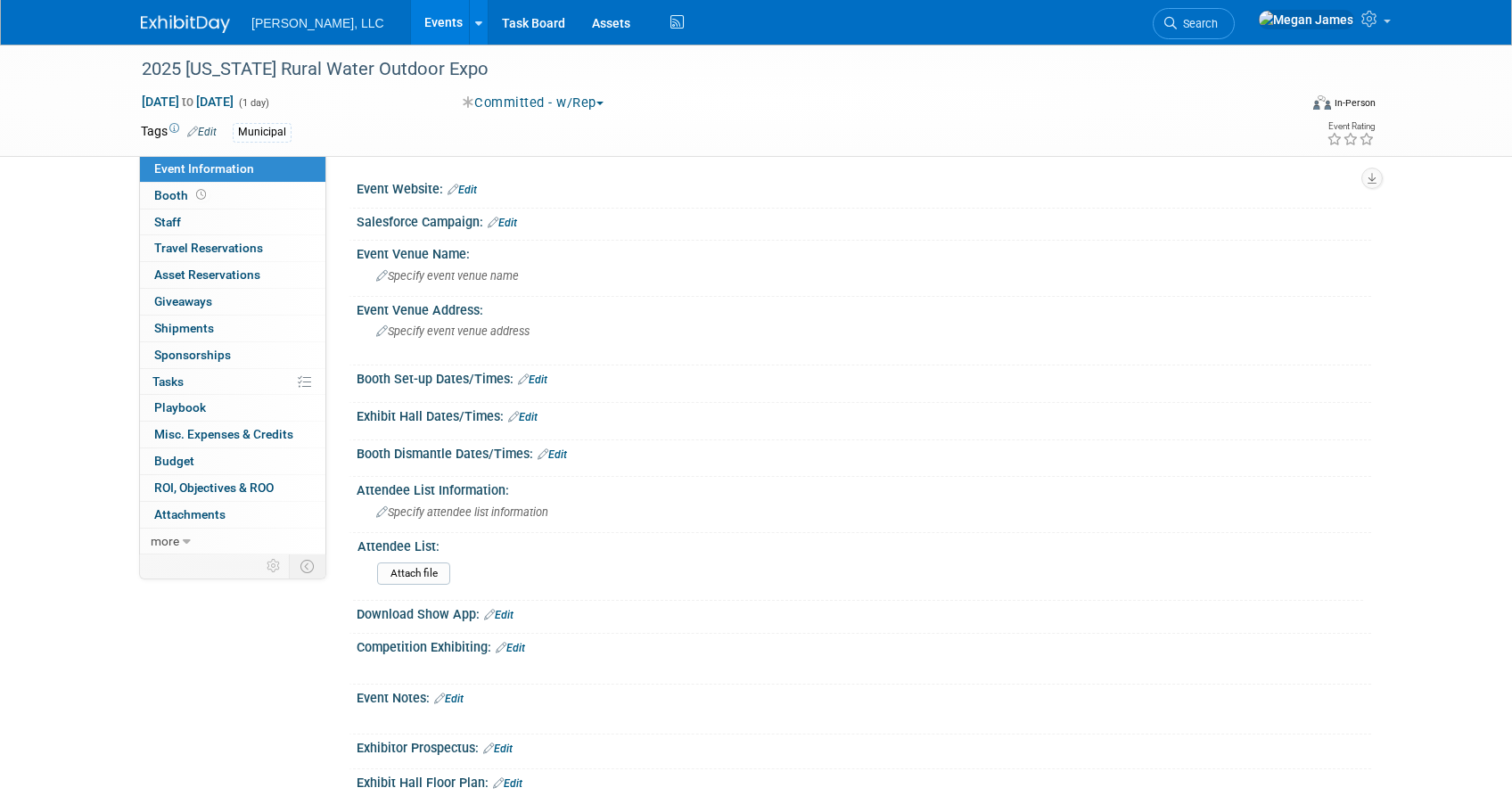
select select "Municipal"
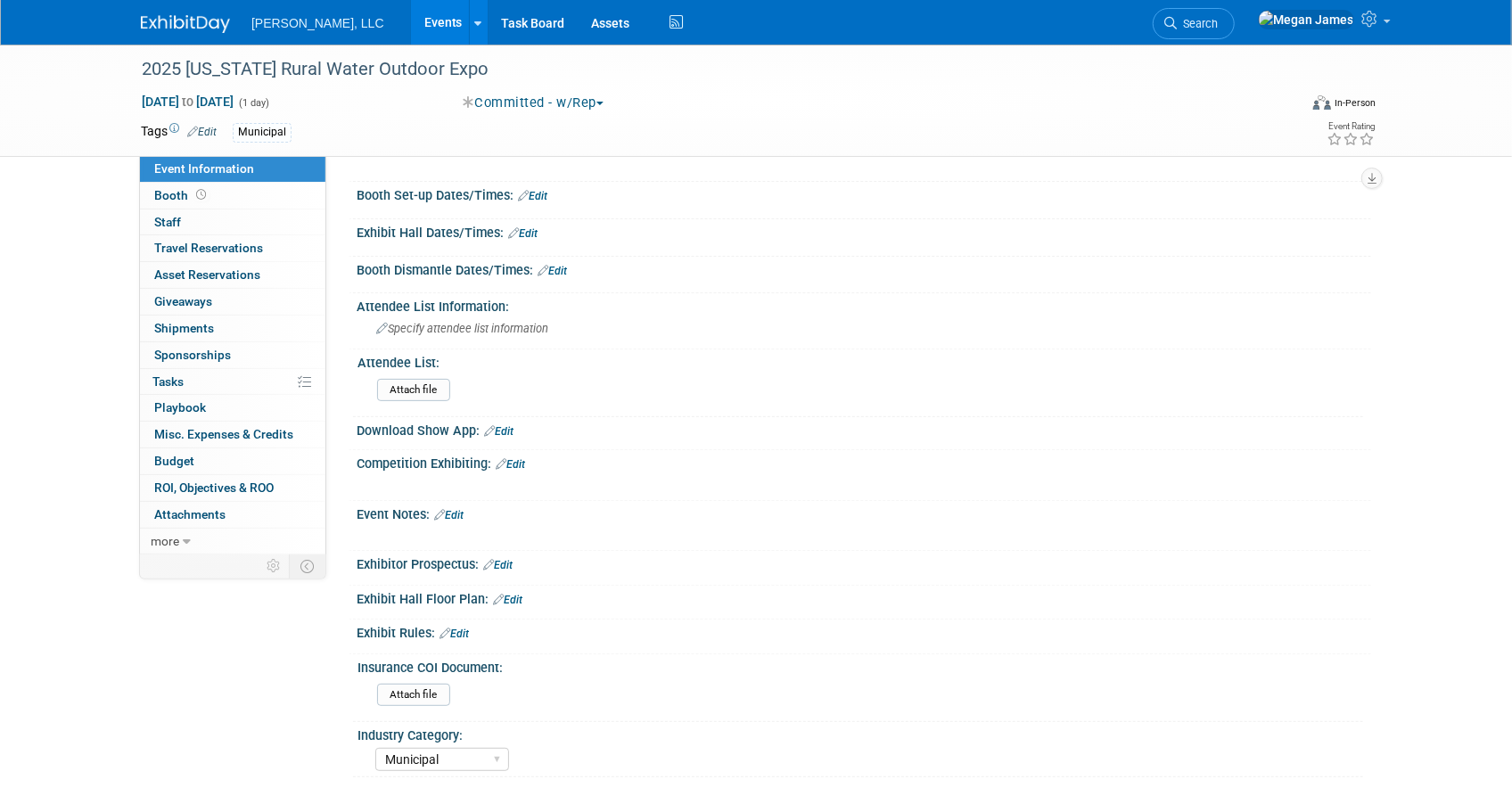
scroll to position [353, 0]
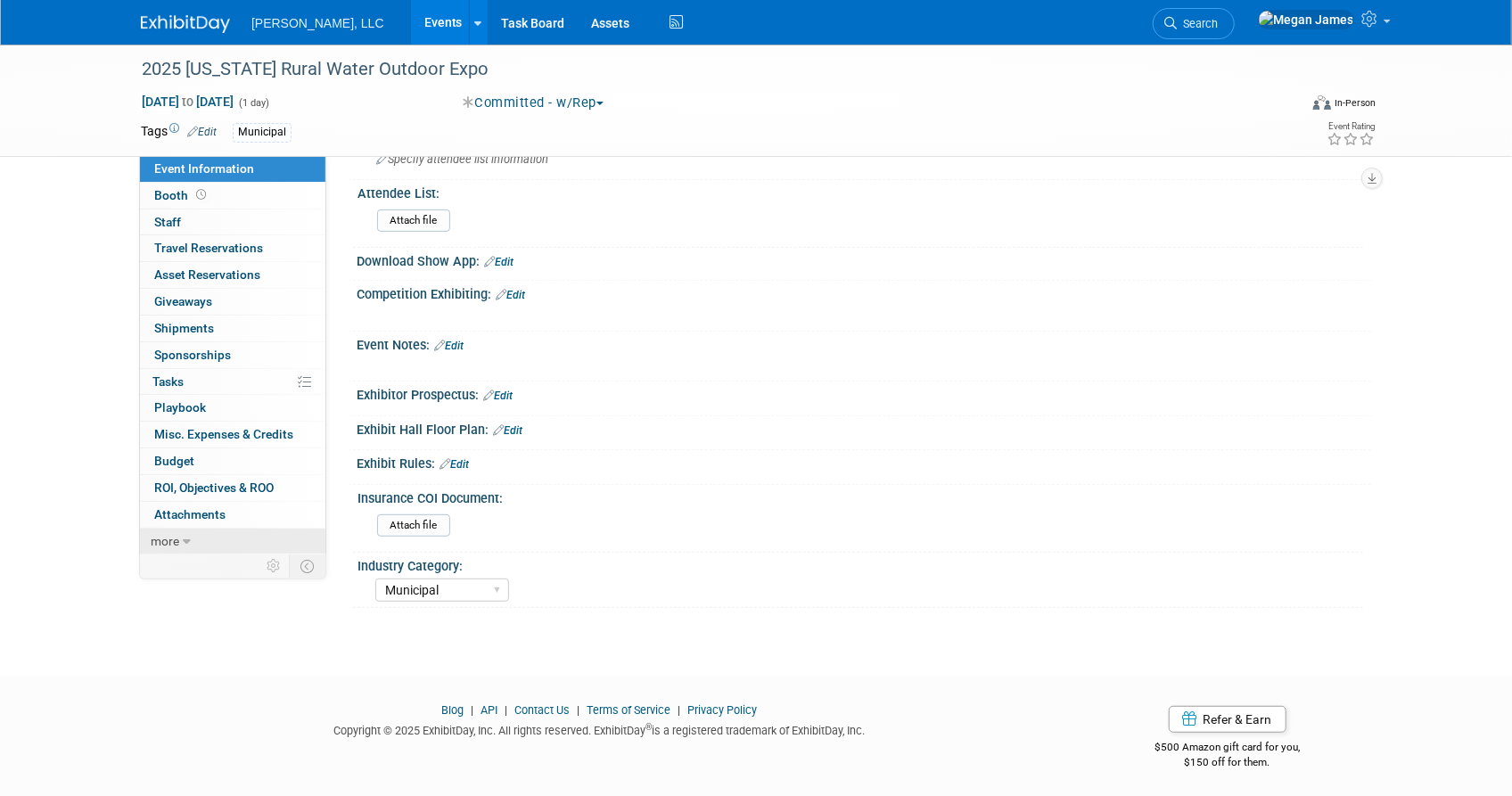
click at [240, 534] on link "more" at bounding box center [232, 541] width 185 height 26
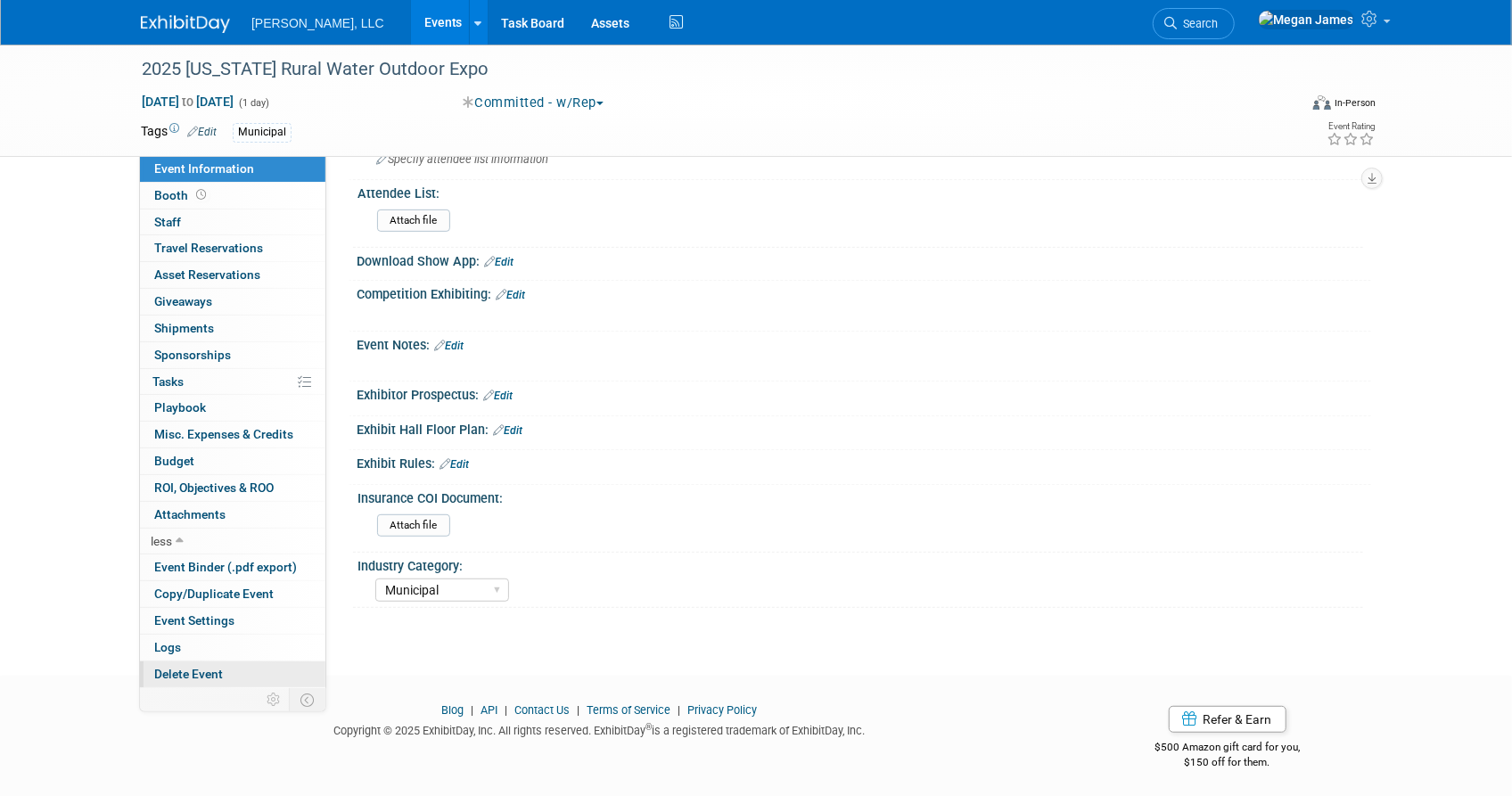
click at [237, 672] on link "Delete Event" at bounding box center [232, 674] width 185 height 26
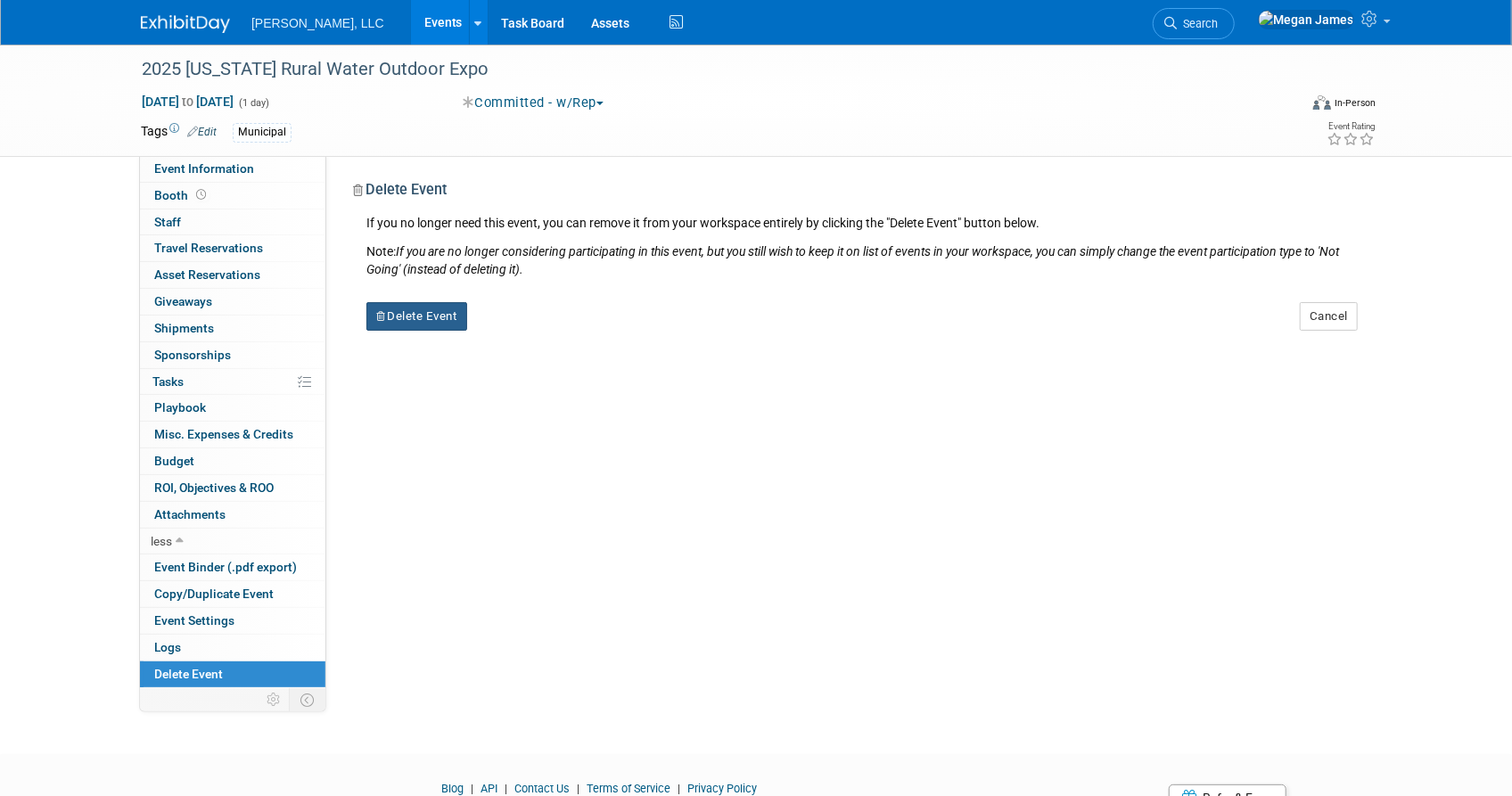
click at [451, 323] on button "Delete Event" at bounding box center [417, 316] width 101 height 29
click at [543, 331] on link "Yes" at bounding box center [529, 330] width 52 height 29
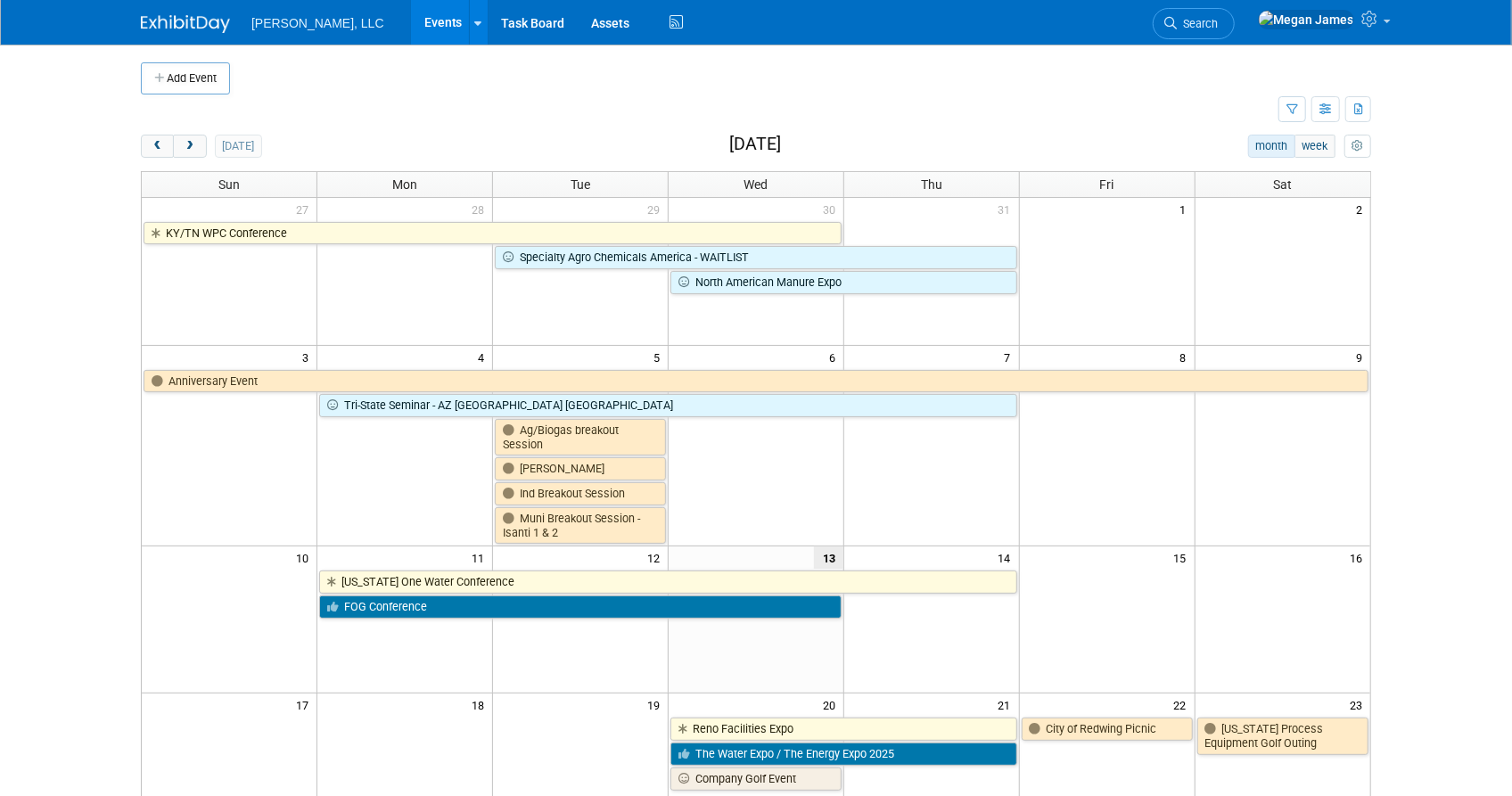
click at [1443, 509] on body "[PERSON_NAME], LLC Events Add Event Bulk Upload Events Shareable Event Boards R…" at bounding box center [756, 398] width 1512 height 796
click at [202, 147] on button "next" at bounding box center [188, 146] width 33 height 23
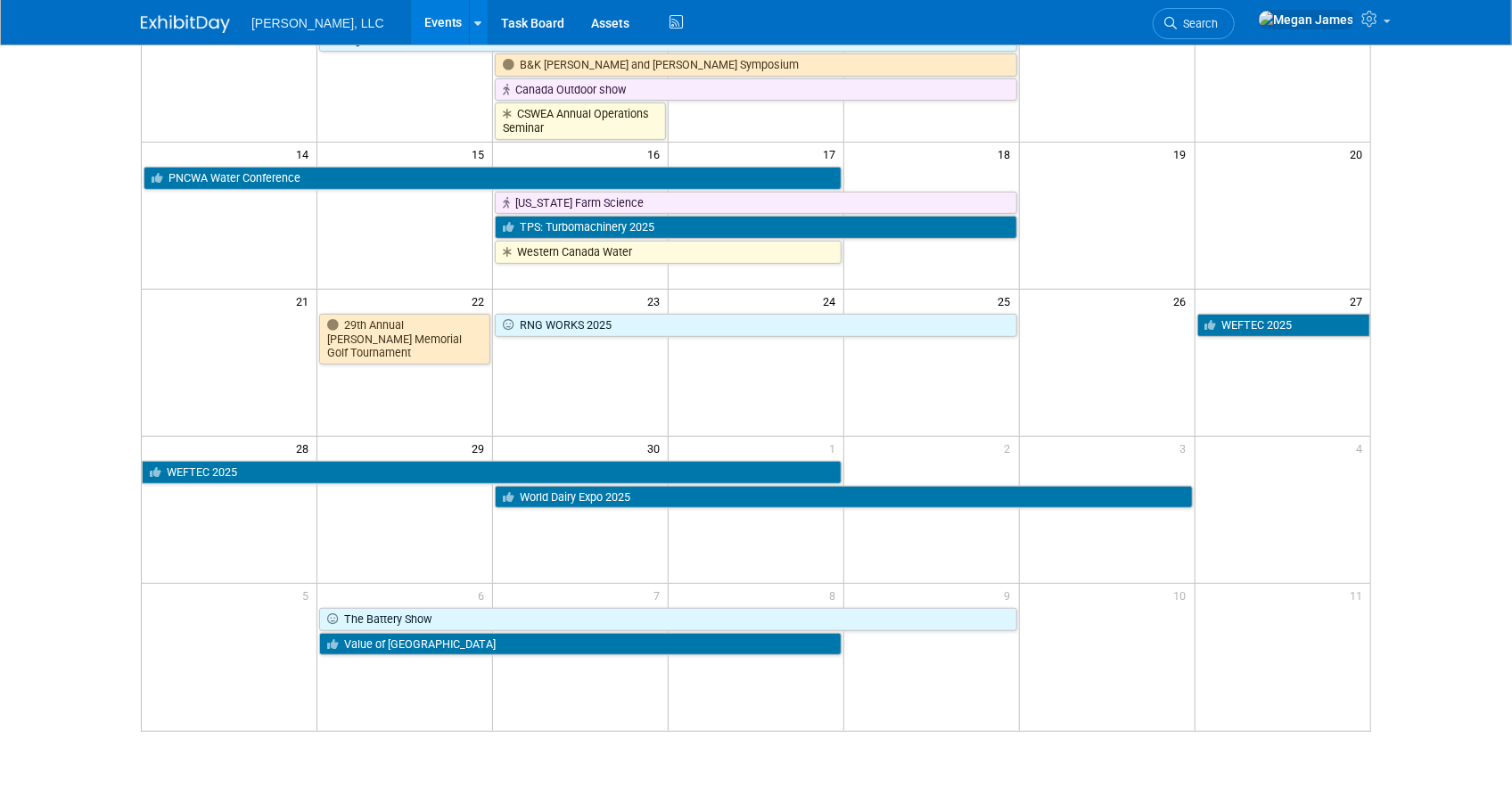
scroll to position [486, 0]
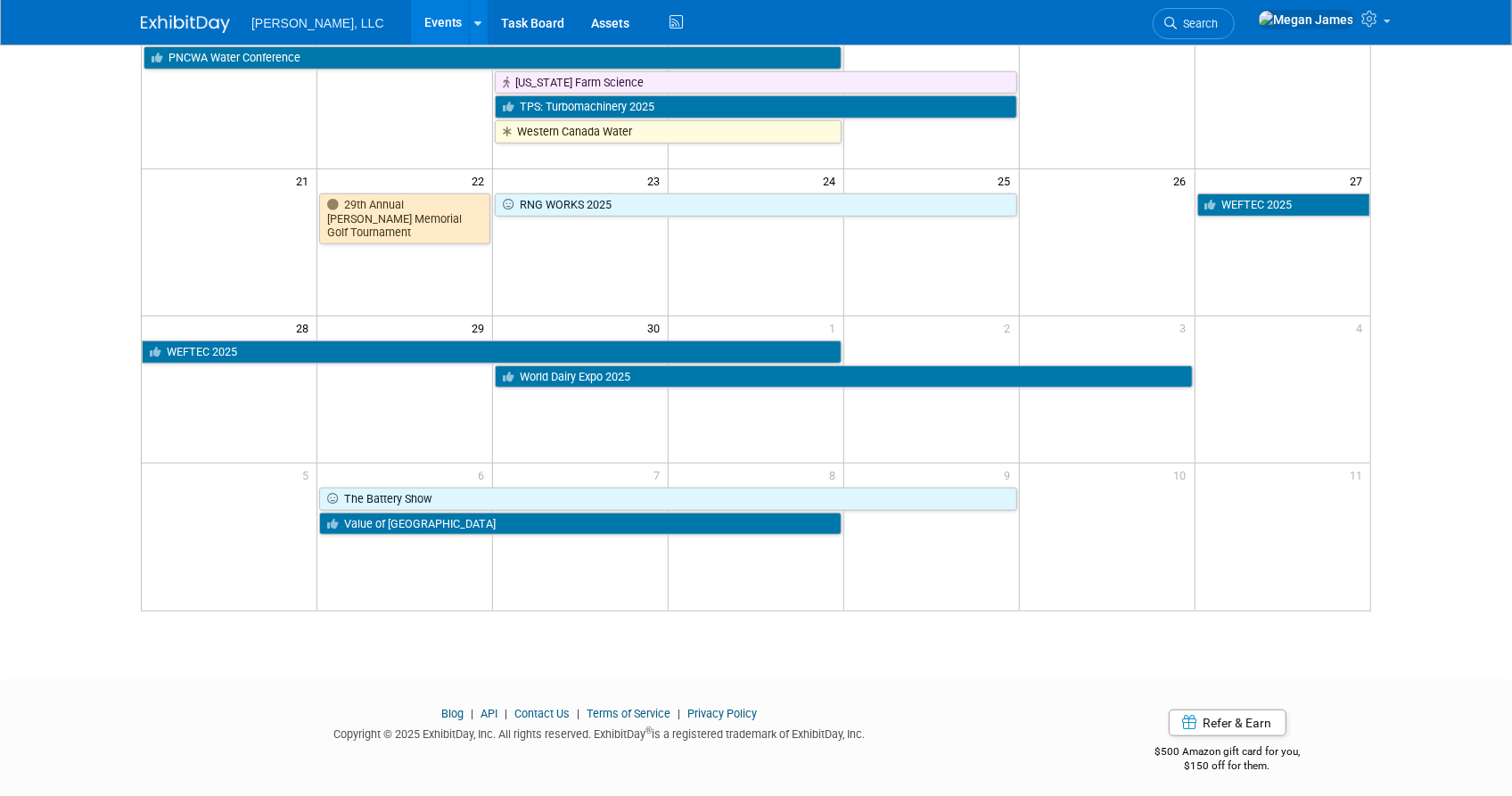
drag, startPoint x: 1345, startPoint y: 178, endPoint x: 1372, endPoint y: 178, distance: 27.0
click at [1372, 178] on div "Add Event New Event Duplicate Event Warning There is another event in your work…" at bounding box center [756, 103] width 1257 height 1088
click at [1323, 274] on td at bounding box center [1282, 242] width 175 height 147
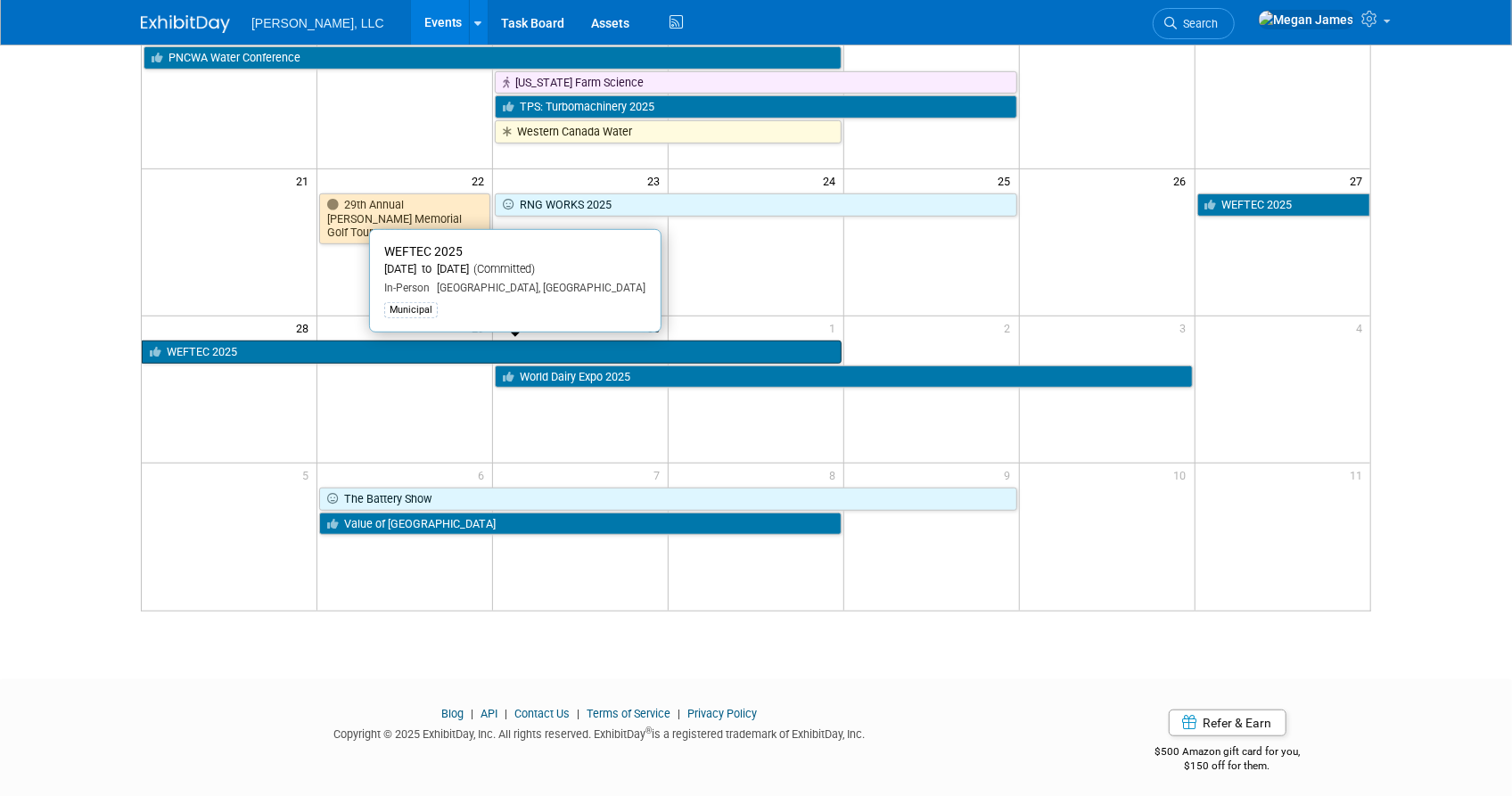
click at [268, 351] on link "WEFTEC 2025" at bounding box center [492, 352] width 700 height 23
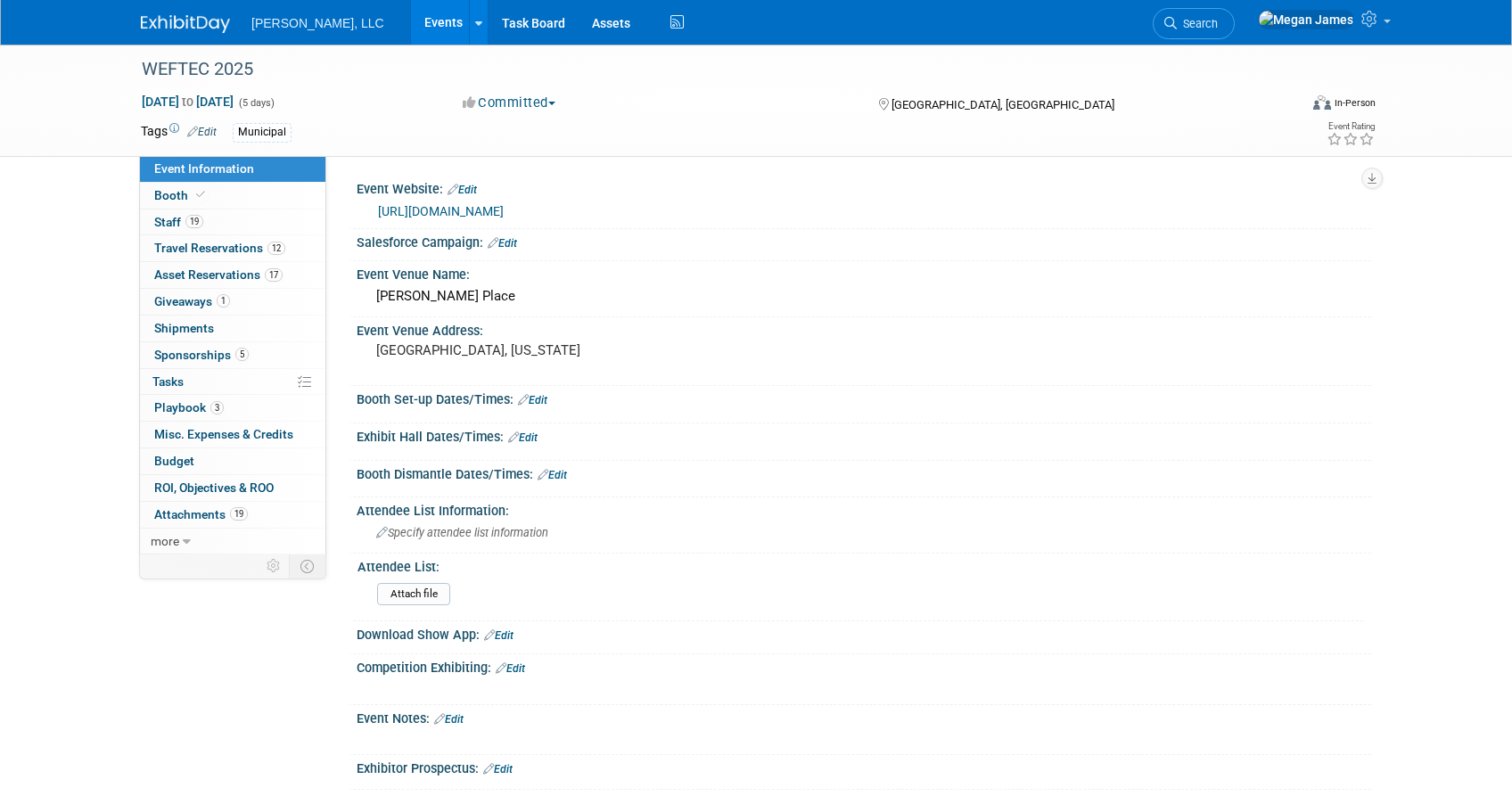
select select "Municipal"
click at [246, 259] on link "12 Travel Reservations 12" at bounding box center [232, 248] width 185 height 26
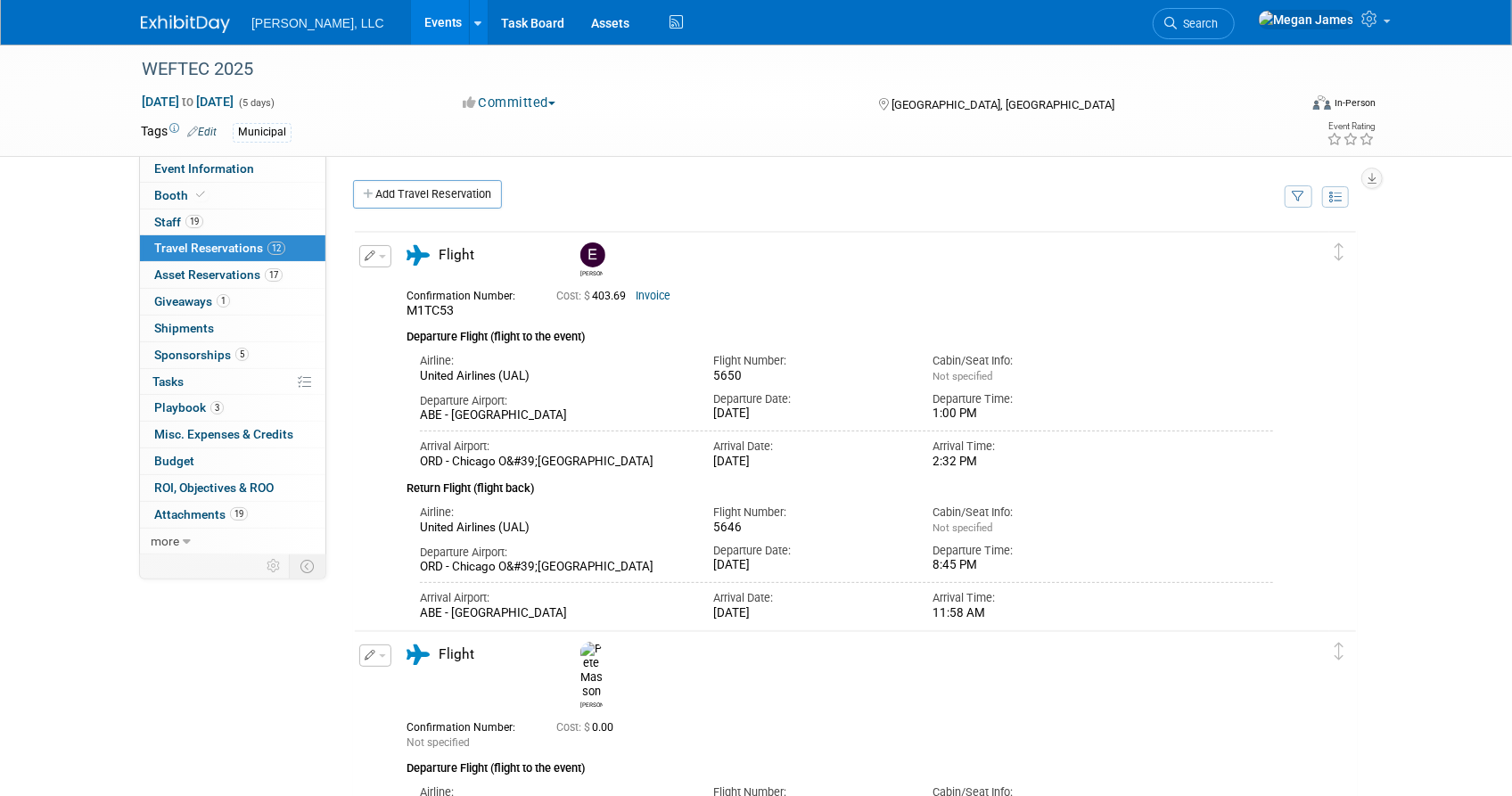
click at [1347, 451] on td at bounding box center [1342, 429] width 27 height 395
click at [456, 192] on link "Add Travel Reservation" at bounding box center [427, 194] width 149 height 29
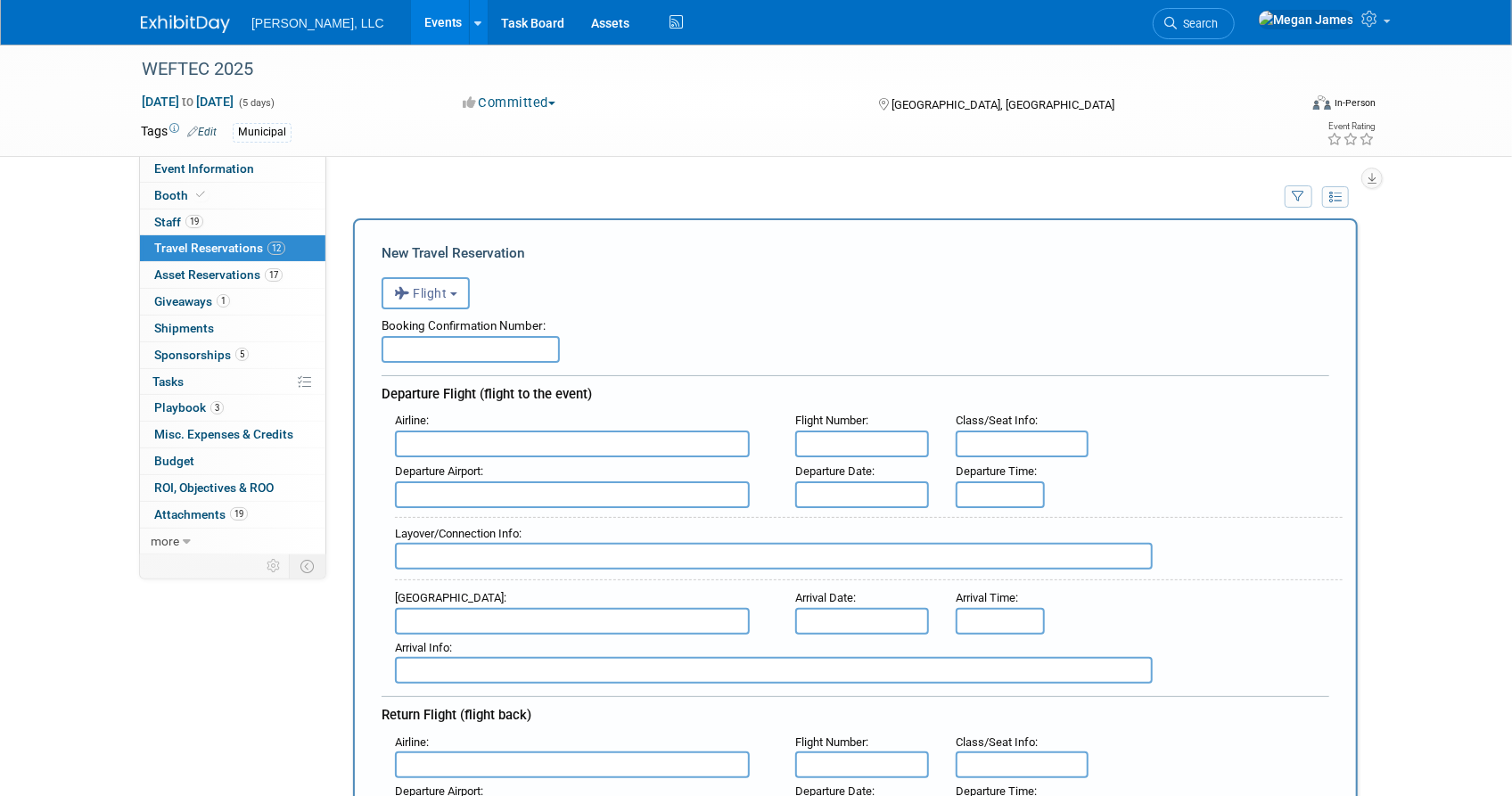
click at [452, 347] on input "text" at bounding box center [471, 349] width 178 height 27
click at [1164, 490] on div "Departure Airport : Departure Date : Departure Time :" at bounding box center [862, 483] width 961 height 50
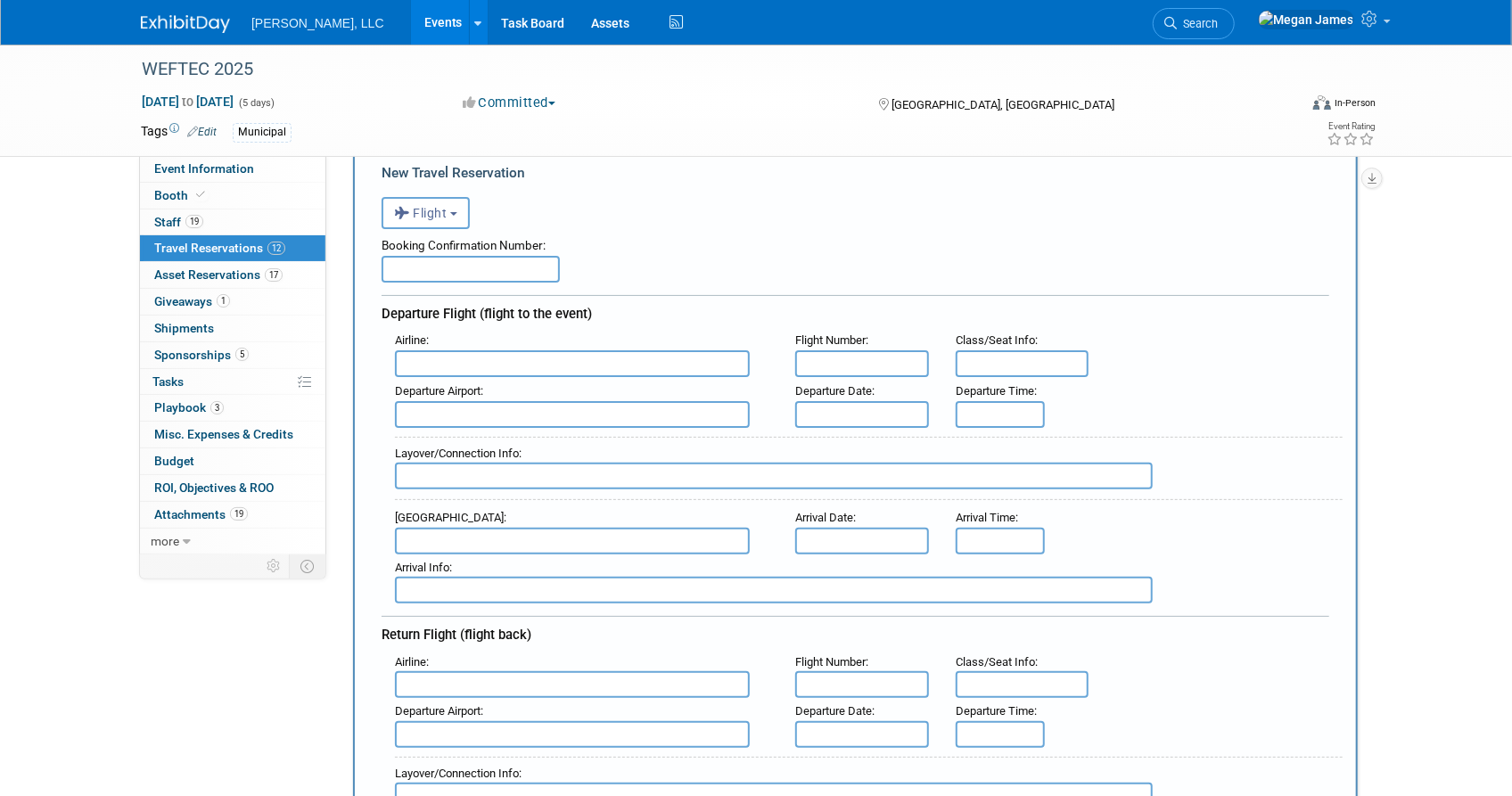
scroll to position [162, 0]
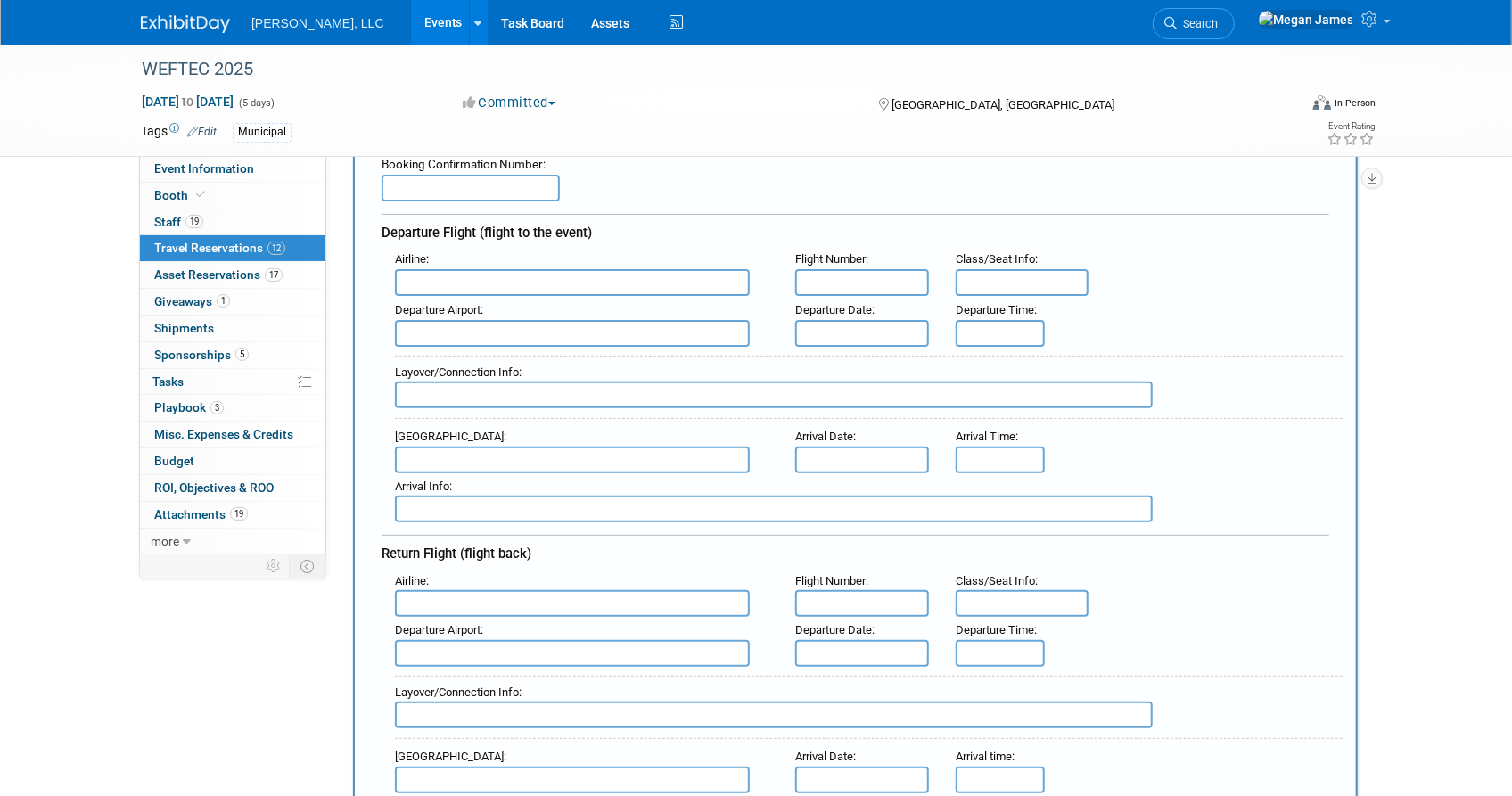
click at [610, 283] on input "text" at bounding box center [572, 283] width 355 height 27
drag, startPoint x: 424, startPoint y: 261, endPoint x: 411, endPoint y: 259, distance: 13.2
click at [411, 259] on div "Airline : Dedlta" at bounding box center [582, 271] width 401 height 50
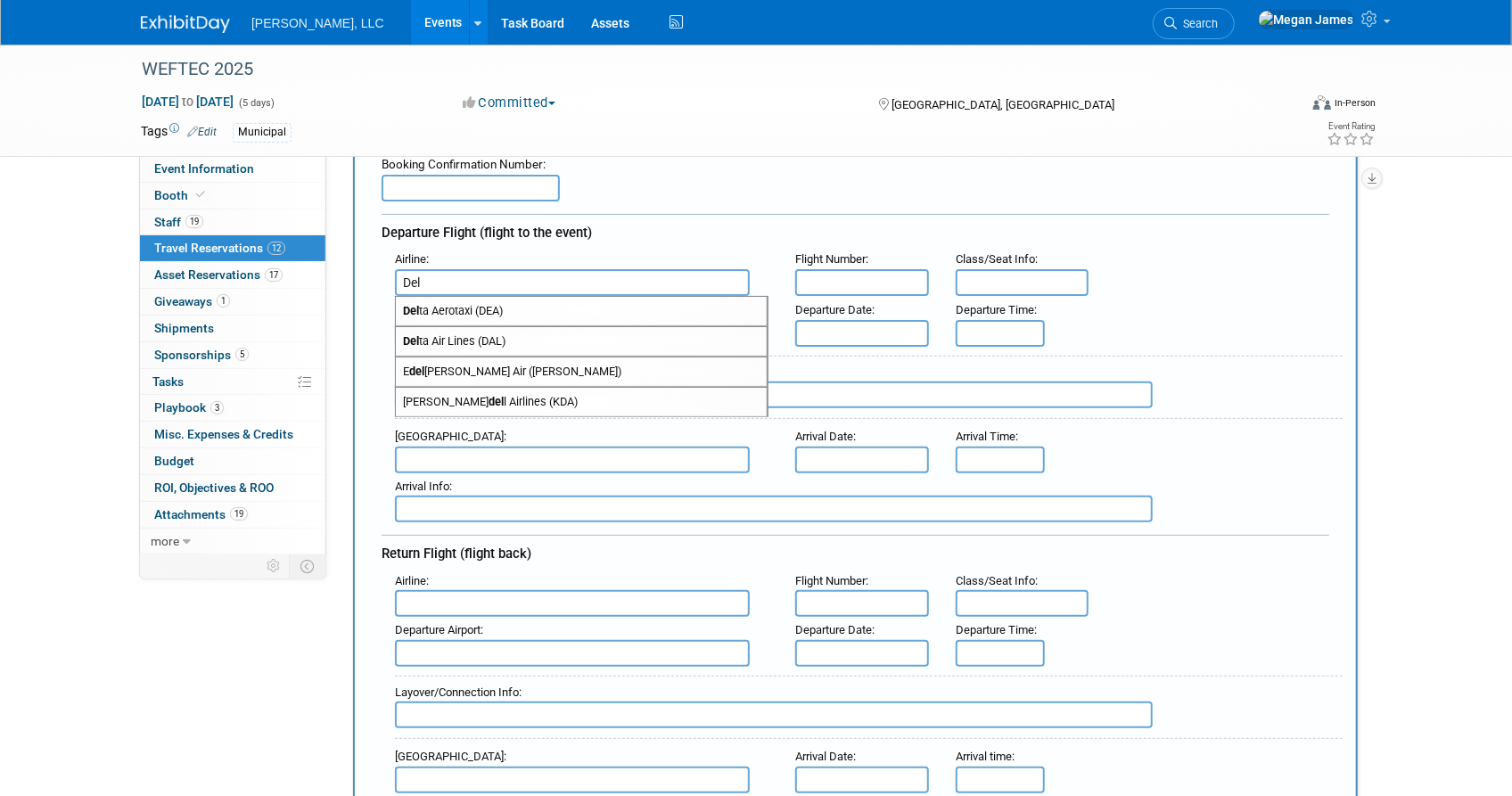
click at [483, 342] on span "Del ta Air Lines (DAL)" at bounding box center [581, 341] width 371 height 29
type input "Delta Air Lines (DAL)"
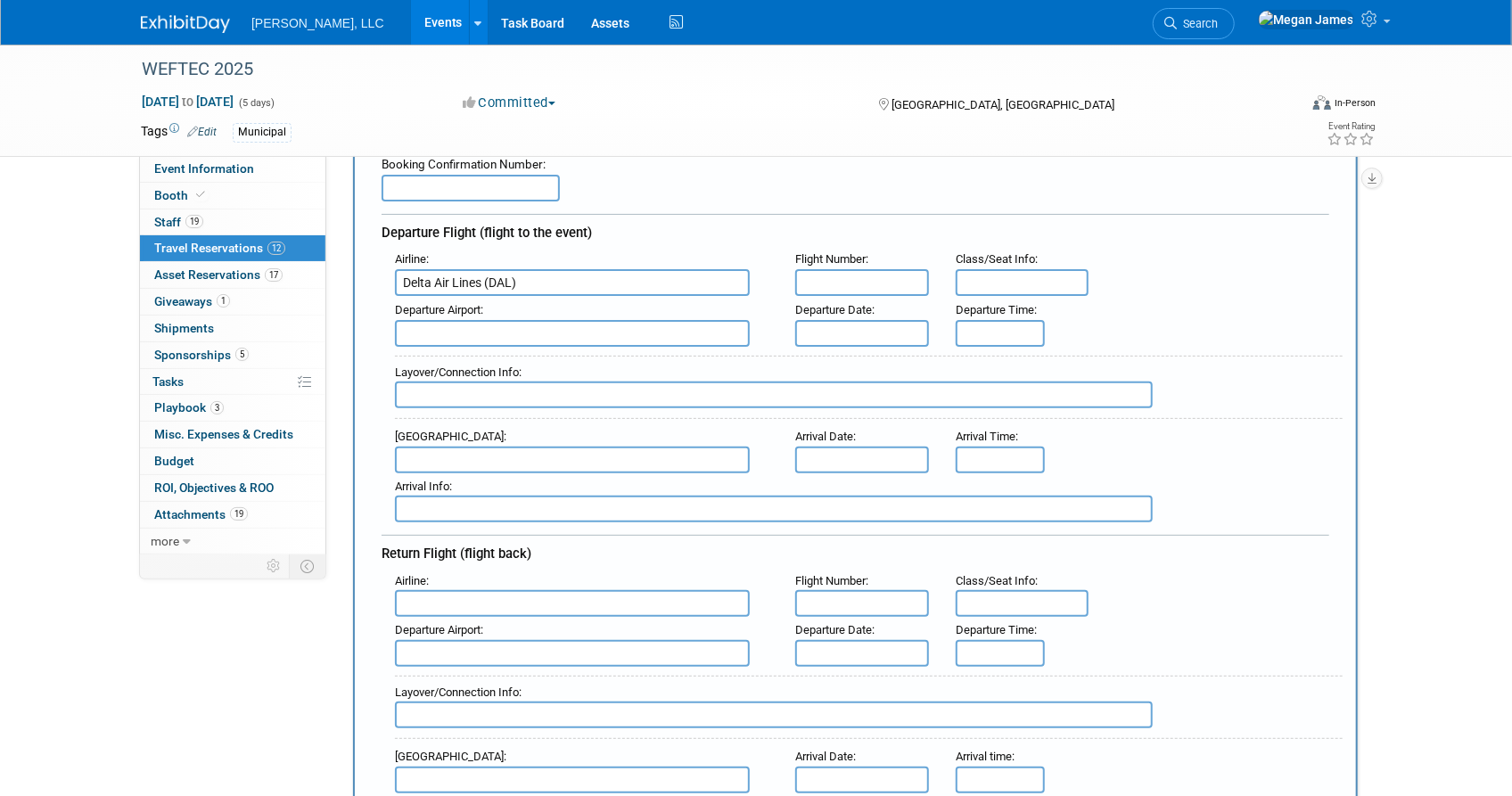
drag, startPoint x: 1340, startPoint y: 321, endPoint x: 1314, endPoint y: 314, distance: 26.9
click at [1340, 321] on div "Departure Airport : Departure Date : Departure Time :" at bounding box center [862, 321] width 961 height 50
click at [903, 279] on input "text" at bounding box center [862, 283] width 134 height 27
type input "3795"
click at [1013, 279] on input "text" at bounding box center [1022, 283] width 134 height 27
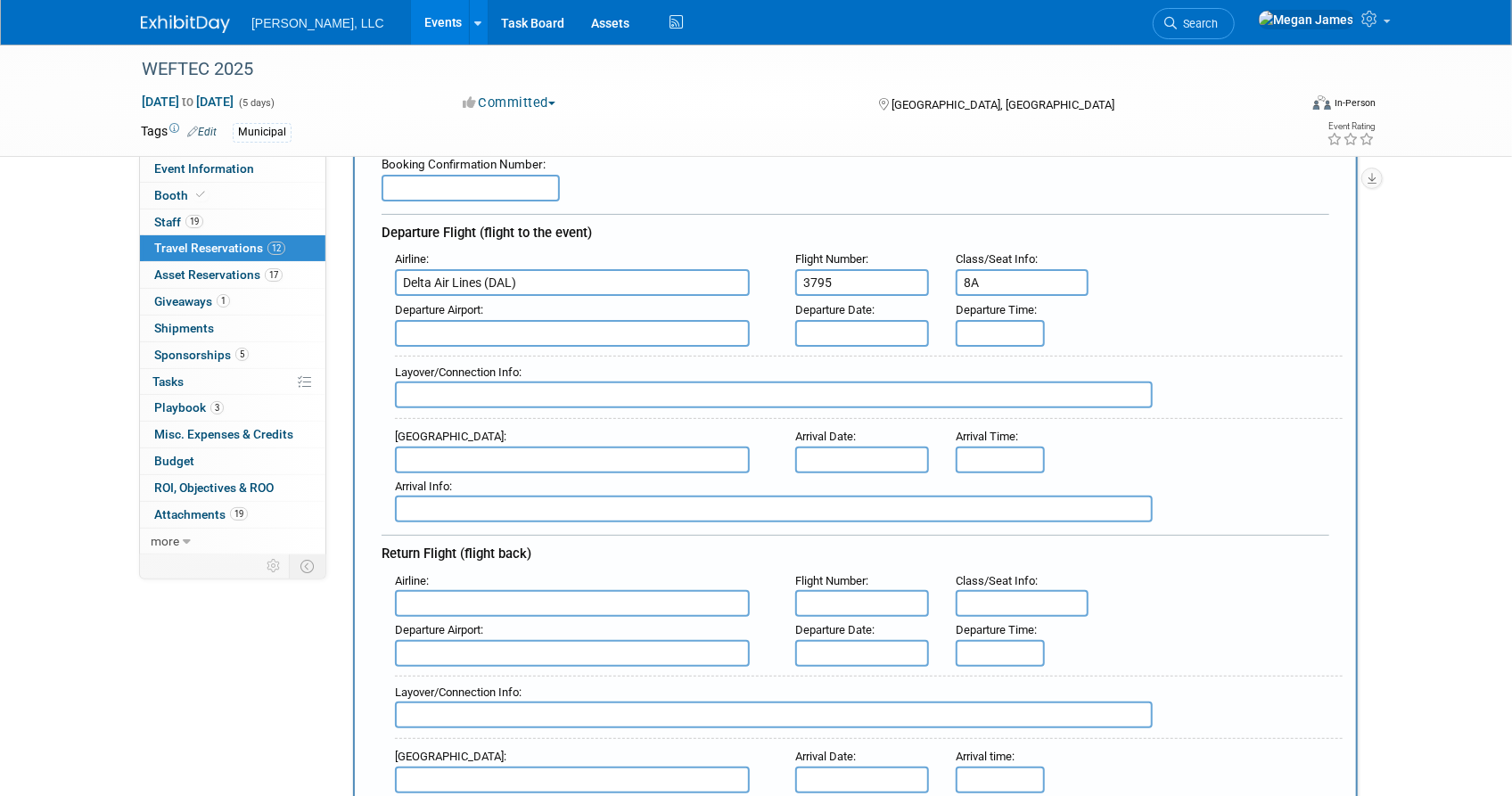
type input "8A"
type input "8:00 AM"
click at [1022, 456] on input "8:00 AM" at bounding box center [1000, 460] width 89 height 27
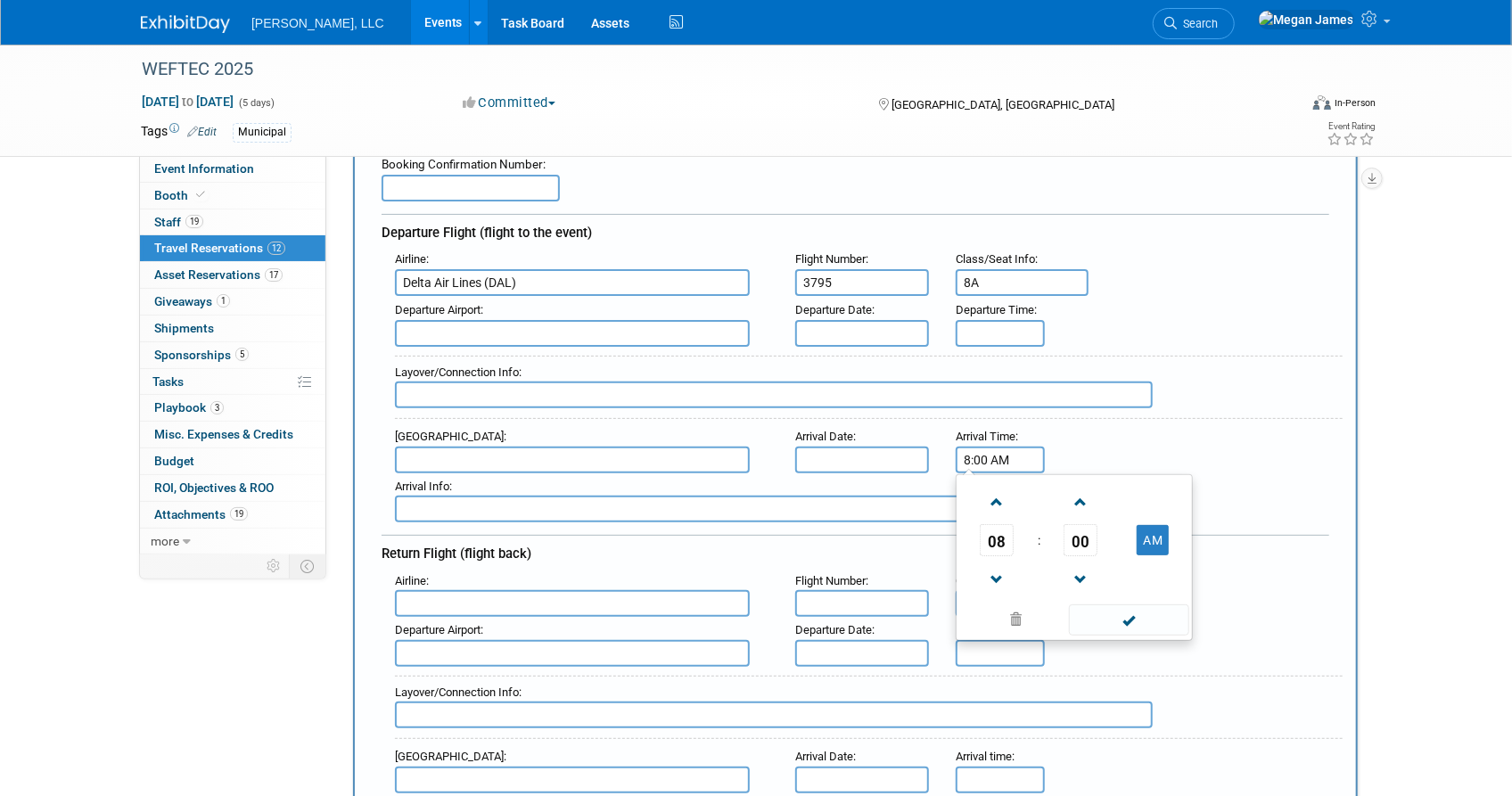
click at [1259, 449] on div "Arrival Airport : Arrival Date : Arrival Time : 8:00 AM 08 : 00 AM 12 01 02 03 …" at bounding box center [862, 448] width 961 height 50
drag, startPoint x: 1024, startPoint y: 452, endPoint x: 925, endPoint y: 447, distance: 99.1
click at [925, 447] on div "Arrival Airport : Arrival Date : Arrival Time : 8:00 AM 08 : 00 AM 12 01 02 03 …" at bounding box center [862, 448] width 961 height 50
click at [1309, 482] on div "Arrival Info :" at bounding box center [869, 487] width 948 height 20
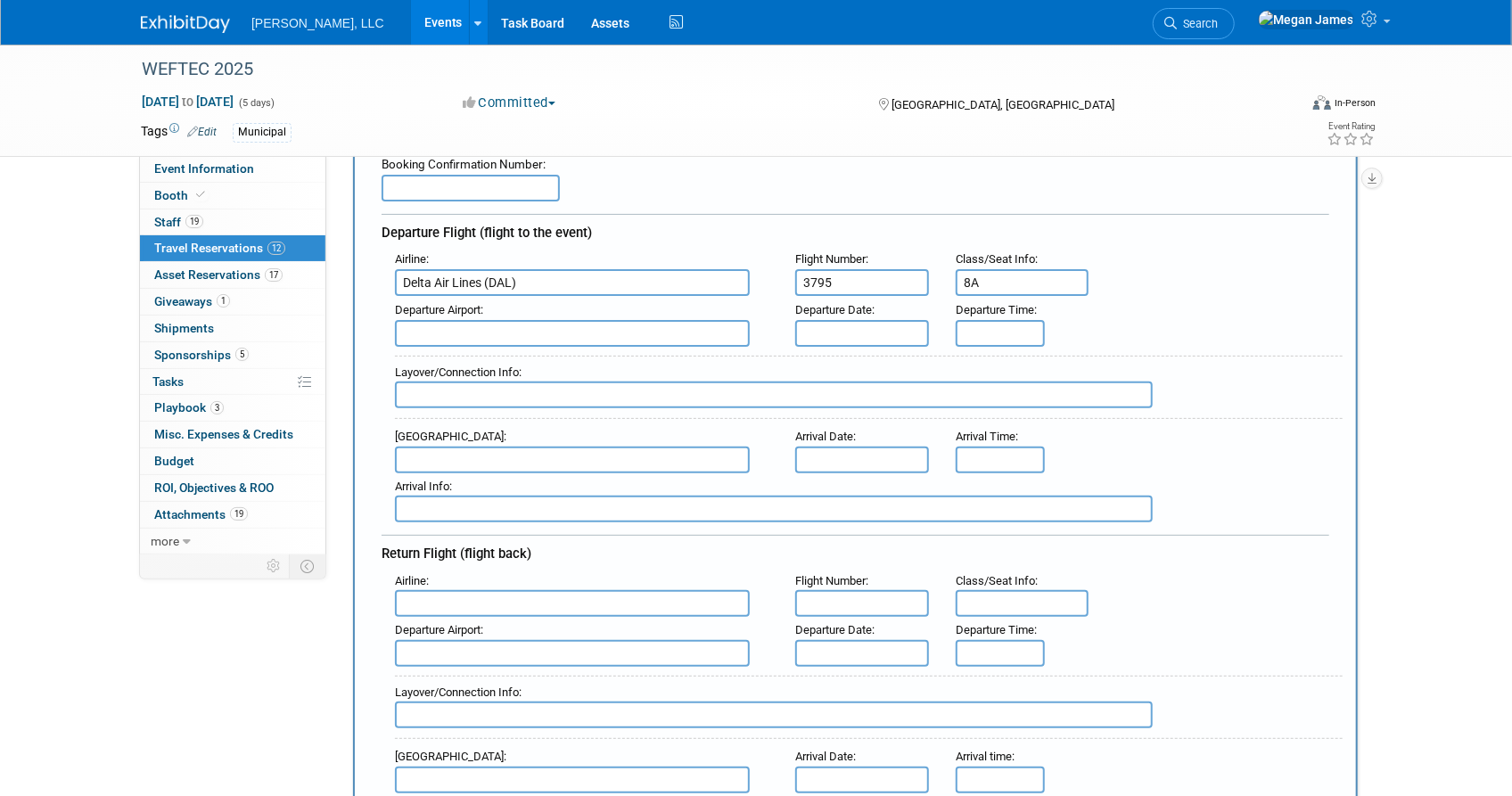
click at [1030, 590] on input "text" at bounding box center [1022, 603] width 134 height 27
type input "9D"
click at [1285, 606] on div "Airline : Flight Number : Class/Seat Info : 9D" at bounding box center [862, 593] width 961 height 50
click at [526, 329] on input "text" at bounding box center [572, 333] width 355 height 27
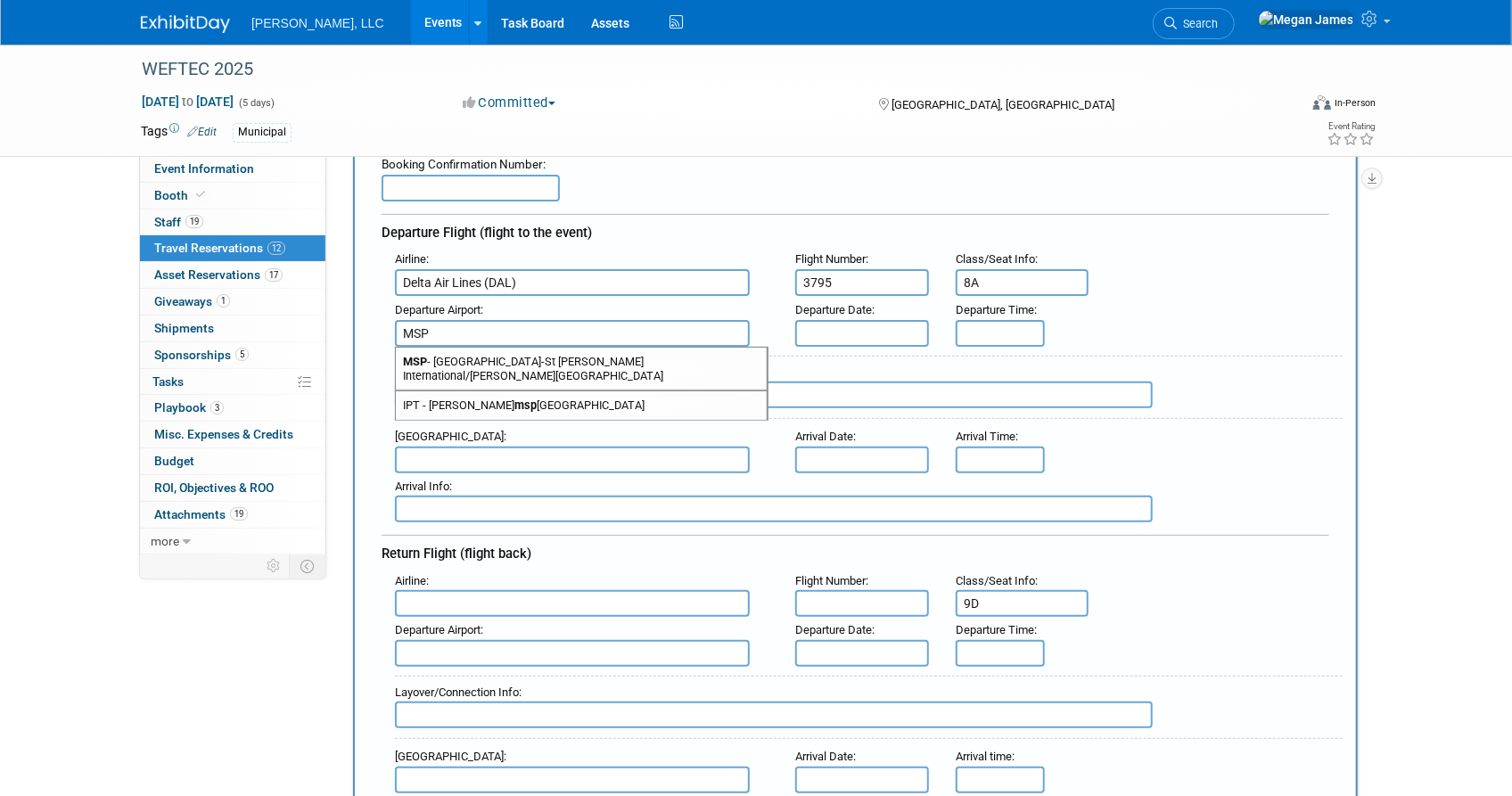
click at [546, 353] on span "MSP - Minneapolis-St Paul International/Wold-Chamberlain Airport" at bounding box center [581, 369] width 371 height 43
type input "MSP - [GEOGRAPHIC_DATA]-St [PERSON_NAME] International/[PERSON_NAME][GEOGRAPHIC…"
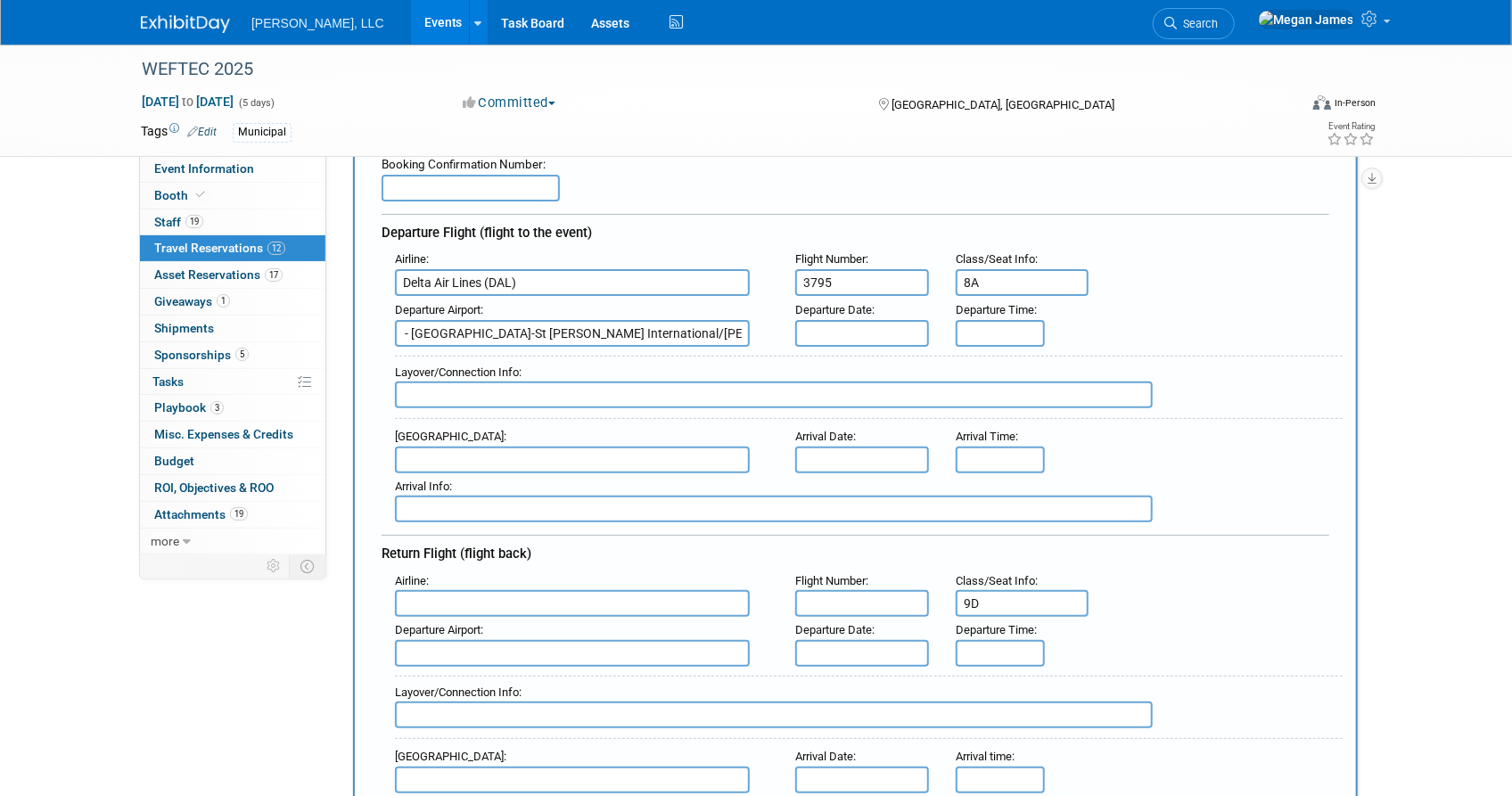
click at [888, 328] on input "text" at bounding box center [862, 333] width 134 height 27
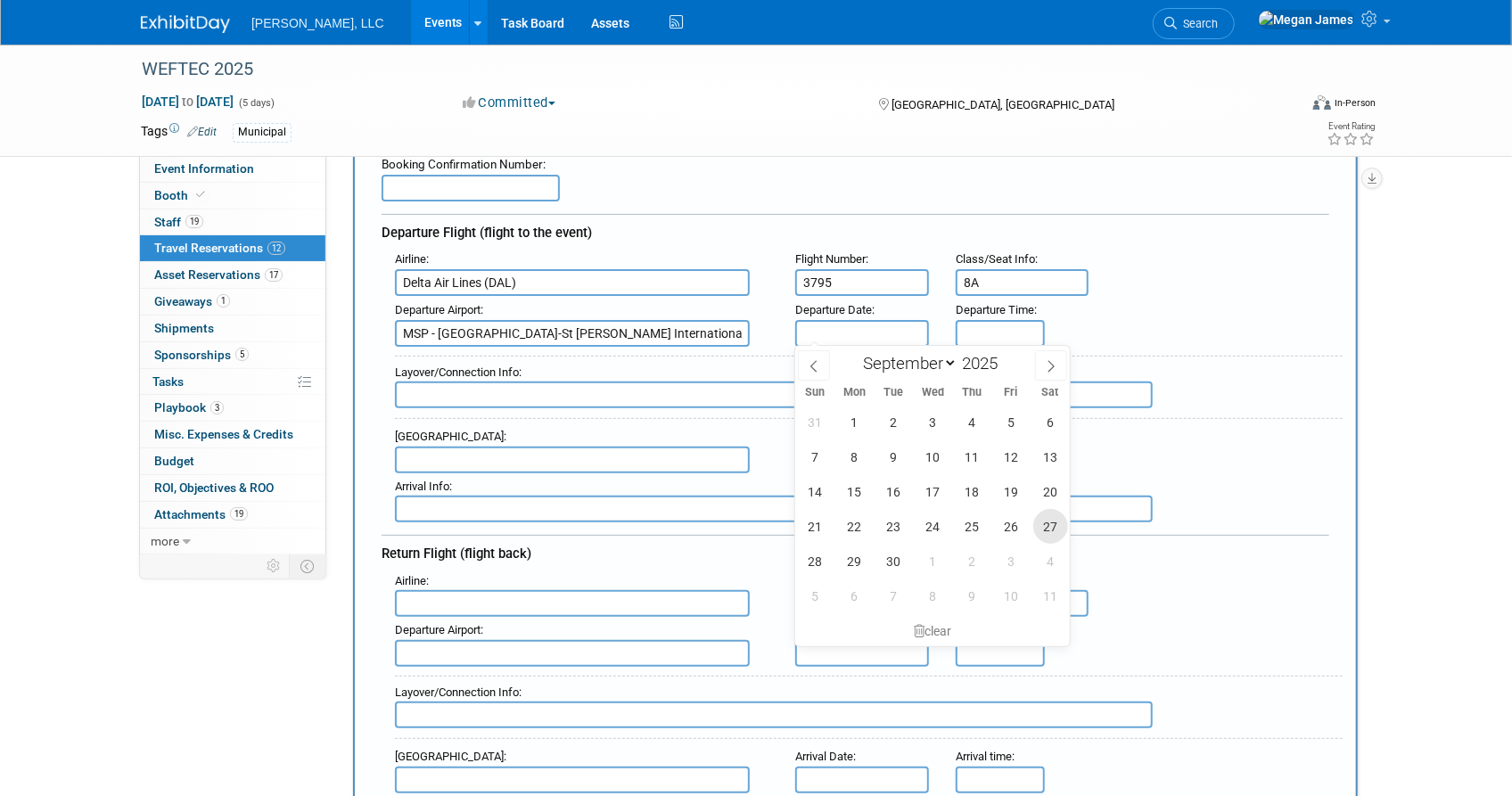
click at [1049, 526] on span "27" at bounding box center [1050, 525] width 35 height 35
type input "Sep 27, 2025"
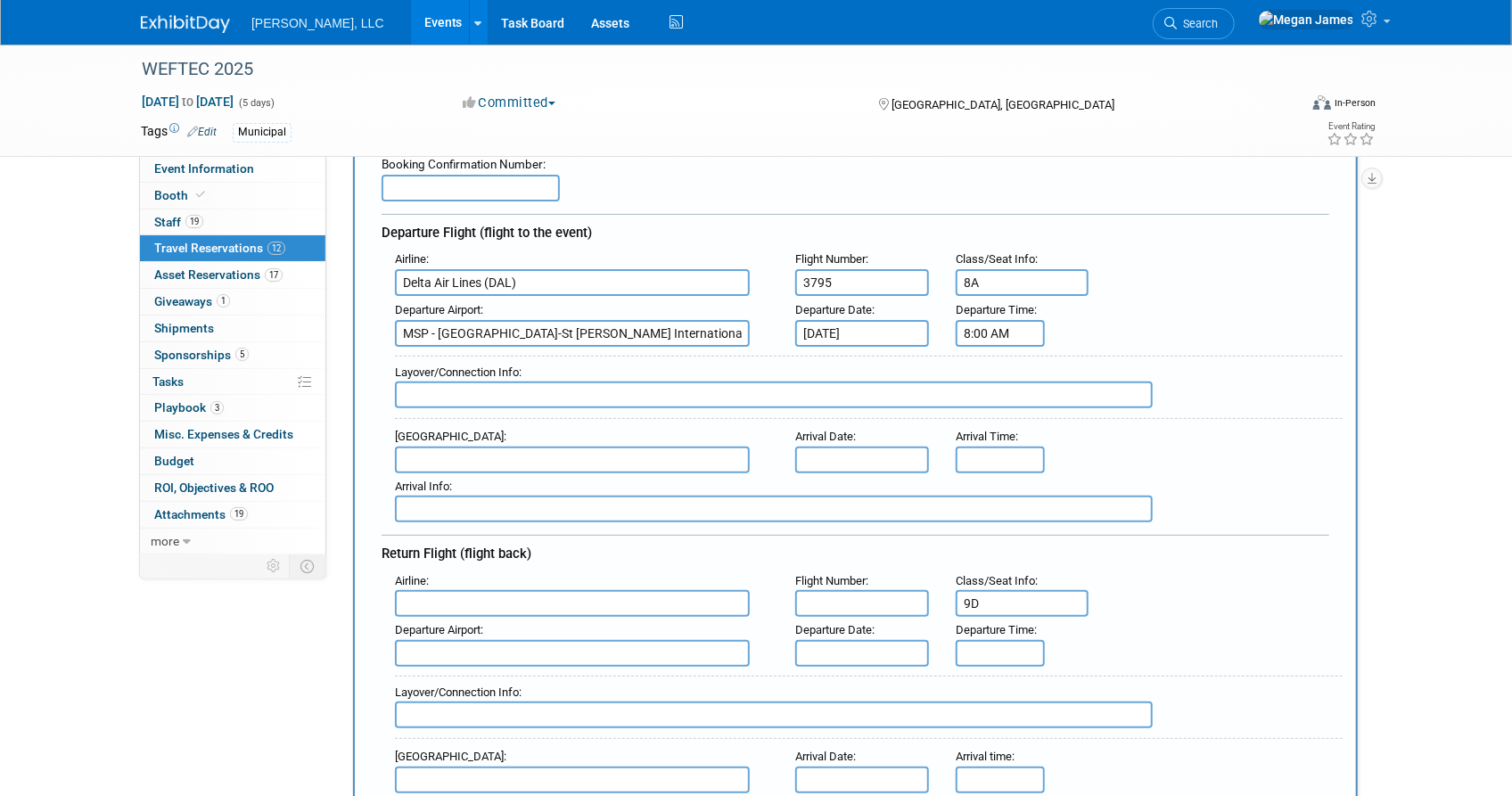
click at [1010, 334] on input "8:00 AM" at bounding box center [1000, 333] width 89 height 27
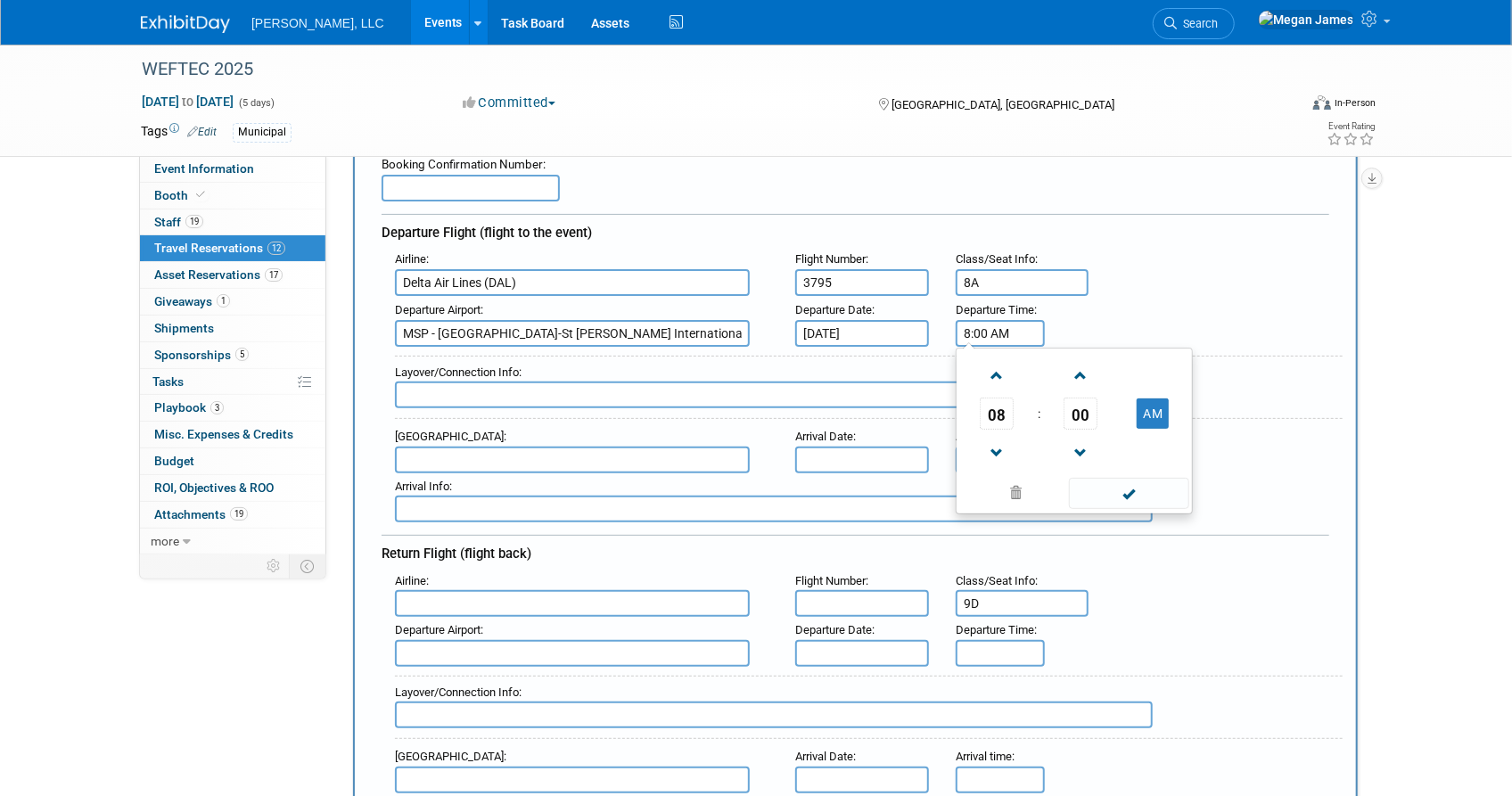
drag, startPoint x: 1018, startPoint y: 329, endPoint x: 950, endPoint y: 328, distance: 68.0
click at [950, 328] on div "Departure Time : 8:00 AM 08 : 00 AM 12 01 02 03 04 05 06 07 08 09 10 11 00 05 1…" at bounding box center [998, 321] width 111 height 50
type input "11:24 AM"
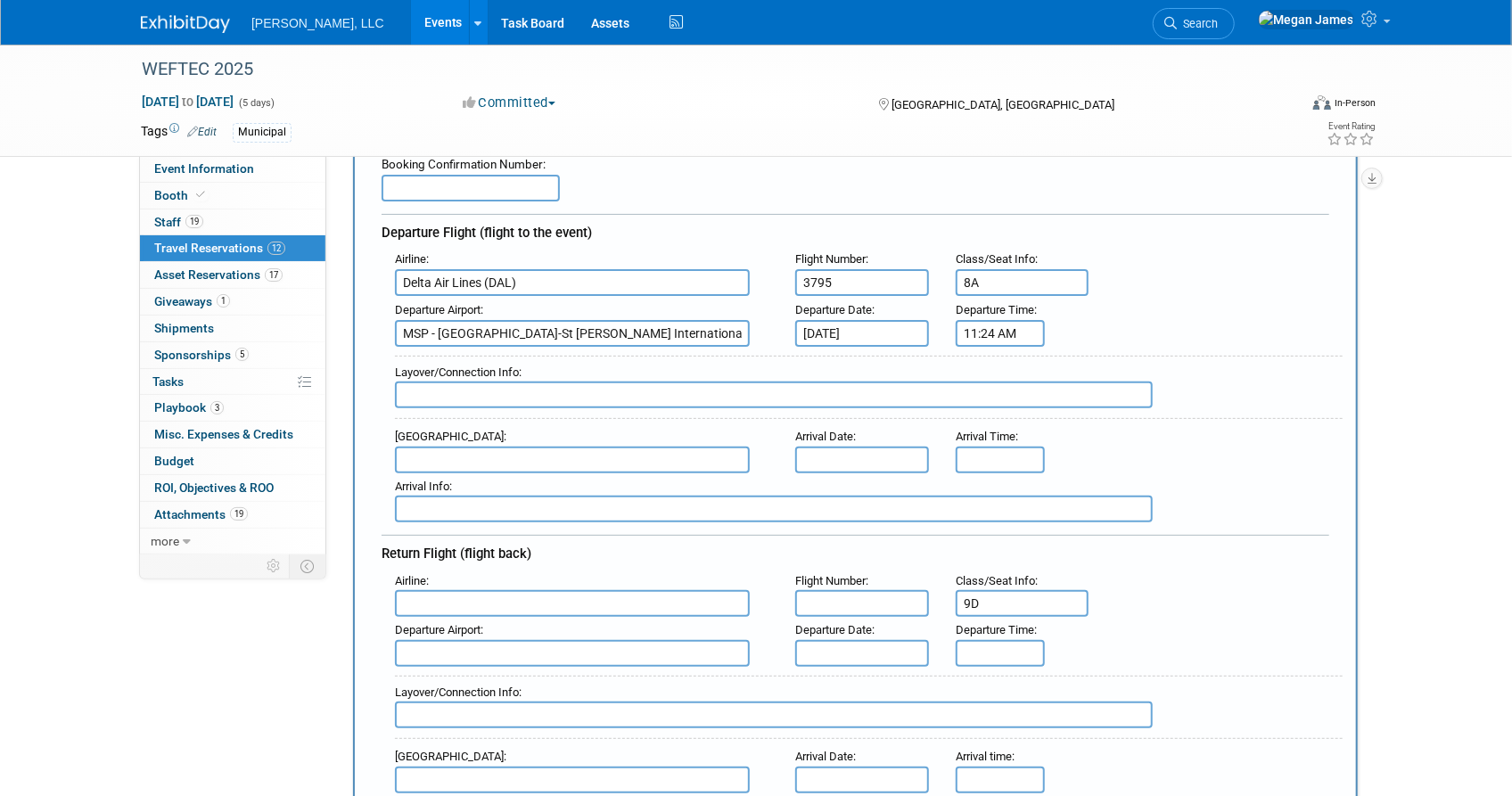
click at [427, 448] on input "text" at bounding box center [572, 460] width 355 height 27
click at [468, 482] on span "MDW - Chicago Midway International Airport" at bounding box center [581, 488] width 371 height 29
type input "MDW - Chicago Midway International Airport"
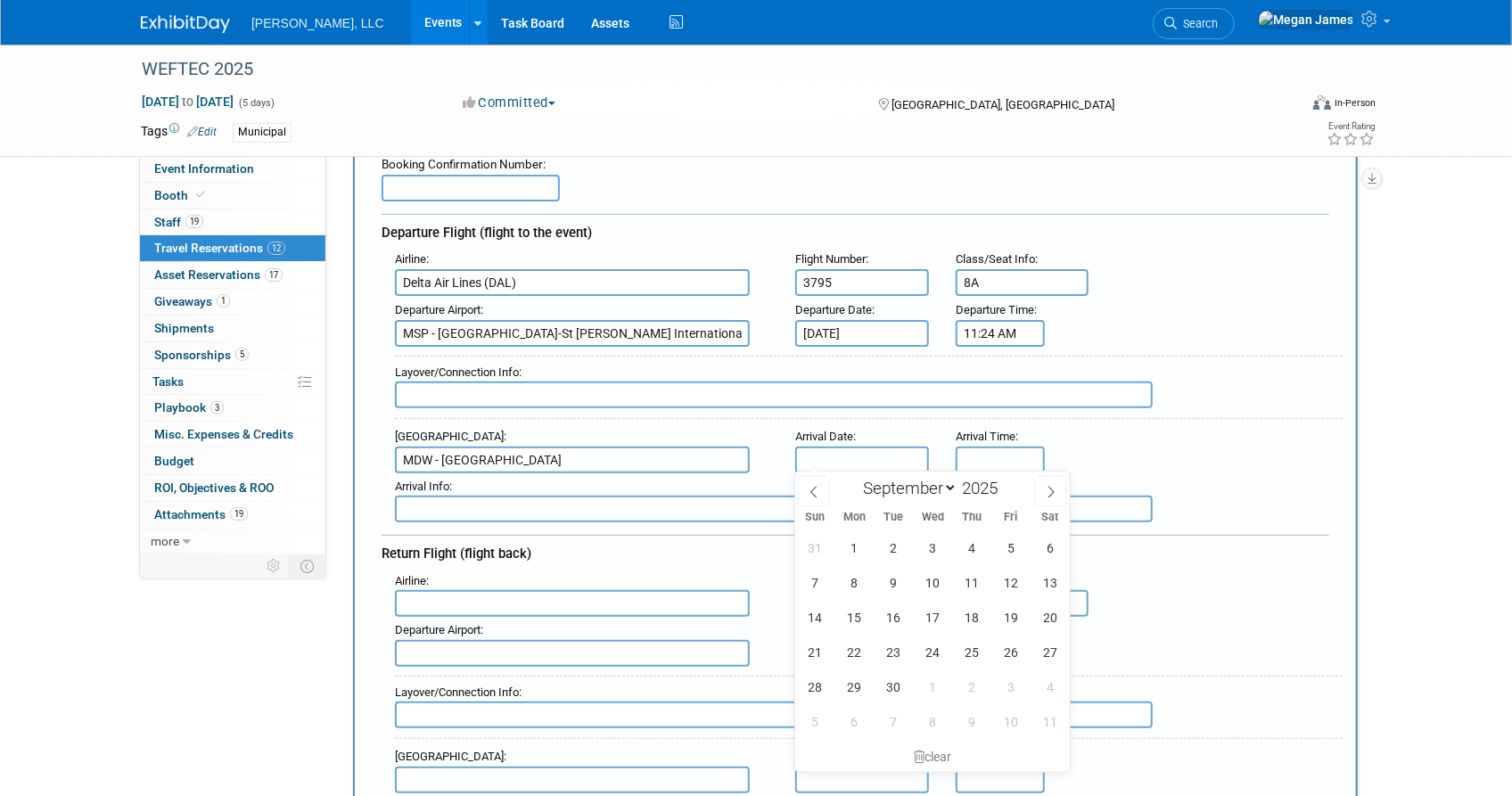
click at [820, 455] on input "text" at bounding box center [862, 460] width 134 height 27
click at [1045, 649] on span "27" at bounding box center [1050, 651] width 35 height 35
type input "Sep 27, 2025"
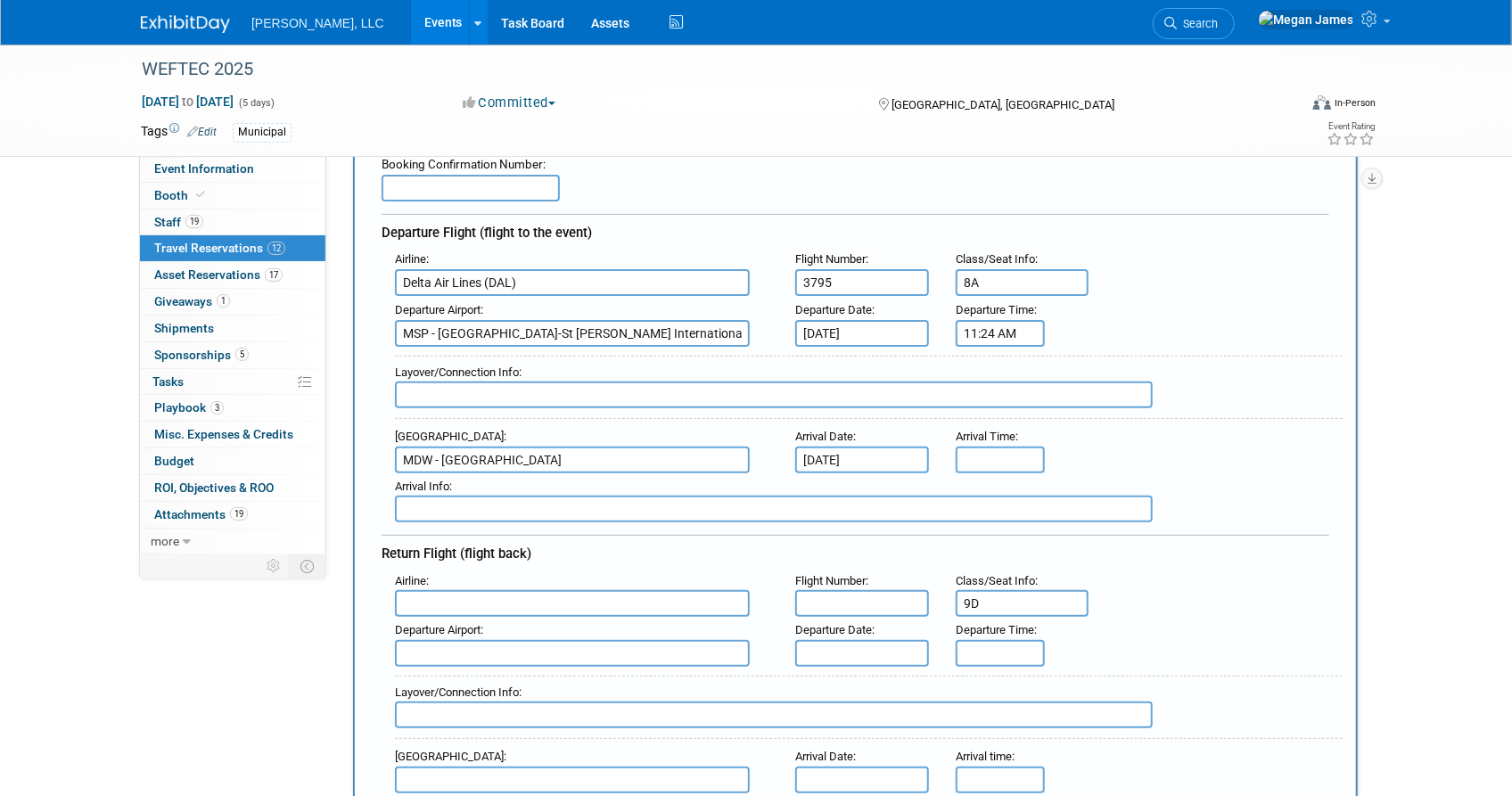
click at [997, 447] on input "text" at bounding box center [1000, 460] width 89 height 27
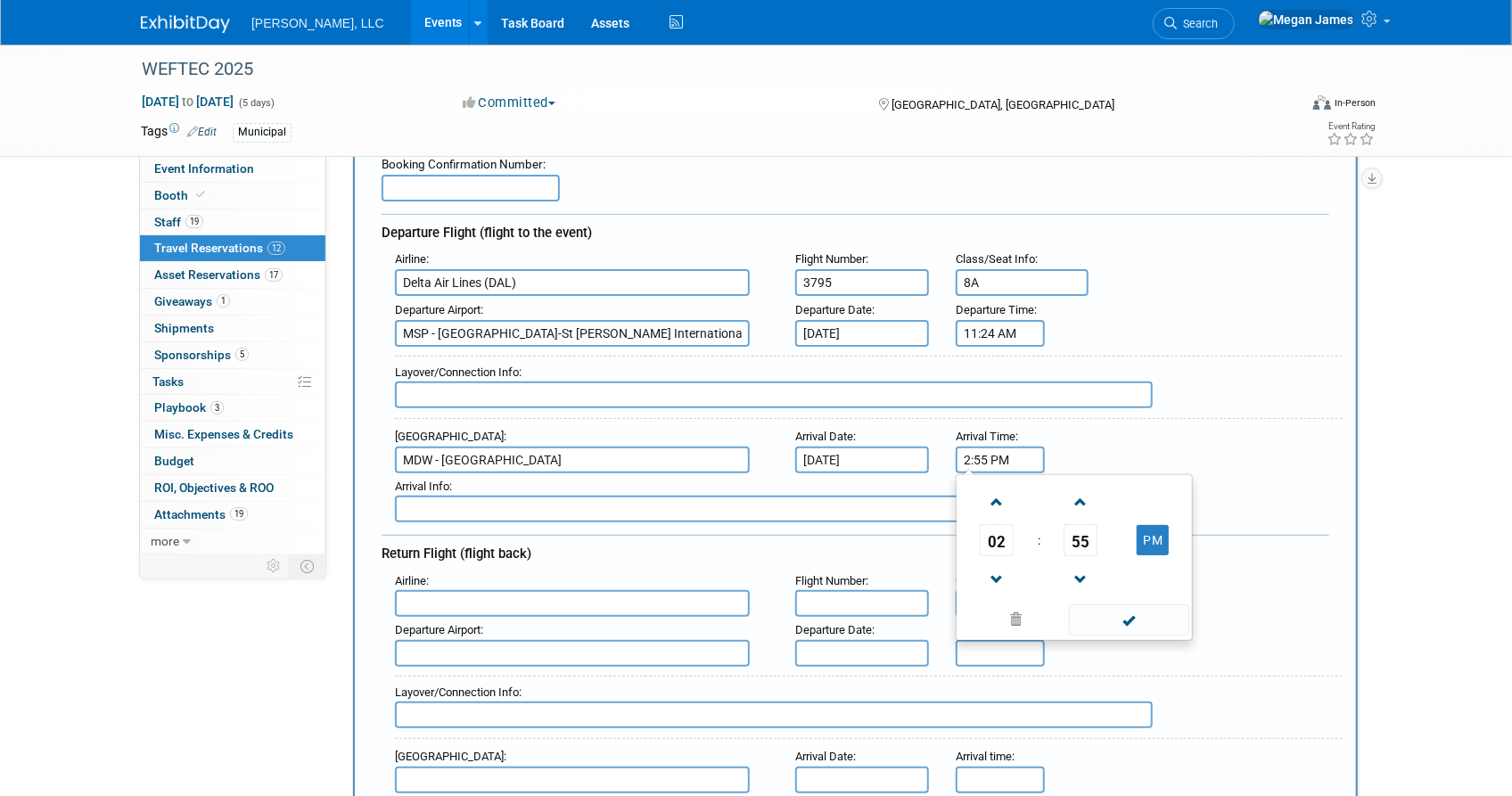
drag, startPoint x: 1016, startPoint y: 452, endPoint x: 934, endPoint y: 453, distance: 82.0
click at [934, 453] on div "Arrival Airport : MDW - Chicago Midway International Airport Arrival Date : Sep…" at bounding box center [862, 448] width 961 height 50
type input "1:03 PM"
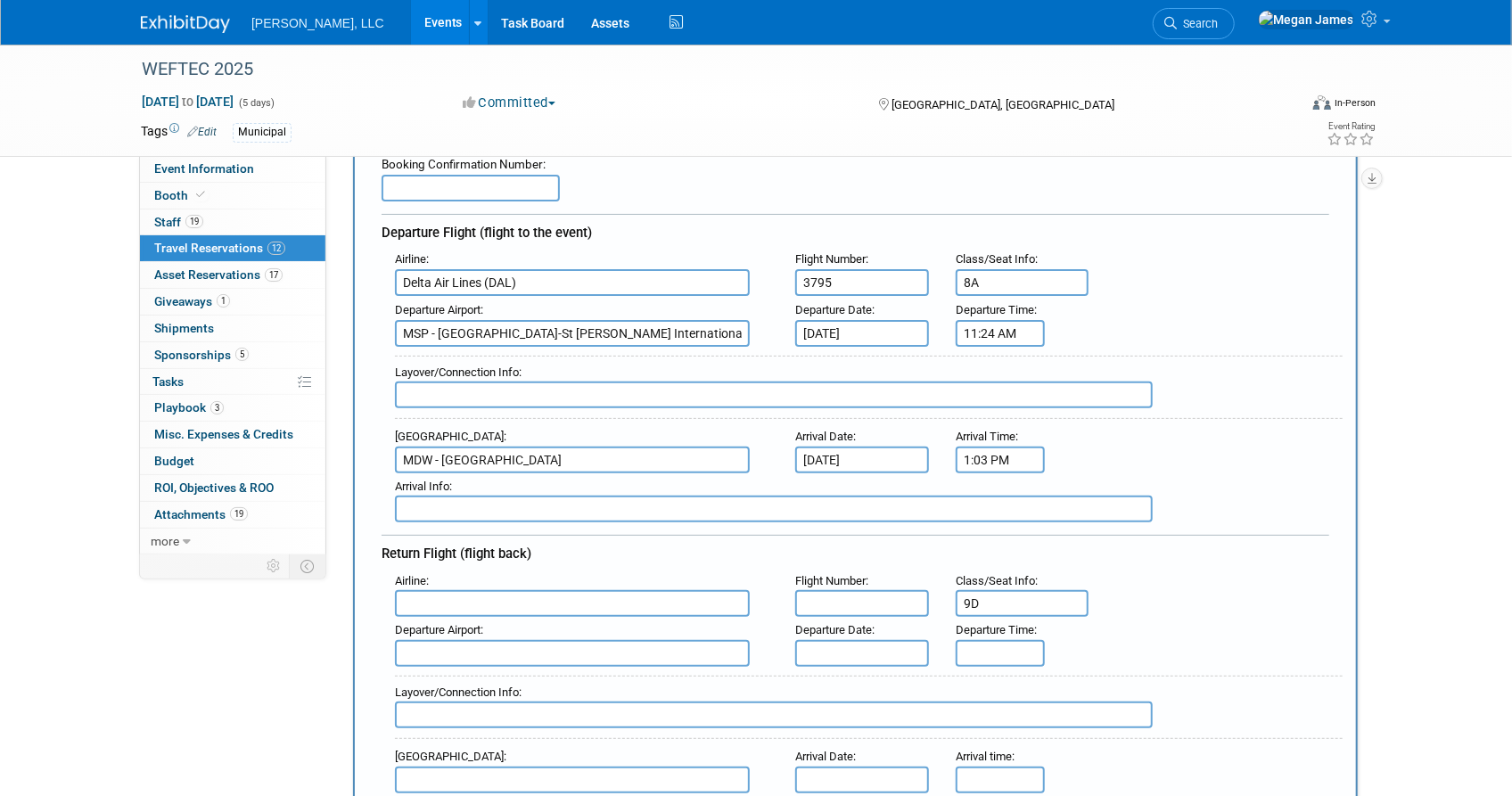
click at [1169, 551] on div "Return Flight (flight back)" at bounding box center [856, 551] width 948 height 32
click at [1252, 621] on div "Departure Airport : Departure Date : Departure Time :" at bounding box center [862, 641] width 961 height 50
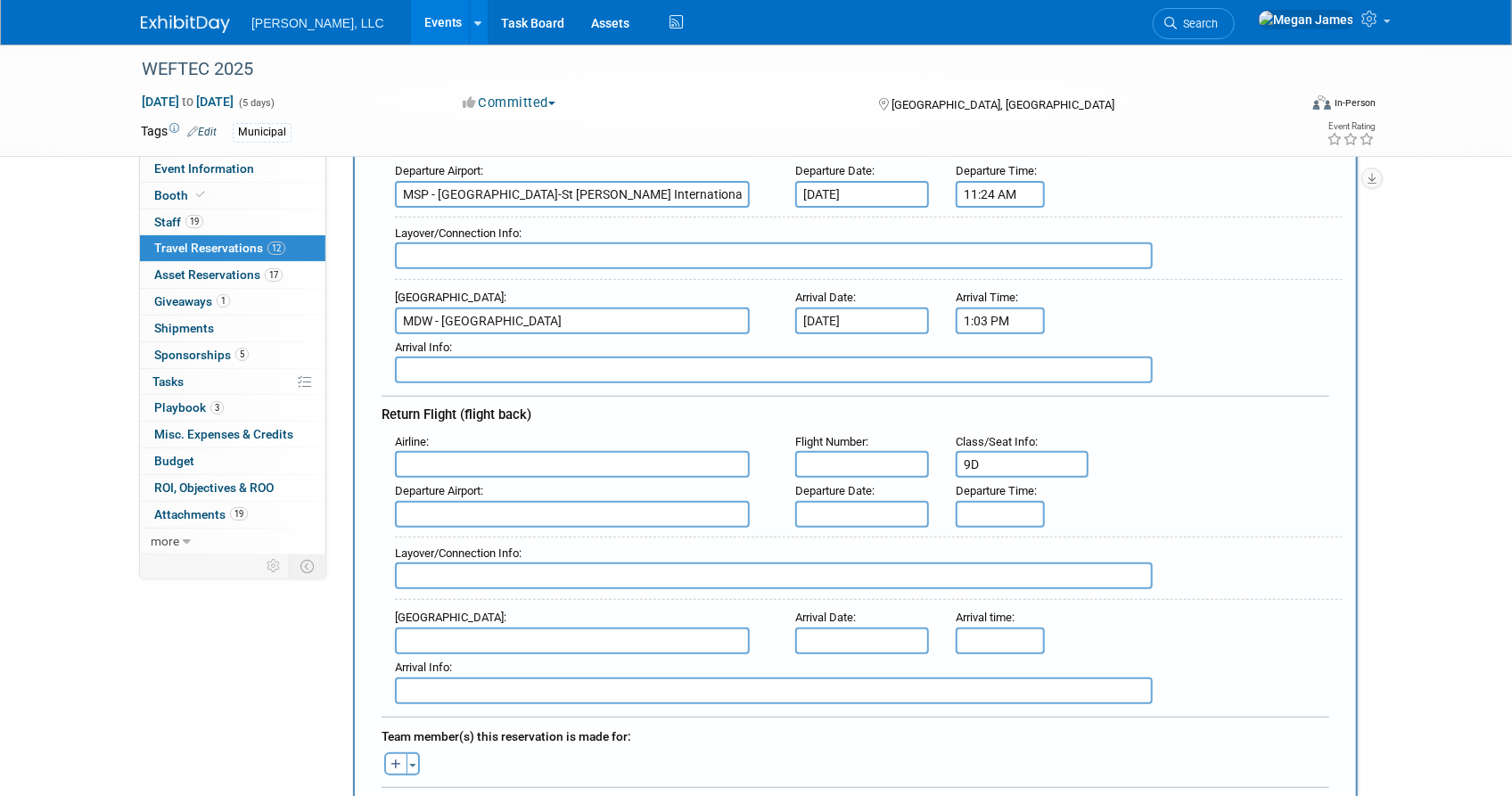
scroll to position [323, 0]
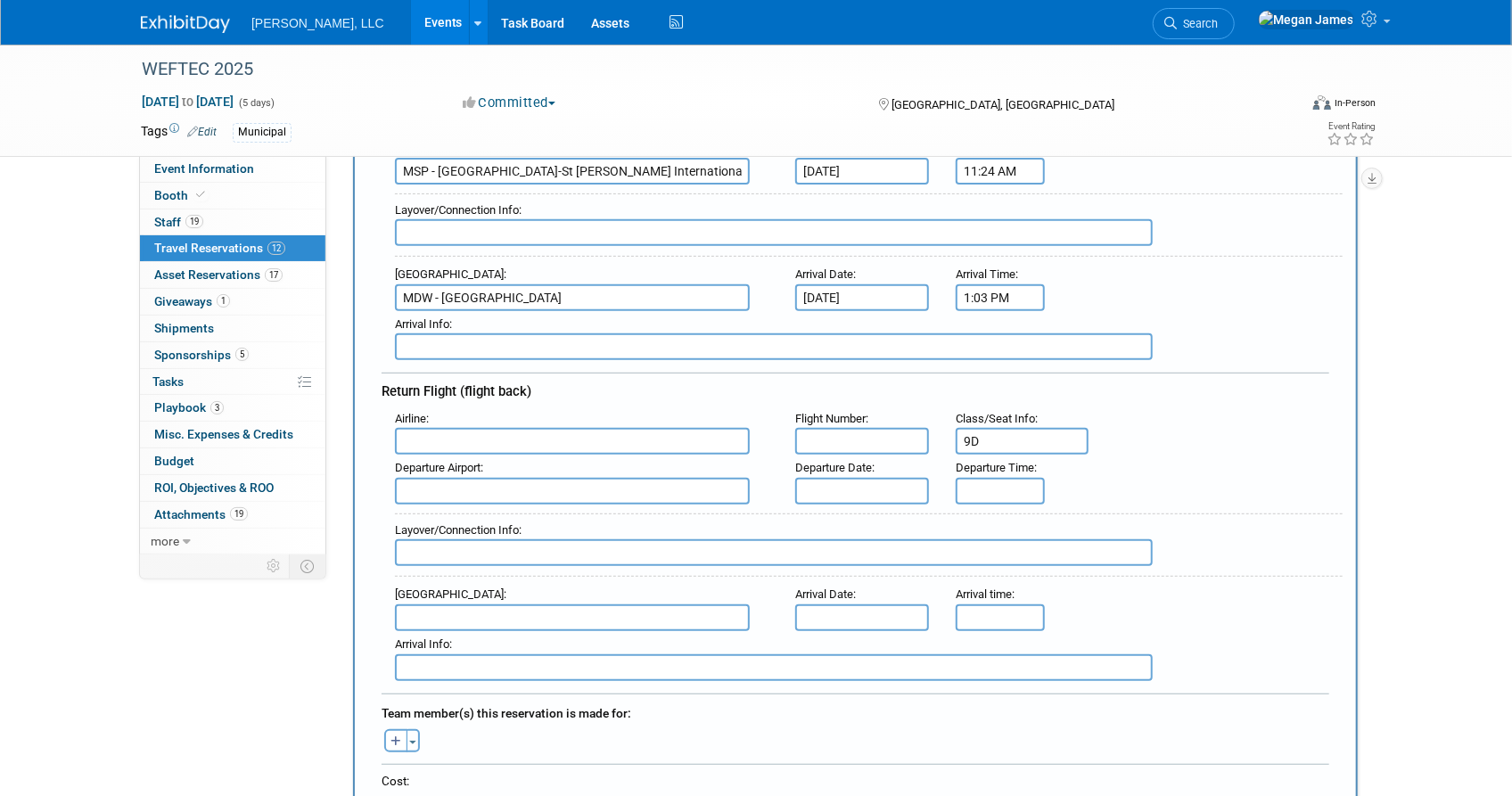
click at [473, 428] on input "text" at bounding box center [572, 441] width 355 height 27
click at [470, 498] on span "Delta Air Lines (DAL)" at bounding box center [581, 500] width 371 height 29
type input "Delta Air Lines (DAL)"
click at [841, 436] on input "text" at bounding box center [862, 441] width 134 height 27
type input "3795"
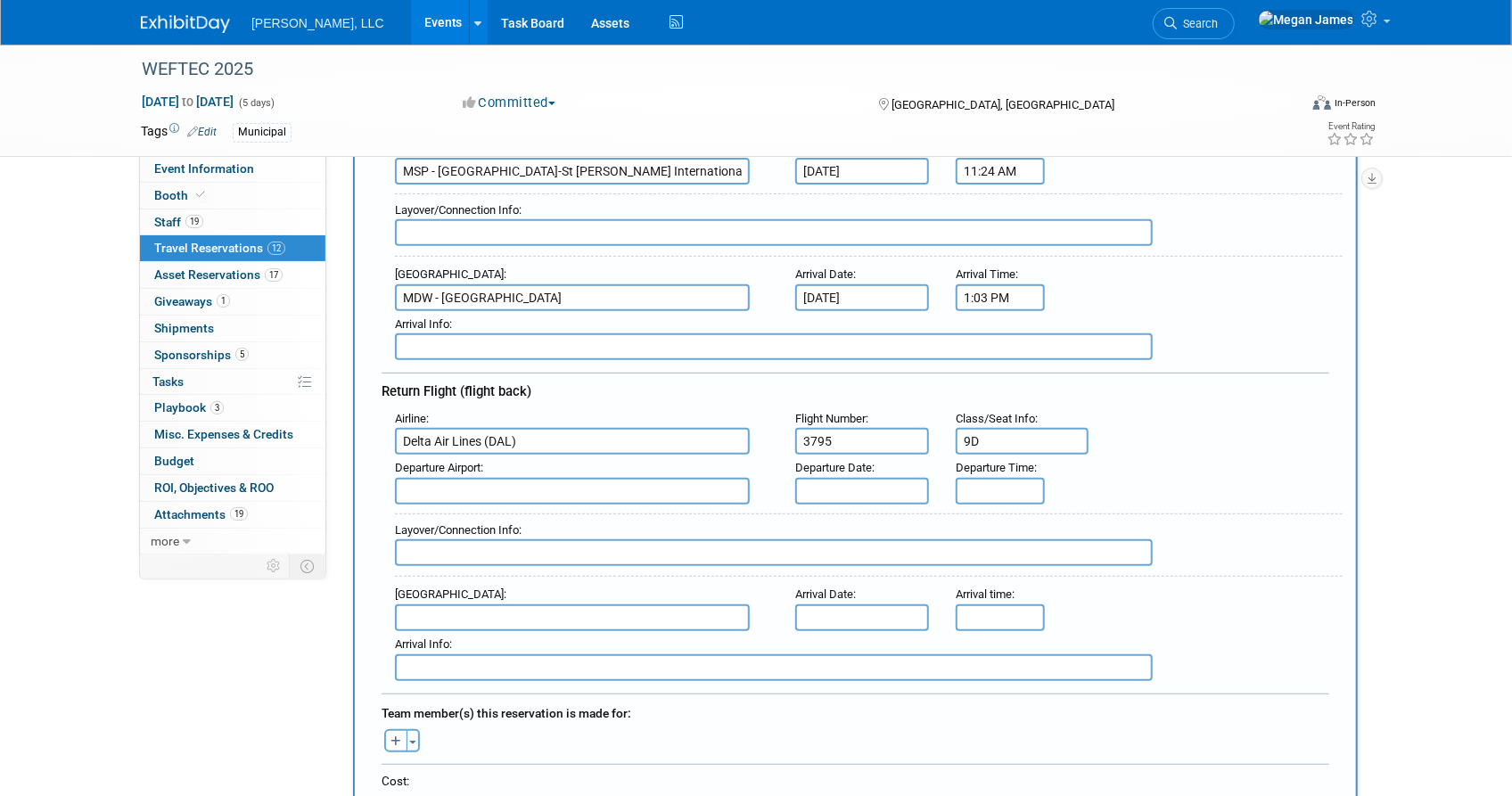
click at [554, 488] on input "text" at bounding box center [572, 491] width 355 height 27
type input "M"
click at [559, 517] on span "MDW - Chicago Midway International Airport" at bounding box center [581, 519] width 371 height 29
type input "MDW - Chicago Midway International Airport"
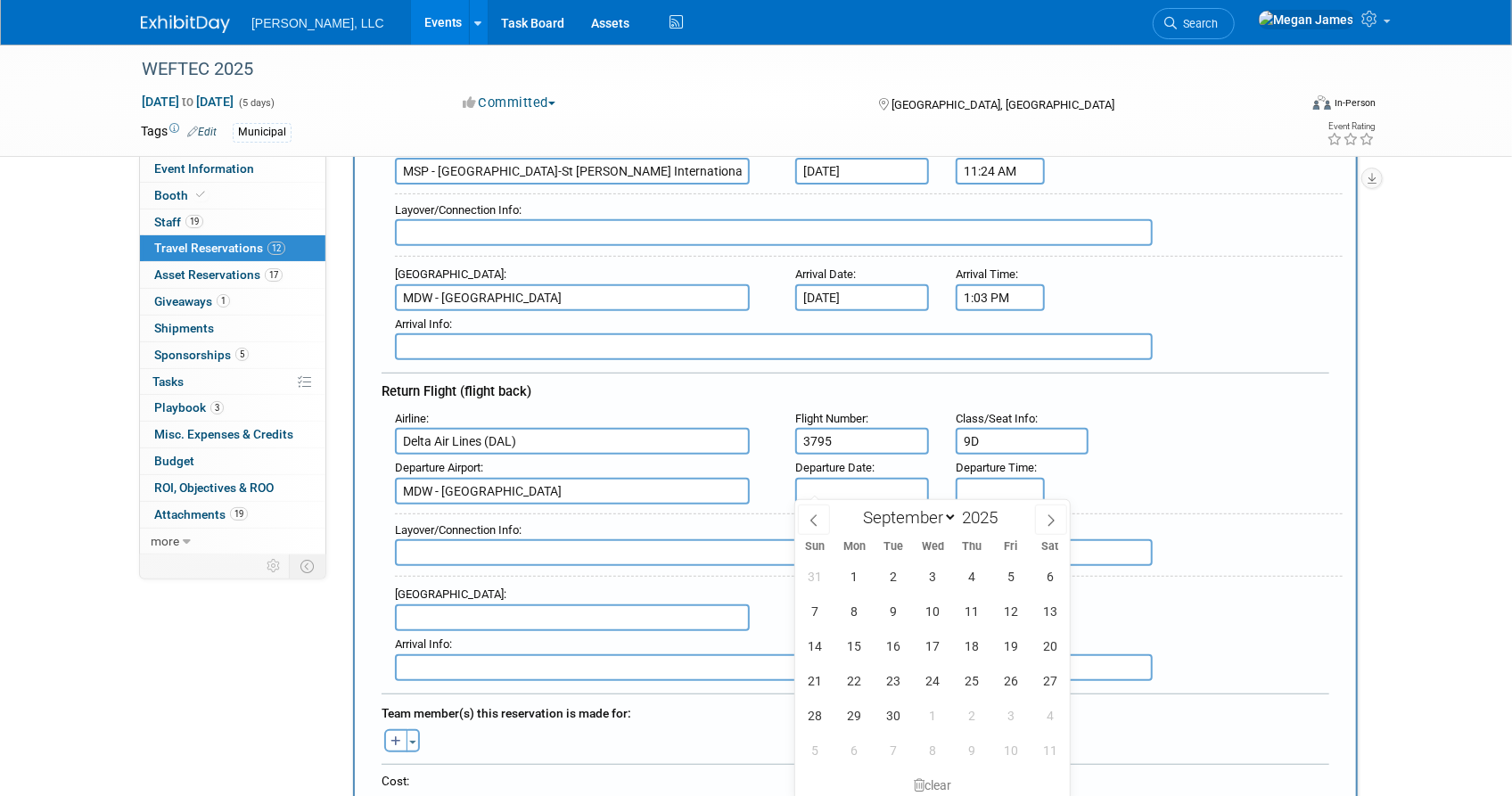
click at [841, 484] on input "text" at bounding box center [862, 491] width 134 height 27
click at [934, 713] on span "1" at bounding box center [933, 715] width 35 height 35
type input "Oct 1, 2025"
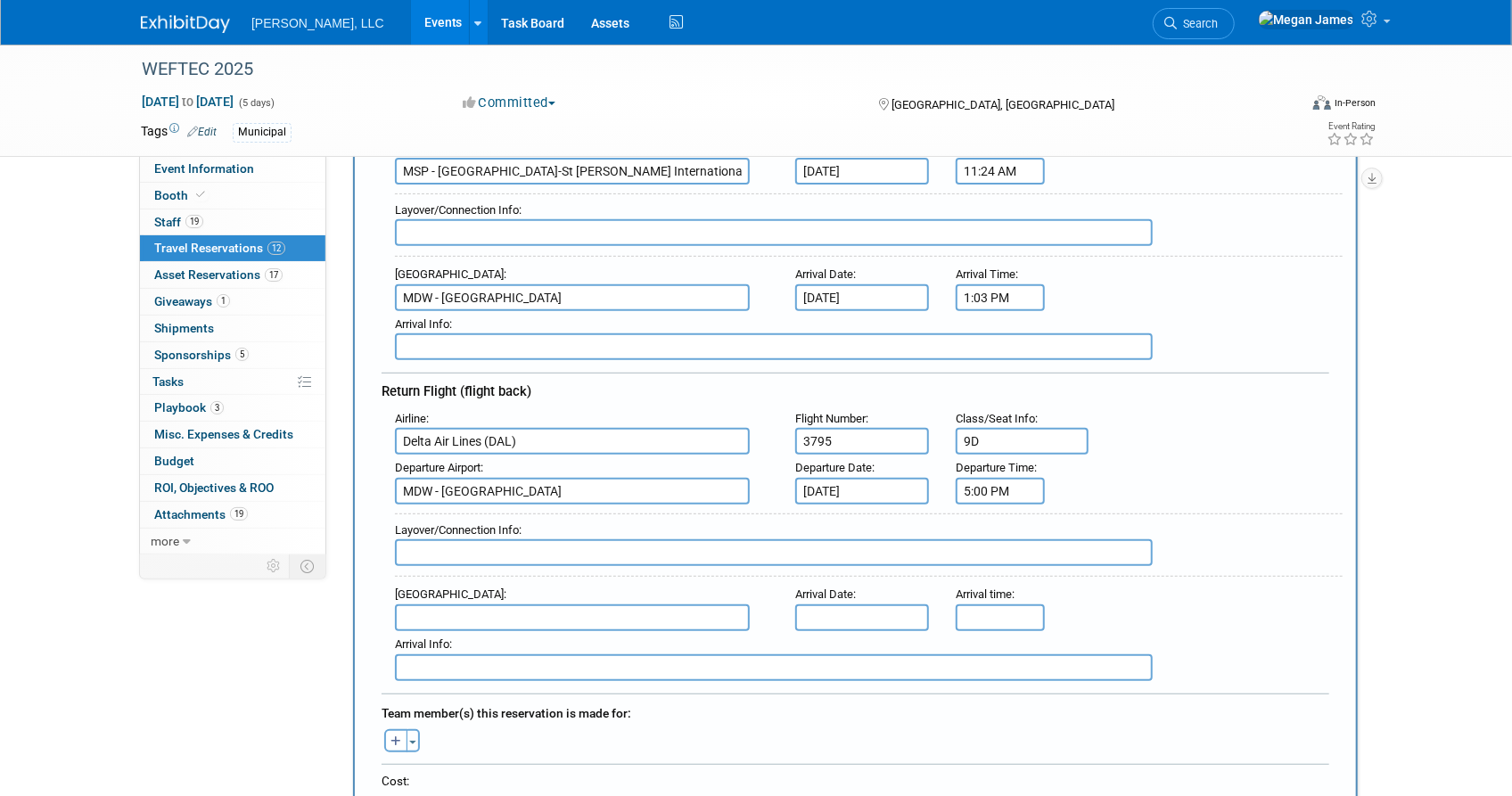
click at [1022, 483] on input "5:00 PM" at bounding box center [1000, 491] width 89 height 27
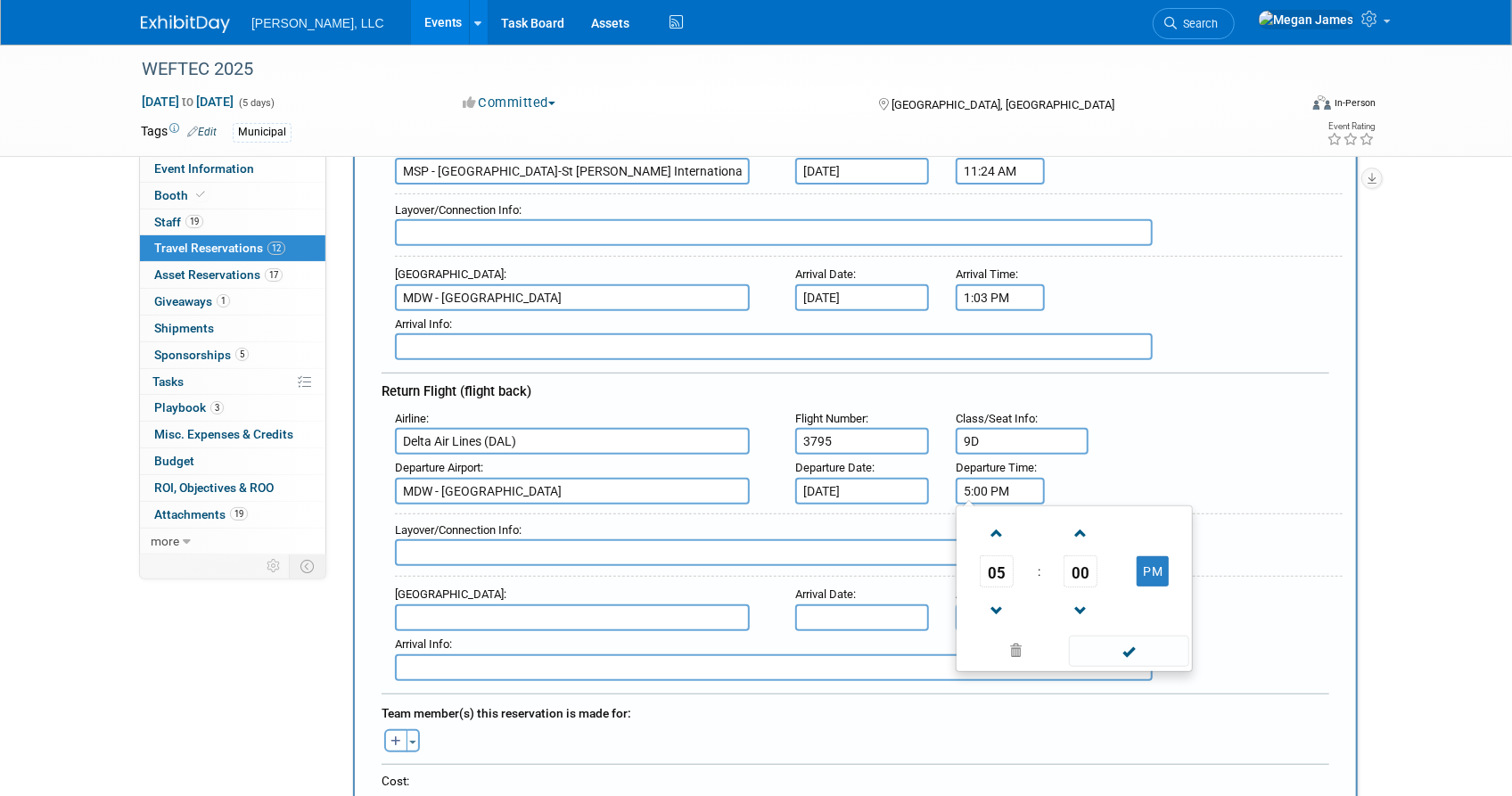
drag, startPoint x: 1031, startPoint y: 482, endPoint x: 954, endPoint y: 482, distance: 77.0
click at [954, 482] on div "Departure Time : 5:00 PM 05 : 00 PM 12 01 02 03 04 05 06 07 08 09 10 11 00 05 1…" at bounding box center [998, 480] width 111 height 50
type input "1:43 PM"
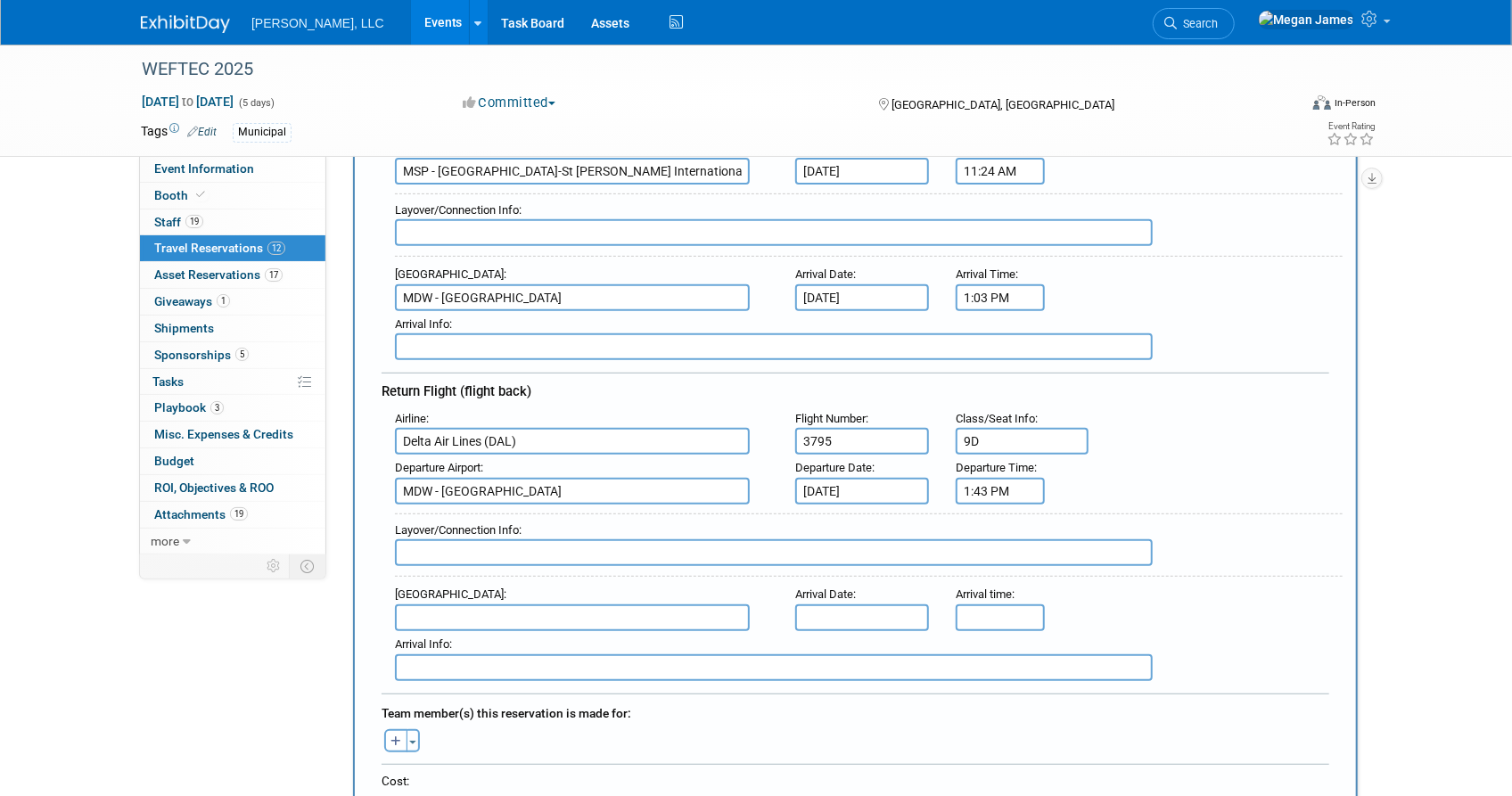
click at [432, 614] on input "text" at bounding box center [572, 618] width 355 height 27
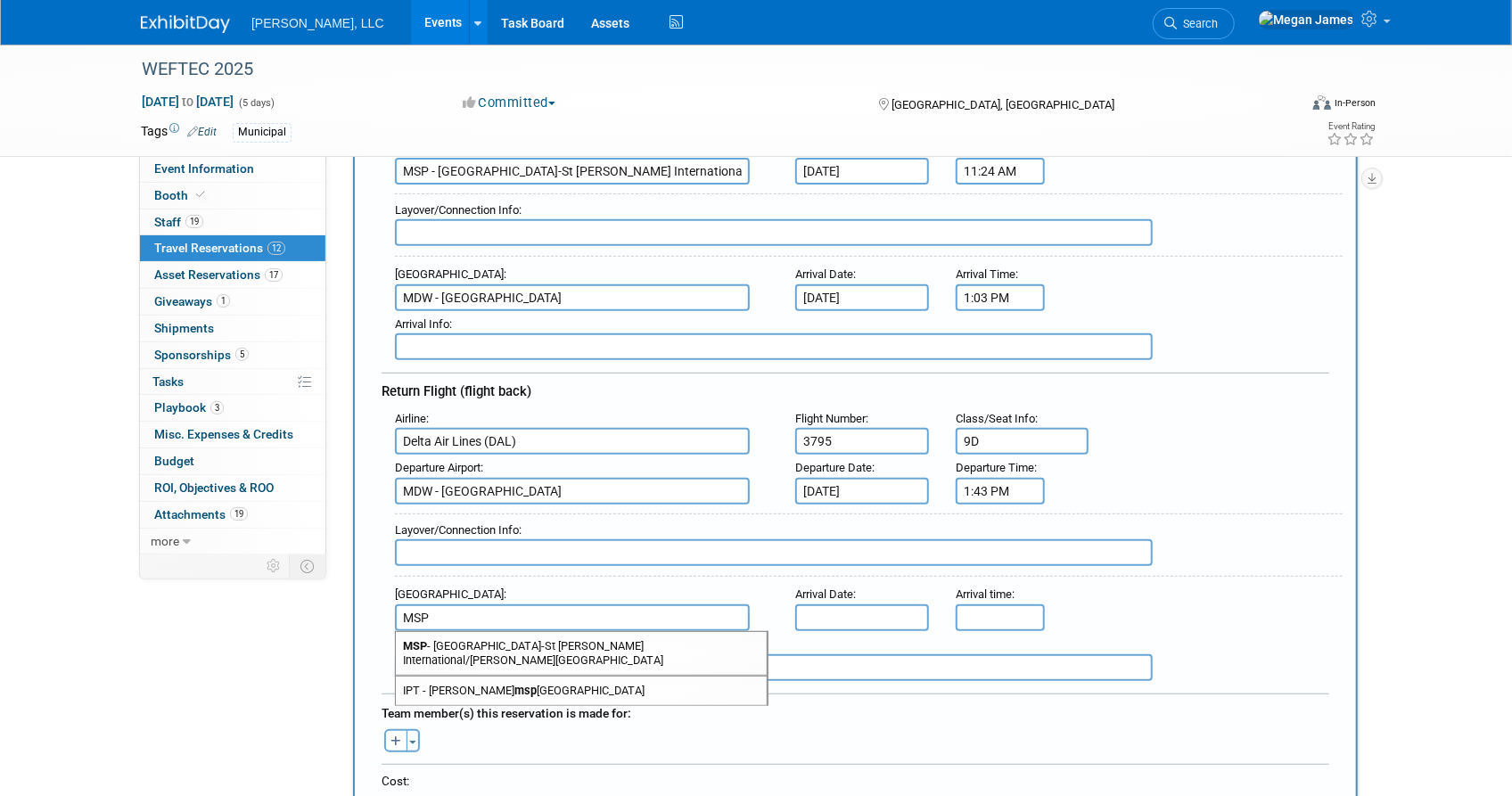
click at [471, 634] on span "MSP - Minneapolis-St Paul International/Wold-Chamberlain Airport" at bounding box center [581, 653] width 371 height 43
type input "MSP - Minneapolis-St Paul International/Wold-Chamberlain Airport"
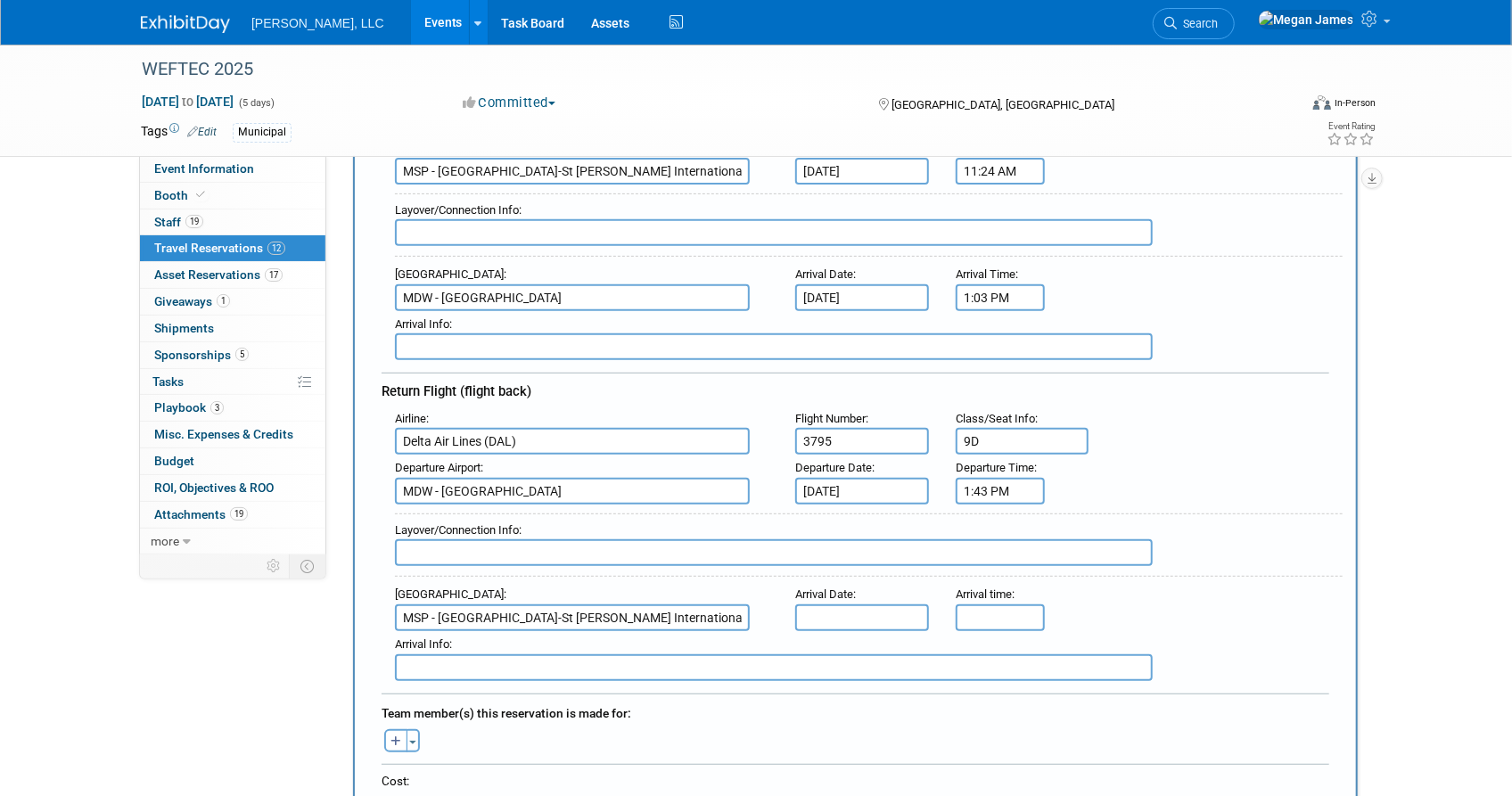
scroll to position [0, 27]
click at [852, 611] on input "text" at bounding box center [862, 618] width 134 height 27
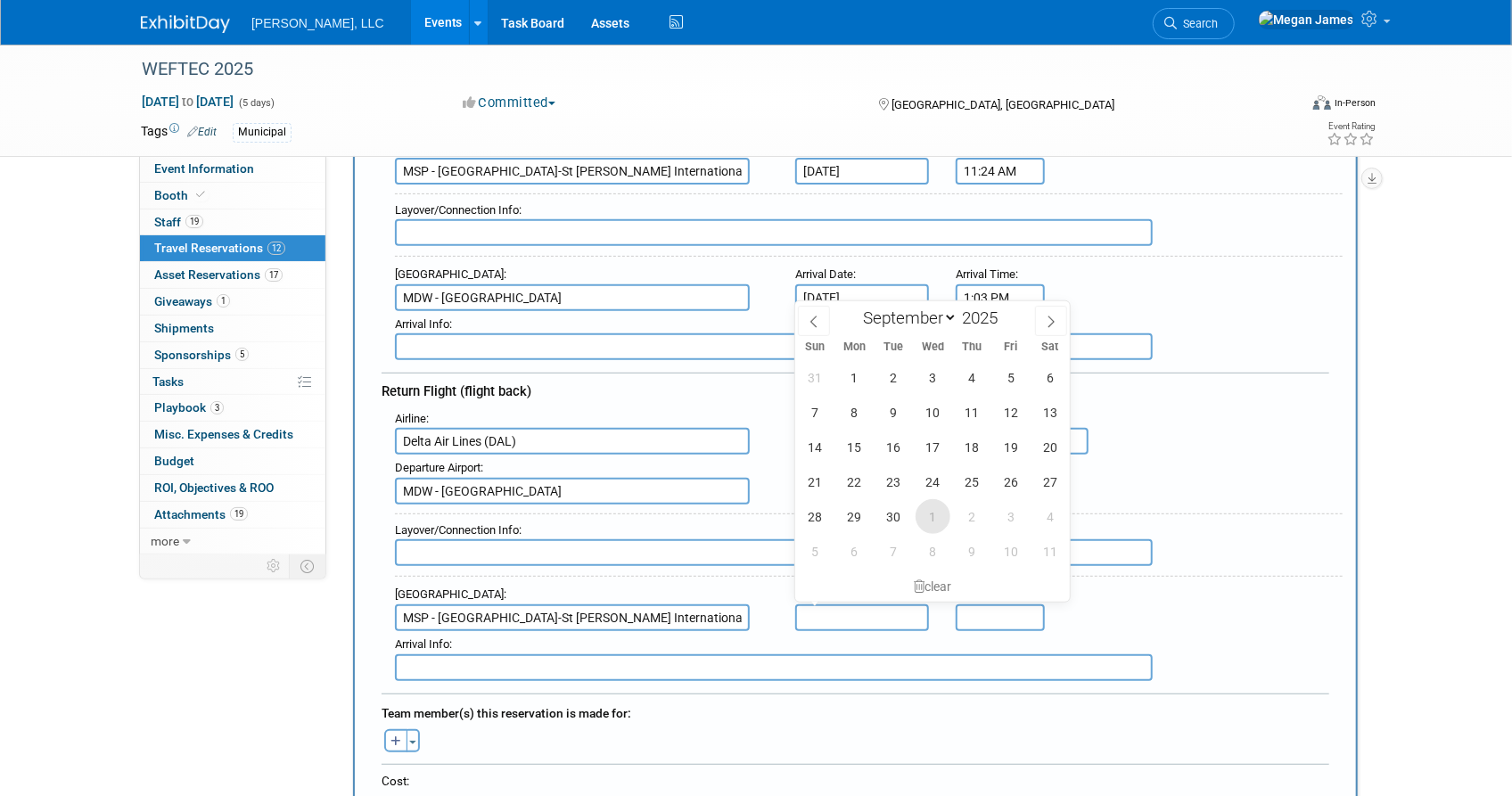
click at [935, 513] on span "1" at bounding box center [933, 516] width 35 height 35
type input "Oct 1, 2025"
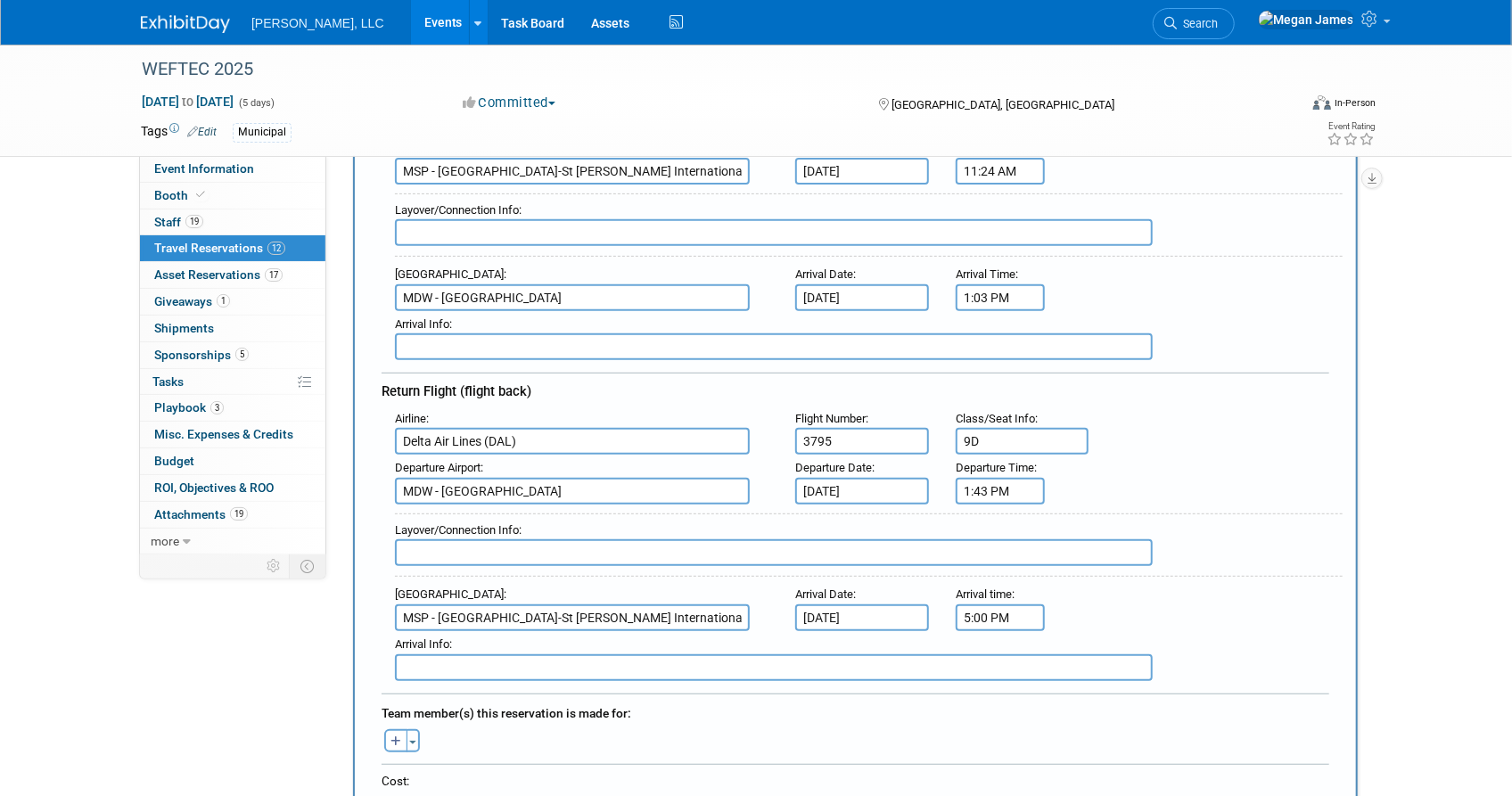
click at [989, 611] on input "5:00 PM" at bounding box center [1000, 618] width 89 height 27
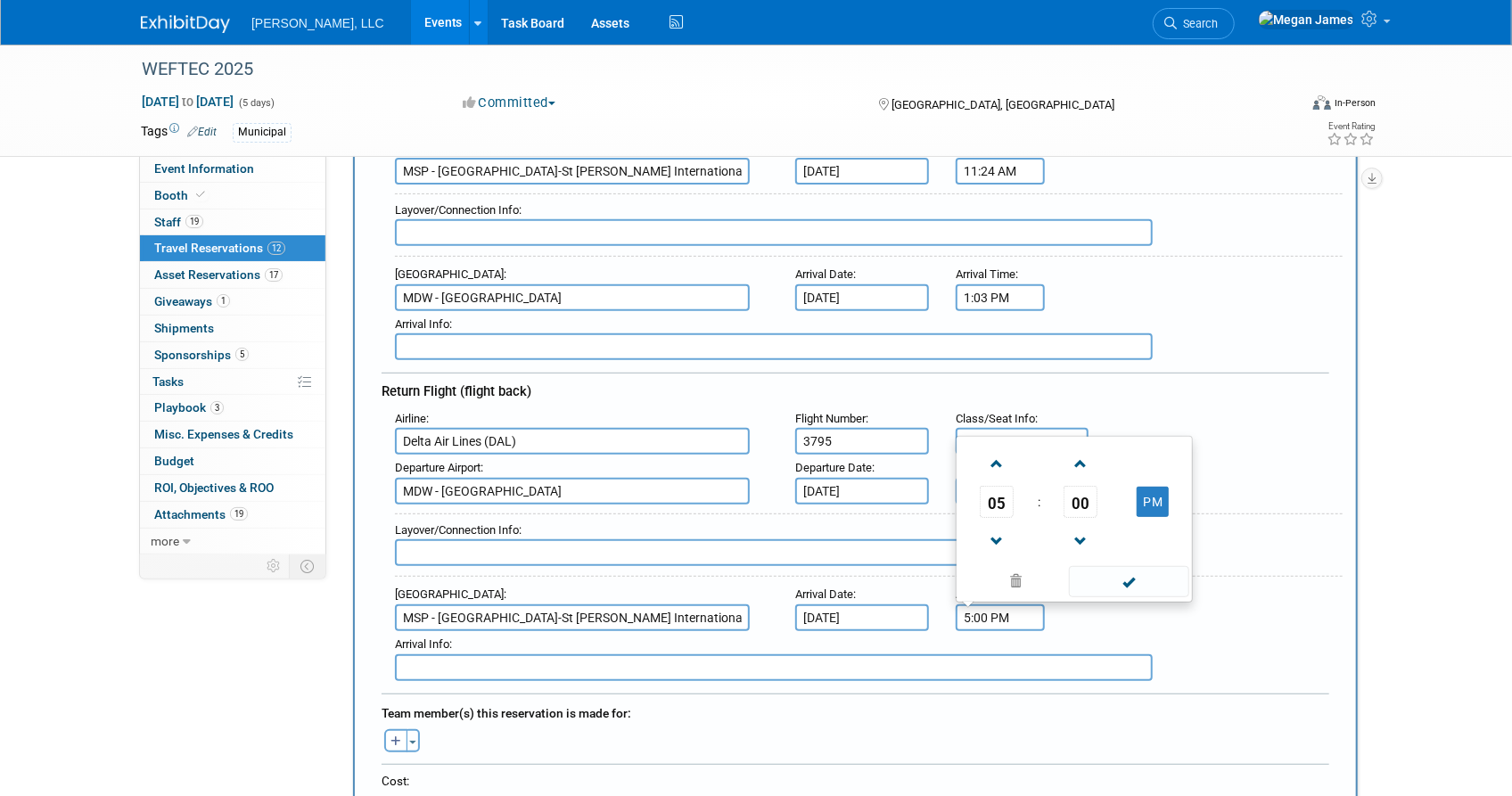
drag, startPoint x: 1011, startPoint y: 610, endPoint x: 917, endPoint y: 606, distance: 94.1
click at [917, 606] on div "Arrival Airport : MSP - Minneapolis-St Paul International/Wold-Chamberlain Airp…" at bounding box center [862, 606] width 961 height 50
type input "3:28 PM"
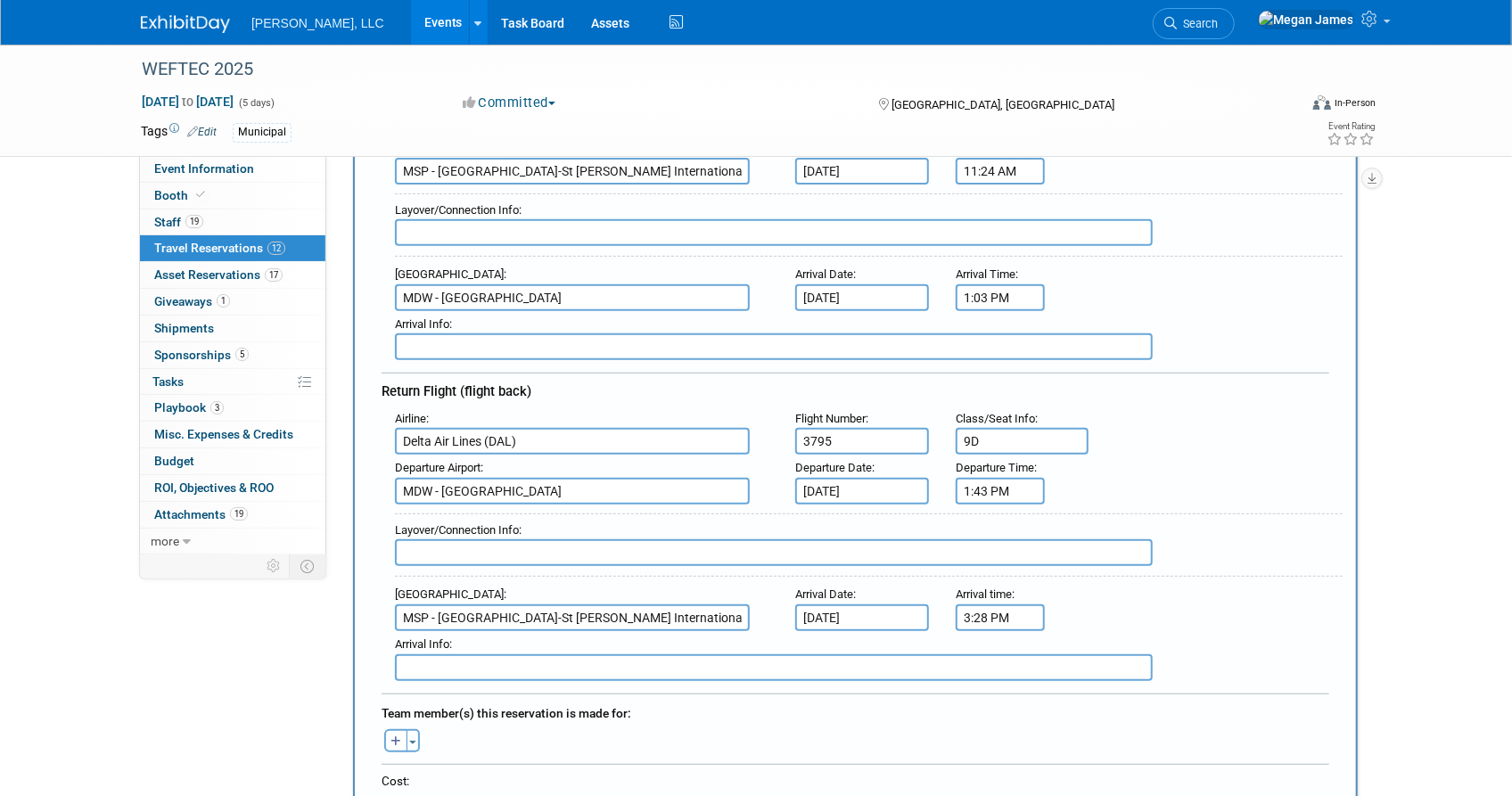
click at [776, 730] on div "Alexius remove Andrea remove Bernhard remove" at bounding box center [855, 739] width 975 height 28
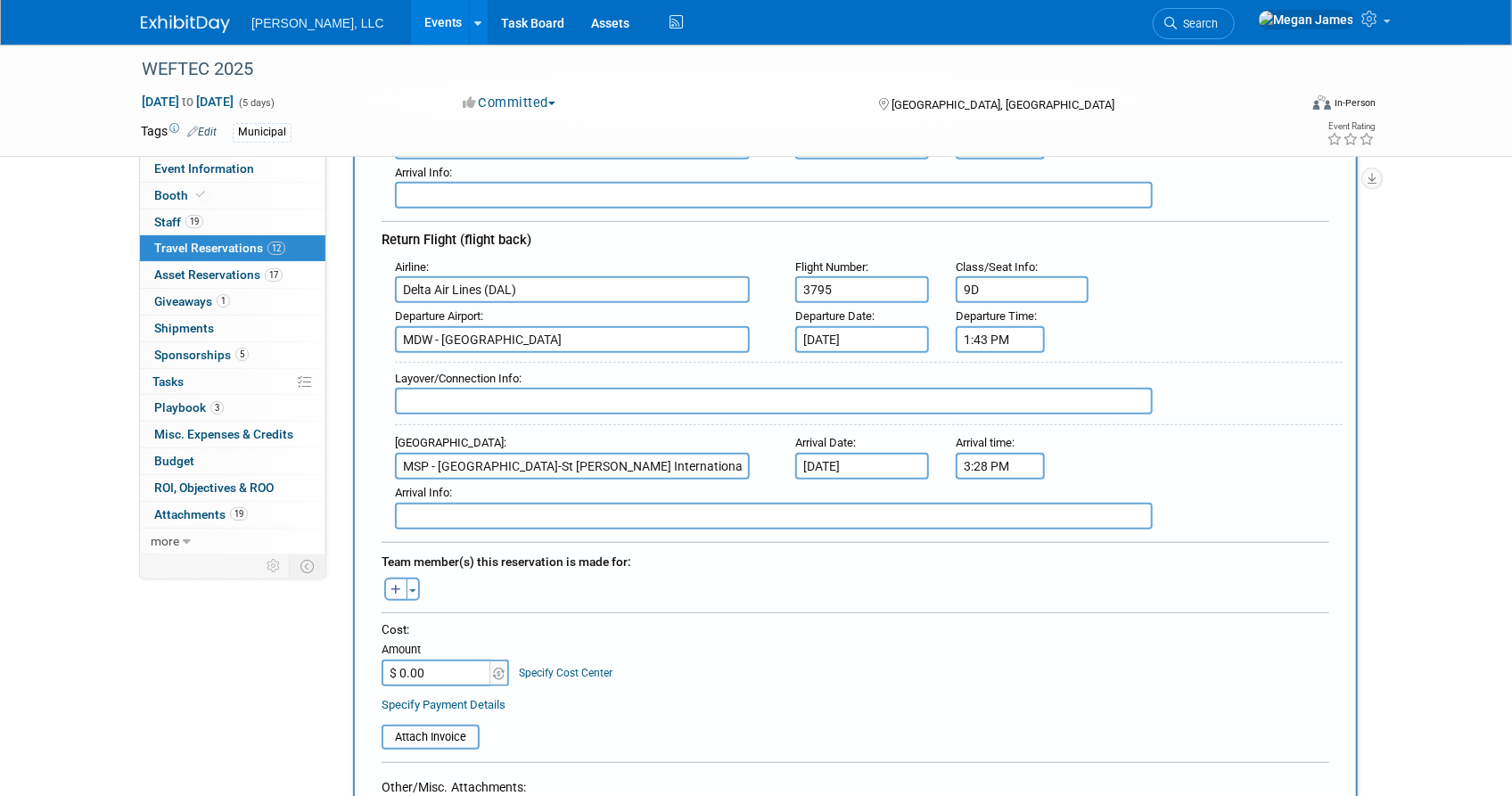
scroll to position [486, 0]
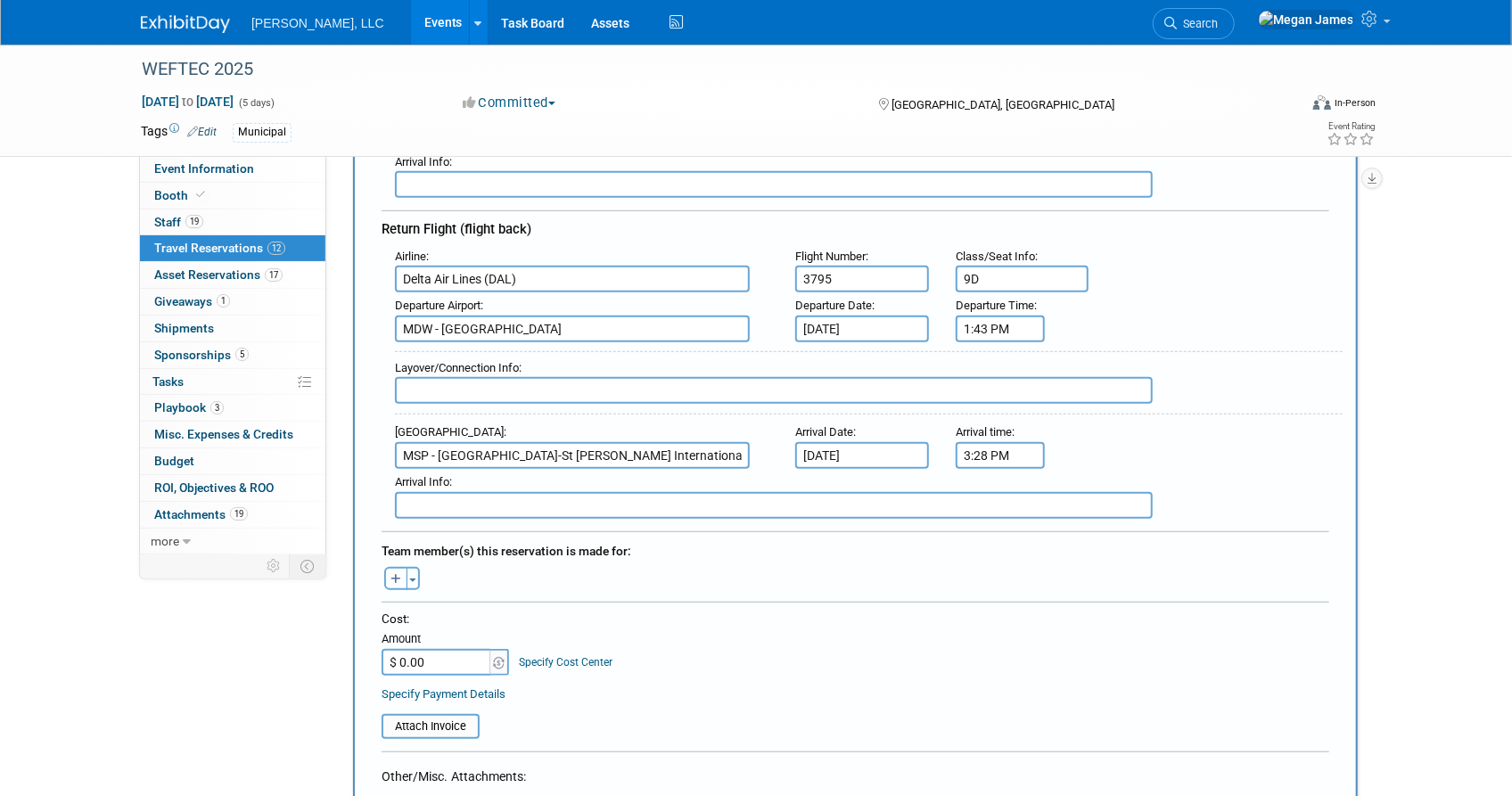
click at [400, 574] on icon "button" at bounding box center [396, 580] width 11 height 12
select select
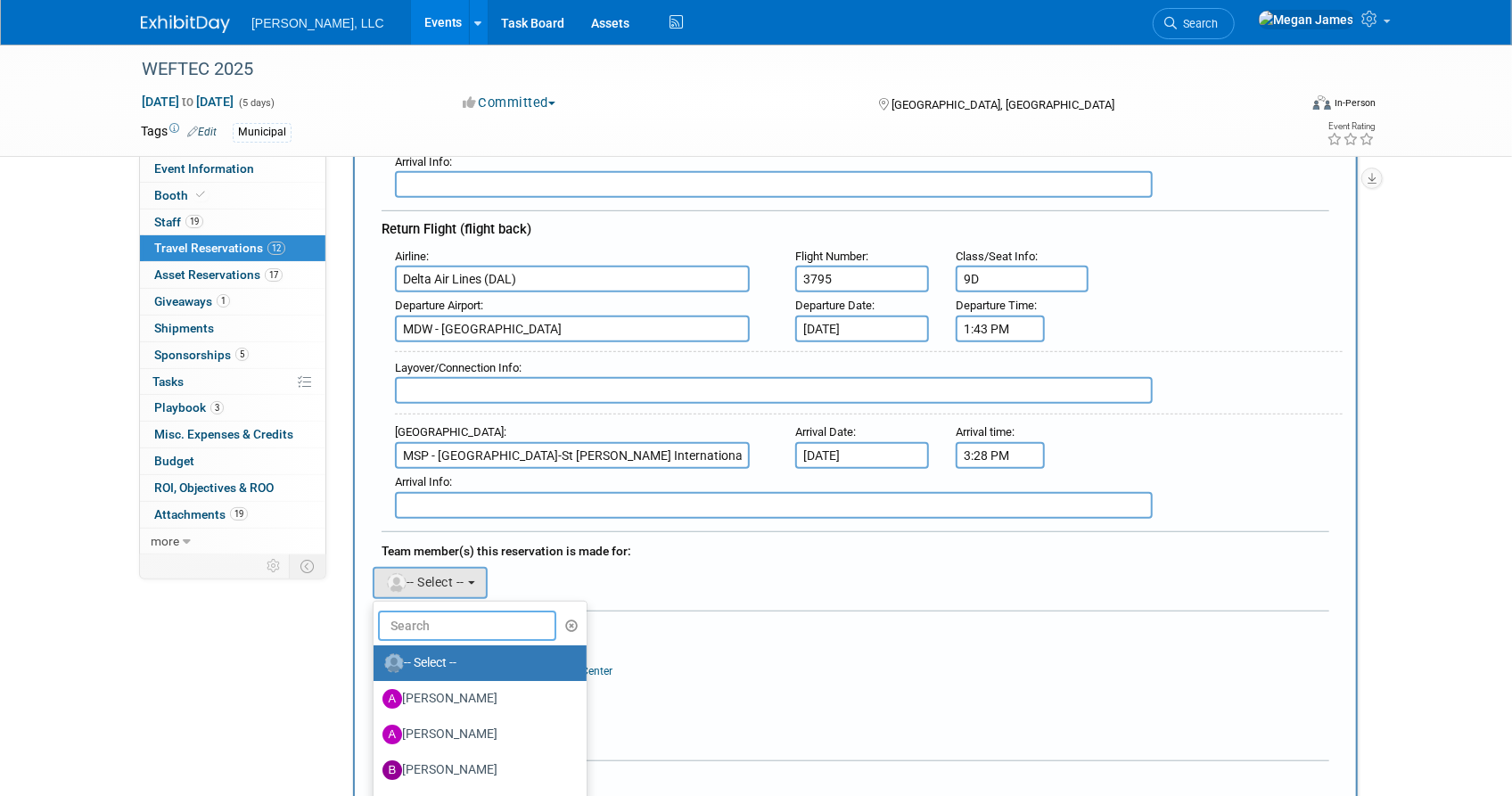
click at [448, 611] on input "text" at bounding box center [467, 625] width 178 height 31
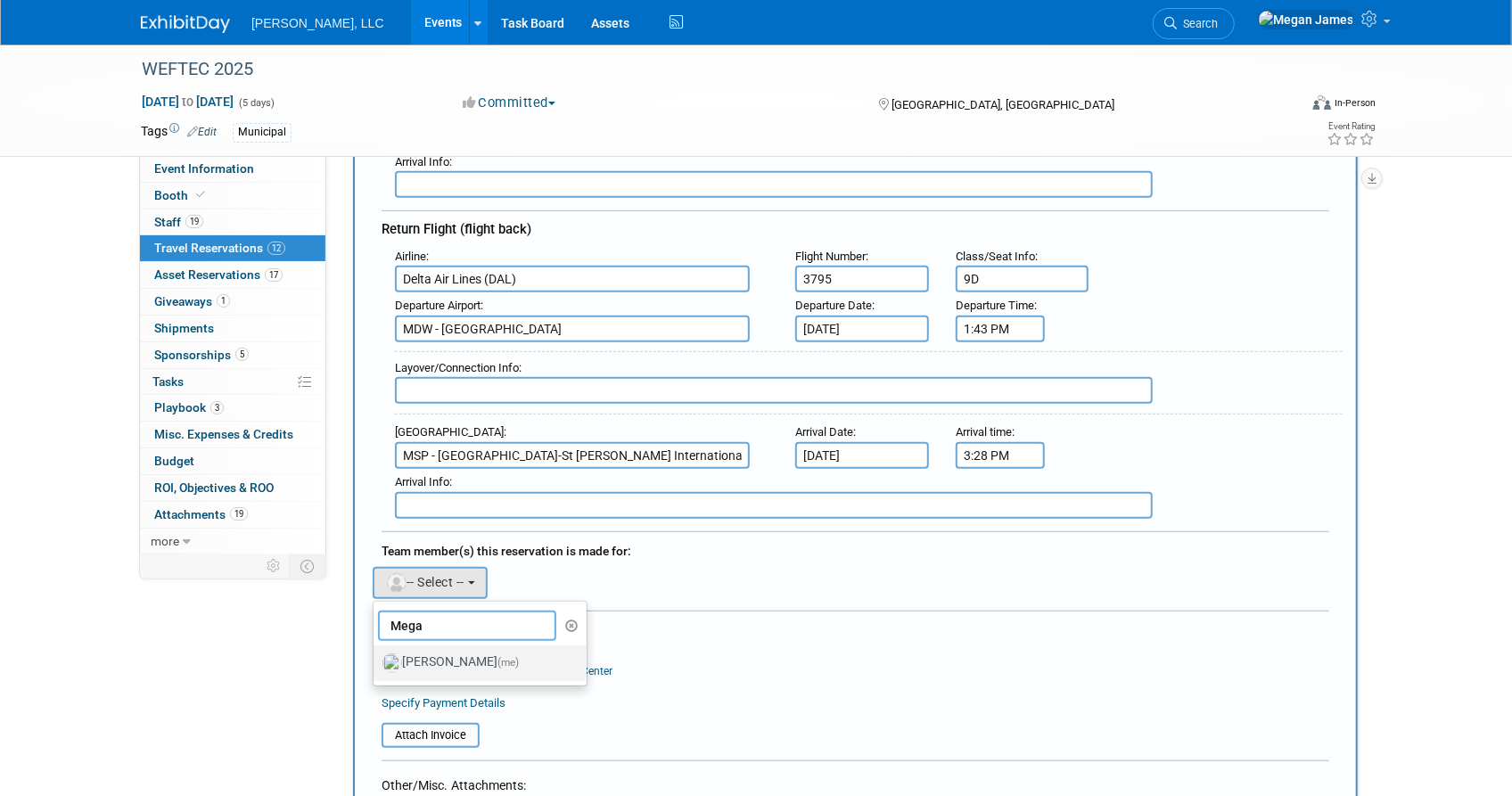
type input "Mega"
click at [470, 649] on label "Megan James (me)" at bounding box center [476, 663] width 186 height 29
click at [376, 655] on input "Megan James (me)" at bounding box center [371, 661] width 12 height 12
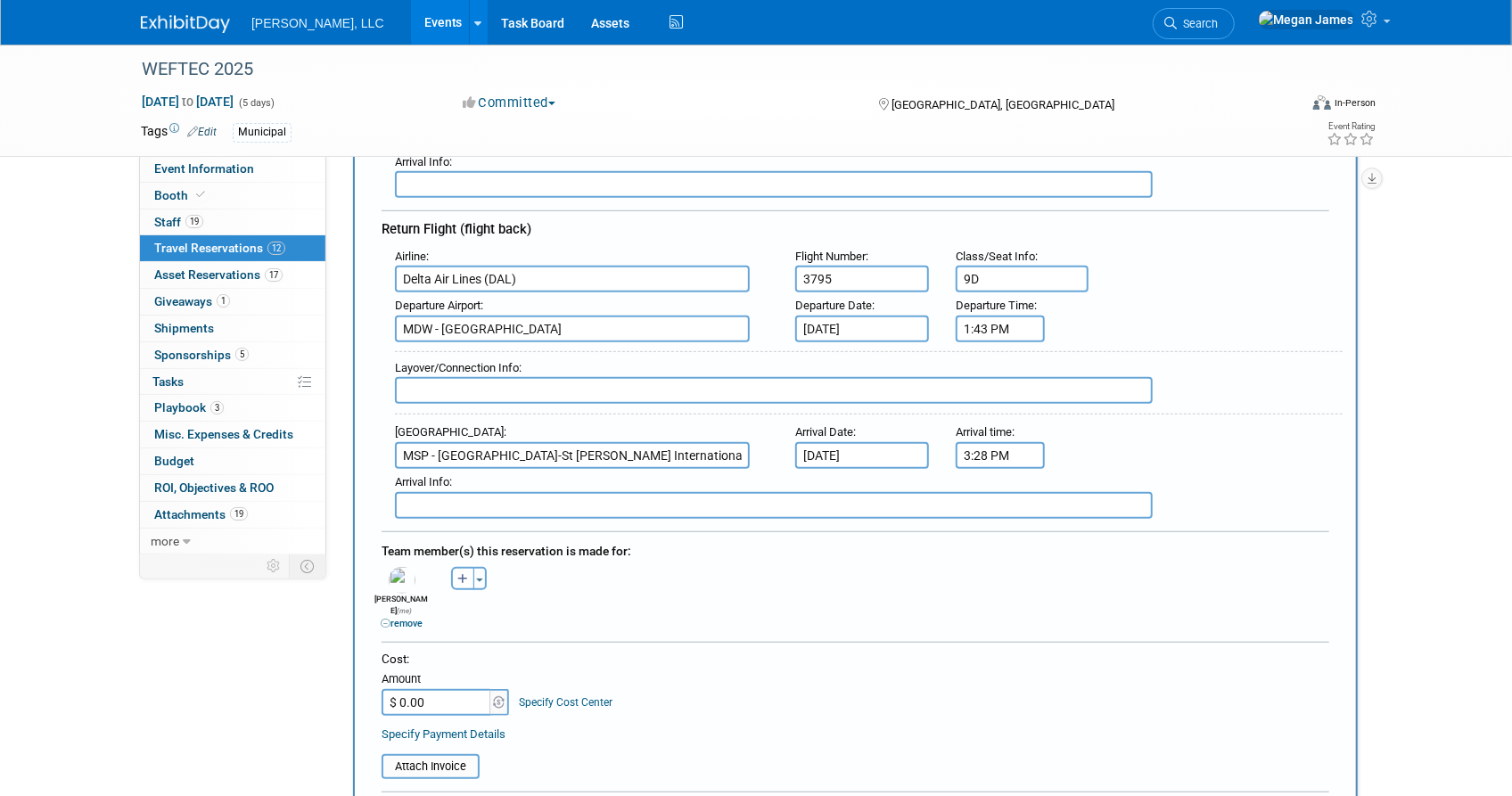
click at [769, 613] on div "Team member(s) this reservation is made for: Alexius remove Andrea remove remov…" at bounding box center [856, 582] width 948 height 102
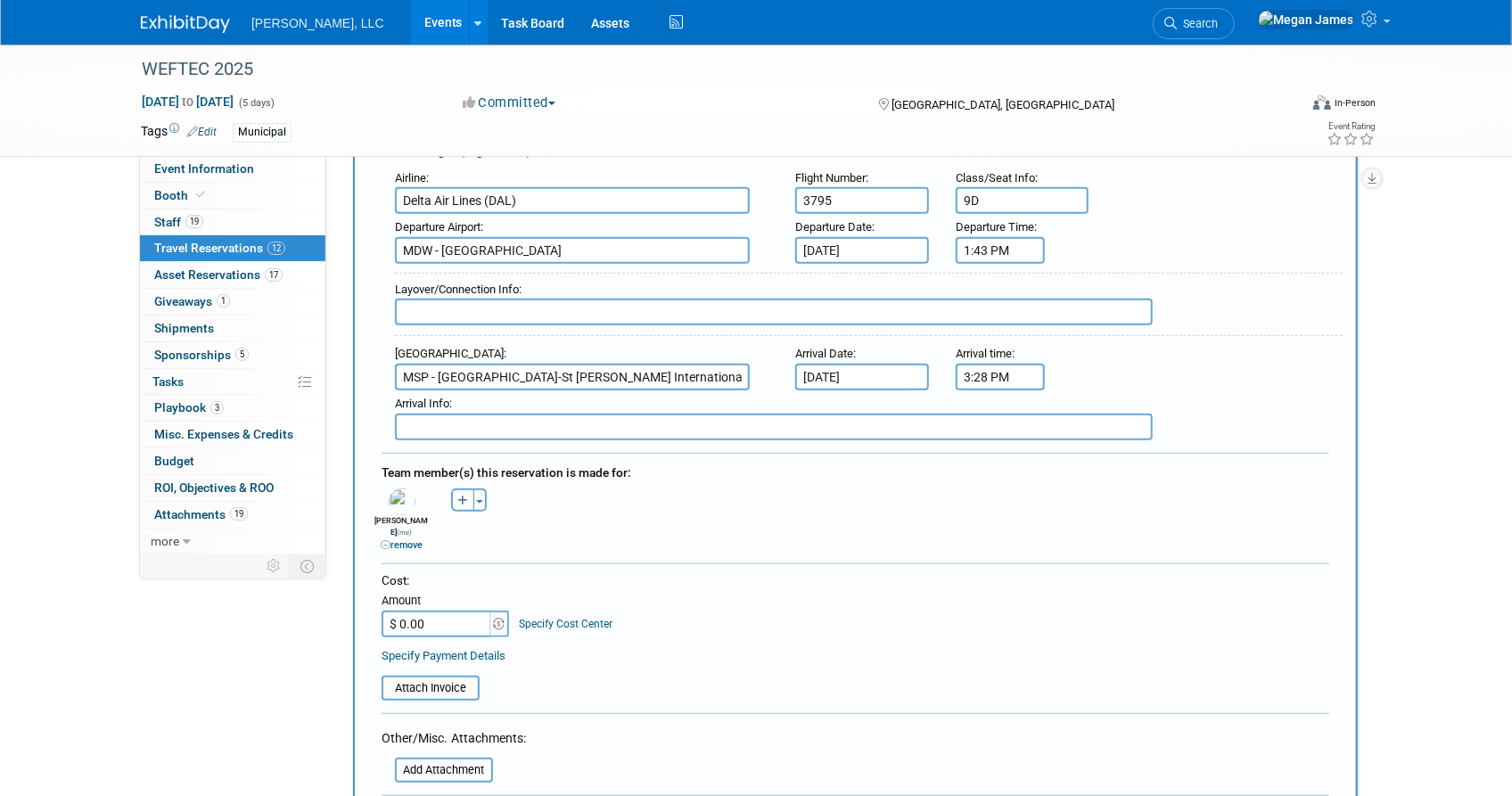
scroll to position [648, 0]
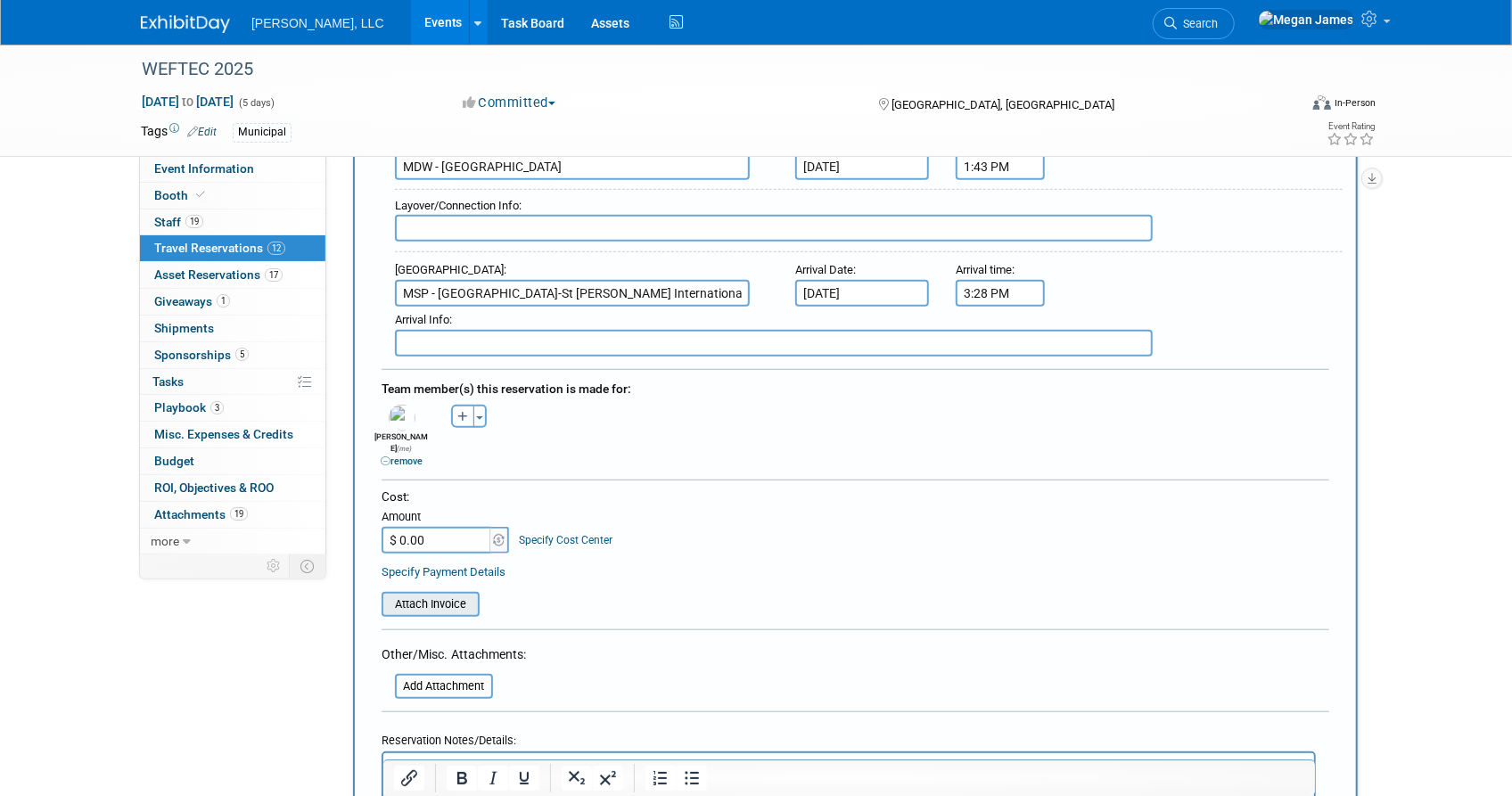
click at [460, 594] on input "file" at bounding box center [372, 605] width 212 height 22
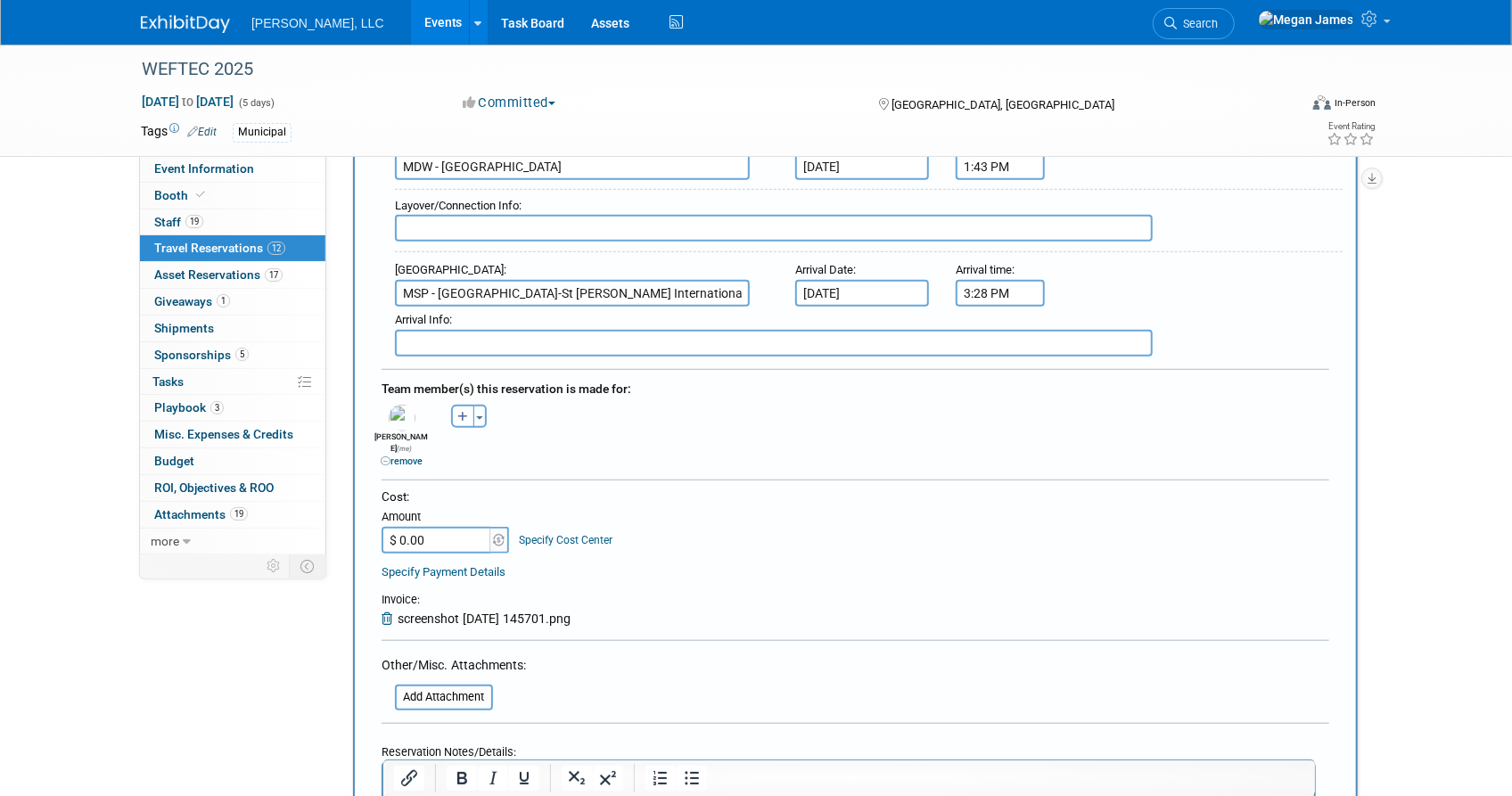
click at [448, 526] on input "$ 0.00" at bounding box center [437, 539] width 111 height 27
type input "$ 326.97"
click at [840, 562] on div "Specify Payment Details" at bounding box center [856, 571] width 948 height 19
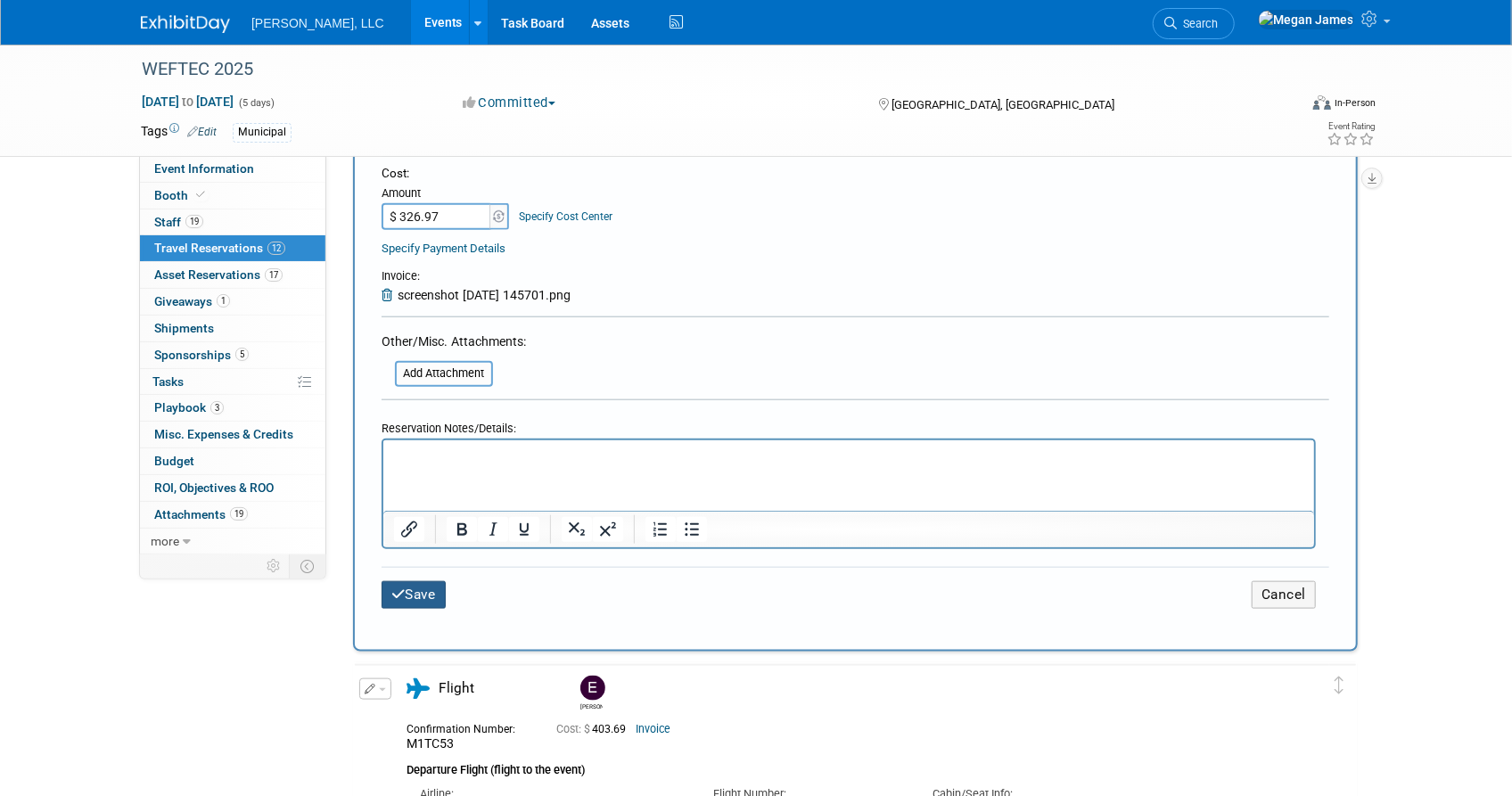
click at [415, 581] on button "Save" at bounding box center [413, 595] width 64 height 28
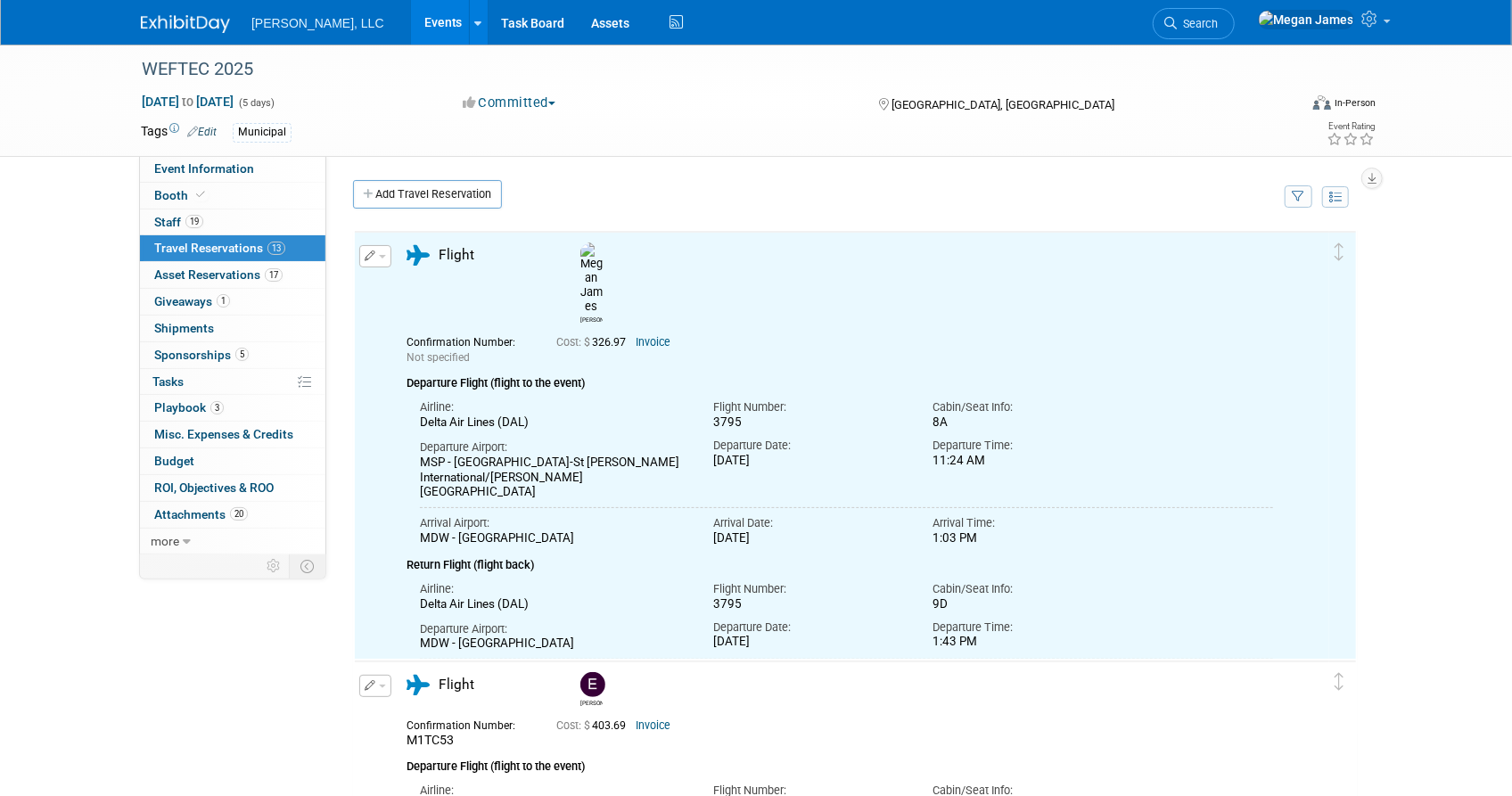
scroll to position [0, 0]
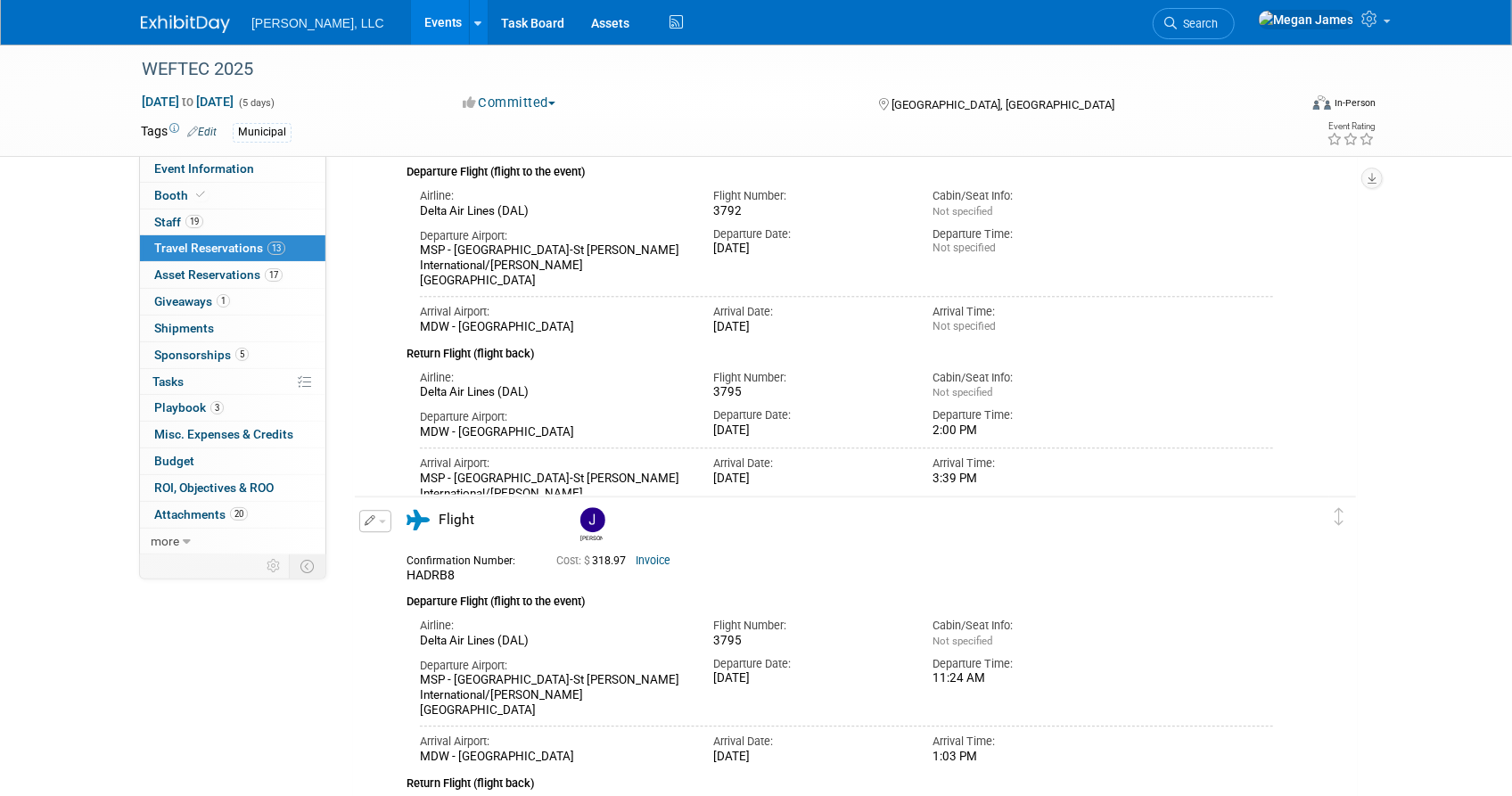
scroll to position [2836, 0]
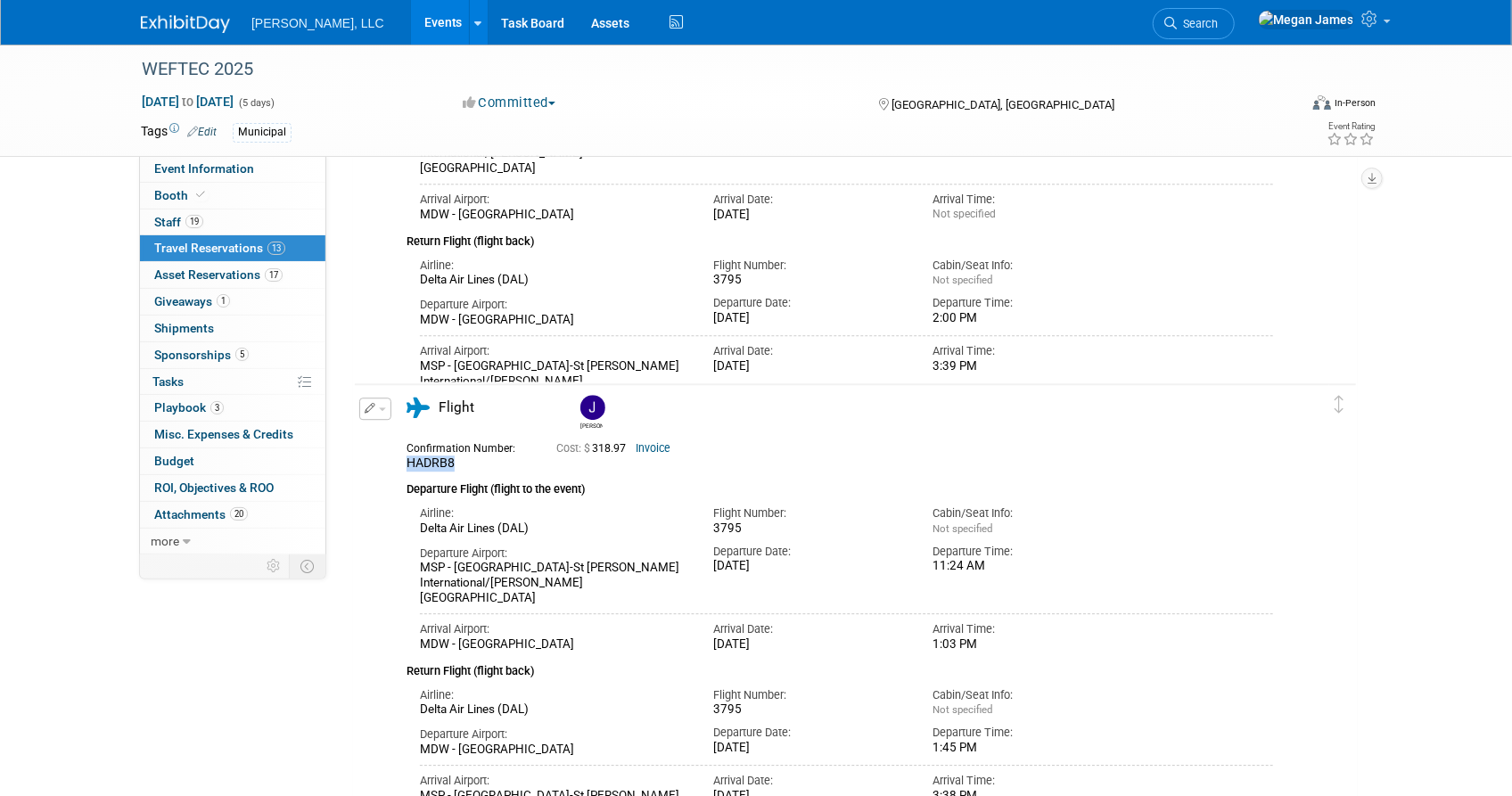
drag, startPoint x: 458, startPoint y: 460, endPoint x: 410, endPoint y: 466, distance: 48.4
click at [410, 466] on div "HADRB8" at bounding box center [468, 464] width 123 height 16
copy span "HADRB8"
click at [654, 449] on link "Invoice" at bounding box center [652, 448] width 35 height 13
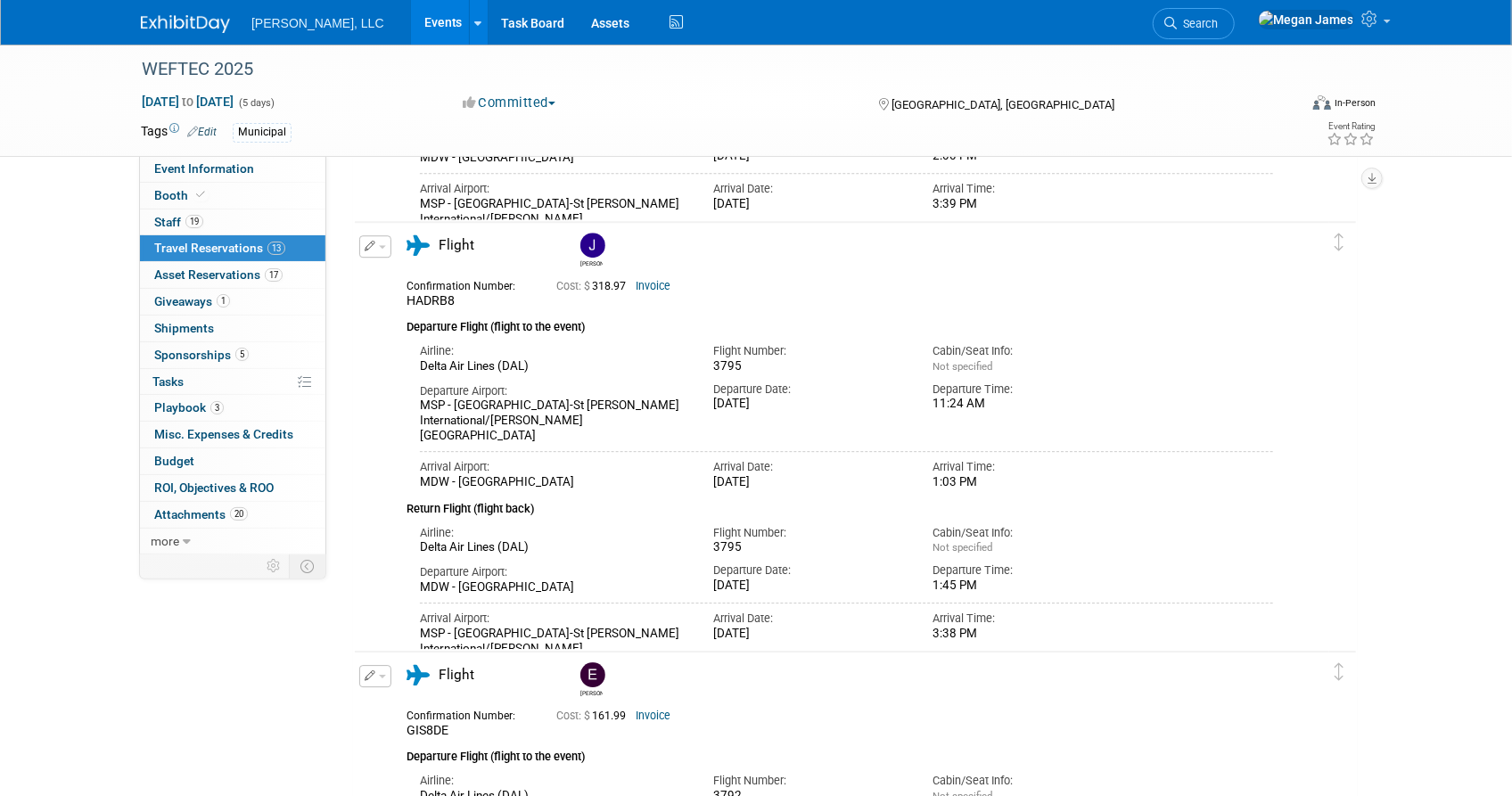
scroll to position [2916, 0]
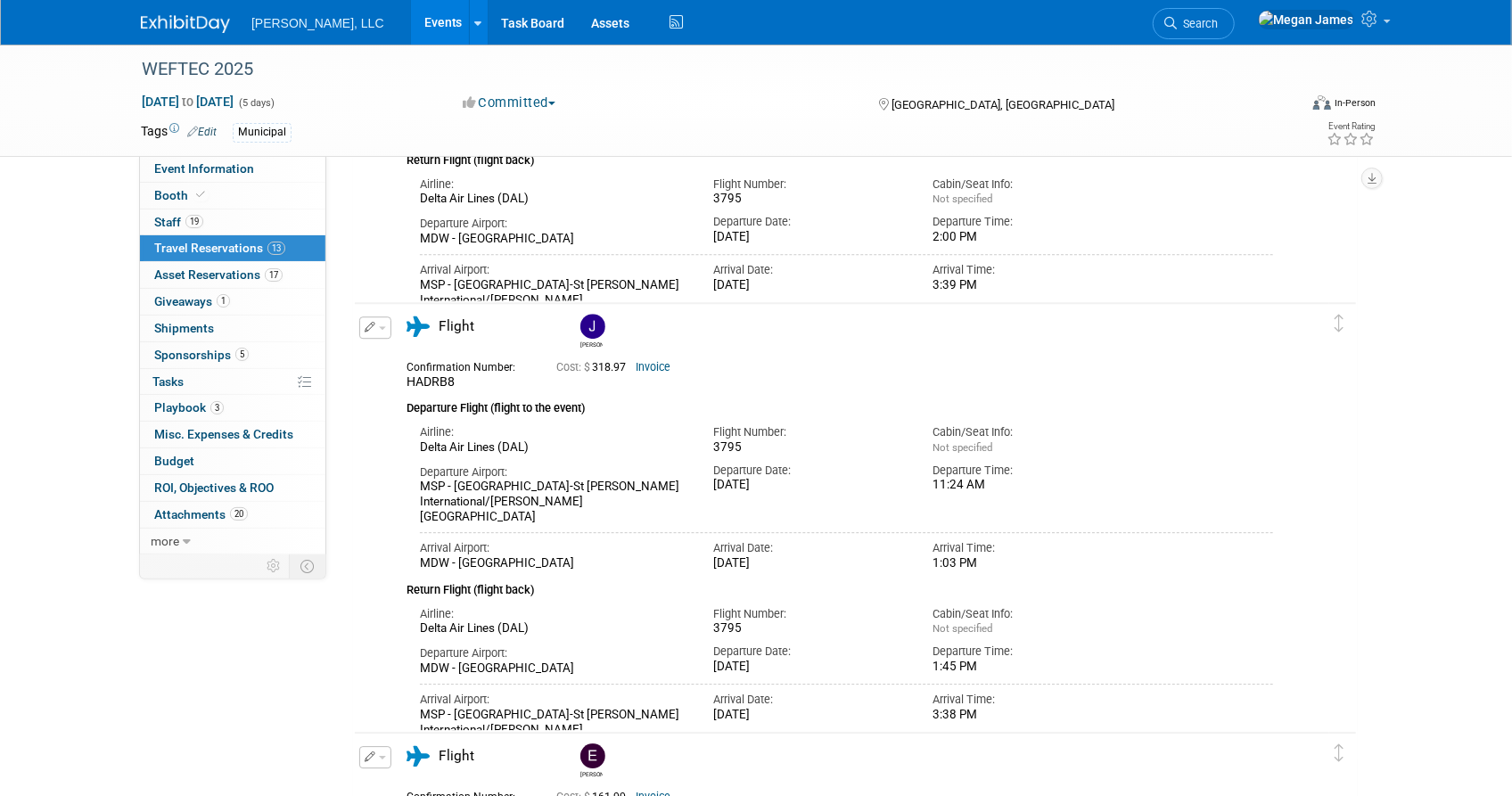
click at [383, 334] on button "button" at bounding box center [375, 327] width 32 height 22
click at [402, 353] on button "Edit Reservation" at bounding box center [435, 359] width 151 height 26
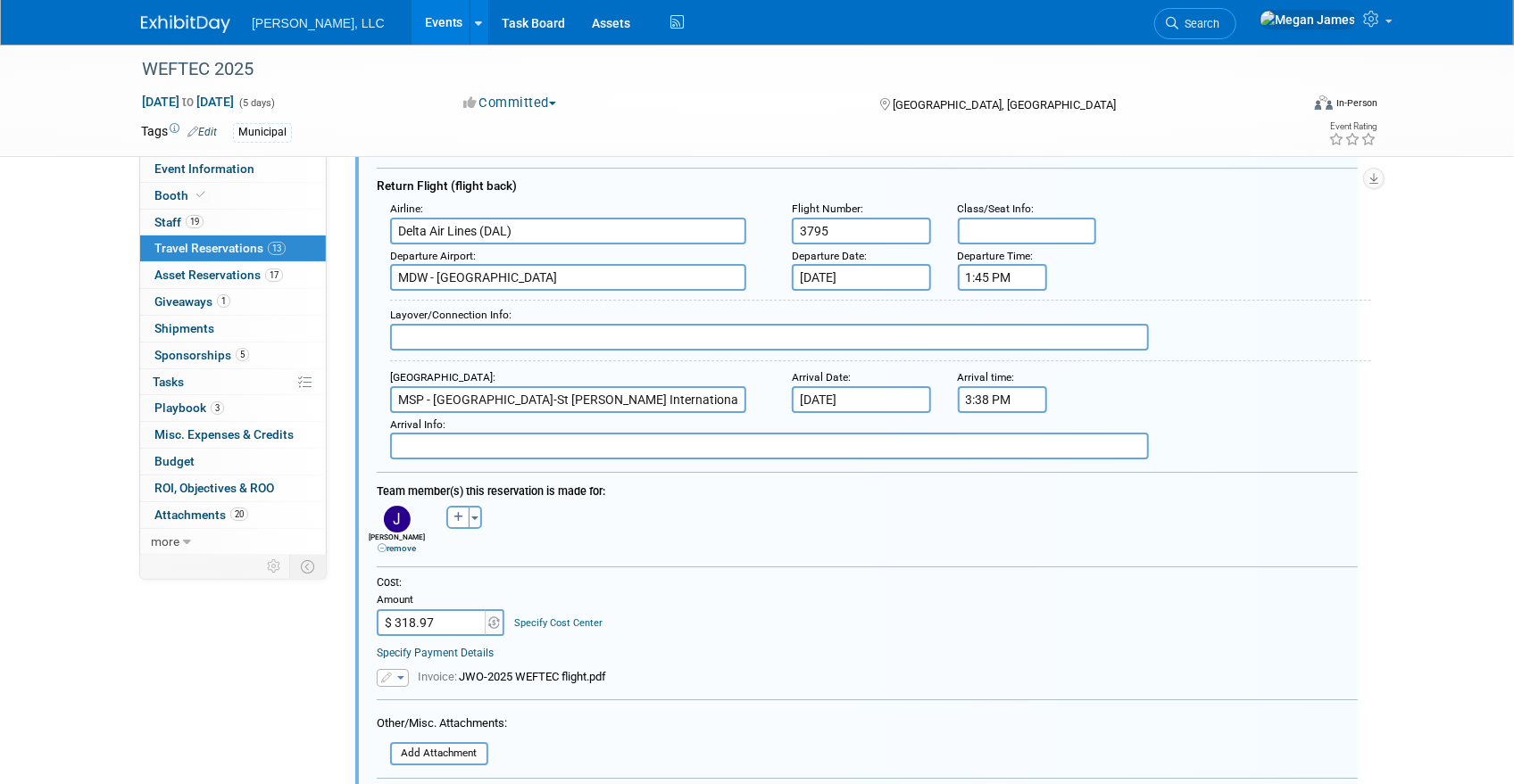
scroll to position [3588, 0]
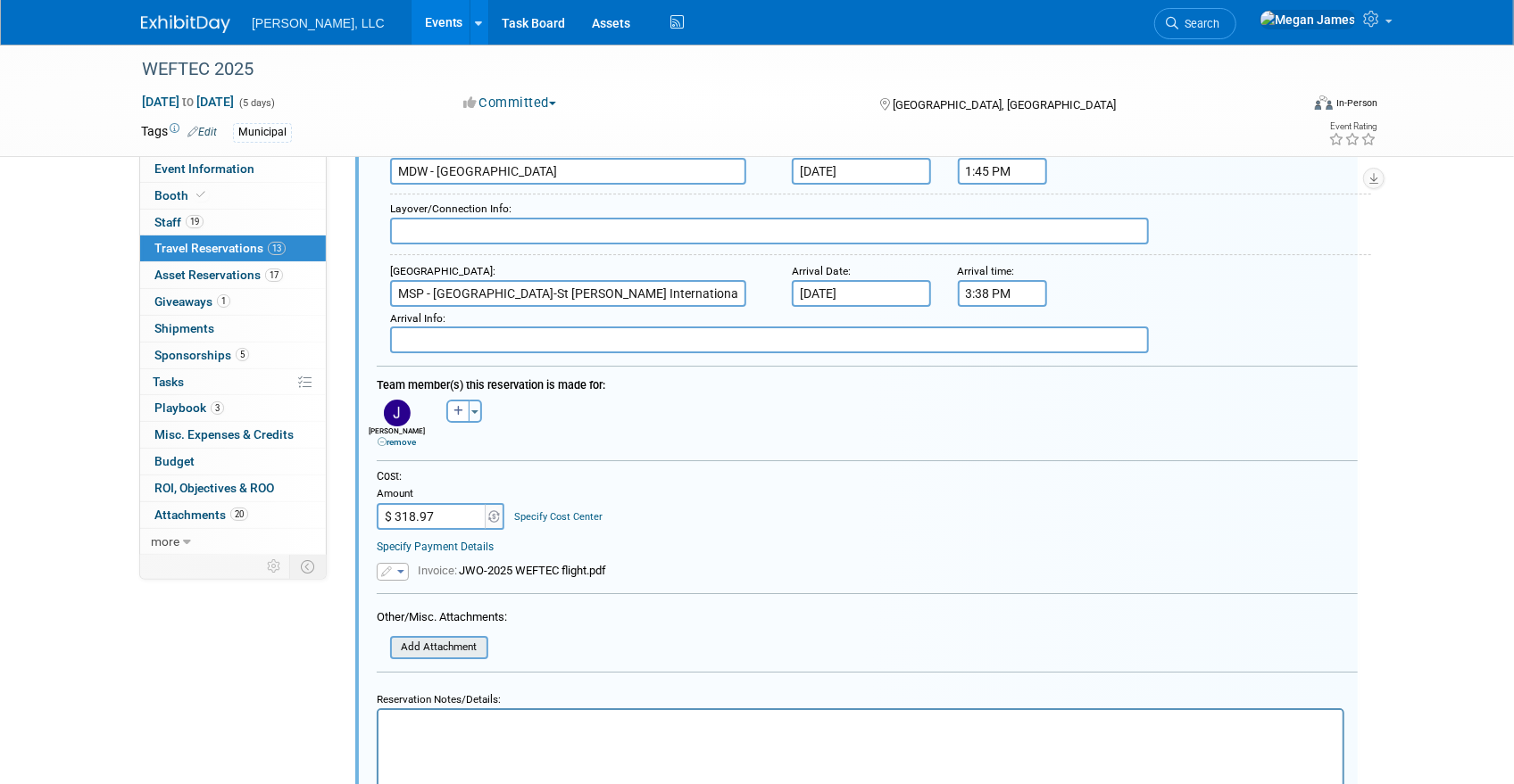
click at [462, 651] on div "Add Attachment" at bounding box center [439, 647] width 98 height 23
click at [462, 643] on input "file" at bounding box center [380, 648] width 212 height 20
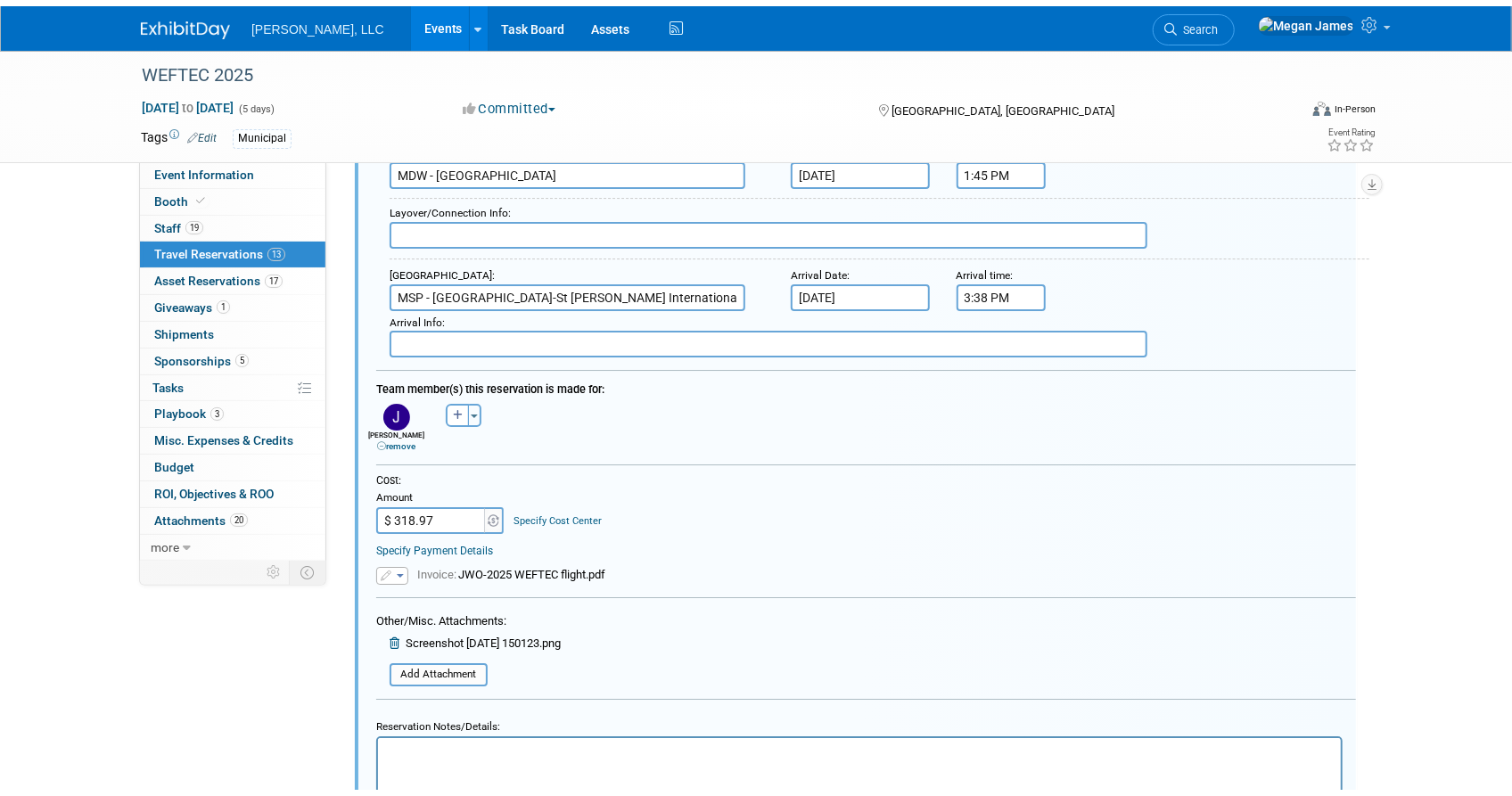
scroll to position [3989, 0]
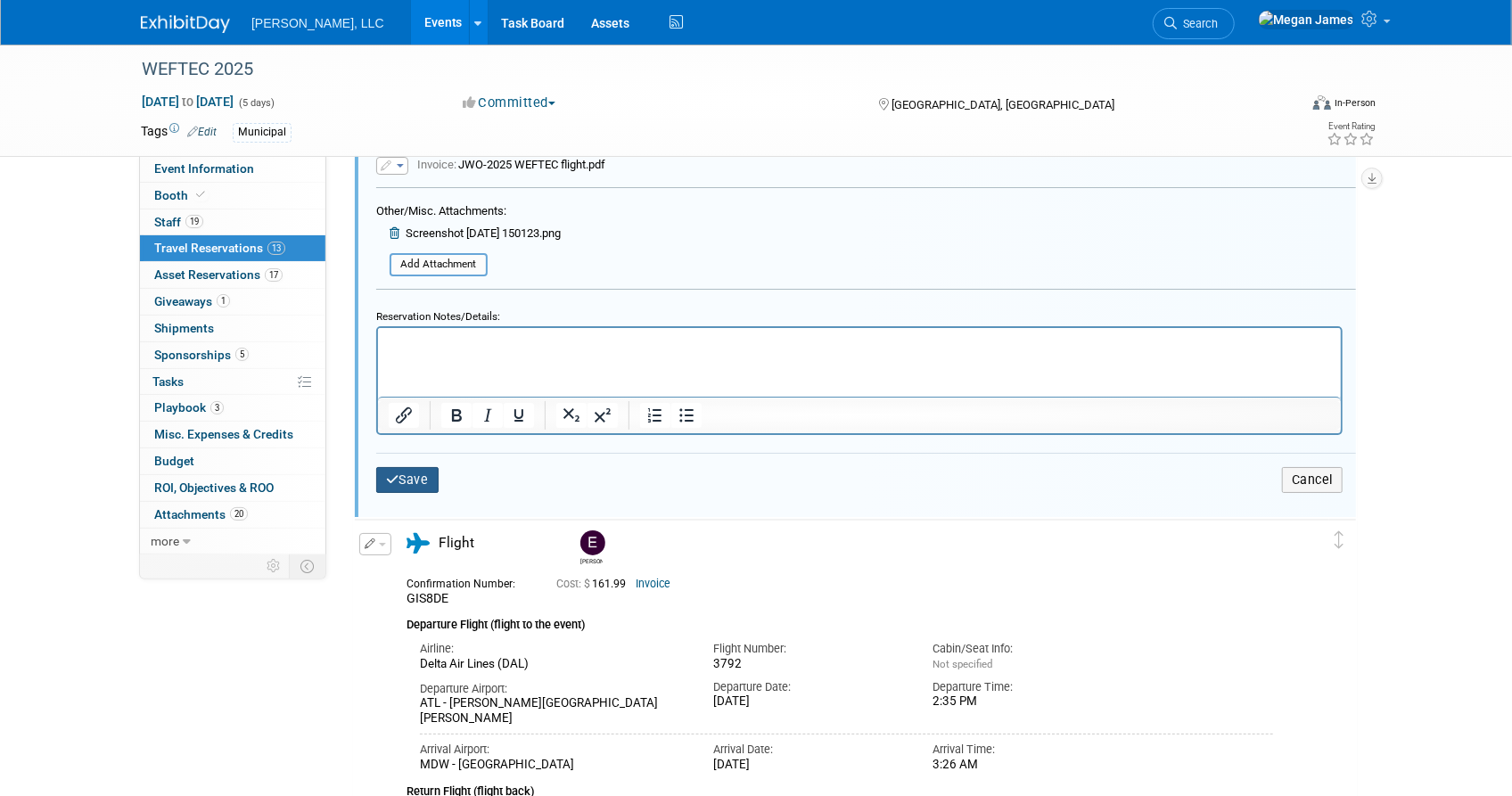
click at [398, 468] on button "Save" at bounding box center [407, 480] width 62 height 26
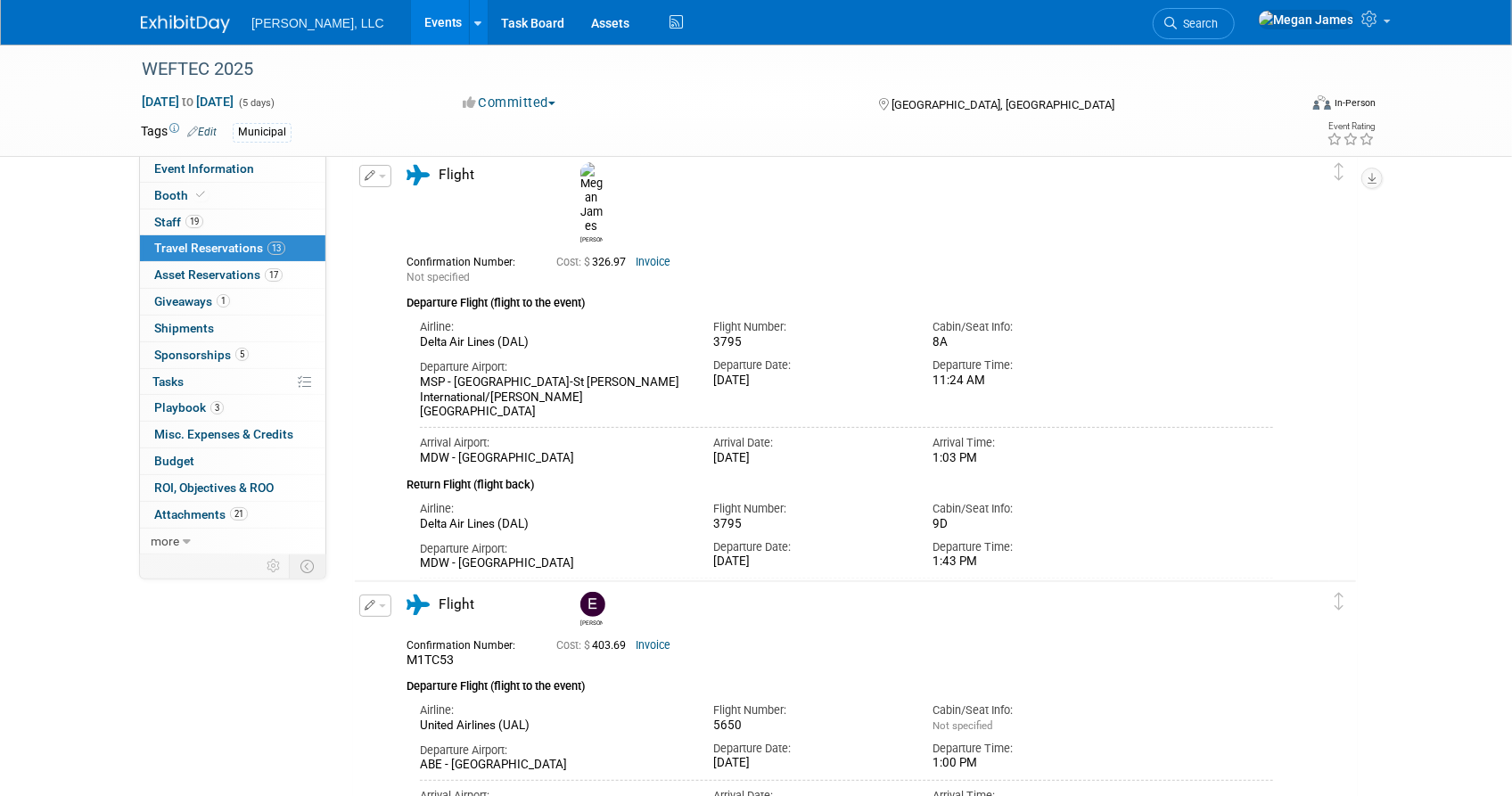
scroll to position [0, 0]
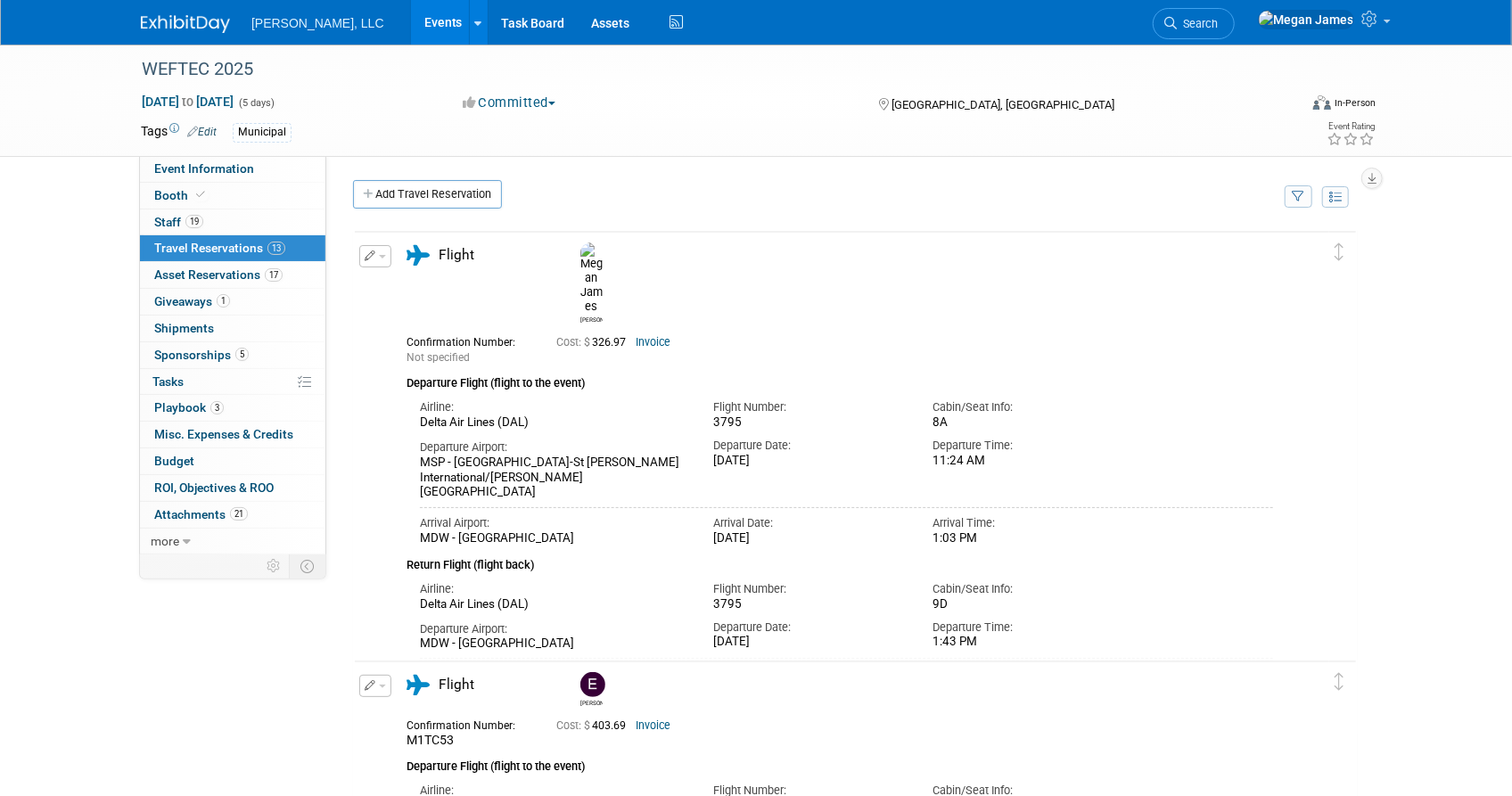
click at [411, 21] on link "Events" at bounding box center [444, 22] width 65 height 45
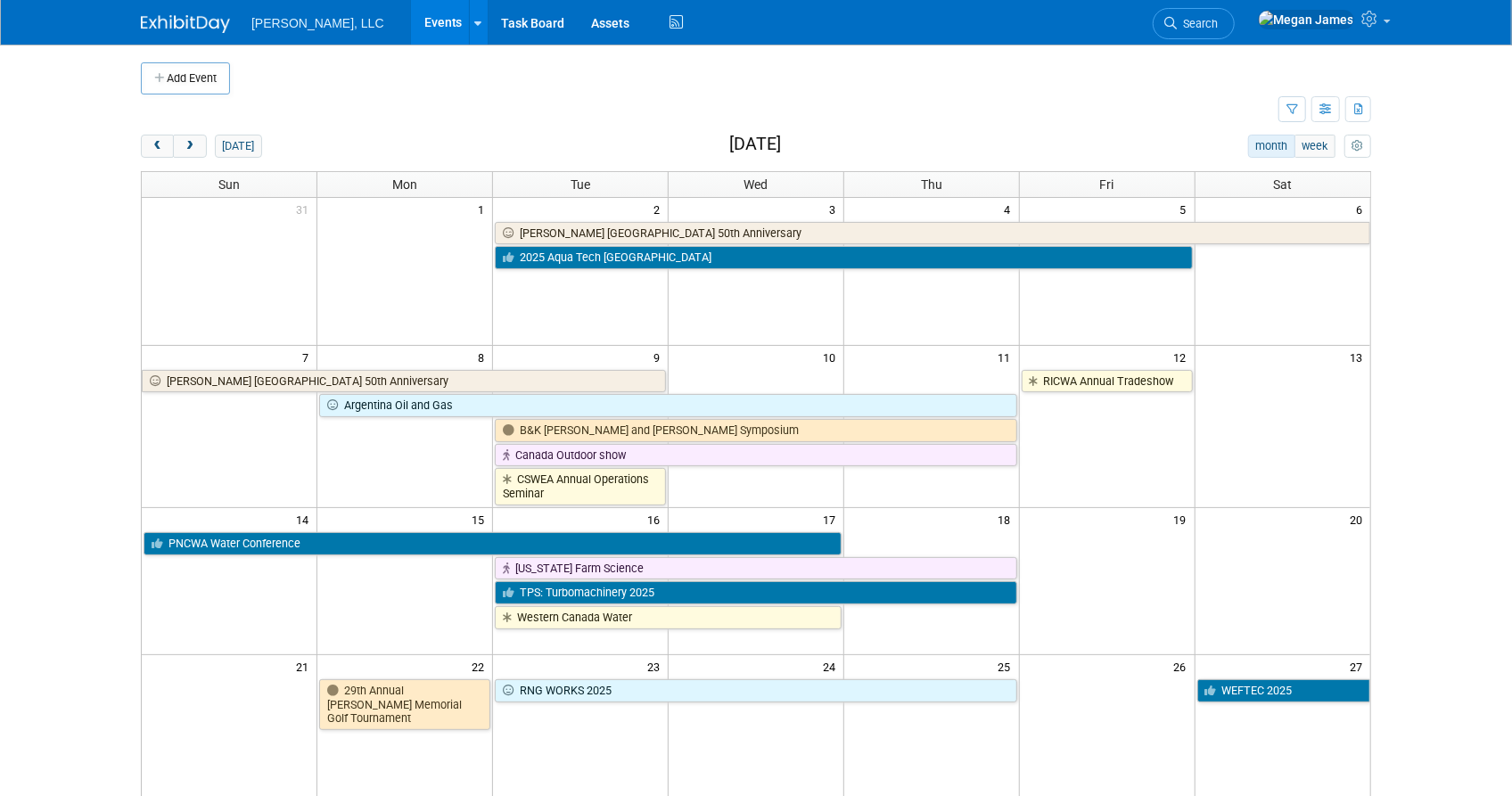
click at [1461, 449] on body "[PERSON_NAME], LLC Events Add Event Bulk Upload Events Shareable Event Boards R…" at bounding box center [756, 398] width 1512 height 796
click at [1453, 395] on body "[PERSON_NAME], LLC Events Add Event Bulk Upload Events Shareable Event Boards R…" at bounding box center [756, 398] width 1512 height 796
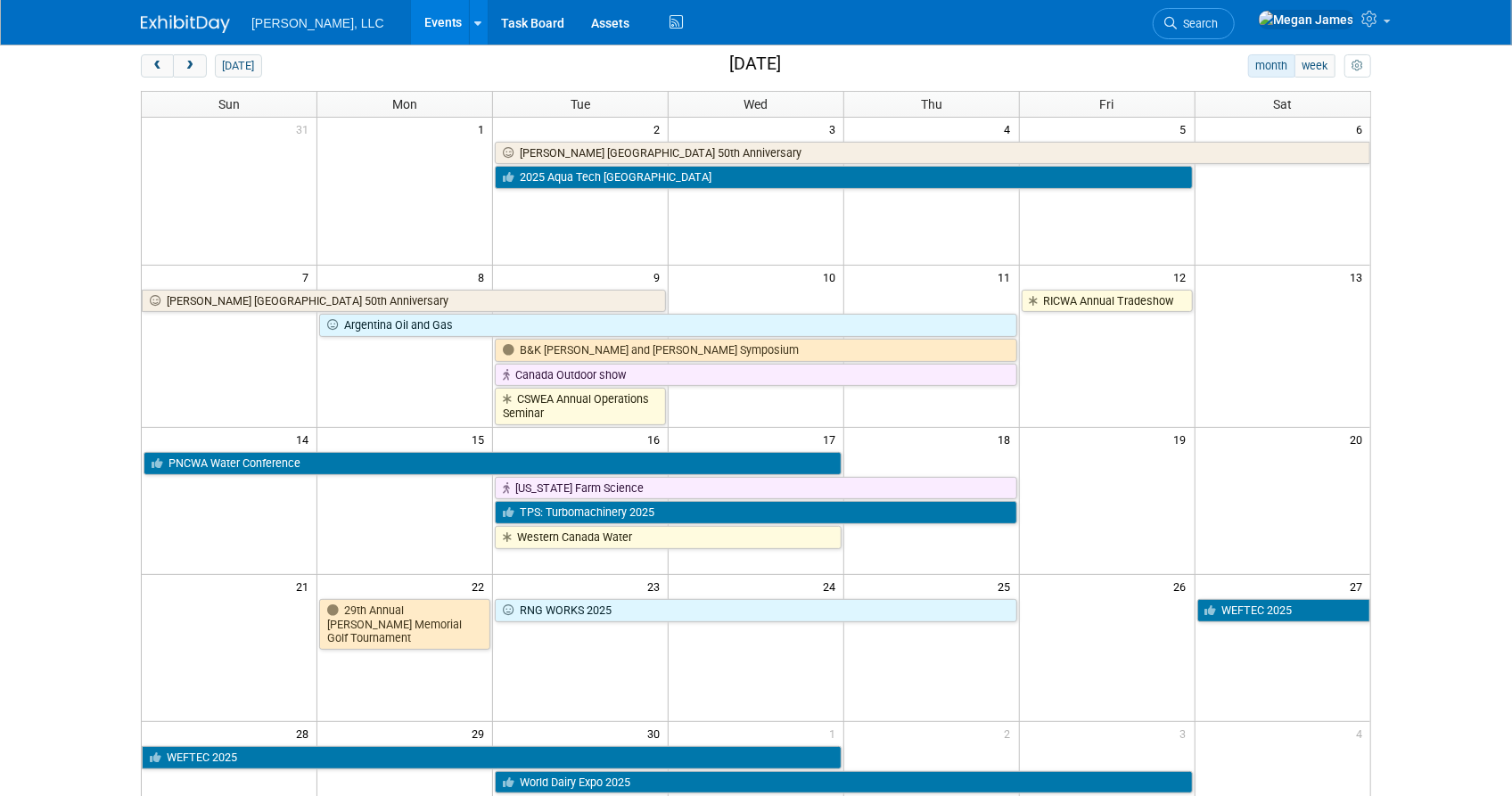
click at [1411, 420] on body "[PERSON_NAME], LLC Events Add Event Bulk Upload Events Shareable Event Boards R…" at bounding box center [756, 317] width 1512 height 796
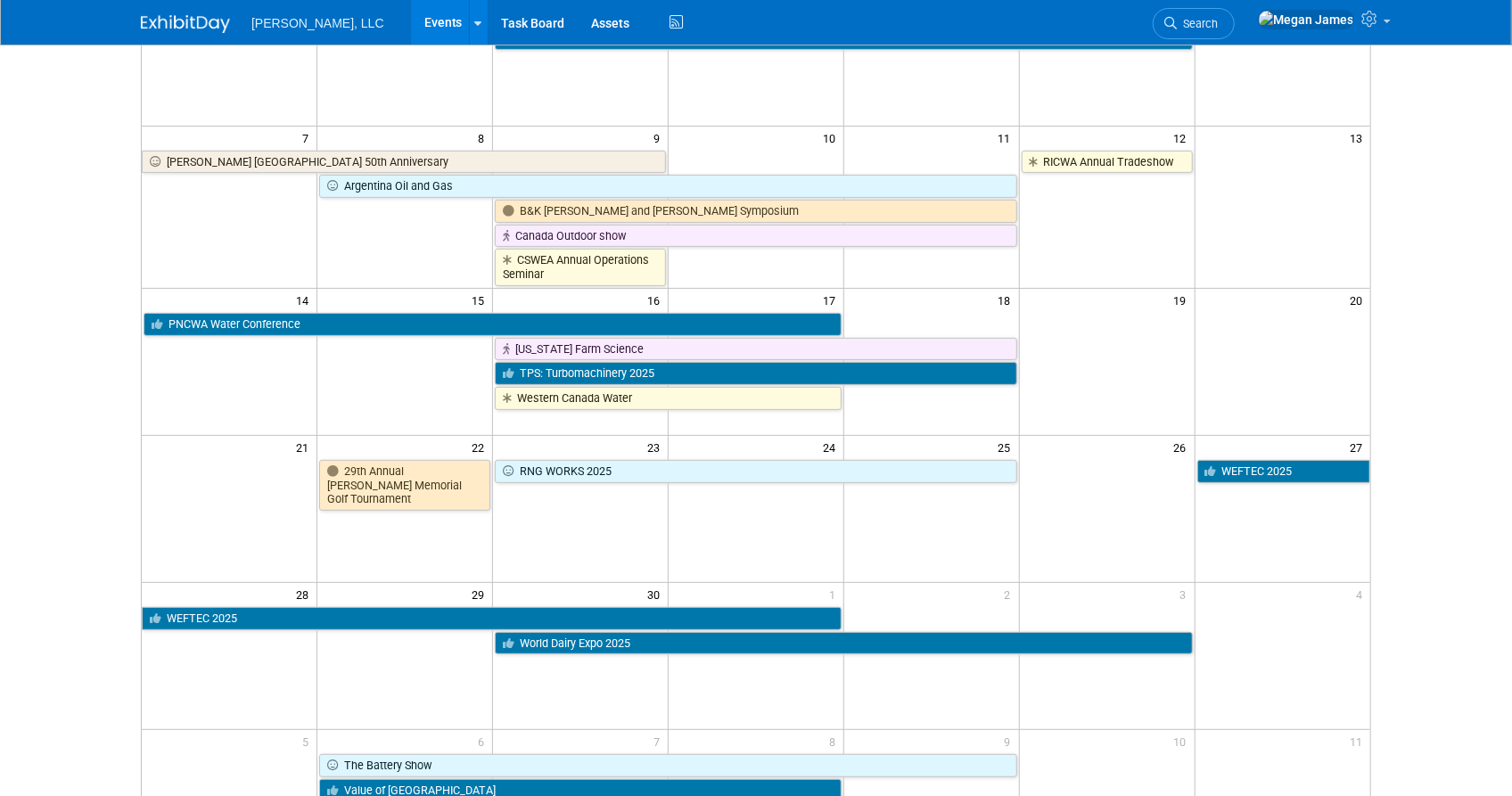
scroll to position [0, 0]
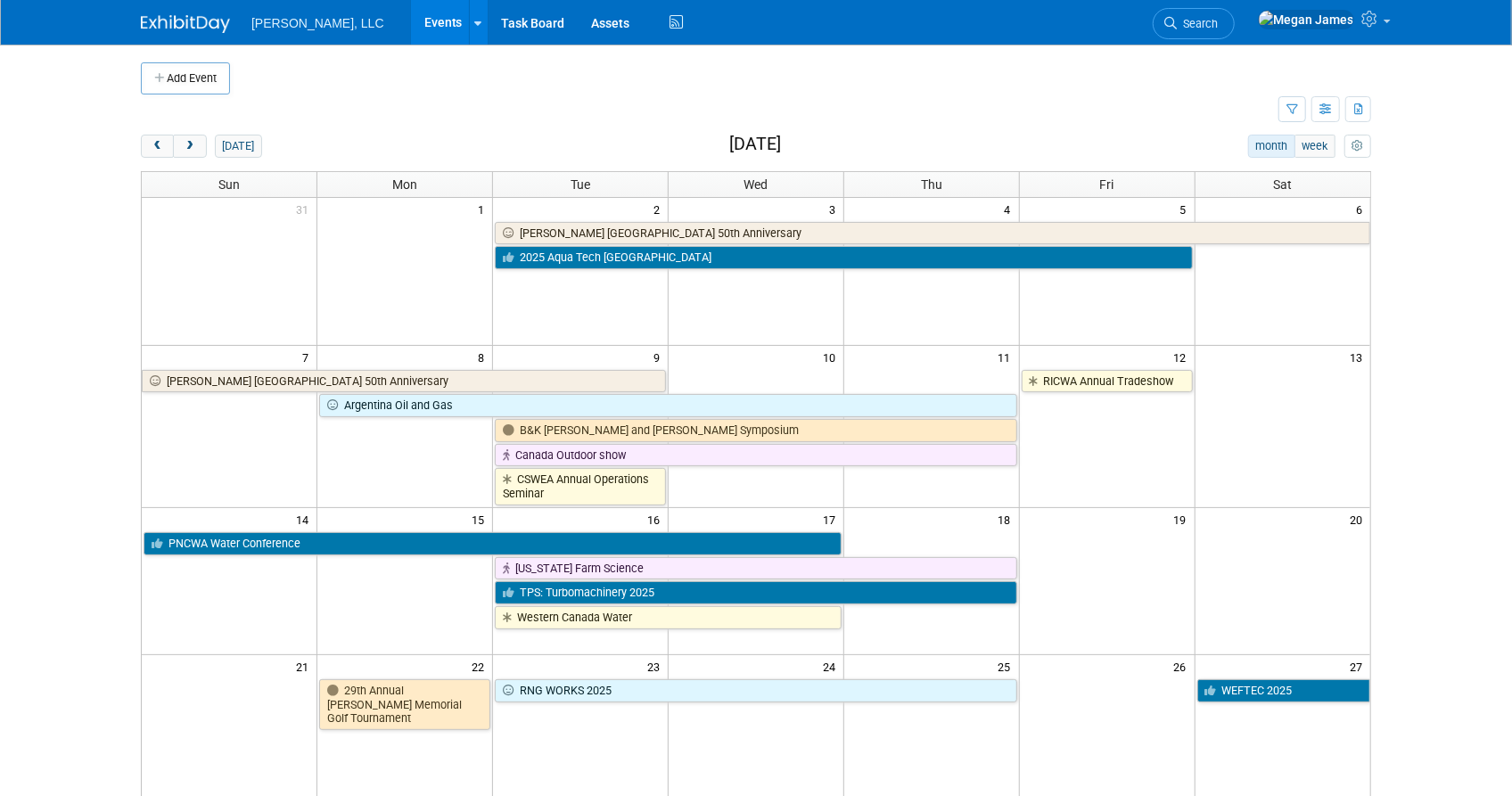
click at [1427, 398] on body "[PERSON_NAME], LLC Events Add Event Bulk Upload Events Shareable Event Boards R…" at bounding box center [756, 398] width 1512 height 796
click at [199, 149] on button "next" at bounding box center [188, 146] width 33 height 23
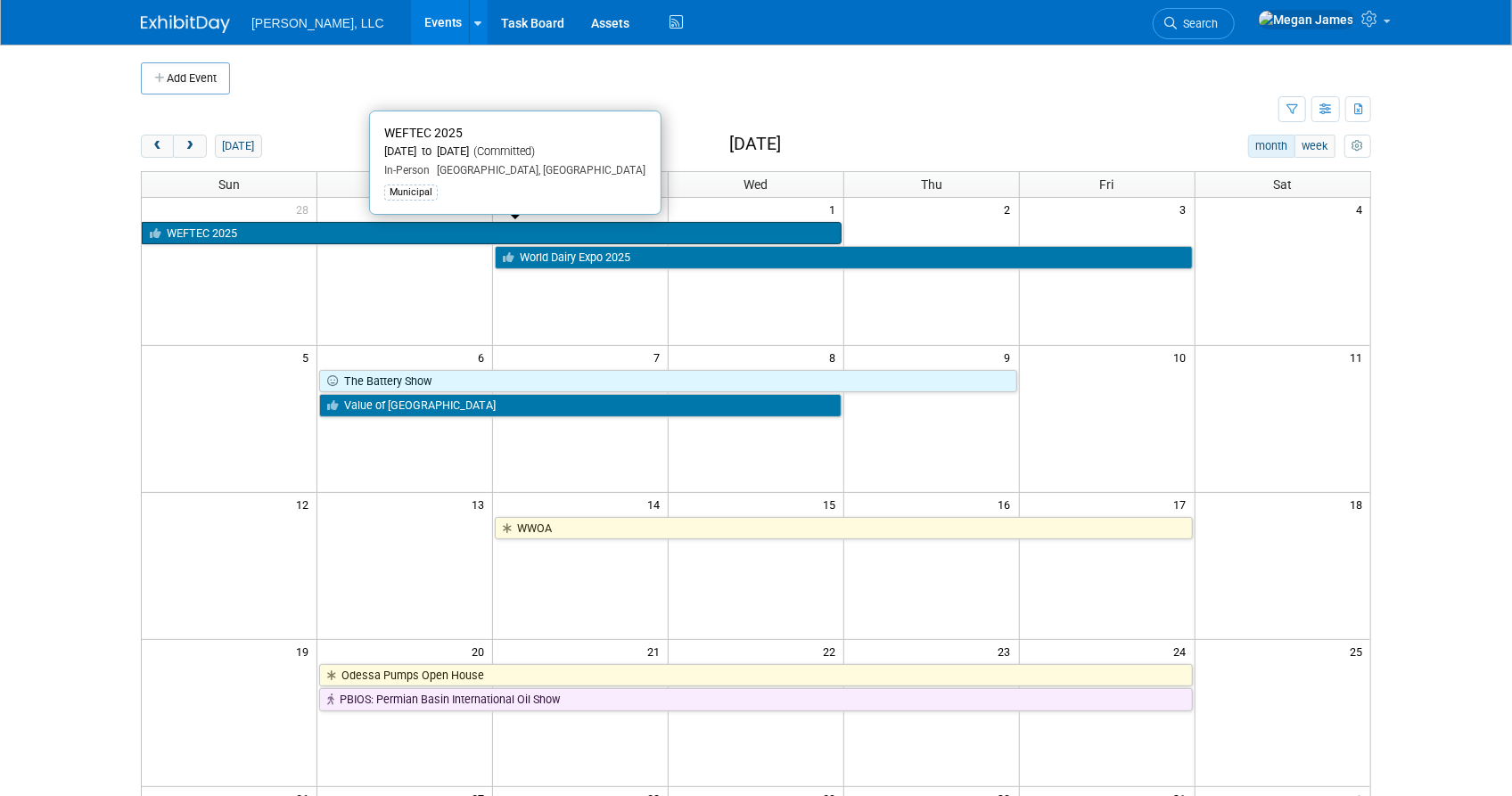
click at [226, 228] on link "WEFTEC 2025" at bounding box center [492, 233] width 700 height 23
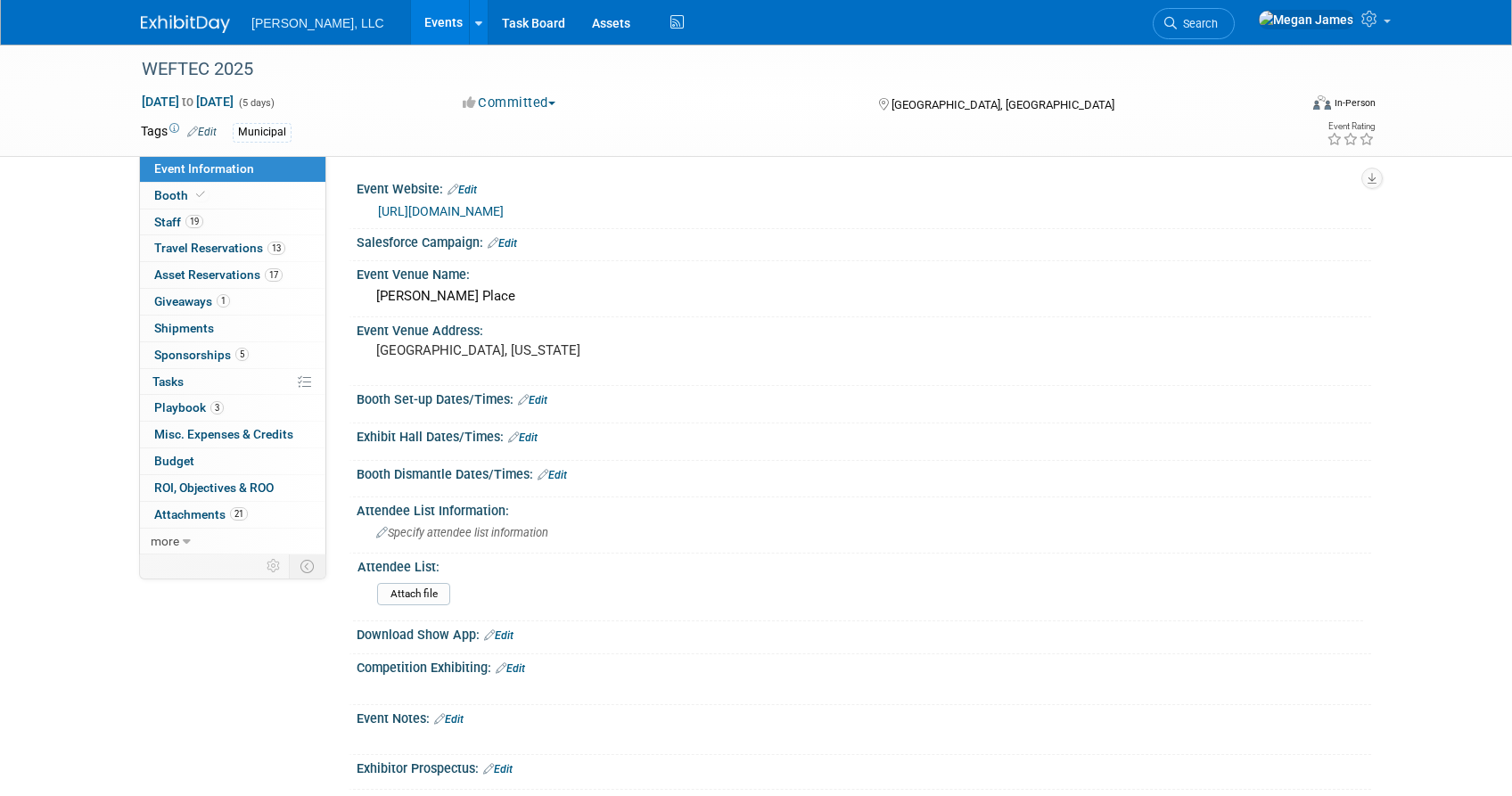
select select "Municipal"
click at [250, 251] on span "Travel Reservations 13" at bounding box center [220, 248] width 131 height 14
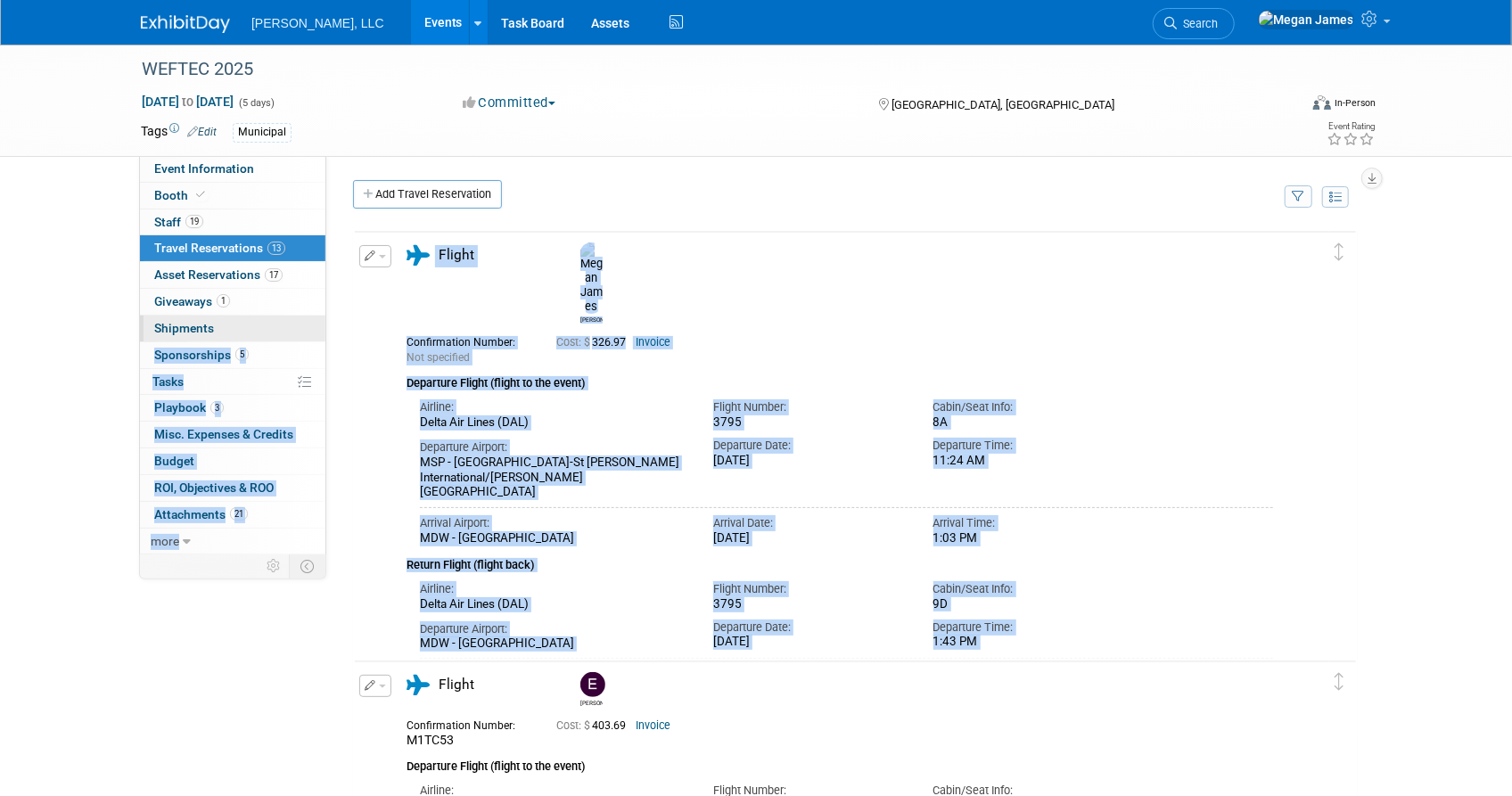
drag, startPoint x: 680, startPoint y: 599, endPoint x: 323, endPoint y: 314, distance: 456.8
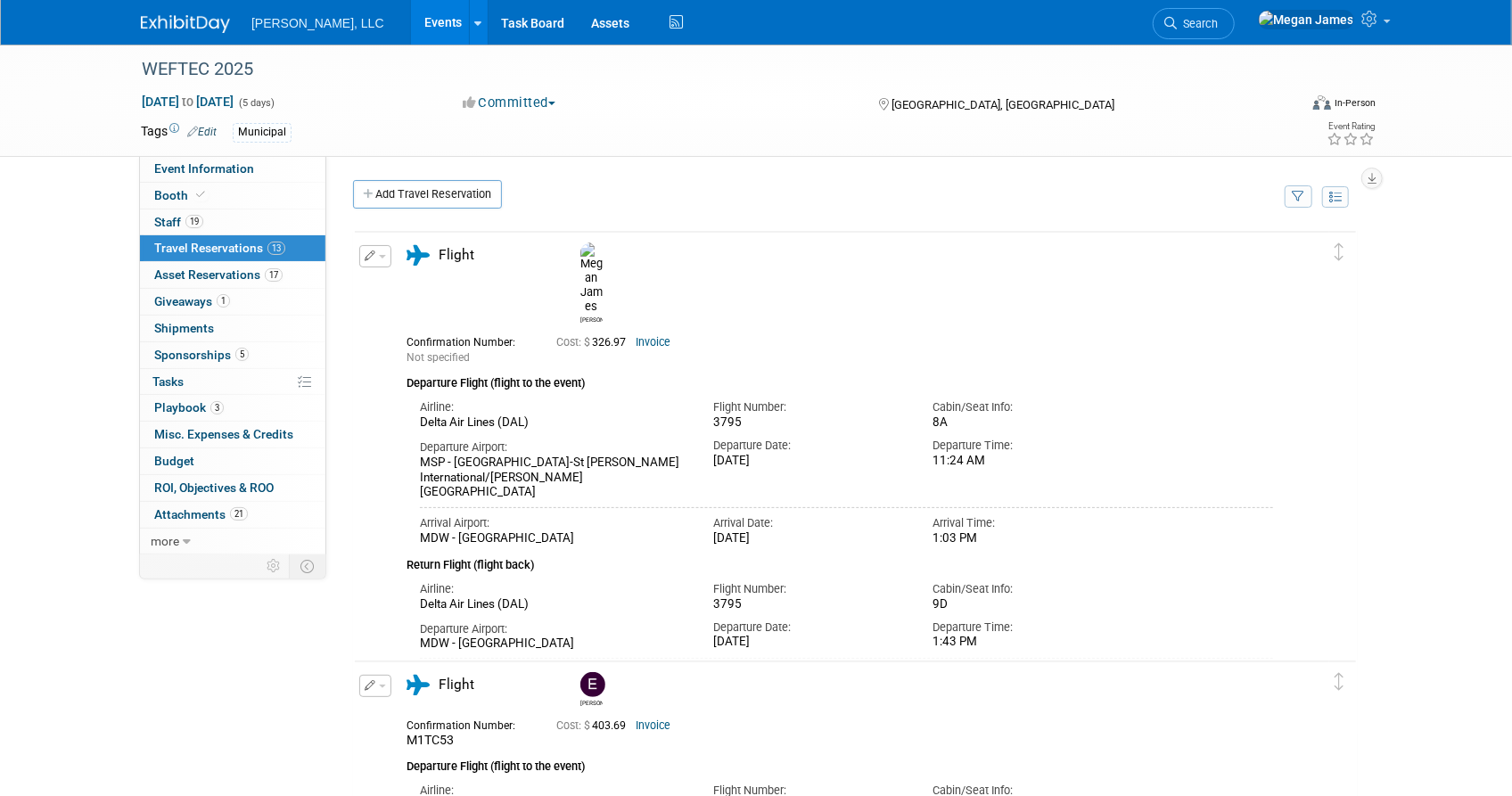
click at [411, 25] on link "Events" at bounding box center [444, 22] width 65 height 45
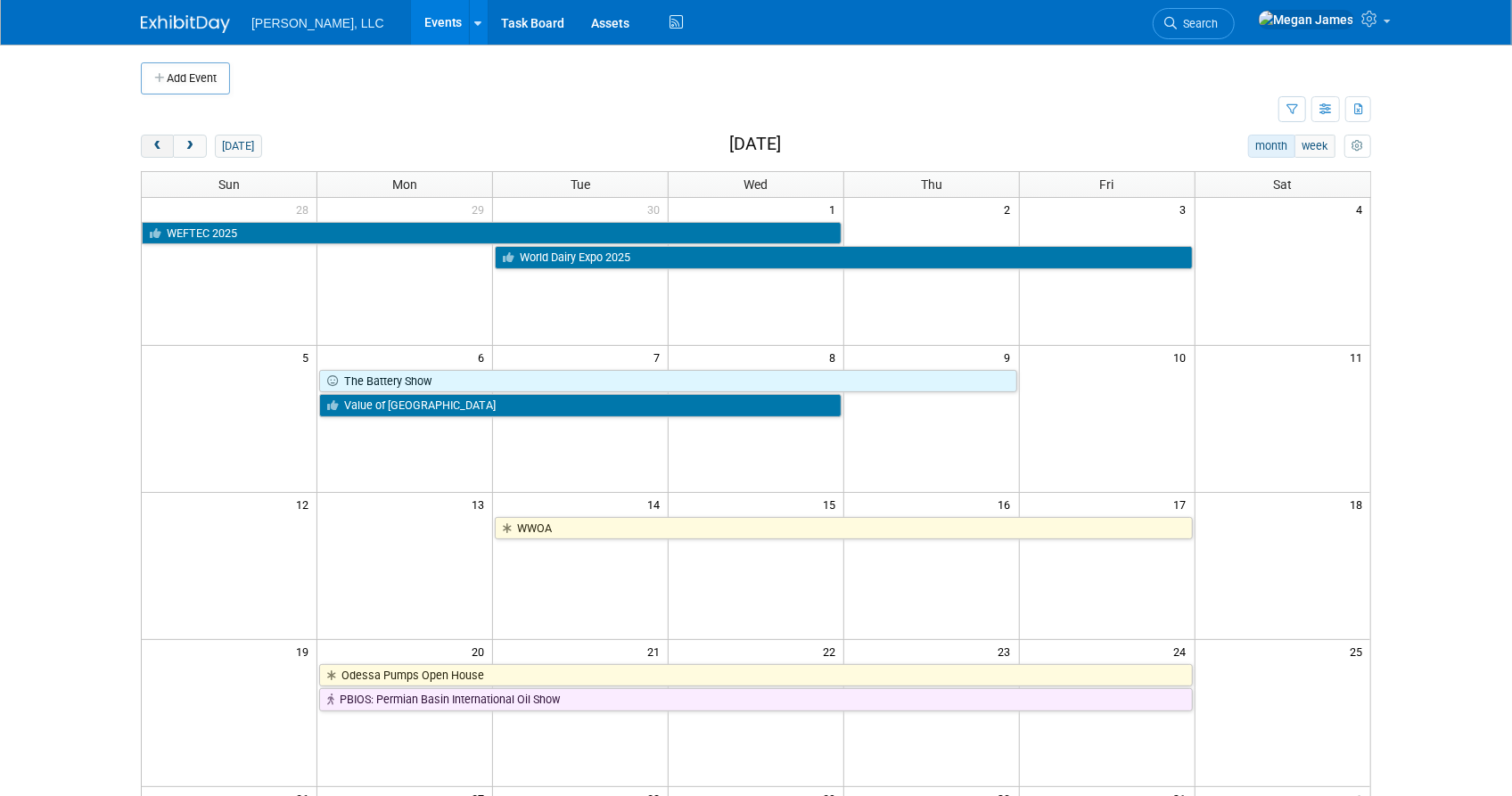
click at [164, 147] on button "prev" at bounding box center [157, 146] width 33 height 23
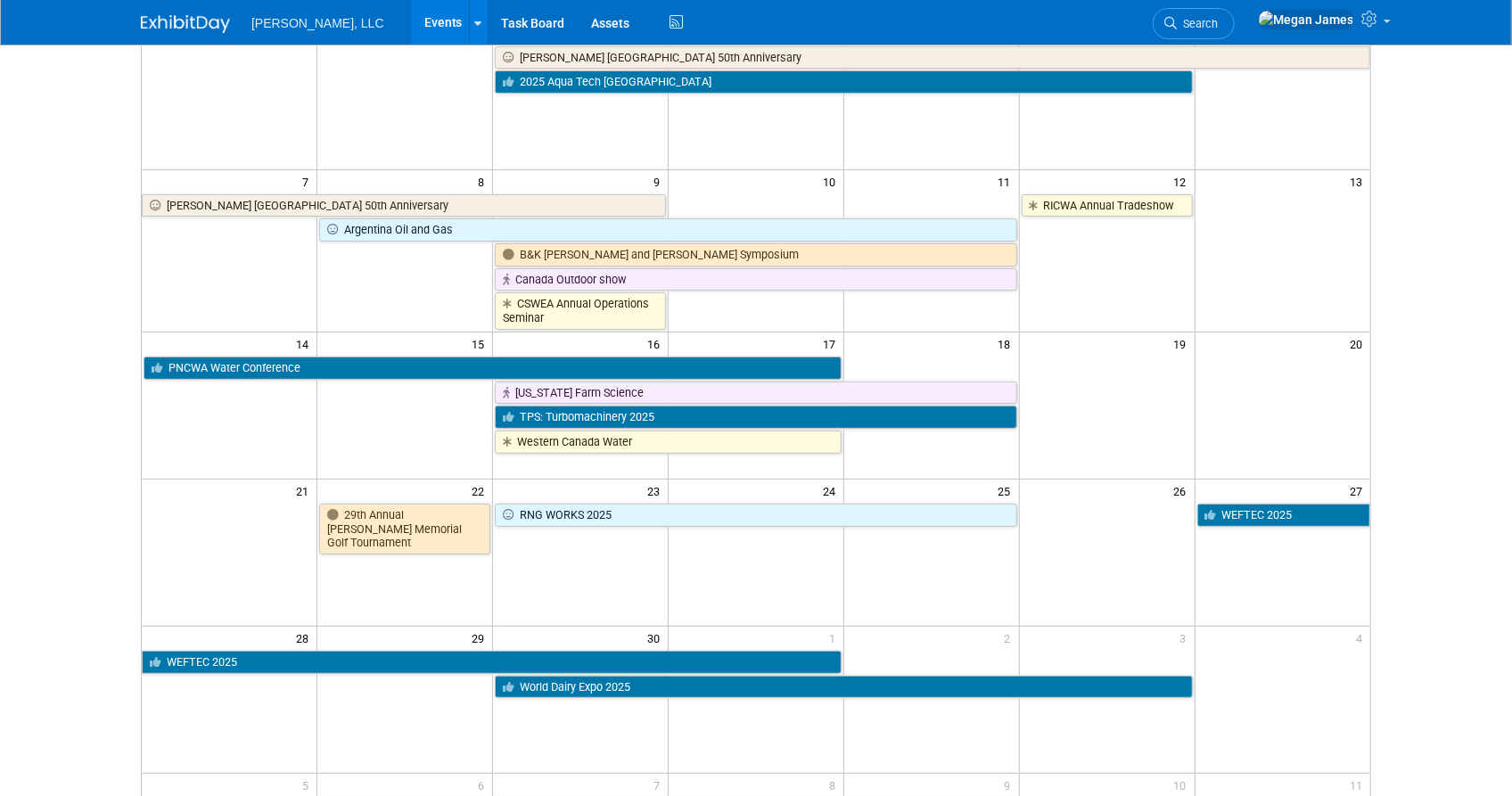
scroll to position [323, 0]
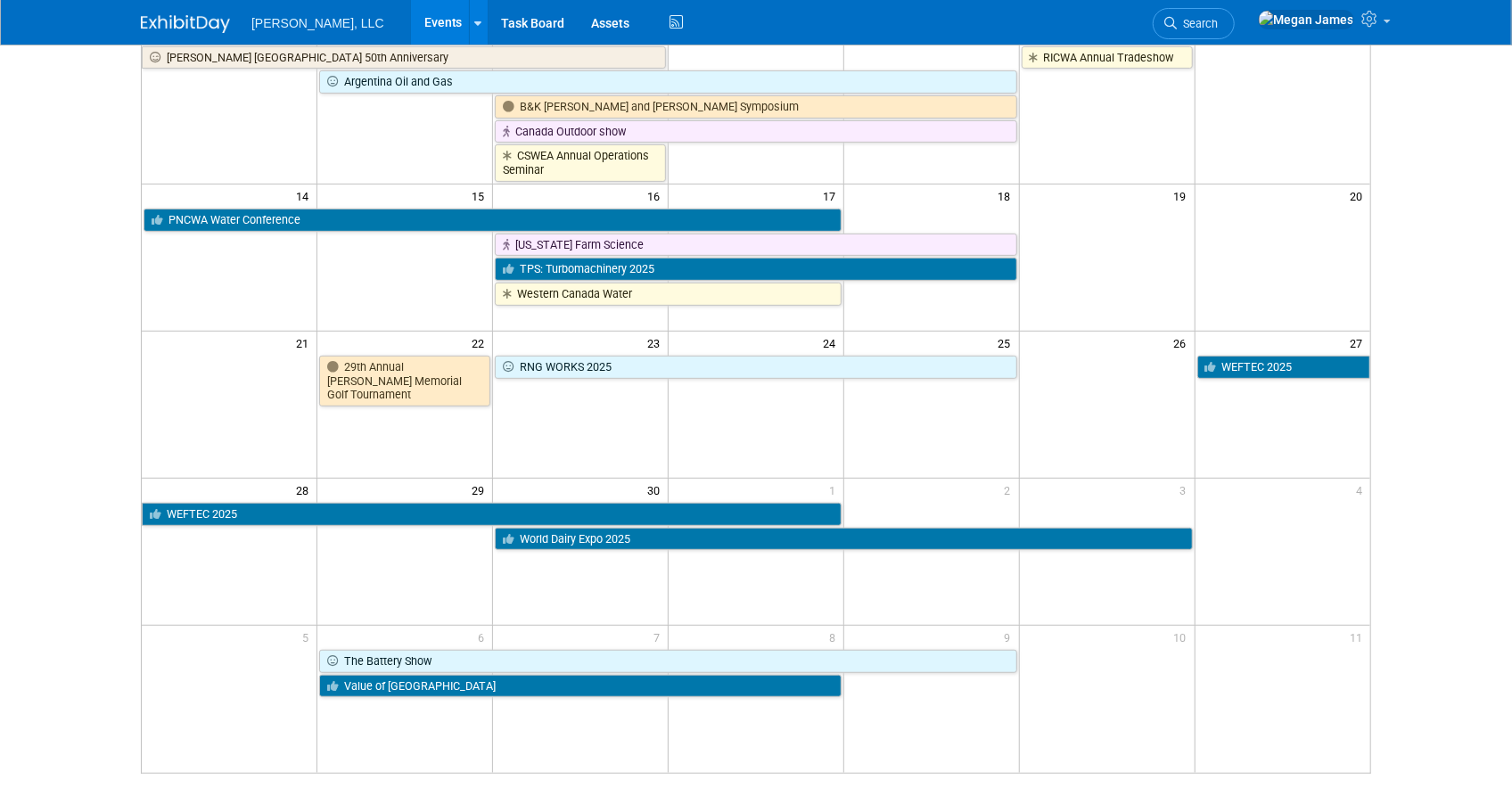
click at [1471, 466] on body "Boerger, LLC Events Add Event Bulk Upload Events Shareable Event Boards Recentl…" at bounding box center [756, 74] width 1512 height 796
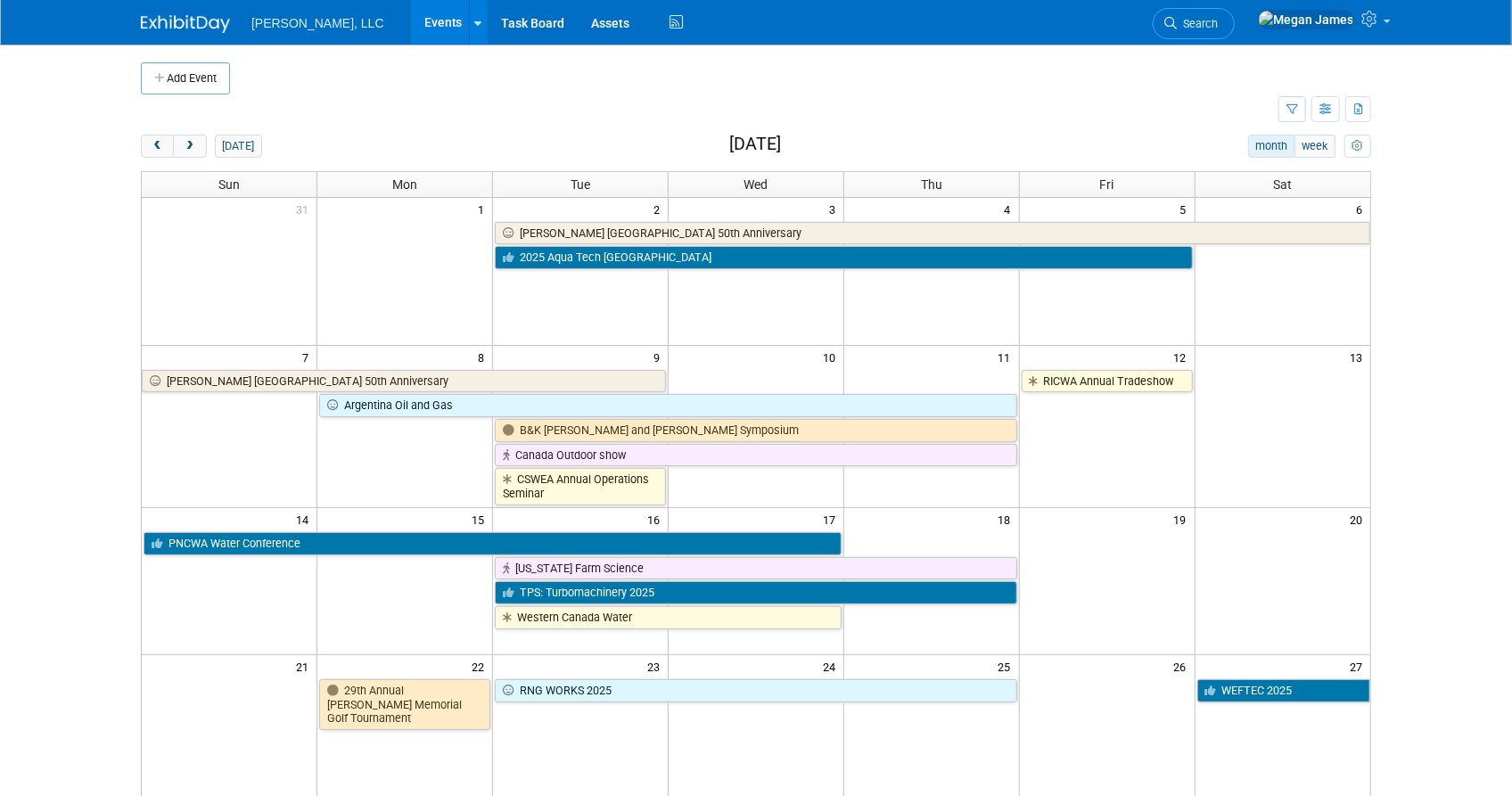
click at [1470, 461] on body "Boerger, LLC Events Add Event Bulk Upload Events Shareable Event Boards Recentl…" at bounding box center [756, 398] width 1512 height 796
click at [1415, 406] on body "Boerger, LLC Events Add Event Bulk Upload Events Shareable Event Boards Recentl…" at bounding box center [756, 398] width 1512 height 796
click at [1439, 392] on body "Boerger, LLC Events Add Event Bulk Upload Events Shareable Event Boards Recentl…" at bounding box center [756, 398] width 1512 height 796
click at [167, 146] on button "prev" at bounding box center [157, 146] width 33 height 23
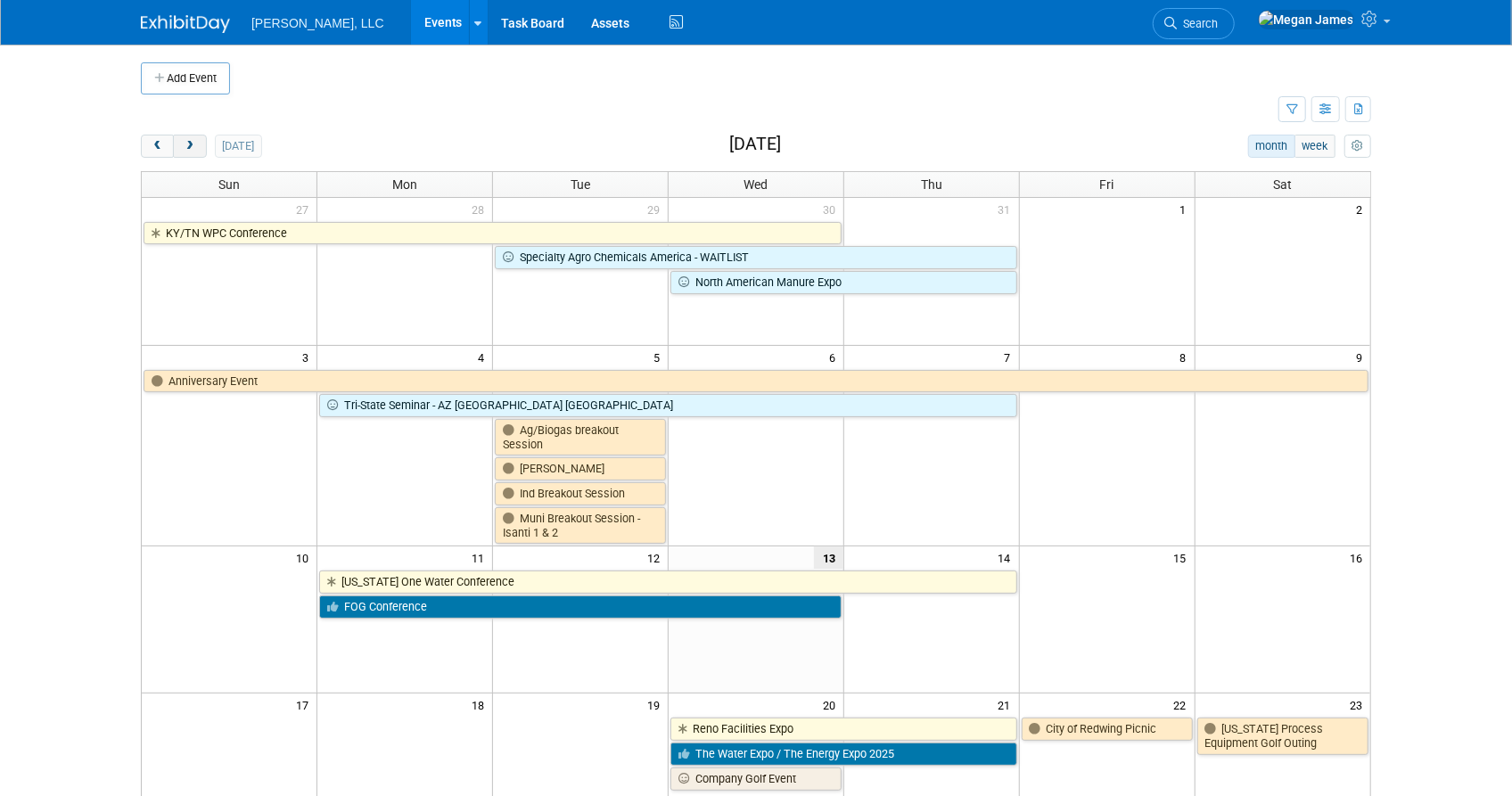
click at [197, 146] on button "next" at bounding box center [188, 146] width 33 height 23
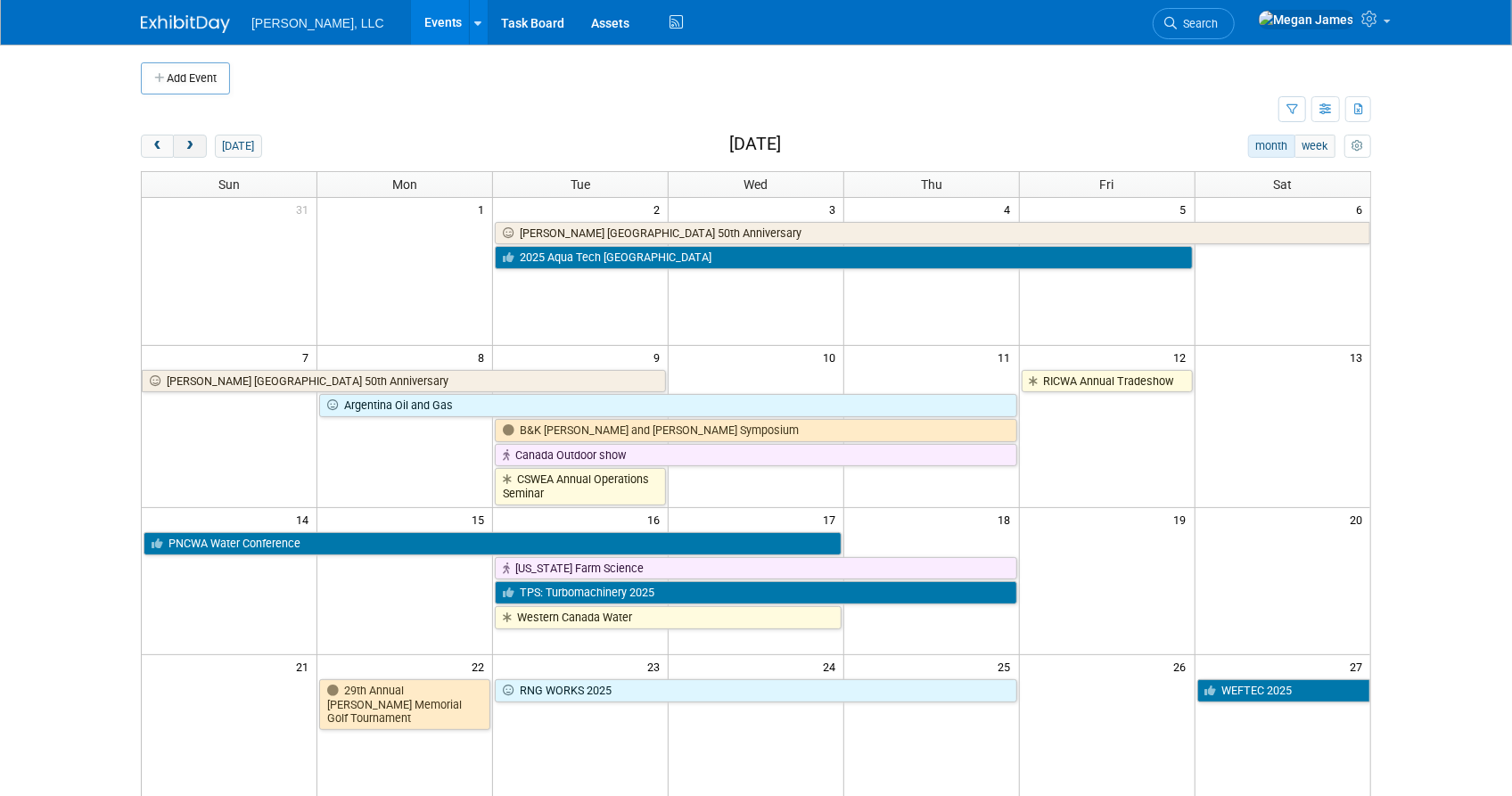
click at [170, 148] on button "prev" at bounding box center [157, 146] width 33 height 23
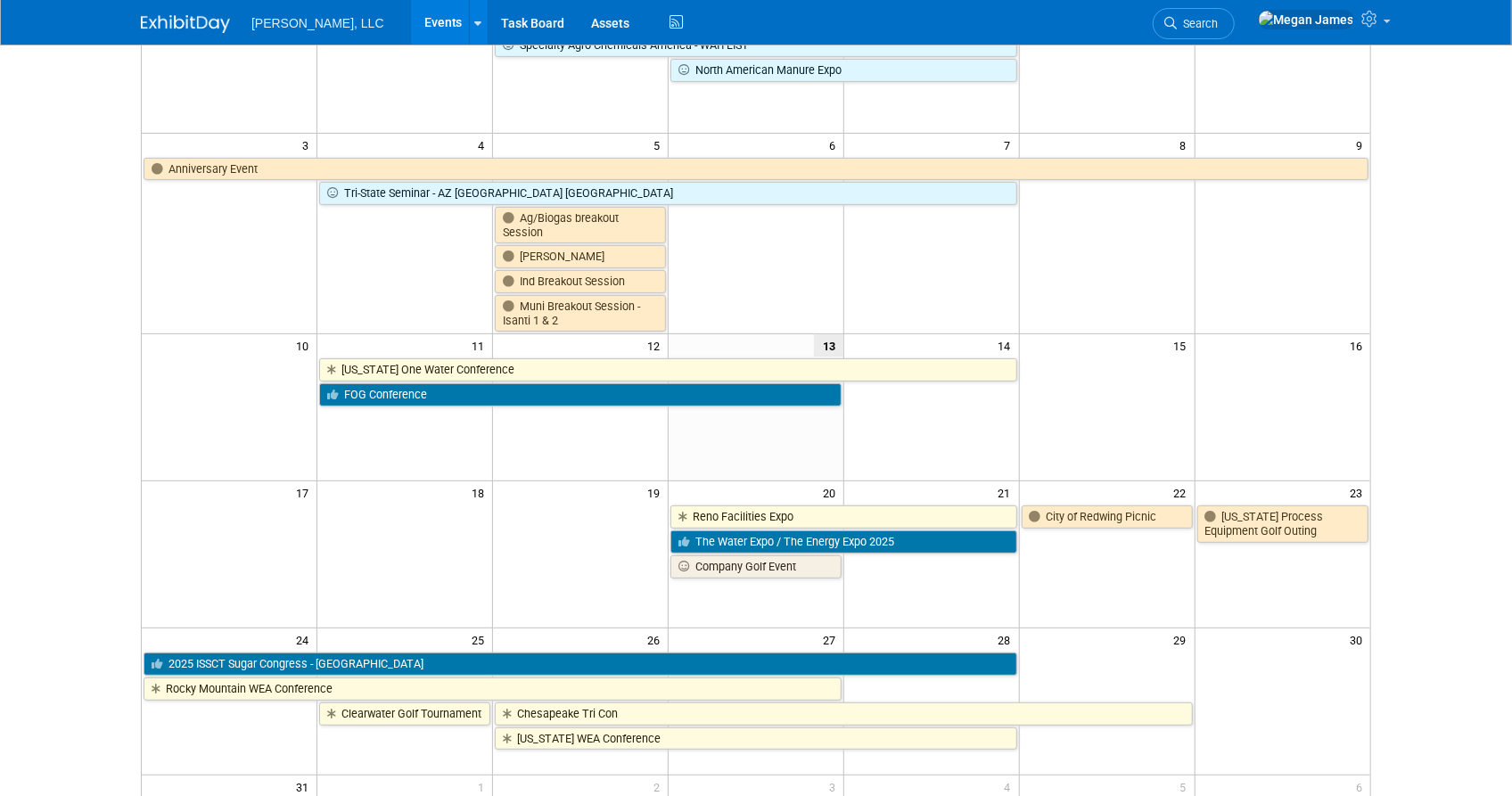
scroll to position [404, 0]
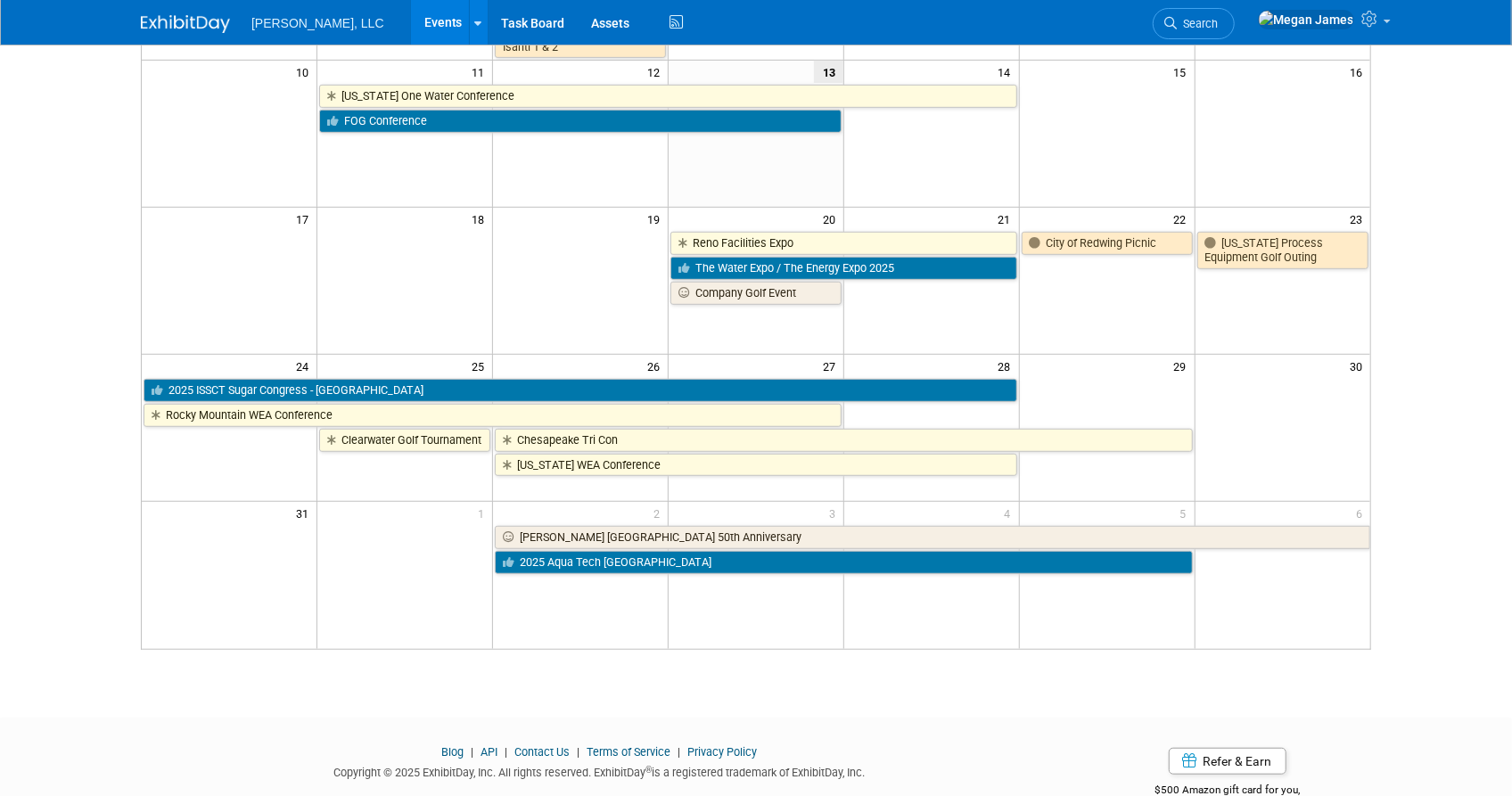
scroll to position [531, 0]
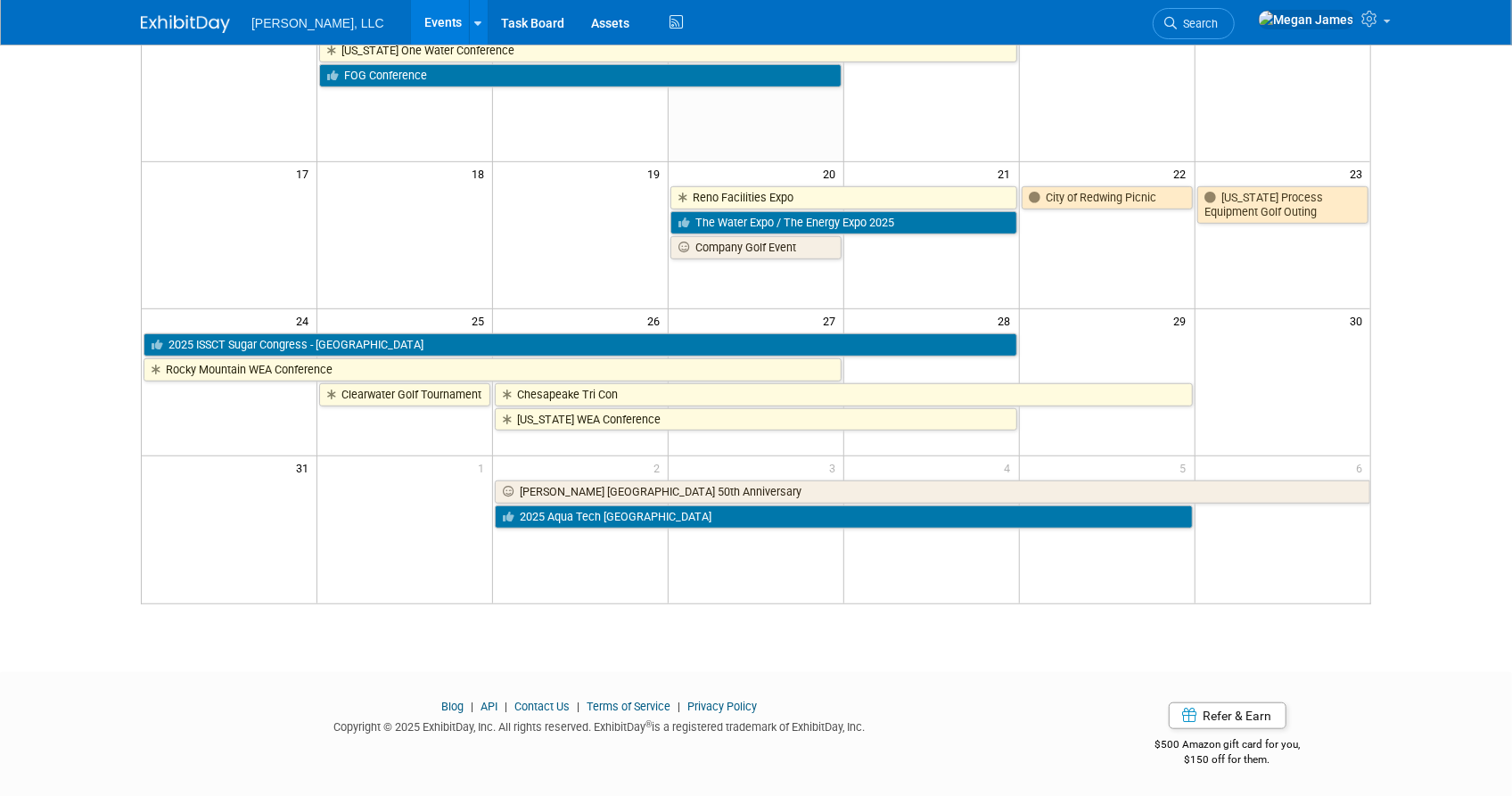
click at [757, 625] on div "Add Event New Event Duplicate Event Warning There is another event in your work…" at bounding box center [756, 76] width 1257 height 1127
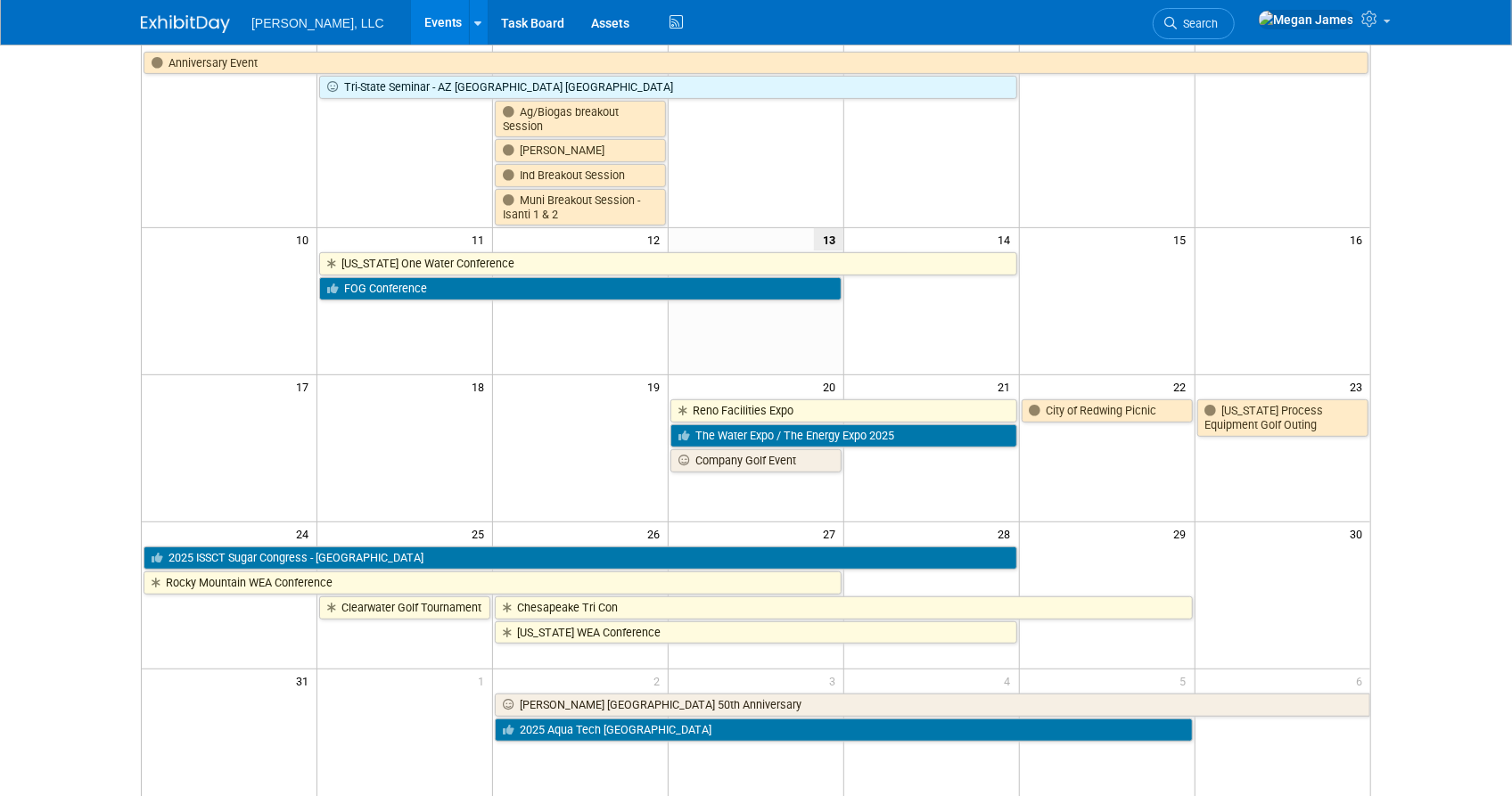
scroll to position [486, 0]
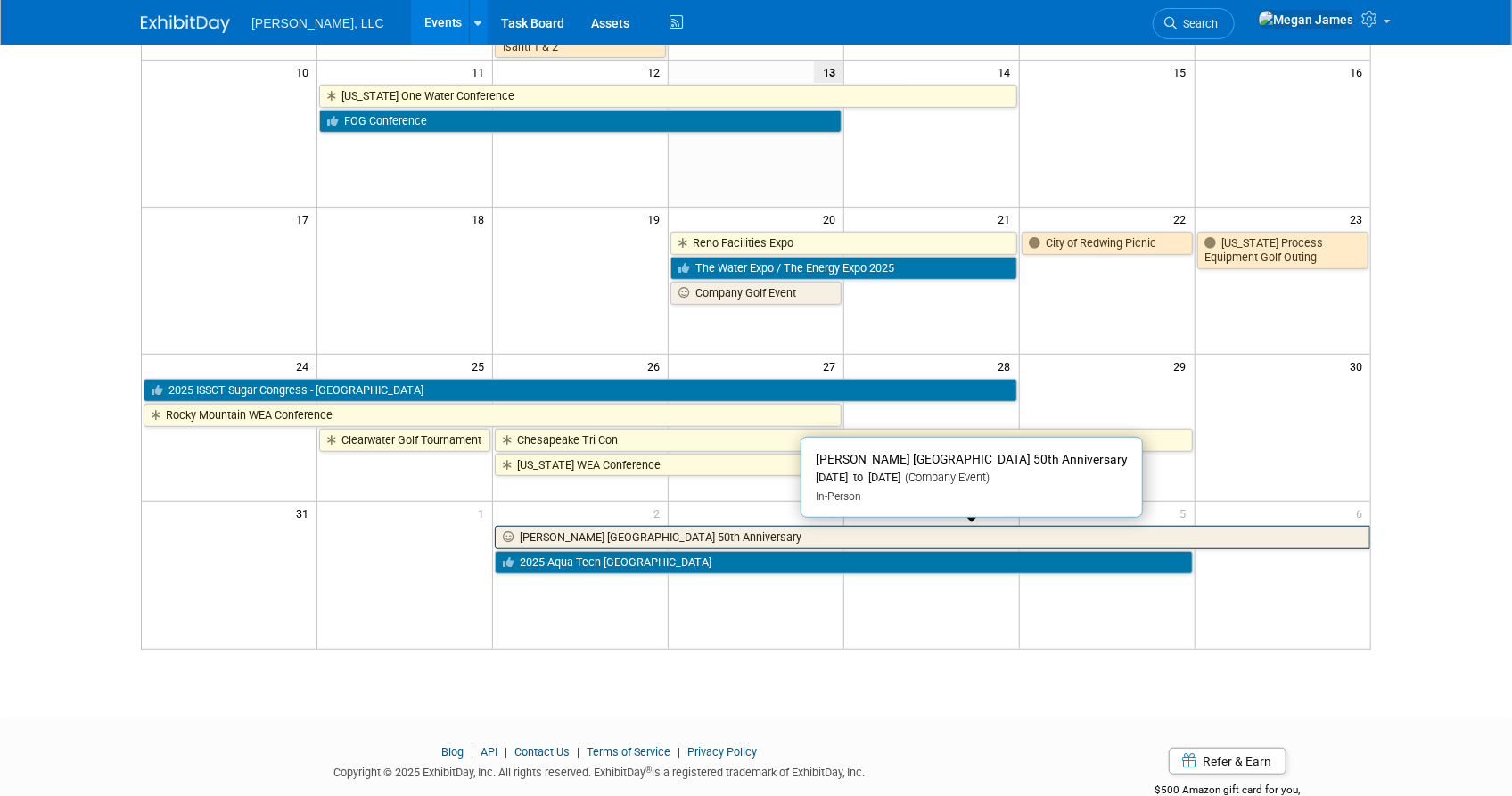
click at [762, 536] on link "[PERSON_NAME] [GEOGRAPHIC_DATA] 50th Anniversary" at bounding box center [932, 537] width 875 height 23
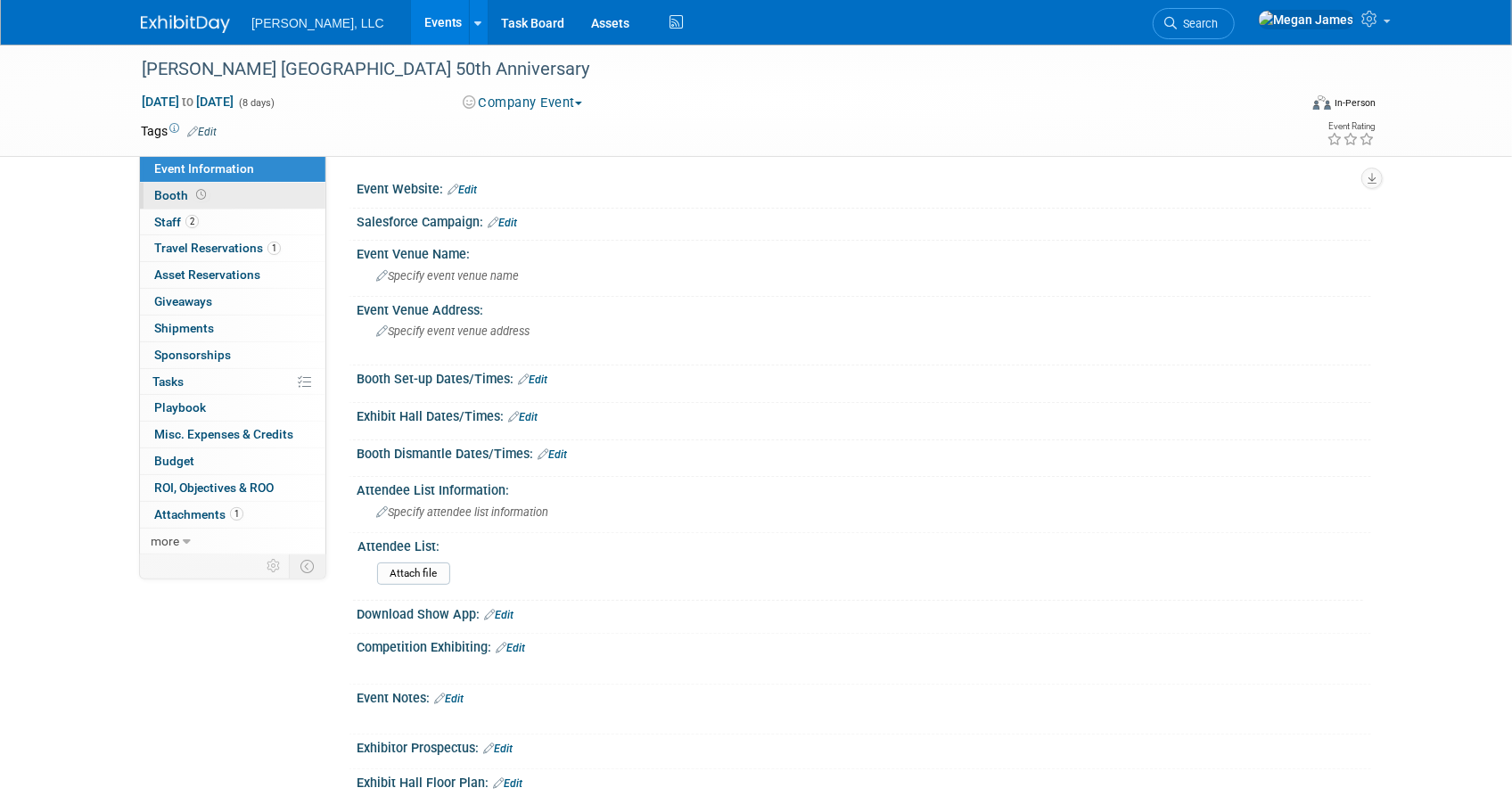
click at [266, 192] on link "Booth" at bounding box center [232, 195] width 185 height 26
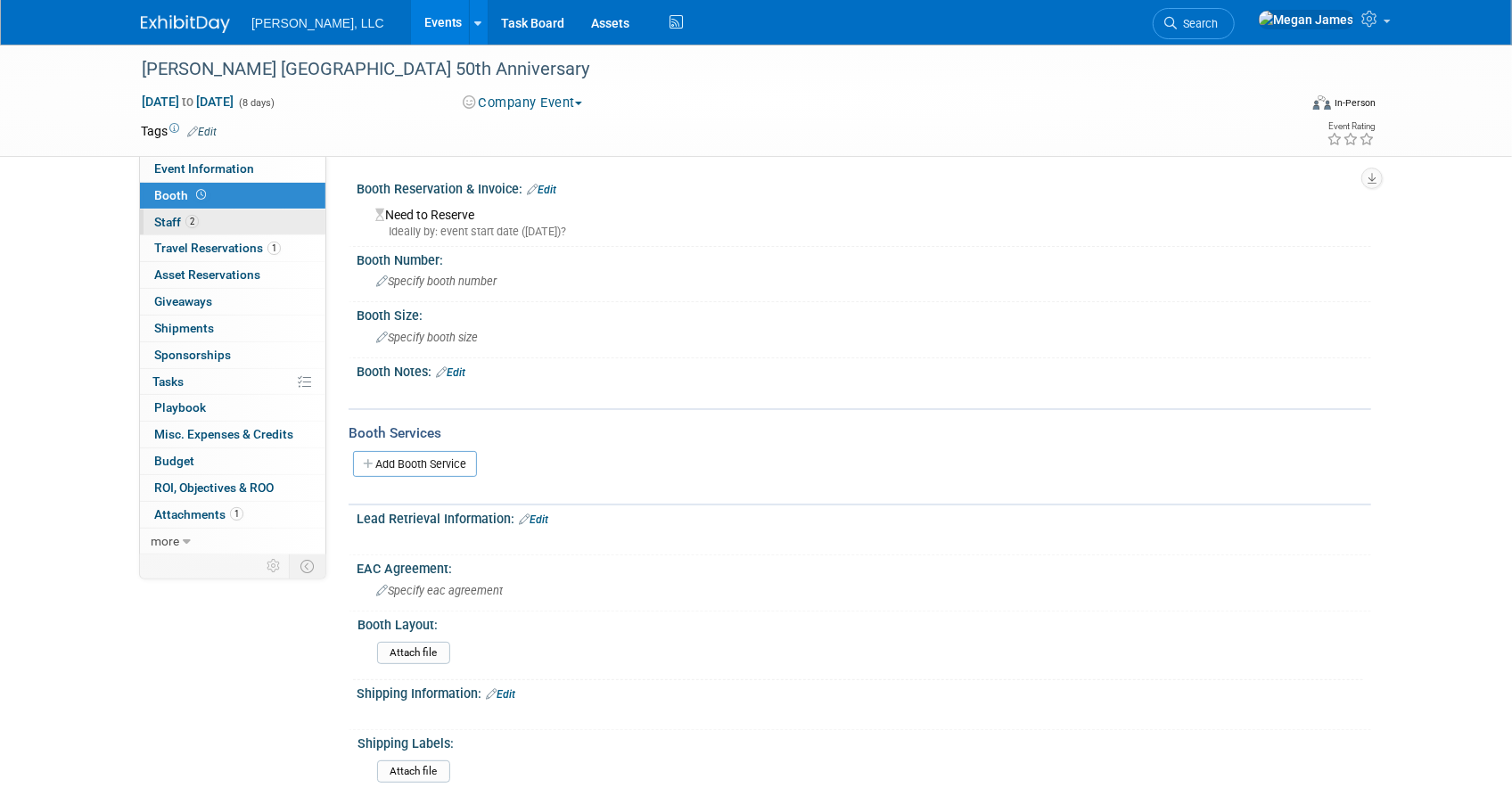
click at [263, 221] on link "2 Staff 2" at bounding box center [232, 222] width 185 height 26
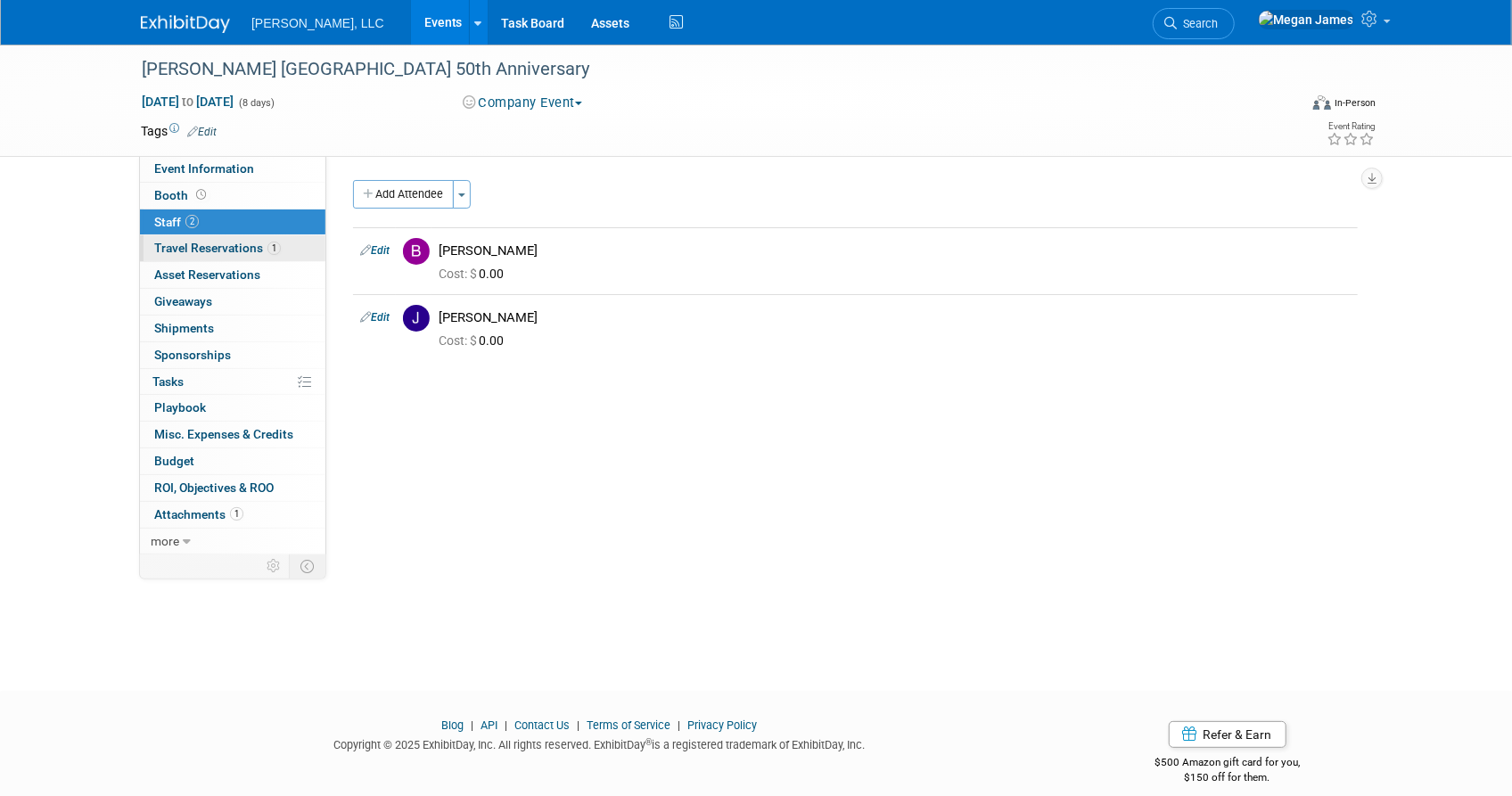
click at [278, 247] on span "1" at bounding box center [274, 248] width 13 height 13
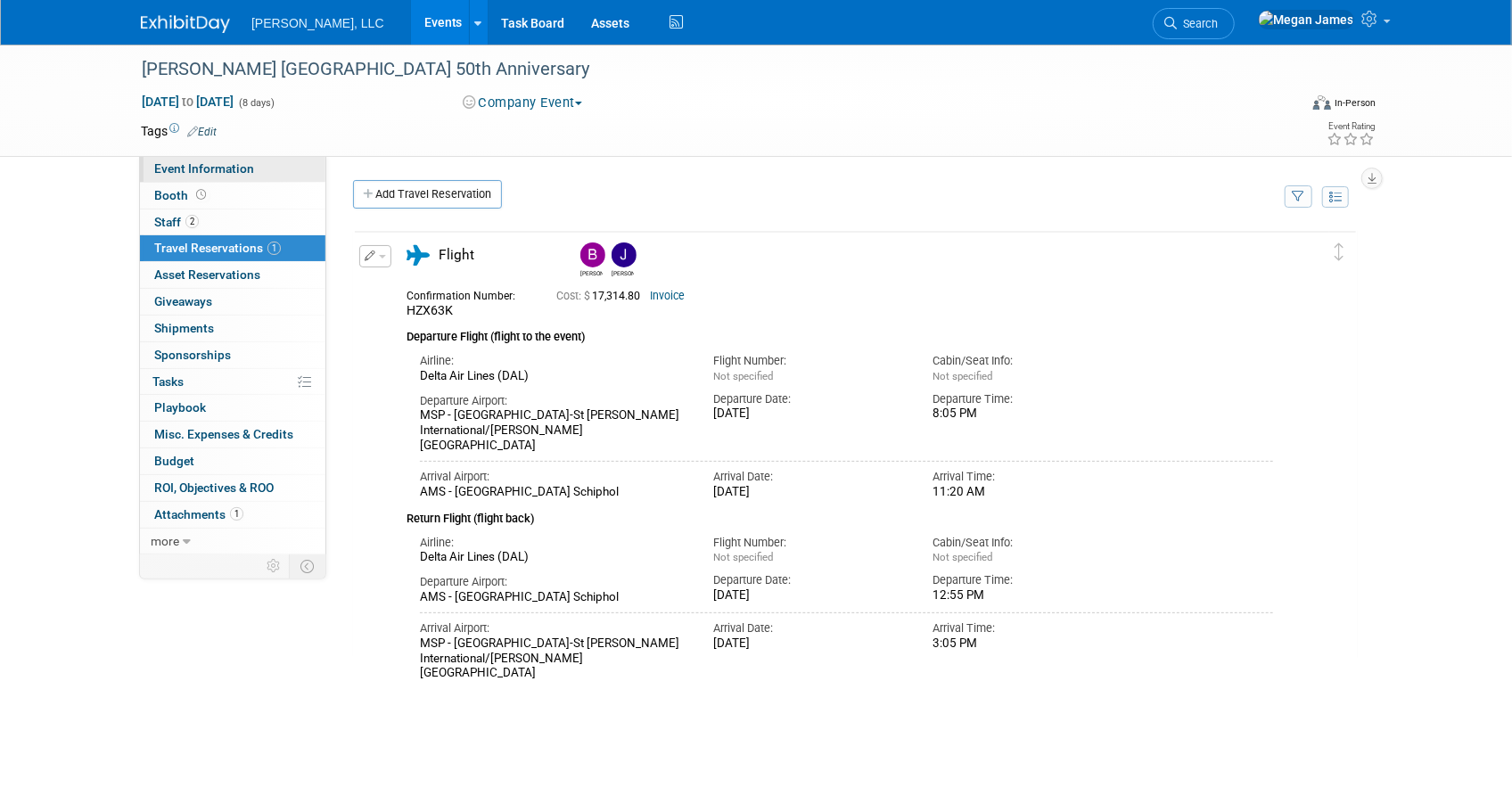
click at [253, 173] on link "Event Information" at bounding box center [232, 169] width 185 height 26
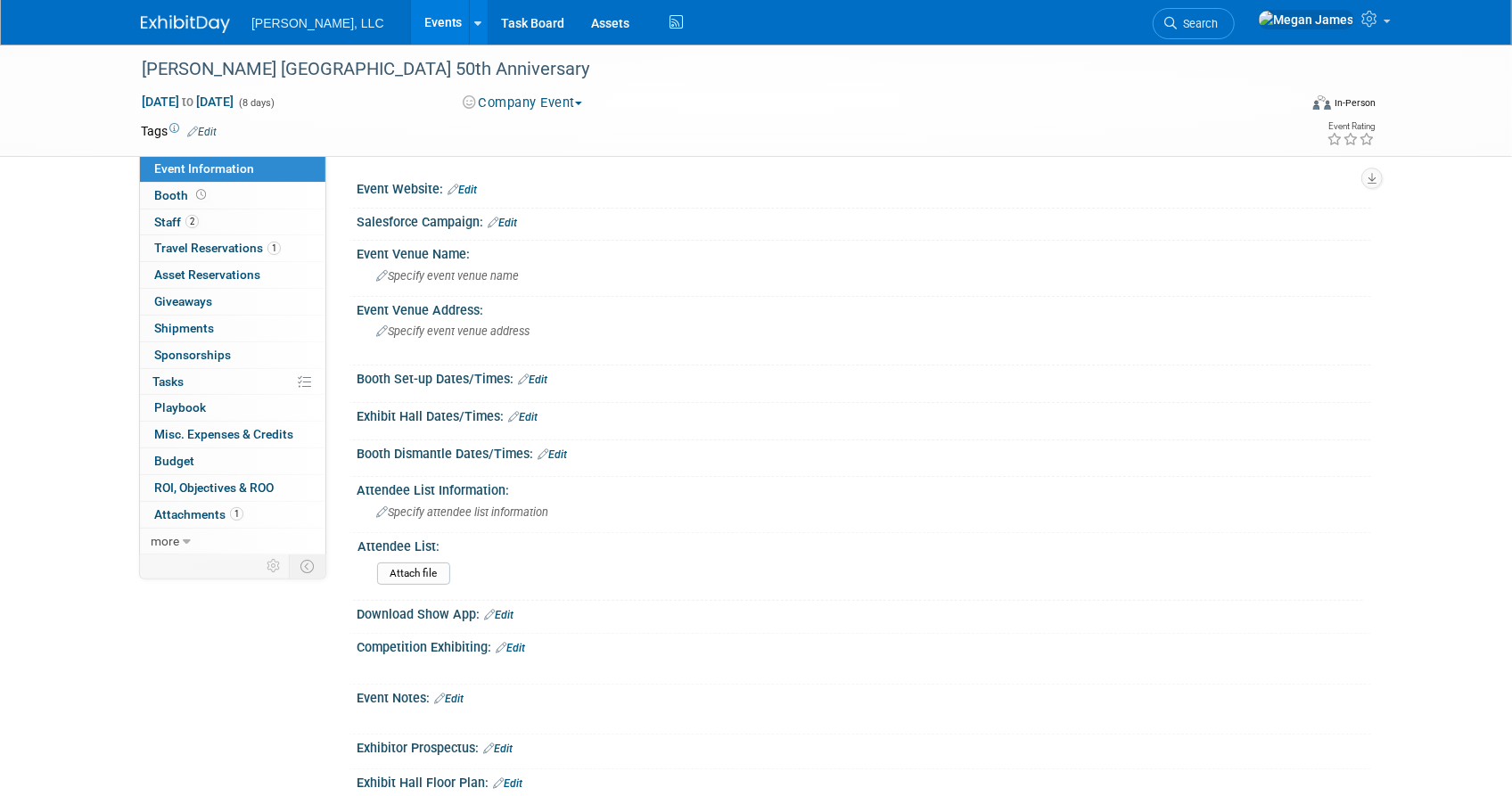
click at [411, 17] on link "Events" at bounding box center [444, 22] width 65 height 45
